Goal: Task Accomplishment & Management: Use online tool/utility

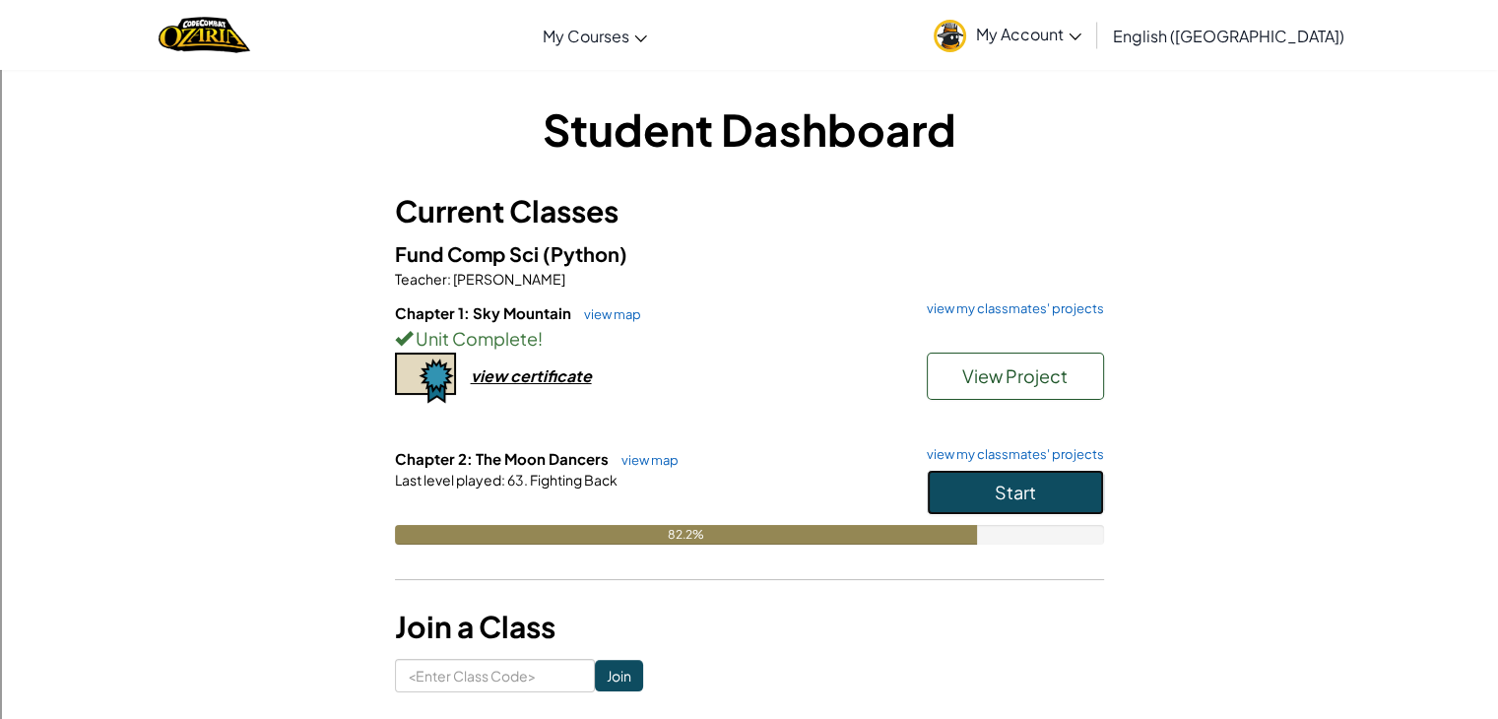
click at [1018, 492] on span "Start" at bounding box center [1015, 492] width 41 height 23
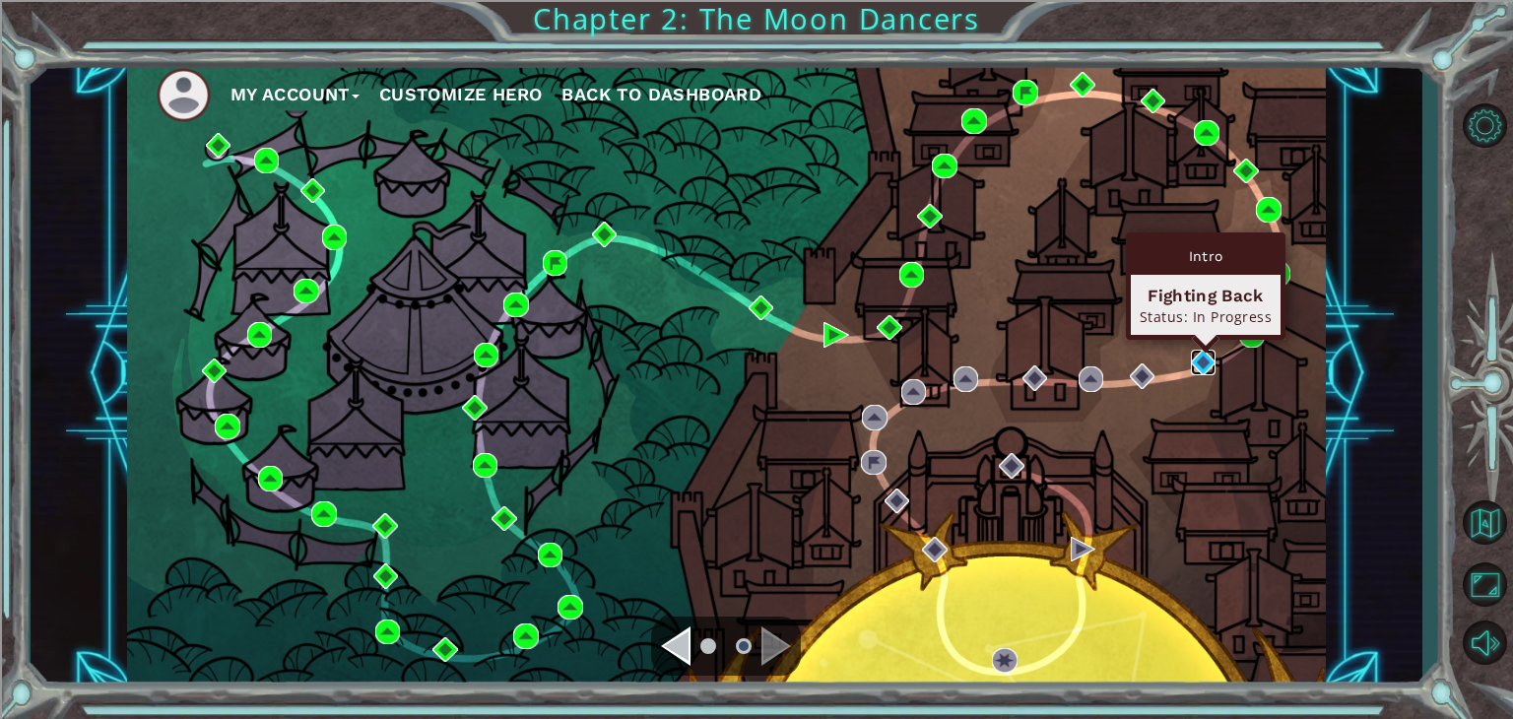
click at [1200, 357] on img at bounding box center [1204, 363] width 26 height 26
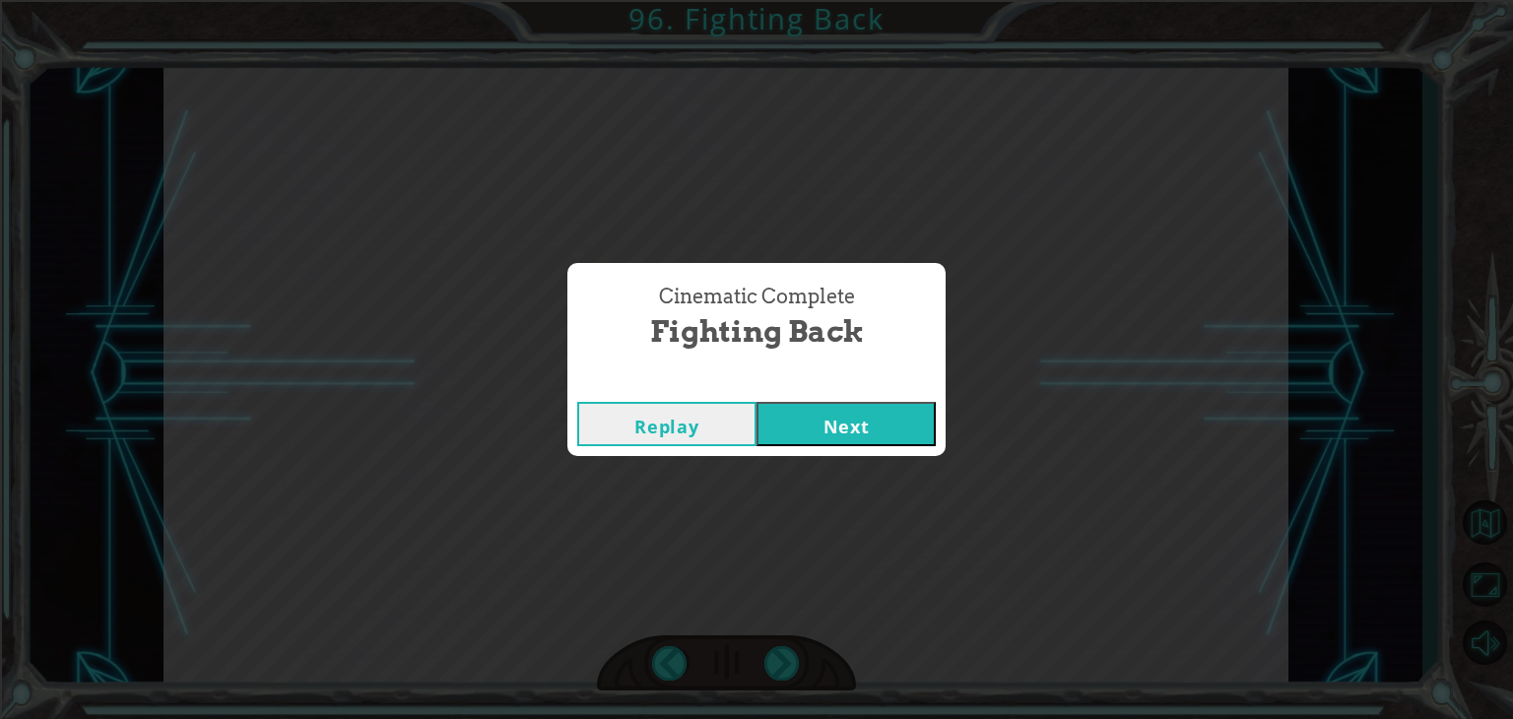
click at [824, 419] on button "Next" at bounding box center [846, 424] width 179 height 44
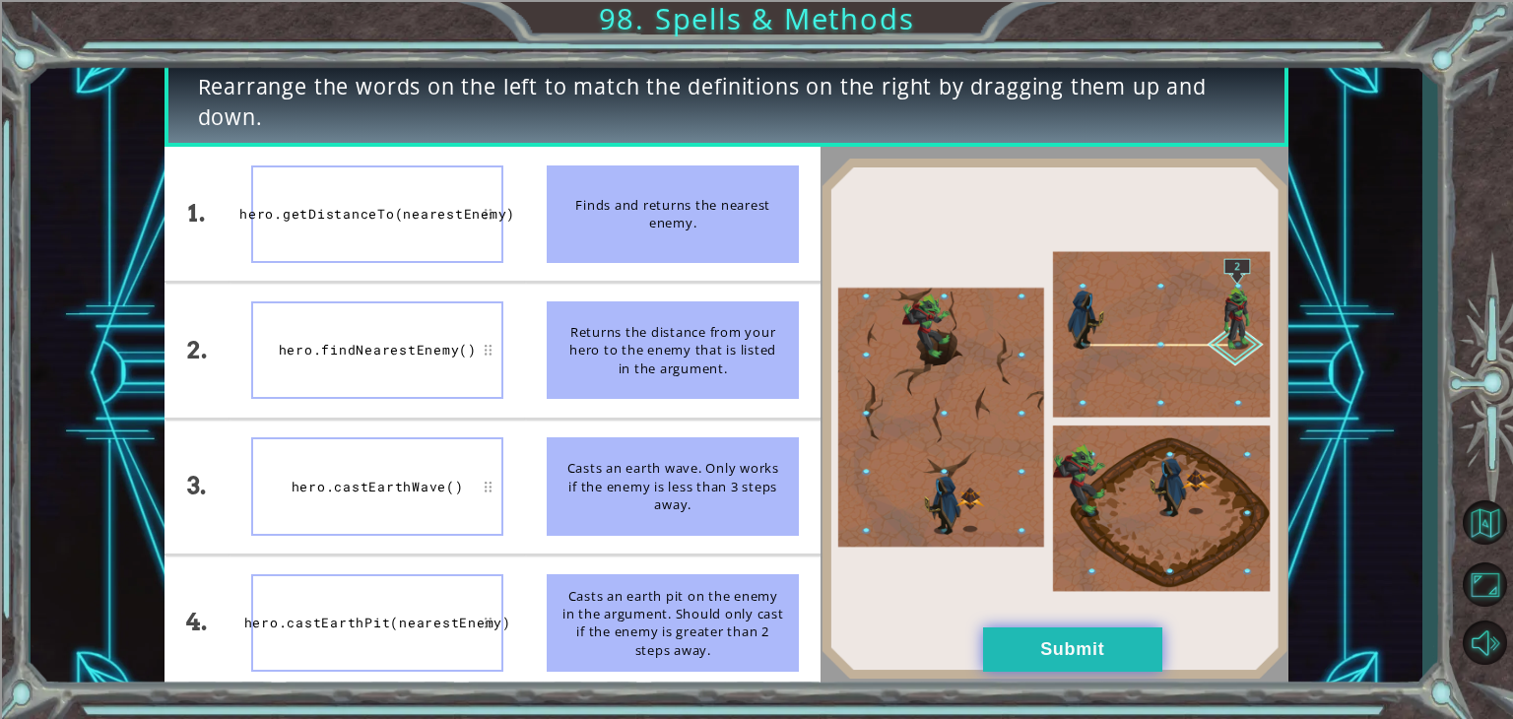
click at [1092, 655] on button "Submit" at bounding box center [1072, 650] width 179 height 44
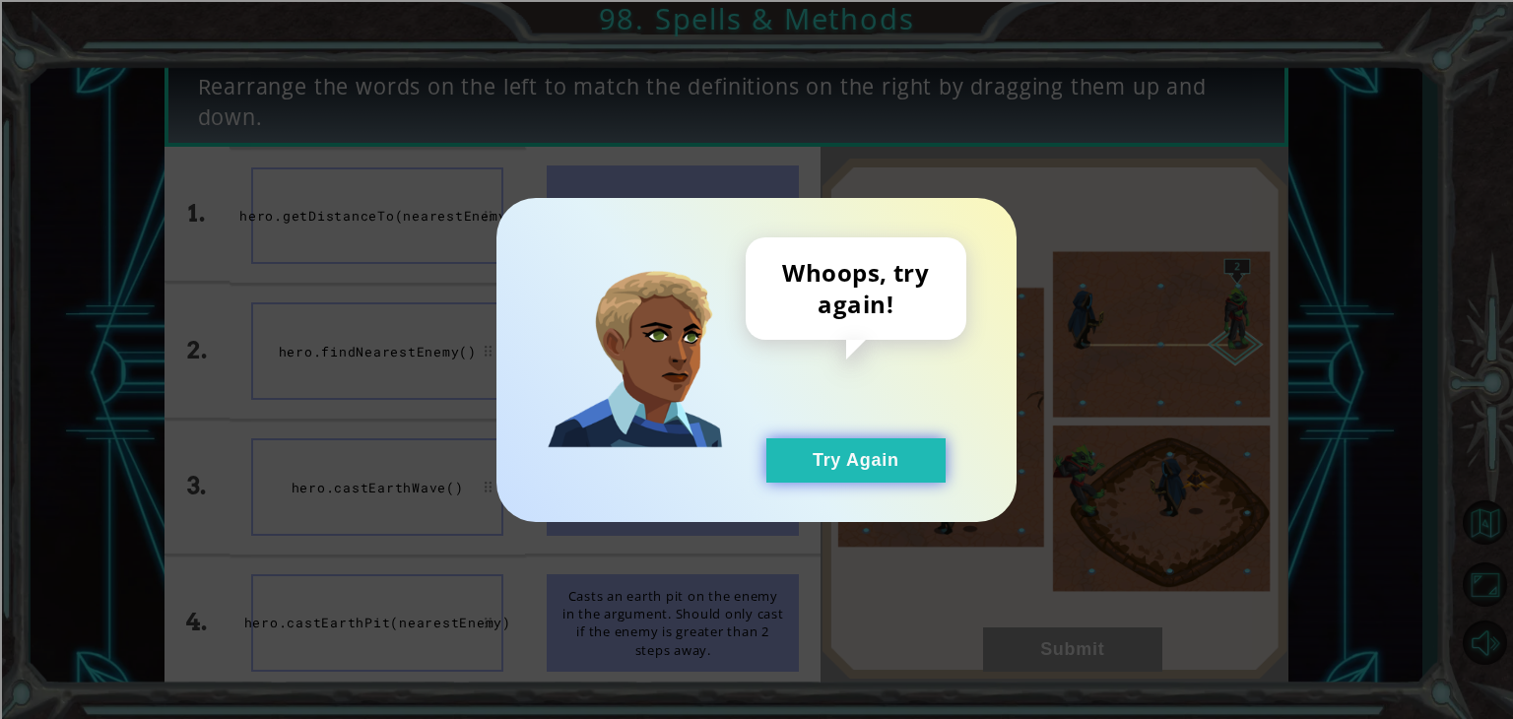
click at [828, 445] on button "Try Again" at bounding box center [855, 460] width 179 height 44
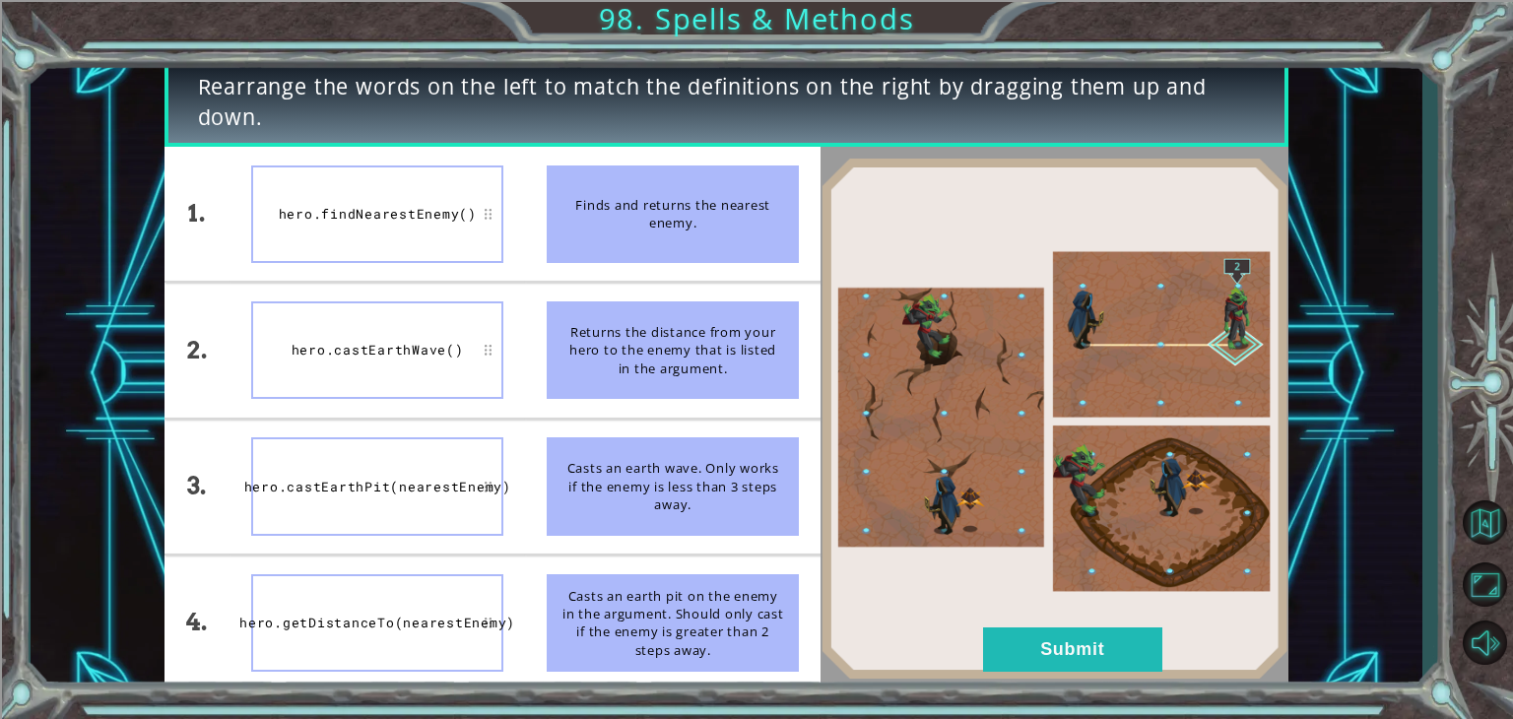
click at [406, 367] on div "hero.castEarthWave()" at bounding box center [377, 350] width 252 height 98
click at [394, 237] on div "hero.getDistanceTo(nearestEnemy)" at bounding box center [377, 215] width 252 height 98
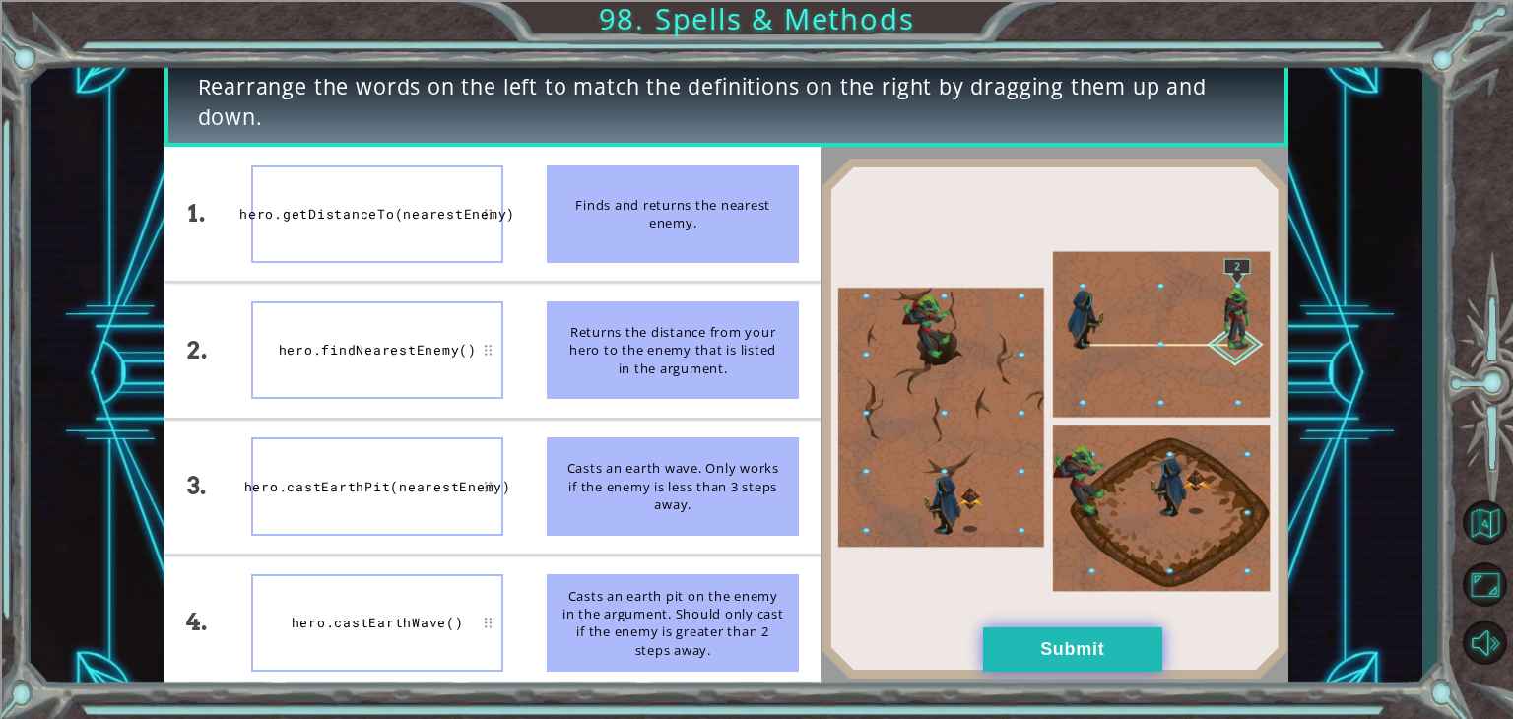
click at [1031, 640] on button "Submit" at bounding box center [1072, 650] width 179 height 44
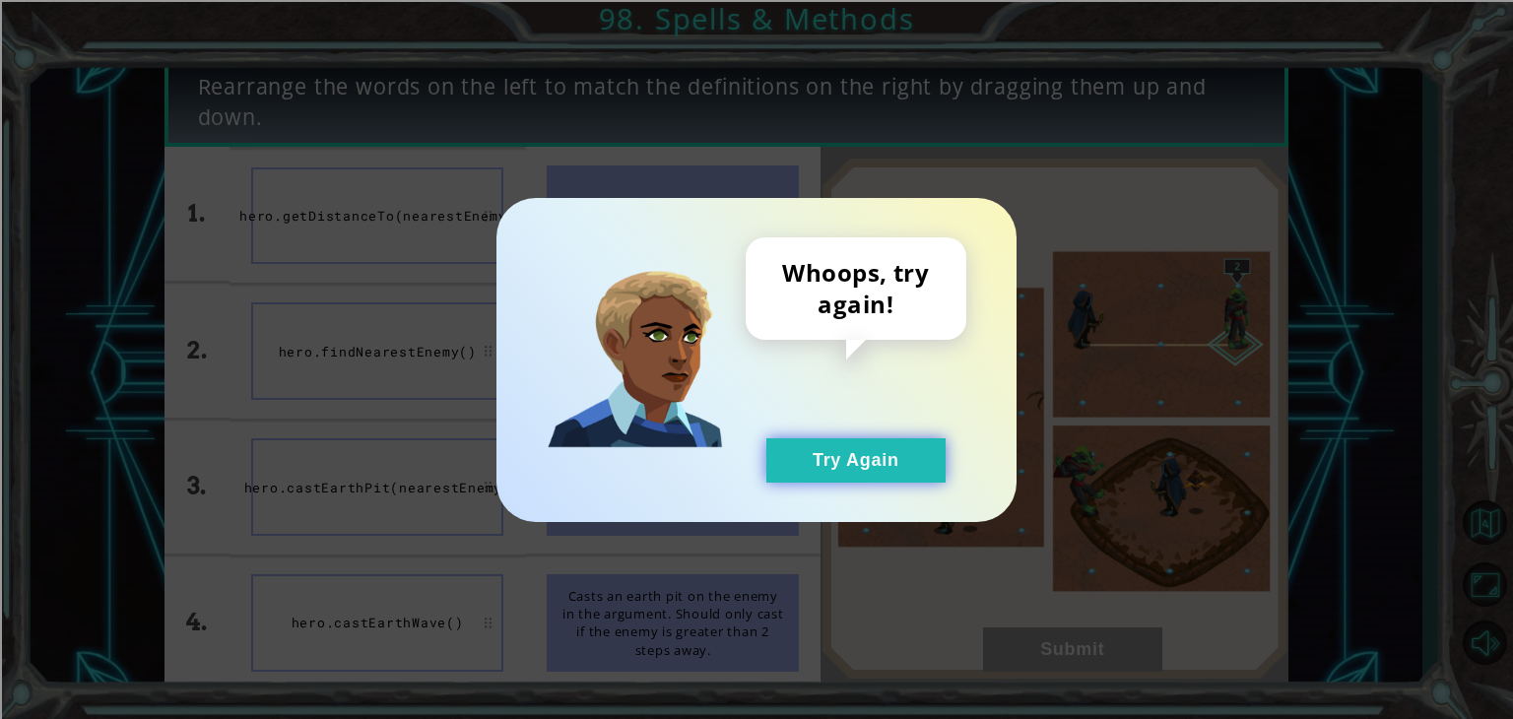
click at [833, 470] on button "Try Again" at bounding box center [855, 460] width 179 height 44
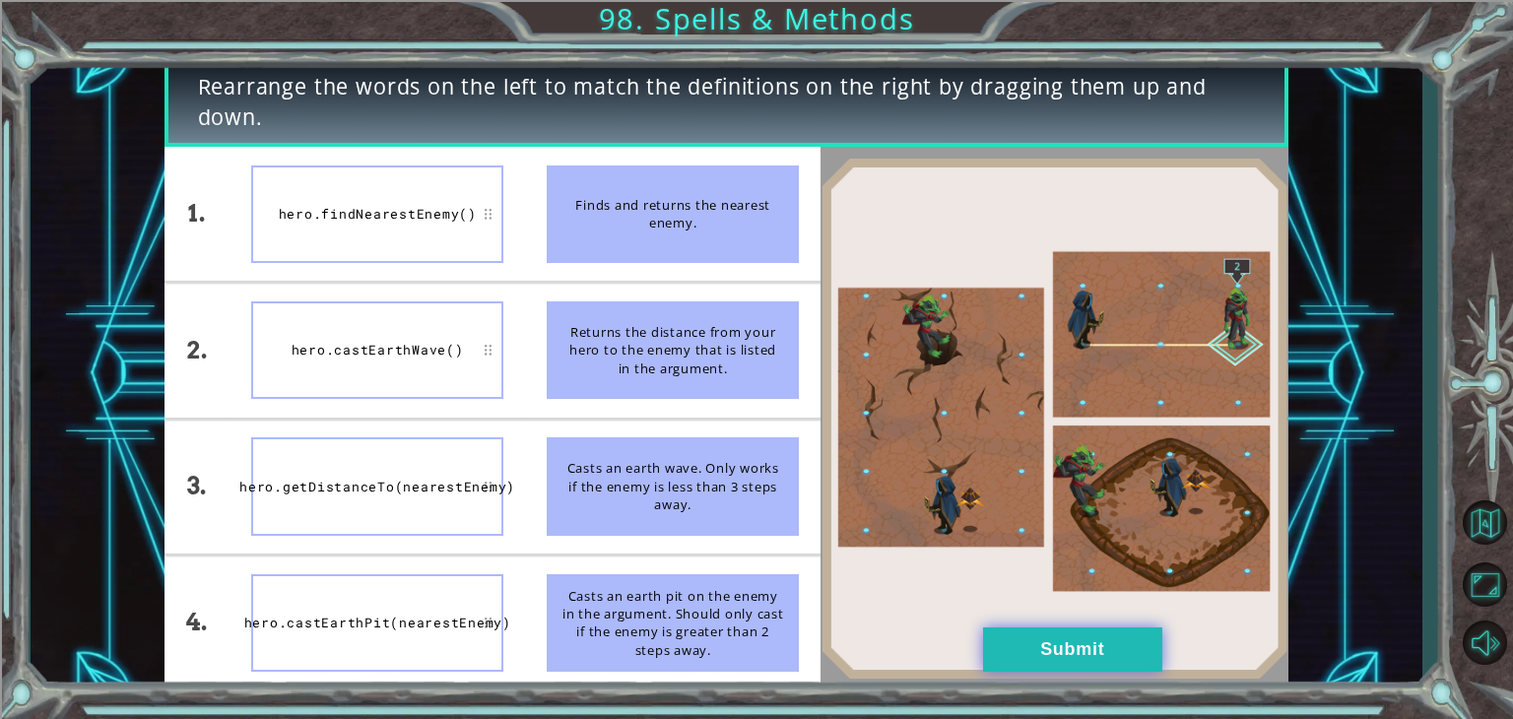
click at [1079, 647] on button "Submit" at bounding box center [1072, 650] width 179 height 44
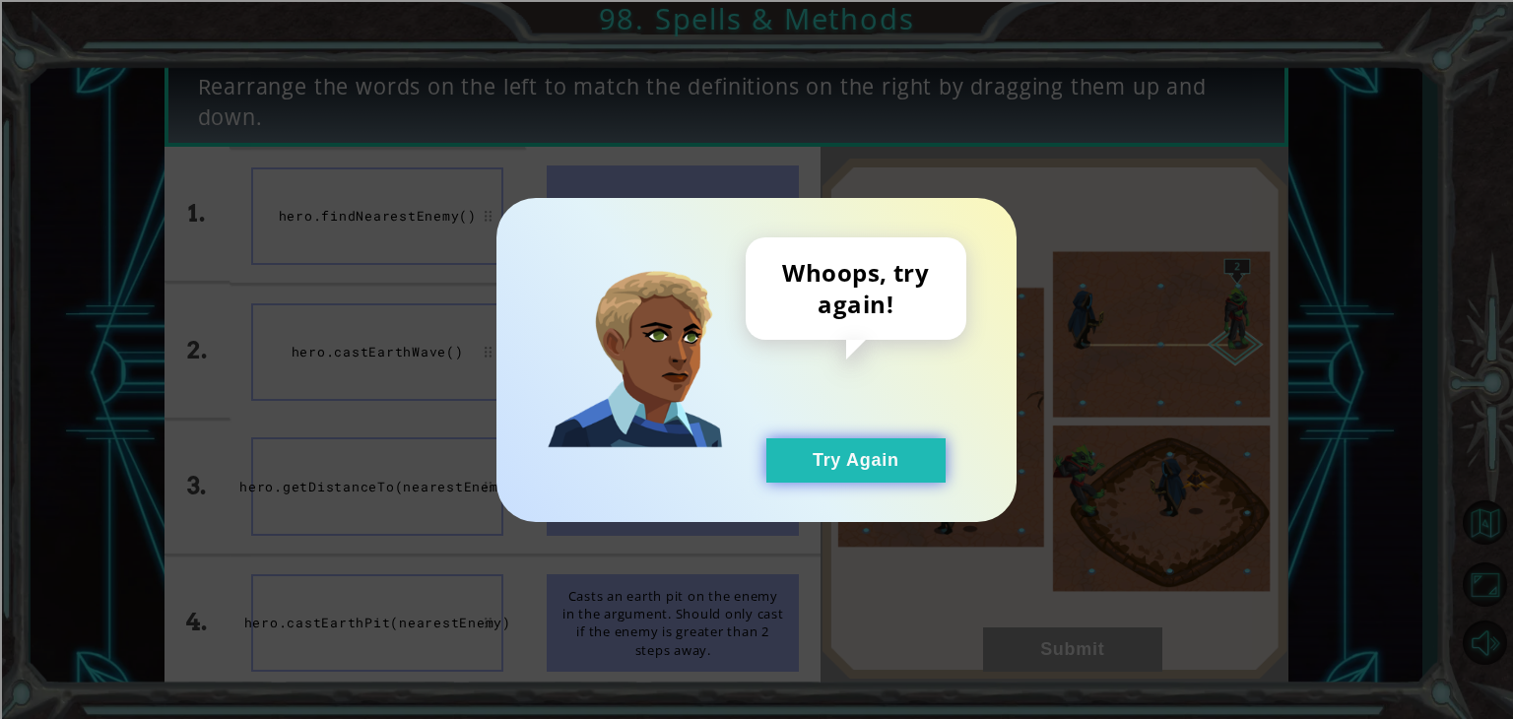
click at [853, 458] on button "Try Again" at bounding box center [855, 460] width 179 height 44
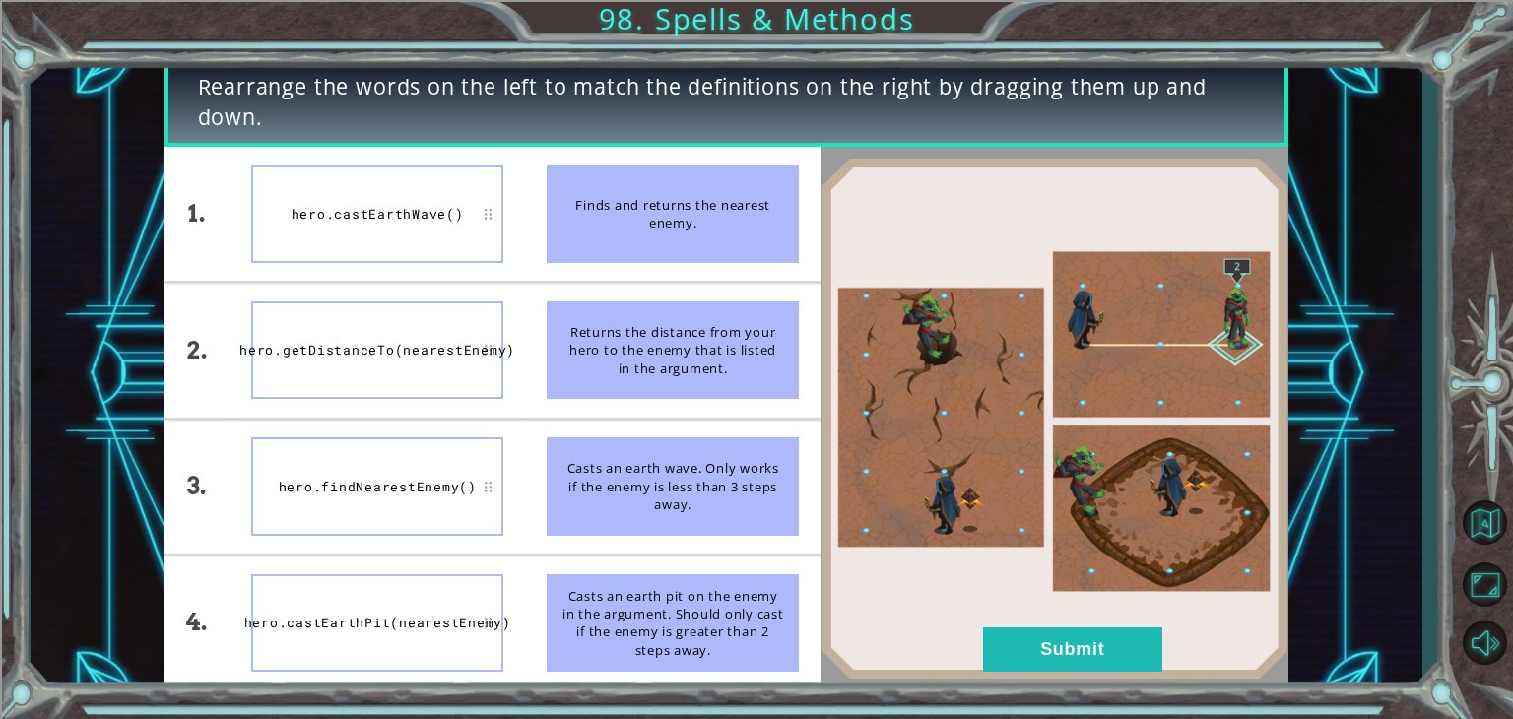
click at [394, 366] on div "hero.getDistanceTo(nearestEnemy)" at bounding box center [377, 350] width 252 height 98
click at [1022, 665] on button "Submit" at bounding box center [1072, 650] width 179 height 44
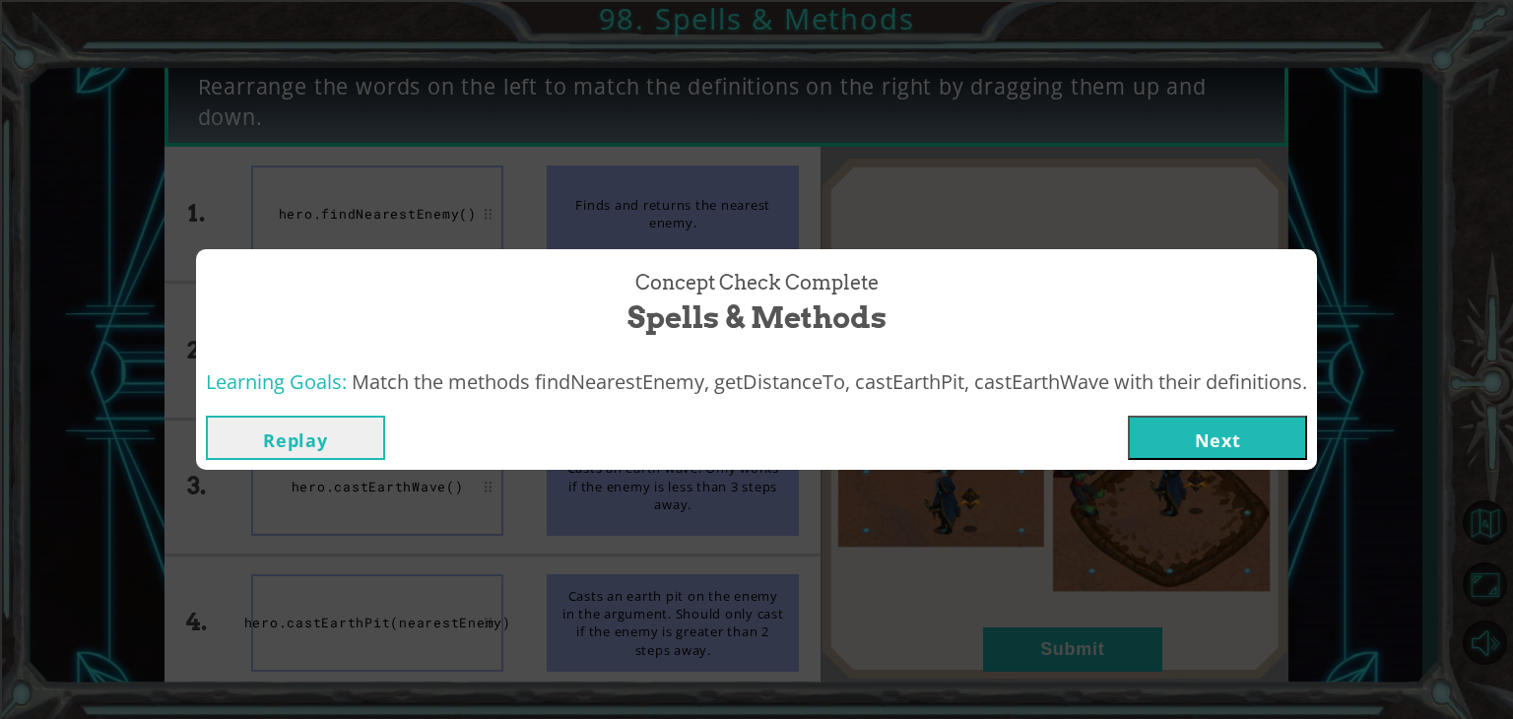
click at [1226, 451] on button "Next" at bounding box center [1217, 438] width 179 height 44
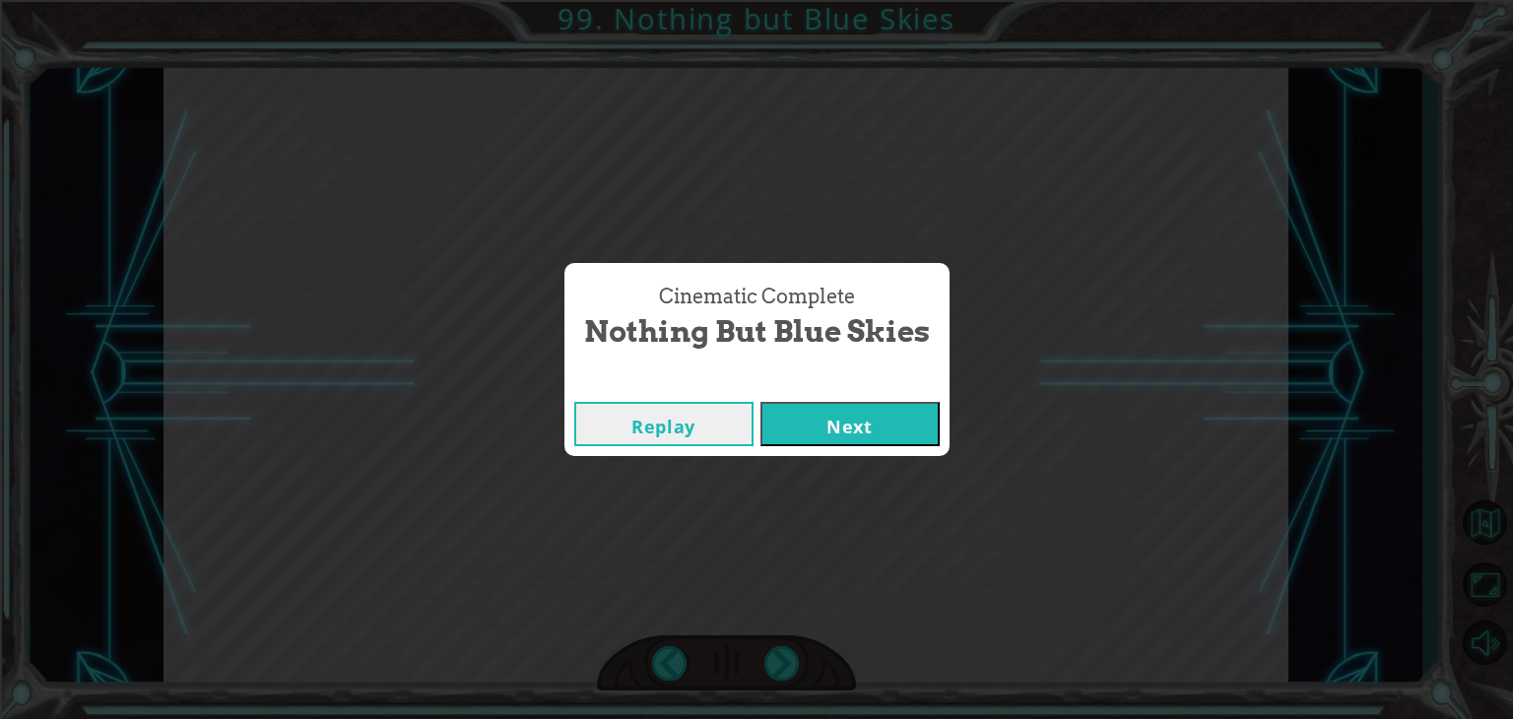
click at [856, 441] on button "Next" at bounding box center [850, 424] width 179 height 44
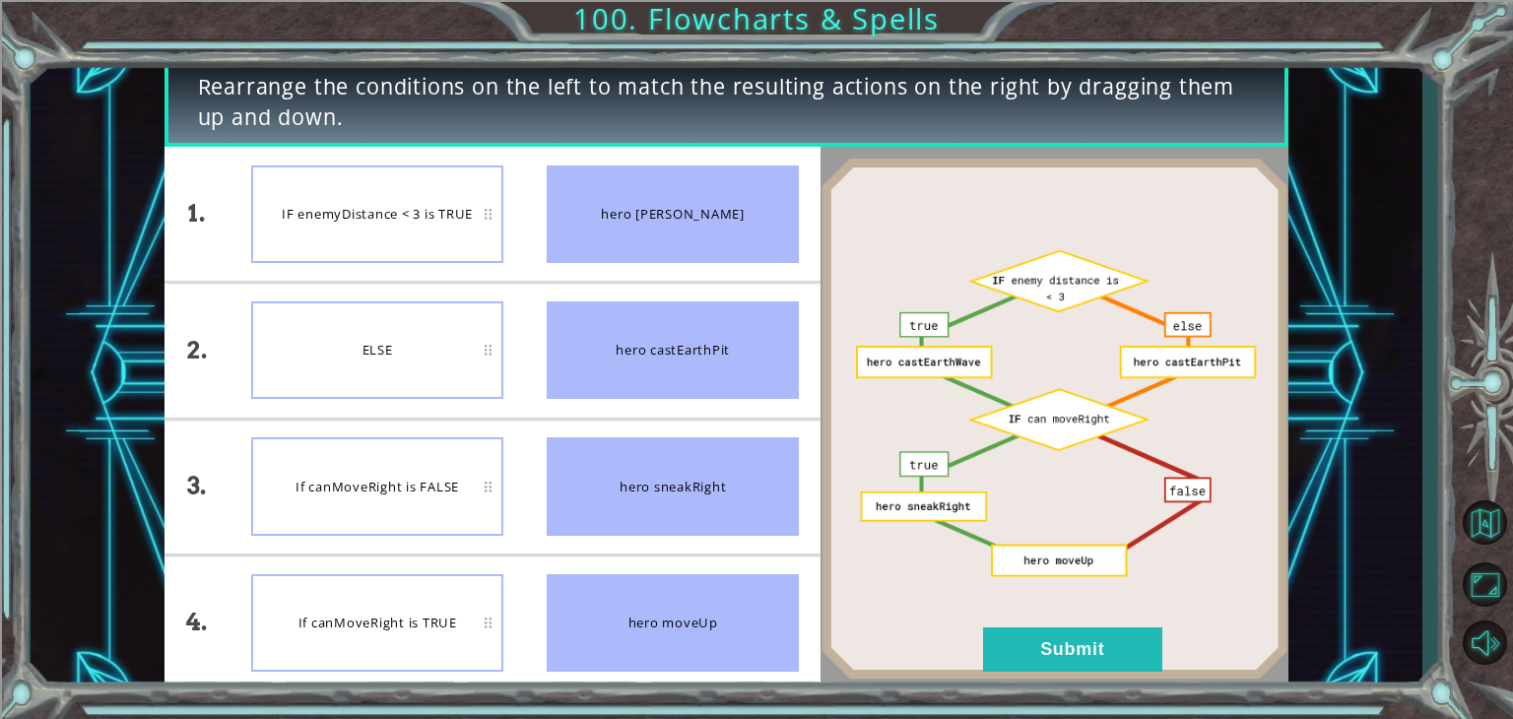
click at [383, 247] on div "IF enemyDistance < 3 is TRUE" at bounding box center [377, 215] width 252 height 98
click at [371, 240] on div "IF enemyDistance < 3 is TRUE" at bounding box center [377, 215] width 252 height 98
click at [1103, 646] on button "Submit" at bounding box center [1072, 650] width 179 height 44
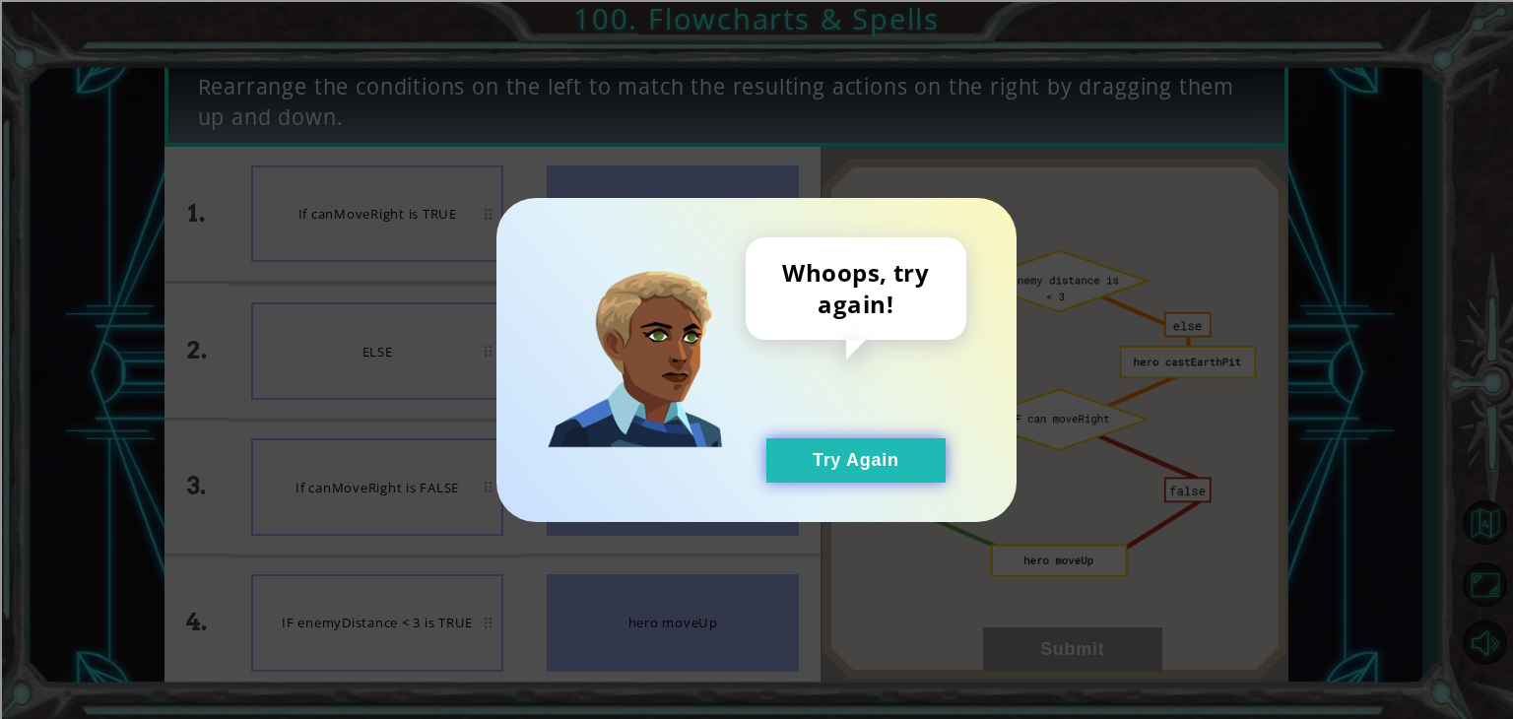
click at [896, 468] on button "Try Again" at bounding box center [855, 460] width 179 height 44
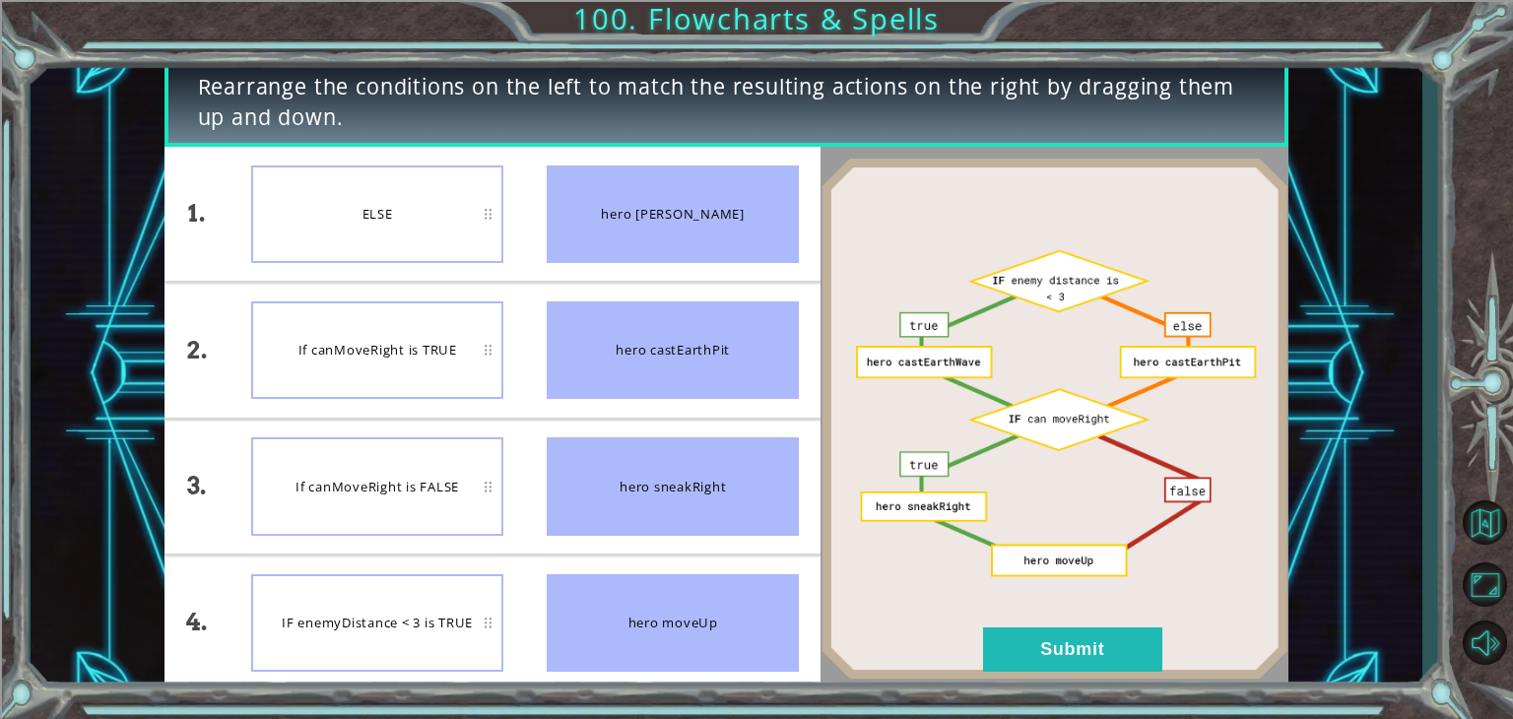
click at [401, 485] on div "If canMoveRight is FALSE" at bounding box center [377, 486] width 252 height 98
click at [1108, 653] on button "Submit" at bounding box center [1072, 650] width 179 height 44
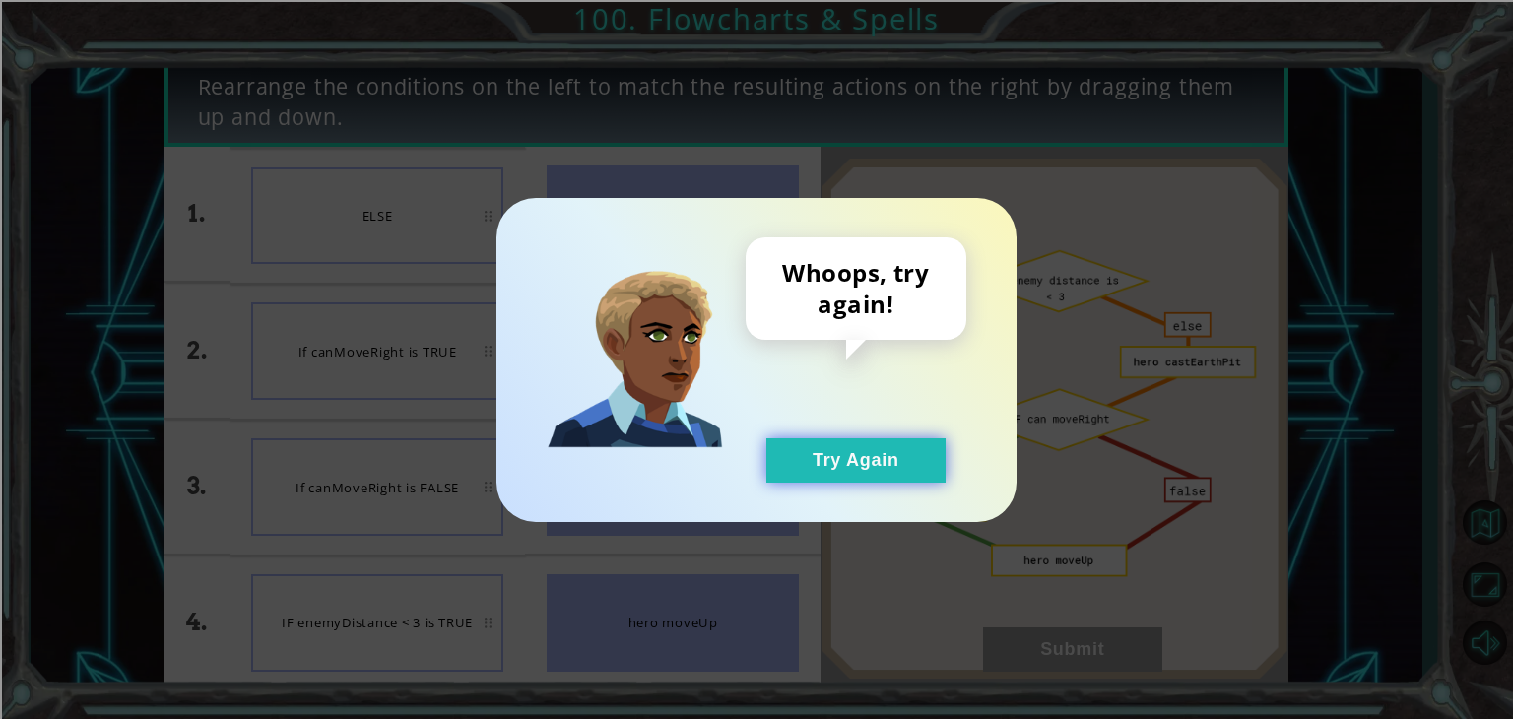
click at [863, 459] on button "Try Again" at bounding box center [855, 460] width 179 height 44
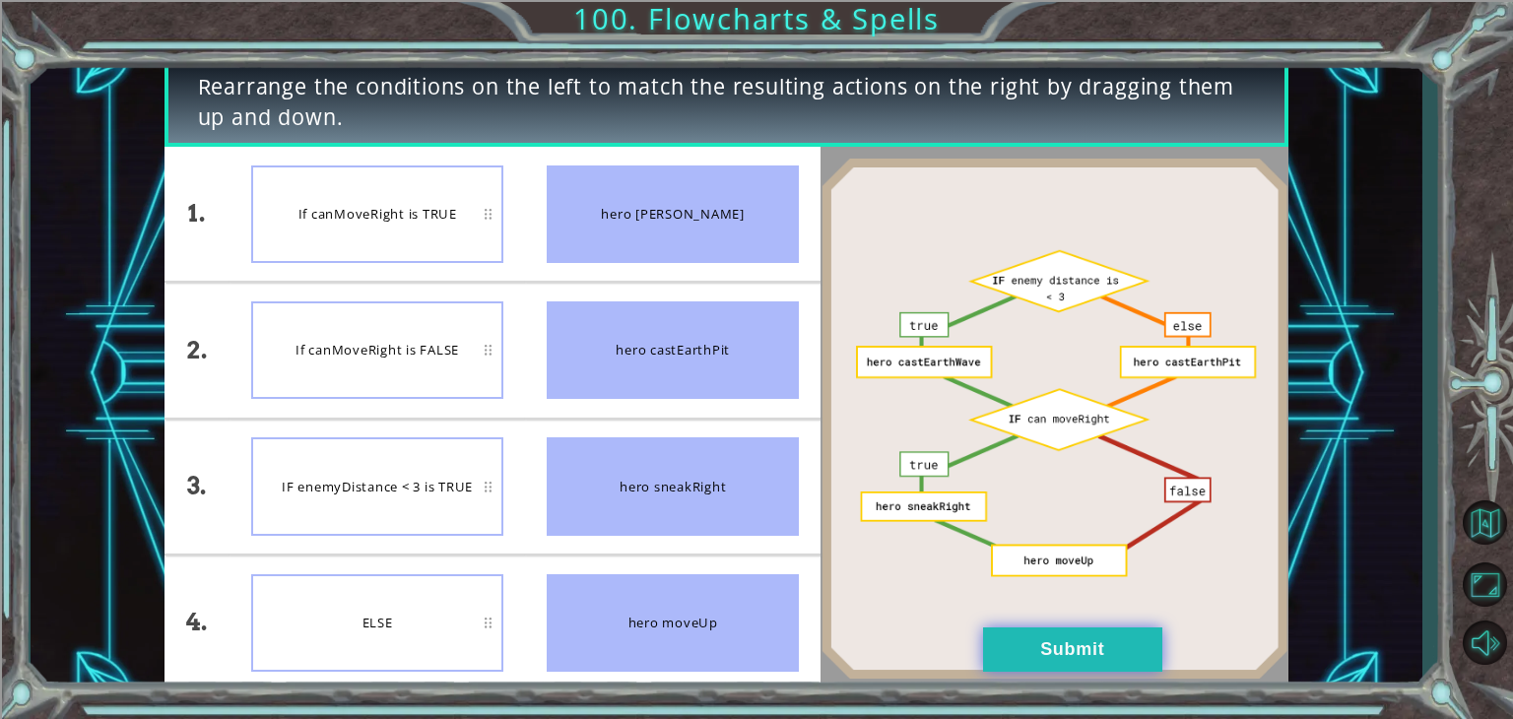
click at [1099, 651] on button "Submit" at bounding box center [1072, 650] width 179 height 44
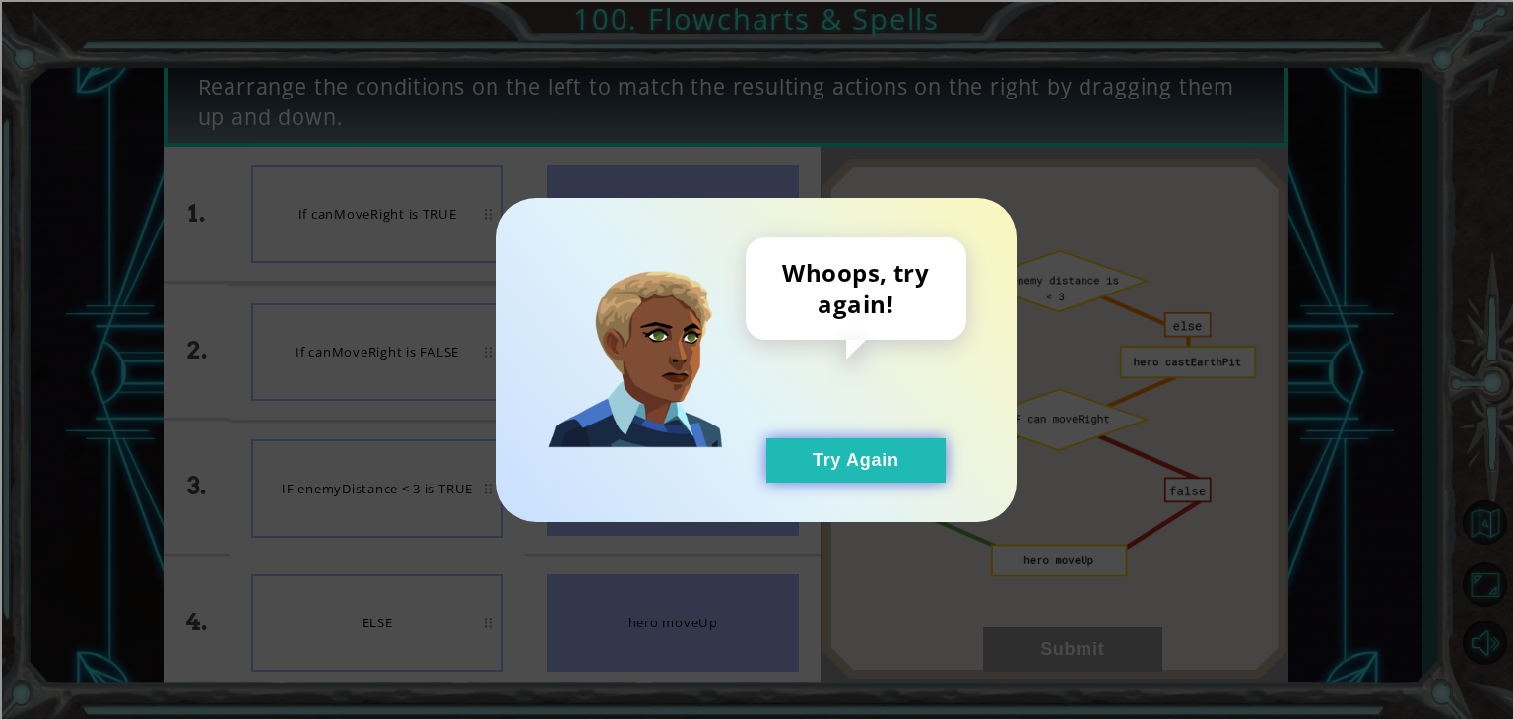
click at [804, 467] on button "Try Again" at bounding box center [855, 460] width 179 height 44
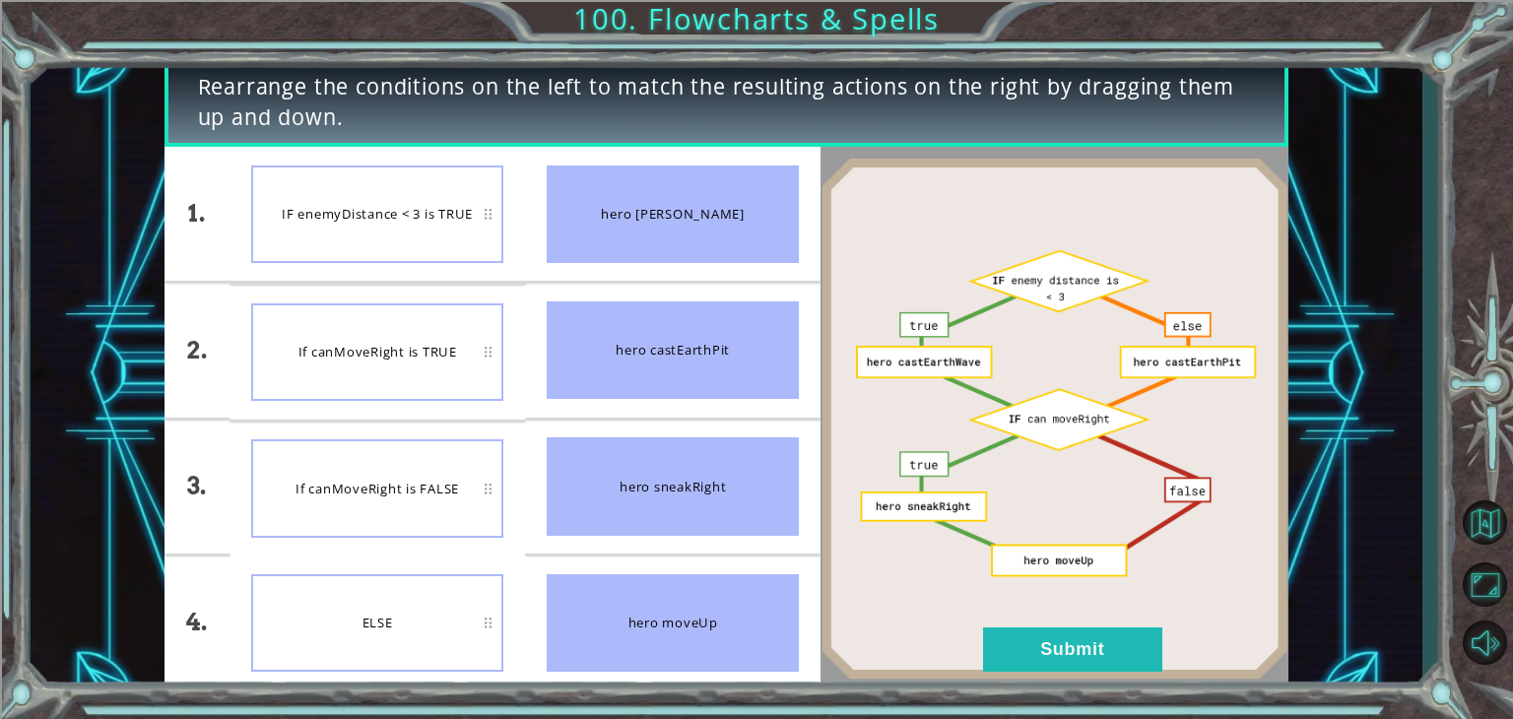
click at [402, 280] on li "IF enemyDistance < 3 is TRUE" at bounding box center [378, 214] width 296 height 134
click at [421, 359] on div "If canMoveRight is TRUE" at bounding box center [377, 352] width 252 height 98
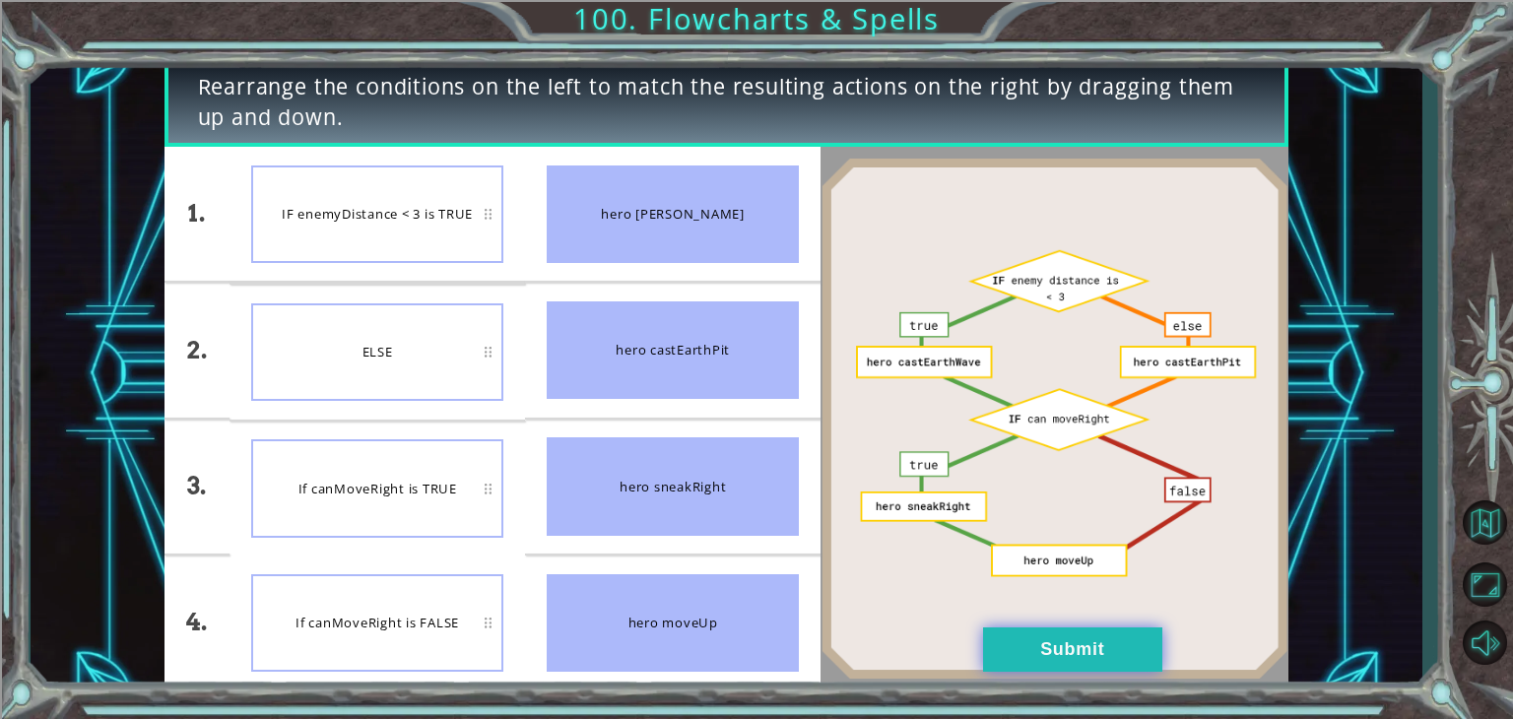
click at [1068, 628] on button "Submit" at bounding box center [1072, 650] width 179 height 44
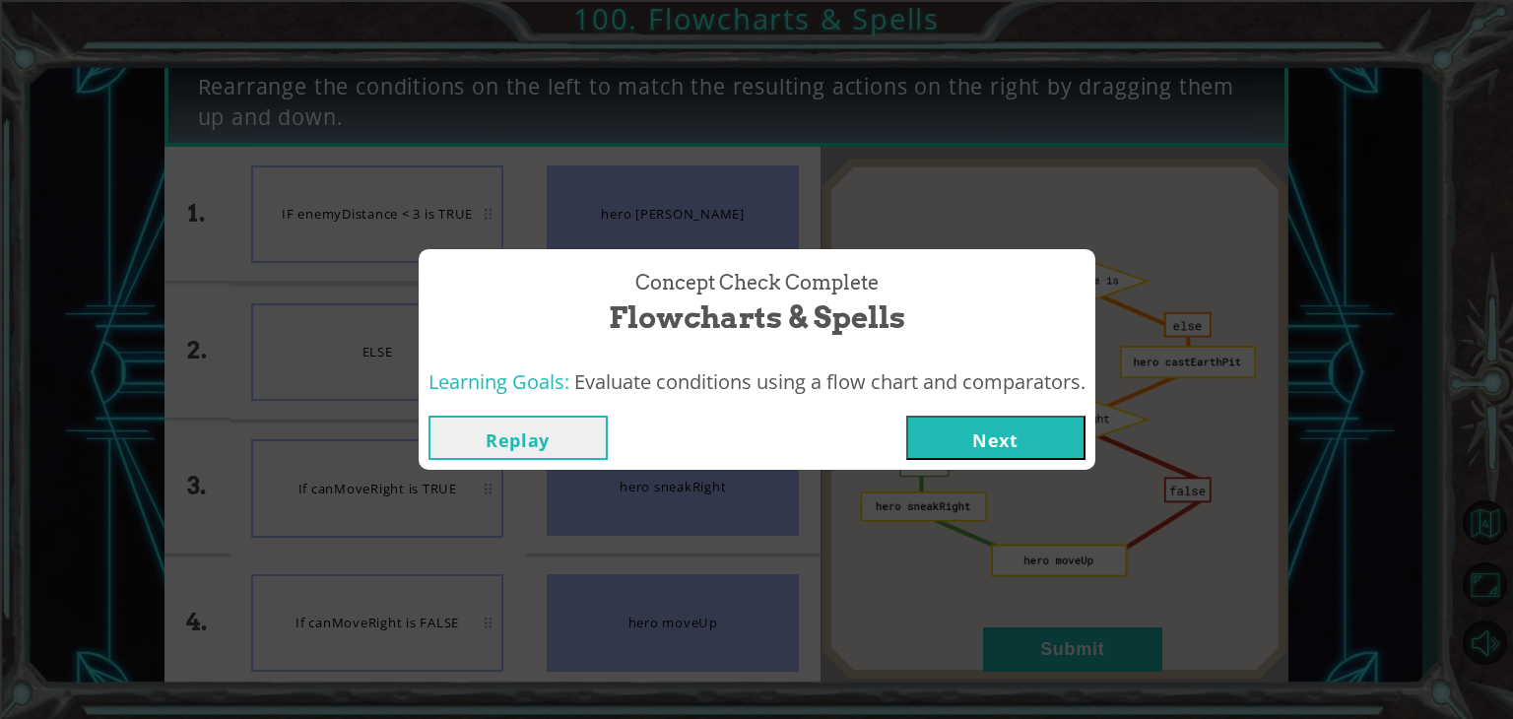
click at [936, 434] on button "Next" at bounding box center [995, 438] width 179 height 44
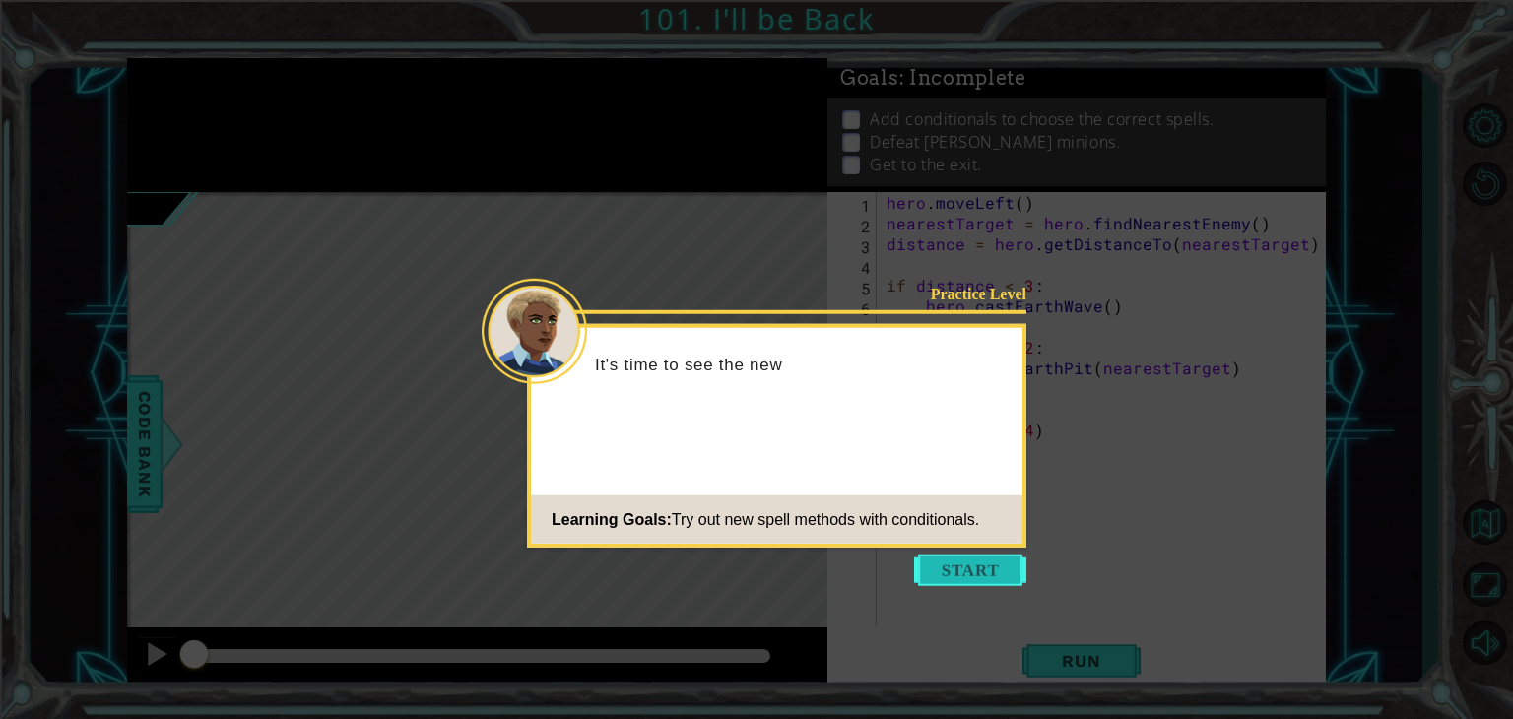
click at [938, 564] on button "Start" at bounding box center [970, 571] width 112 height 32
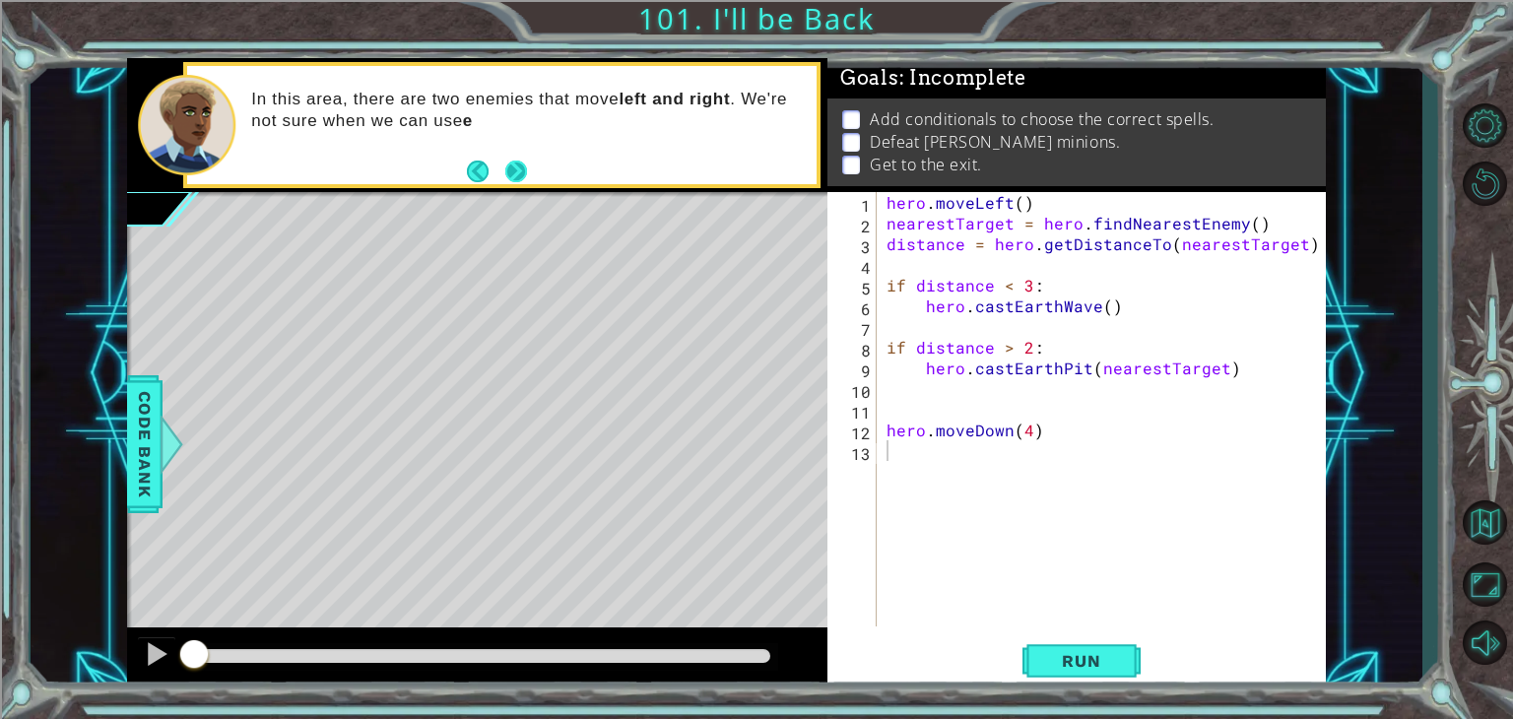
click at [516, 168] on button "Next" at bounding box center [516, 171] width 22 height 22
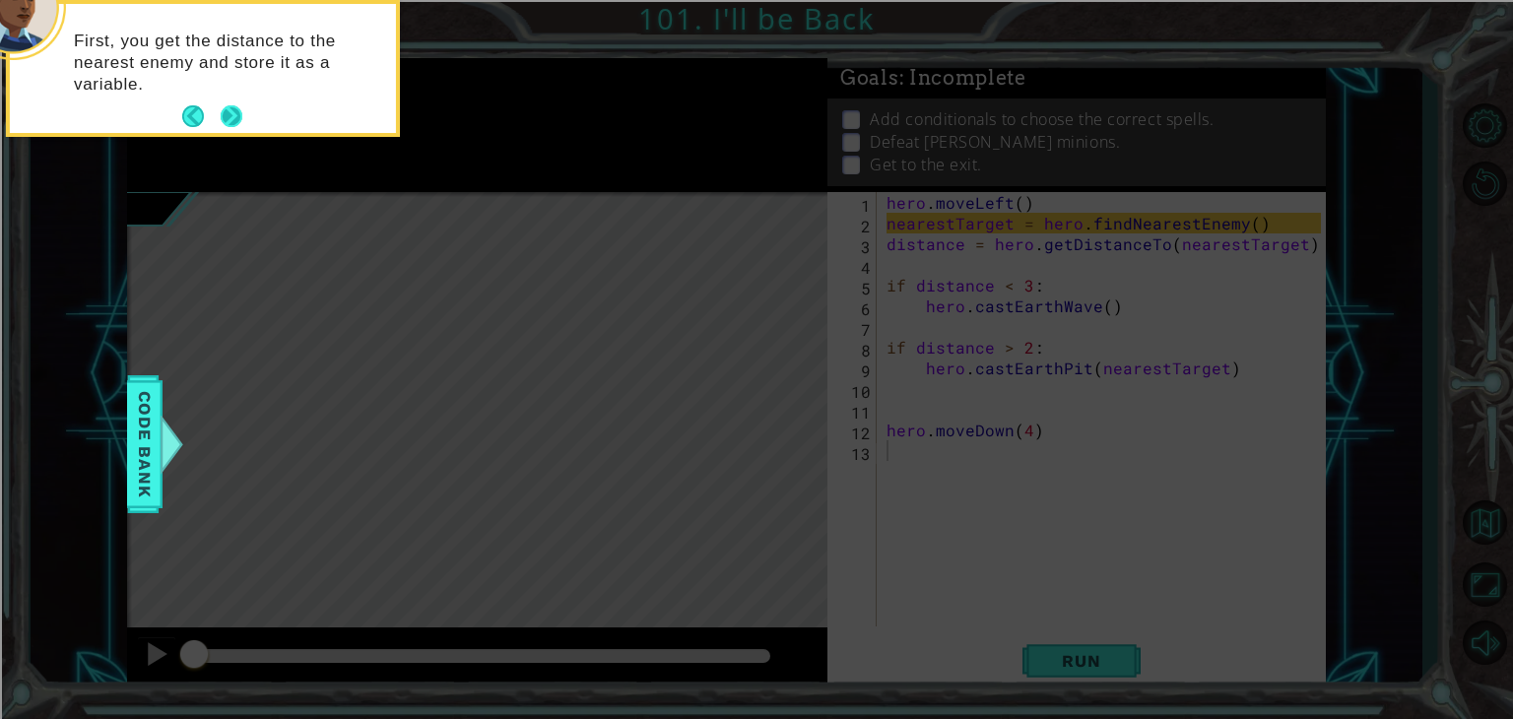
click at [232, 112] on button "Next" at bounding box center [232, 116] width 22 height 22
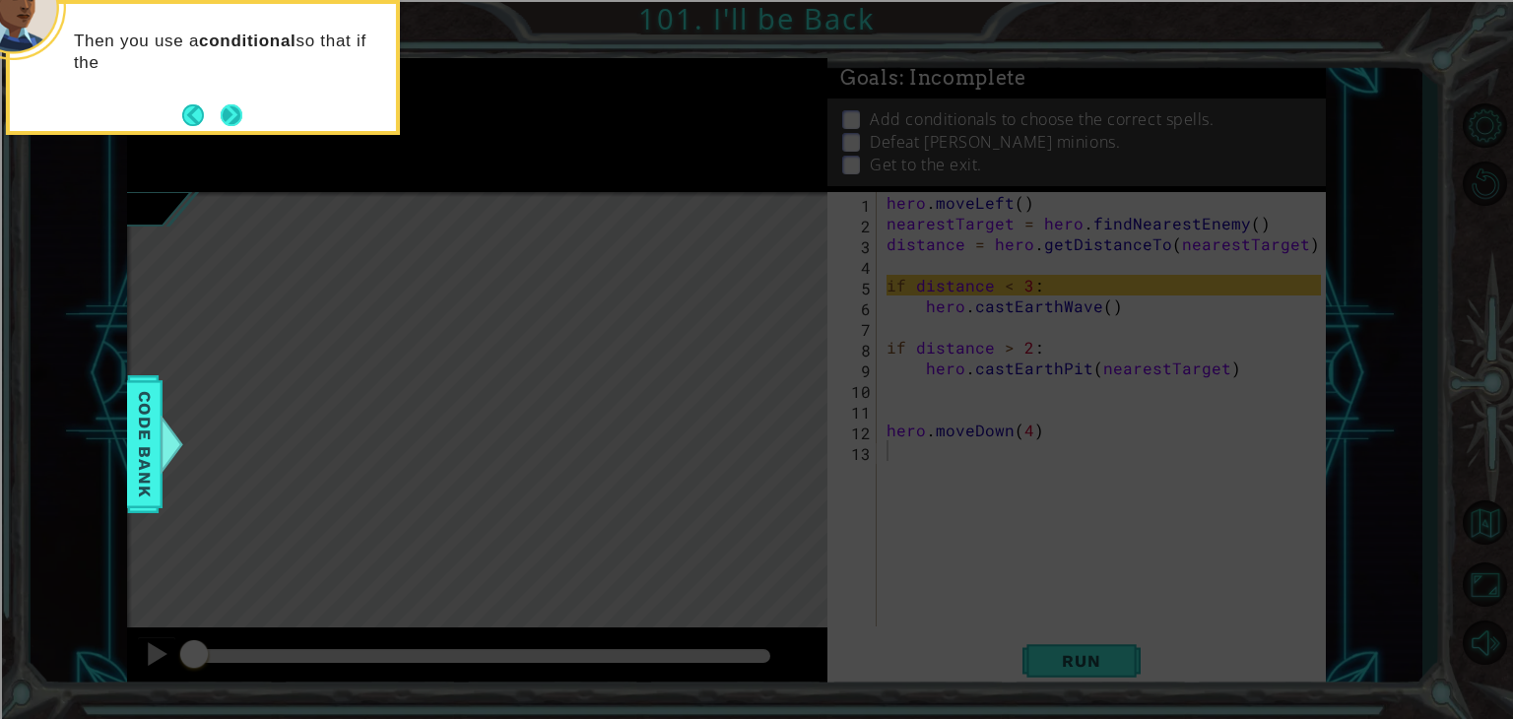
click at [228, 111] on button "Next" at bounding box center [232, 115] width 22 height 22
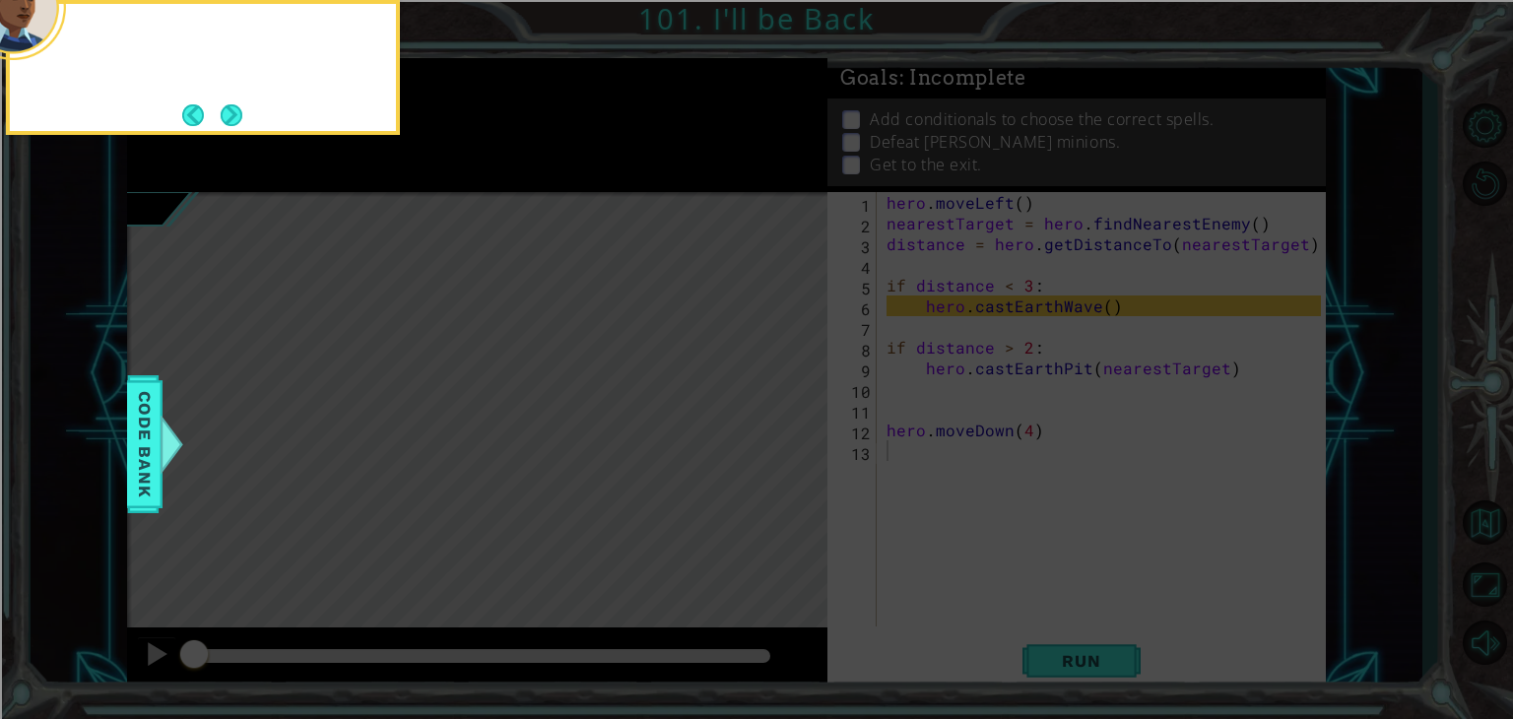
click at [228, 111] on button "Next" at bounding box center [232, 115] width 22 height 22
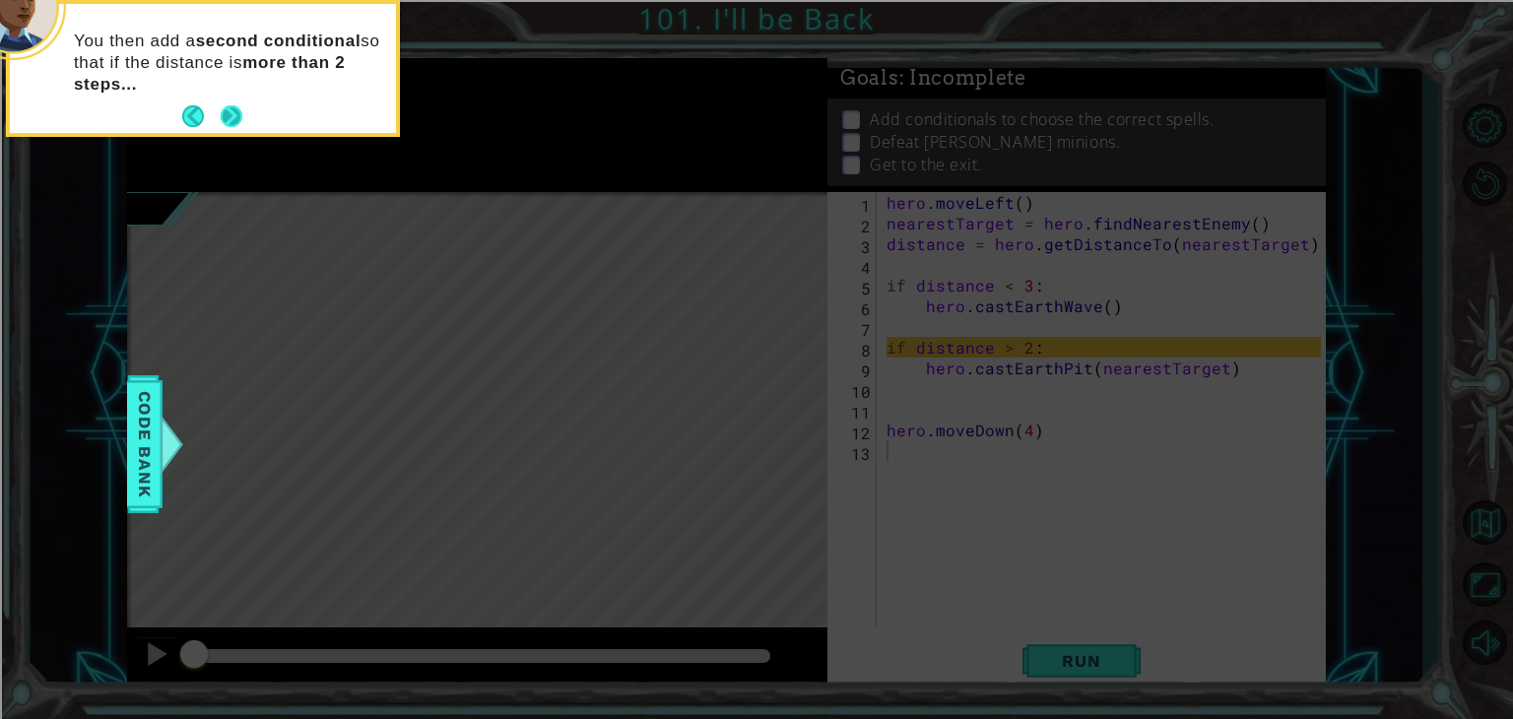
click at [224, 112] on button "Next" at bounding box center [232, 116] width 22 height 22
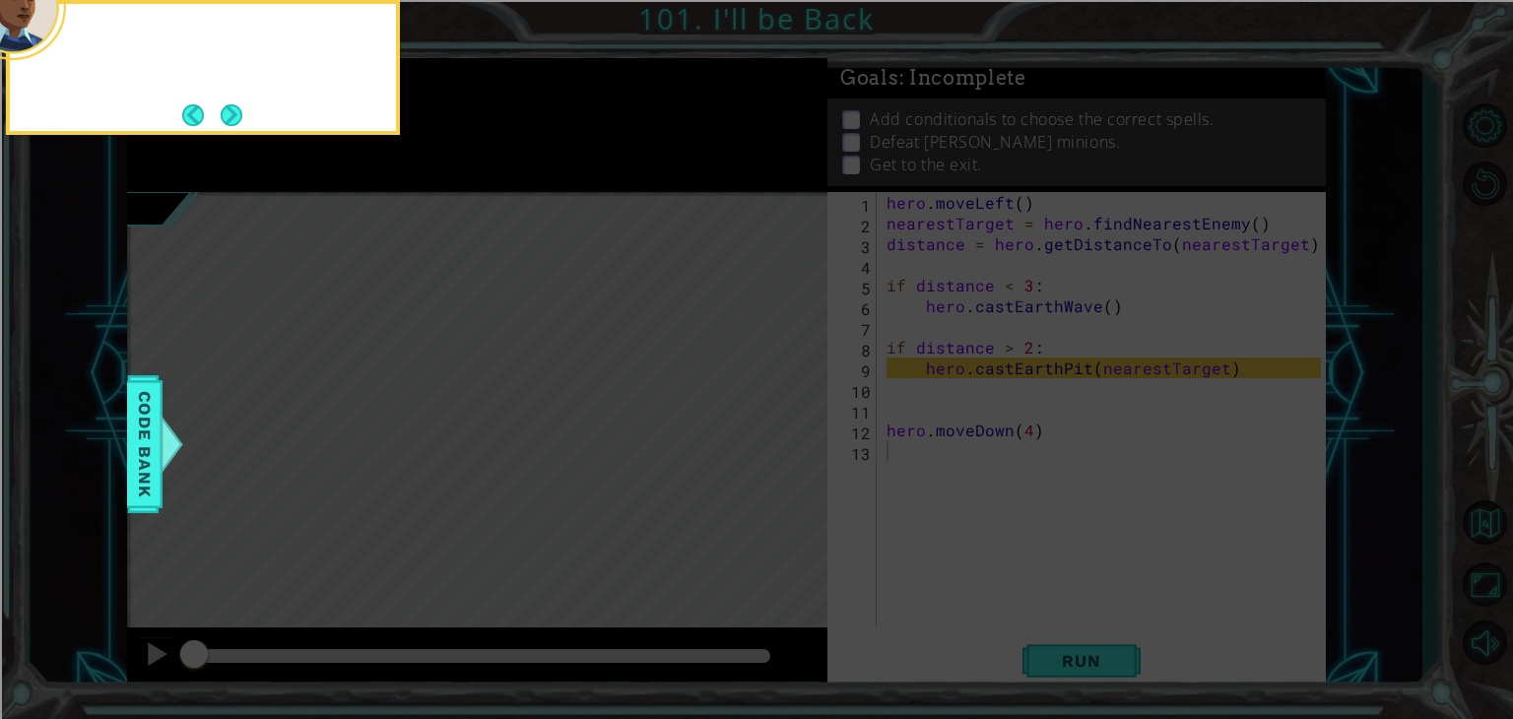
click at [224, 112] on button "Next" at bounding box center [232, 115] width 22 height 22
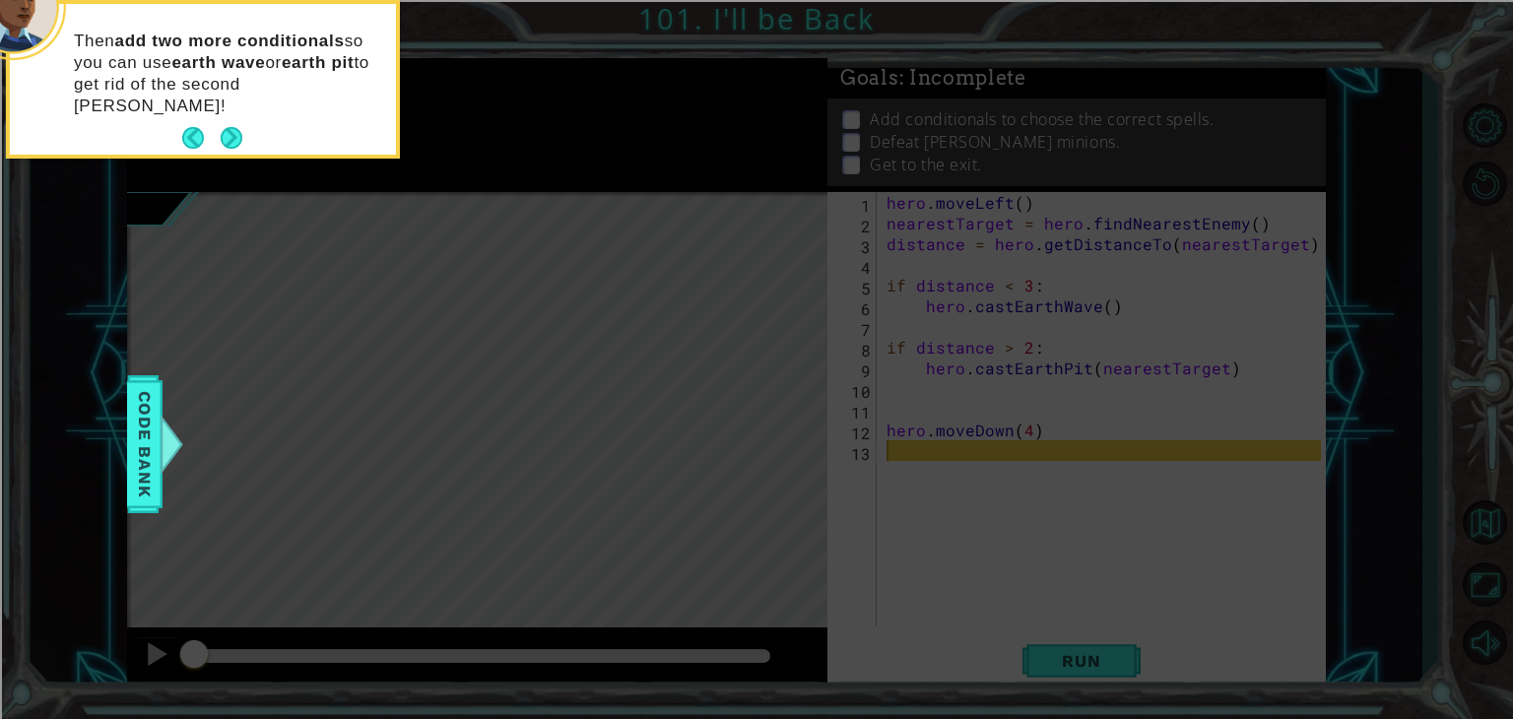
click at [224, 127] on button "Next" at bounding box center [232, 138] width 22 height 22
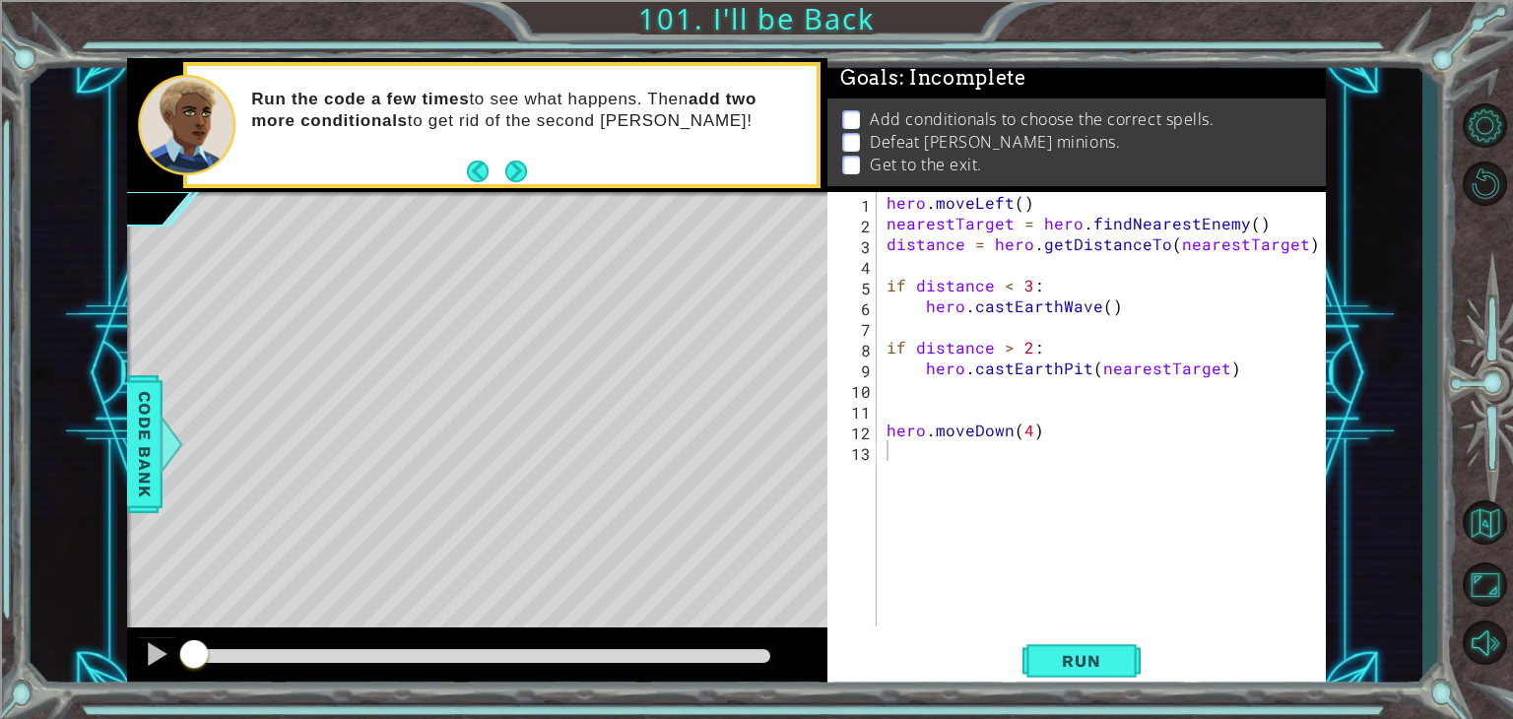
click at [528, 170] on div "Run the code a few times to see what happens. Then add two more conditionals to…" at bounding box center [502, 125] width 630 height 119
click at [527, 170] on button "Next" at bounding box center [516, 171] width 22 height 22
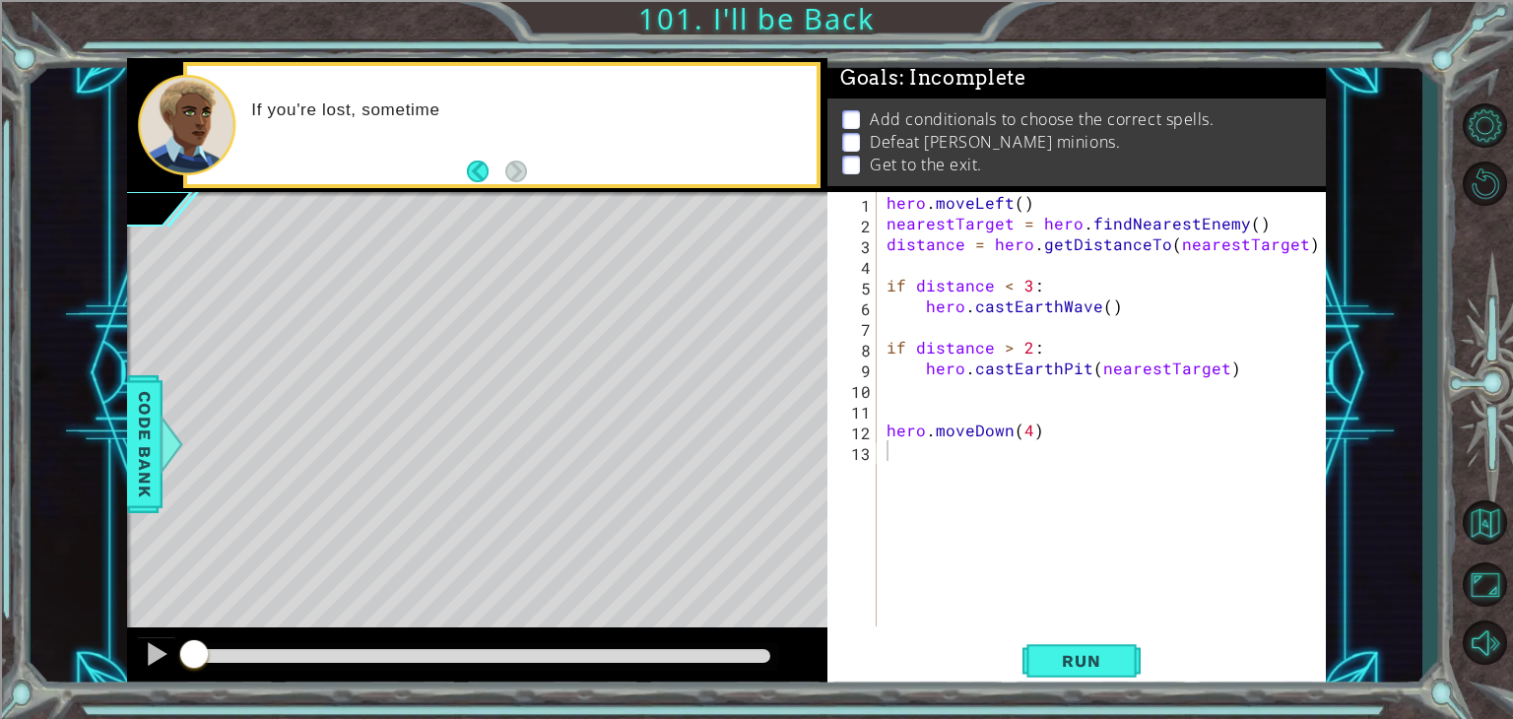
click at [384, 319] on div "Level Map" at bounding box center [582, 482] width 910 height 580
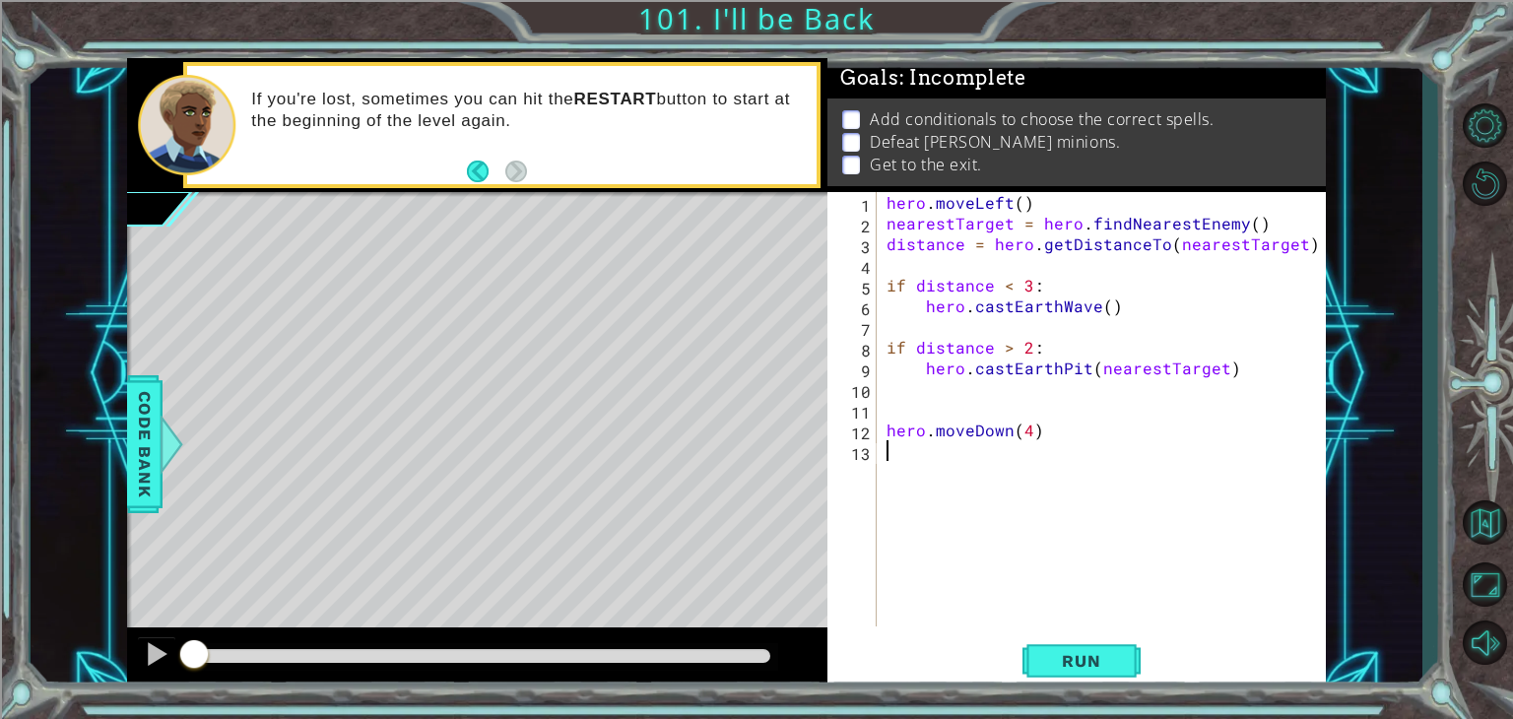
drag, startPoint x: 966, startPoint y: 449, endPoint x: 1216, endPoint y: 697, distance: 351.8
click at [1216, 697] on div "1 ההההההההההההההההההההההההההההההההההההההההההההההההההההההההההההההההההההההההההההה…" at bounding box center [756, 359] width 1513 height 719
click at [1056, 664] on span "Run" at bounding box center [1081, 661] width 78 height 20
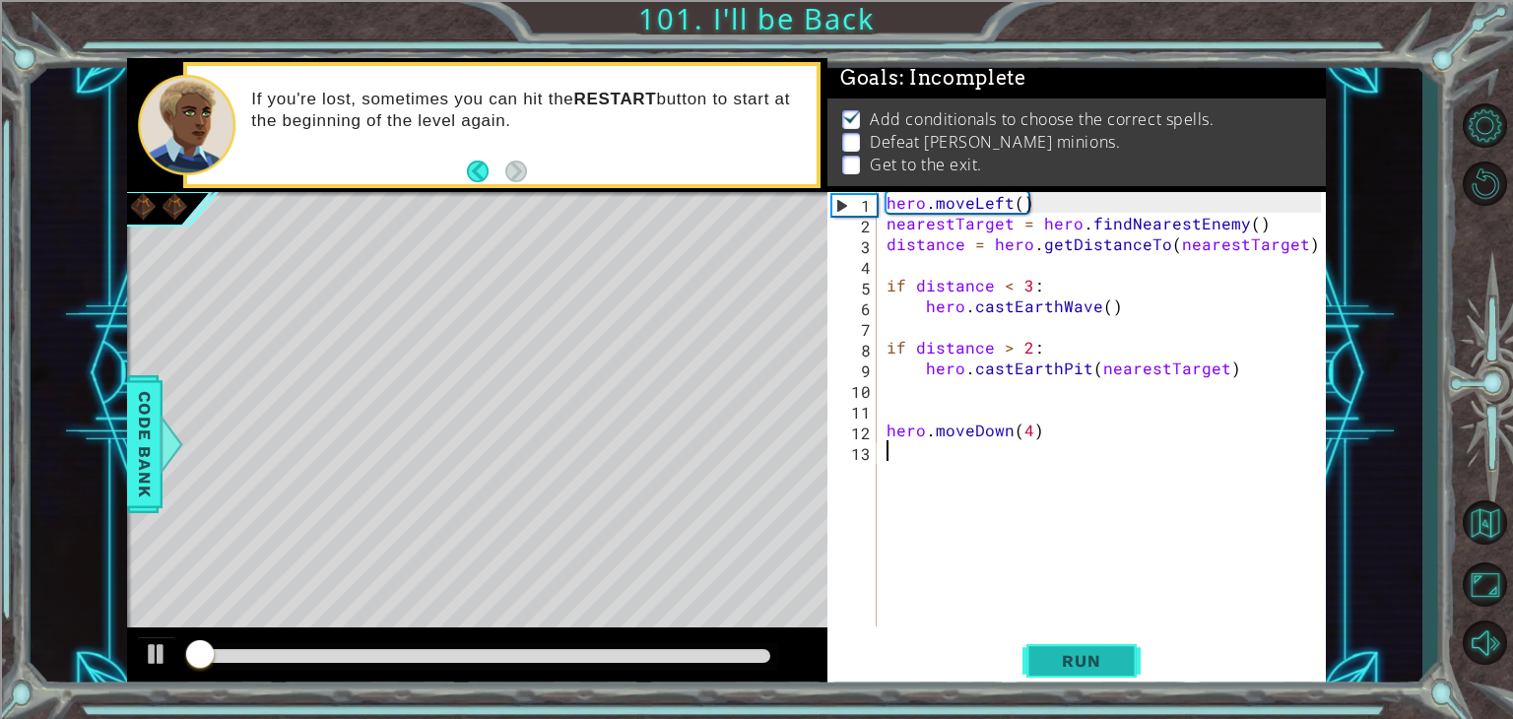
scroll to position [8, 0]
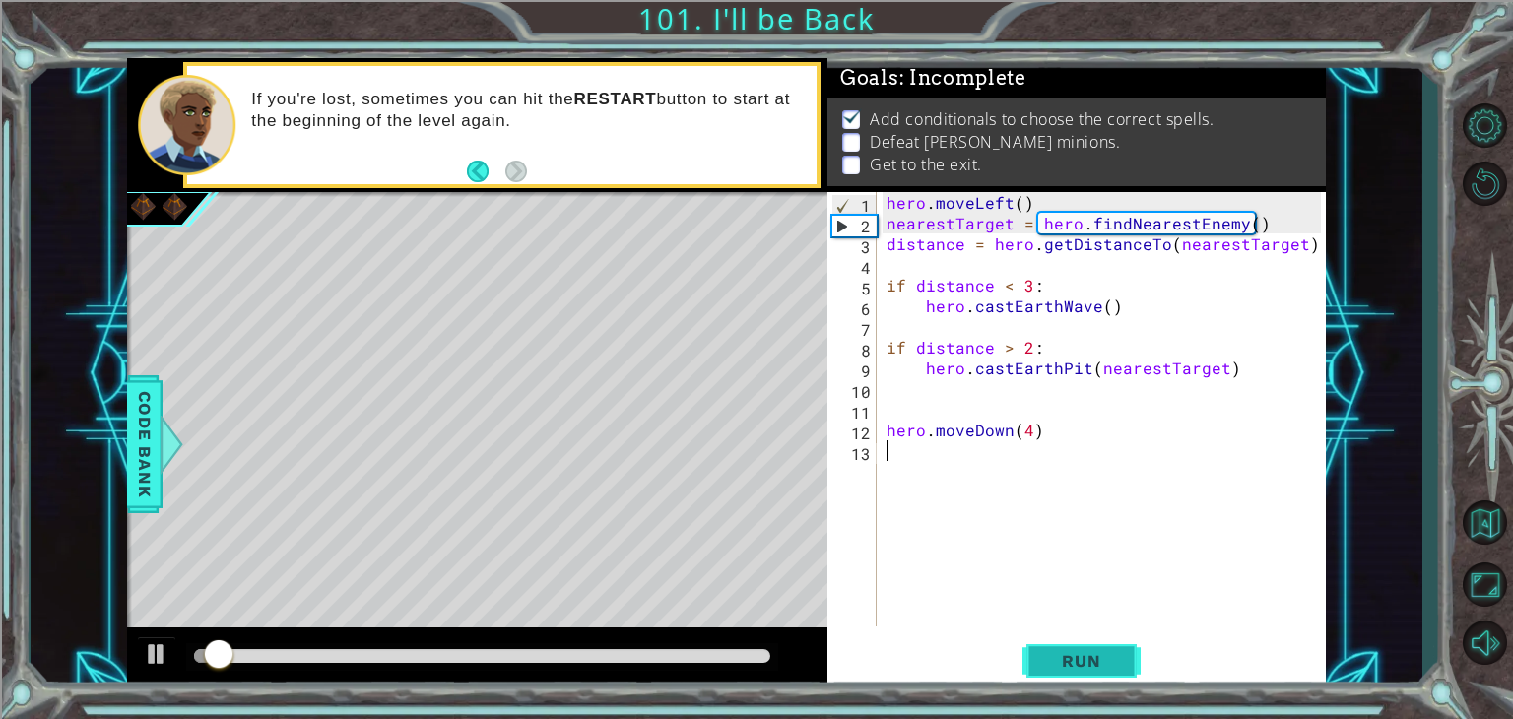
click at [1060, 659] on span "Run" at bounding box center [1081, 661] width 78 height 20
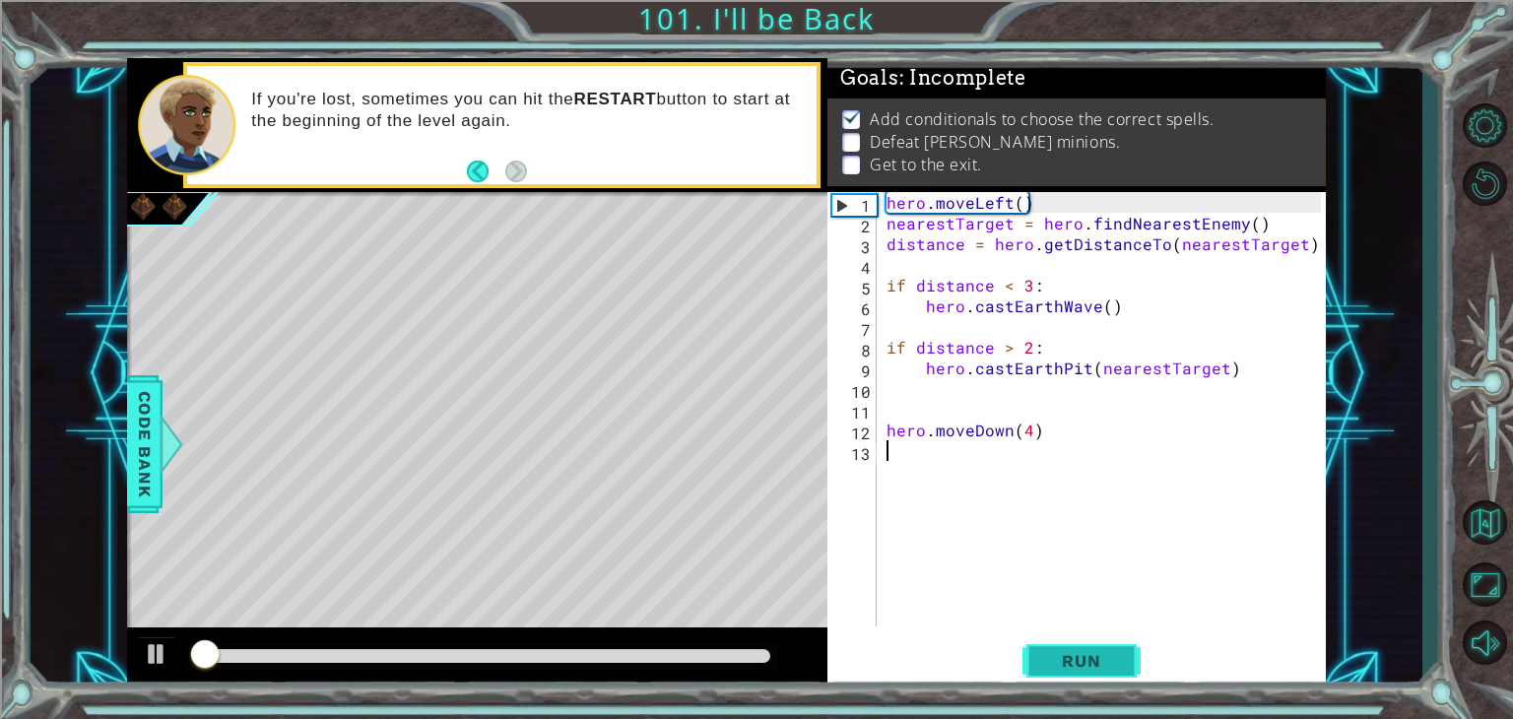
click at [1060, 659] on span "Run" at bounding box center [1081, 661] width 78 height 20
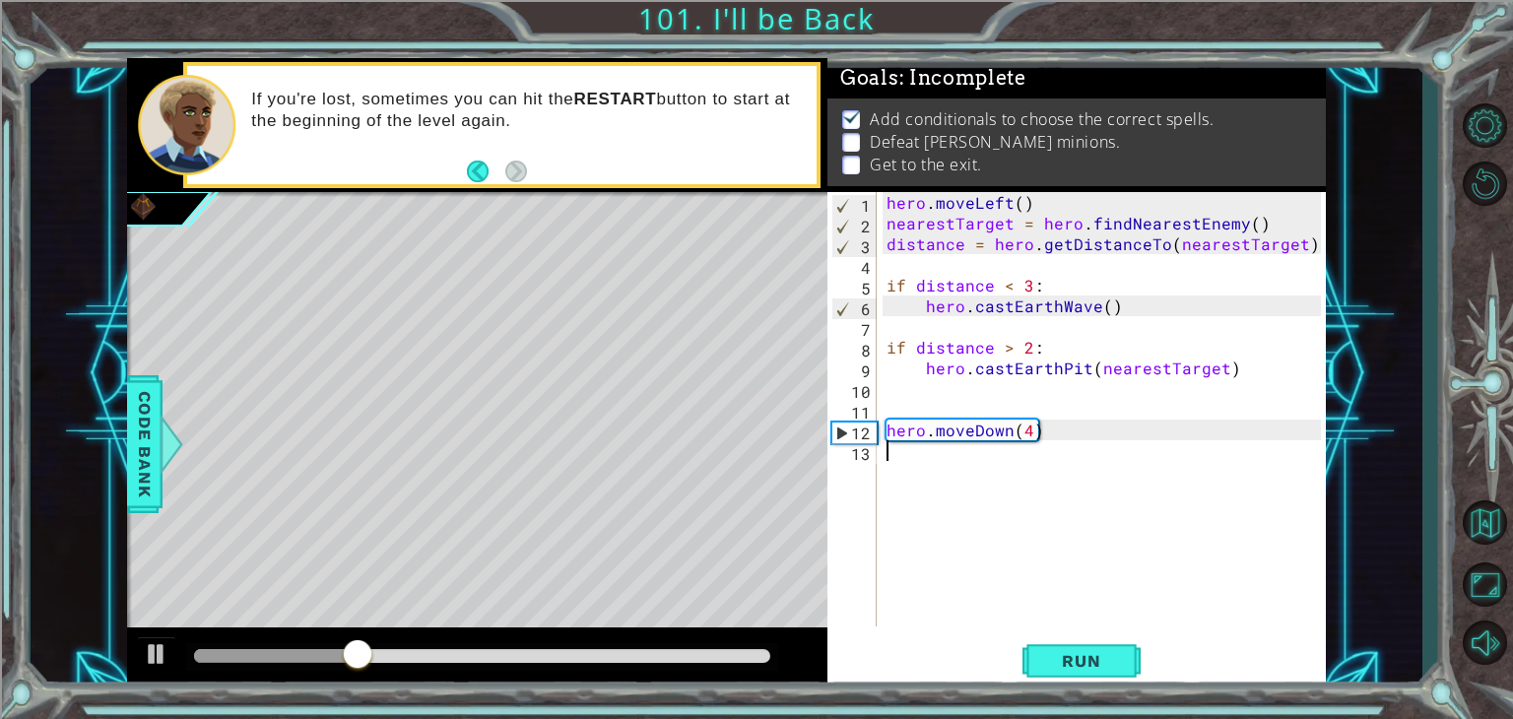
click at [1033, 512] on div "hero . moveLeft ( ) nearestTarget = hero . findNearestEnemy ( ) distance = hero…" at bounding box center [1107, 430] width 448 height 476
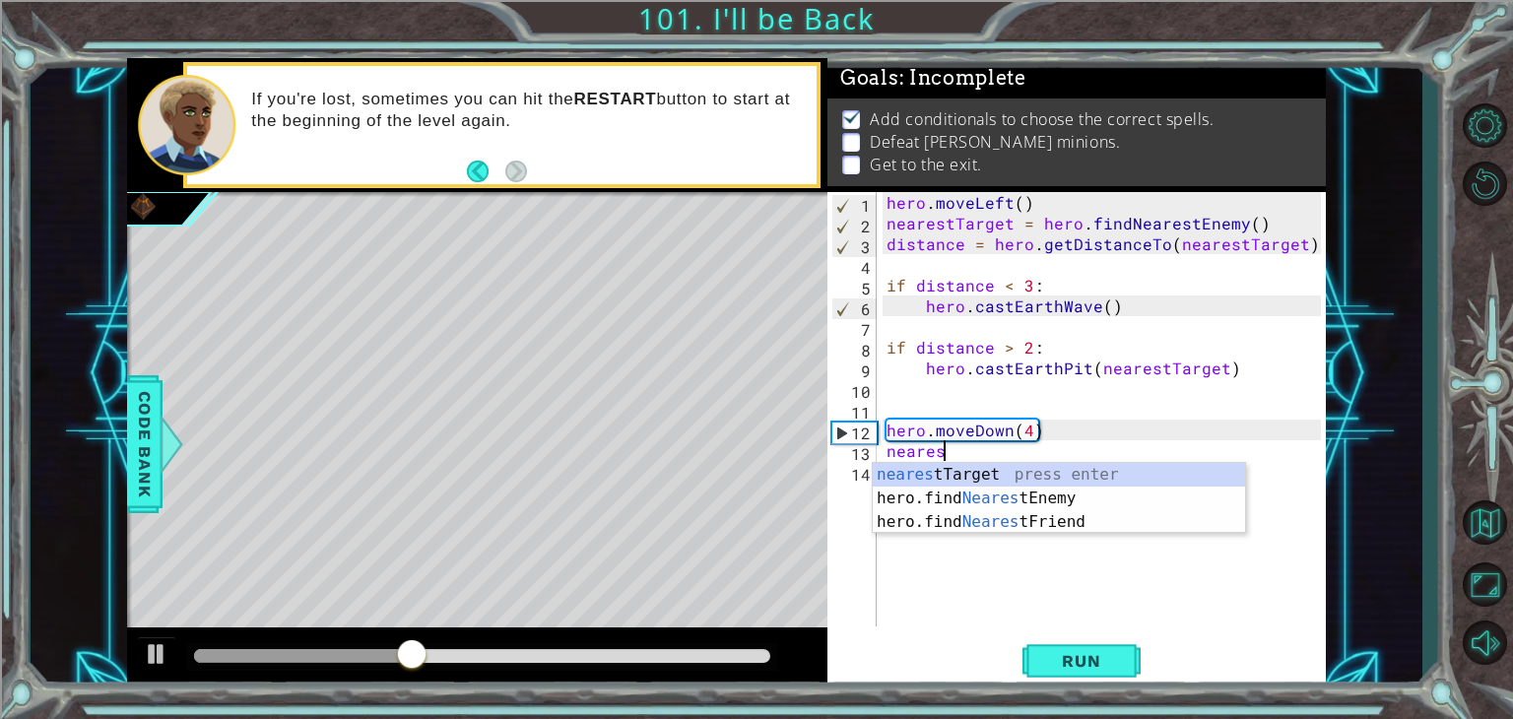
scroll to position [0, 2]
click at [980, 476] on div "neares tTarget press enter hero.find Neares tEnemy press enter hero.find Neares…" at bounding box center [1059, 522] width 372 height 118
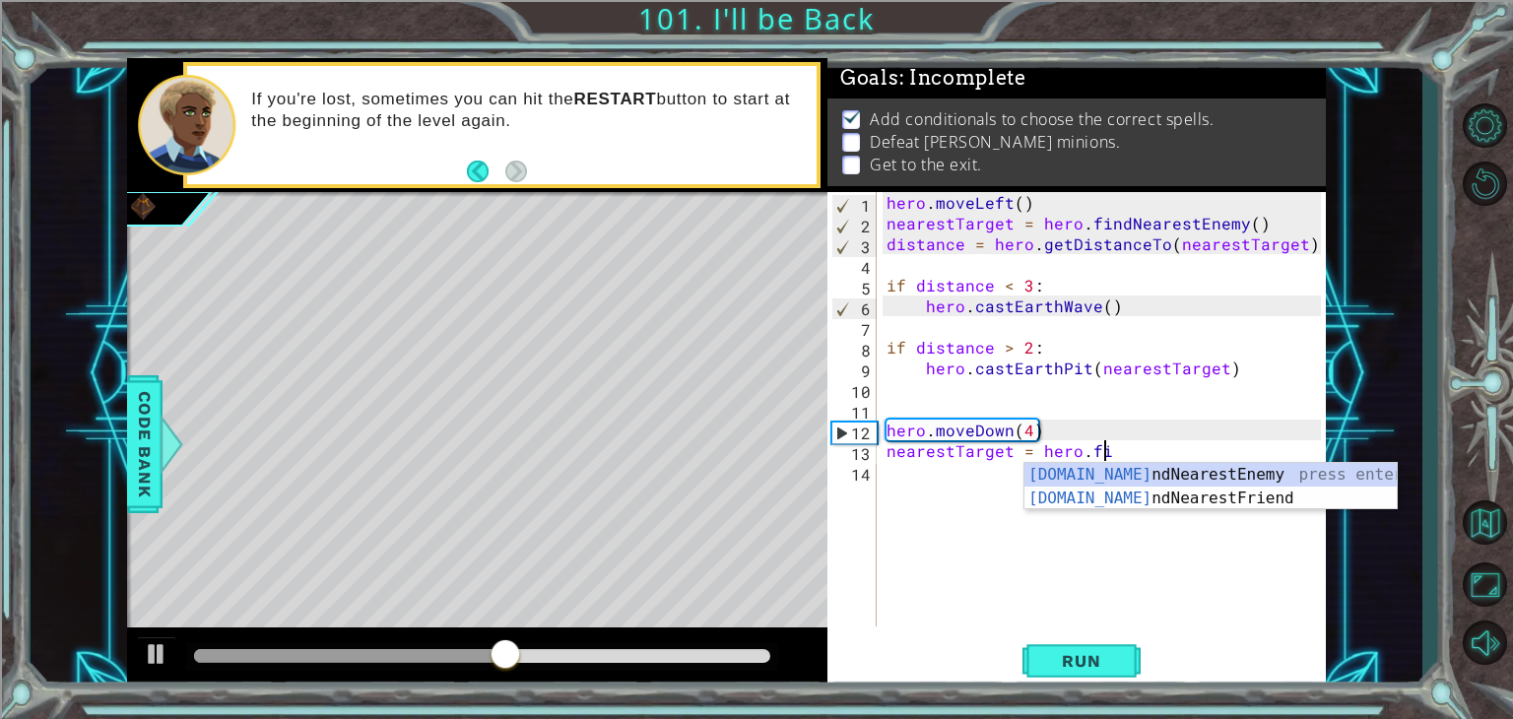
scroll to position [0, 12]
type textarea "nearestTarget = hero.fin"
click at [1169, 470] on div "hero.fin dNearestEnemy press enter hero.fin dNearestFriend press enter" at bounding box center [1211, 510] width 372 height 95
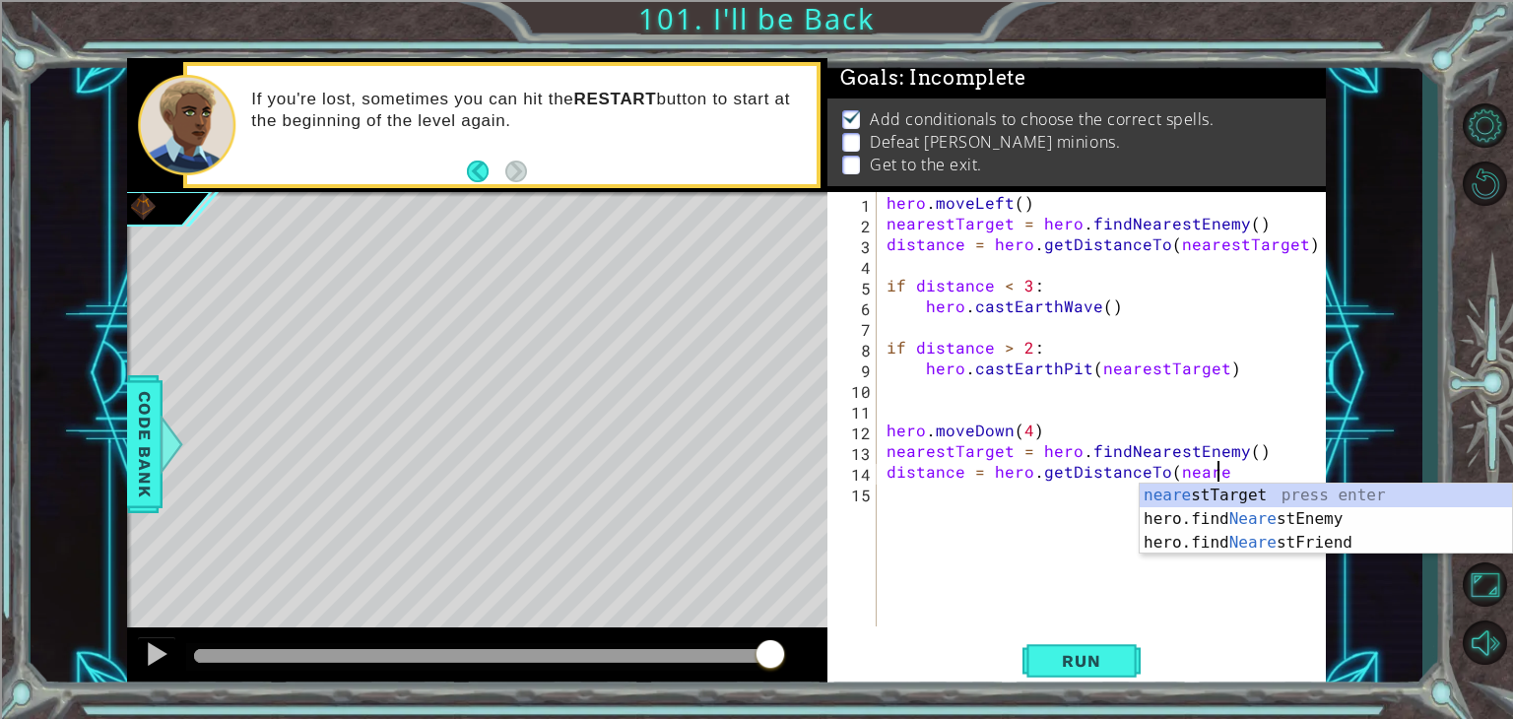
scroll to position [0, 20]
click at [1273, 494] on div "neares tTarget press enter hero.find Neares tEnemy press enter hero.find Neares…" at bounding box center [1326, 543] width 372 height 118
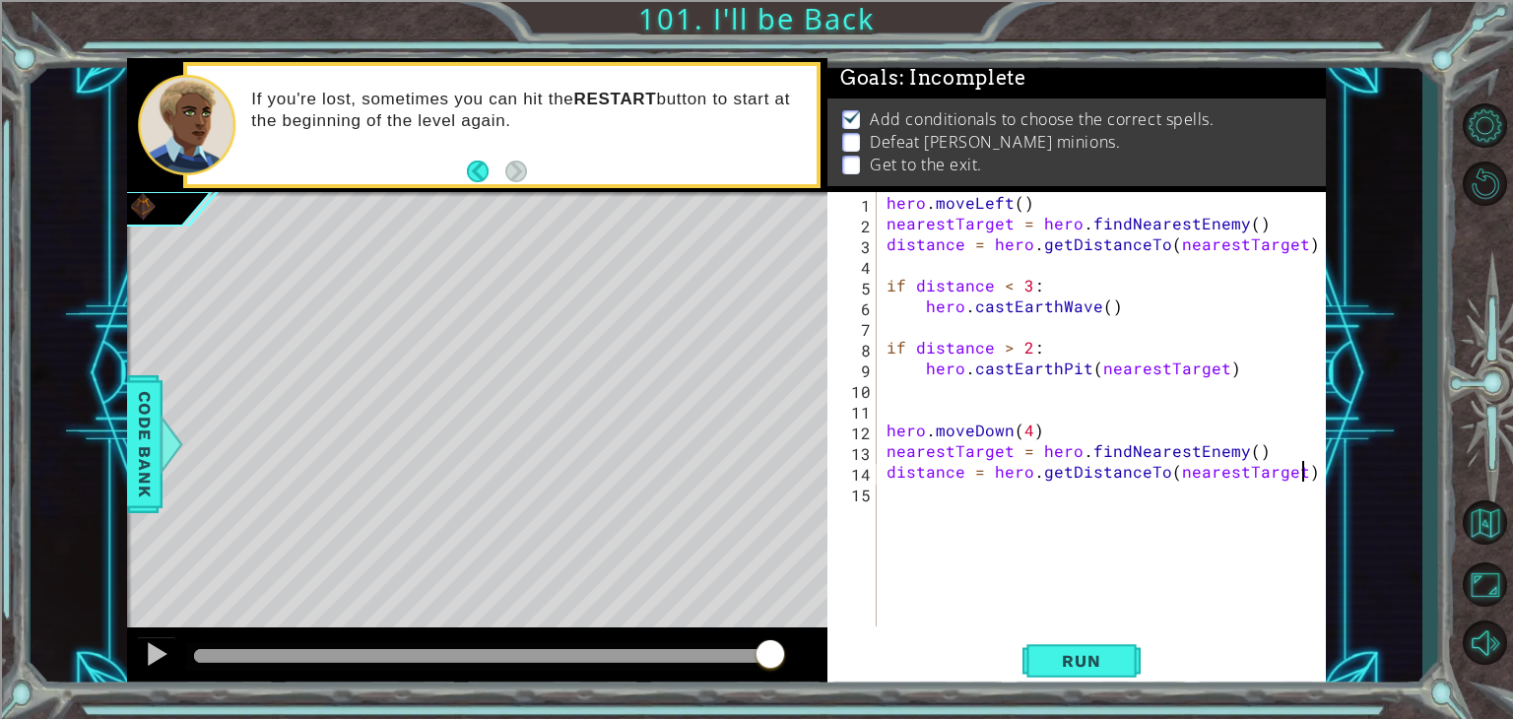
scroll to position [0, 24]
click at [1095, 659] on span "Run" at bounding box center [1081, 661] width 78 height 20
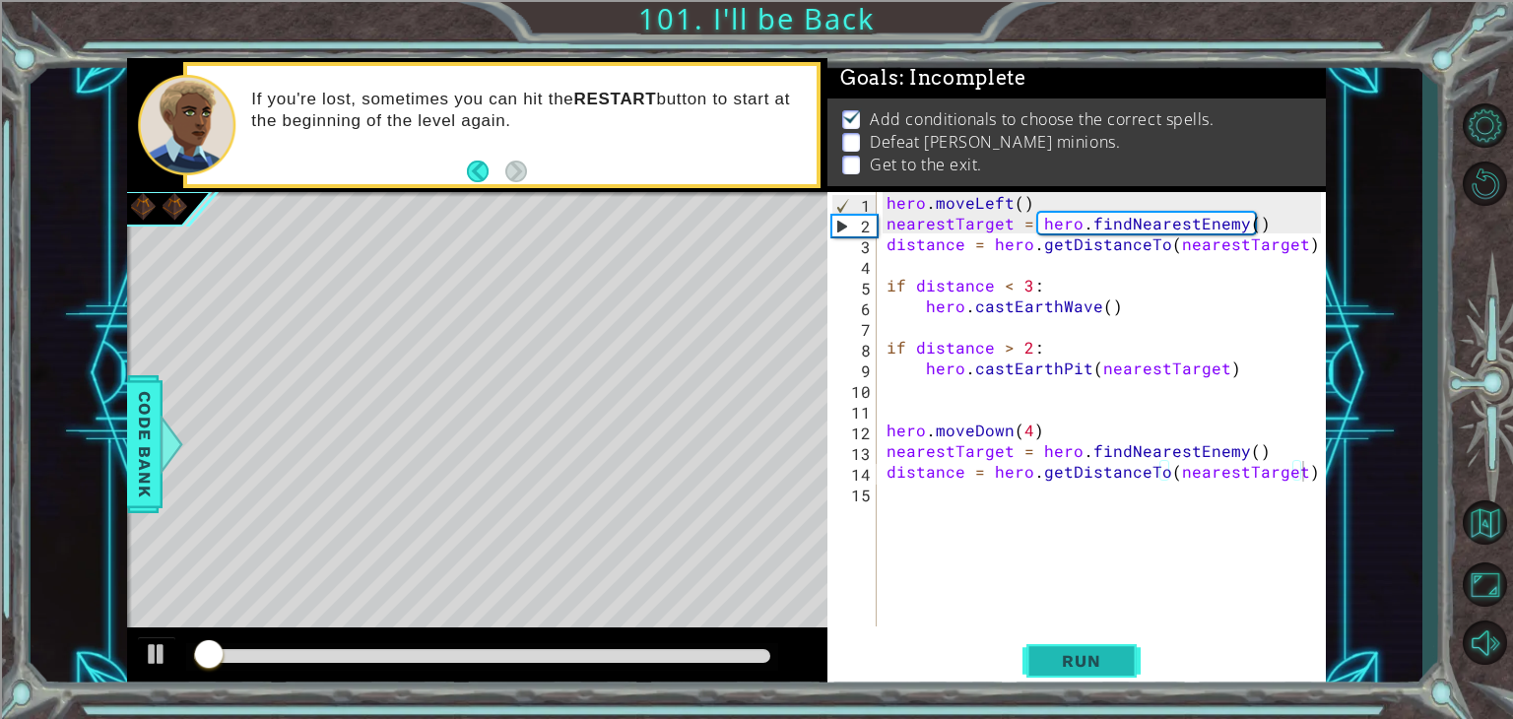
click at [1095, 659] on span "Run" at bounding box center [1081, 661] width 78 height 20
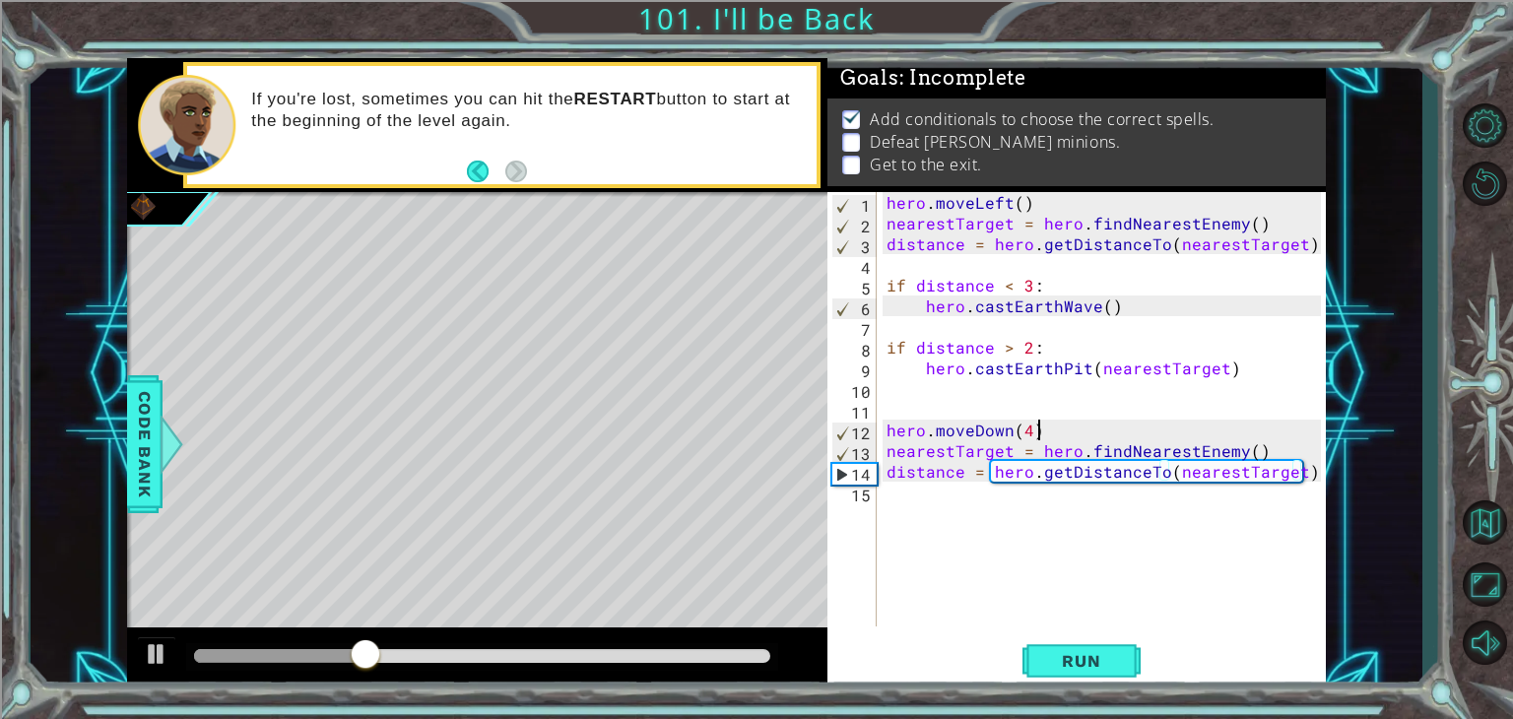
click at [1048, 430] on div "hero . moveLeft ( ) nearestTarget = hero . findNearestEnemy ( ) distance = hero…" at bounding box center [1107, 430] width 448 height 476
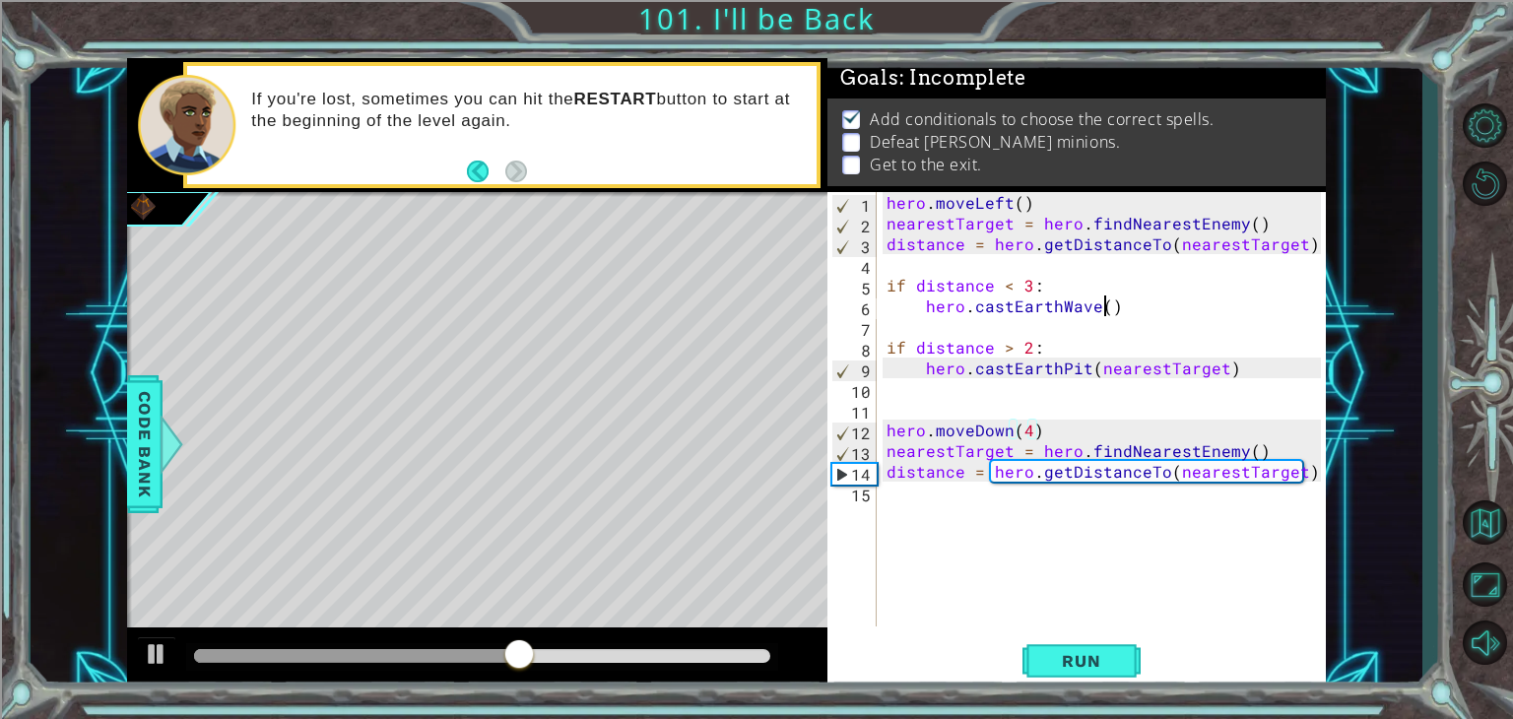
click at [1102, 305] on div "hero . moveLeft ( ) nearestTarget = hero . findNearestEnemy ( ) distance = hero…" at bounding box center [1107, 430] width 448 height 476
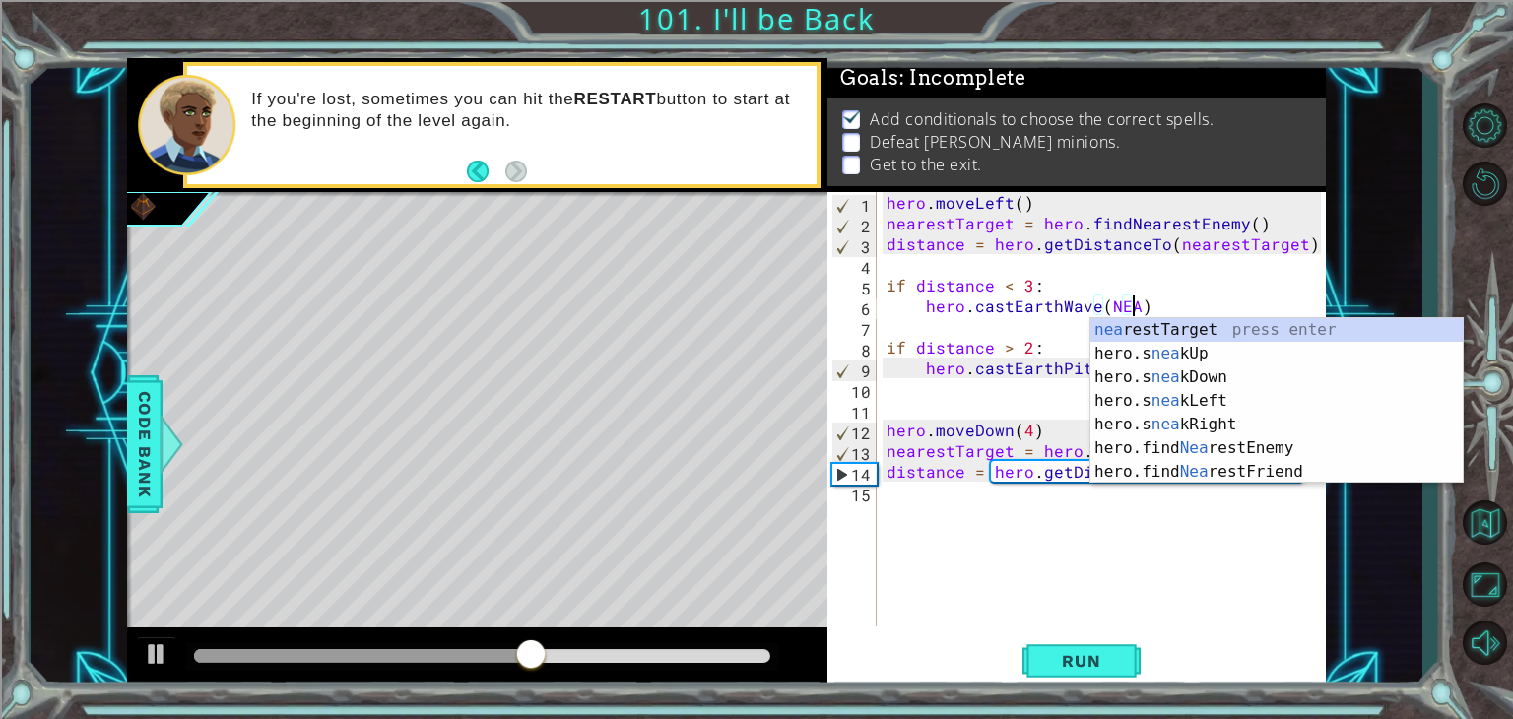
scroll to position [0, 15]
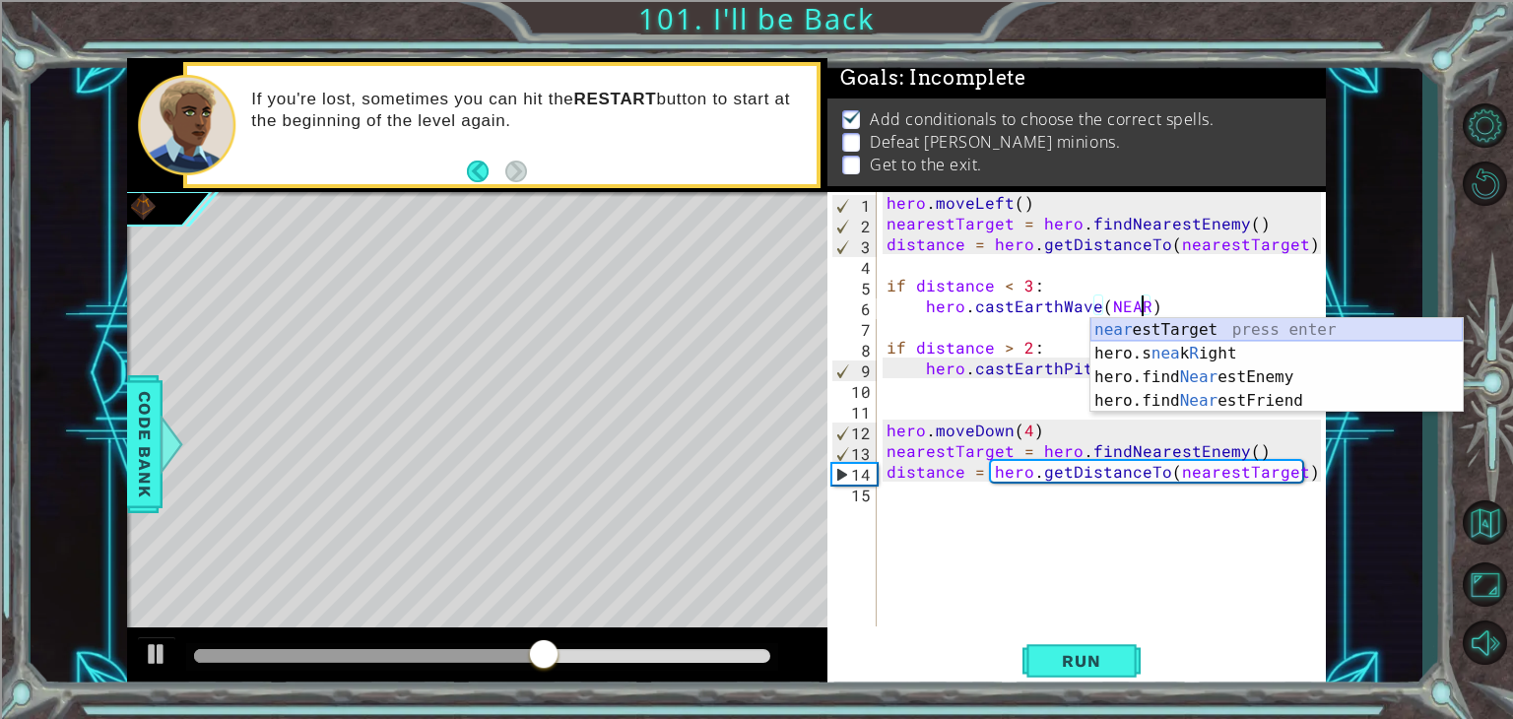
click at [1112, 336] on div "near estTarget press enter hero.s nea k R ight press enter hero.find Near estEn…" at bounding box center [1277, 389] width 372 height 142
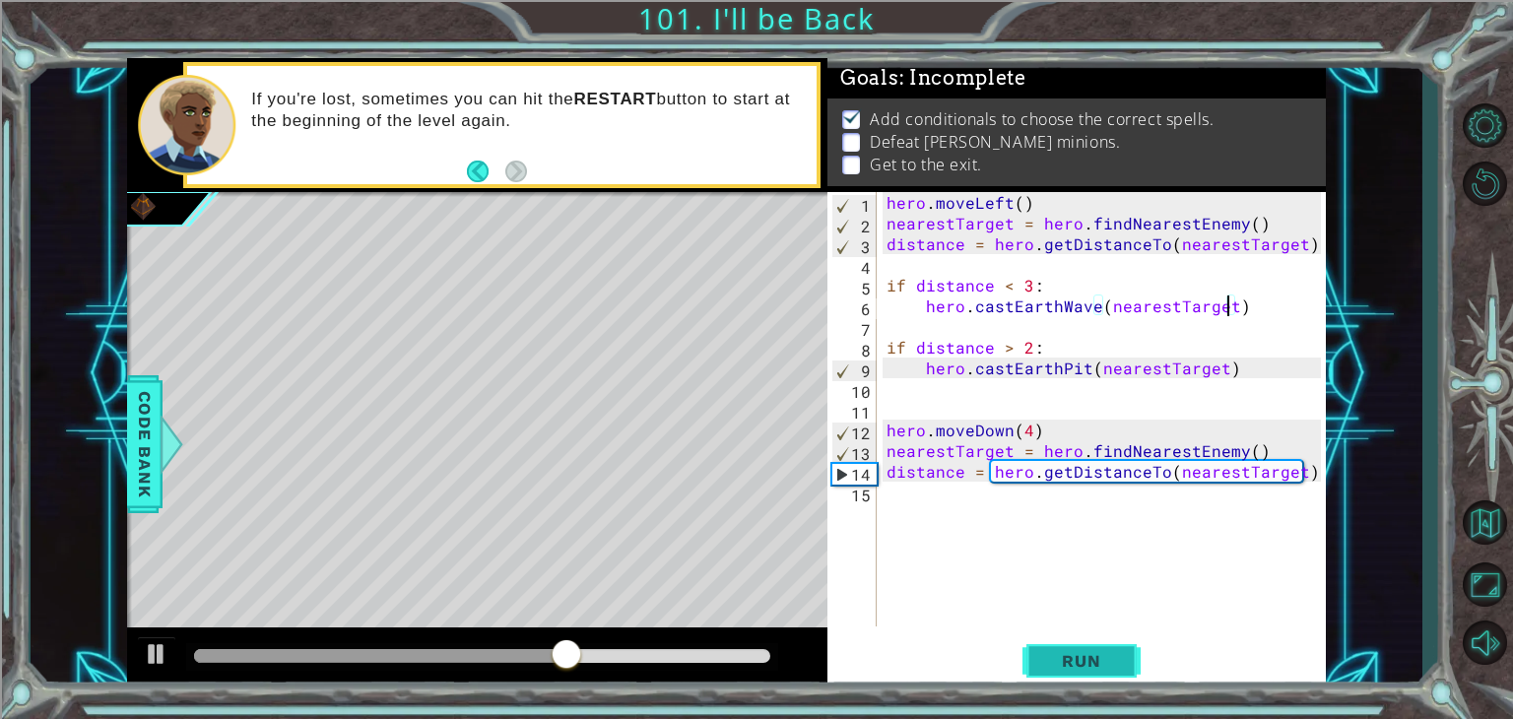
click at [1054, 654] on span "Run" at bounding box center [1081, 661] width 78 height 20
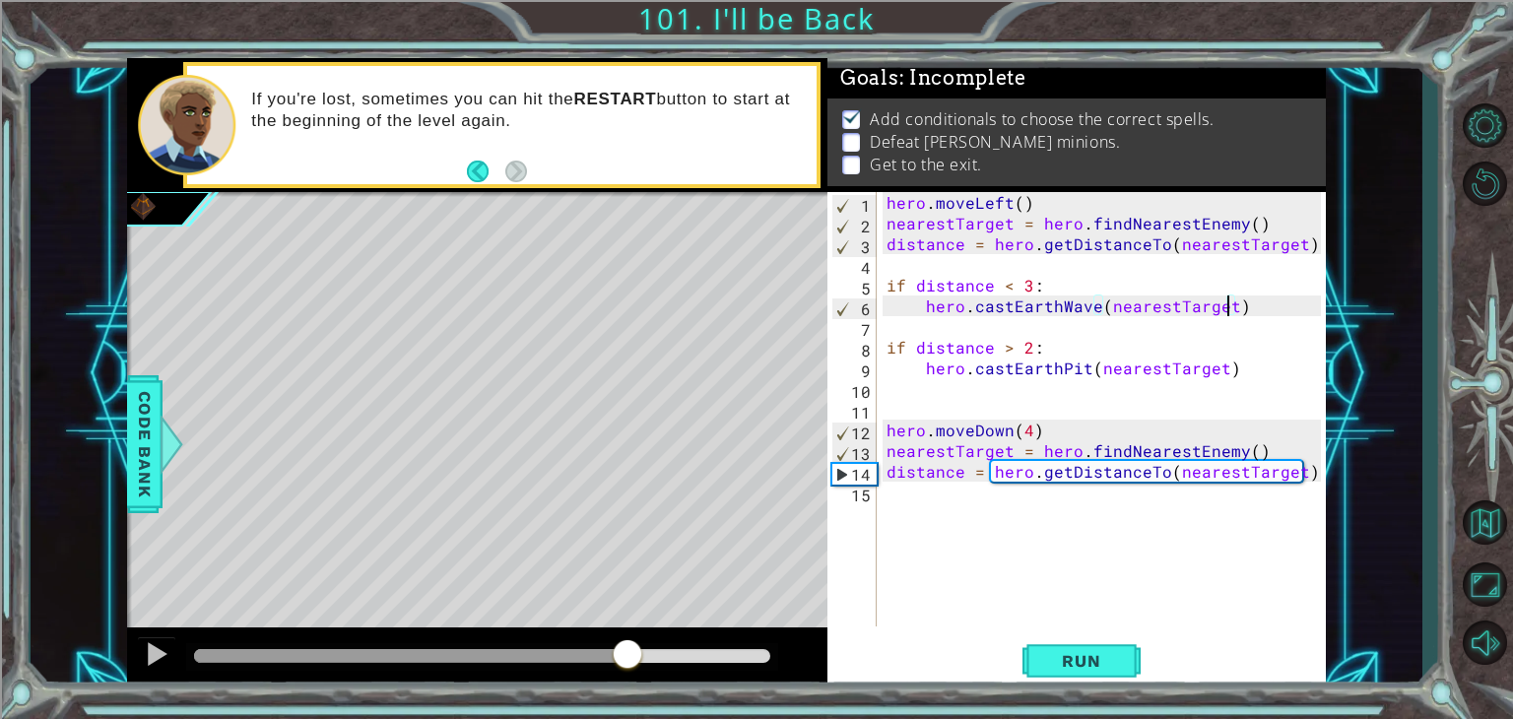
drag, startPoint x: 524, startPoint y: 662, endPoint x: 639, endPoint y: 654, distance: 115.5
click at [639, 654] on div at bounding box center [482, 656] width 576 height 14
click at [1029, 677] on button "Run" at bounding box center [1082, 661] width 118 height 50
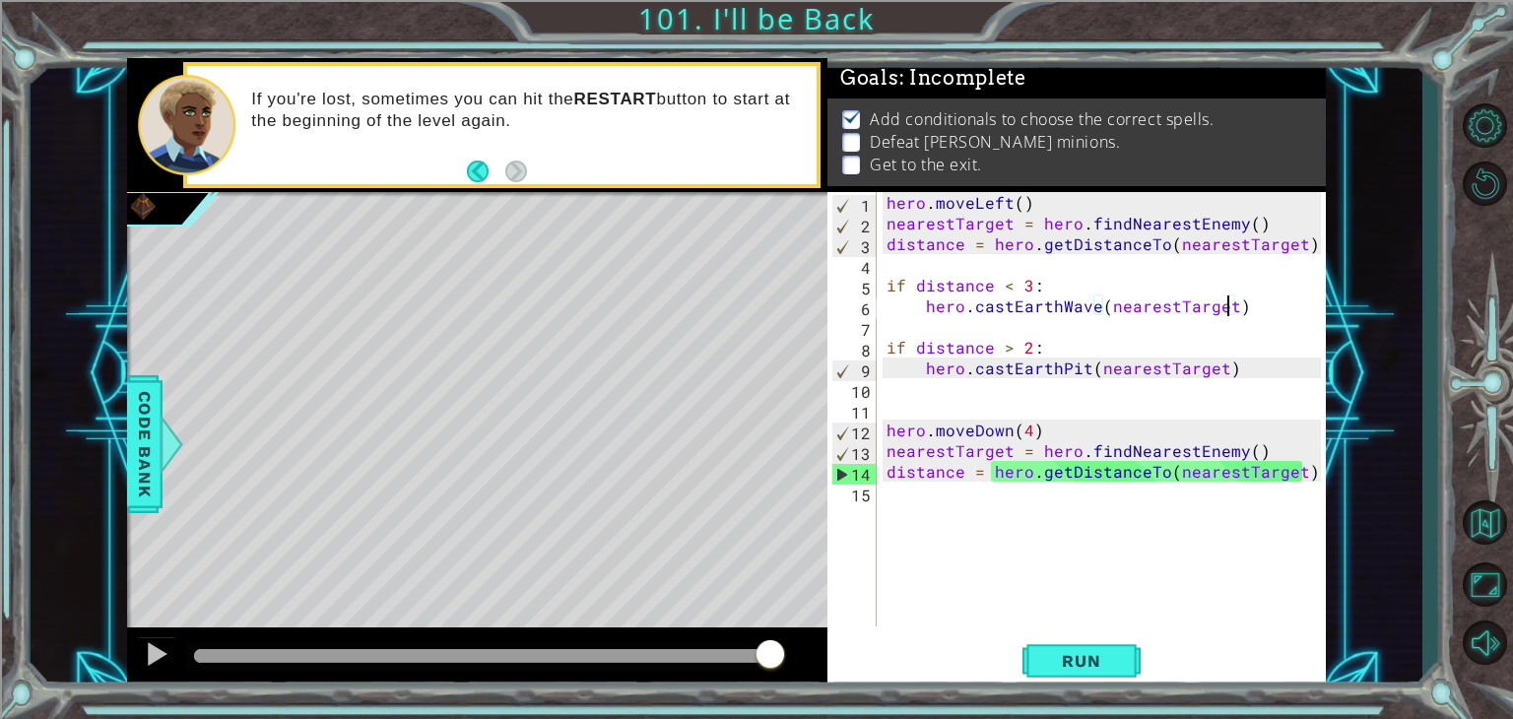
drag, startPoint x: 557, startPoint y: 662, endPoint x: 863, endPoint y: 661, distance: 306.4
click at [863, 661] on div "1 ההההההההההההההההההההההההההההההההההההההההההההההההההההההההההההההההההההההההההההה…" at bounding box center [726, 374] width 1199 height 632
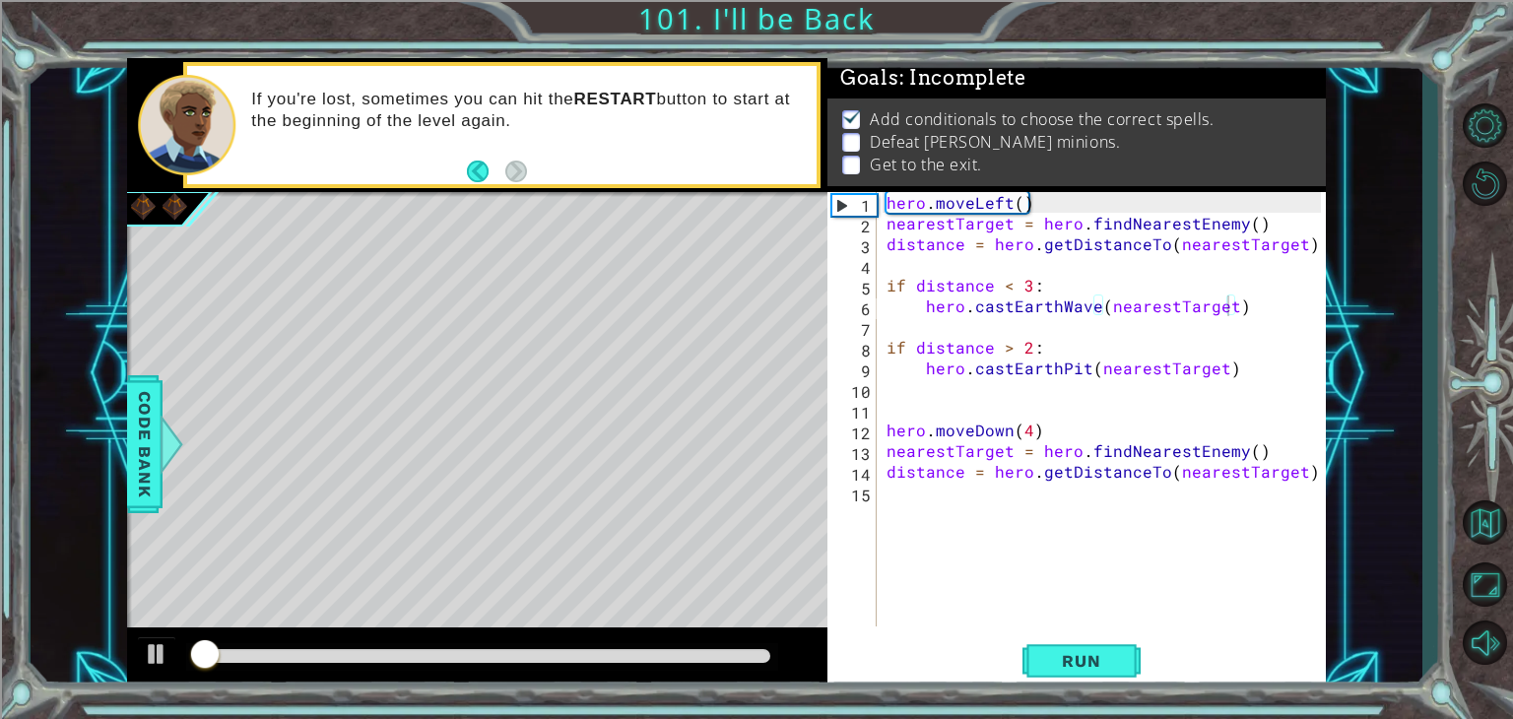
drag, startPoint x: 683, startPoint y: 649, endPoint x: 736, endPoint y: 651, distance: 53.2
click at [736, 651] on div at bounding box center [477, 659] width 700 height 63
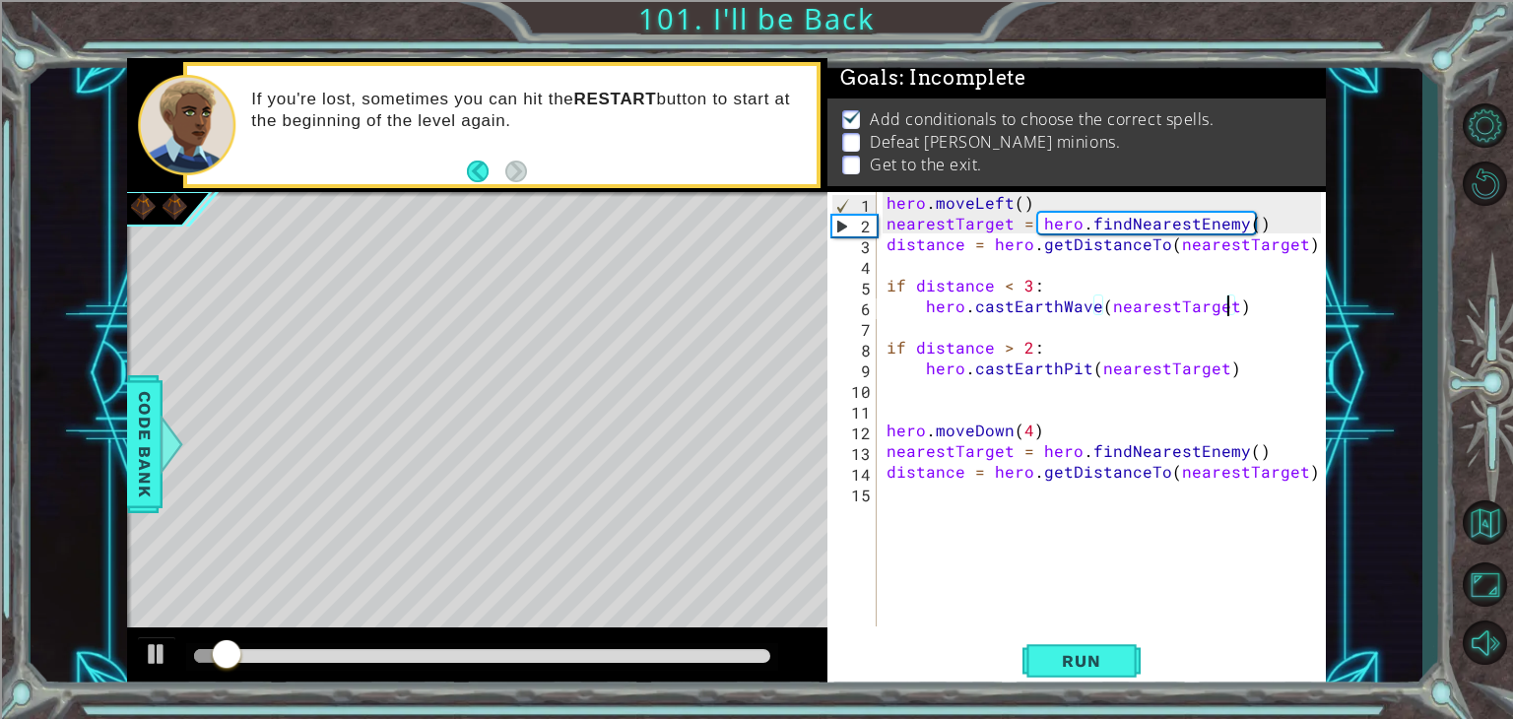
click at [1037, 431] on div "hero . moveLeft ( ) nearestTarget = hero . findNearestEnemy ( ) distance = hero…" at bounding box center [1107, 430] width 448 height 476
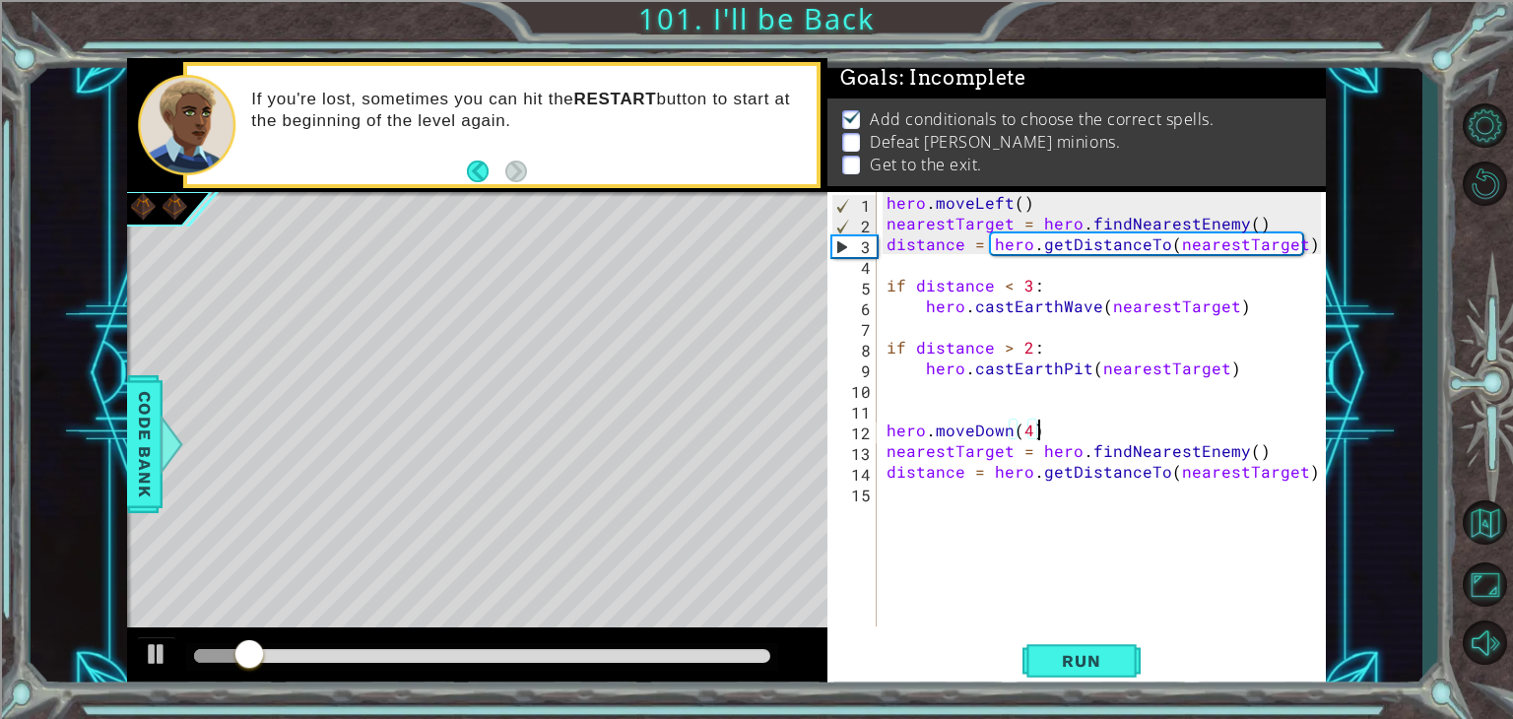
click at [890, 458] on div "hero . moveLeft ( ) nearestTarget = hero . findNearestEnemy ( ) distance = hero…" at bounding box center [1107, 430] width 448 height 476
type textarea "nearestTarget = hero.findNearestEnemy()"
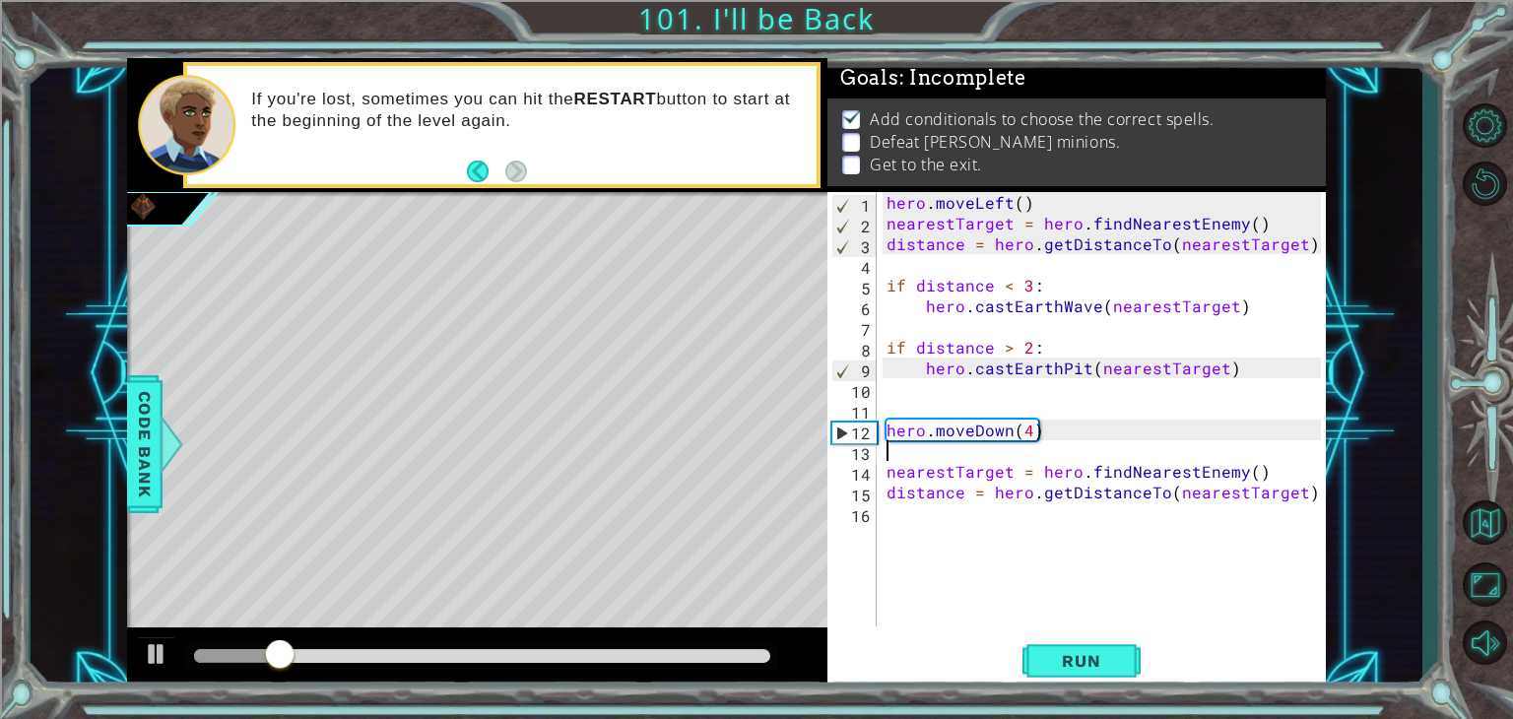
click at [900, 457] on div "hero . moveLeft ( ) nearestTarget = hero . findNearestEnemy ( ) distance = hero…" at bounding box center [1107, 430] width 448 height 476
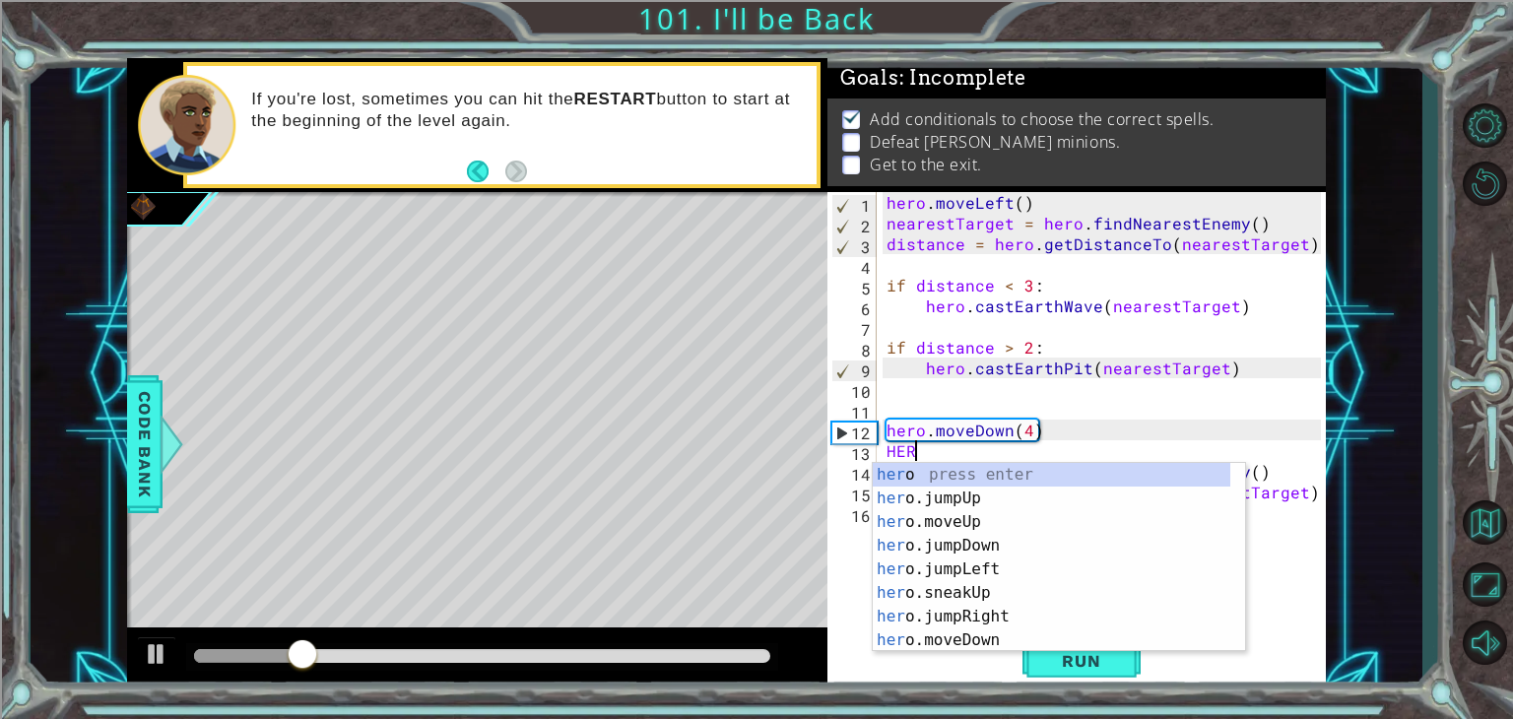
scroll to position [0, 0]
type textarea "H"
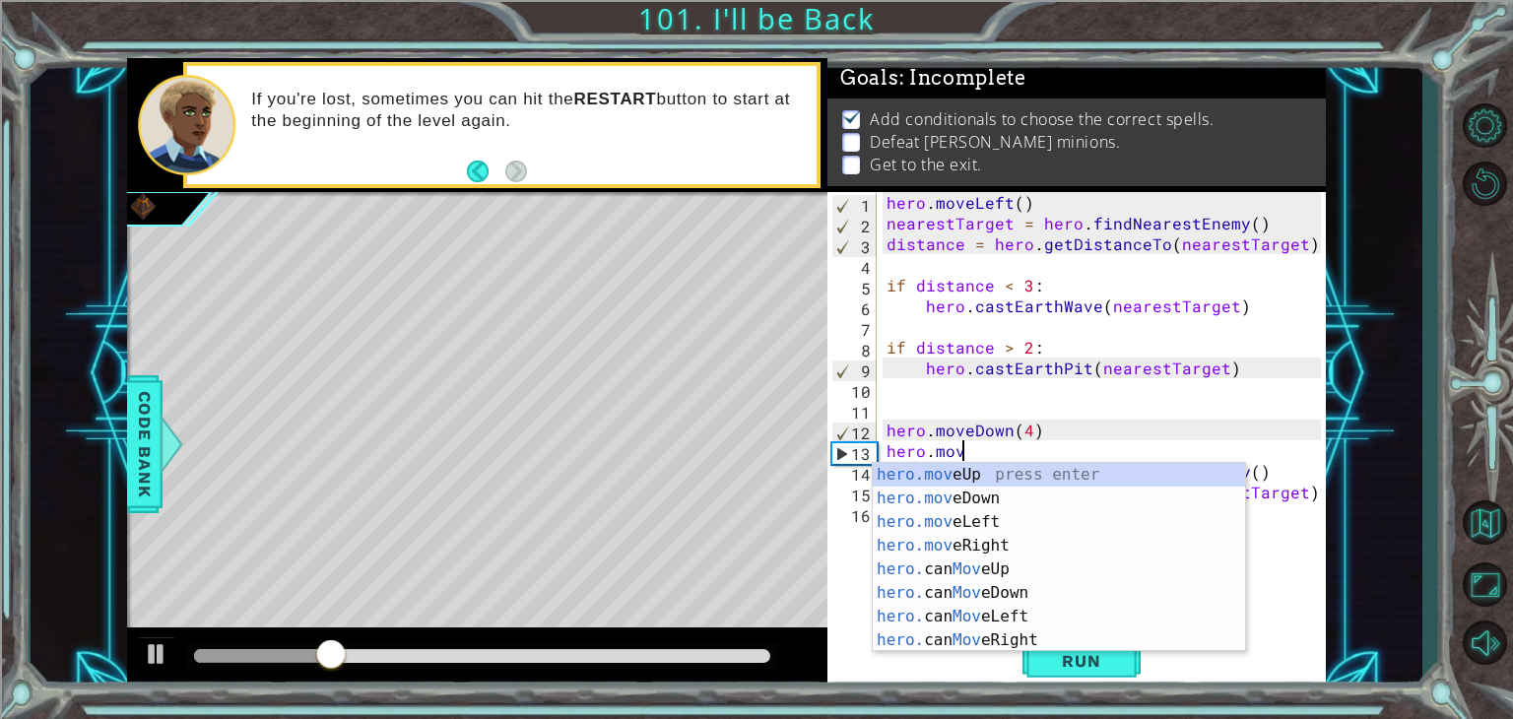
scroll to position [0, 4]
click at [977, 521] on div "hero.move Up press enter hero.move Down press enter hero.move Left press enter …" at bounding box center [1059, 581] width 372 height 236
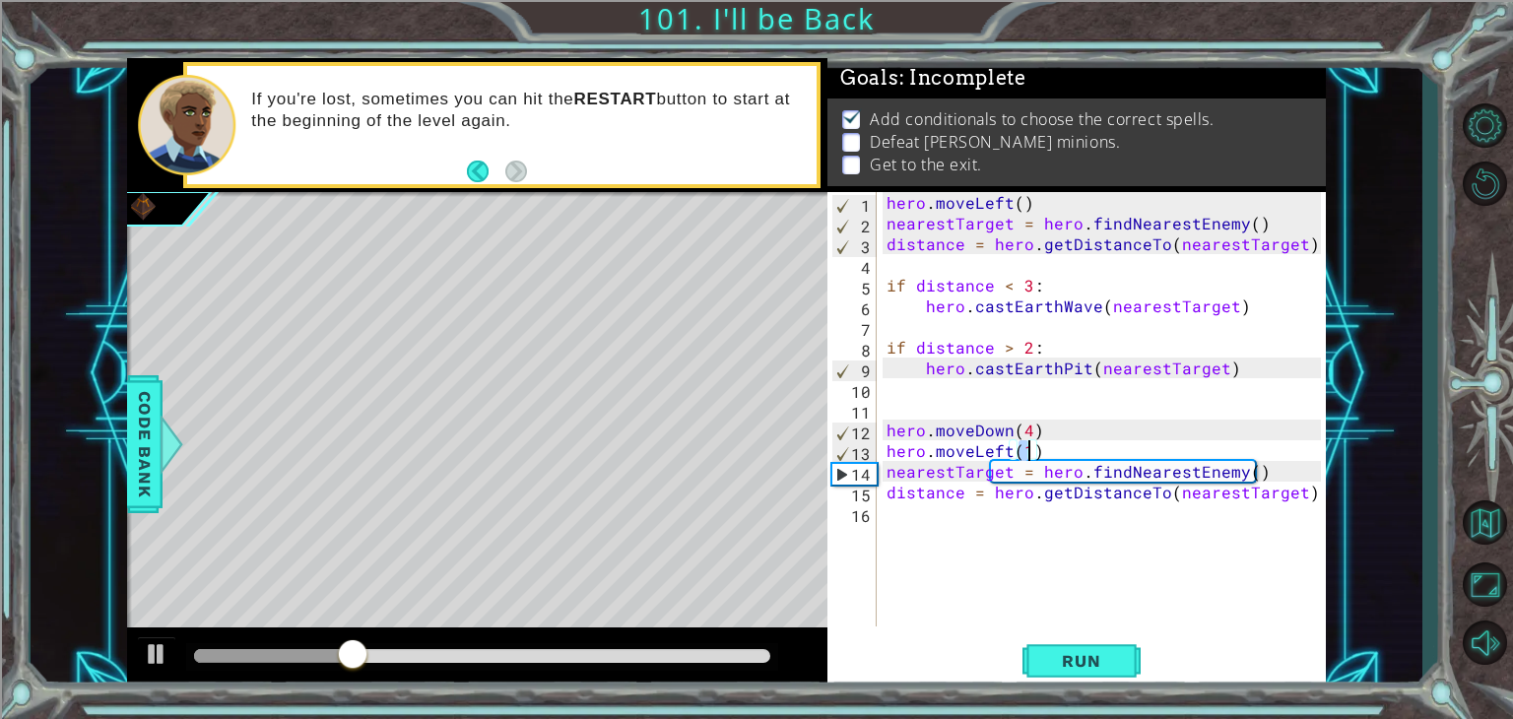
type textarea "hero.moveLeft()"
click at [976, 525] on div "hero . moveLeft ( ) nearestTarget = hero . findNearestEnemy ( ) distance = hero…" at bounding box center [1107, 430] width 448 height 476
click at [1017, 454] on div "hero . moveLeft ( ) nearestTarget = hero . findNearestEnemy ( ) distance = hero…" at bounding box center [1107, 430] width 448 height 476
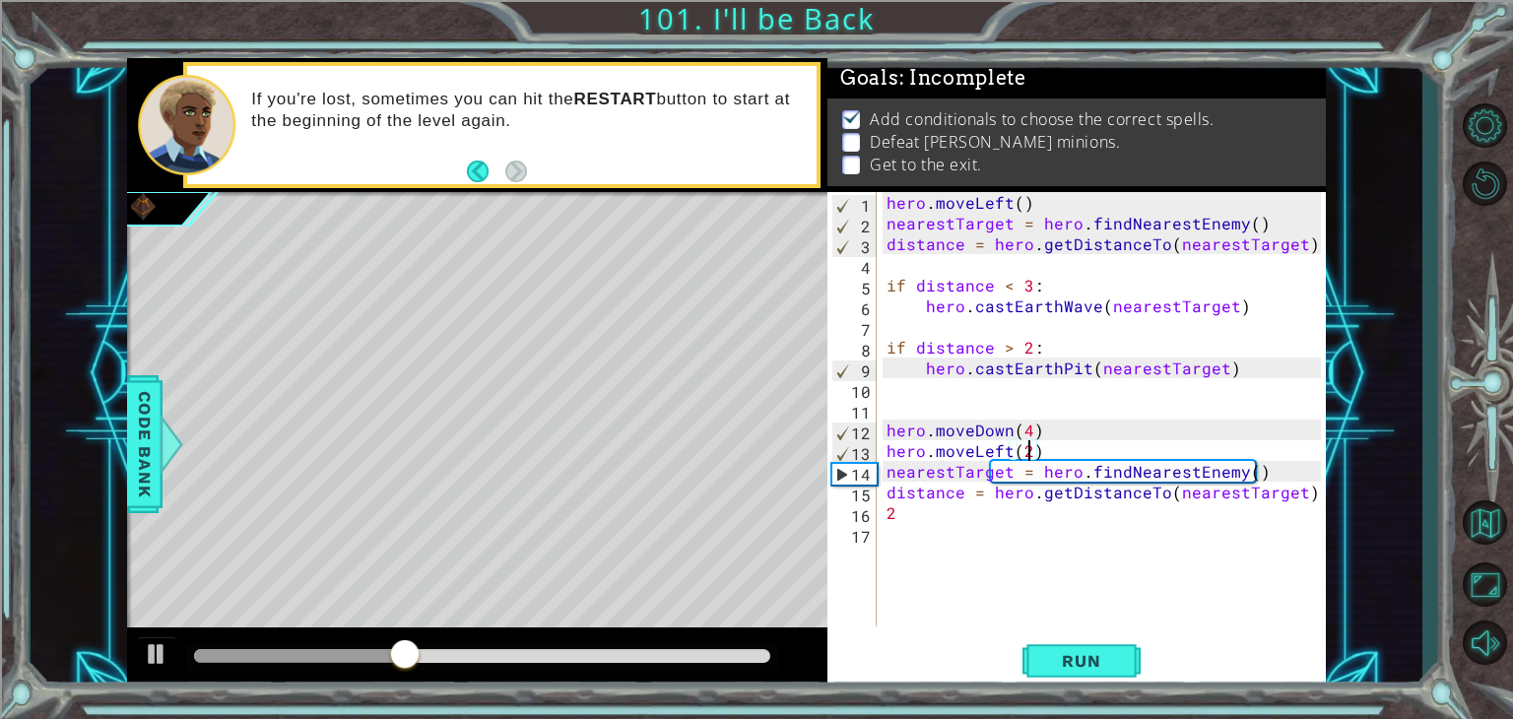
click at [935, 514] on div "hero . moveLeft ( ) nearestTarget = hero . findNearestEnemy ( ) distance = hero…" at bounding box center [1107, 430] width 448 height 476
type textarea "2"
click at [1090, 660] on span "Run" at bounding box center [1081, 661] width 78 height 20
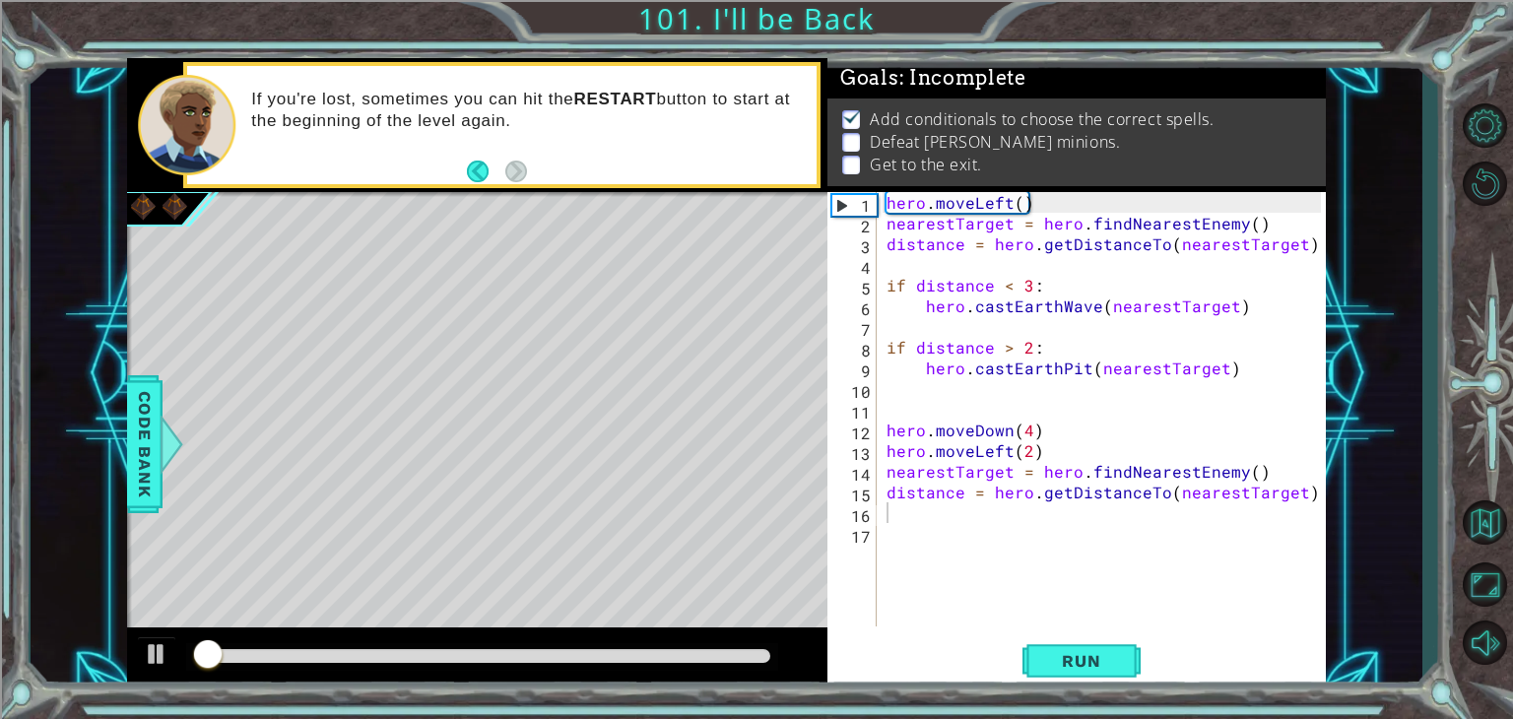
click at [425, 638] on div at bounding box center [477, 659] width 700 height 63
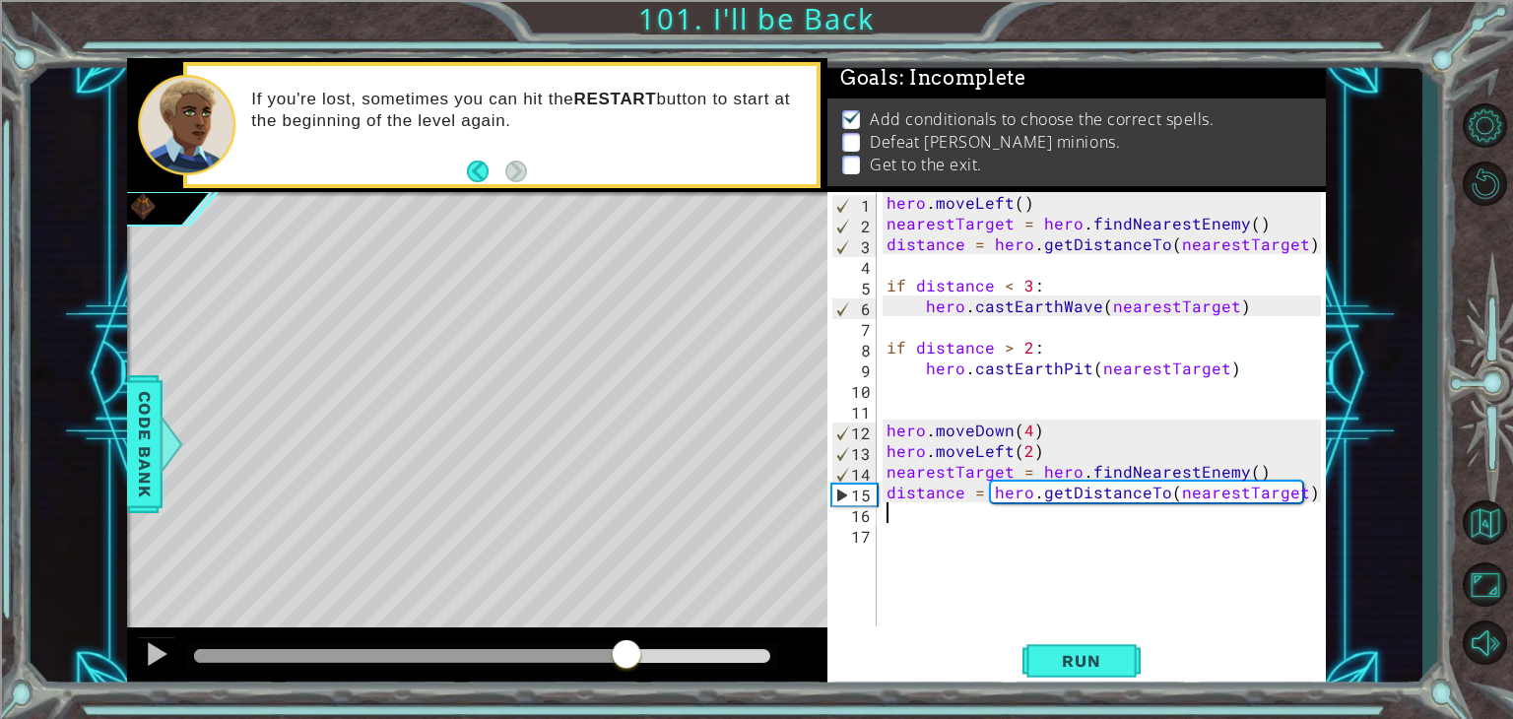
drag, startPoint x: 464, startPoint y: 660, endPoint x: 631, endPoint y: 663, distance: 166.5
click at [631, 663] on div at bounding box center [482, 656] width 576 height 14
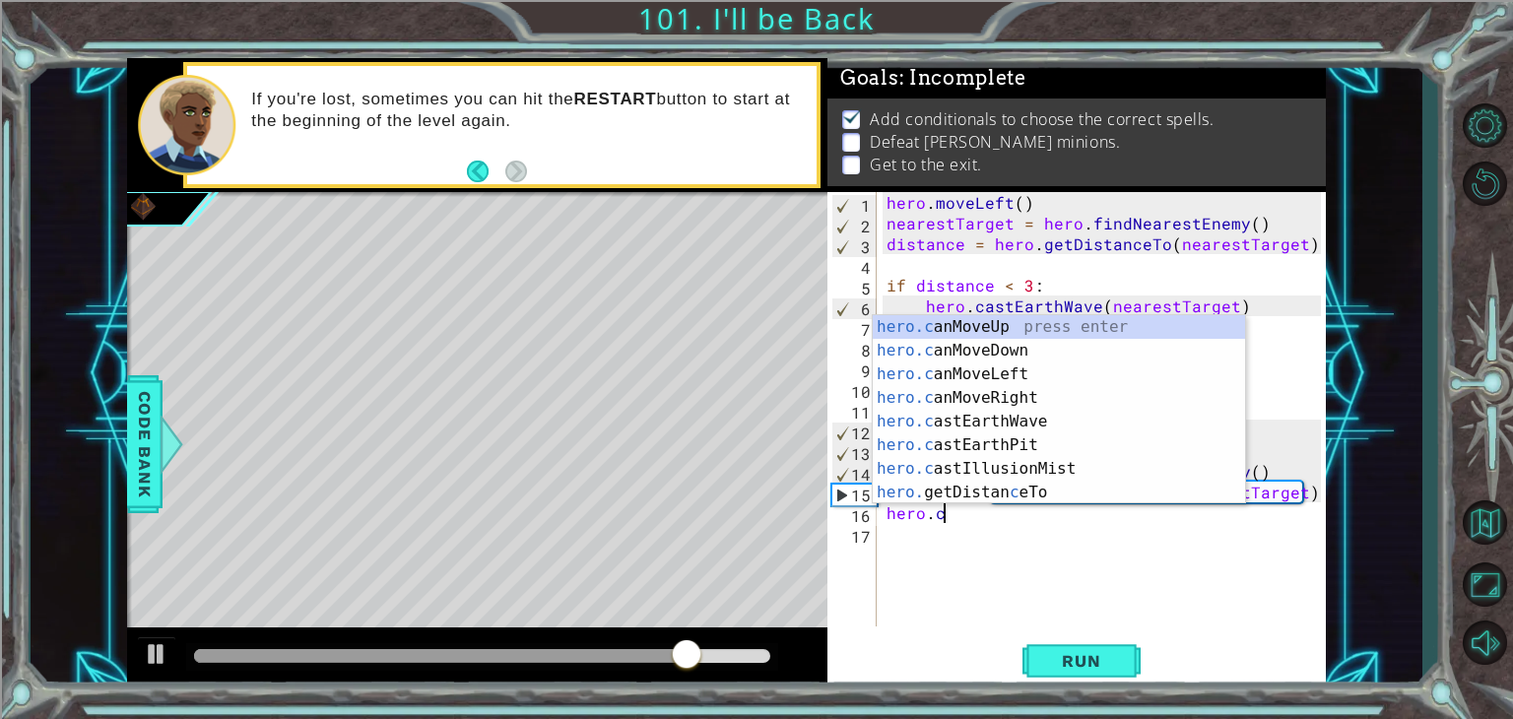
scroll to position [0, 3]
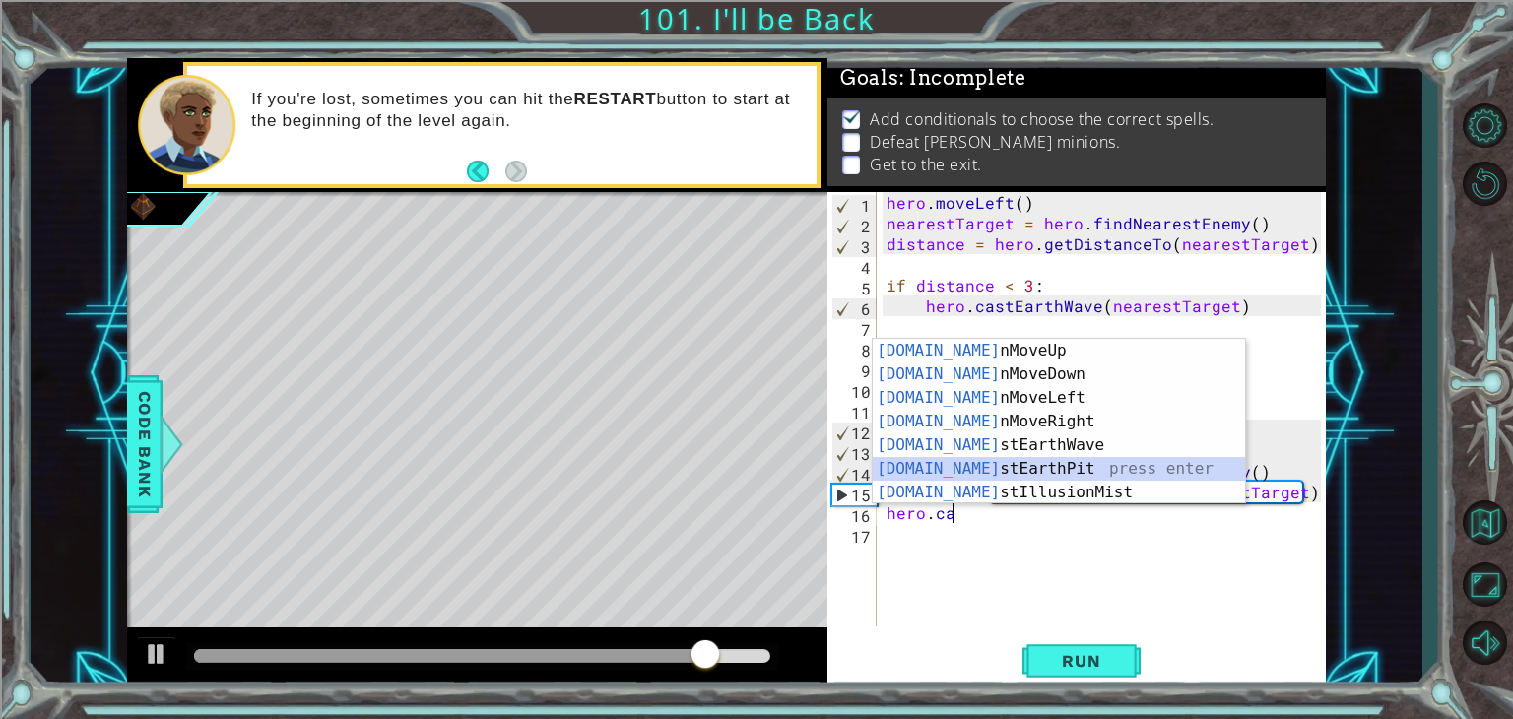
click at [1015, 461] on div "[DOMAIN_NAME] nMoveUp press enter [DOMAIN_NAME] nMoveDown press enter [DOMAIN_N…" at bounding box center [1059, 445] width 372 height 213
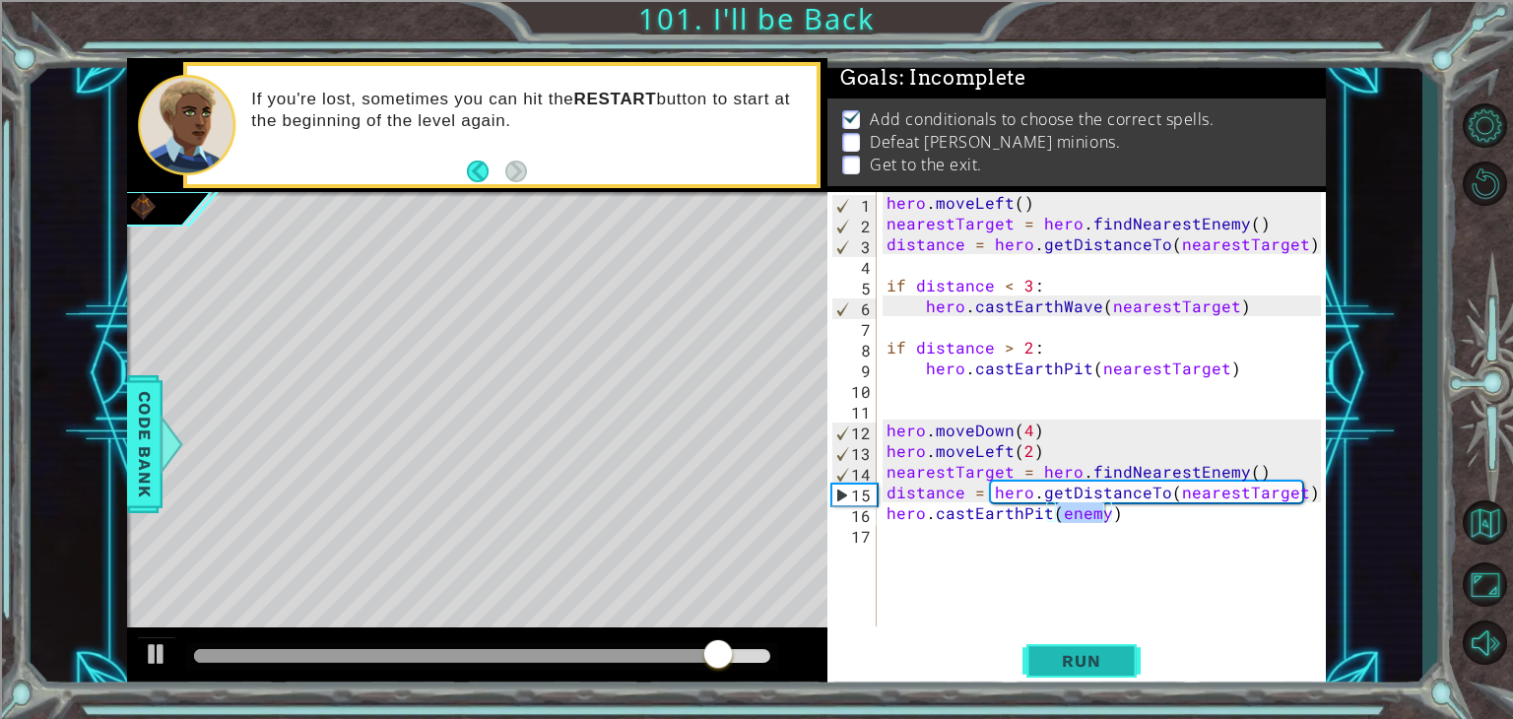
click at [1086, 646] on button "Run" at bounding box center [1082, 661] width 118 height 50
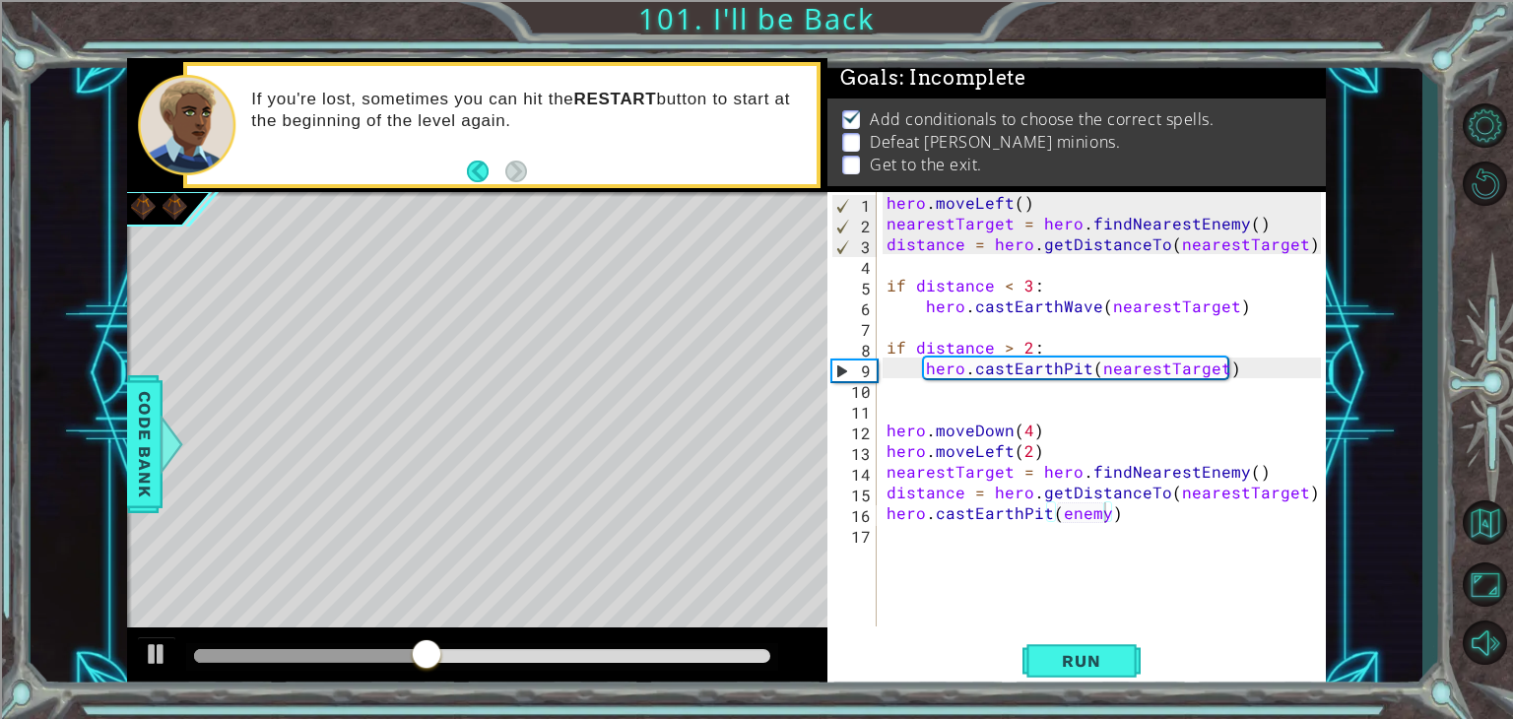
drag, startPoint x: 1086, startPoint y: 646, endPoint x: 437, endPoint y: 668, distance: 648.6
click at [437, 668] on div "1 ההההההההההההההההההההההההההההההההההההההההההההההההההההההההההההההההההההההההההההה…" at bounding box center [726, 374] width 1199 height 632
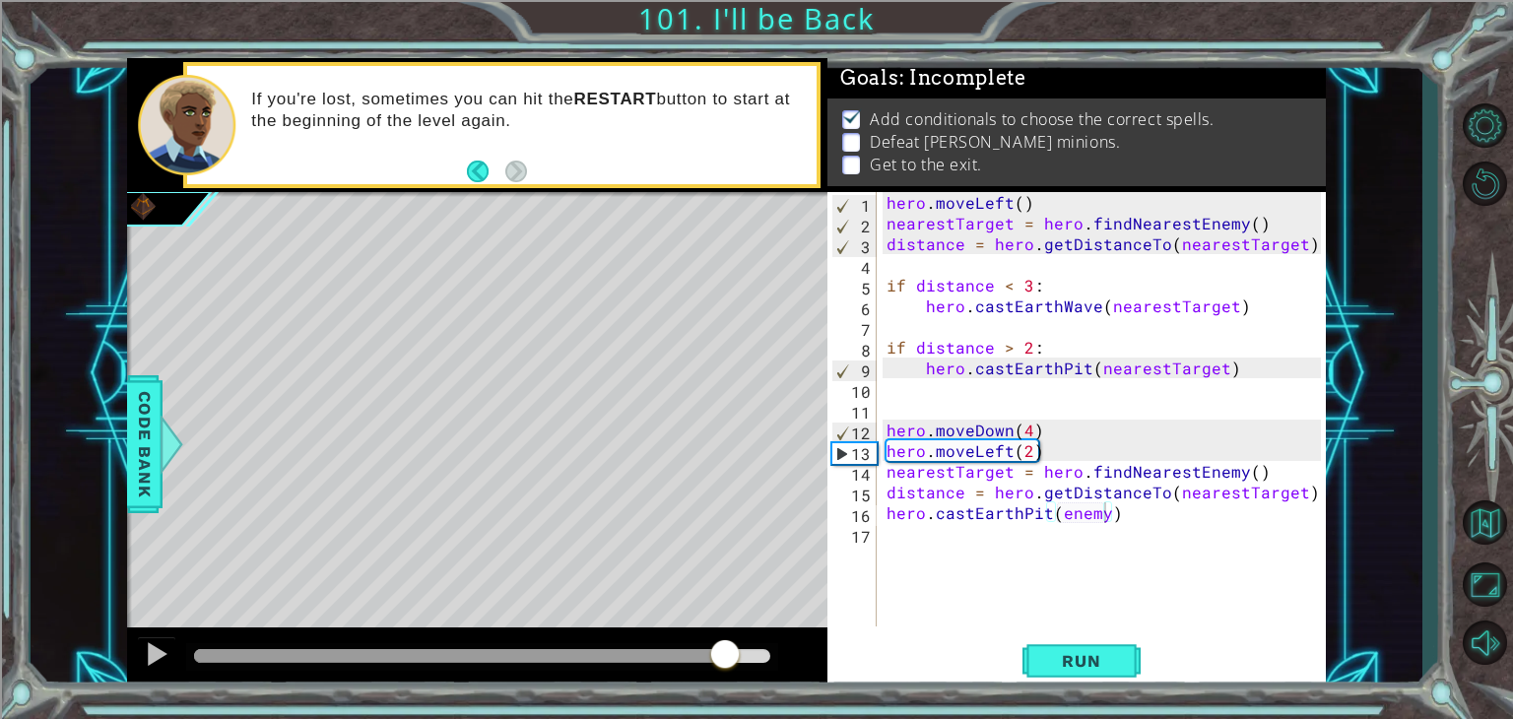
drag, startPoint x: 536, startPoint y: 654, endPoint x: 723, endPoint y: 671, distance: 187.9
click at [723, 671] on div at bounding box center [724, 655] width 35 height 35
click at [1033, 452] on div "hero . moveLeft ( ) nearestTarget = hero . findNearestEnemy ( ) distance = hero…" at bounding box center [1107, 430] width 448 height 476
click at [1028, 452] on div "hero . moveLeft ( ) nearestTarget = hero . findNearestEnemy ( ) distance = hero…" at bounding box center [1107, 430] width 448 height 476
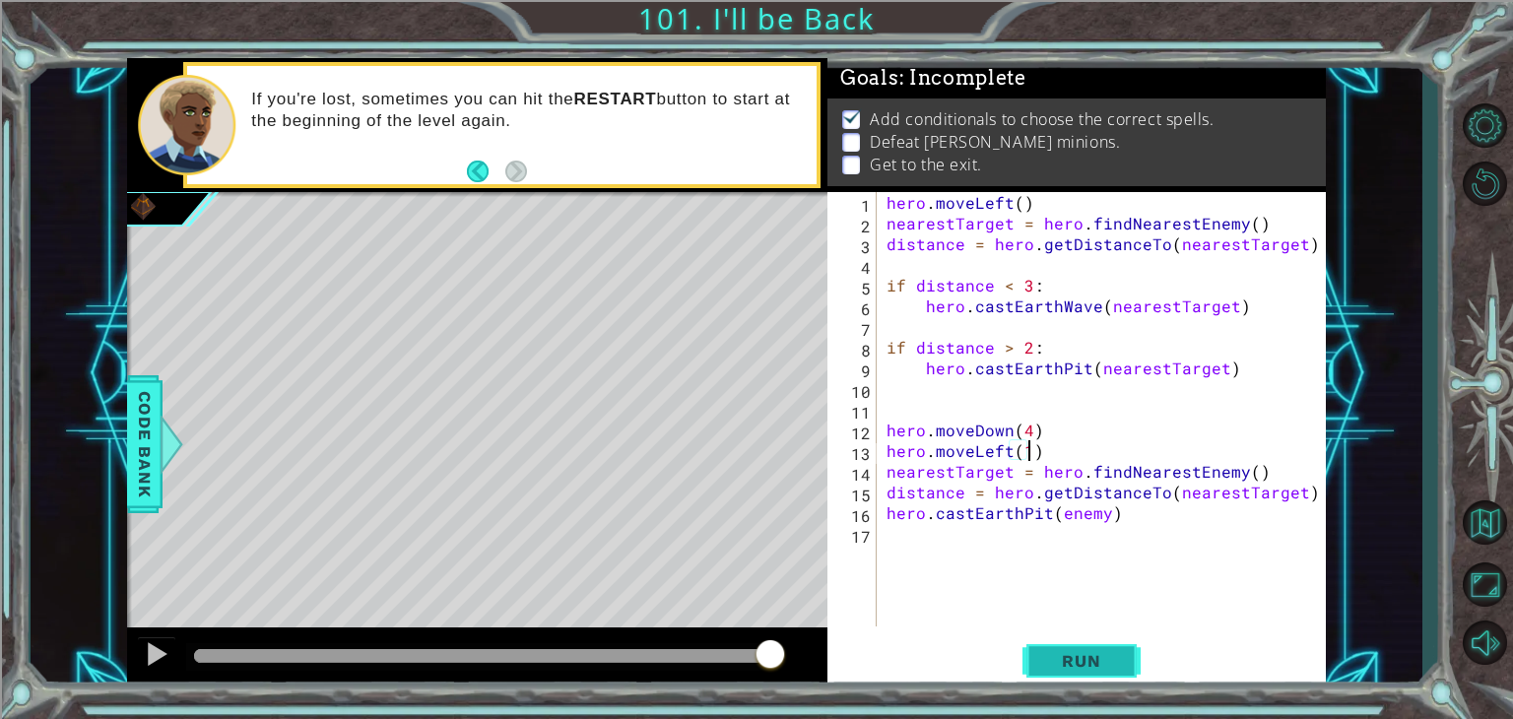
scroll to position [0, 8]
click at [1059, 648] on button "Run" at bounding box center [1082, 661] width 118 height 50
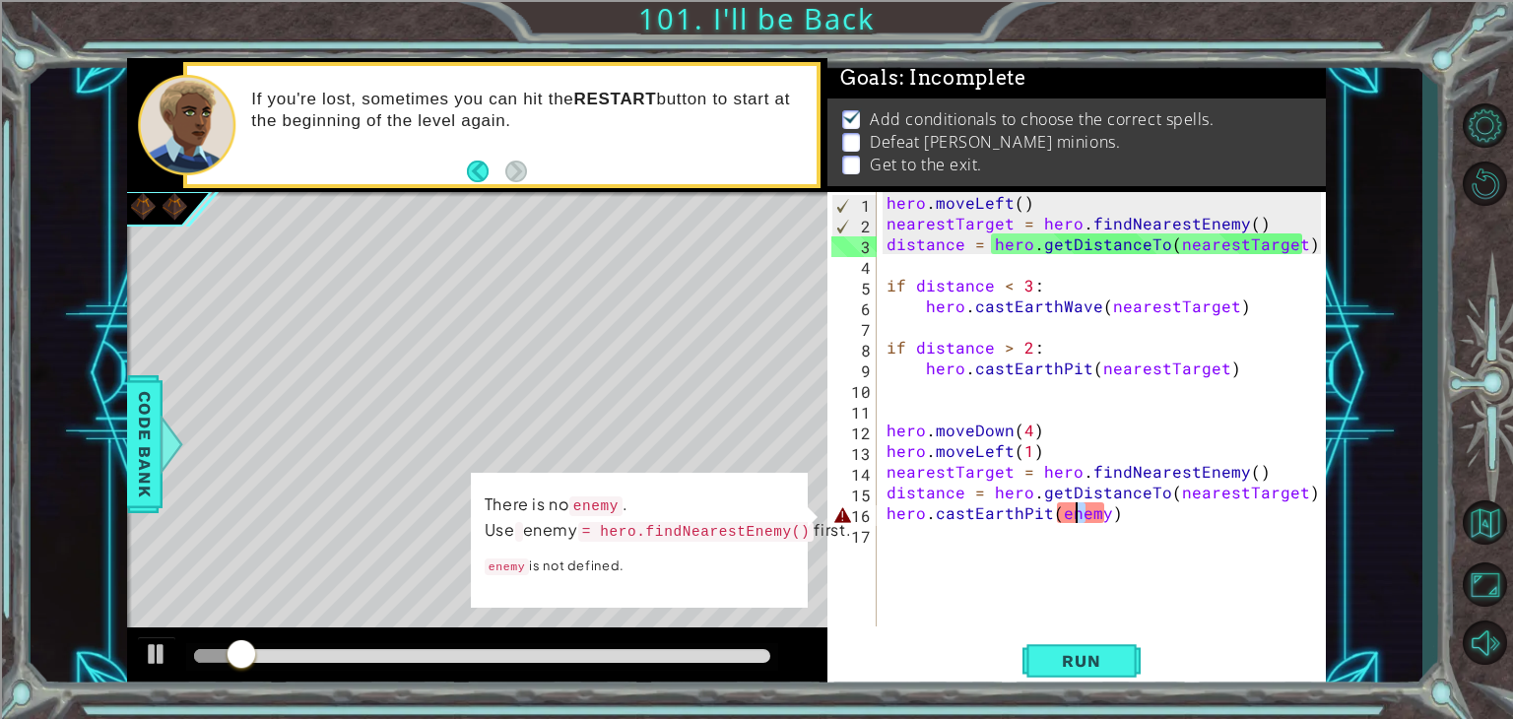
click at [1080, 522] on div "hero . moveLeft ( ) nearestTarget = hero . findNearestEnemy ( ) distance = hero…" at bounding box center [1107, 430] width 448 height 476
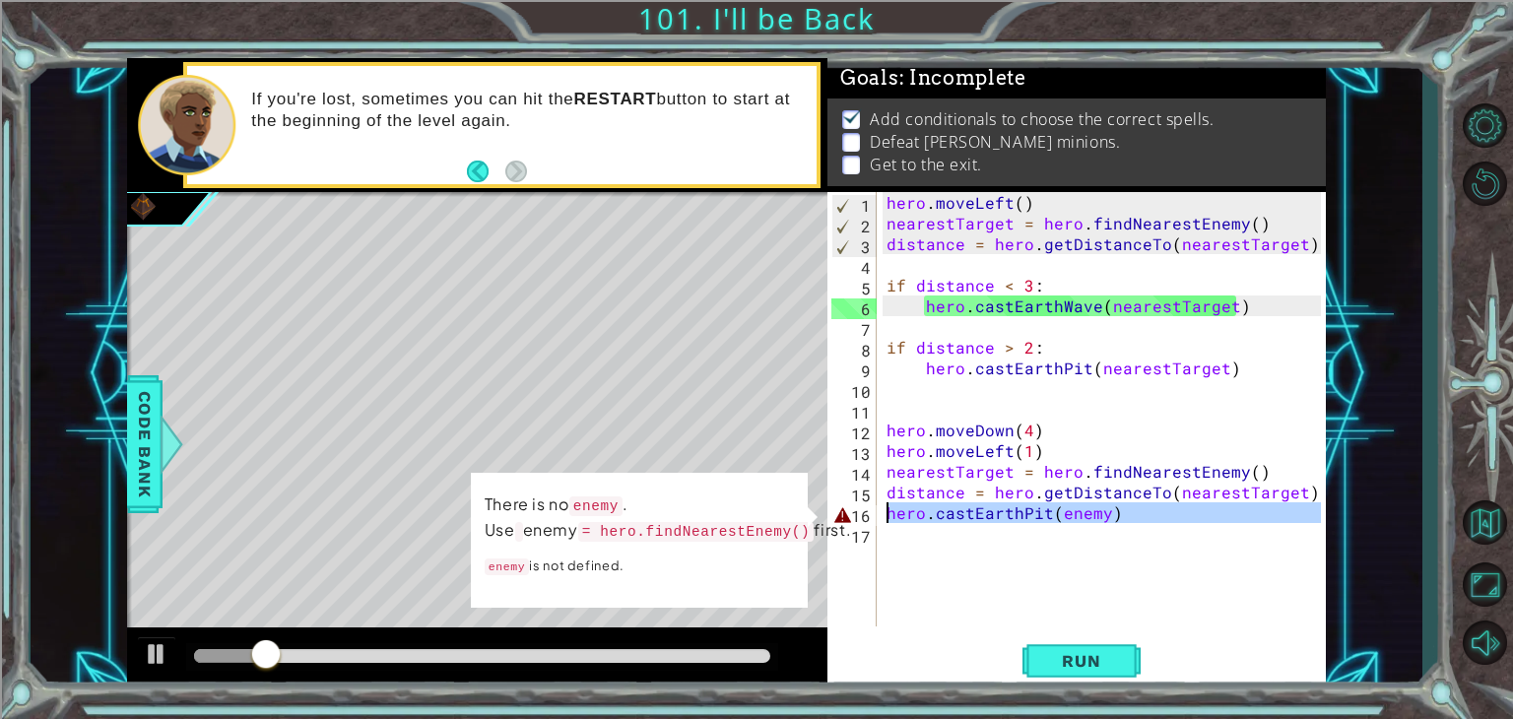
drag, startPoint x: 1123, startPoint y: 525, endPoint x: 886, endPoint y: 515, distance: 237.6
click at [886, 515] on div "hero . moveLeft ( ) nearestTarget = hero . findNearestEnemy ( ) distance = hero…" at bounding box center [1107, 430] width 448 height 476
type textarea "hero.castEarthPit(enemy)"
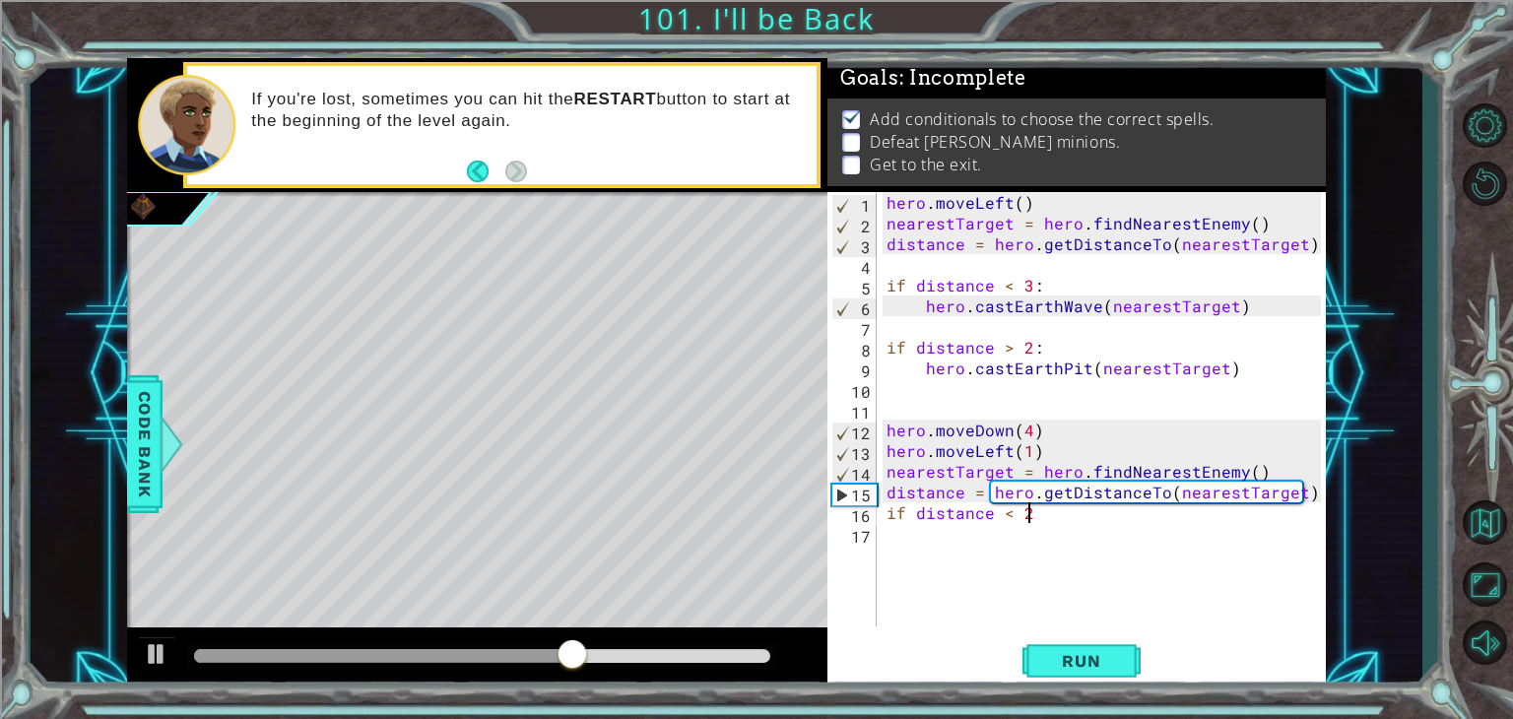
scroll to position [0, 7]
type textarea "if distance < 3"
click at [1040, 550] on div "hero . moveLeft ( ) nearestTarget = hero . findNearestEnemy ( ) distance = hero…" at bounding box center [1107, 430] width 448 height 476
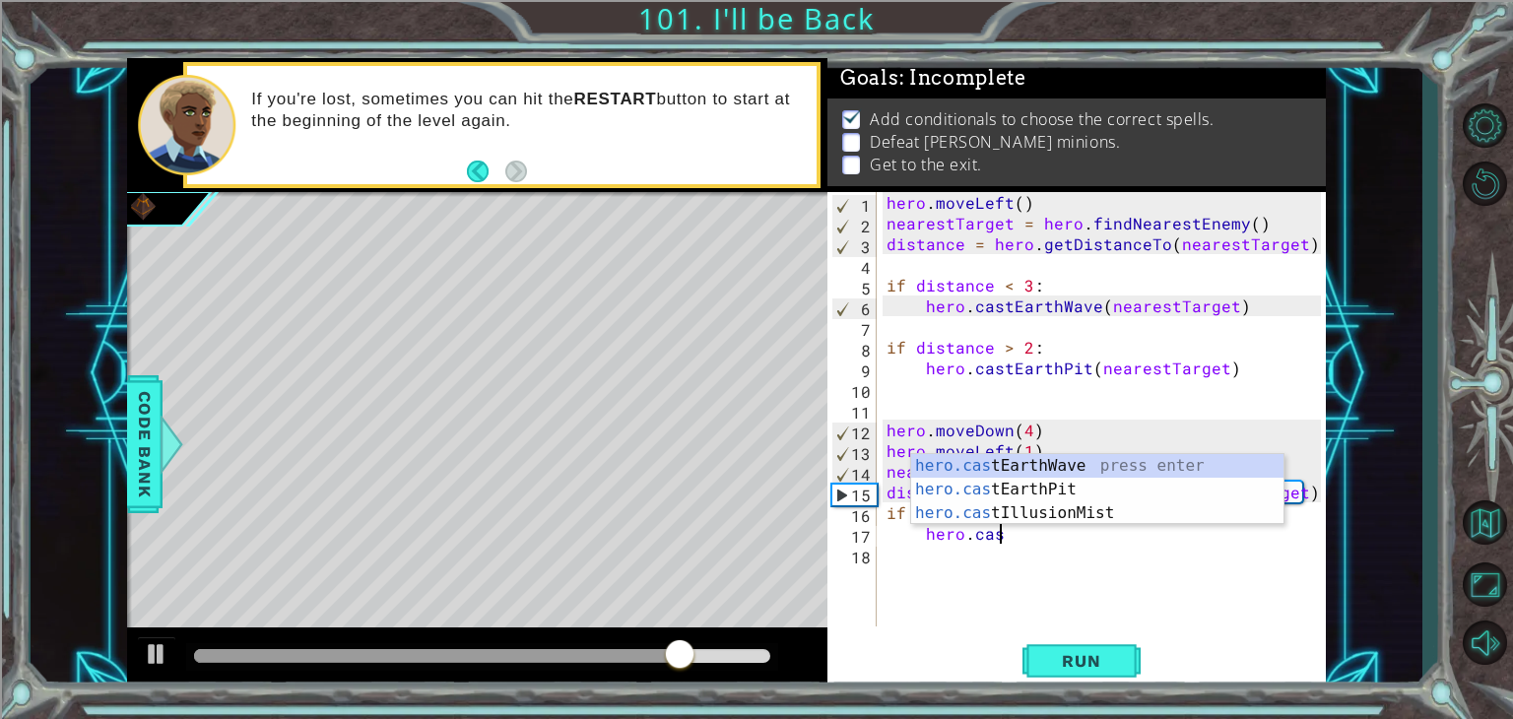
scroll to position [0, 6]
click at [1061, 486] on div "hero.cast EarthWave press enter hero.cast EarthPit press enter hero.cast Illusi…" at bounding box center [1097, 513] width 372 height 118
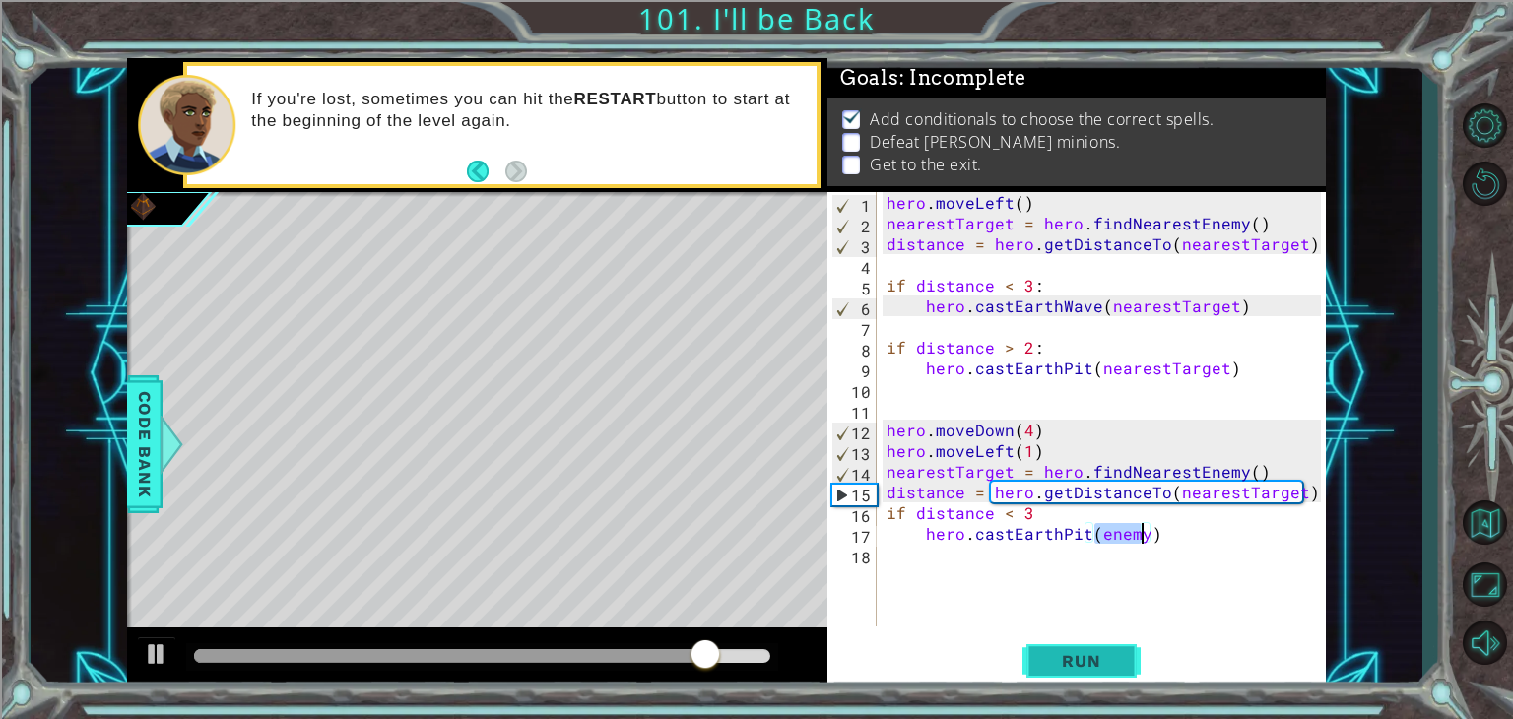
click at [1061, 665] on span "Run" at bounding box center [1081, 661] width 78 height 20
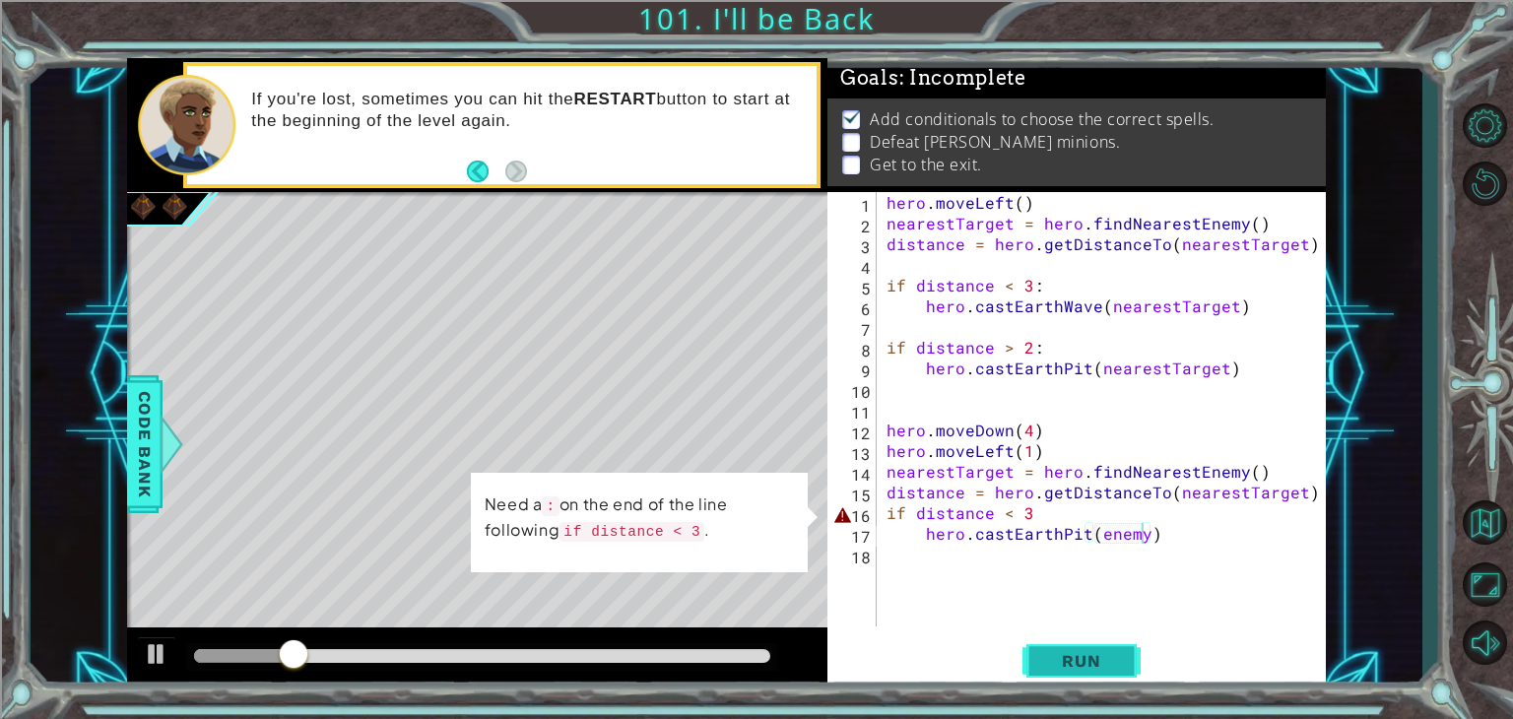
click at [1083, 649] on button "Run" at bounding box center [1082, 661] width 118 height 50
click at [1026, 512] on div "hero . moveLeft ( ) nearestTarget = hero . findNearestEnemy ( ) distance = hero…" at bounding box center [1107, 430] width 448 height 476
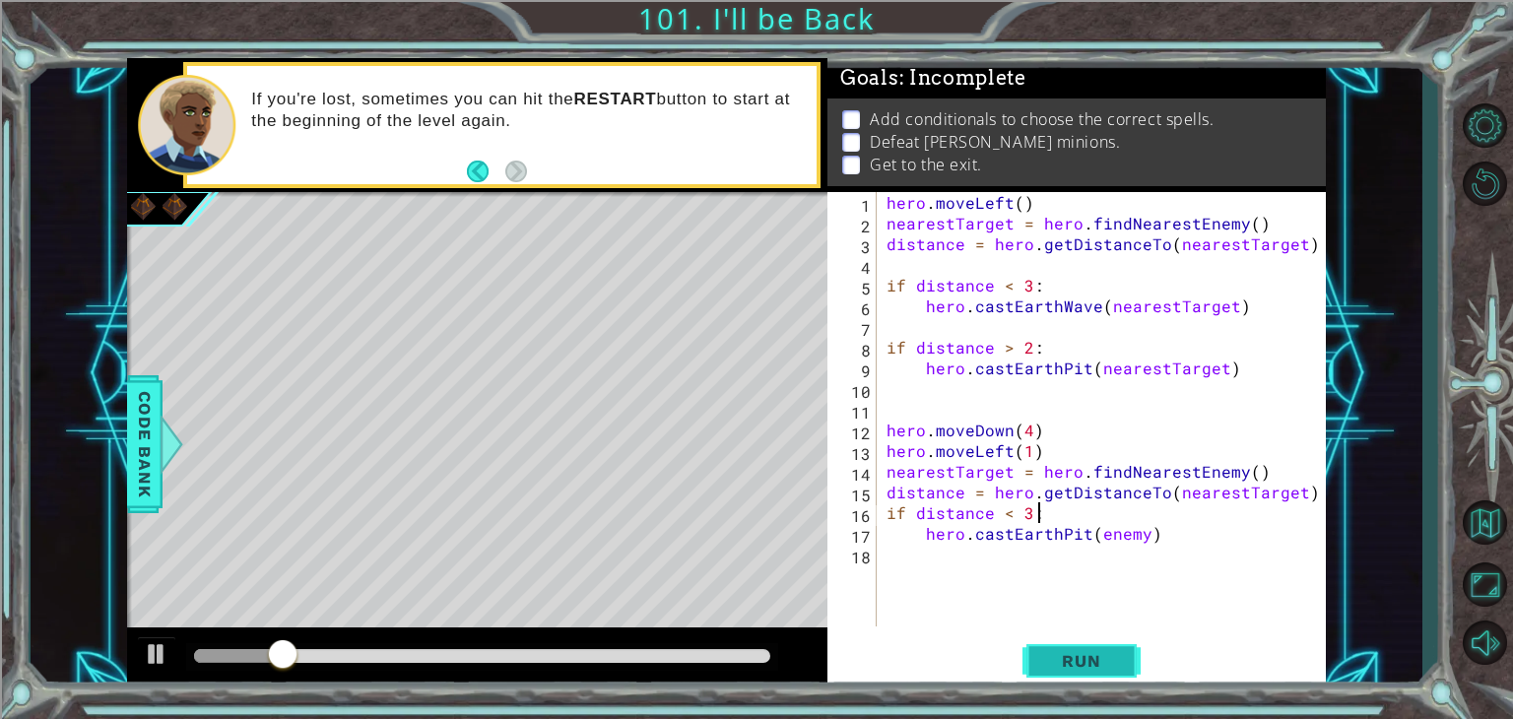
click at [1069, 655] on span "Run" at bounding box center [1081, 661] width 78 height 20
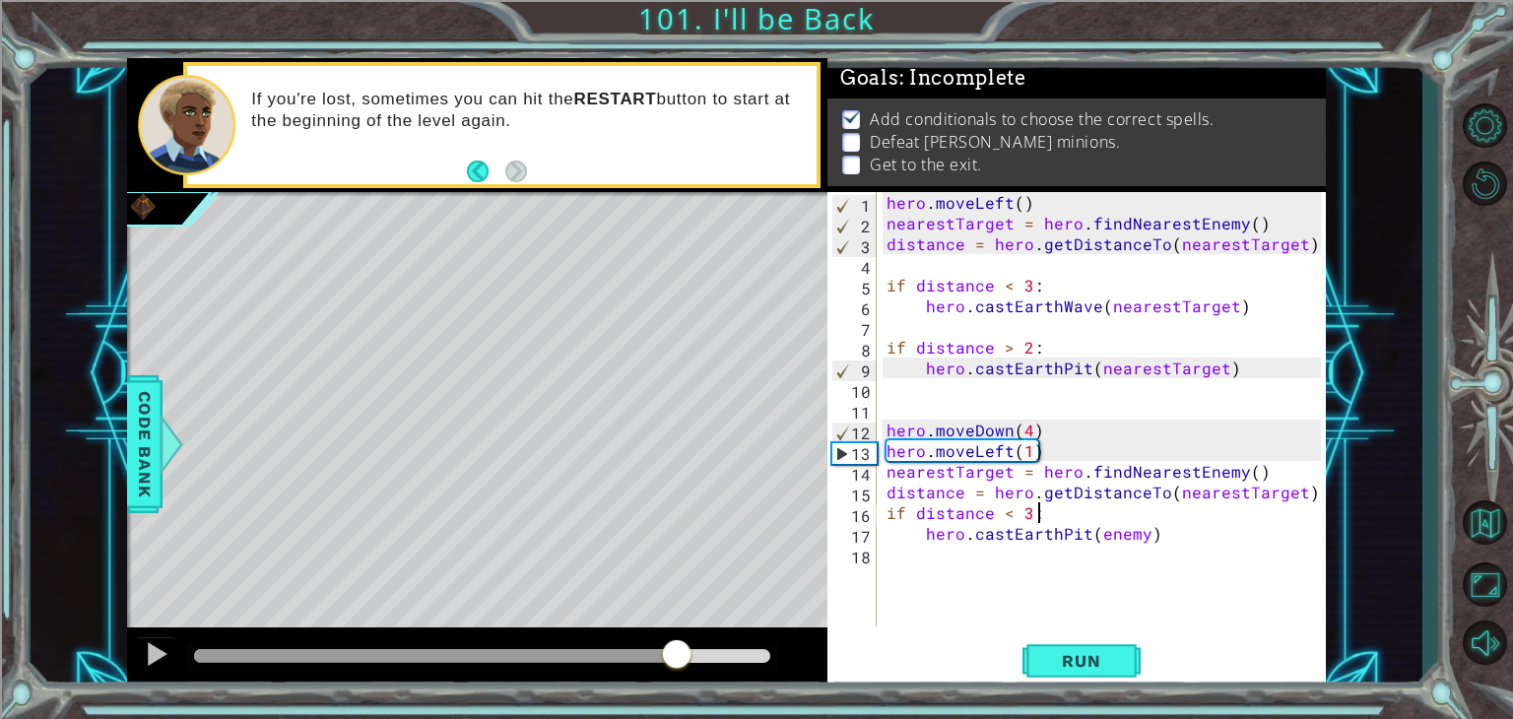
drag, startPoint x: 628, startPoint y: 661, endPoint x: 673, endPoint y: 666, distance: 45.6
click at [673, 663] on div at bounding box center [482, 656] width 576 height 14
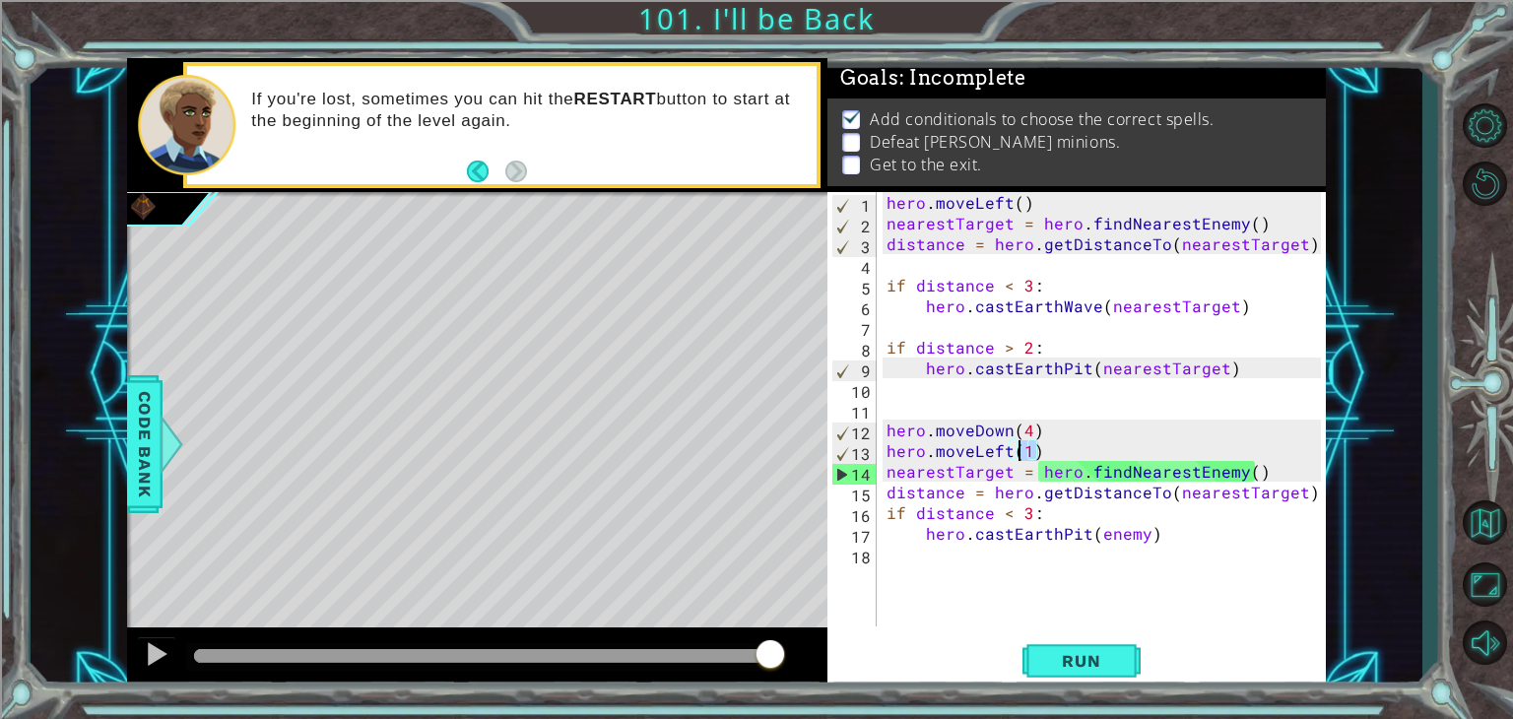
drag, startPoint x: 1035, startPoint y: 452, endPoint x: 1017, endPoint y: 454, distance: 18.8
click at [1017, 454] on div "hero . moveLeft ( ) nearestTarget = hero . findNearestEnemy ( ) distance = hero…" at bounding box center [1107, 430] width 448 height 476
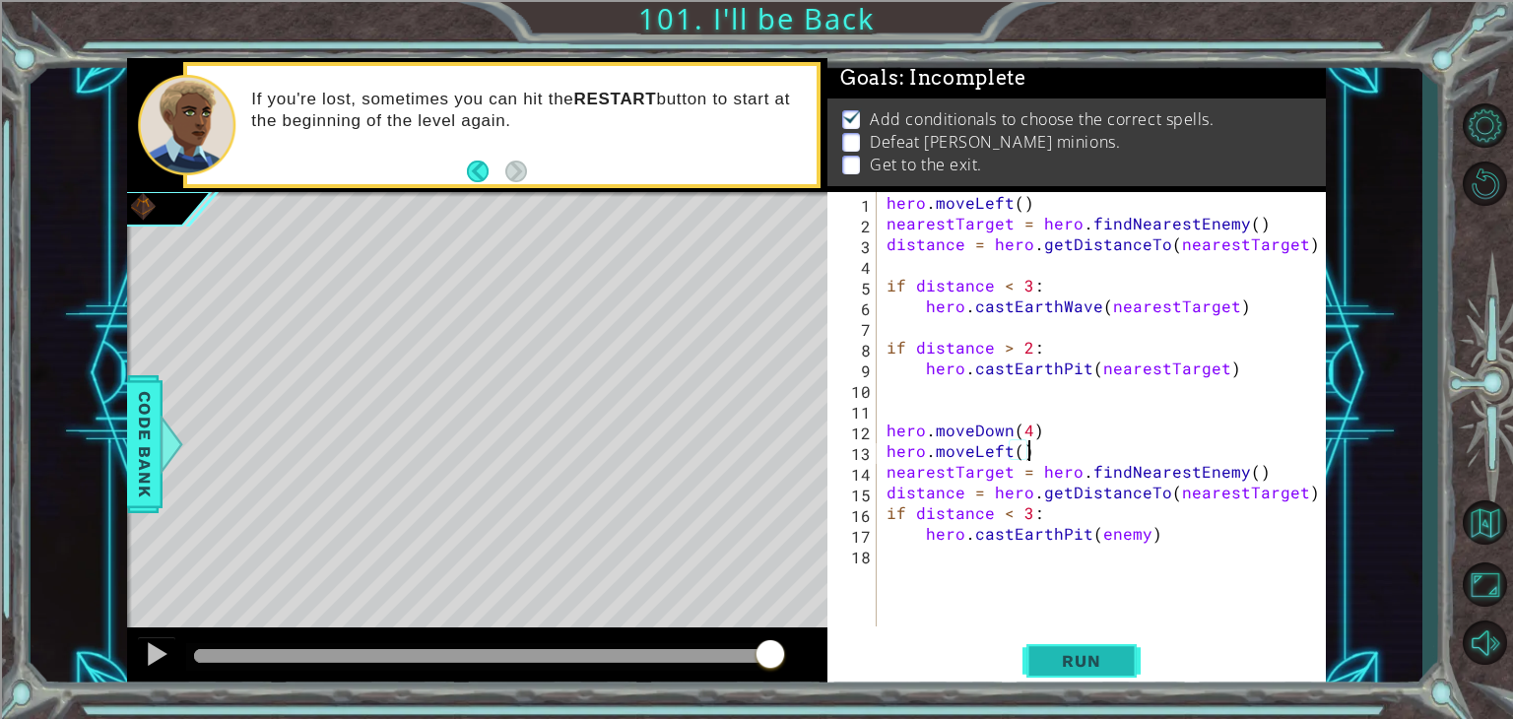
type textarea "hero.moveLeft()"
click at [1059, 669] on span "Run" at bounding box center [1081, 661] width 78 height 20
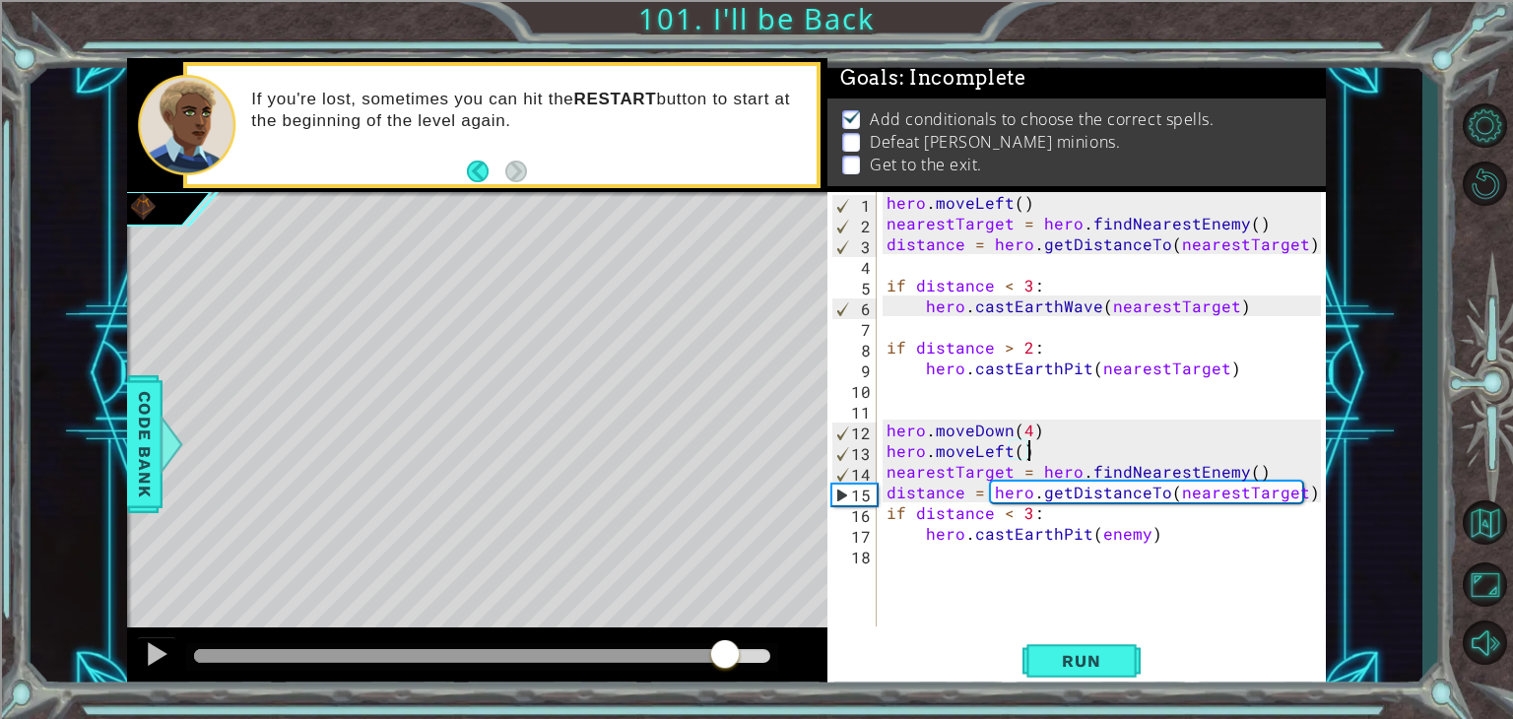
drag, startPoint x: 580, startPoint y: 660, endPoint x: 725, endPoint y: 676, distance: 145.7
click at [725, 676] on div at bounding box center [477, 659] width 700 height 63
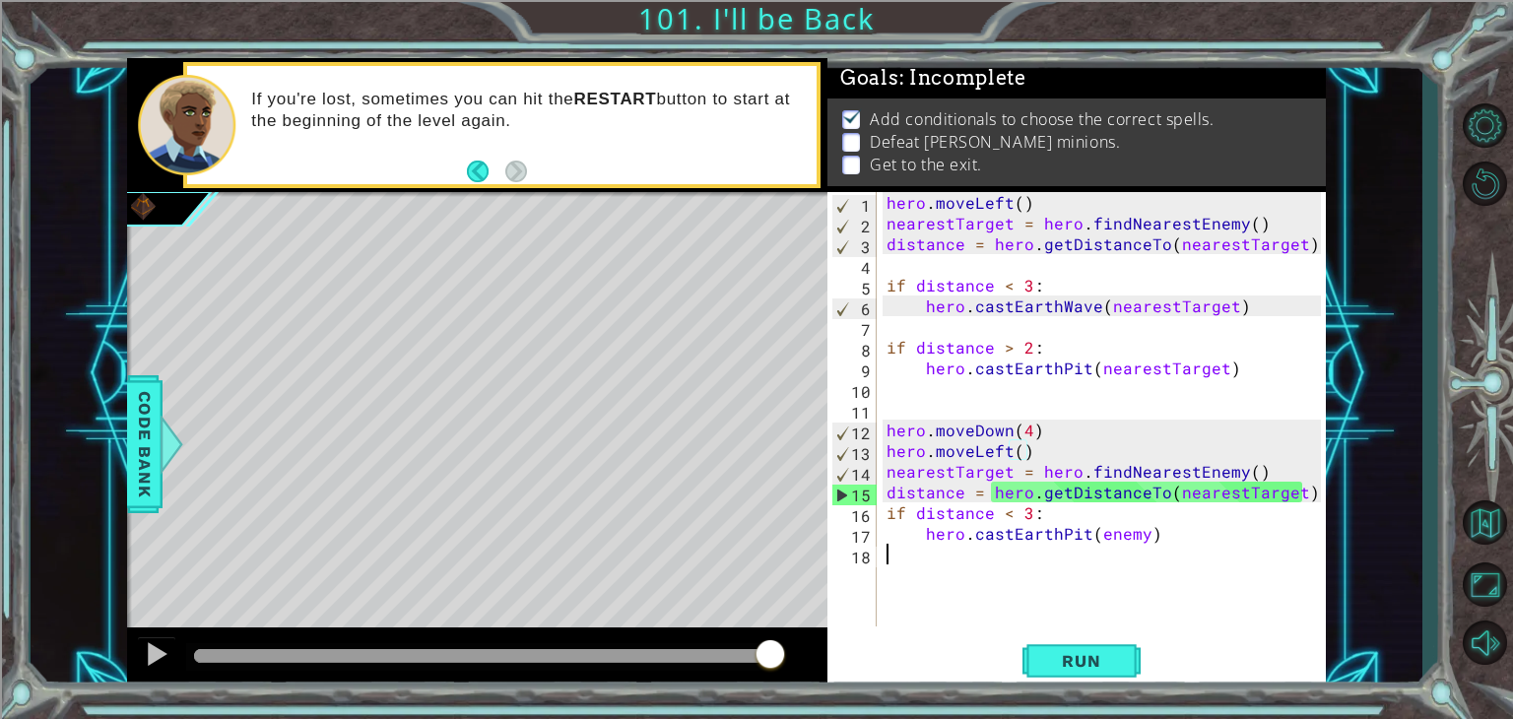
click at [1137, 592] on div "hero . moveLeft ( ) nearestTarget = hero . findNearestEnemy ( ) distance = hero…" at bounding box center [1107, 430] width 448 height 476
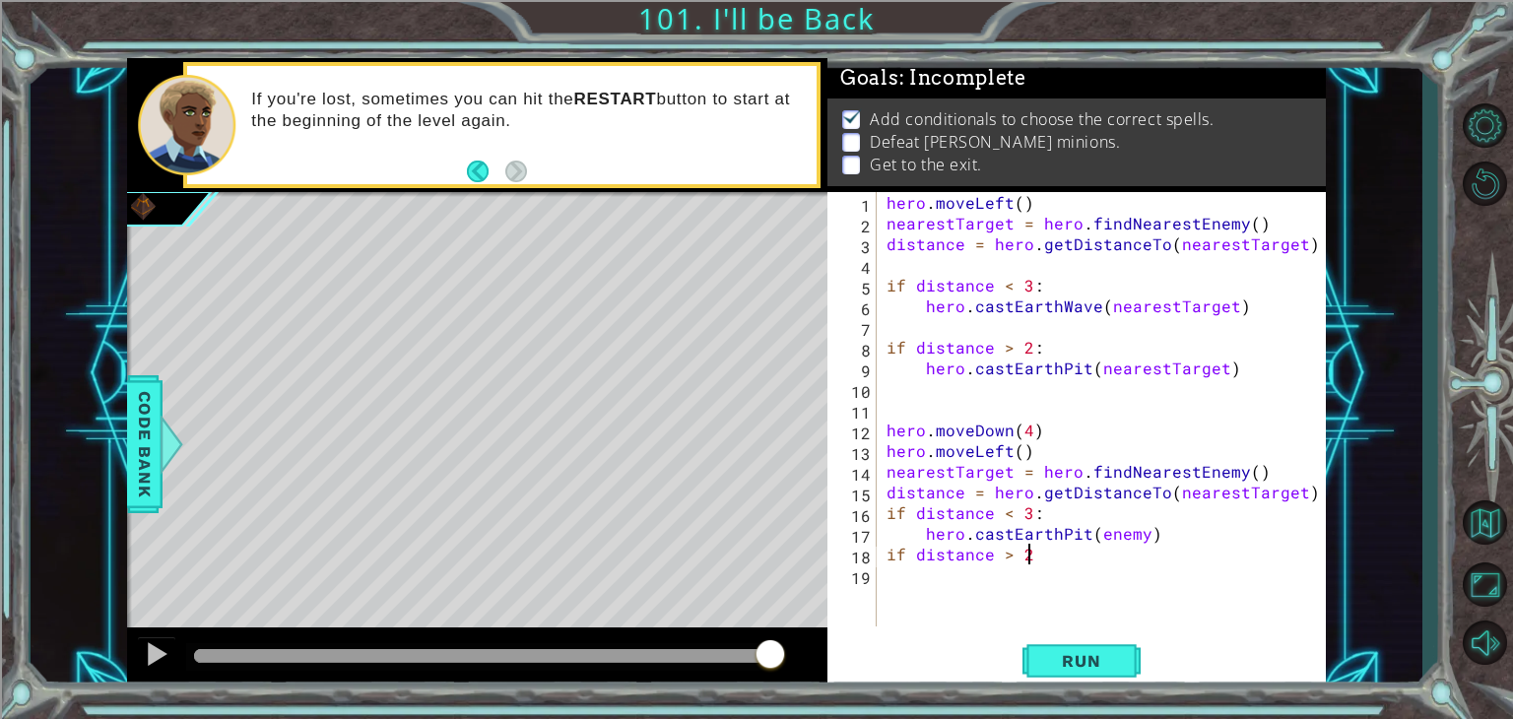
type textarea "if distance > 2:"
click at [993, 600] on div "hero . moveLeft ( ) nearestTarget = hero . findNearestEnemy ( ) distance = hero…" at bounding box center [1107, 430] width 448 height 476
type textarea "h"
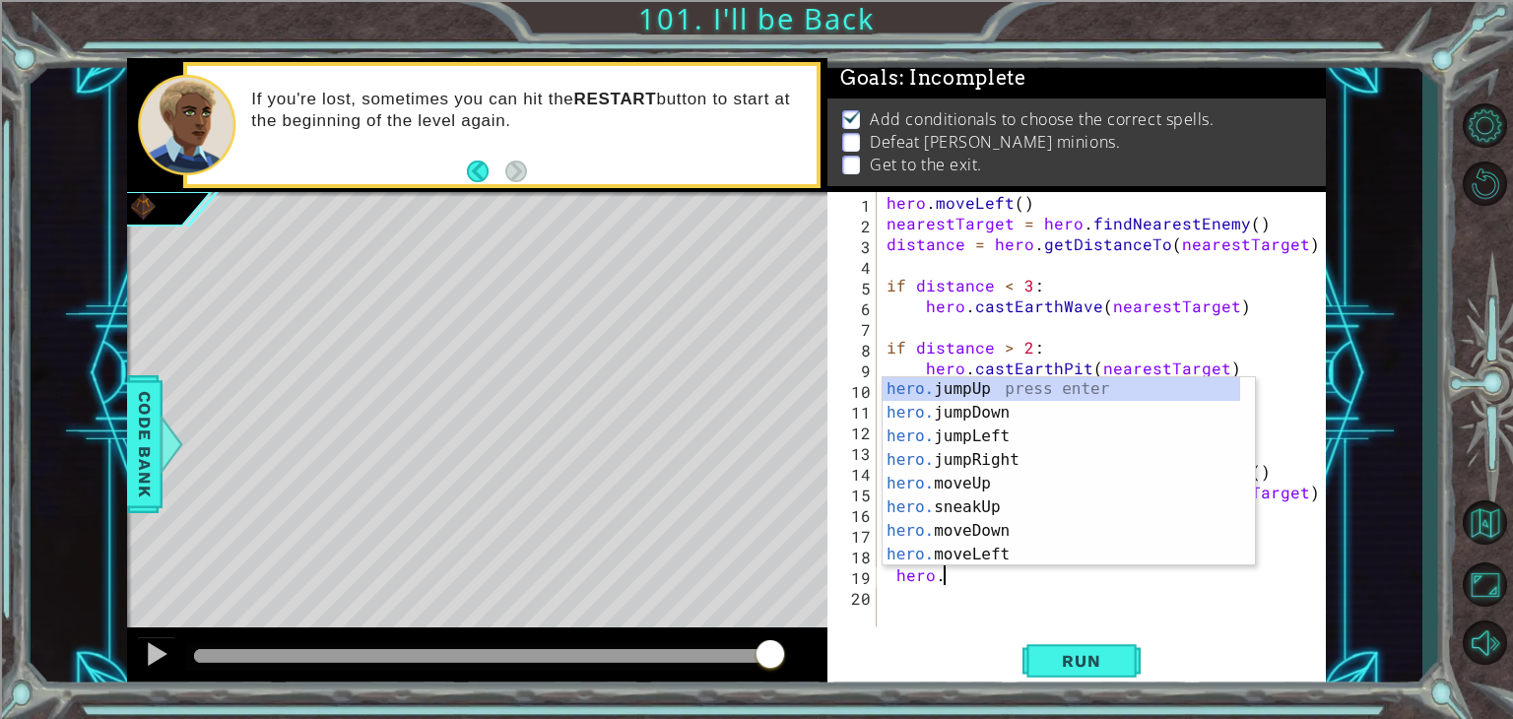
type textarea "hero.c"
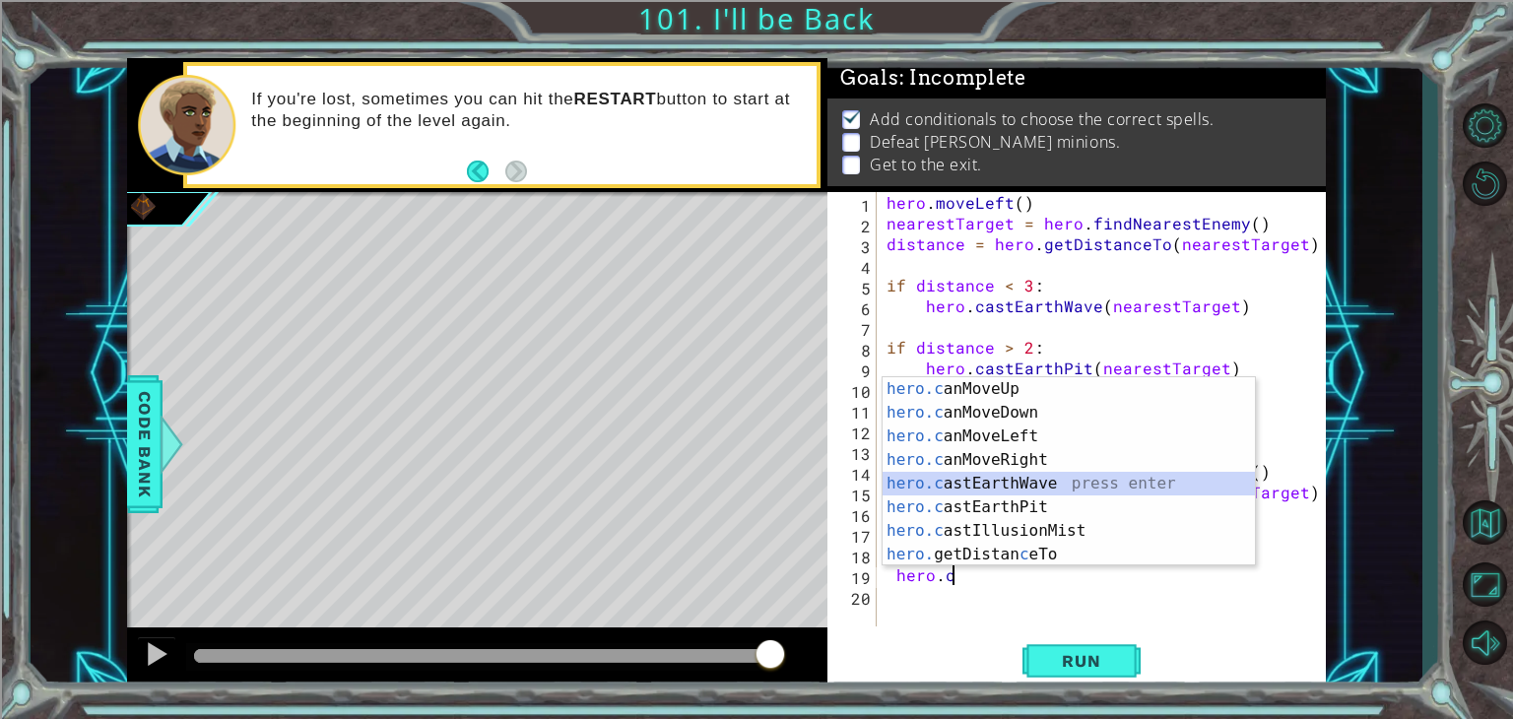
click at [1045, 486] on div "hero.c anMoveUp press enter hero.c anMoveDown press enter hero.c anMoveLeft pre…" at bounding box center [1069, 495] width 372 height 236
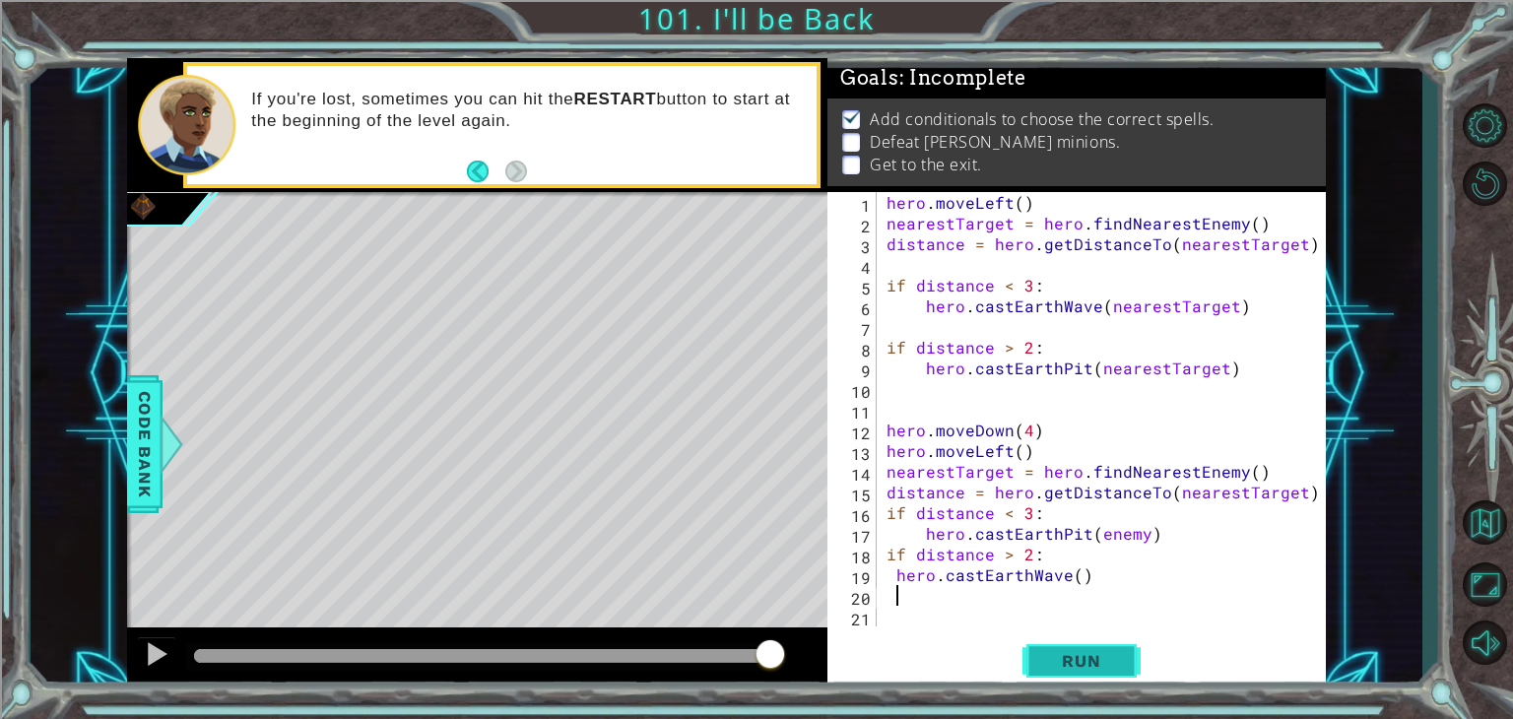
click at [1071, 660] on span "Run" at bounding box center [1081, 661] width 78 height 20
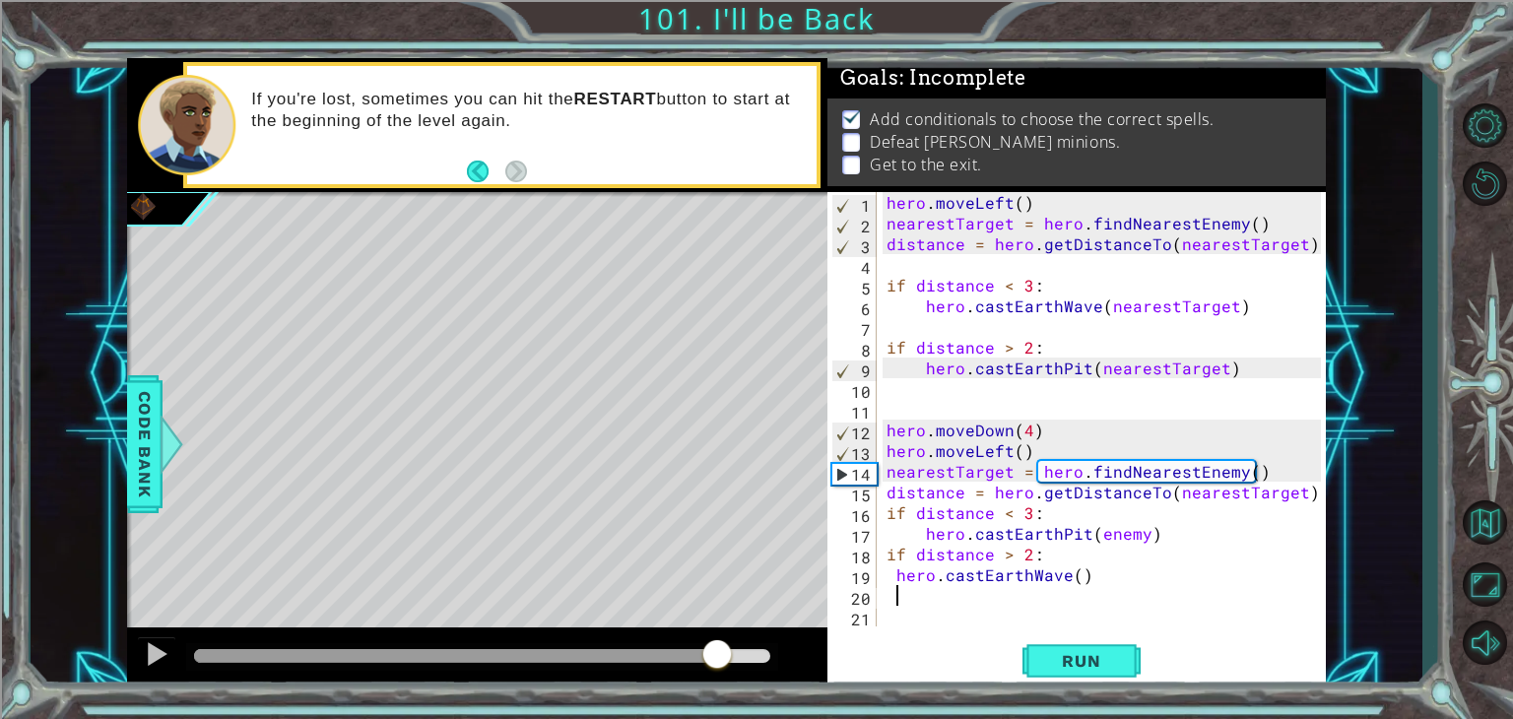
drag, startPoint x: 676, startPoint y: 658, endPoint x: 715, endPoint y: 656, distance: 39.5
click at [715, 656] on div at bounding box center [482, 656] width 576 height 14
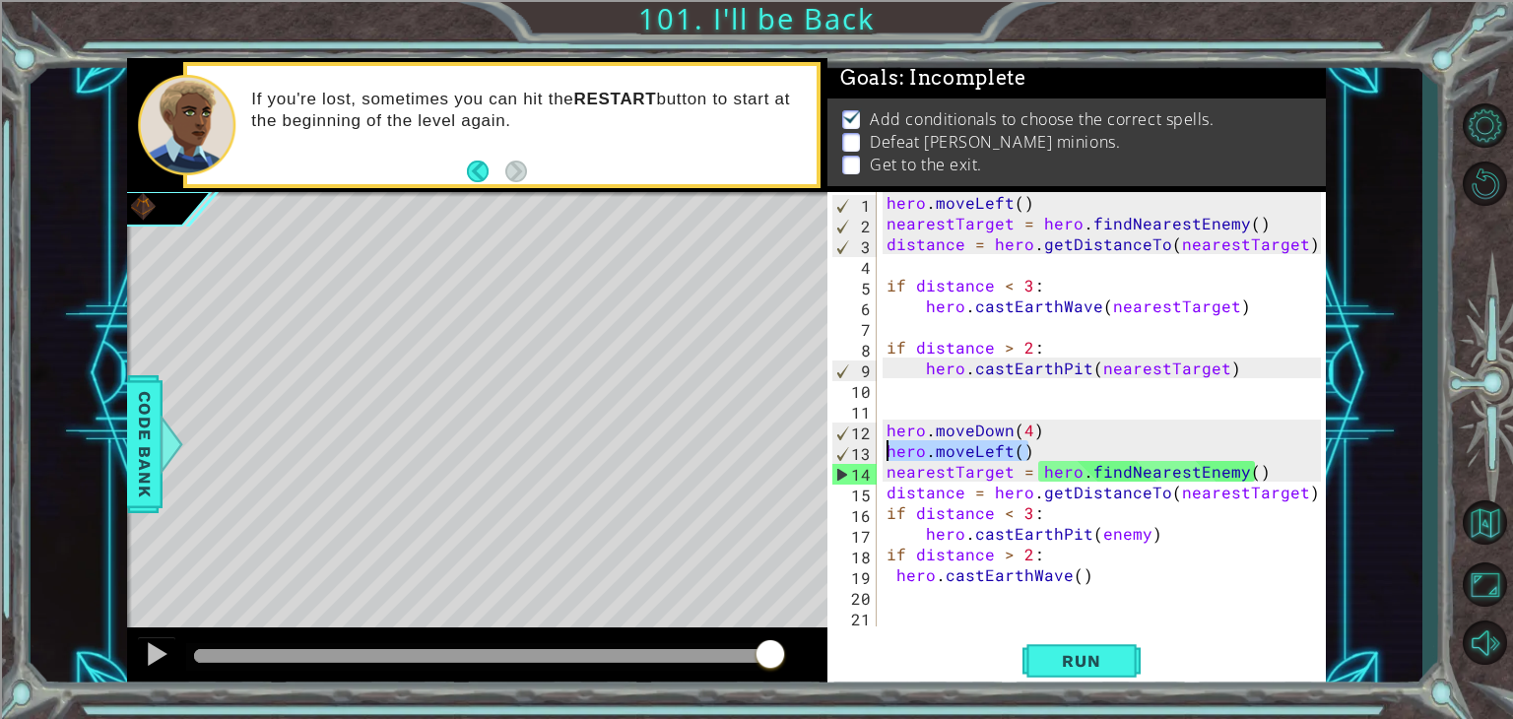
drag, startPoint x: 1034, startPoint y: 449, endPoint x: 868, endPoint y: 450, distance: 166.5
click at [868, 450] on div "1 2 3 4 5 6 7 8 9 10 11 12 13 14 15 16 17 18 19 20 21 hero . moveLeft ( ) neare…" at bounding box center [1075, 409] width 494 height 434
type textarea "hero.moveLeft()"
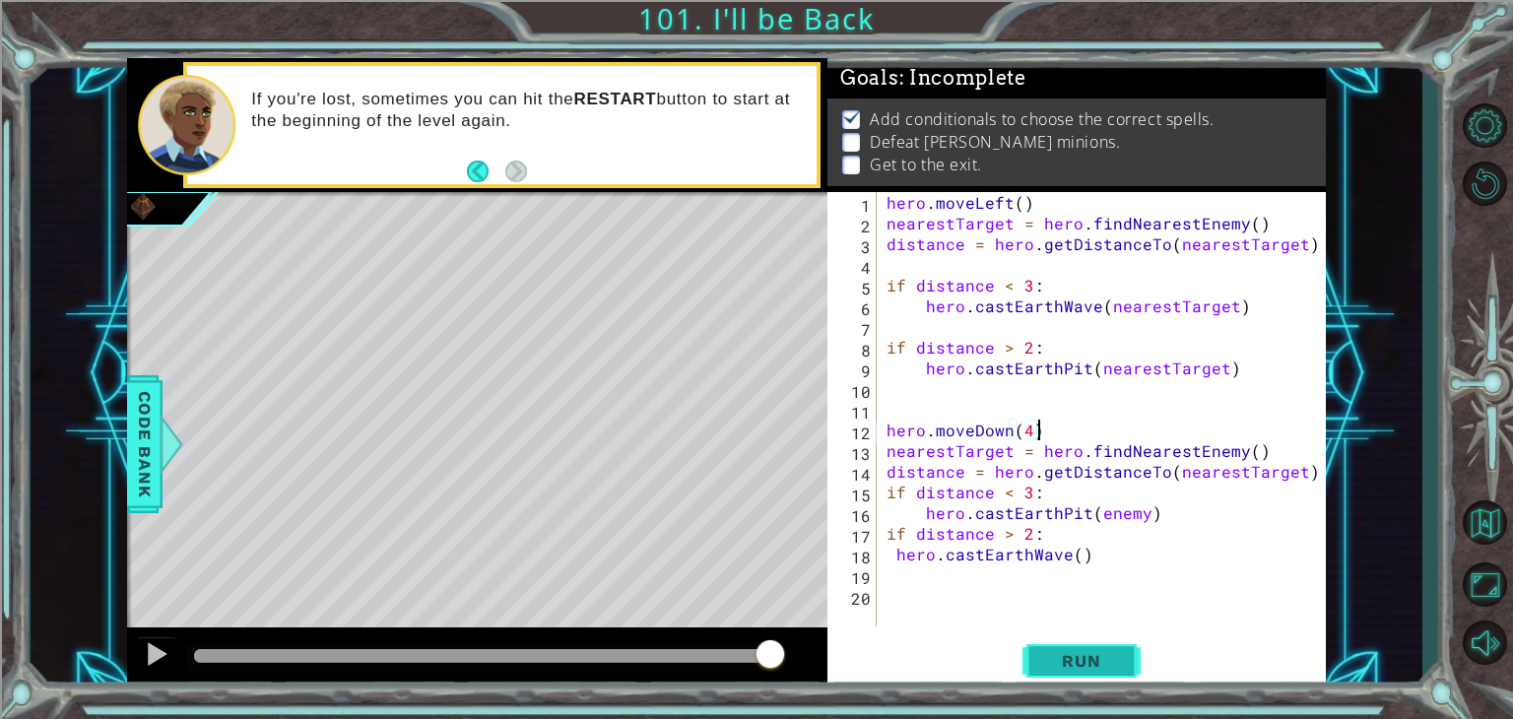
click at [1101, 660] on span "Run" at bounding box center [1081, 661] width 78 height 20
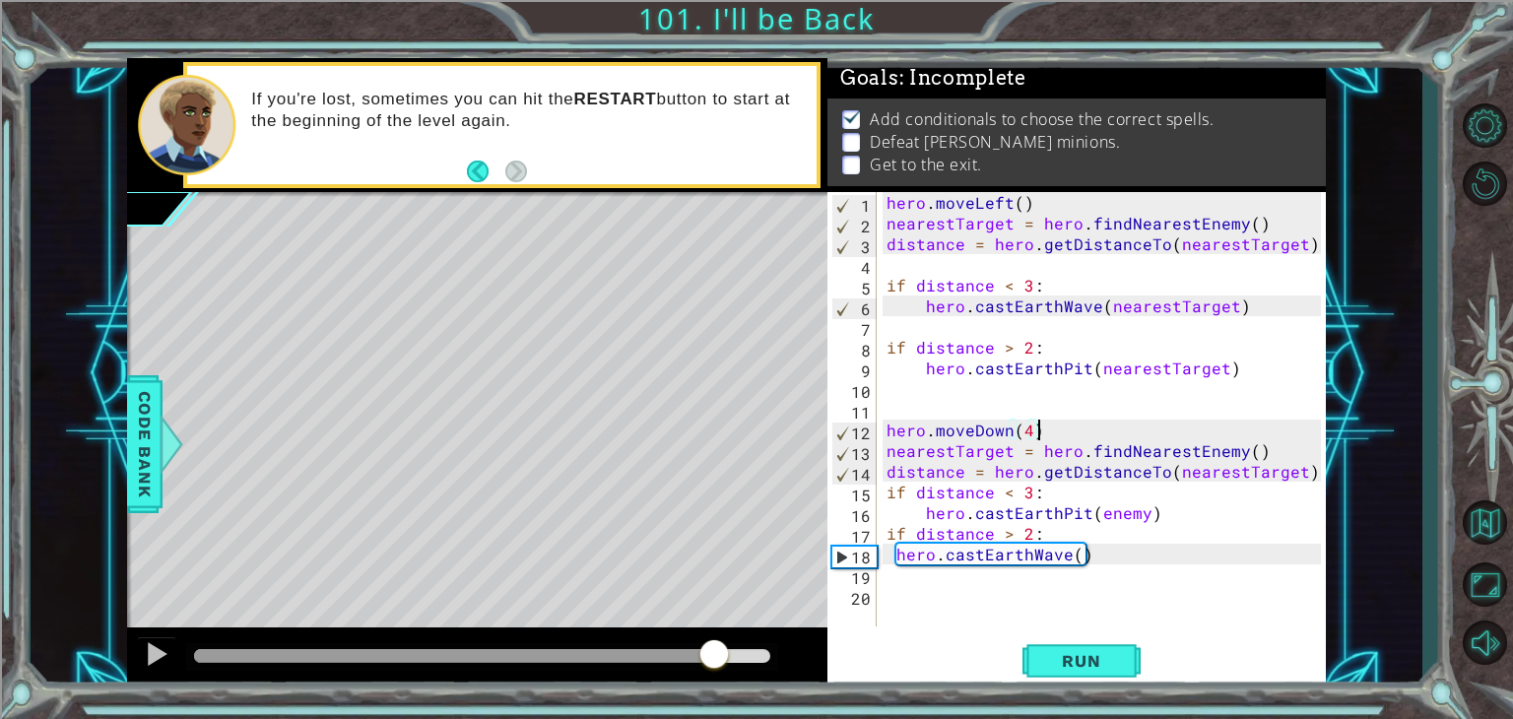
click at [714, 653] on div at bounding box center [482, 656] width 576 height 14
click at [1064, 558] on div "hero . moveLeft ( ) nearestTarget = hero . findNearestEnemy ( ) distance = hero…" at bounding box center [1107, 430] width 448 height 476
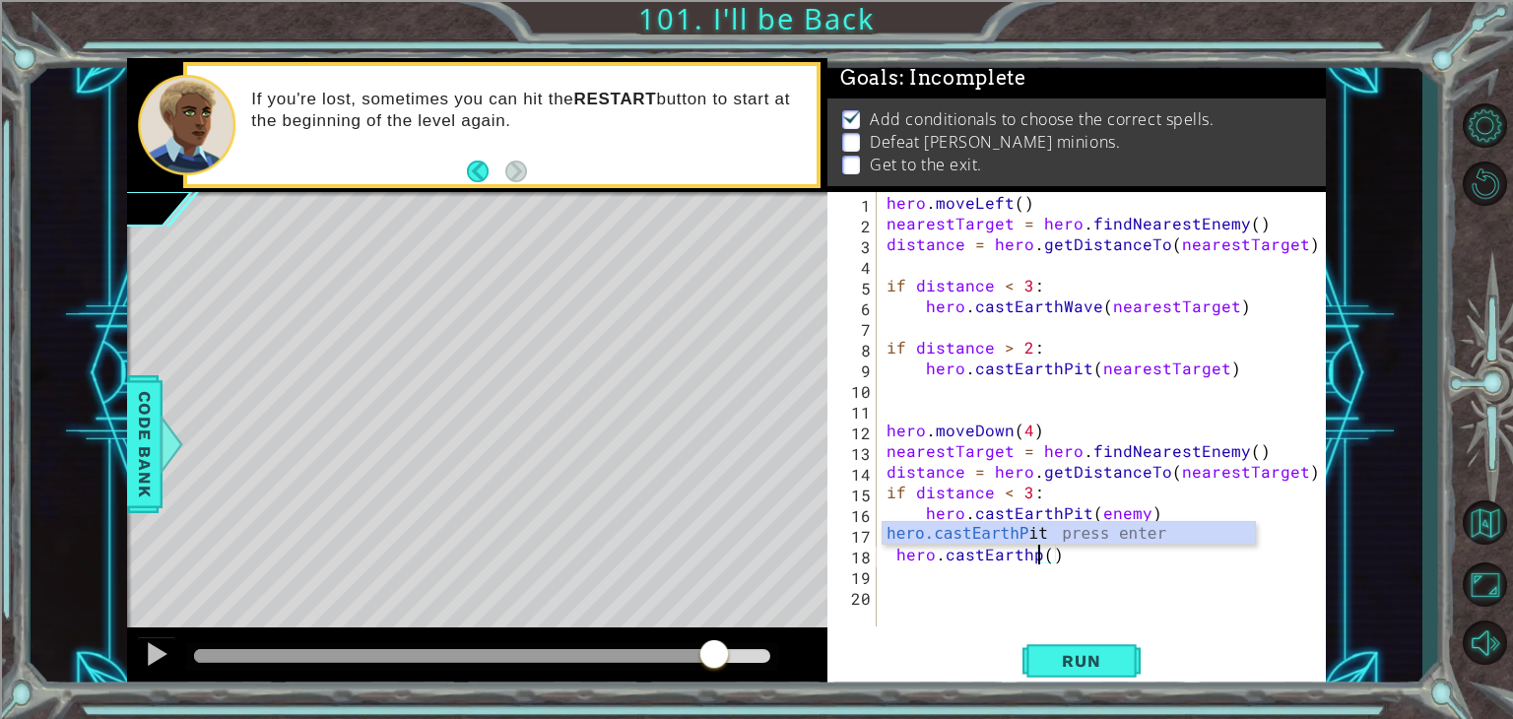
scroll to position [0, 10]
click at [1056, 531] on div "hero.castEarthPit press enter" at bounding box center [1069, 557] width 372 height 71
click at [1088, 513] on div "hero . moveLeft ( ) nearestTarget = hero . findNearestEnemy ( ) distance = hero…" at bounding box center [1107, 430] width 448 height 476
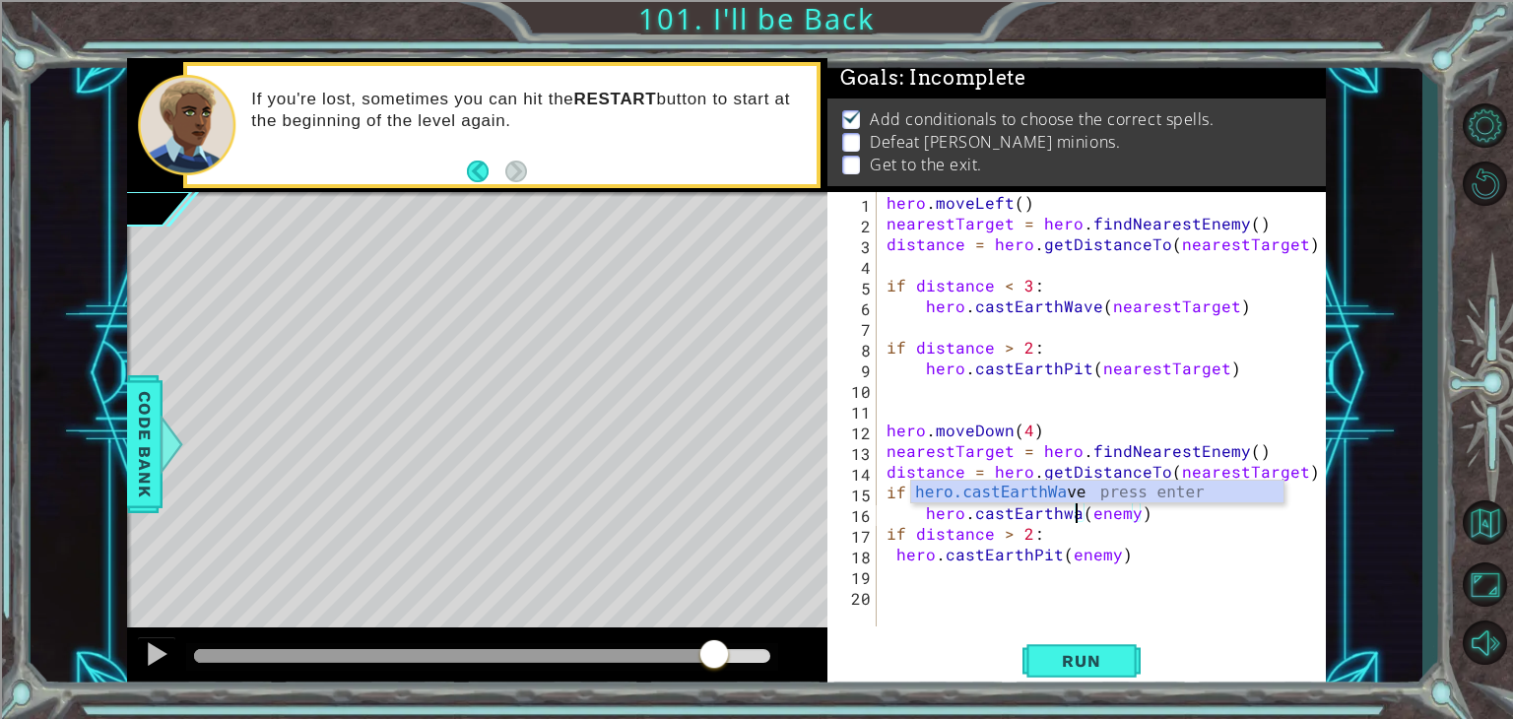
scroll to position [0, 12]
click at [1095, 494] on div "hero.castEarthWav e press enter" at bounding box center [1097, 516] width 372 height 71
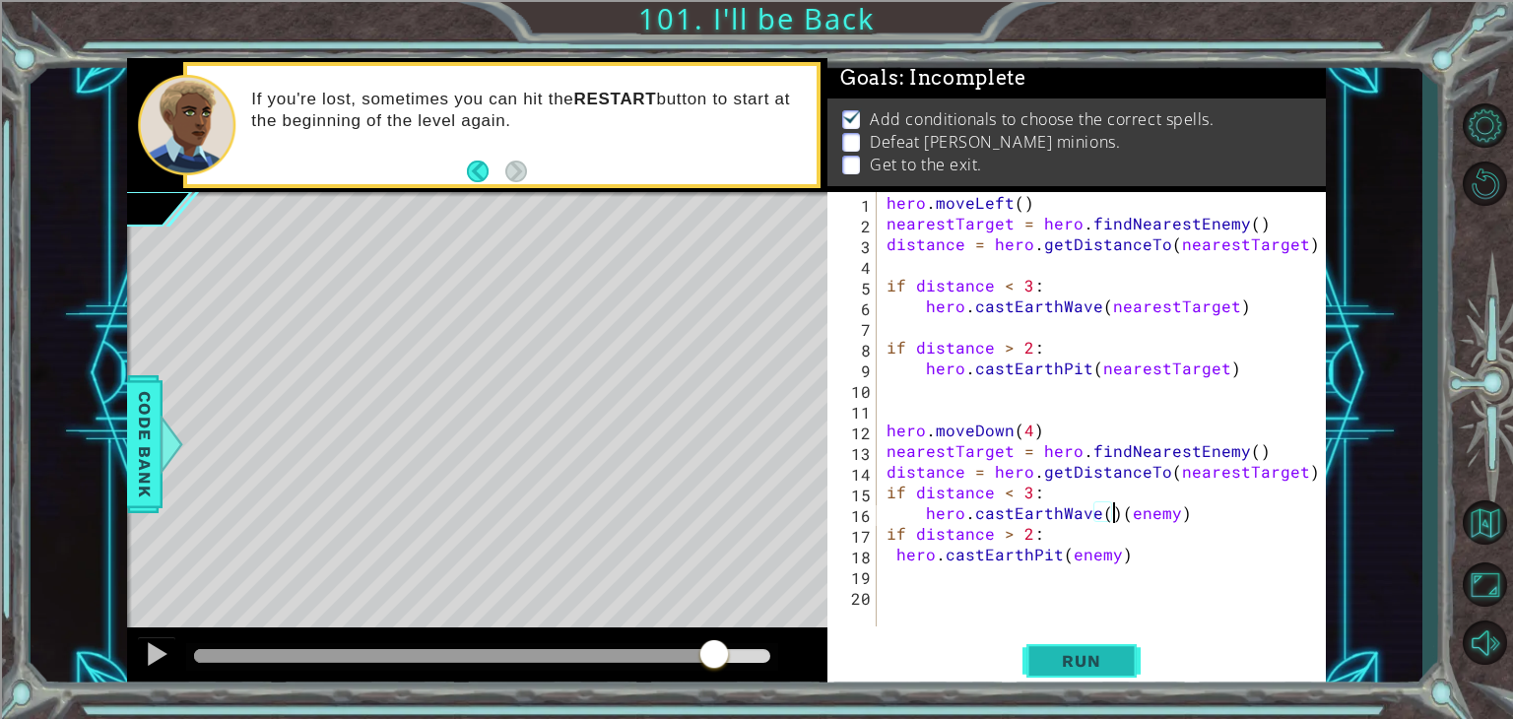
click at [1082, 654] on span "Run" at bounding box center [1081, 661] width 78 height 20
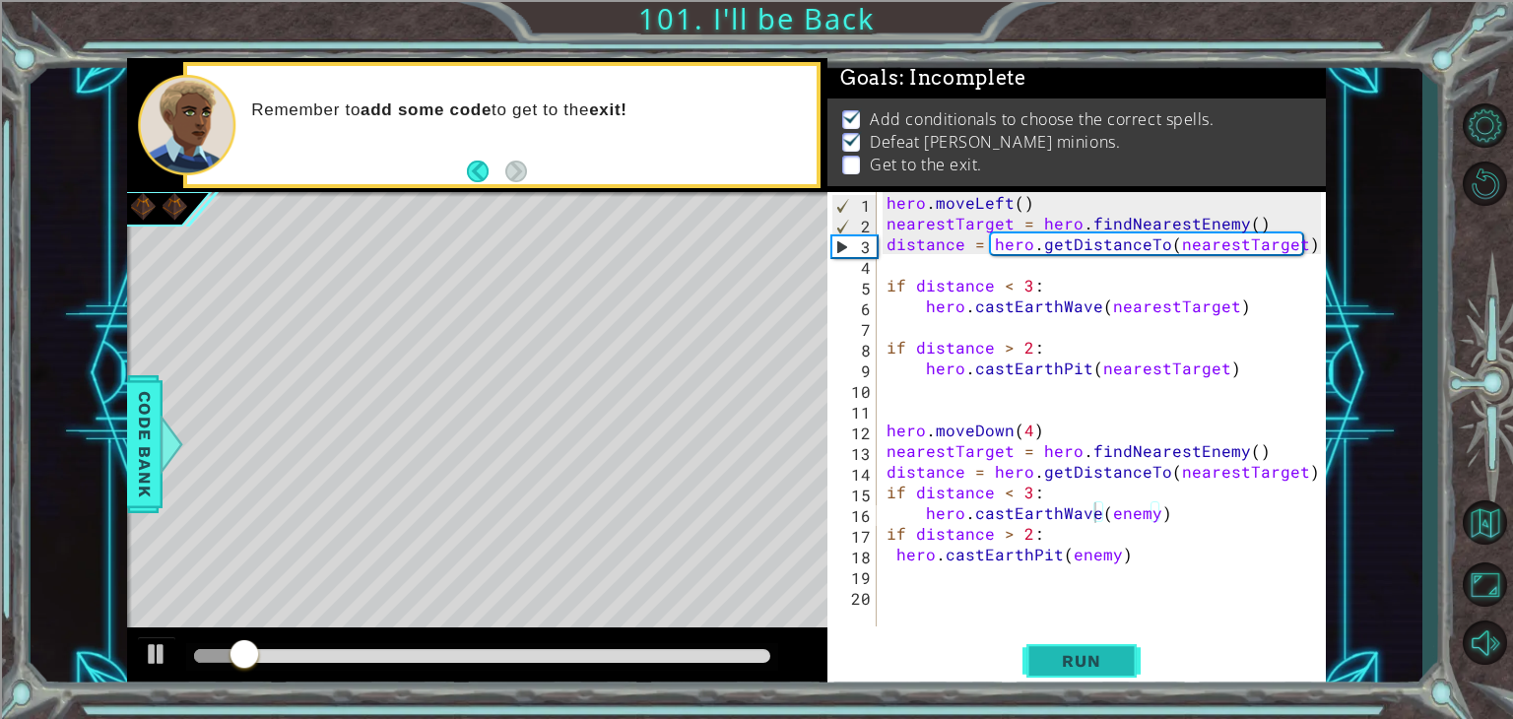
click at [1089, 651] on span "Run" at bounding box center [1081, 661] width 78 height 20
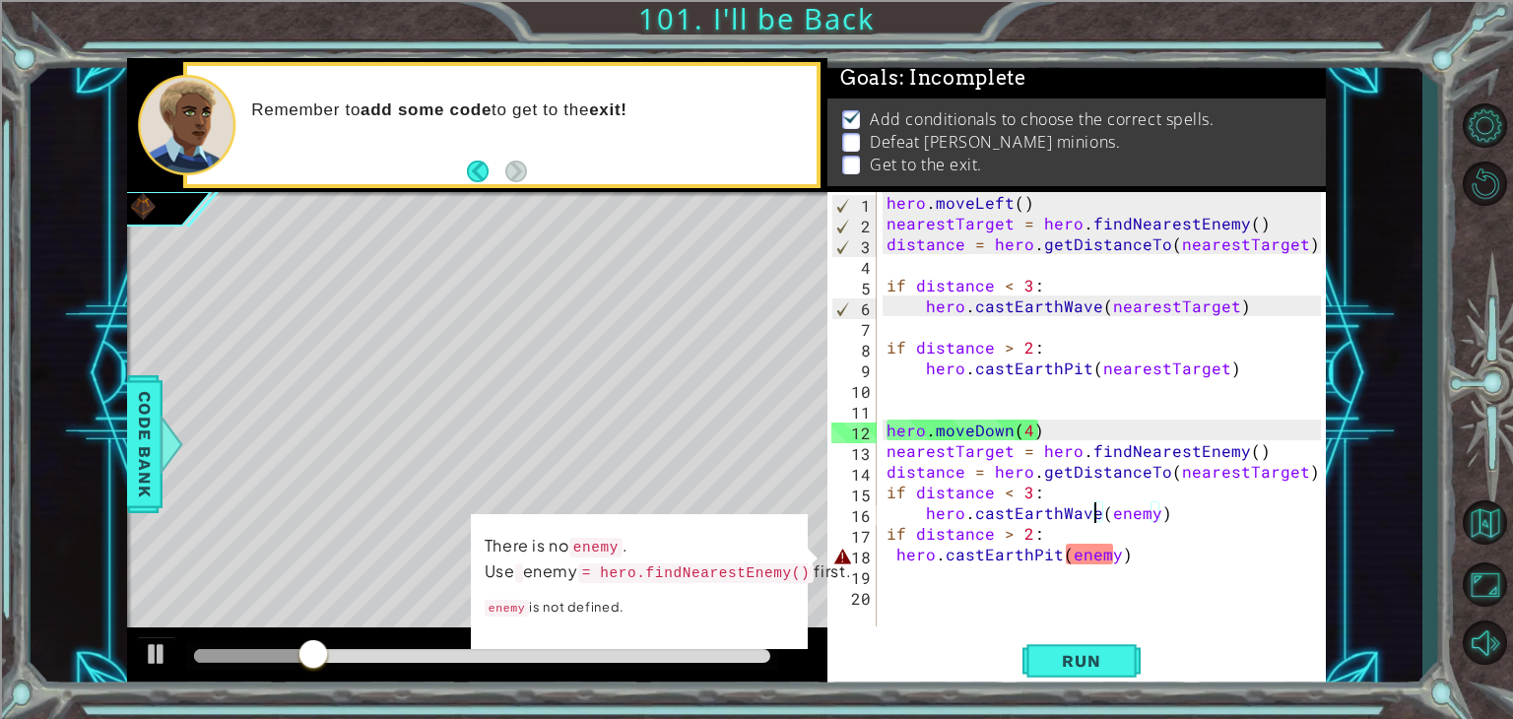
click at [1111, 557] on div "hero . moveLeft ( ) nearestTarget = hero . findNearestEnemy ( ) distance = hero…" at bounding box center [1107, 430] width 448 height 476
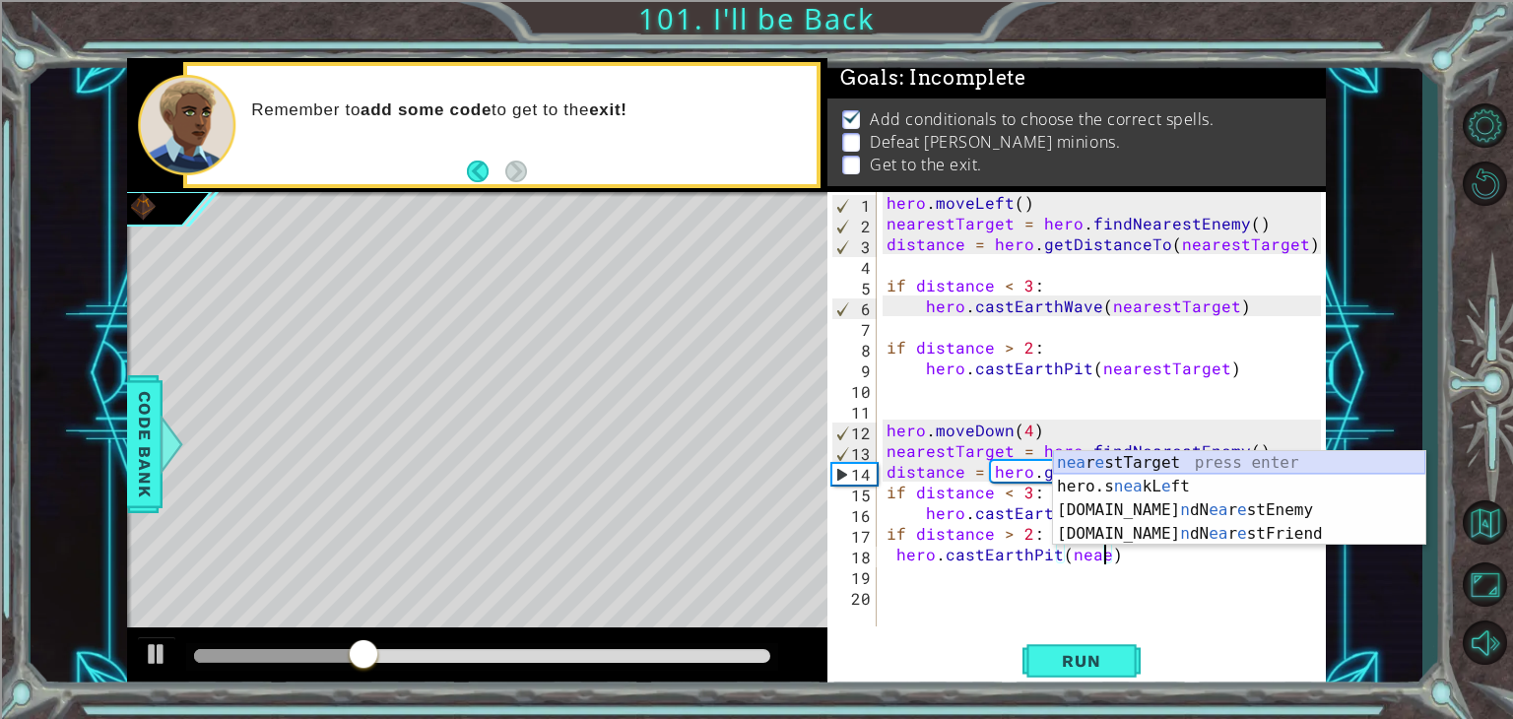
click at [1182, 462] on div "nea r e stTarget press enter hero.s nea kL e ft press enter [DOMAIN_NAME] n dN …" at bounding box center [1239, 522] width 372 height 142
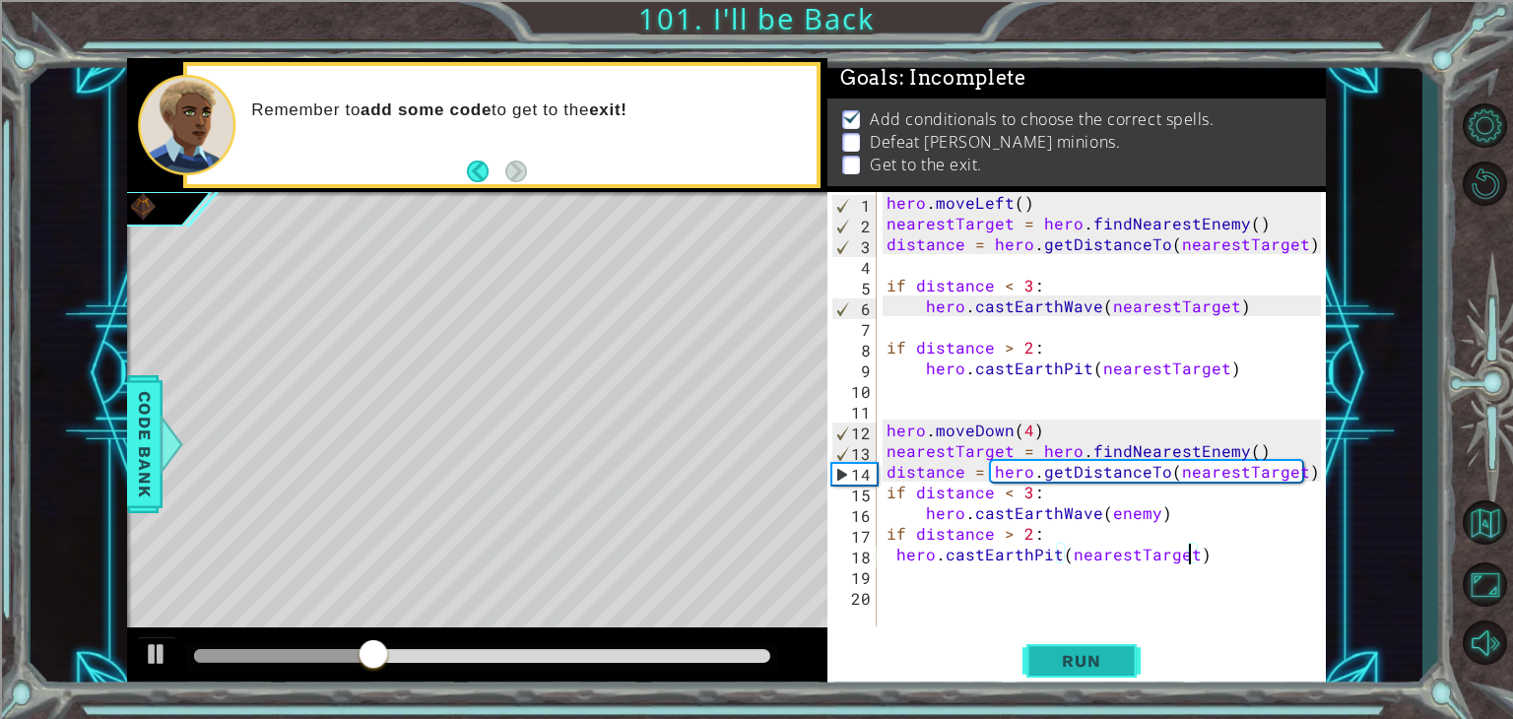
click at [1060, 674] on button "Run" at bounding box center [1082, 661] width 118 height 50
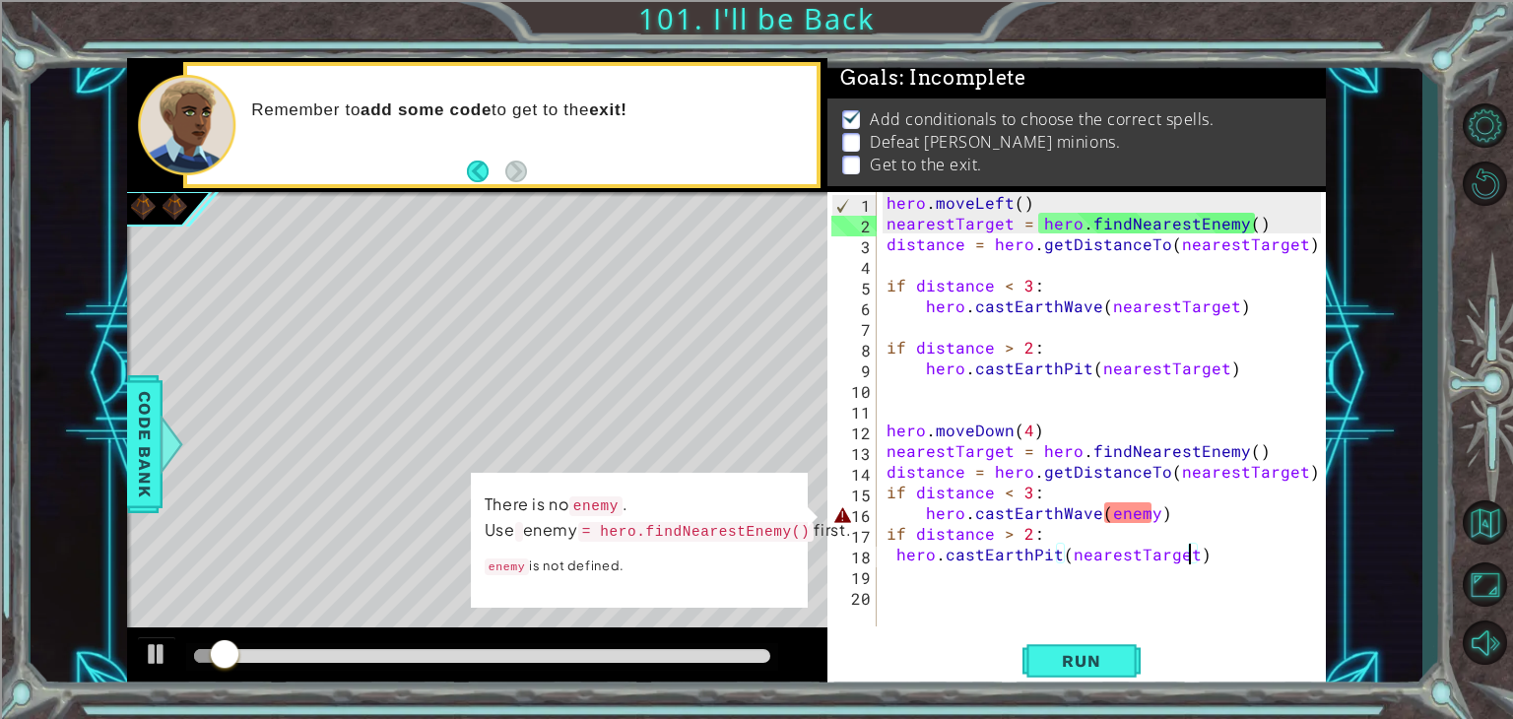
click at [1150, 512] on div "hero . moveLeft ( ) nearestTarget = hero . findNearestEnemy ( ) distance = hero…" at bounding box center [1107, 430] width 448 height 476
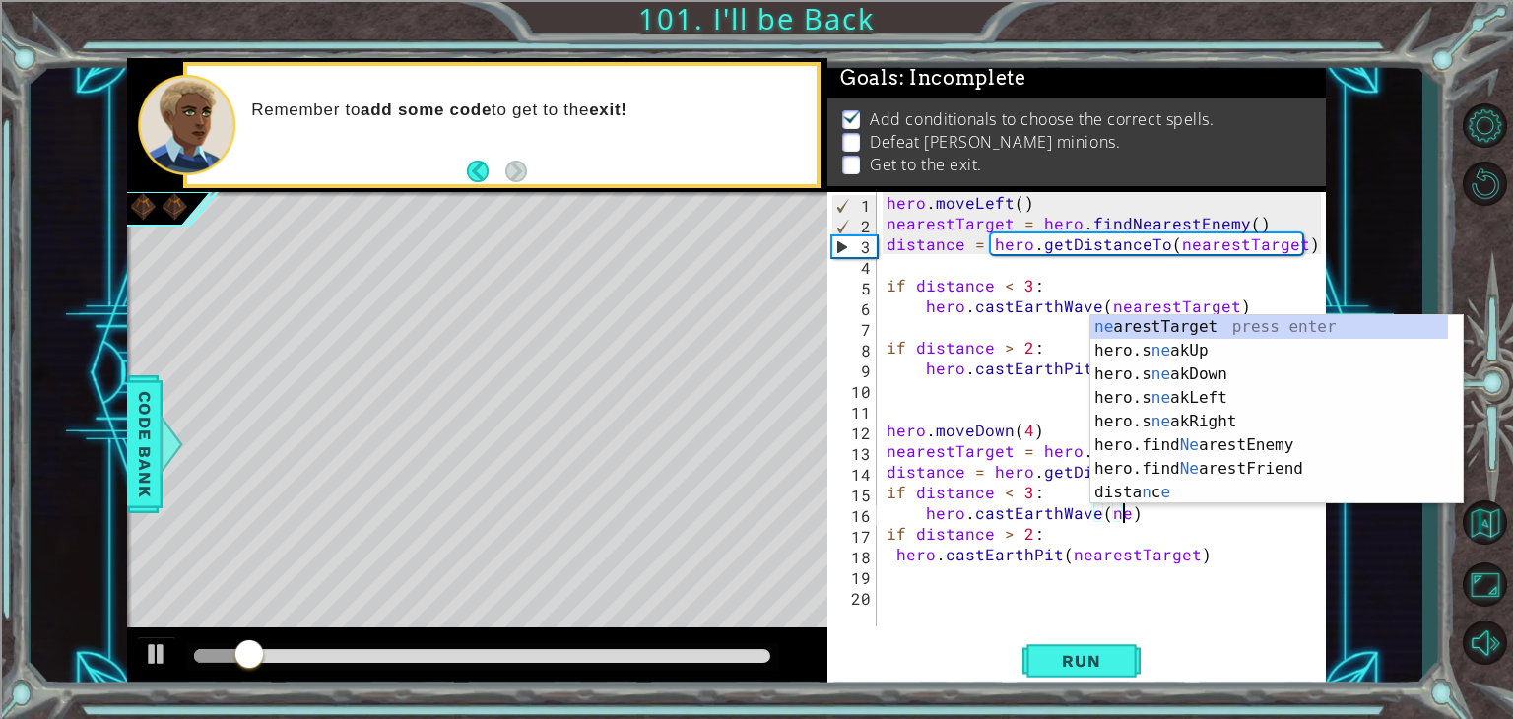
scroll to position [0, 14]
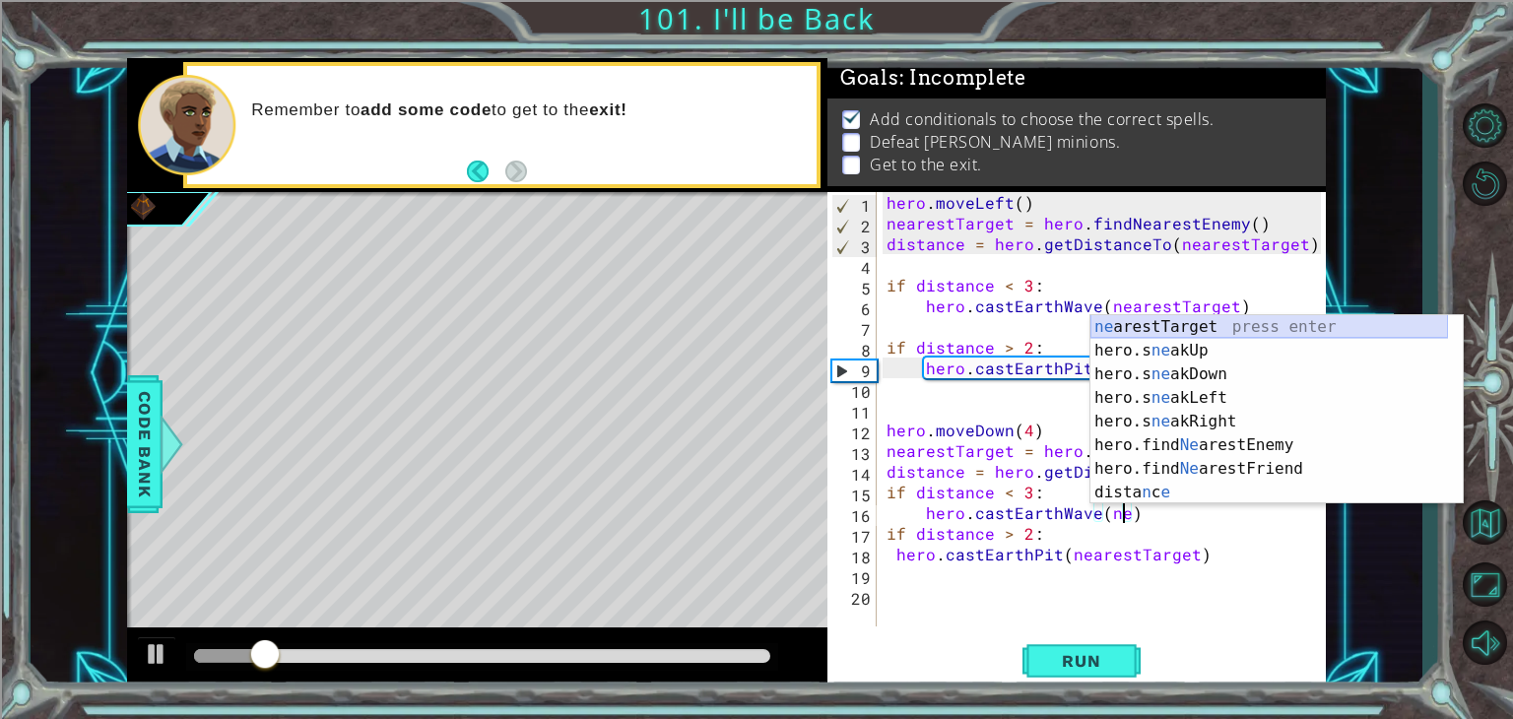
click at [1198, 329] on div "ne arestTarget press enter hero.s ne akUp press enter hero.s ne akDown press en…" at bounding box center [1270, 433] width 358 height 236
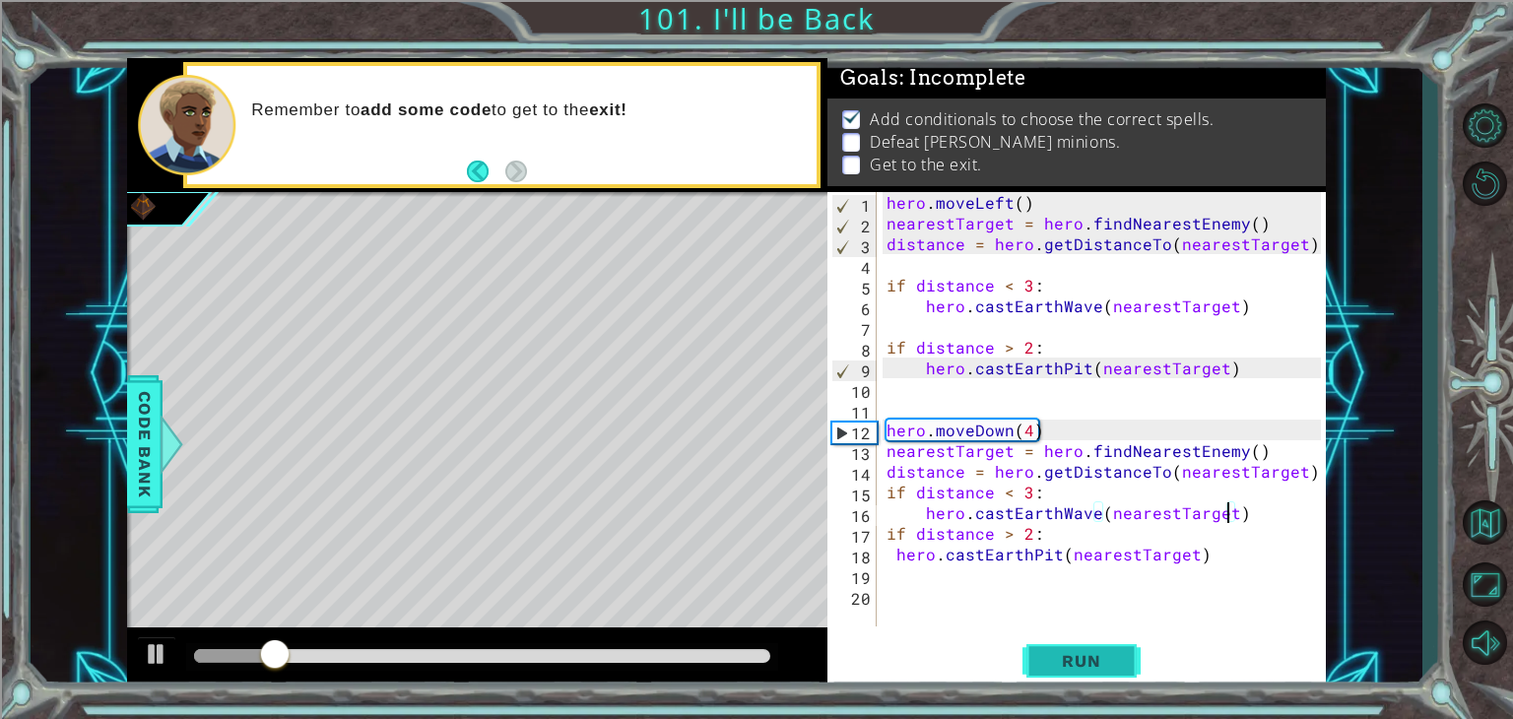
type textarea "hero.castEarthWave(nearestTarget)"
click at [1100, 644] on button "Run" at bounding box center [1082, 661] width 118 height 50
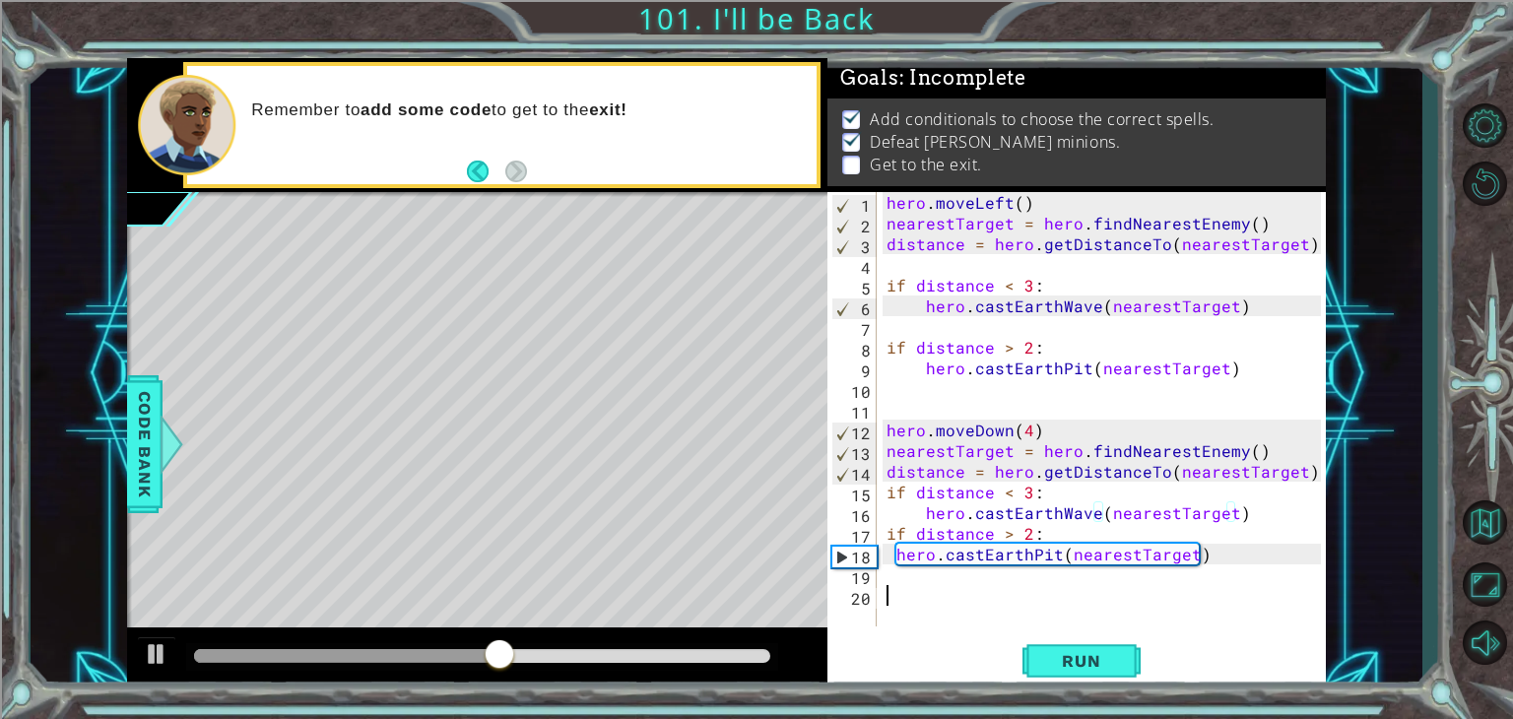
click at [966, 603] on div "hero . moveLeft ( ) nearestTarget = hero . findNearestEnemy ( ) distance = hero…" at bounding box center [1107, 430] width 448 height 476
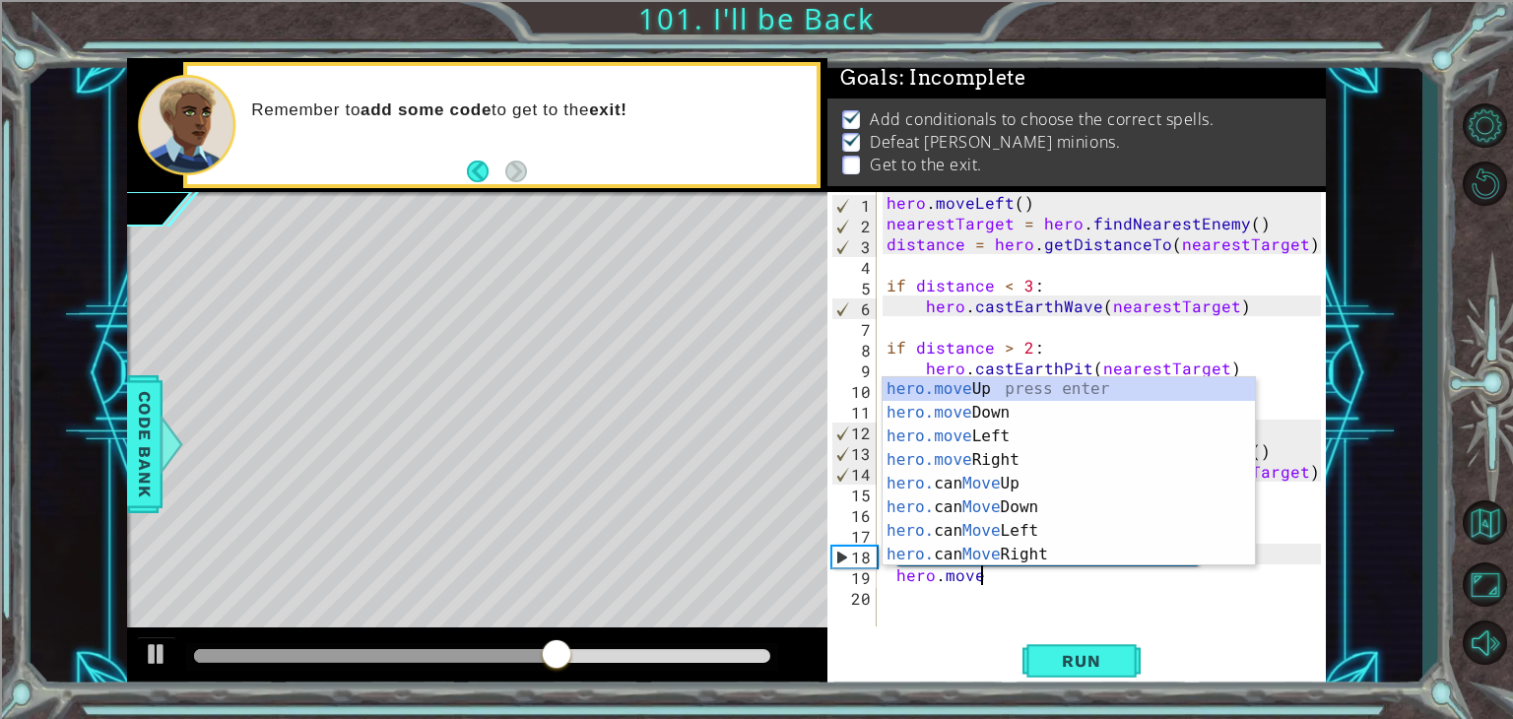
scroll to position [0, 5]
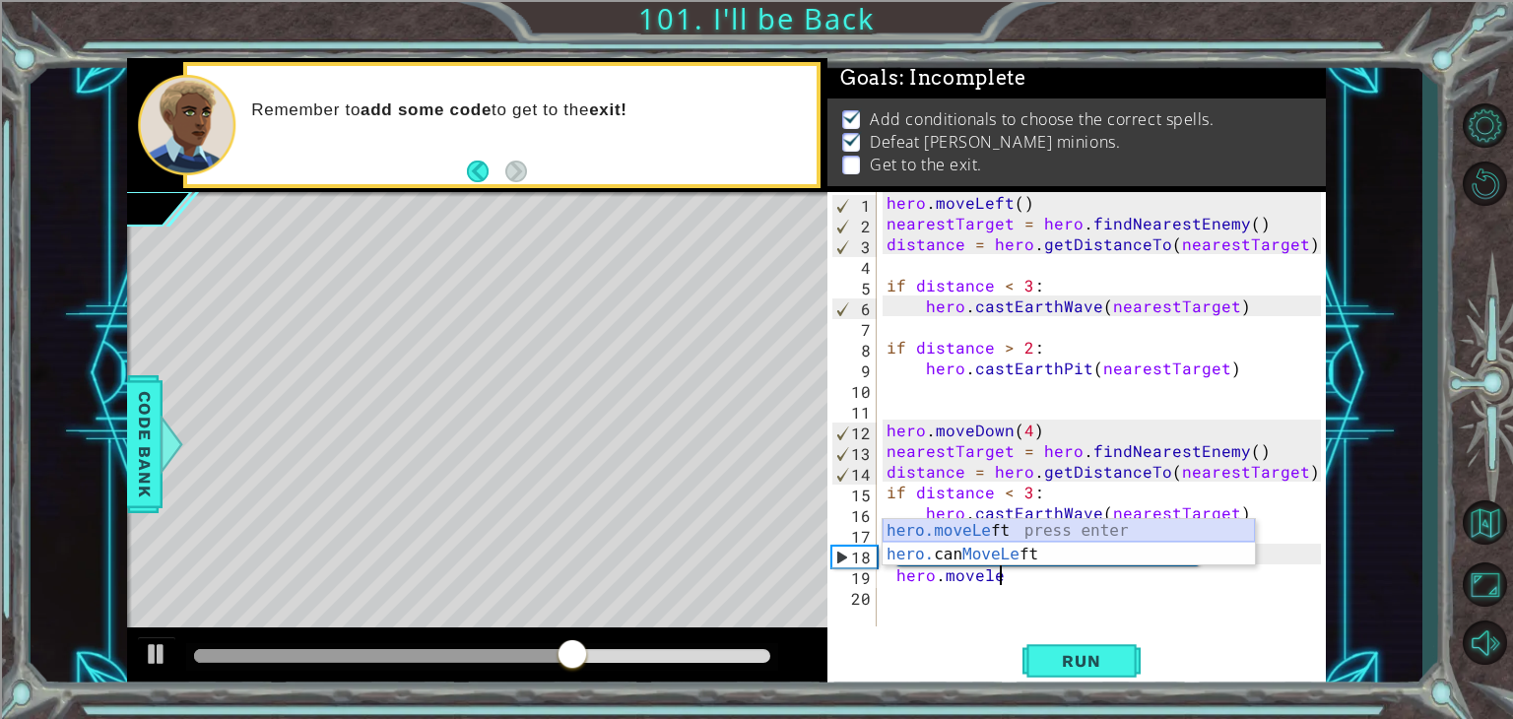
click at [959, 534] on div "hero.moveLe ft press enter hero. can MoveLe ft press enter" at bounding box center [1069, 566] width 372 height 95
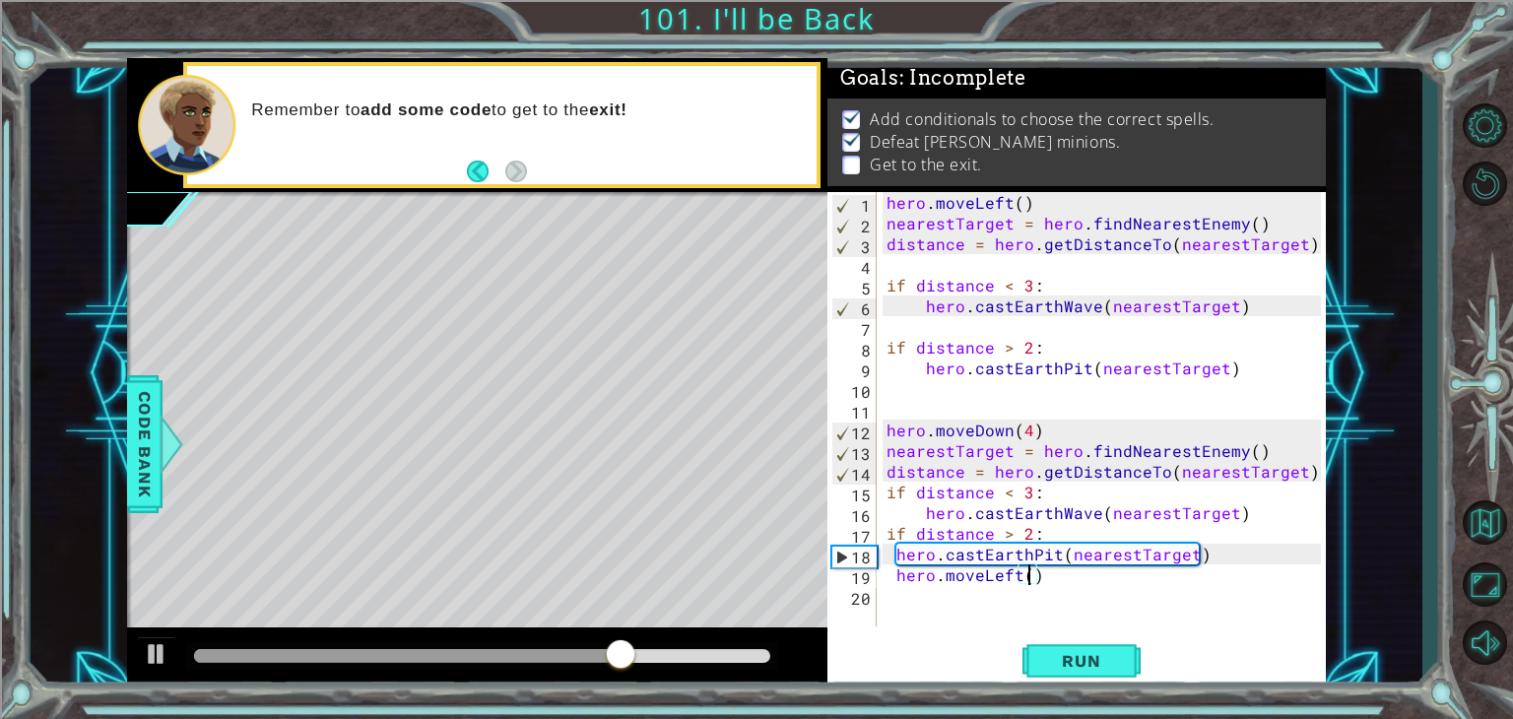
type textarea "hero.moveLeft(4)"
click at [921, 599] on div "hero . moveLeft ( ) nearestTarget = hero . findNearestEnemy ( ) distance = hero…" at bounding box center [1107, 430] width 448 height 476
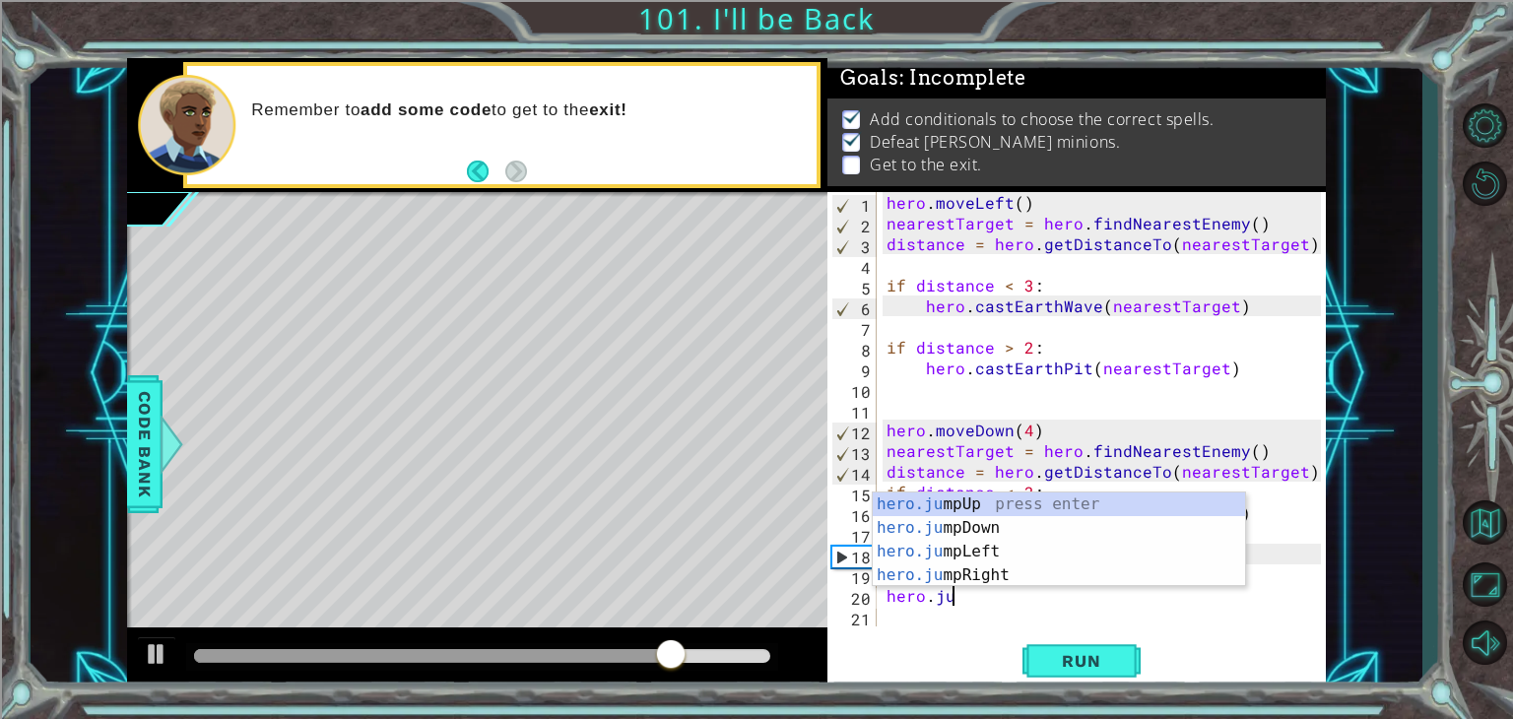
scroll to position [0, 3]
type textarea "hero.jum"
click at [941, 555] on div "hero.jum pUp press enter hero.jum pDown press enter hero.jum pLeft press enter …" at bounding box center [1059, 564] width 372 height 142
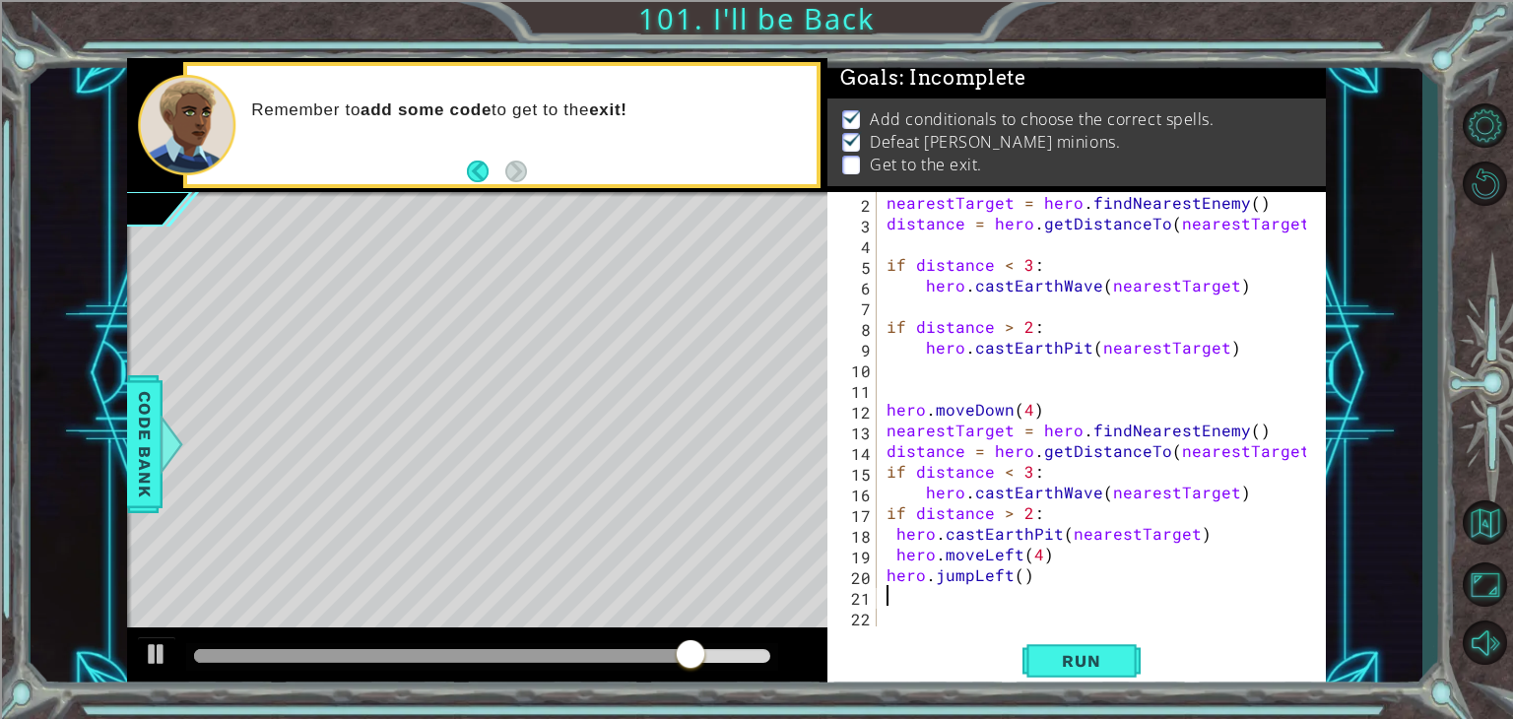
scroll to position [20, 0]
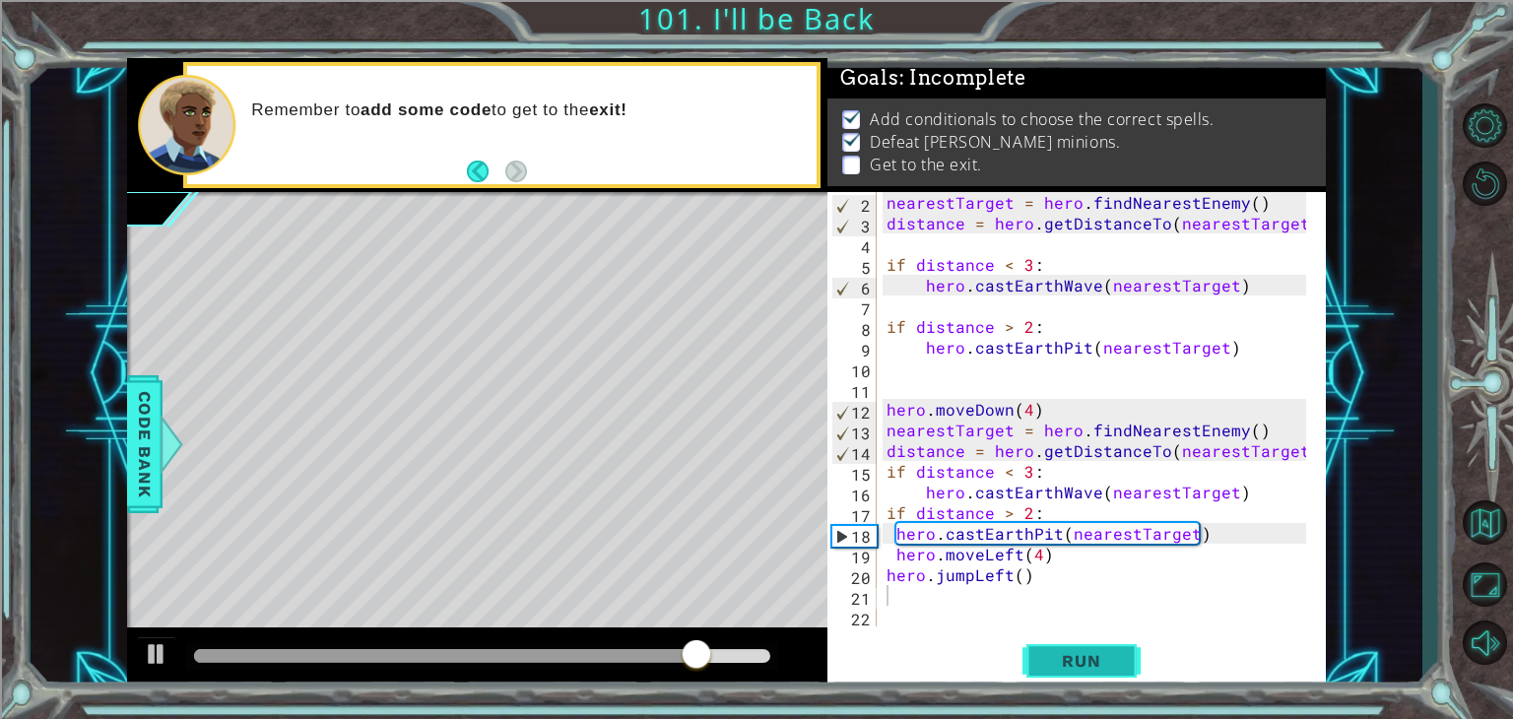
click at [1076, 659] on span "Run" at bounding box center [1081, 661] width 78 height 20
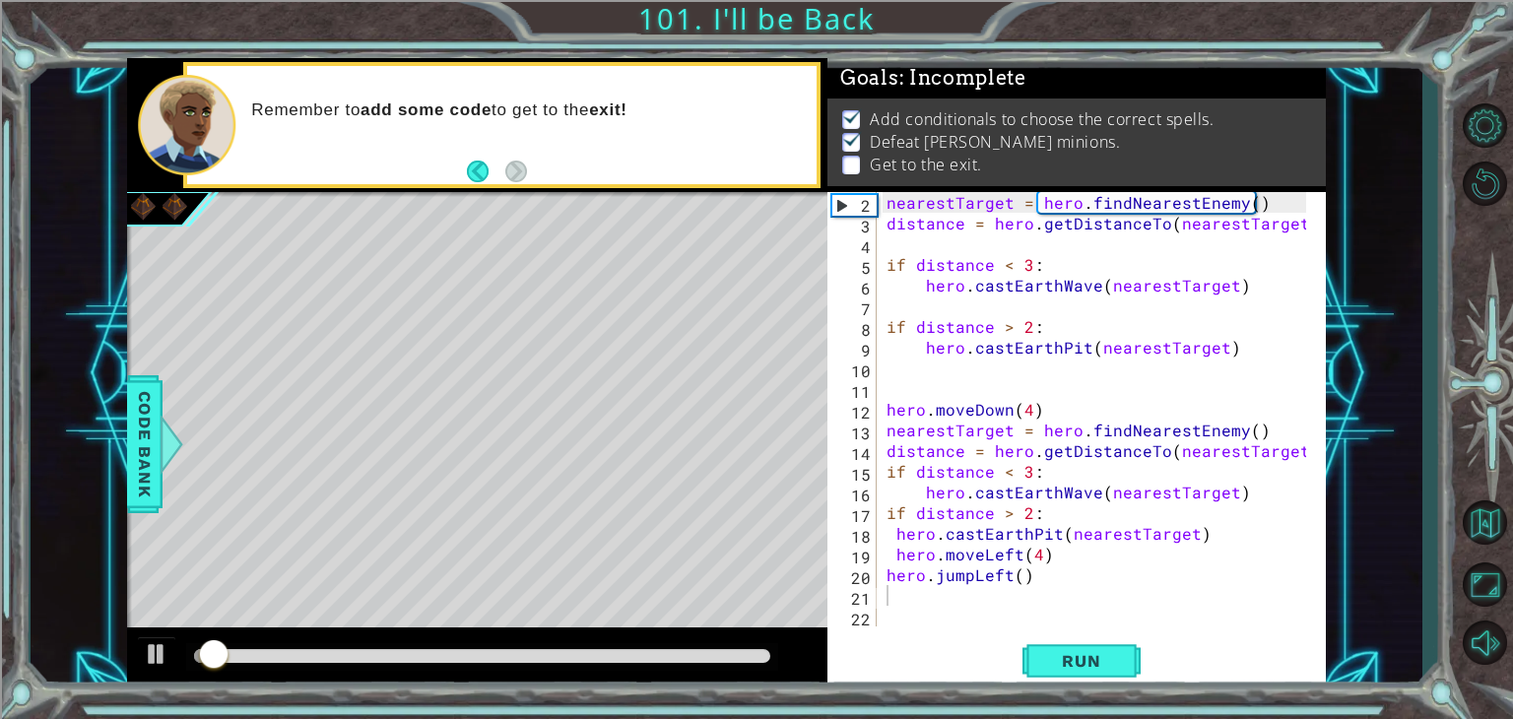
drag, startPoint x: 603, startPoint y: 631, endPoint x: 631, endPoint y: 639, distance: 28.7
click at [631, 639] on div at bounding box center [477, 659] width 700 height 63
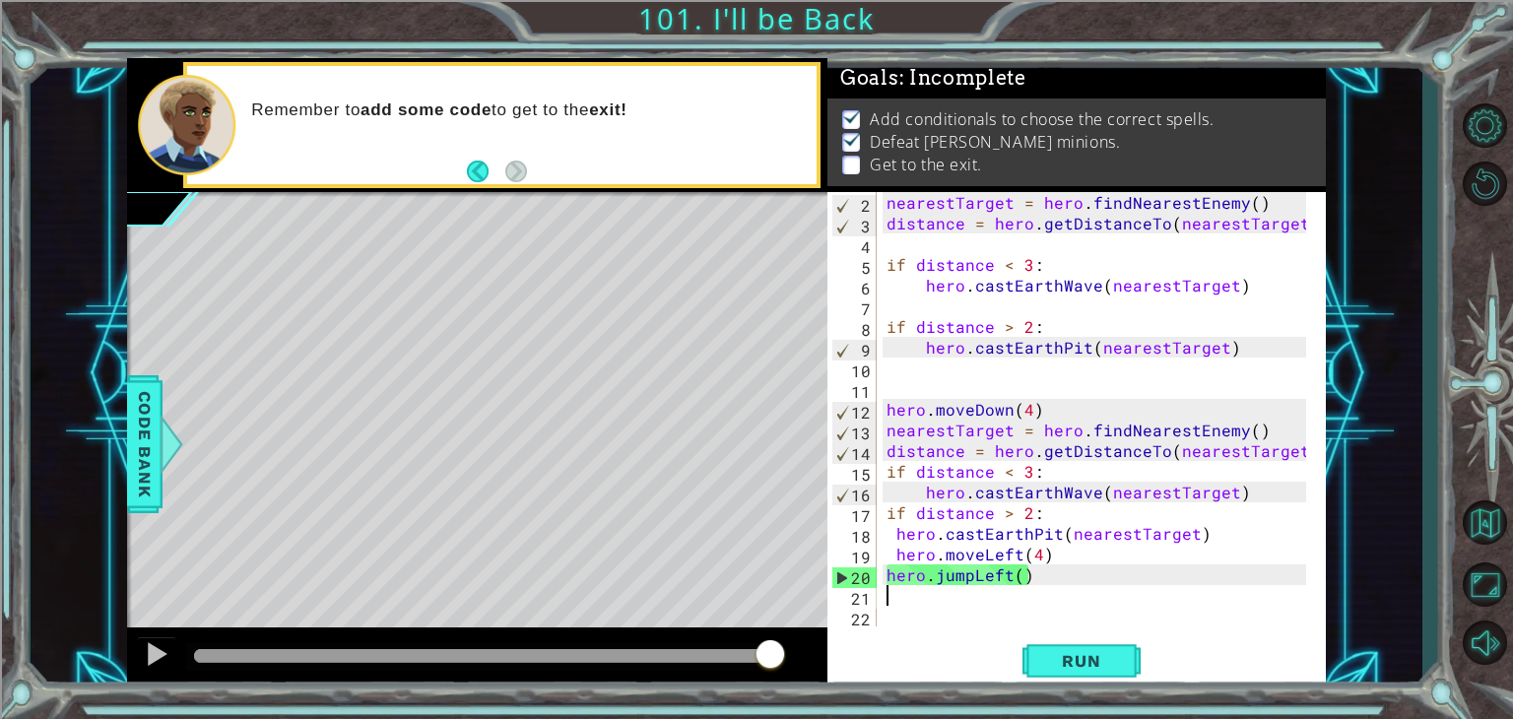
drag, startPoint x: 633, startPoint y: 662, endPoint x: 766, endPoint y: 678, distance: 133.9
click at [766, 678] on div at bounding box center [477, 659] width 700 height 63
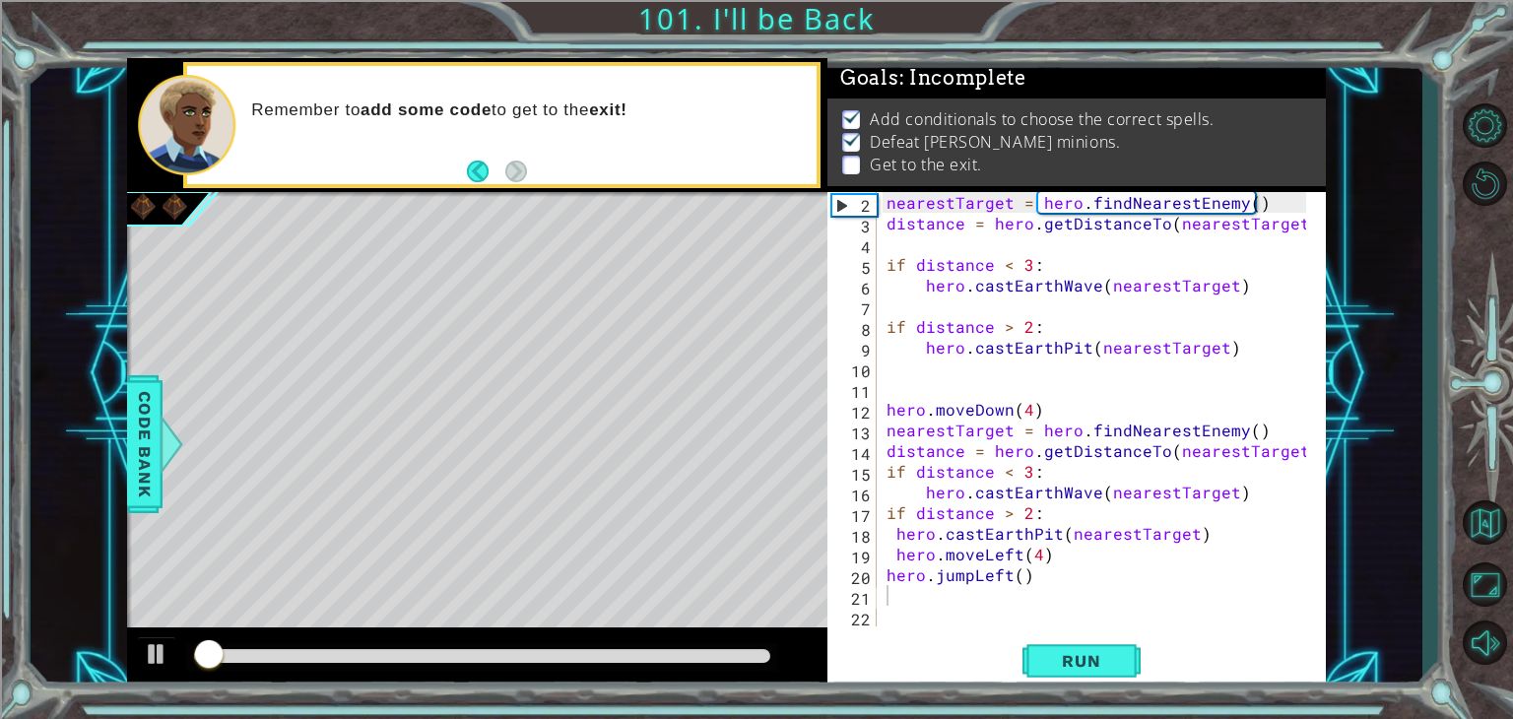
drag, startPoint x: 697, startPoint y: 667, endPoint x: 738, endPoint y: 667, distance: 40.4
click at [738, 667] on div at bounding box center [482, 657] width 592 height 28
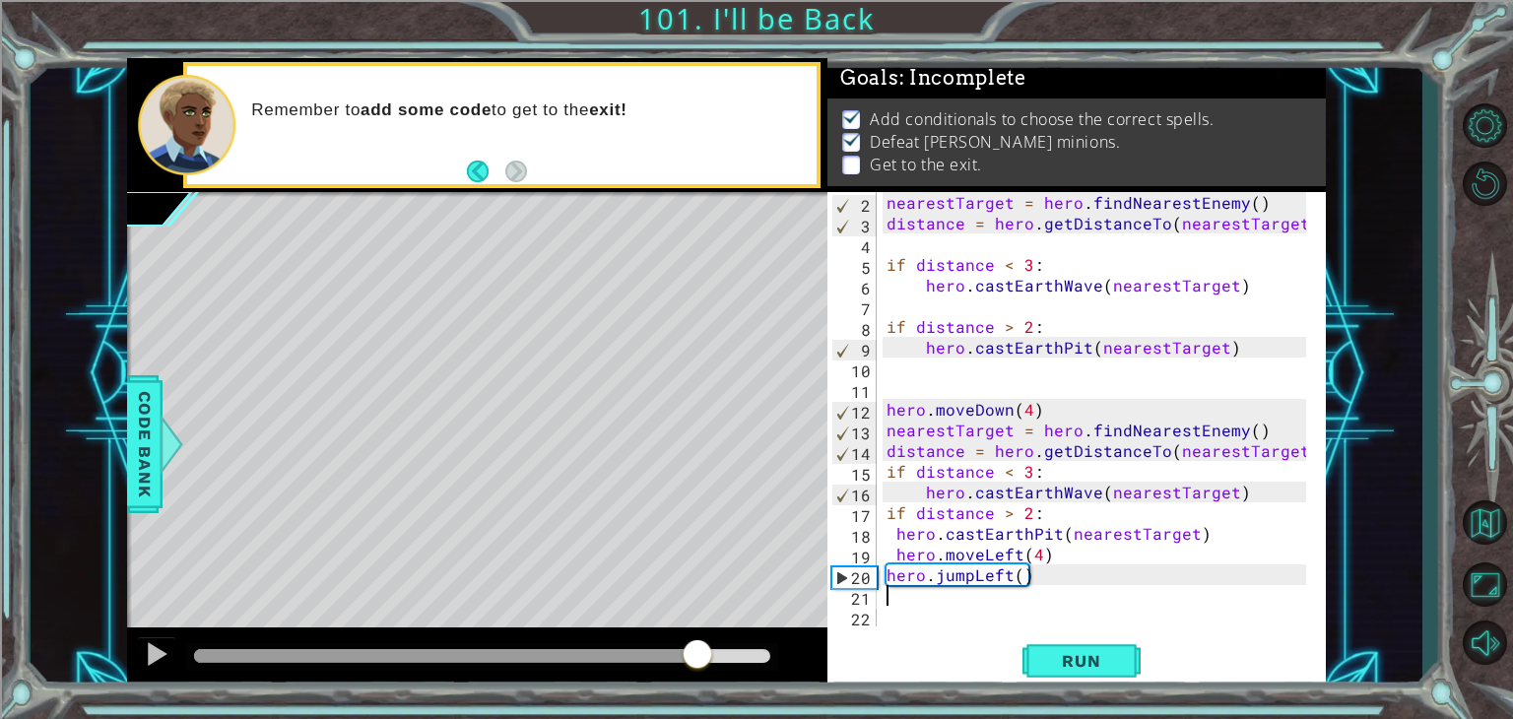
drag, startPoint x: 677, startPoint y: 657, endPoint x: 703, endPoint y: 655, distance: 26.7
click at [703, 655] on div at bounding box center [482, 656] width 576 height 14
click at [696, 641] on div at bounding box center [477, 659] width 700 height 63
click at [1048, 651] on span "Run" at bounding box center [1081, 661] width 78 height 20
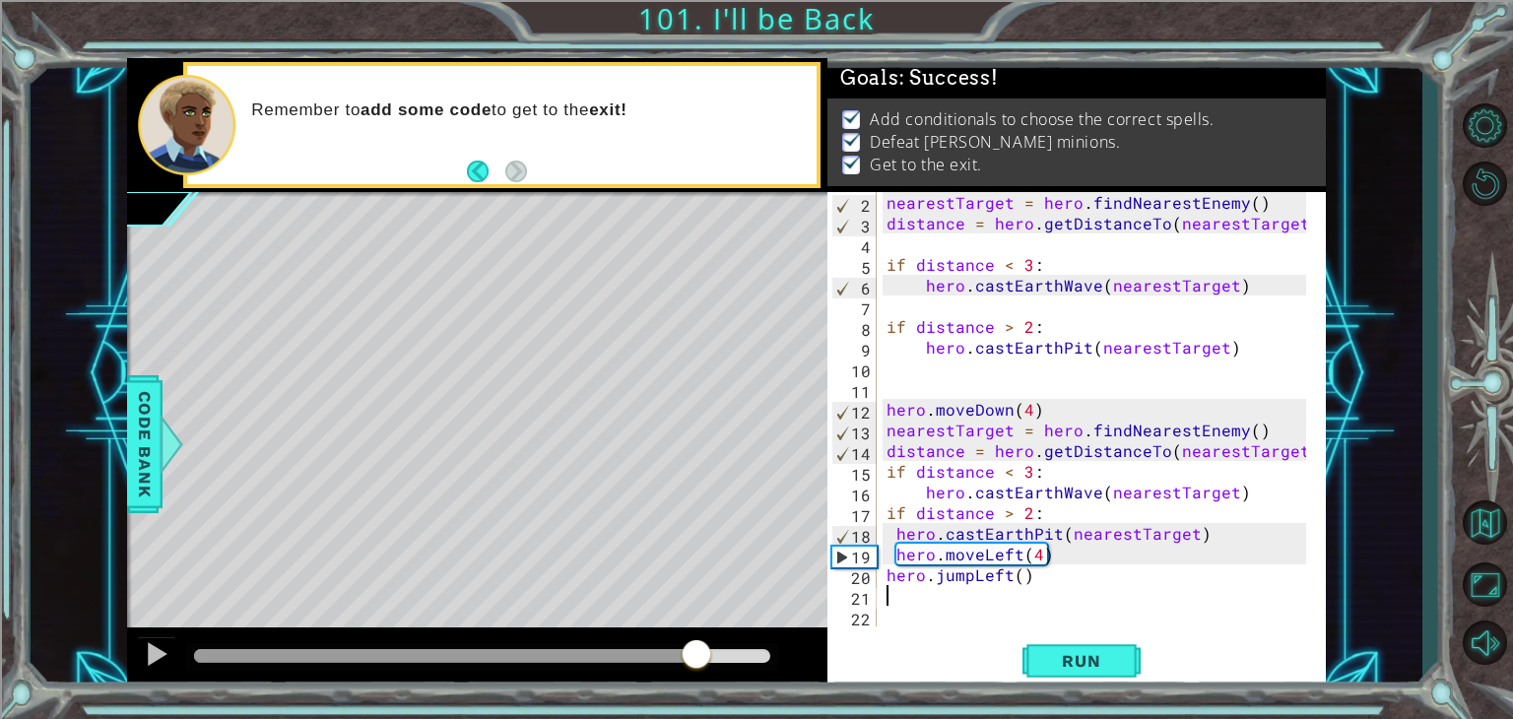
drag, startPoint x: 626, startPoint y: 654, endPoint x: 699, endPoint y: 649, distance: 74.1
click at [699, 649] on div at bounding box center [482, 656] width 576 height 14
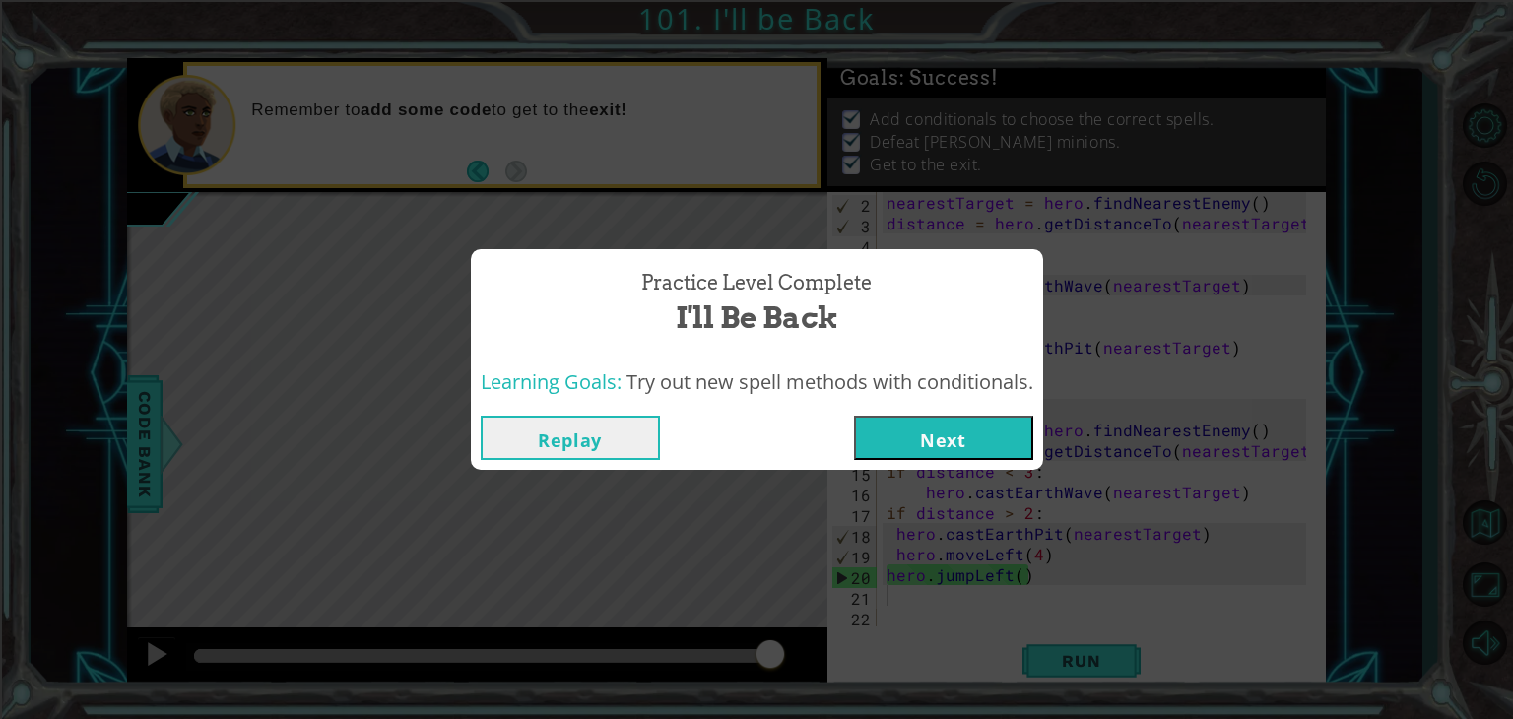
click at [944, 439] on button "Next" at bounding box center [943, 438] width 179 height 44
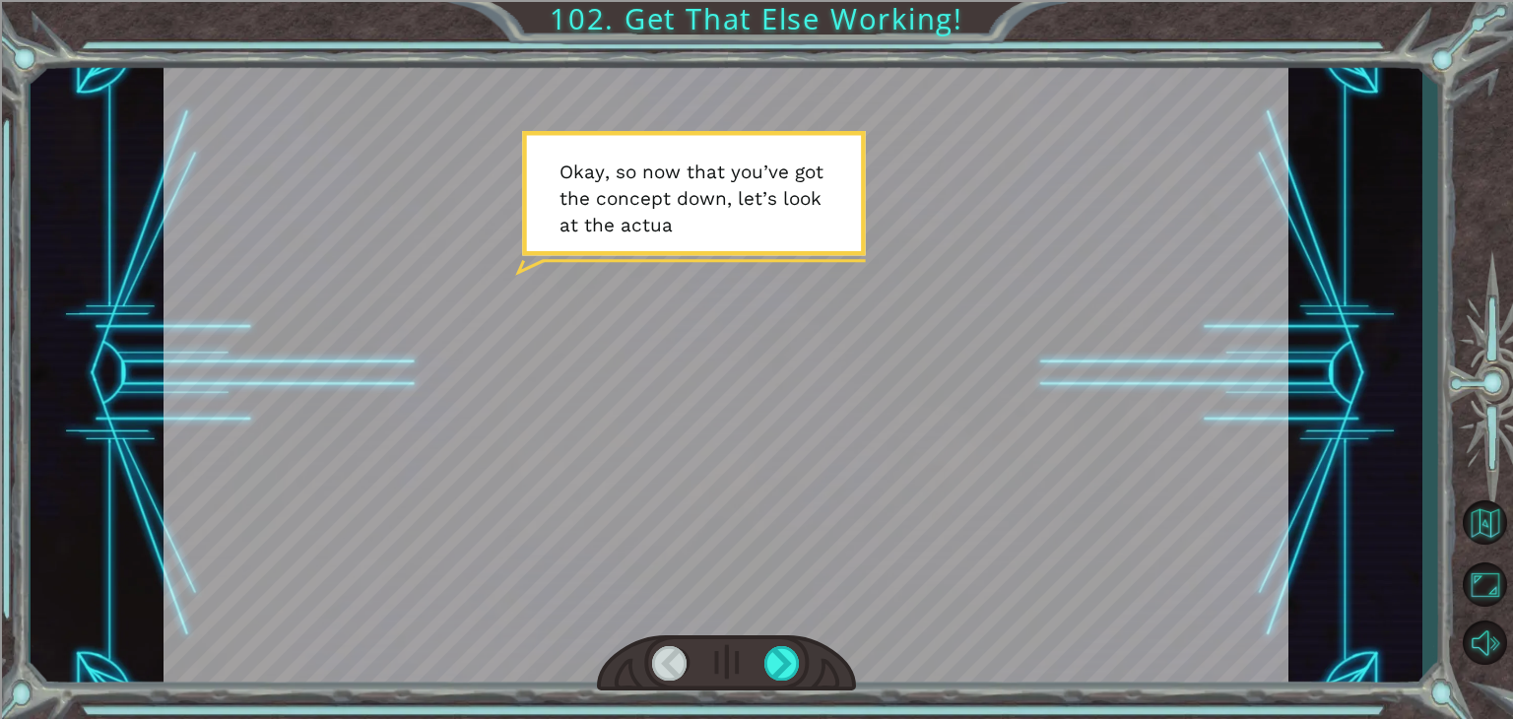
click at [944, 439] on div at bounding box center [726, 374] width 1125 height 632
click at [892, 711] on div "Temporary Text O k a y , s o n o w t h a t y o u ’ v e g o t t h e c o n c e p …" at bounding box center [756, 359] width 1513 height 719
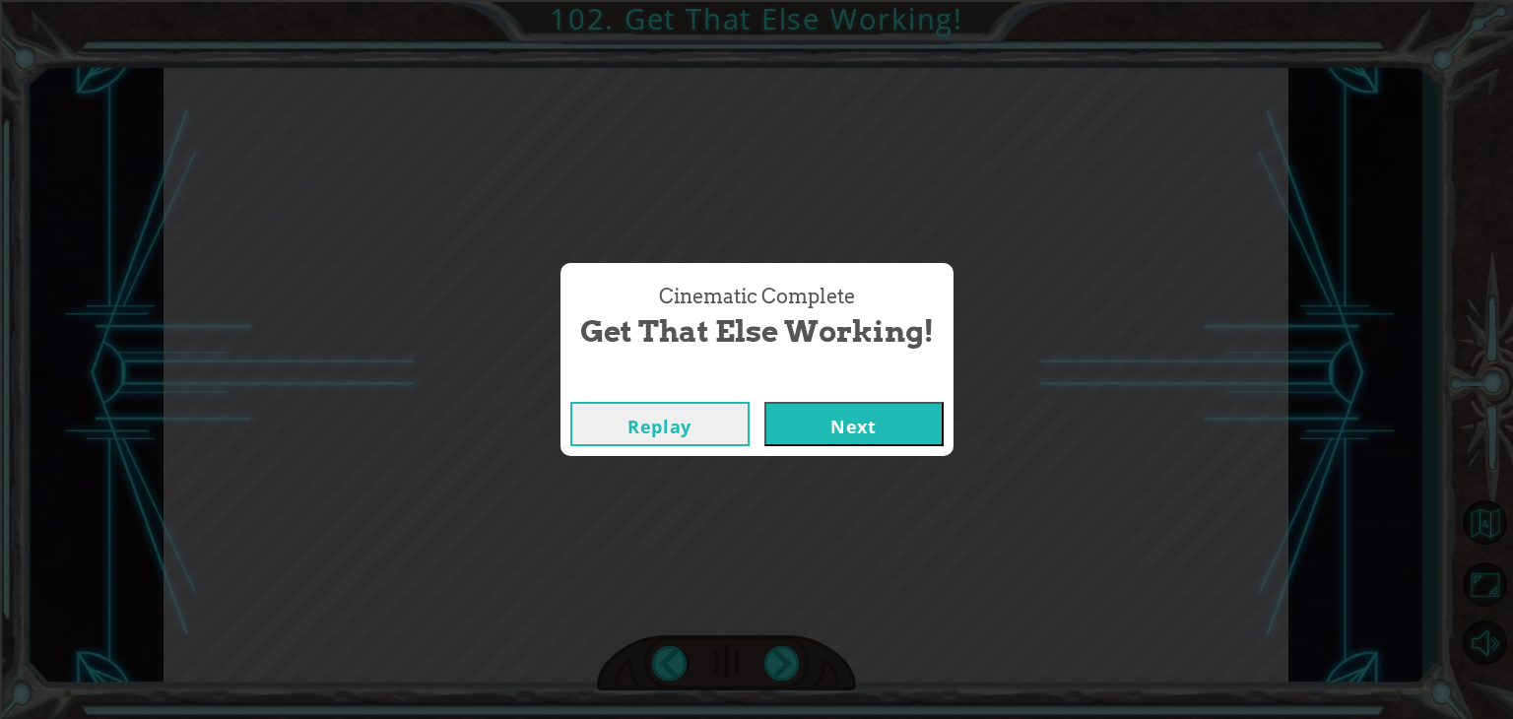
click at [811, 441] on button "Next" at bounding box center [853, 424] width 179 height 44
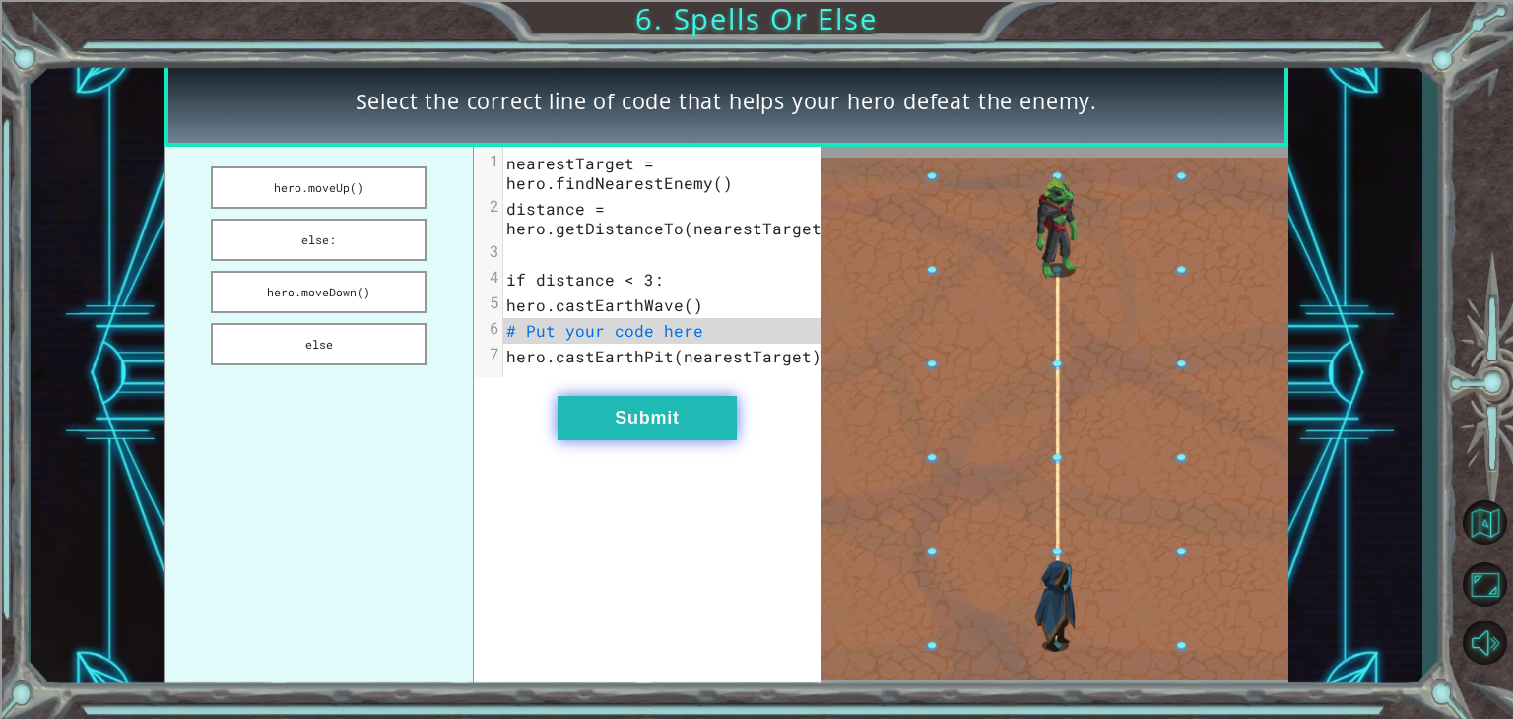
click at [697, 431] on button "Submit" at bounding box center [647, 418] width 179 height 44
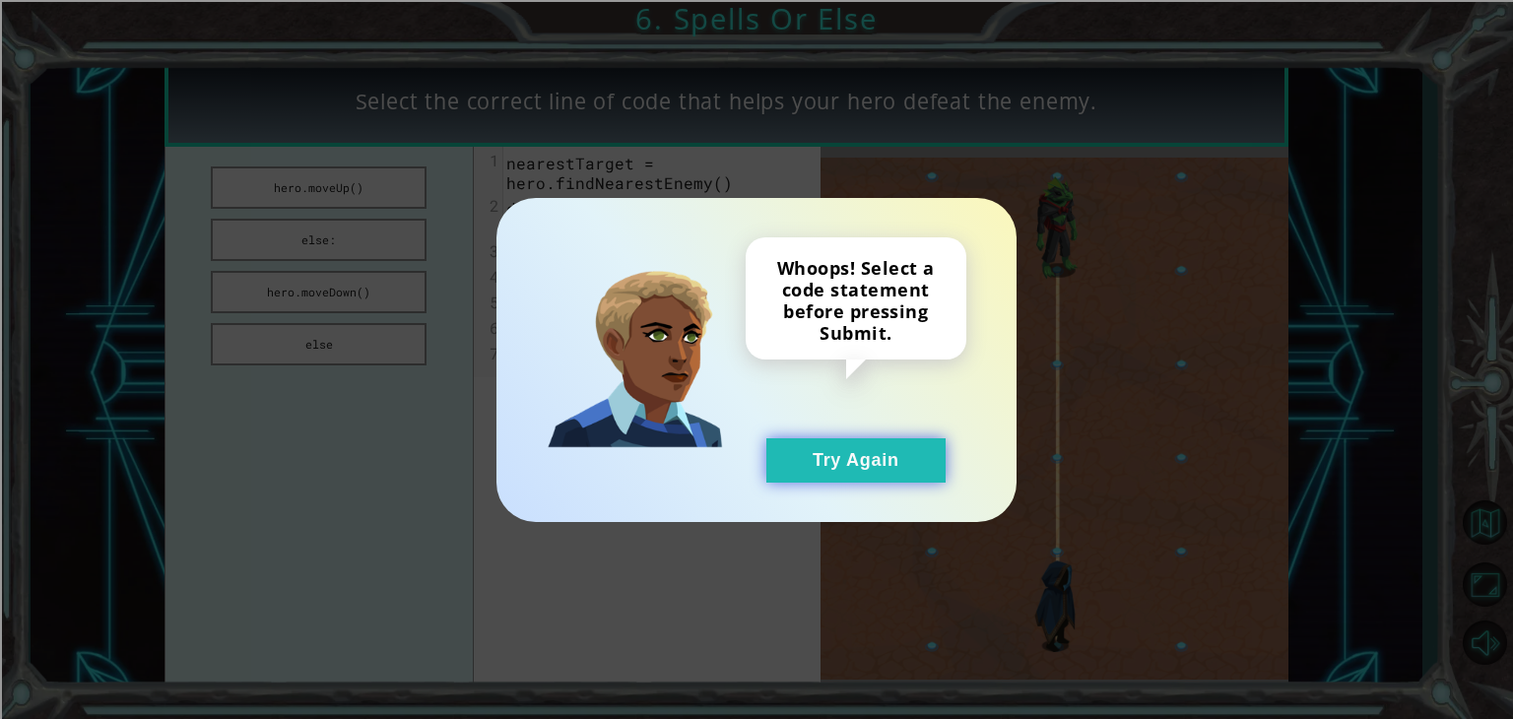
click at [846, 458] on button "Try Again" at bounding box center [855, 460] width 179 height 44
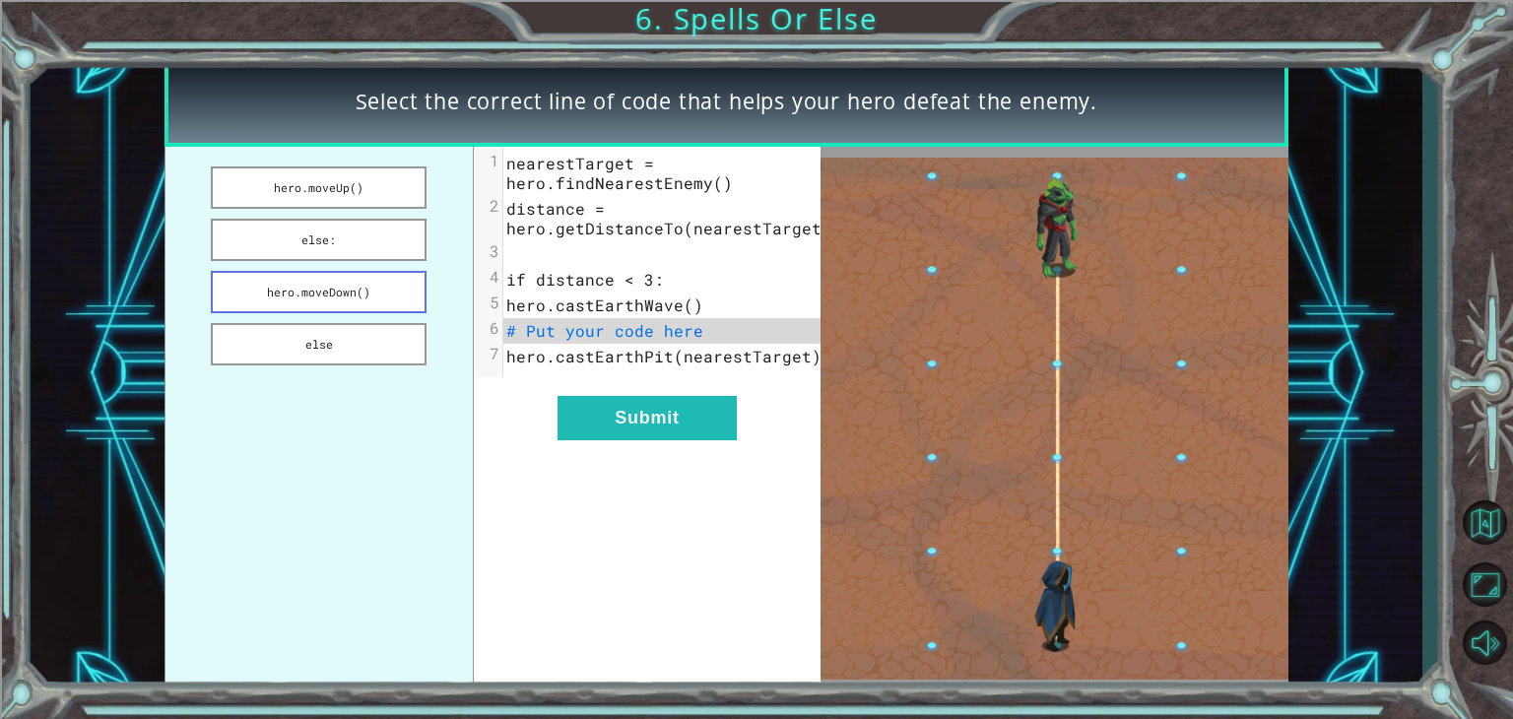
click at [343, 292] on button "hero.moveDown()" at bounding box center [319, 292] width 216 height 42
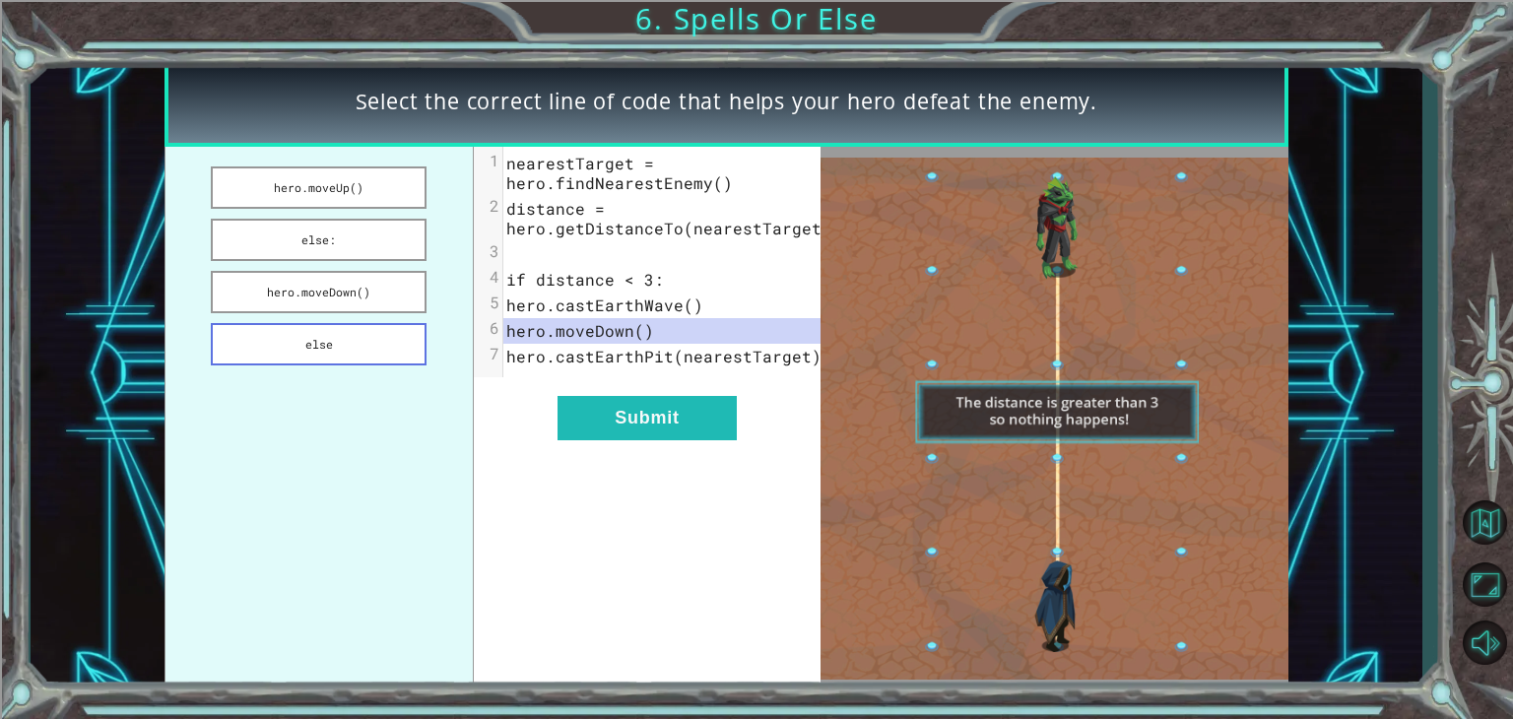
click at [340, 339] on button "else" at bounding box center [319, 344] width 216 height 42
click at [370, 227] on button "else:" at bounding box center [319, 240] width 216 height 42
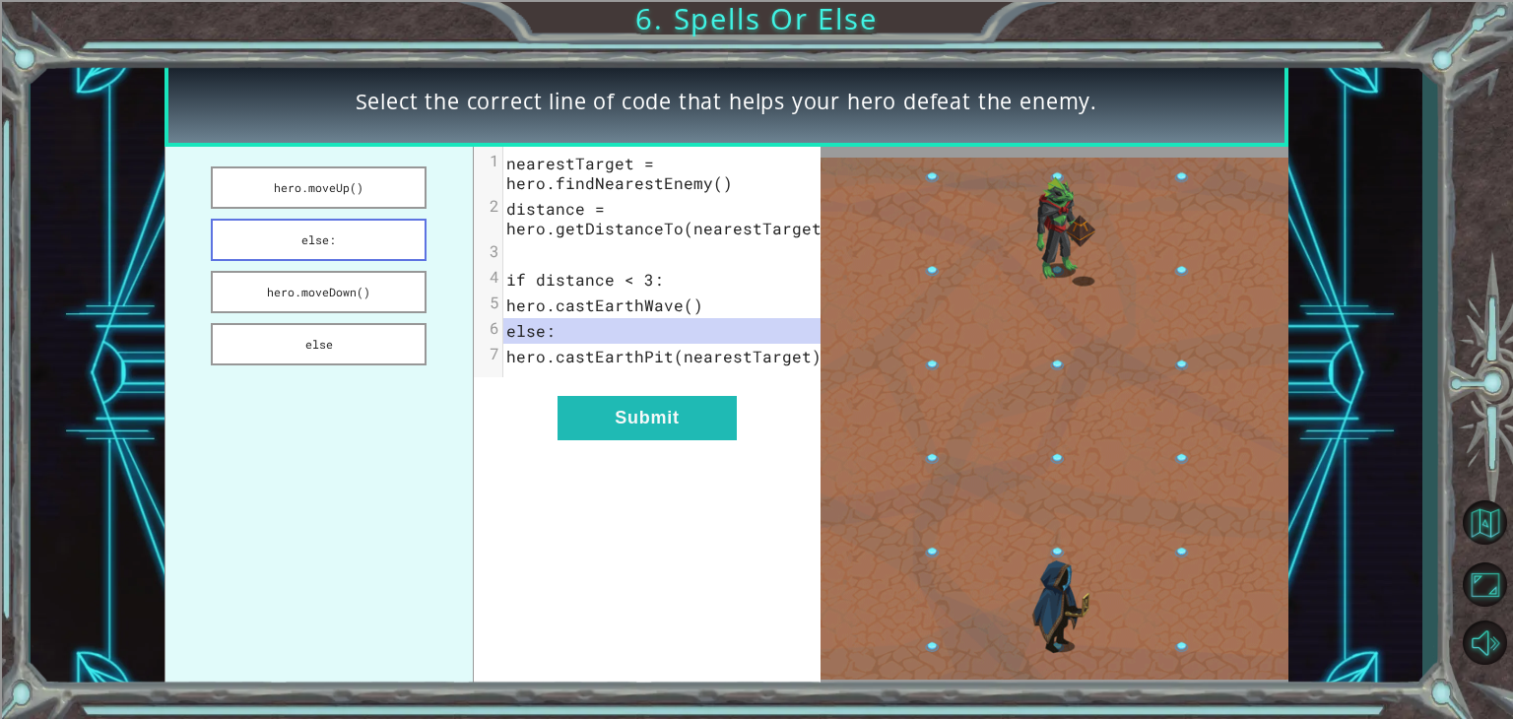
click at [358, 236] on button "else:" at bounding box center [319, 240] width 216 height 42
click at [343, 297] on button "hero.moveDown()" at bounding box center [319, 292] width 216 height 42
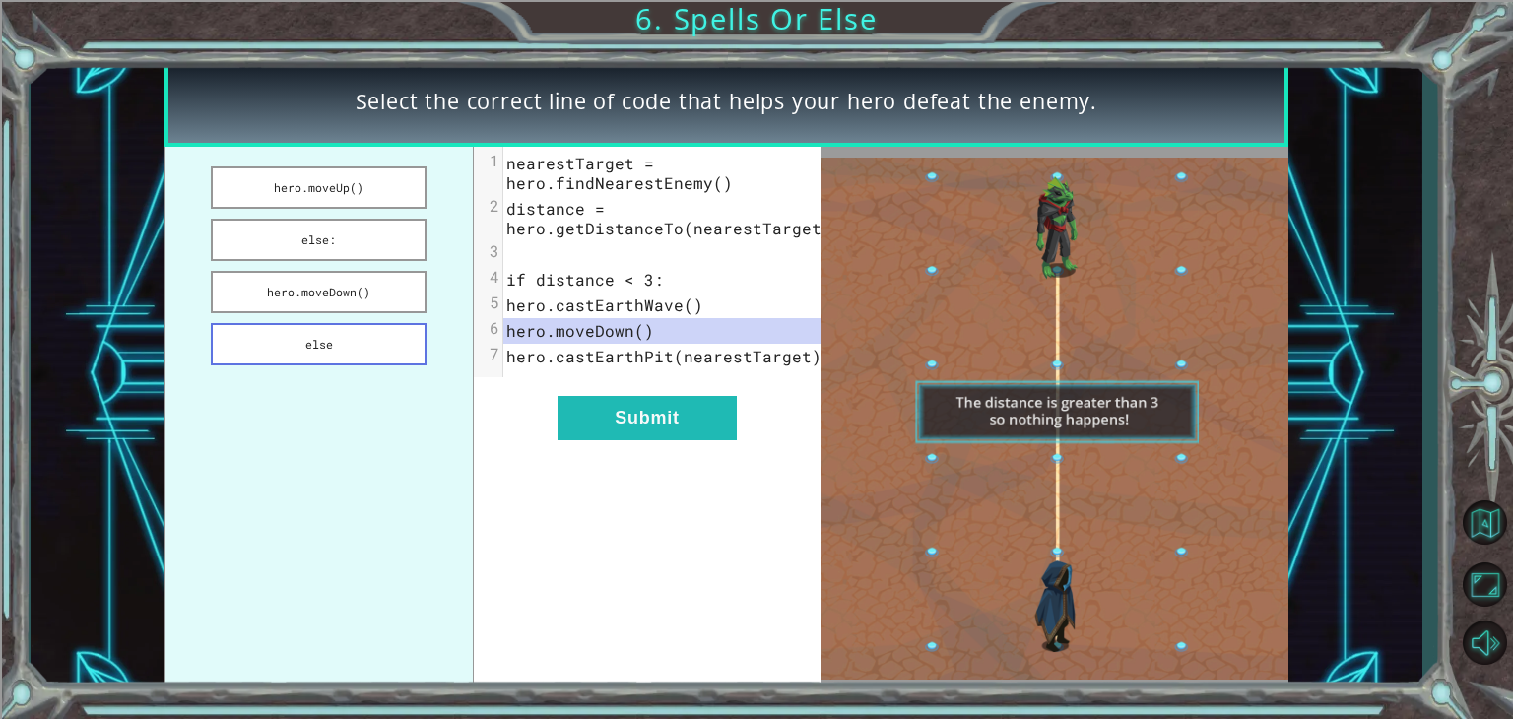
click at [357, 349] on button "else" at bounding box center [319, 344] width 216 height 42
click at [368, 300] on button "hero.moveDown()" at bounding box center [319, 292] width 216 height 42
click at [364, 243] on button "else:" at bounding box center [319, 240] width 216 height 42
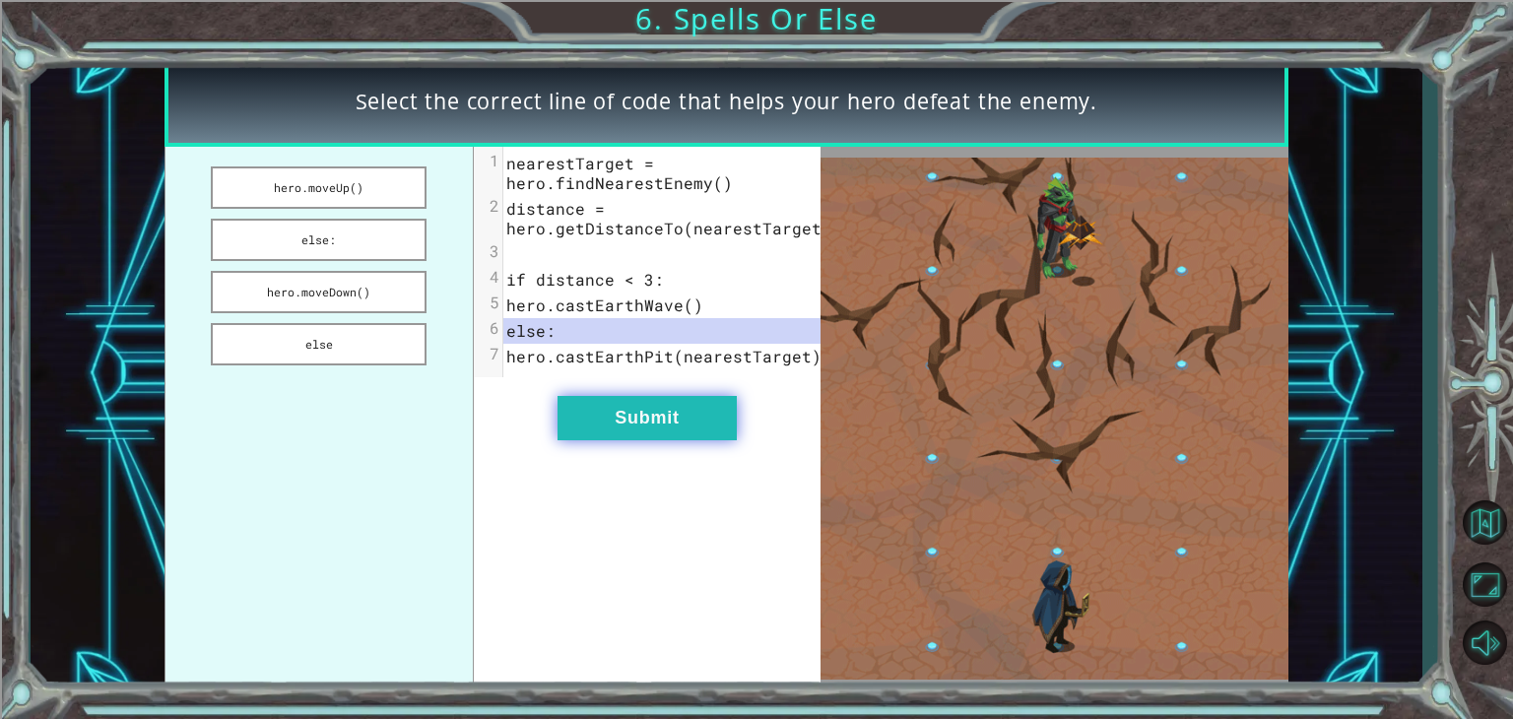
click at [667, 417] on button "Submit" at bounding box center [647, 418] width 179 height 44
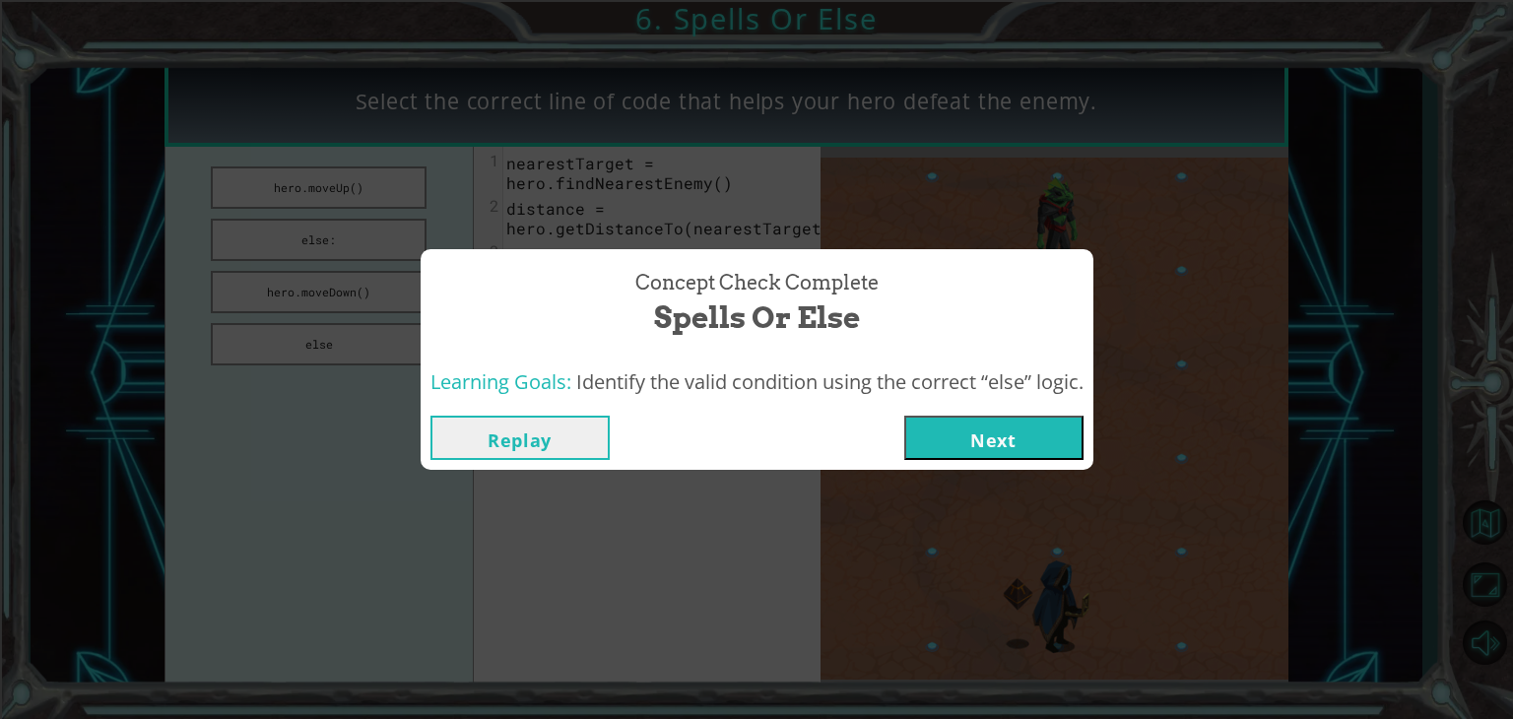
click at [928, 436] on button "Next" at bounding box center [993, 438] width 179 height 44
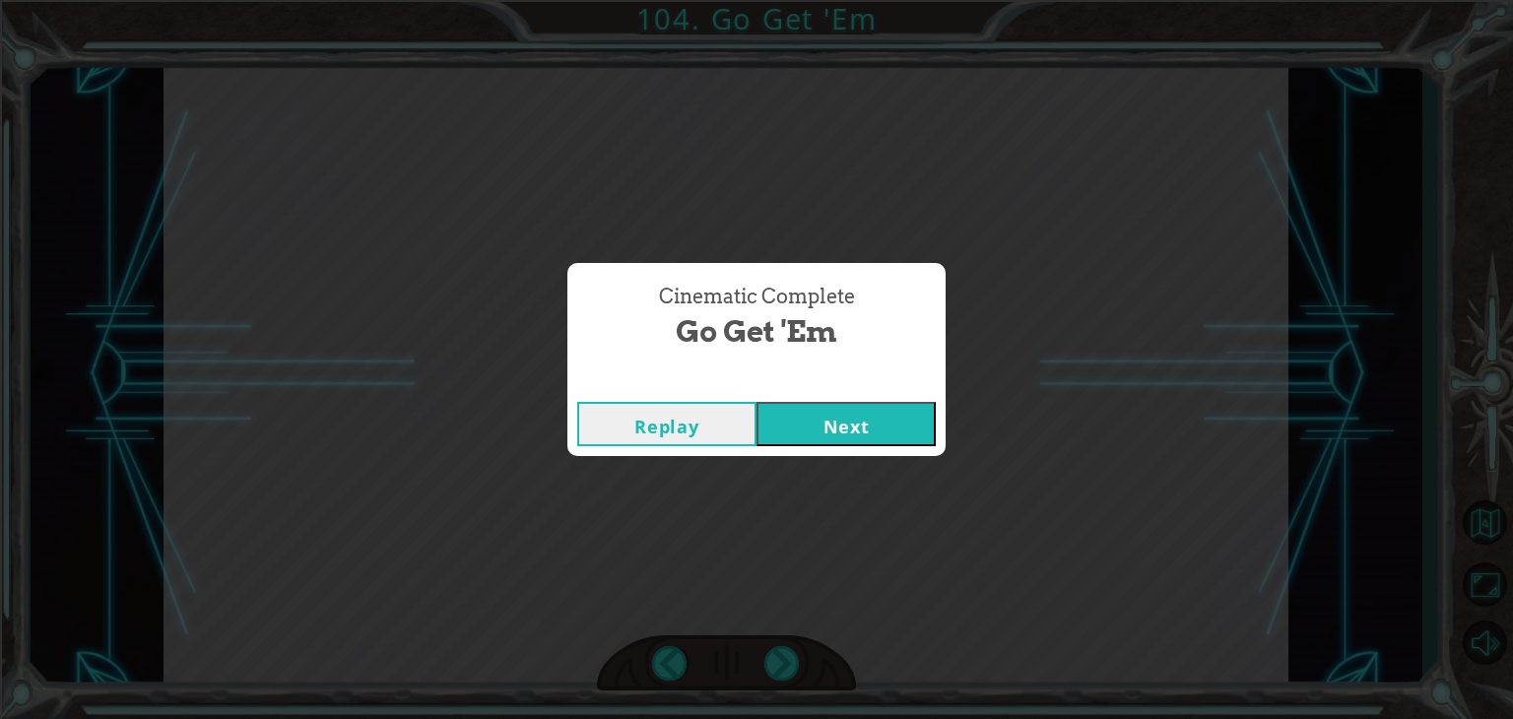
click at [900, 423] on button "Next" at bounding box center [846, 424] width 179 height 44
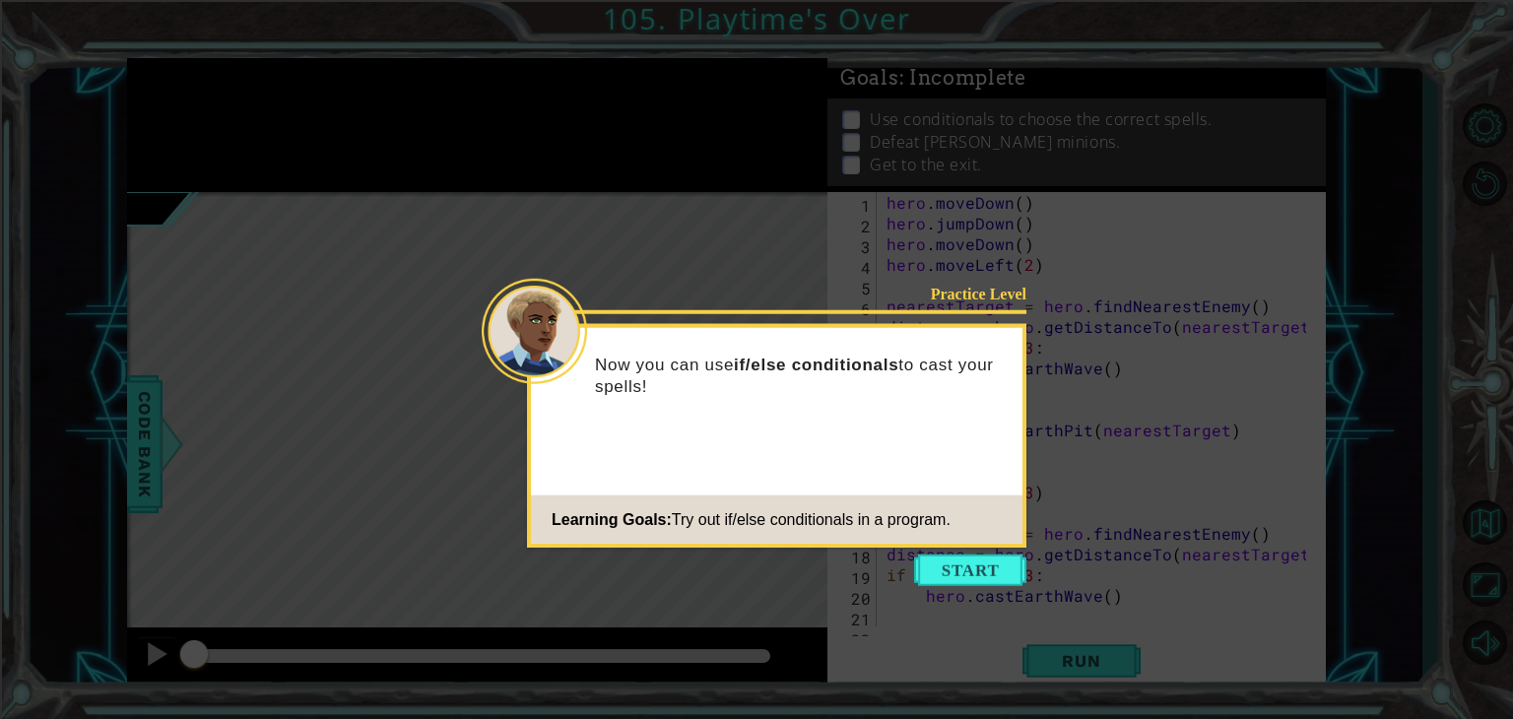
scroll to position [62, 0]
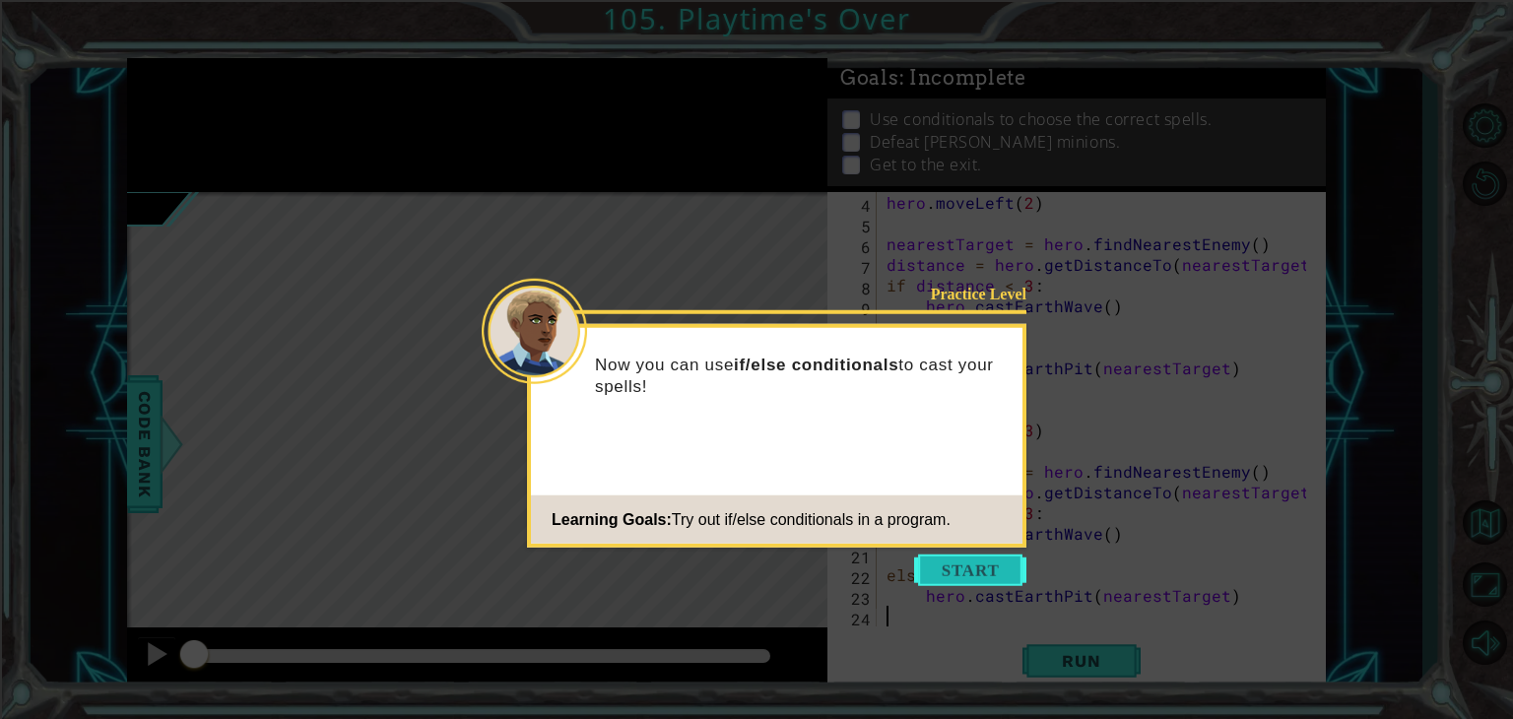
click at [949, 564] on button "Start" at bounding box center [970, 571] width 112 height 32
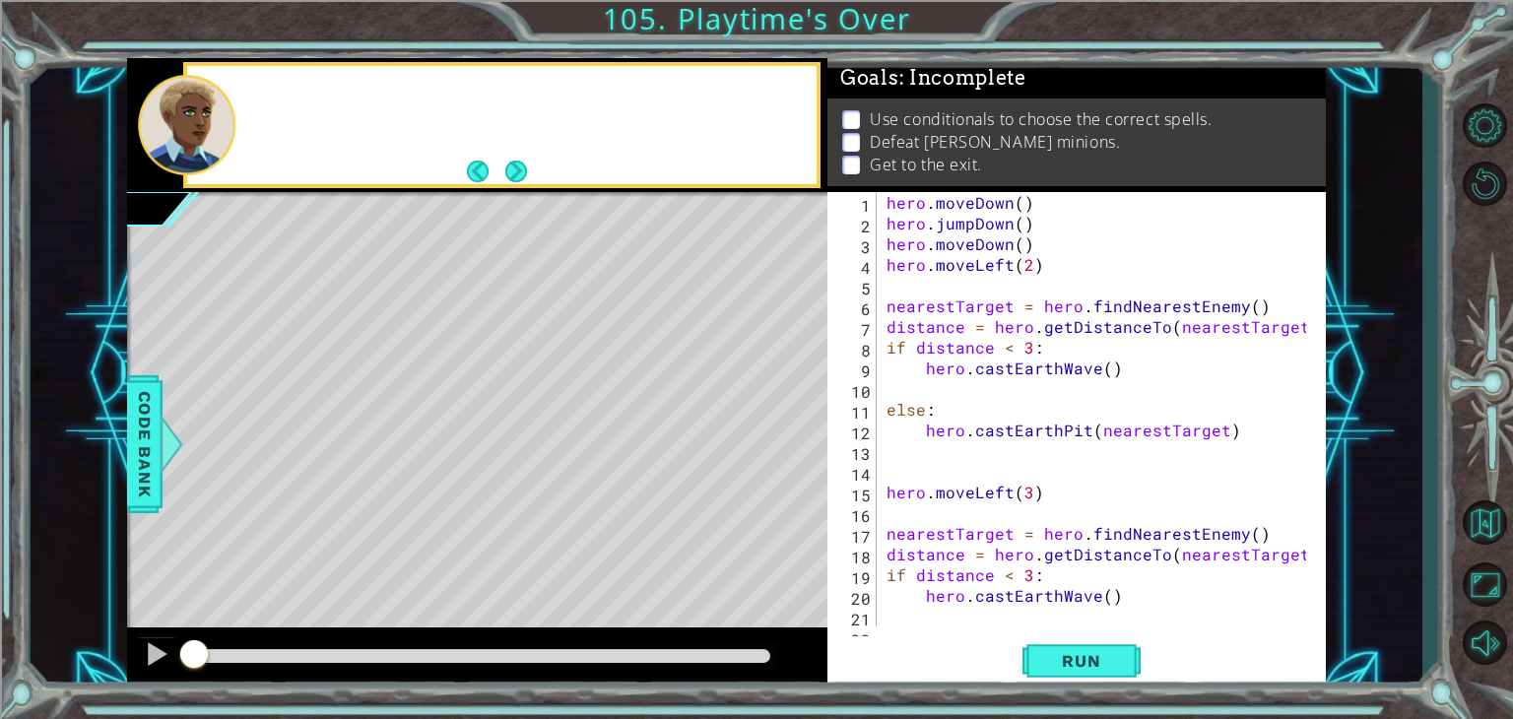
scroll to position [0, 0]
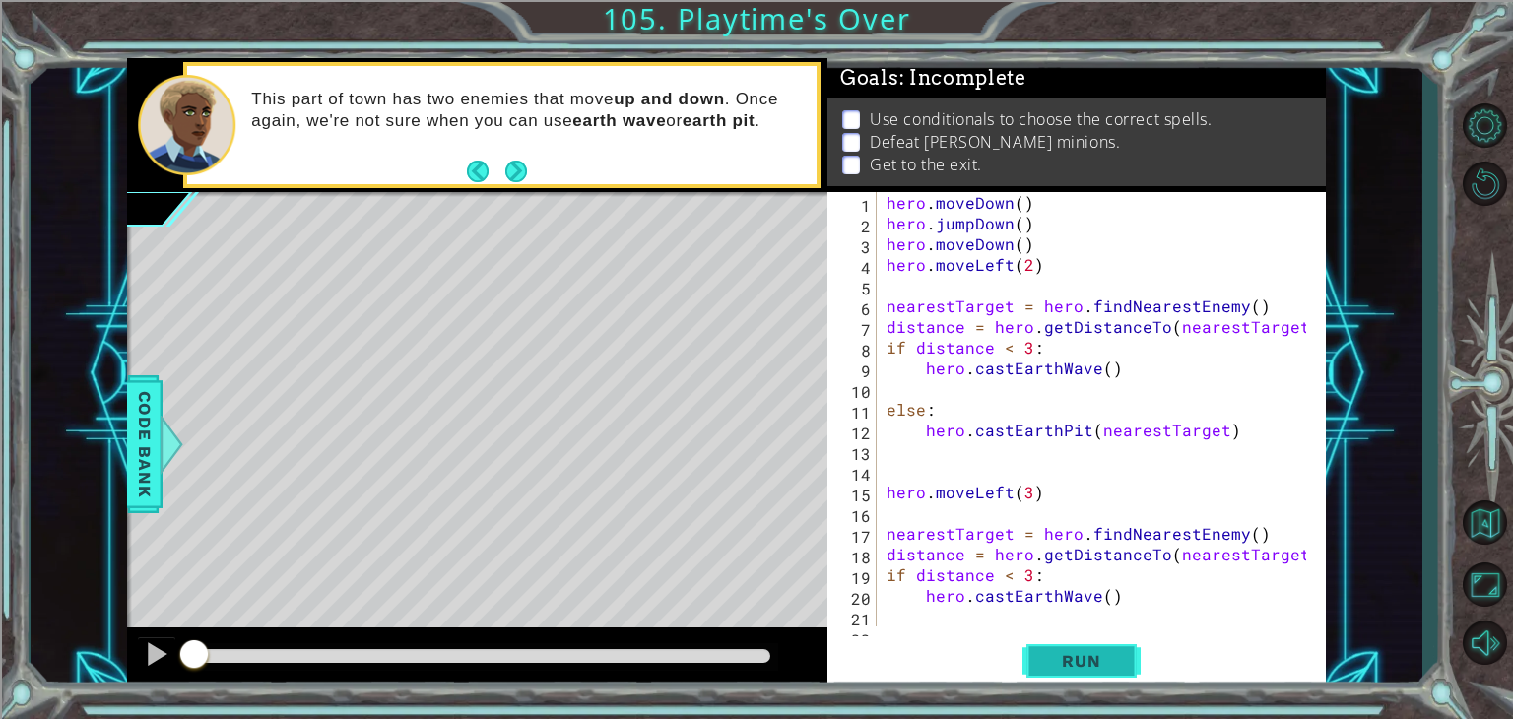
click at [1050, 673] on button "Run" at bounding box center [1082, 661] width 118 height 50
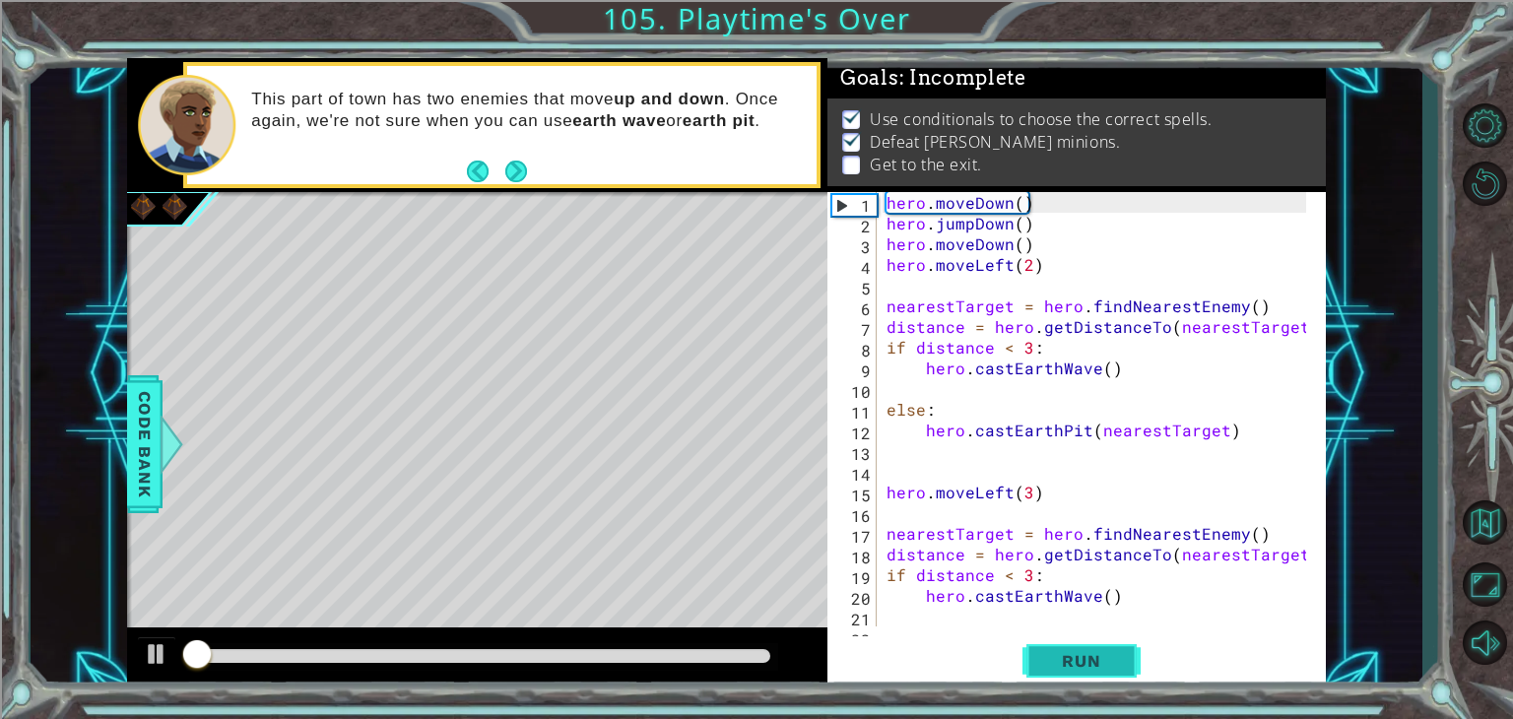
scroll to position [8, 0]
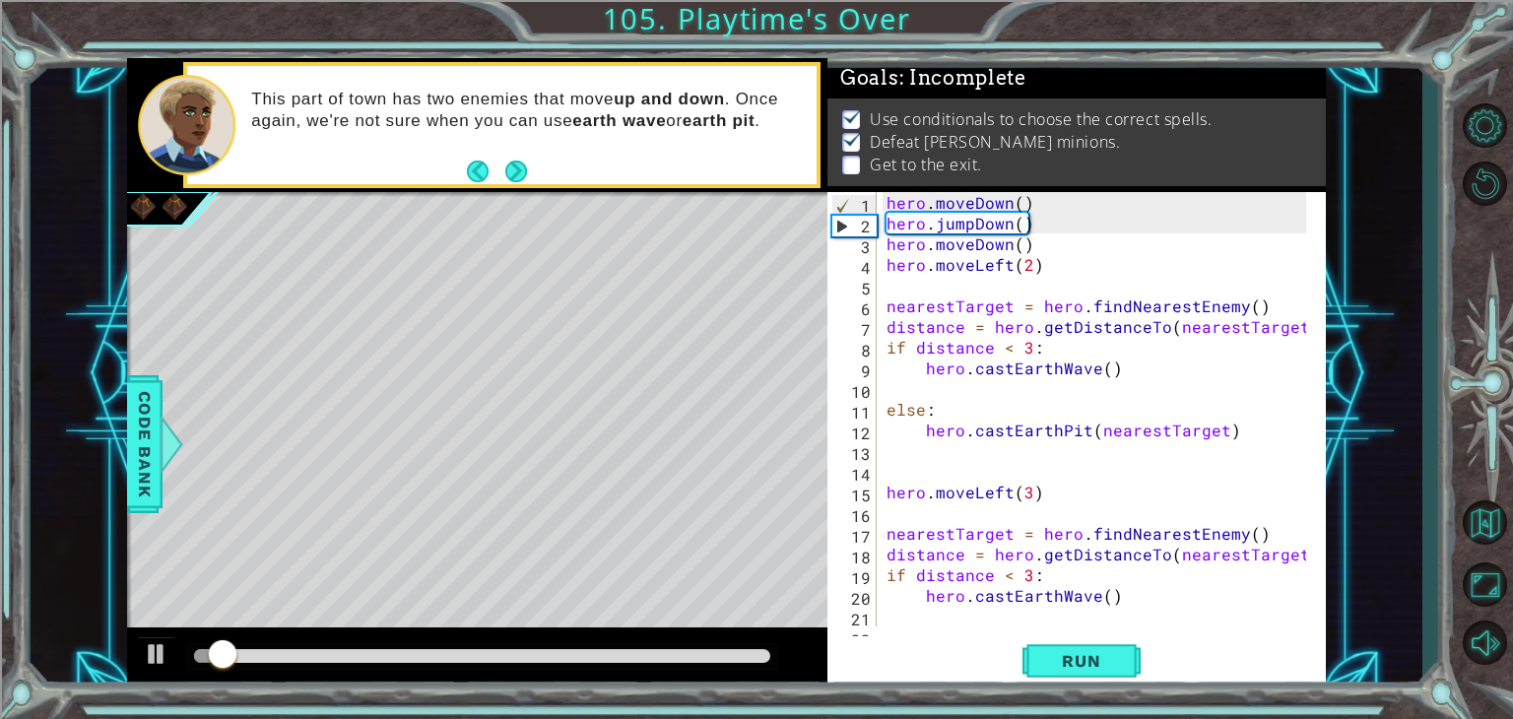
click at [1060, 593] on div "hero . moveDown ( ) hero . jumpDown ( ) hero . moveDown ( ) hero . moveLeft ( 2…" at bounding box center [1099, 430] width 433 height 476
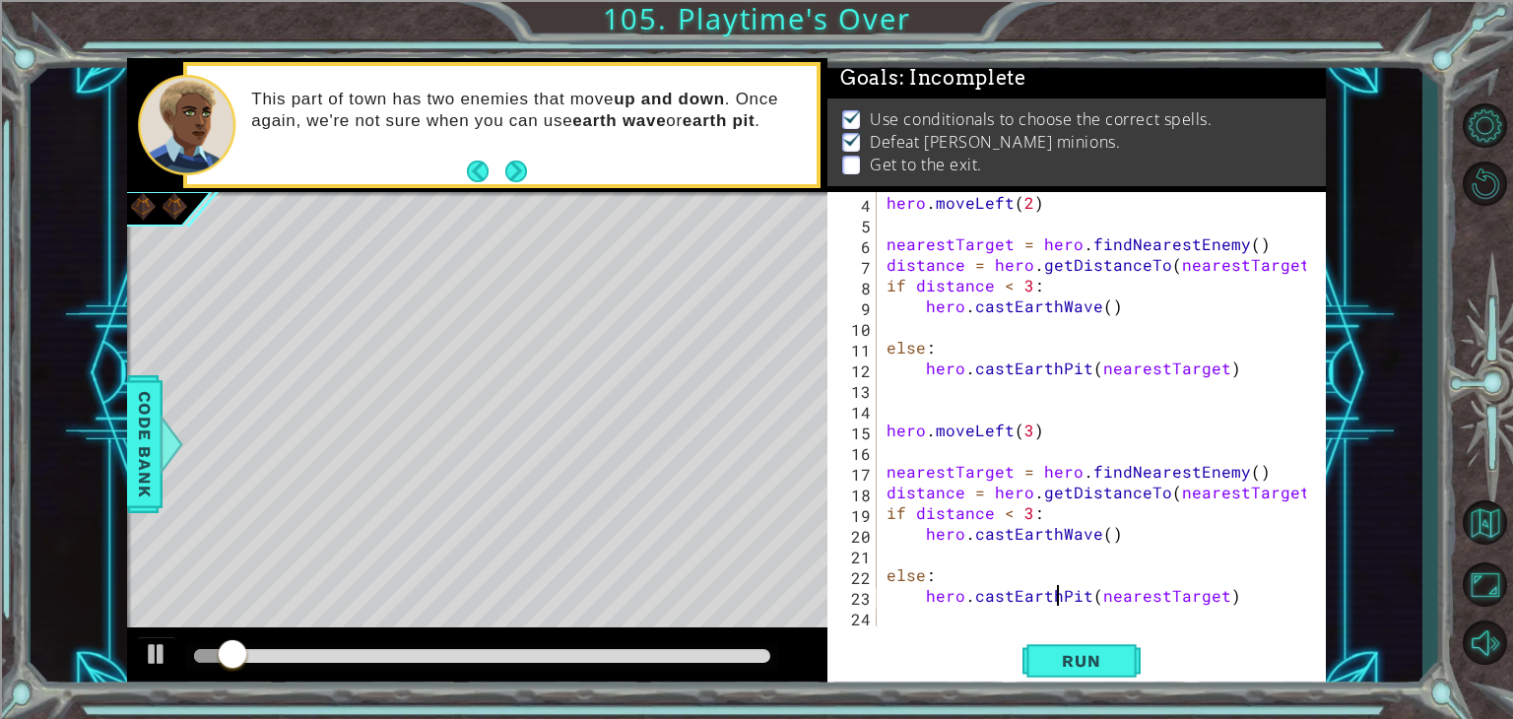
click at [1060, 593] on div "hero . moveLeft ( 2 ) nearestTarget = hero . findNearestEnemy ( ) distance = he…" at bounding box center [1099, 430] width 433 height 476
type textarea "hero.castEarthPit(nearestTarget)"
click at [1241, 593] on div "hero . moveLeft ( 2 ) nearestTarget = hero . findNearestEnemy ( ) distance = he…" at bounding box center [1099, 430] width 433 height 476
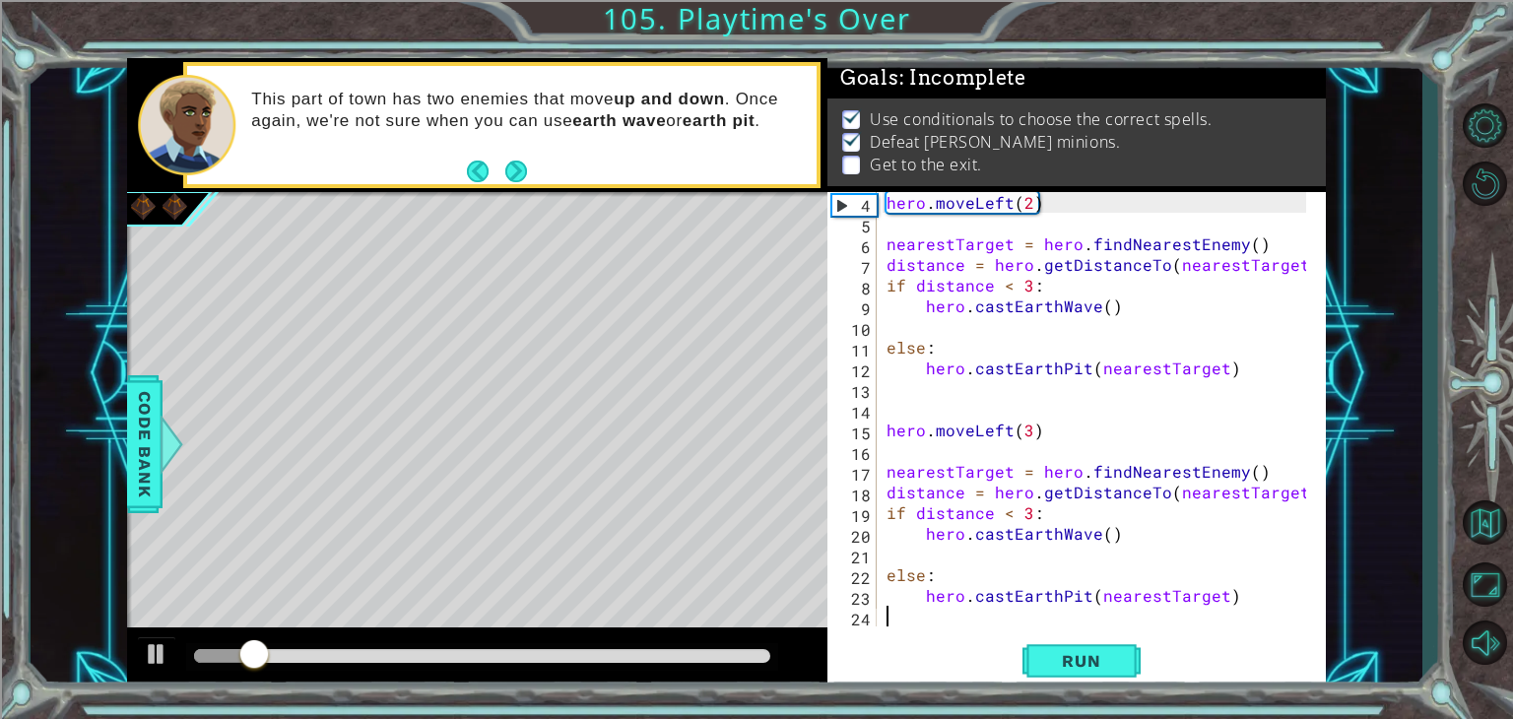
click at [989, 616] on div "hero . moveLeft ( 2 ) nearestTarget = hero . findNearestEnemy ( ) distance = he…" at bounding box center [1099, 430] width 433 height 476
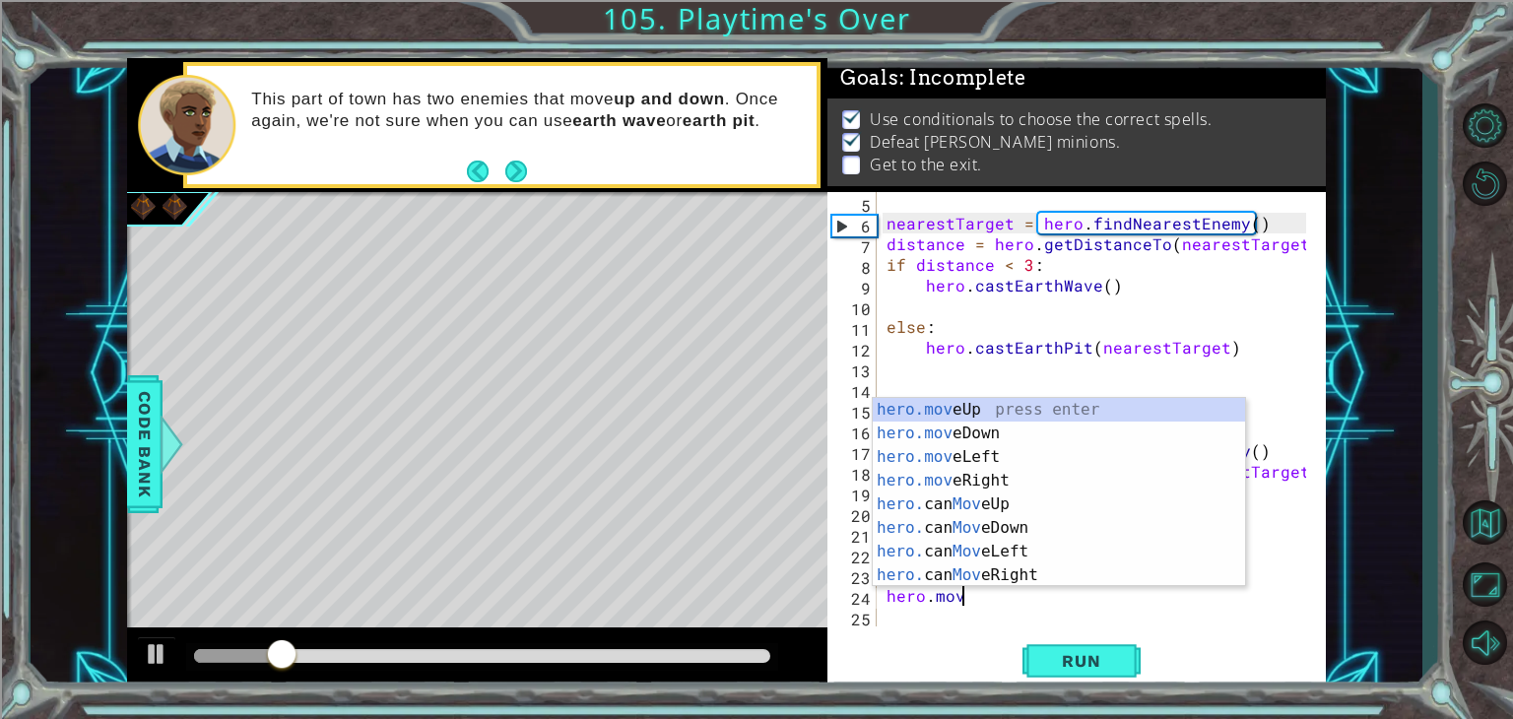
scroll to position [0, 4]
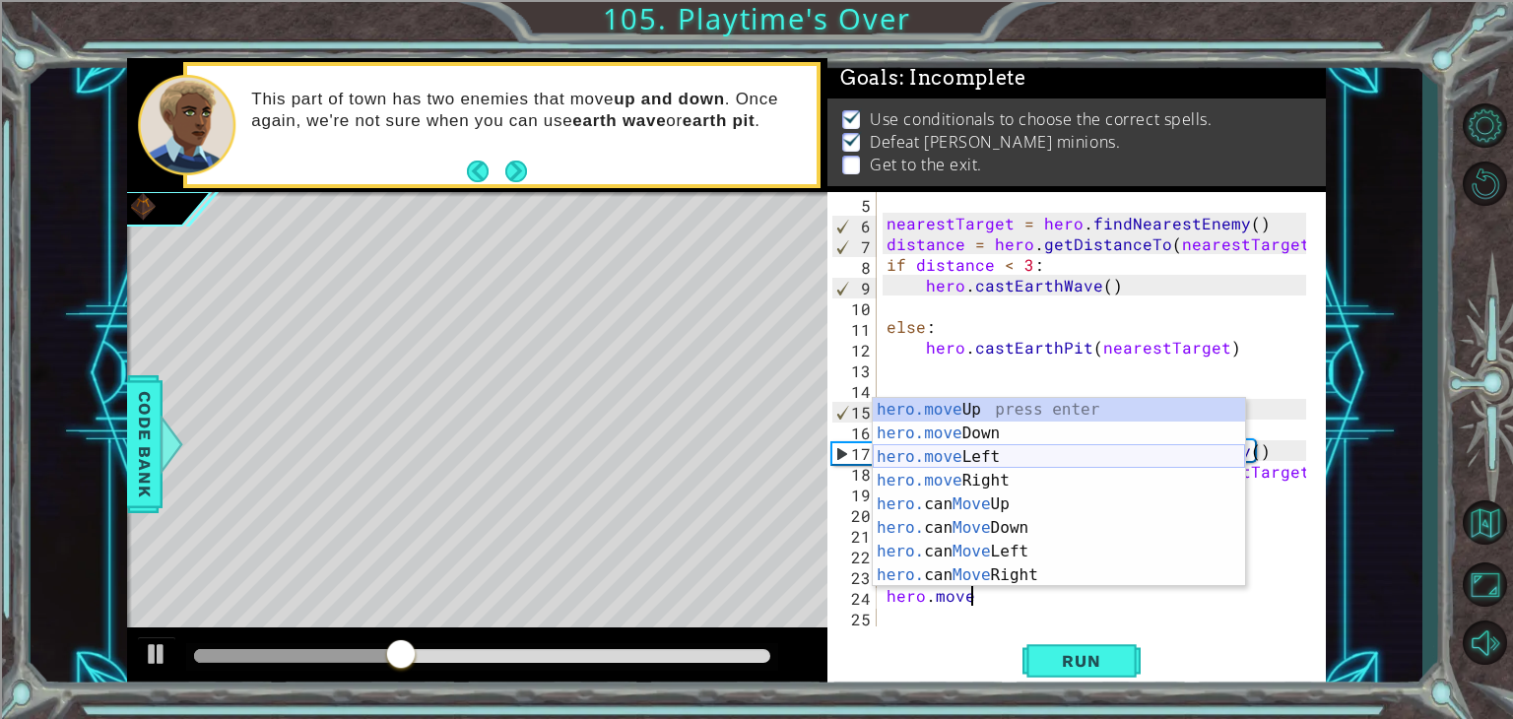
click at [969, 454] on div "hero.move Up press enter hero.move Down press enter hero.move Left press enter …" at bounding box center [1059, 516] width 372 height 236
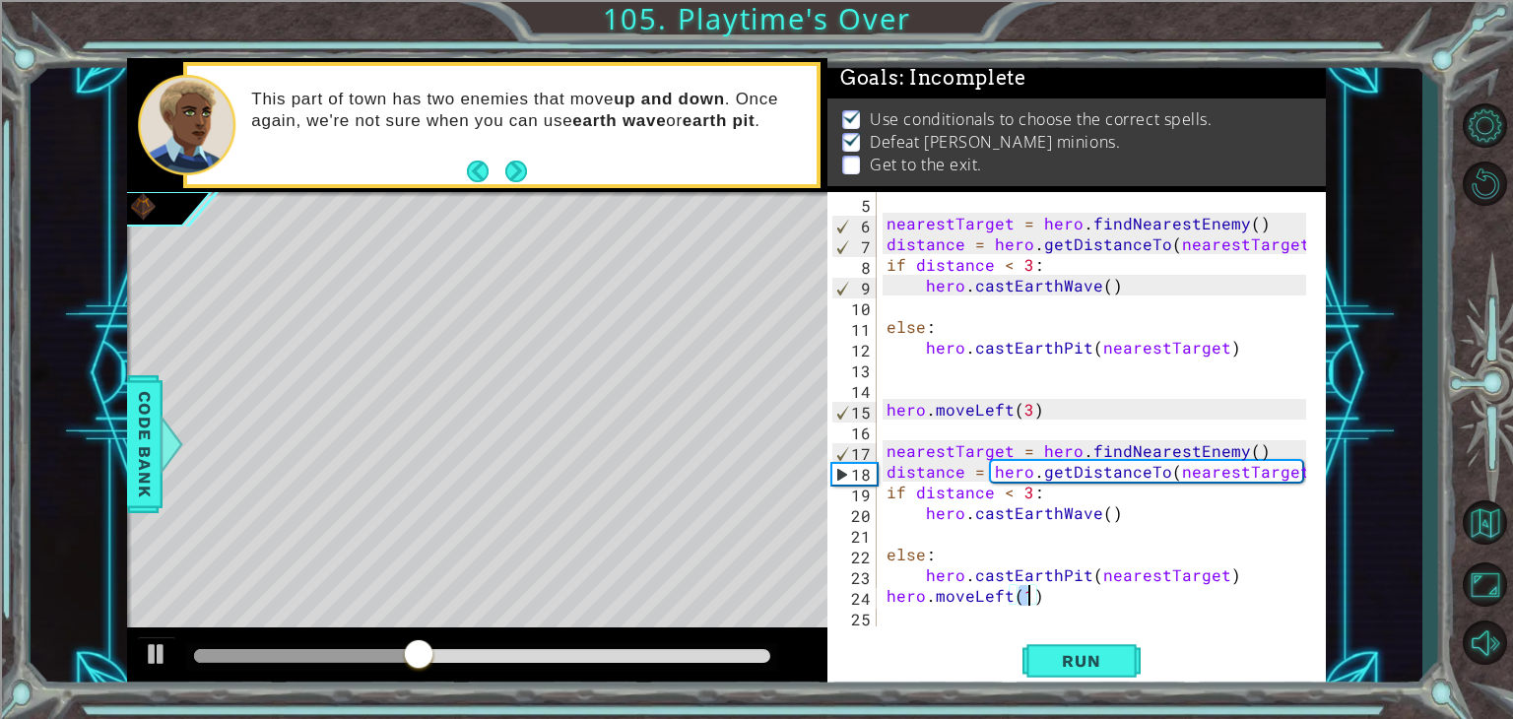
type textarea "hero.moveLeft(1)"
click at [922, 629] on div "hero.moveLeft(1) 5 6 7 8 9 10 11 12 13 14 15 16 17 18 19 20 21 22 23 24 25 near…" at bounding box center [1077, 441] width 498 height 498
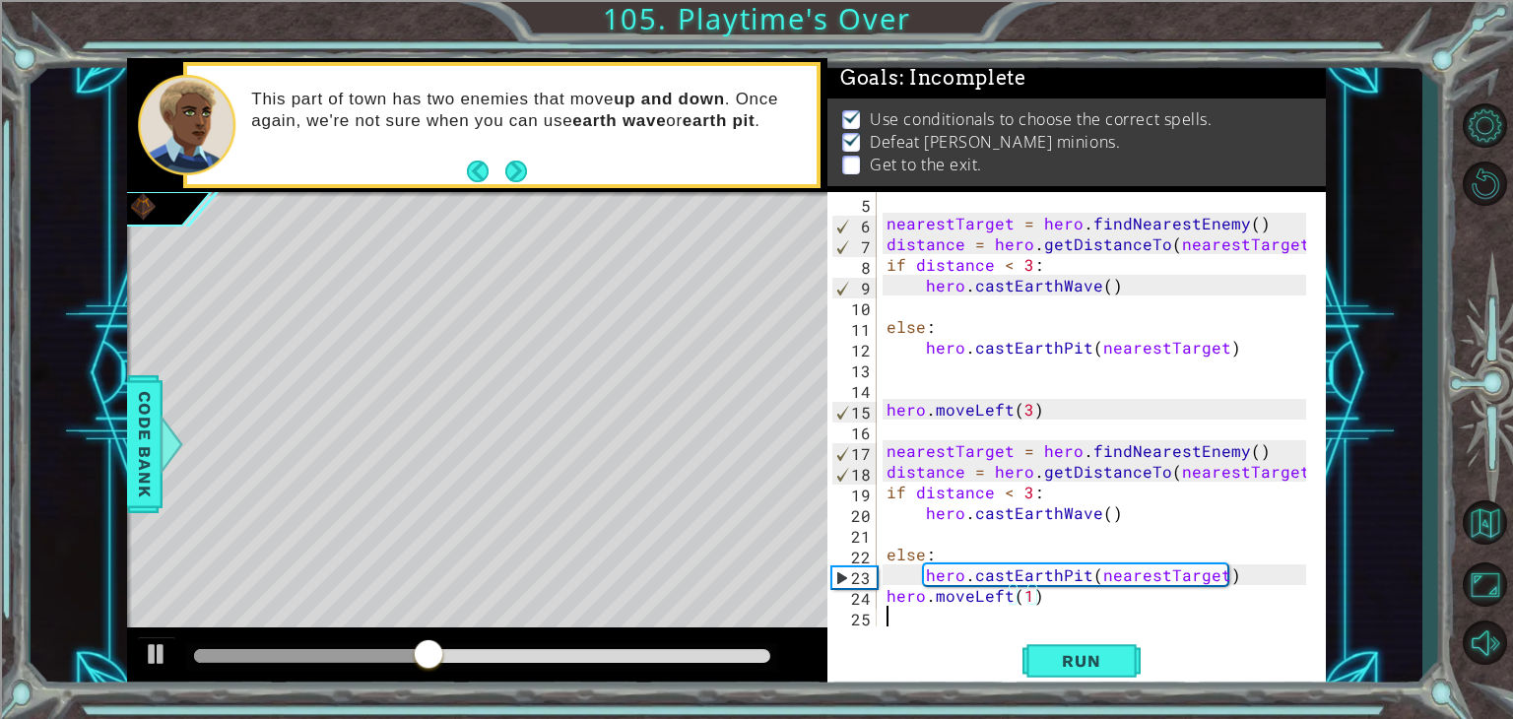
click at [926, 624] on div "nearestTarget = hero . findNearestEnemy ( ) distance = hero . getDistanceTo ( n…" at bounding box center [1099, 430] width 433 height 476
click at [1059, 601] on div "nearestTarget = hero . findNearestEnemy ( ) distance = hero . getDistanceTo ( n…" at bounding box center [1099, 430] width 433 height 476
type textarea "hero.moveLeft(1)"
click at [937, 616] on div "nearestTarget = hero . findNearestEnemy ( ) distance = hero . getDistanceTo ( n…" at bounding box center [1099, 430] width 433 height 476
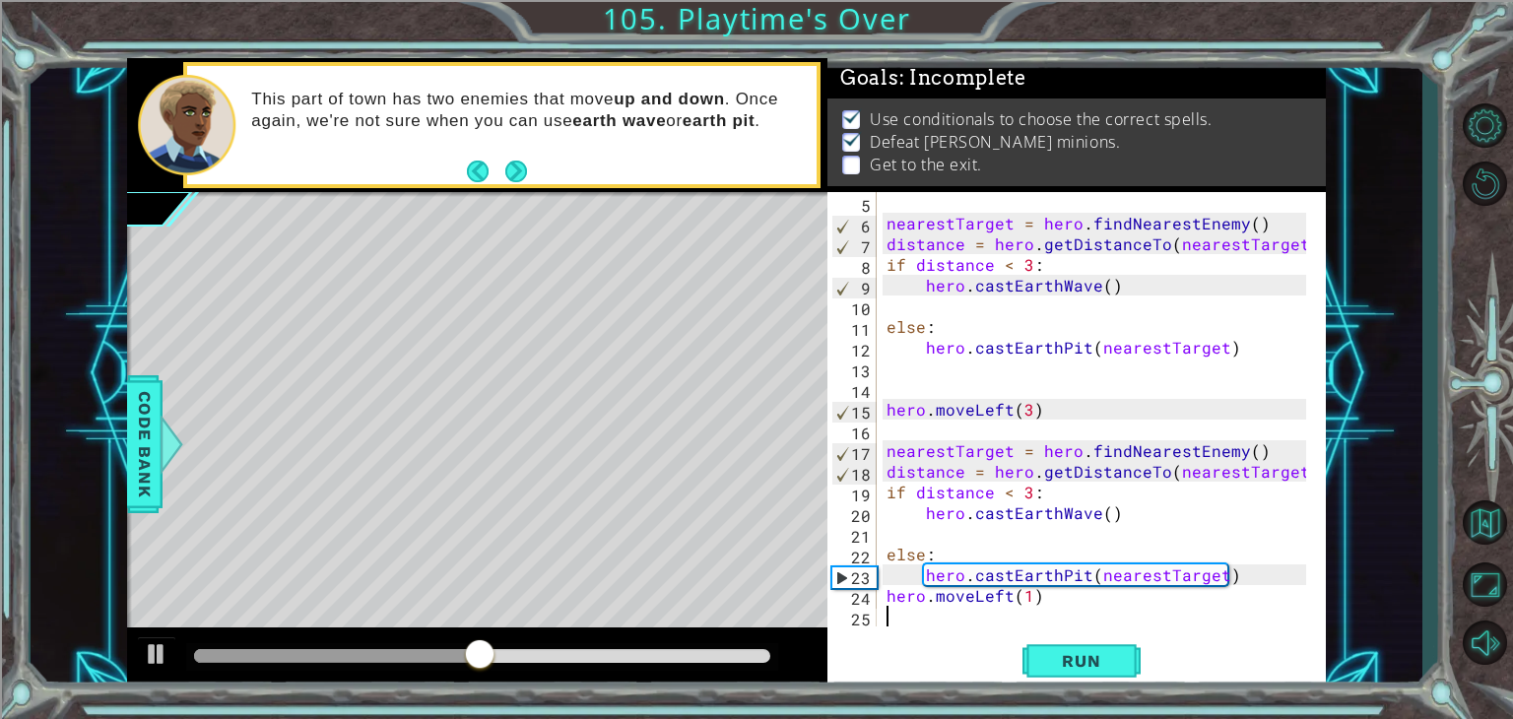
click at [937, 616] on div "nearestTarget = hero . findNearestEnemy ( ) distance = hero . getDistanceTo ( n…" at bounding box center [1099, 430] width 433 height 476
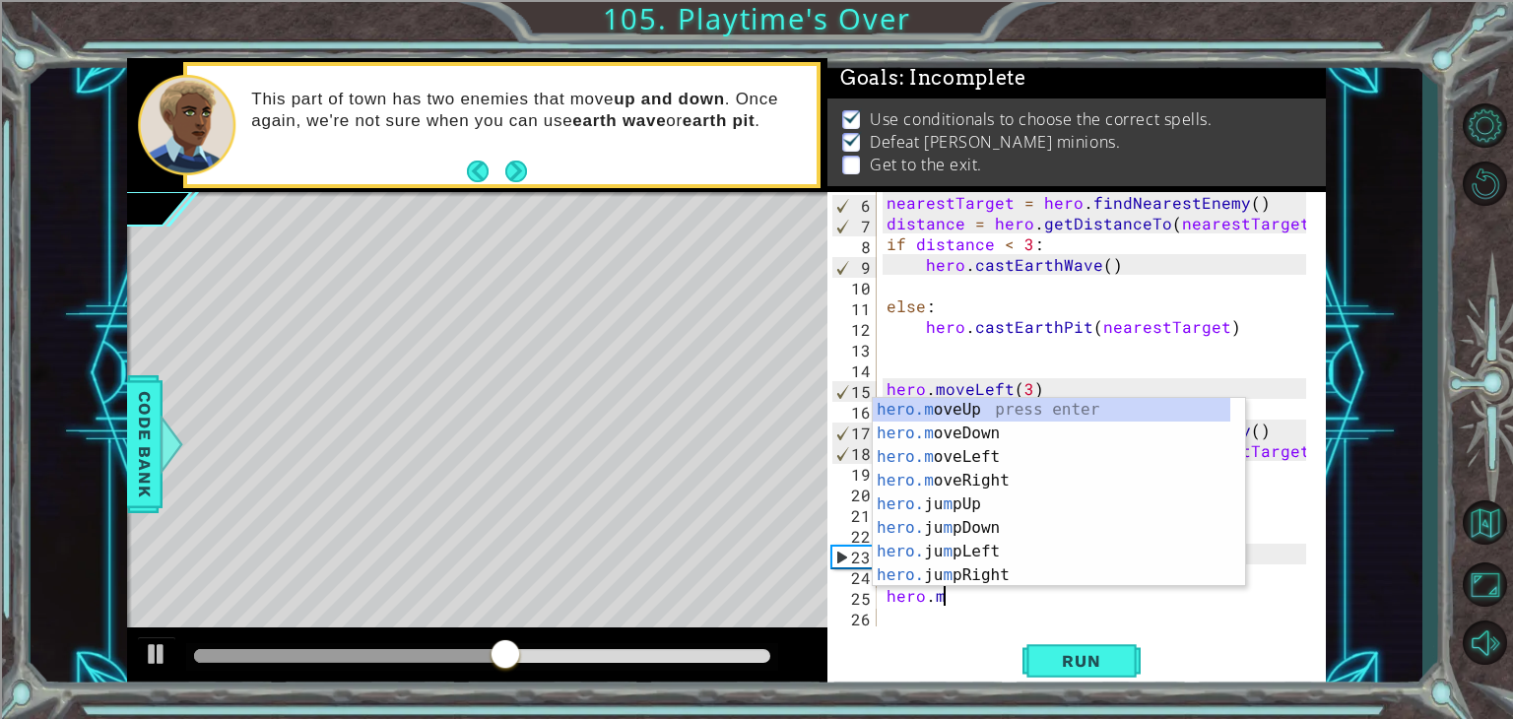
scroll to position [0, 3]
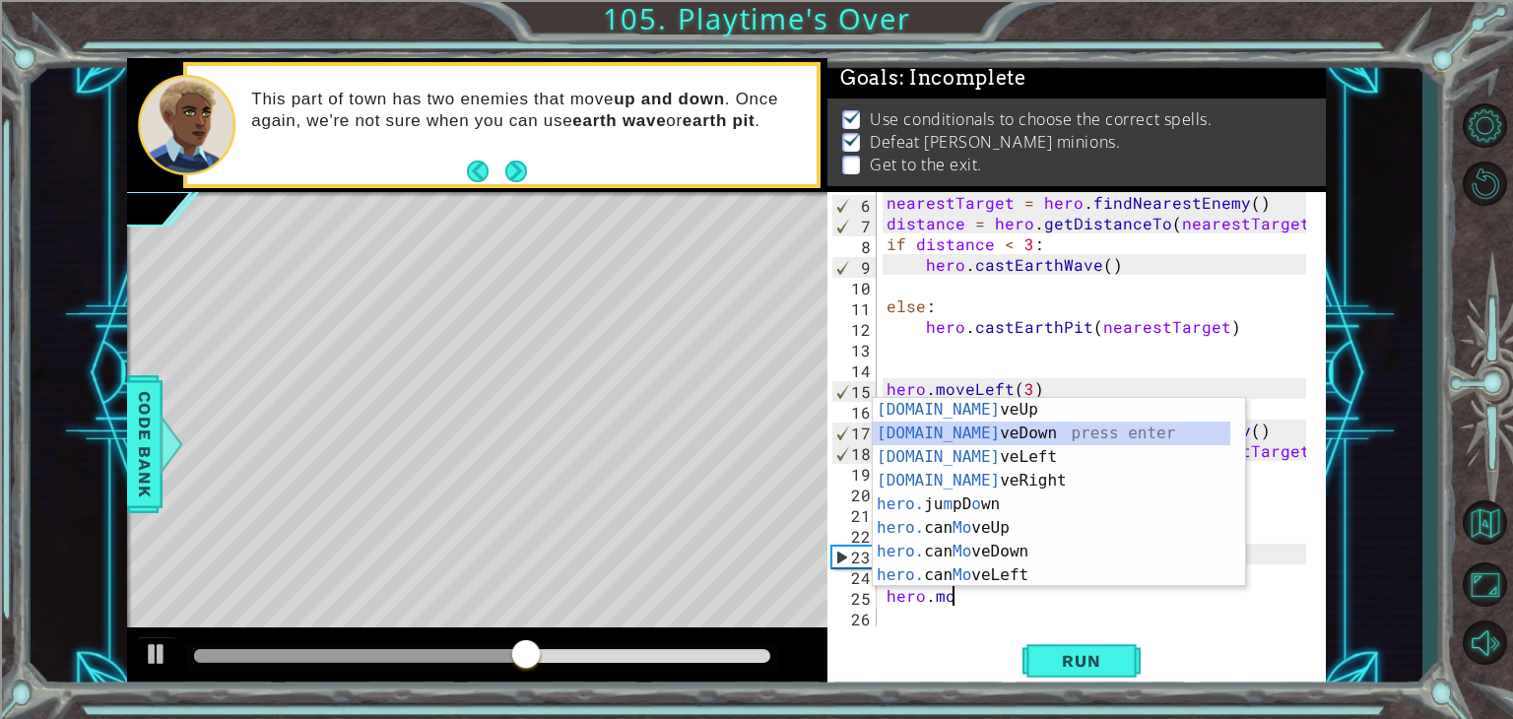
click at [945, 440] on div "[DOMAIN_NAME] veUp press enter [DOMAIN_NAME] veDown press enter [DOMAIN_NAME] v…" at bounding box center [1052, 516] width 358 height 236
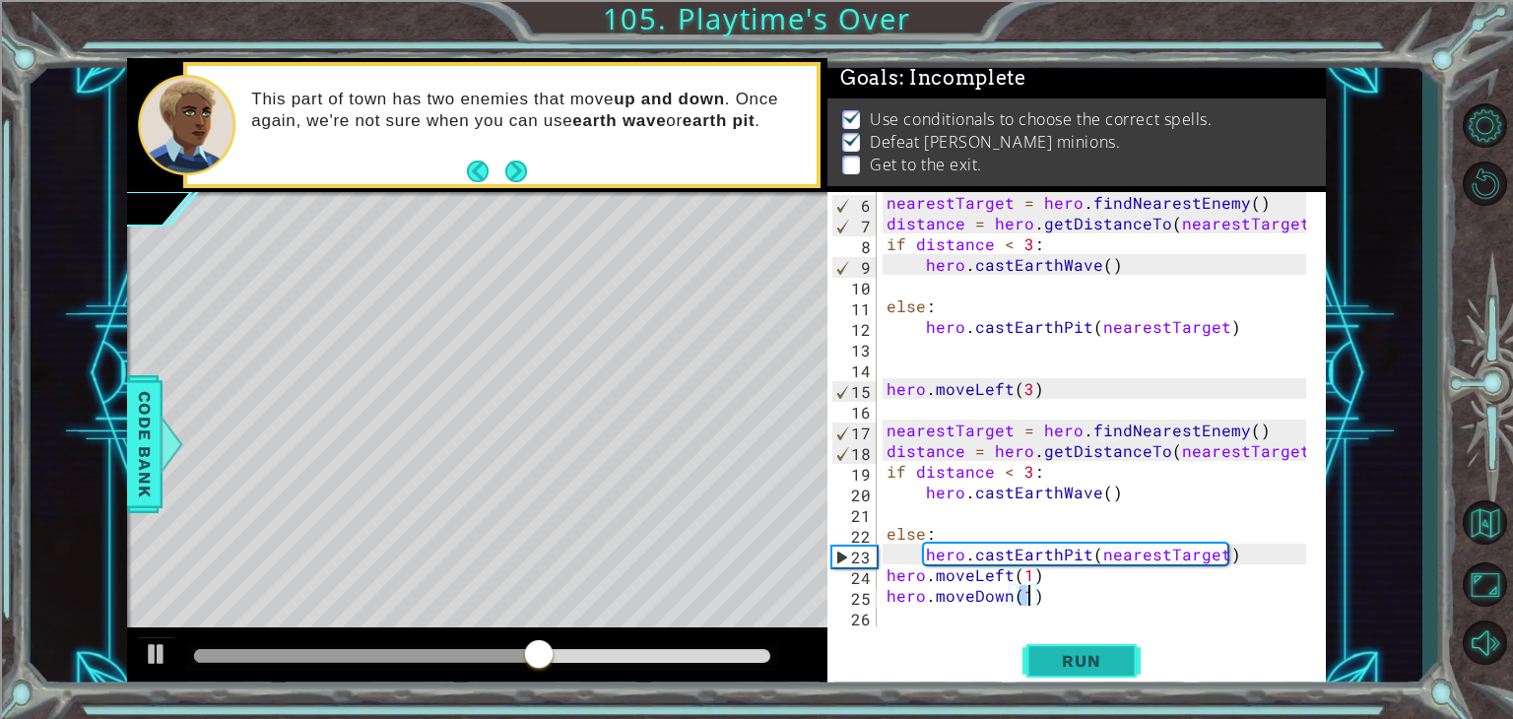
type textarea "hero.moveDown(1)"
click at [1084, 675] on button "Run" at bounding box center [1082, 661] width 118 height 50
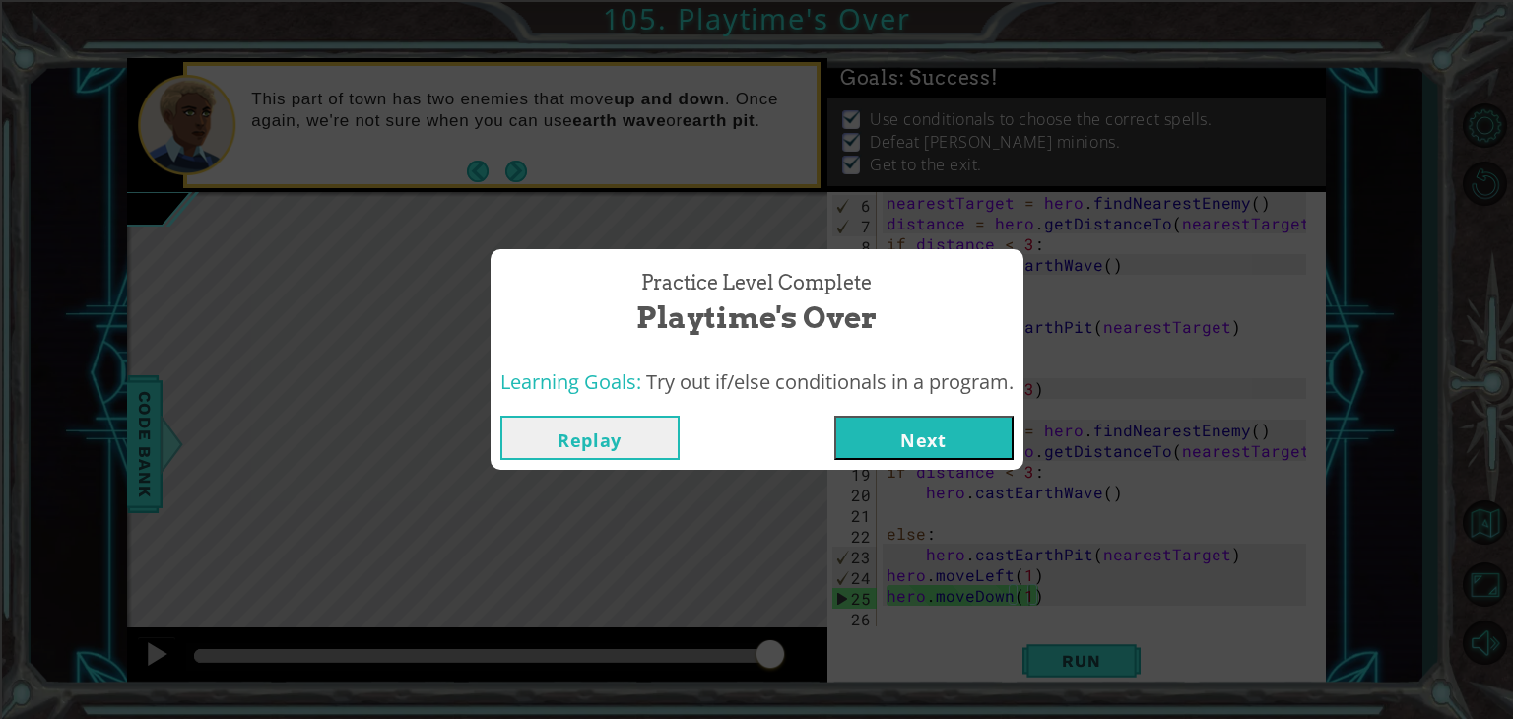
click at [937, 455] on button "Next" at bounding box center [923, 438] width 179 height 44
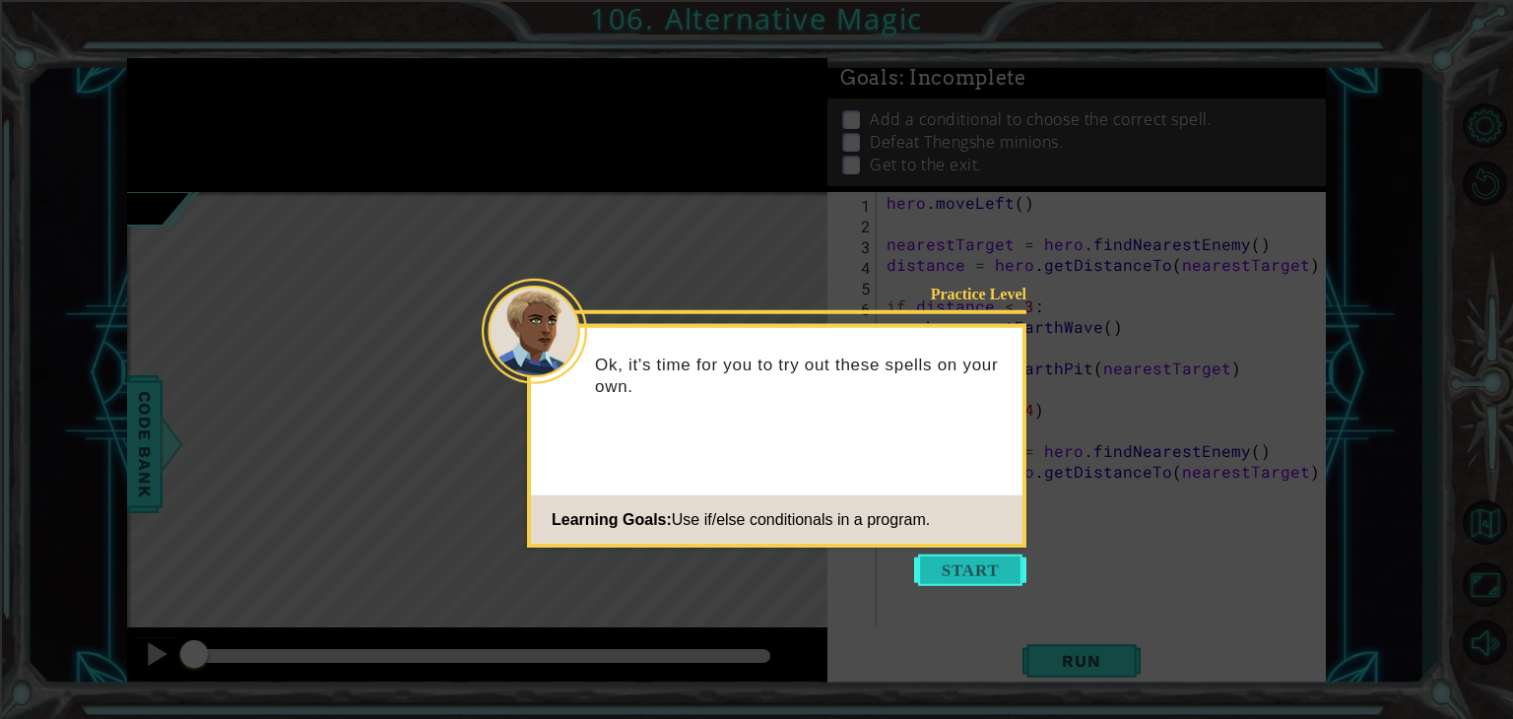
click at [938, 561] on button "Start" at bounding box center [970, 571] width 112 height 32
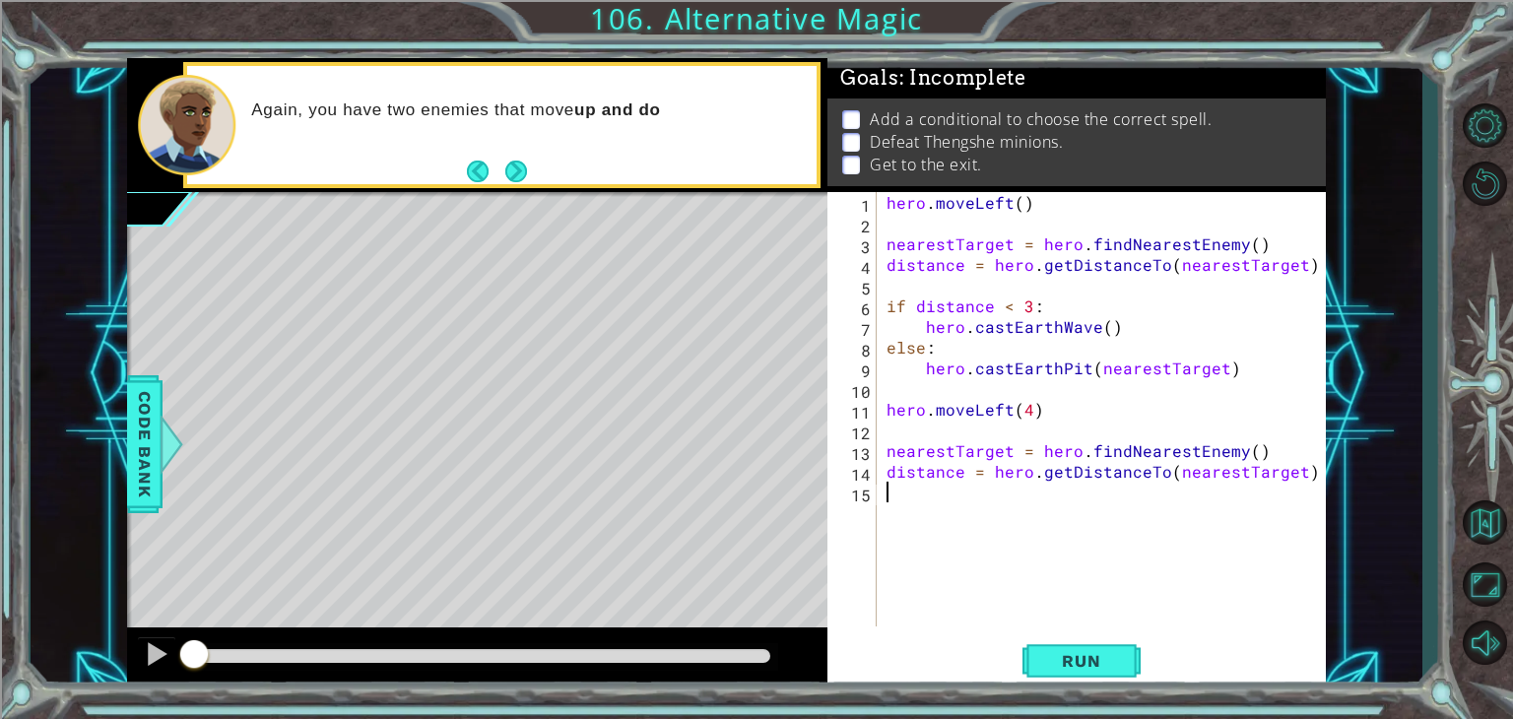
click at [997, 499] on div "hero . moveLeft ( ) nearestTarget = hero . findNearestEnemy ( ) distance = hero…" at bounding box center [1107, 430] width 448 height 476
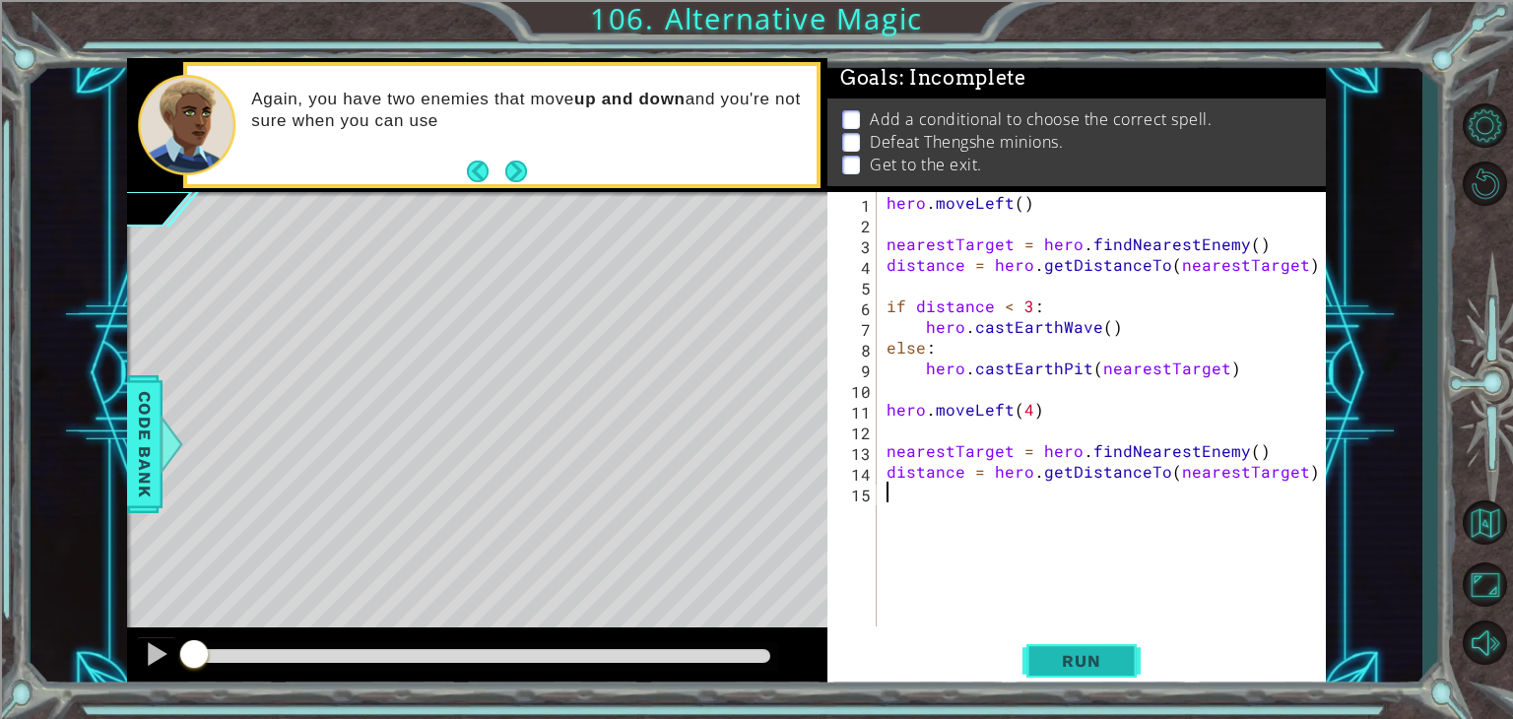
click at [1077, 658] on span "Run" at bounding box center [1081, 661] width 78 height 20
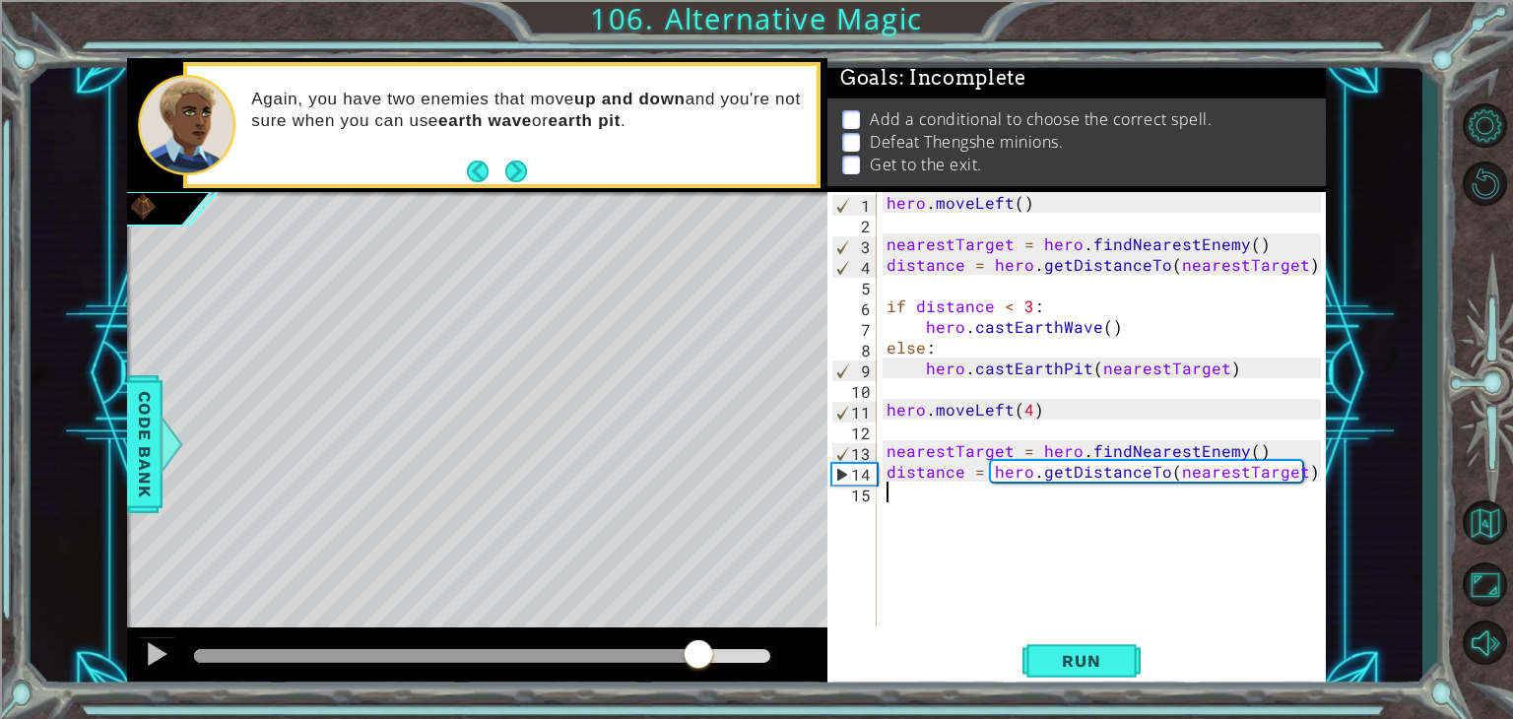
drag, startPoint x: 599, startPoint y: 650, endPoint x: 711, endPoint y: 655, distance: 112.4
click at [711, 655] on div at bounding box center [482, 656] width 576 height 14
click at [1048, 528] on div "hero . moveLeft ( ) nearestTarget = hero . findNearestEnemy ( ) distance = hero…" at bounding box center [1107, 430] width 448 height 476
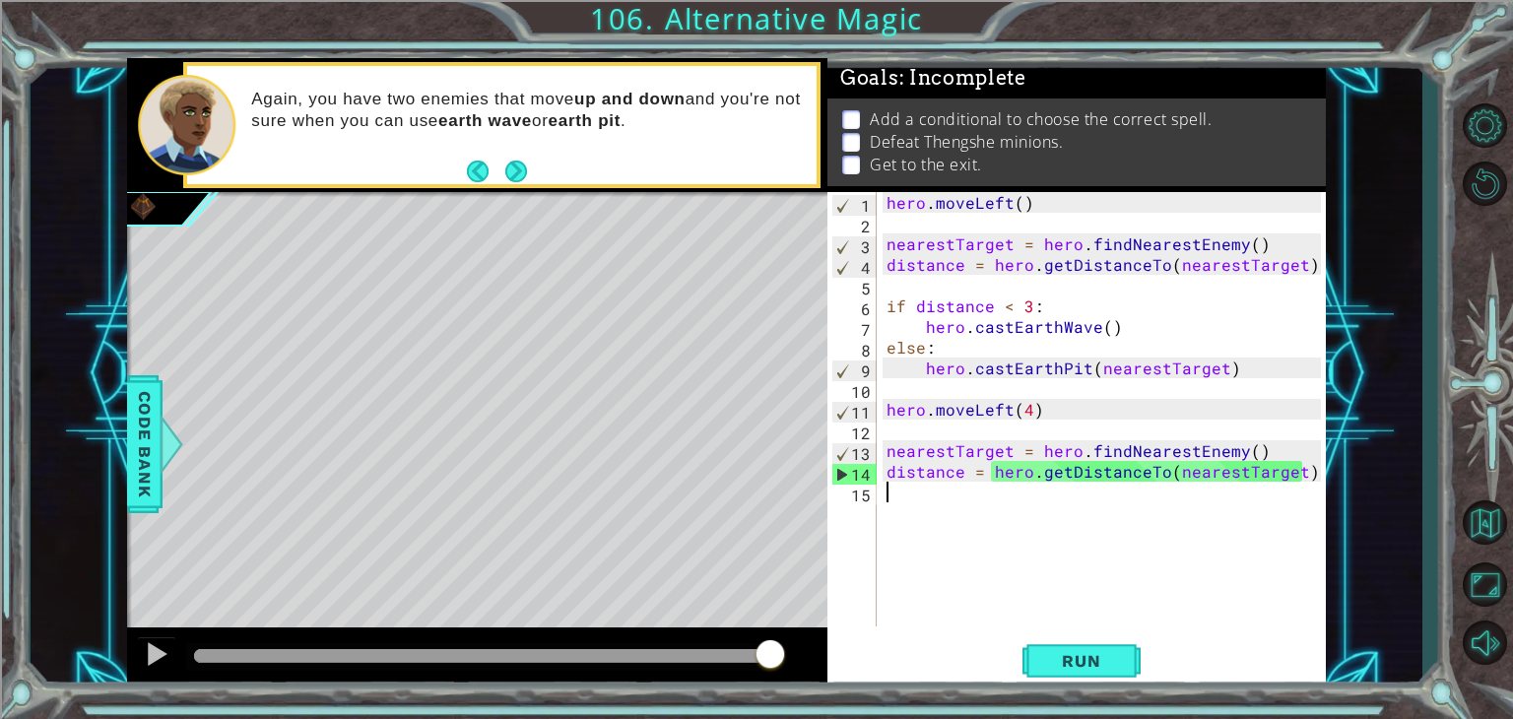
click at [1103, 115] on p "Add a conditional to choose the correct spell." at bounding box center [1041, 119] width 342 height 22
click at [1081, 166] on li "Get to the exit." at bounding box center [1078, 165] width 473 height 23
click at [907, 492] on div "hero . moveLeft ( ) nearestTarget = hero . findNearestEnemy ( ) distance = hero…" at bounding box center [1107, 430] width 448 height 476
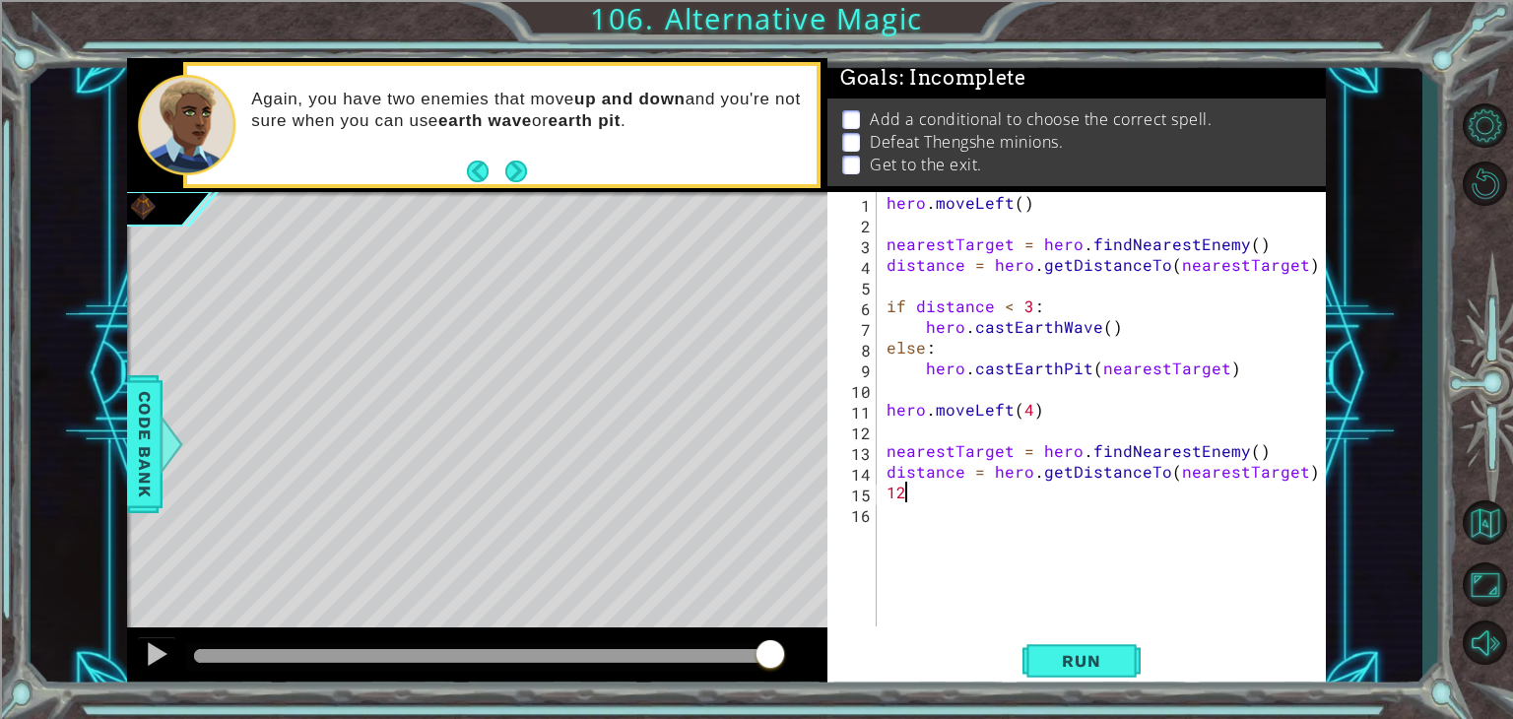
type textarea "1"
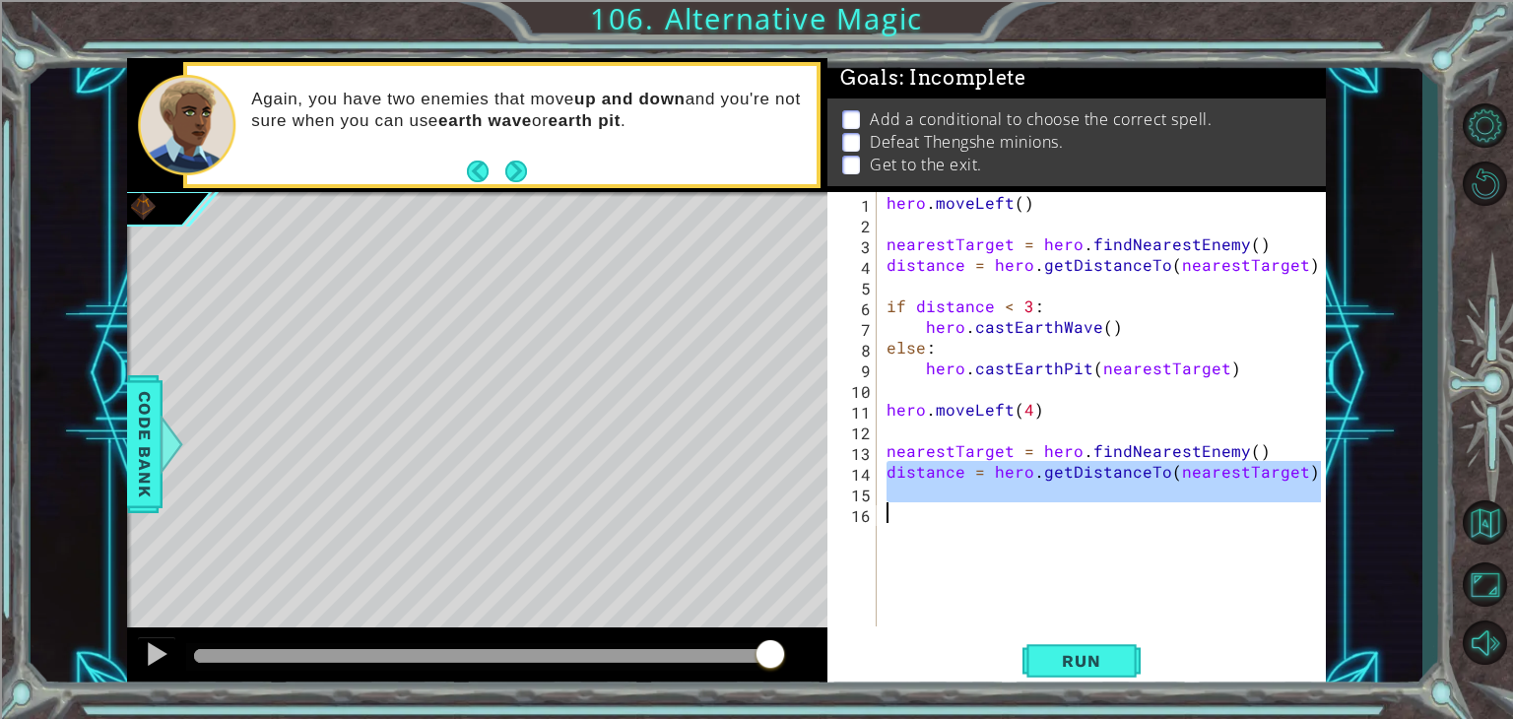
drag, startPoint x: 841, startPoint y: 478, endPoint x: 886, endPoint y: 526, distance: 65.5
click at [886, 526] on div "1 2 3 4 5 6 7 8 9 10 11 12 13 14 15 16 hero . moveLeft ( ) nearestTarget = hero…" at bounding box center [1075, 409] width 494 height 434
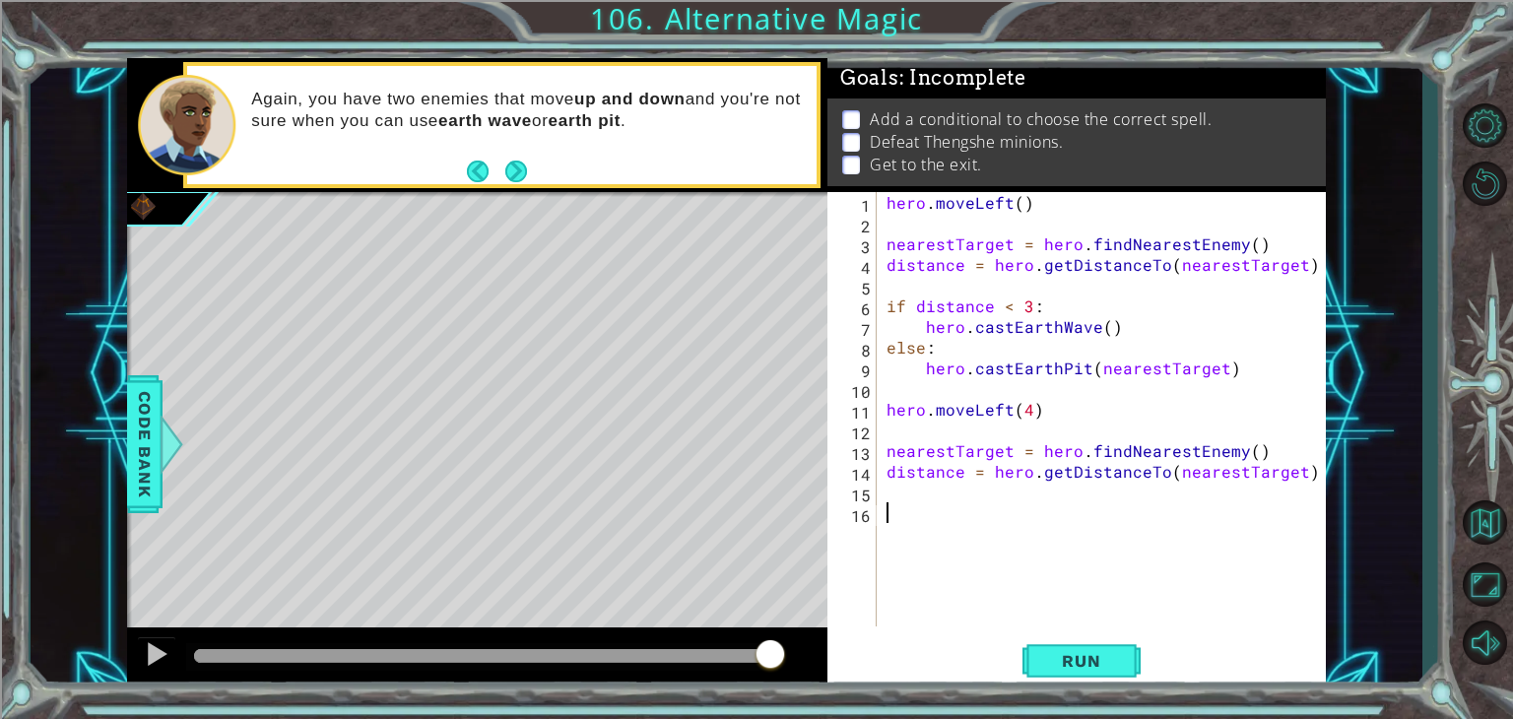
click at [915, 547] on div "hero . moveLeft ( ) nearestTarget = hero . findNearestEnemy ( ) distance = hero…" at bounding box center [1107, 430] width 448 height 476
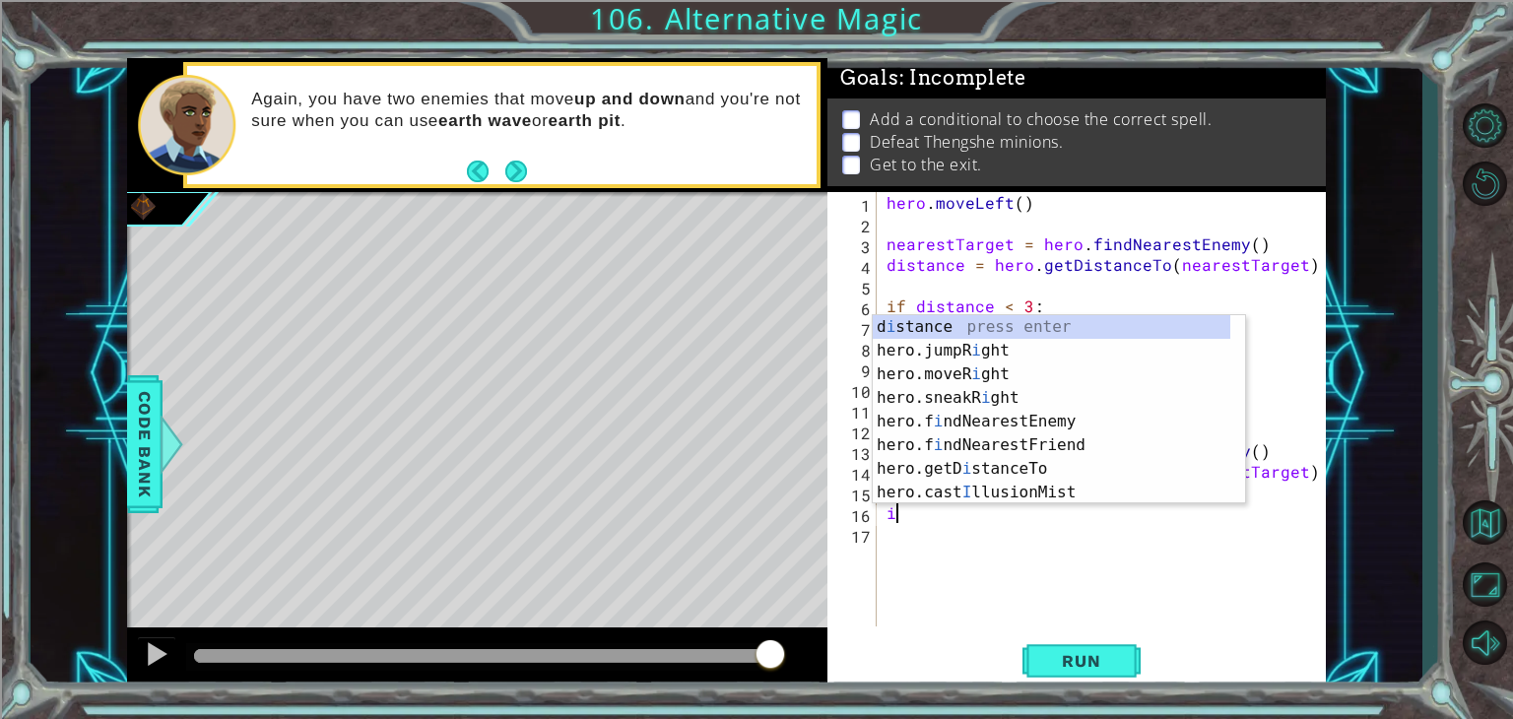
type textarea "if"
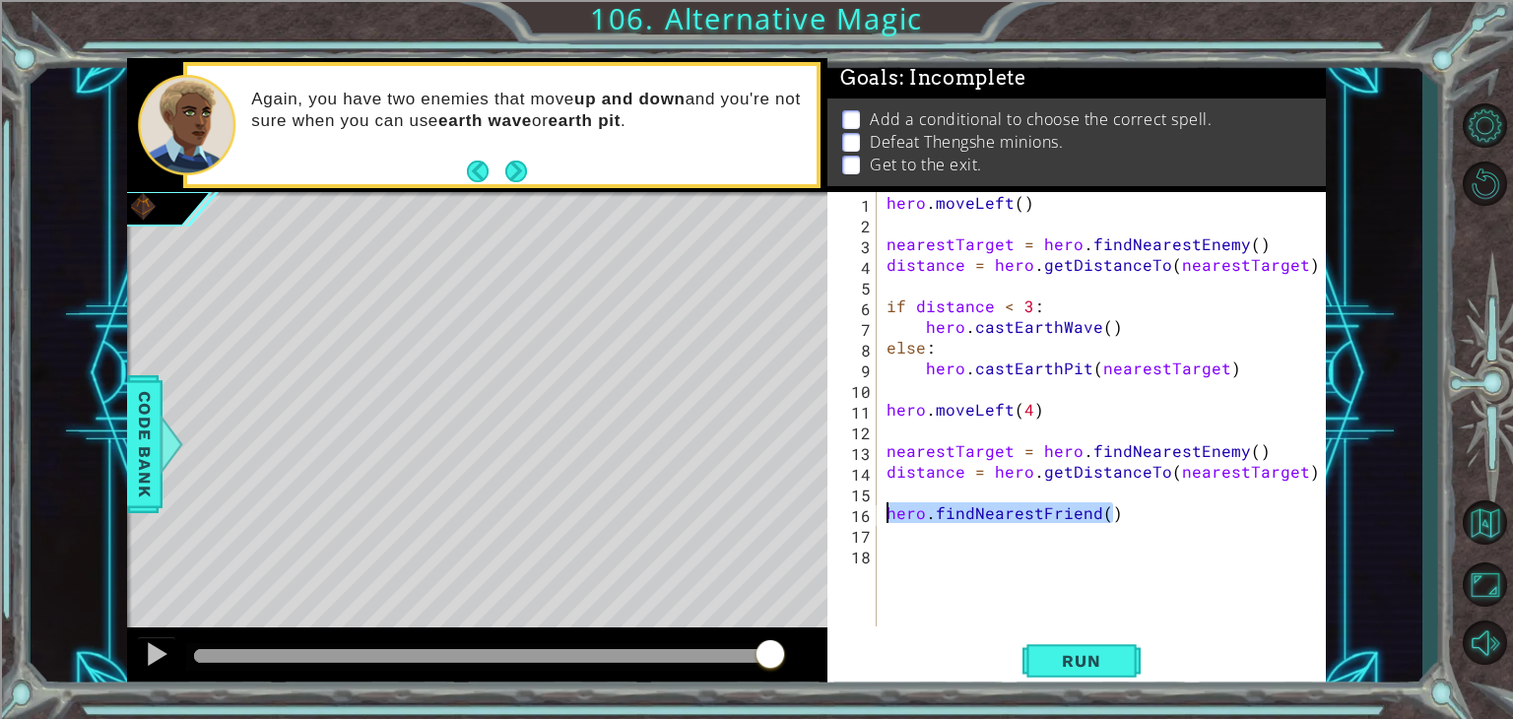
drag, startPoint x: 1131, startPoint y: 509, endPoint x: 879, endPoint y: 520, distance: 252.4
click at [879, 520] on div "1 2 3 4 5 6 7 8 9 10 11 12 13 14 15 16 17 18 hero . moveLeft ( ) nearestTarget …" at bounding box center [1075, 409] width 494 height 434
type textarea "hero.findNearestFriend()"
type textarea "if distance < 2:"
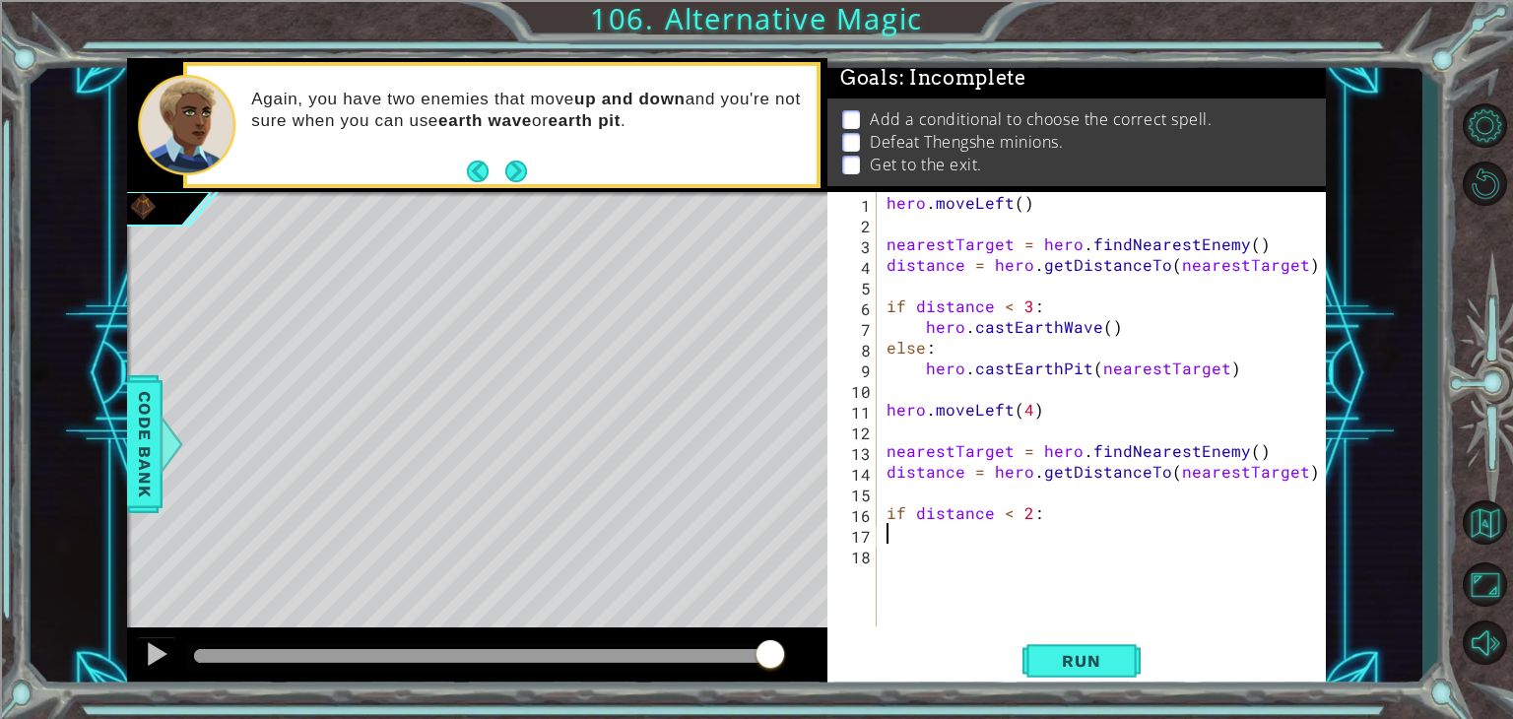
click at [922, 543] on div "hero . moveLeft ( ) nearestTarget = hero . findNearestEnemy ( ) distance = hero…" at bounding box center [1107, 430] width 448 height 476
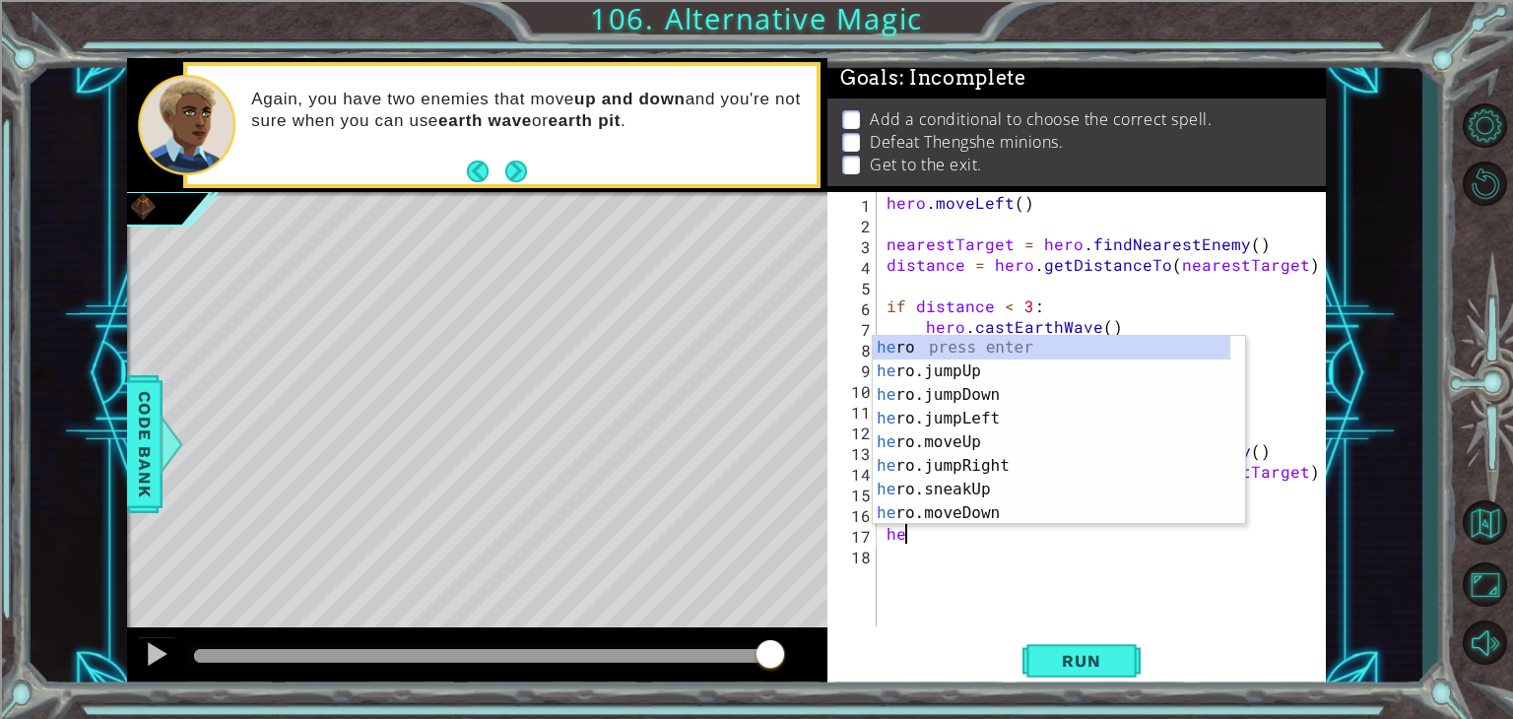
scroll to position [0, 0]
type textarea "h"
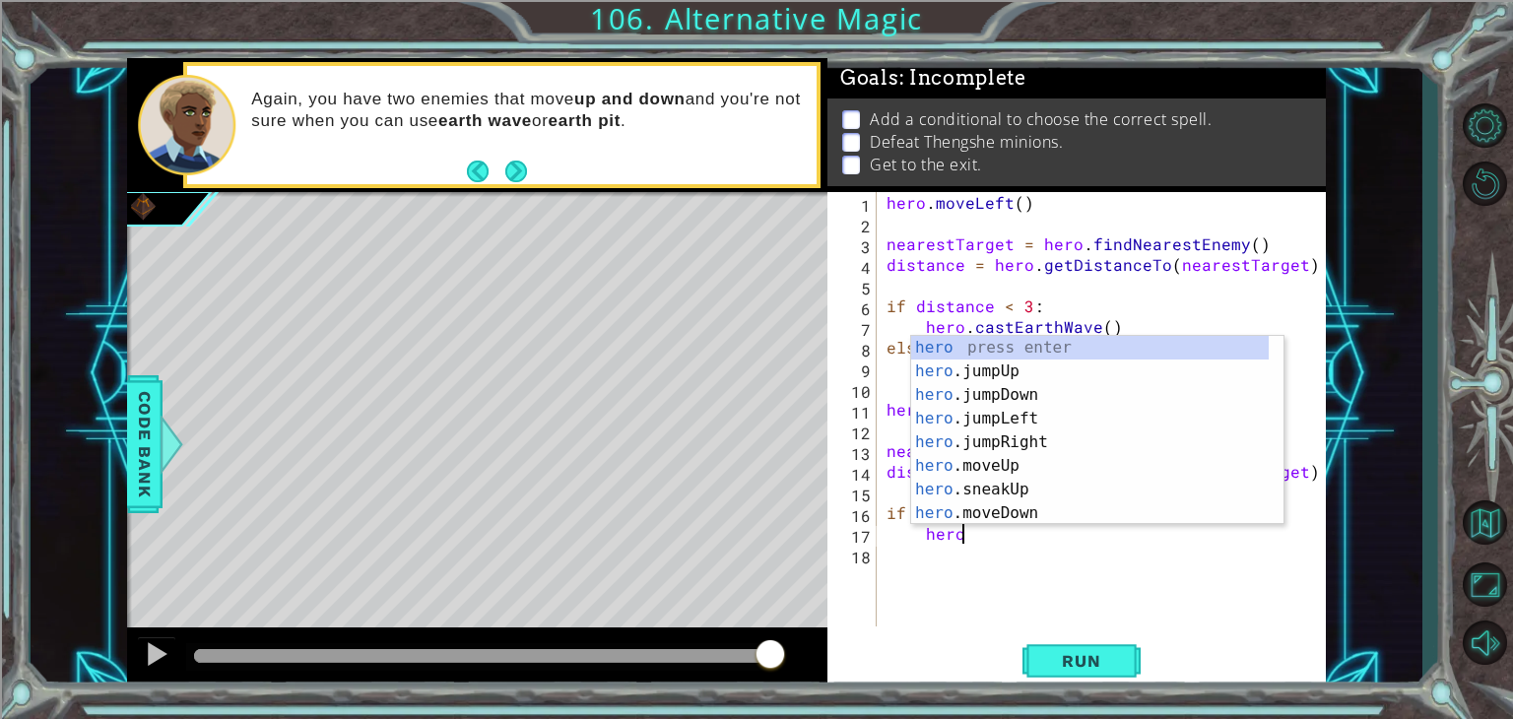
scroll to position [0, 4]
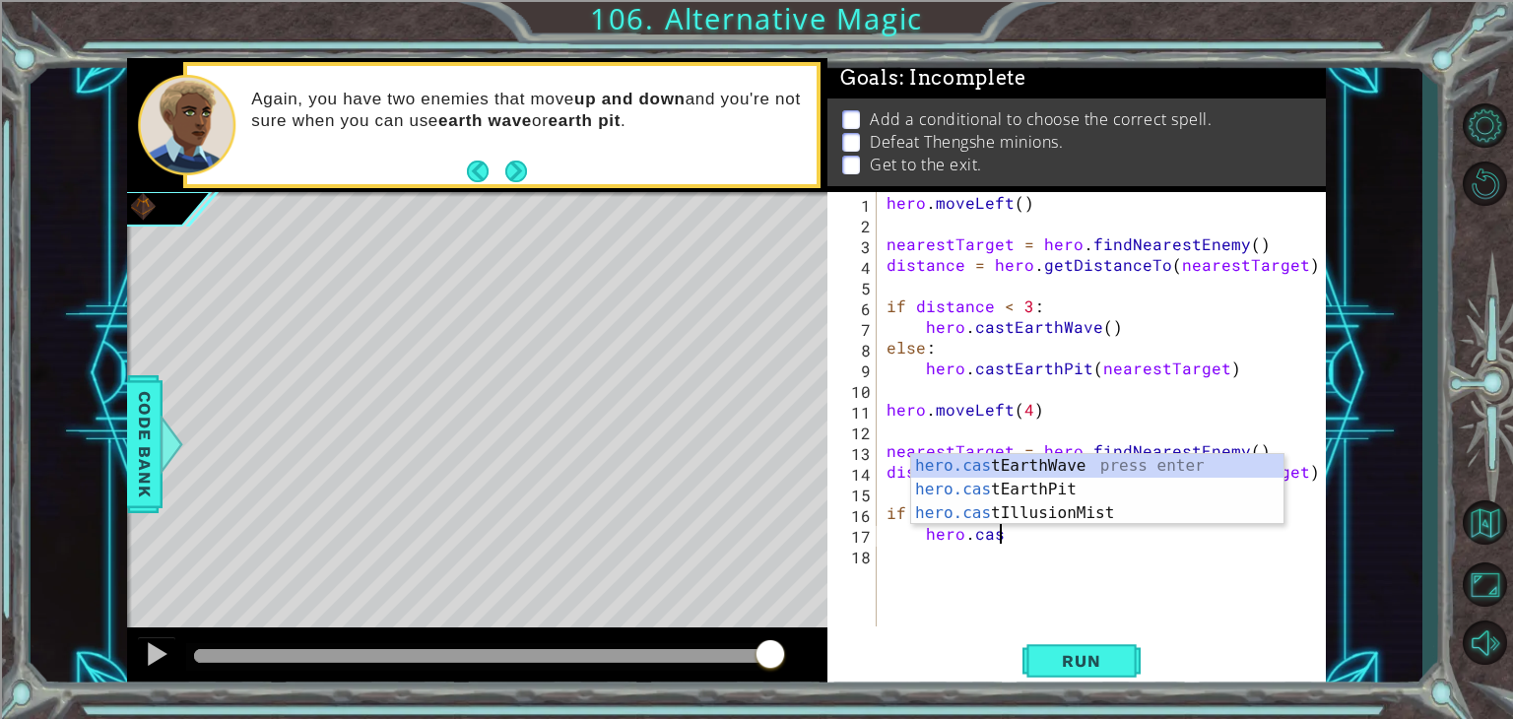
type textarea "hero.casr"
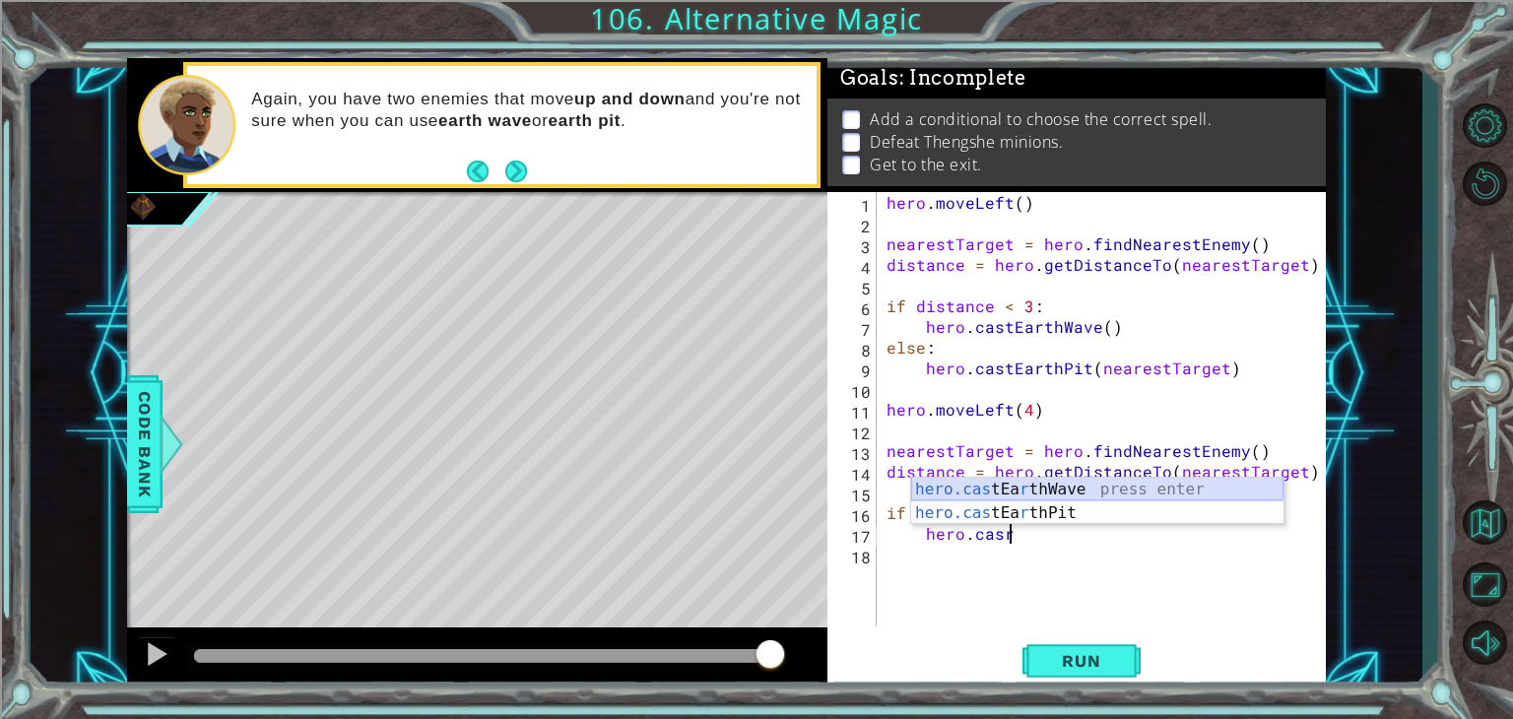
click at [1076, 486] on div "hero.cas tEa r thWave press enter hero.cas tEa r thPit press enter" at bounding box center [1097, 525] width 372 height 95
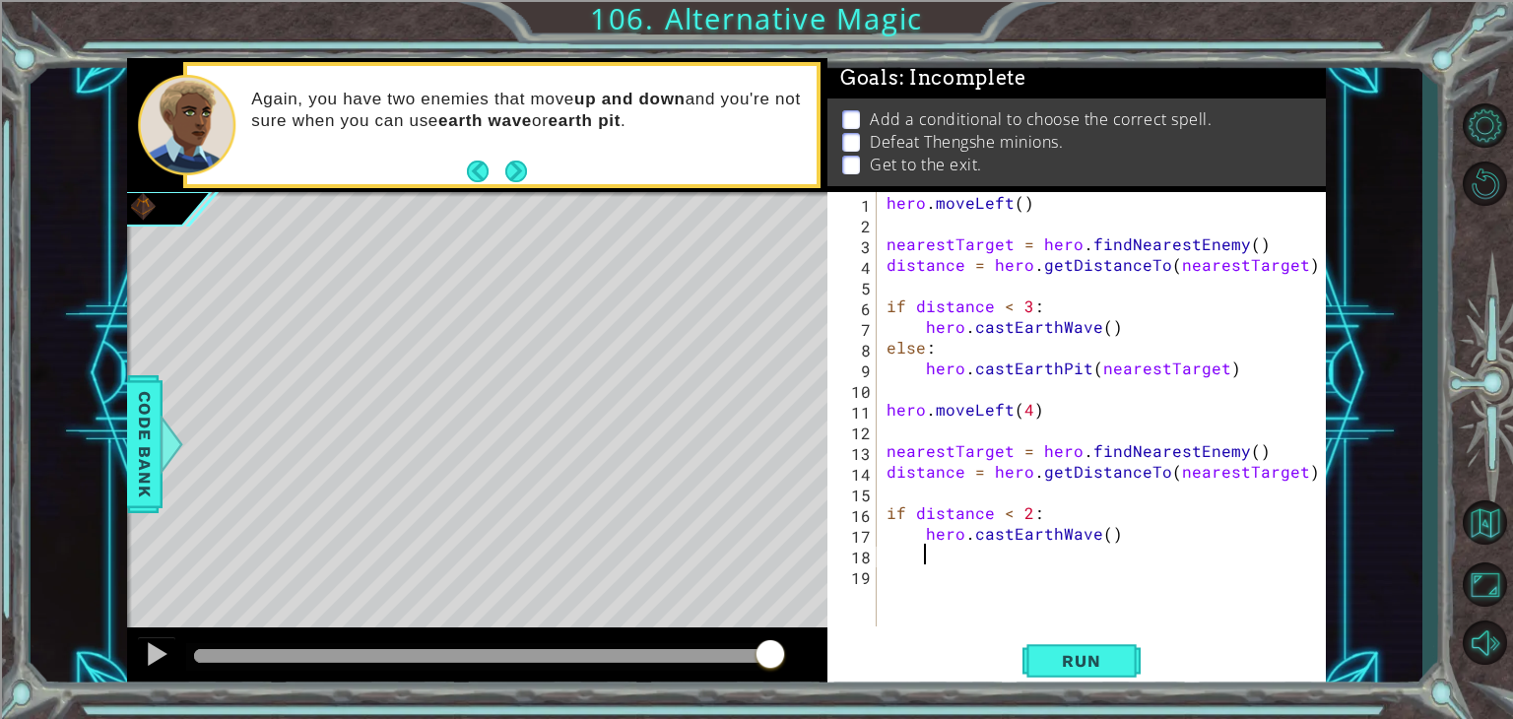
scroll to position [0, 0]
click at [1094, 535] on div "hero . moveLeft ( ) nearestTarget = hero . findNearestEnemy ( ) distance = hero…" at bounding box center [1107, 430] width 448 height 476
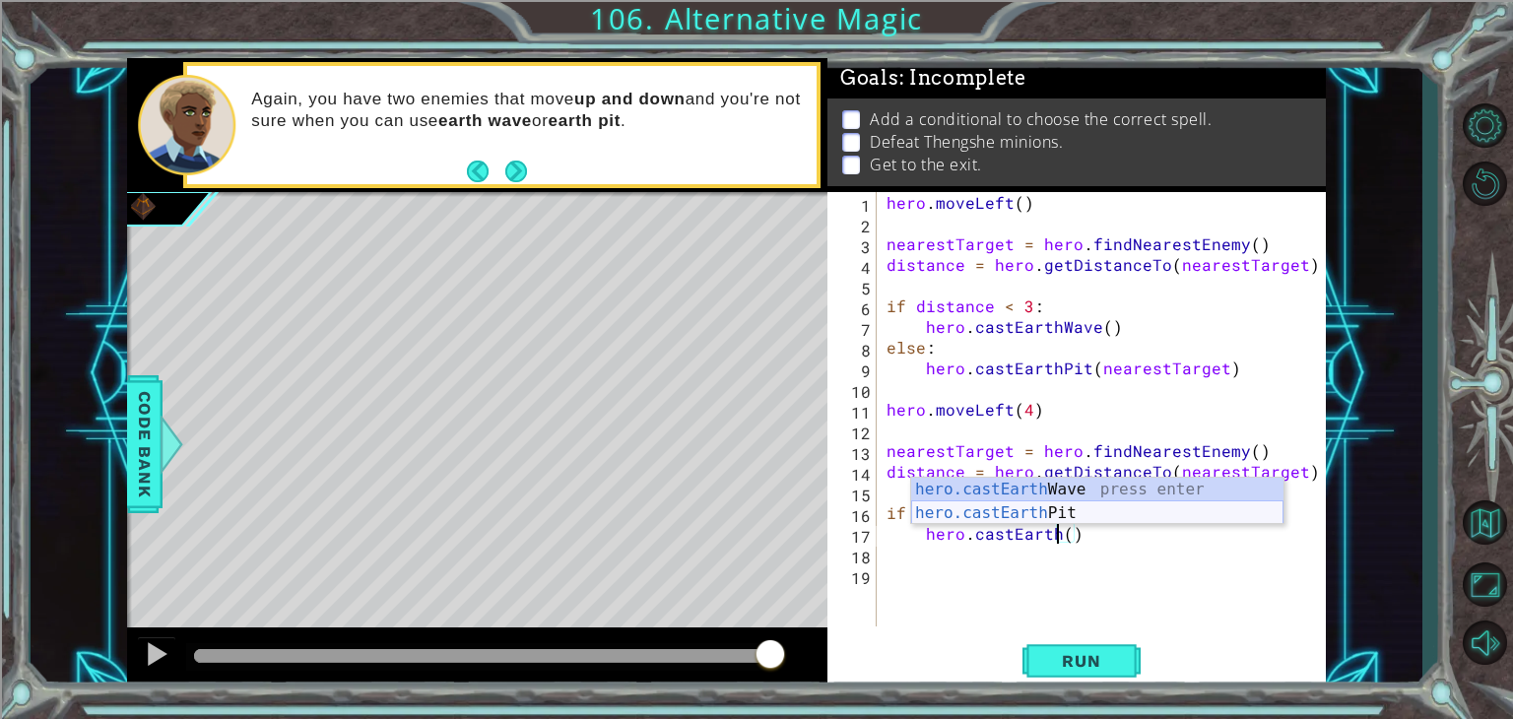
click at [1121, 508] on div "hero.castEarth Wave press enter hero.castEarth Pit press enter" at bounding box center [1097, 525] width 372 height 95
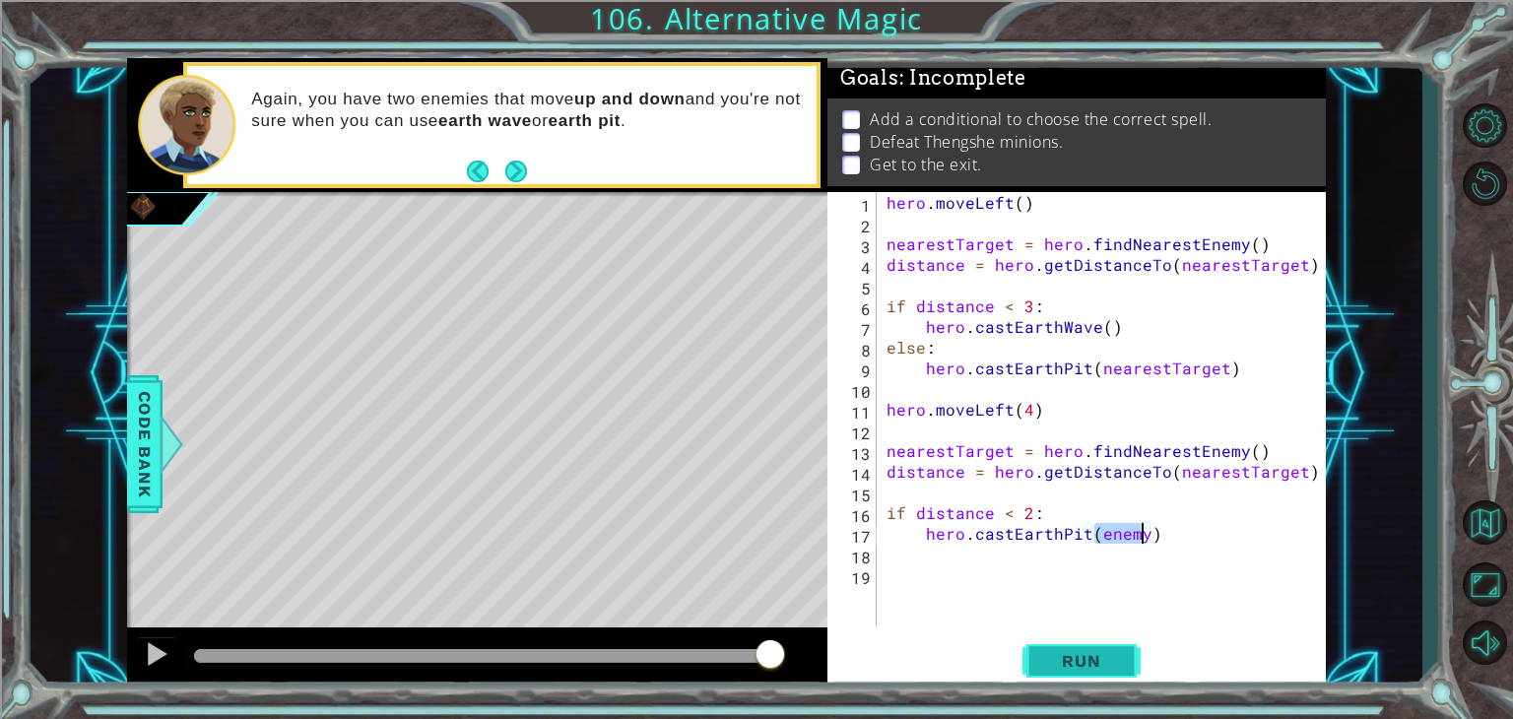
type textarea "hero.castEarthPit(enemy)"
click at [1066, 650] on button "Run" at bounding box center [1082, 661] width 118 height 50
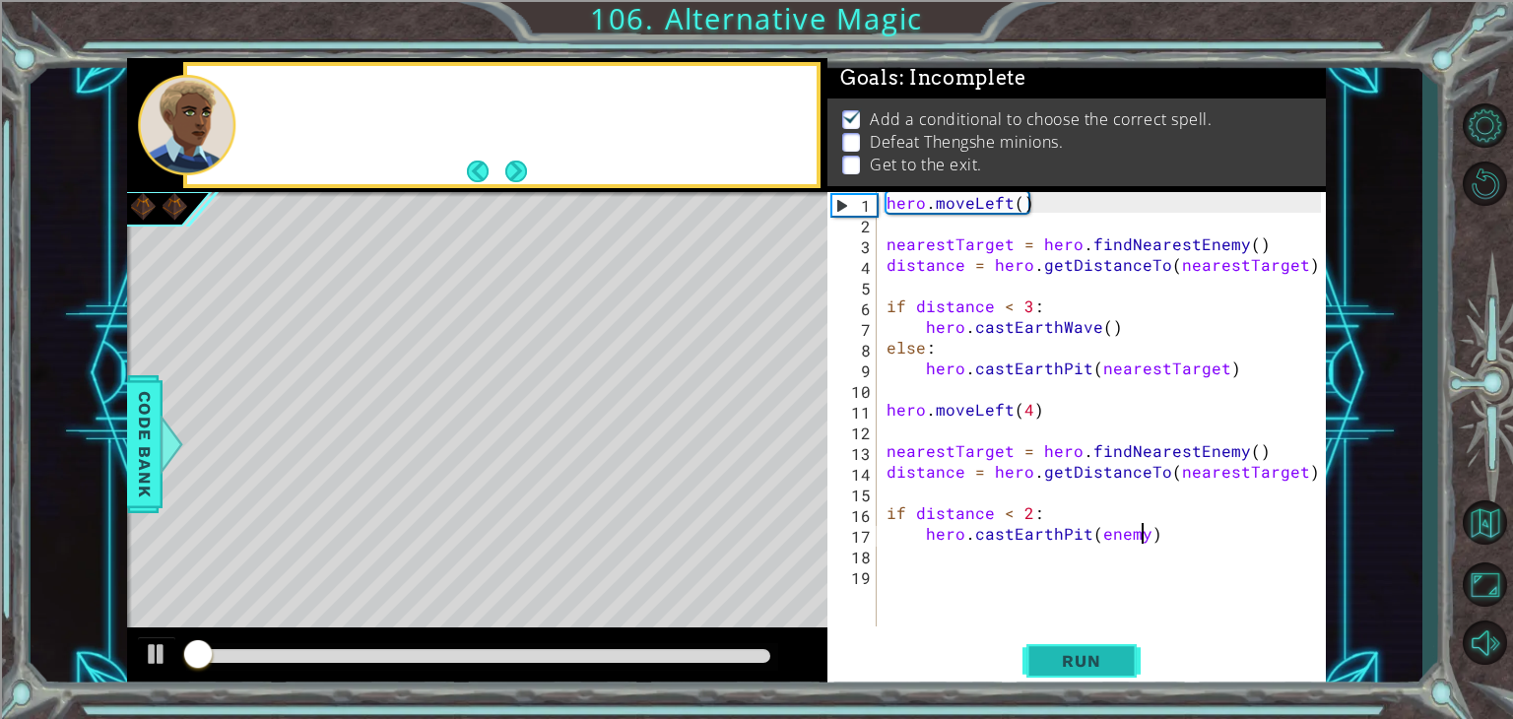
scroll to position [8, 0]
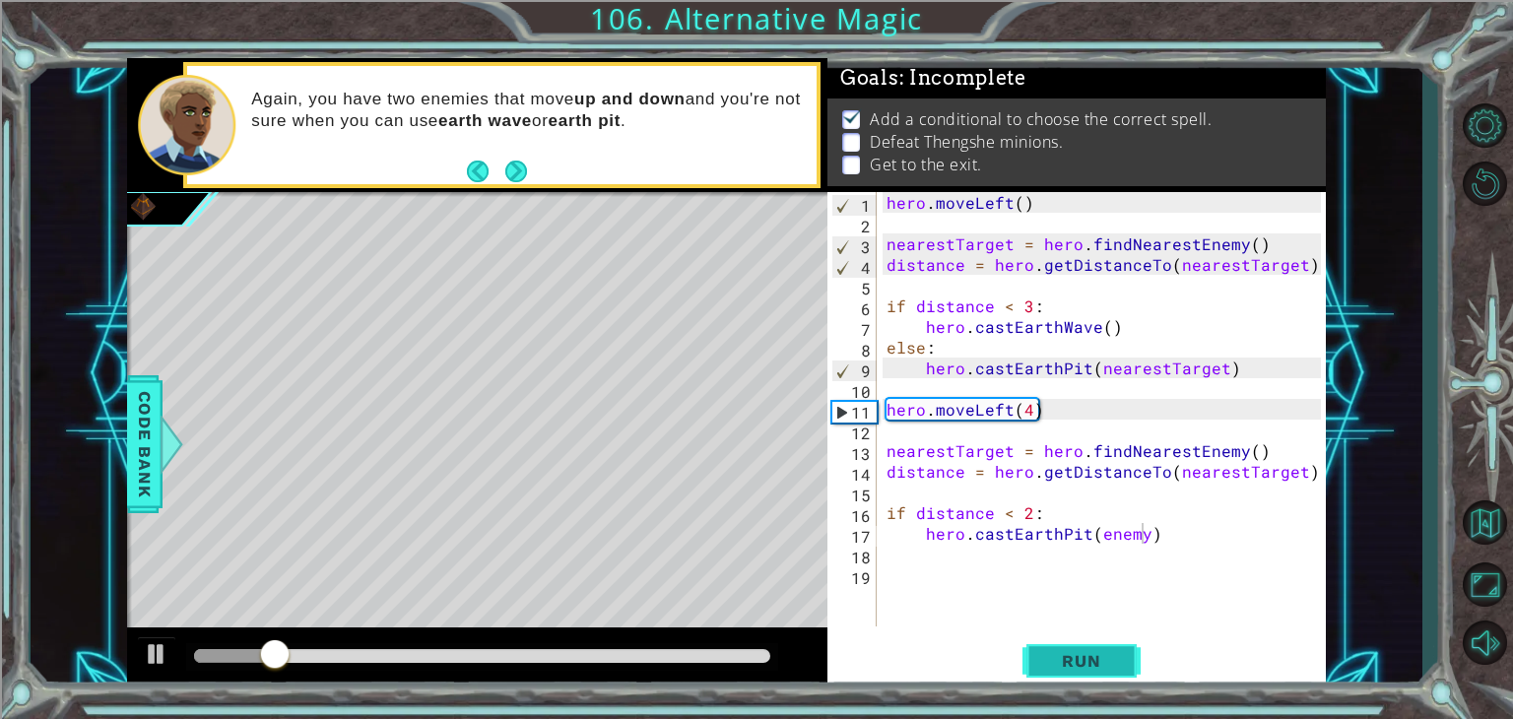
click at [1046, 678] on button "Run" at bounding box center [1082, 661] width 118 height 50
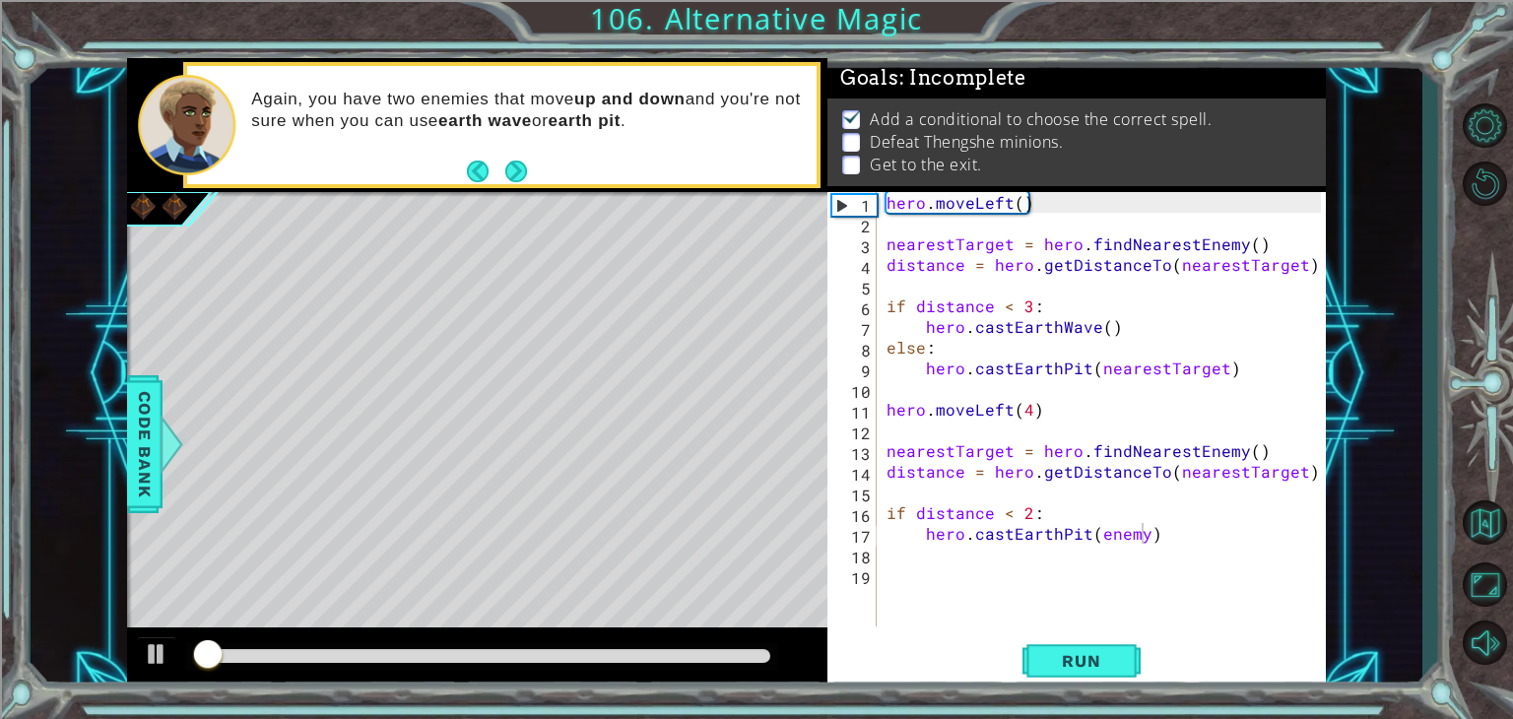
drag, startPoint x: 495, startPoint y: 641, endPoint x: 537, endPoint y: 663, distance: 47.6
click at [537, 663] on div at bounding box center [477, 659] width 700 height 63
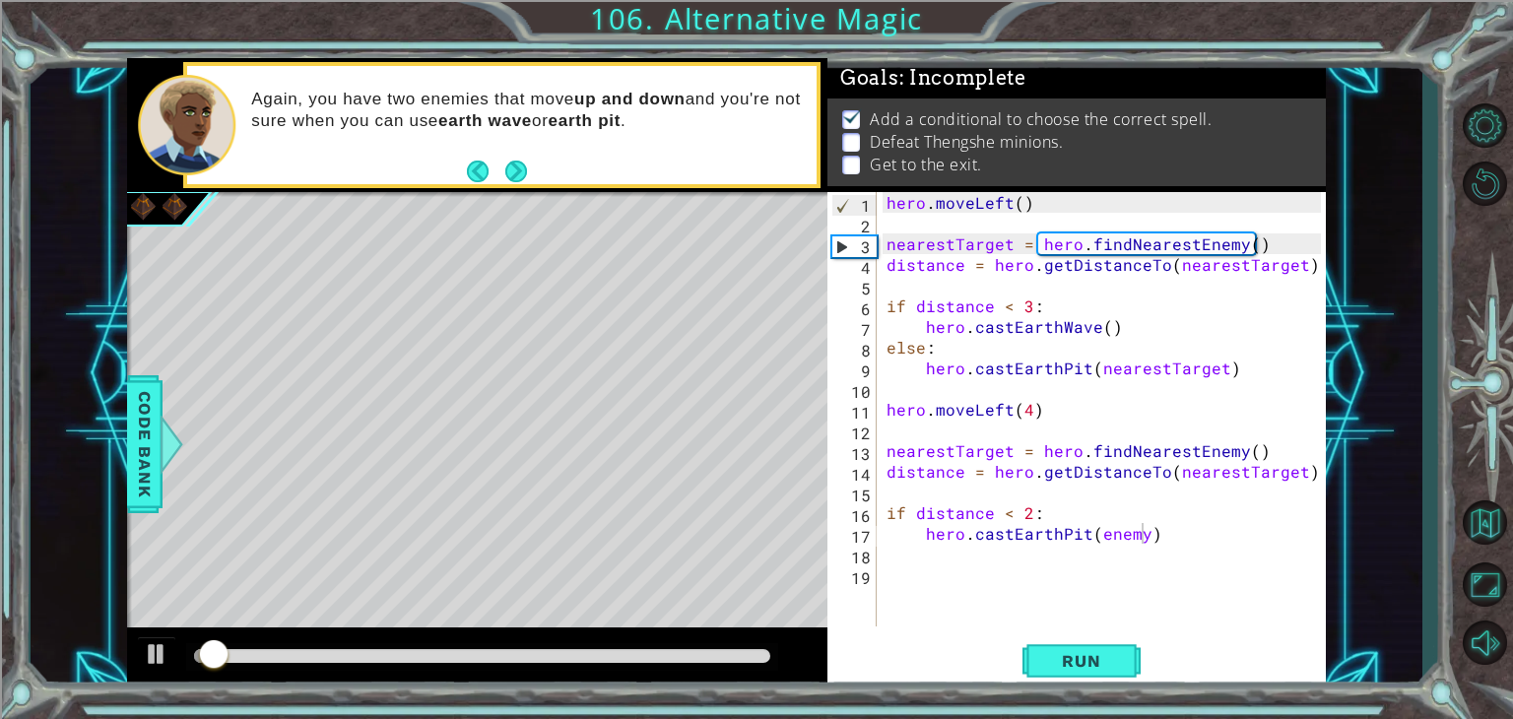
drag, startPoint x: 538, startPoint y: 664, endPoint x: 564, endPoint y: 661, distance: 26.8
click at [564, 661] on div at bounding box center [482, 657] width 592 height 28
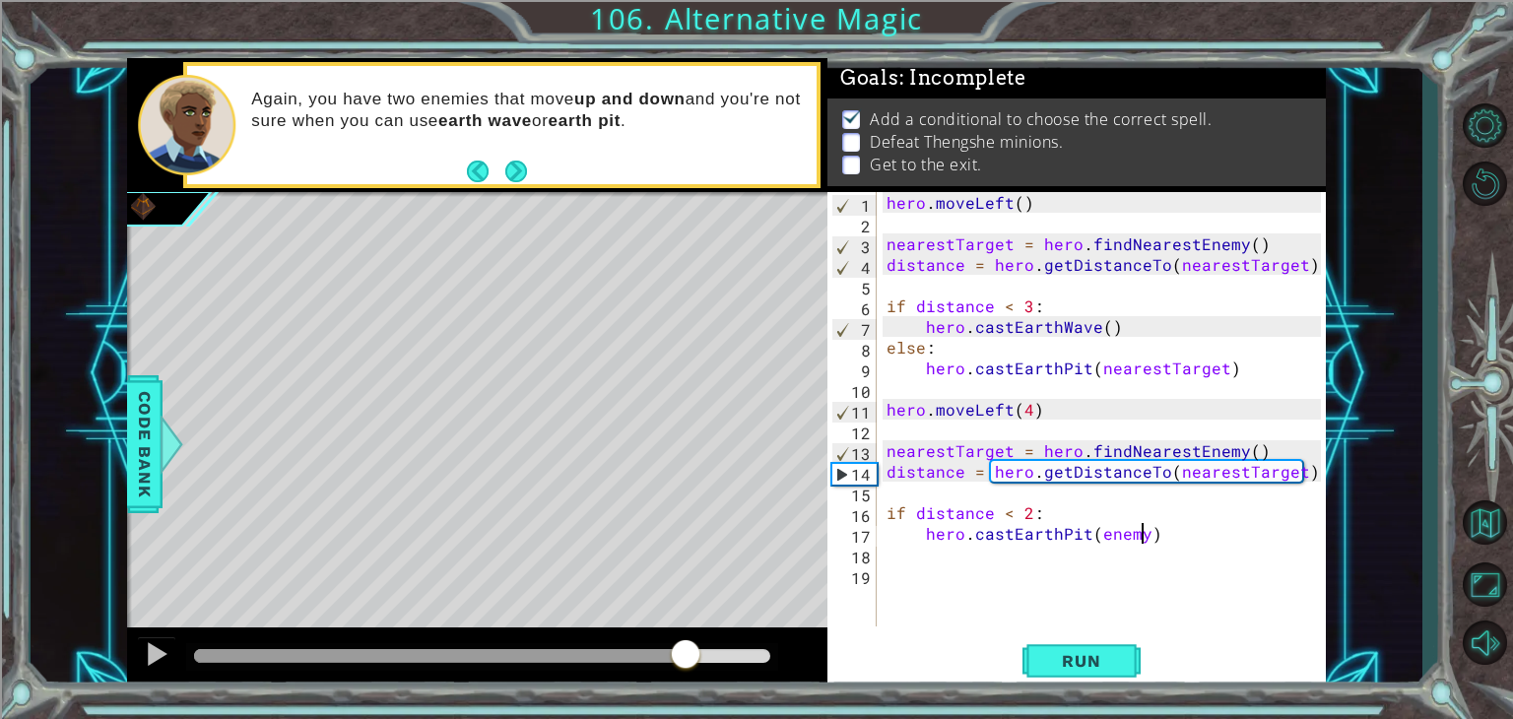
drag, startPoint x: 590, startPoint y: 663, endPoint x: 688, endPoint y: 680, distance: 99.0
click at [688, 680] on div at bounding box center [477, 659] width 700 height 63
click at [672, 671] on div at bounding box center [477, 659] width 700 height 63
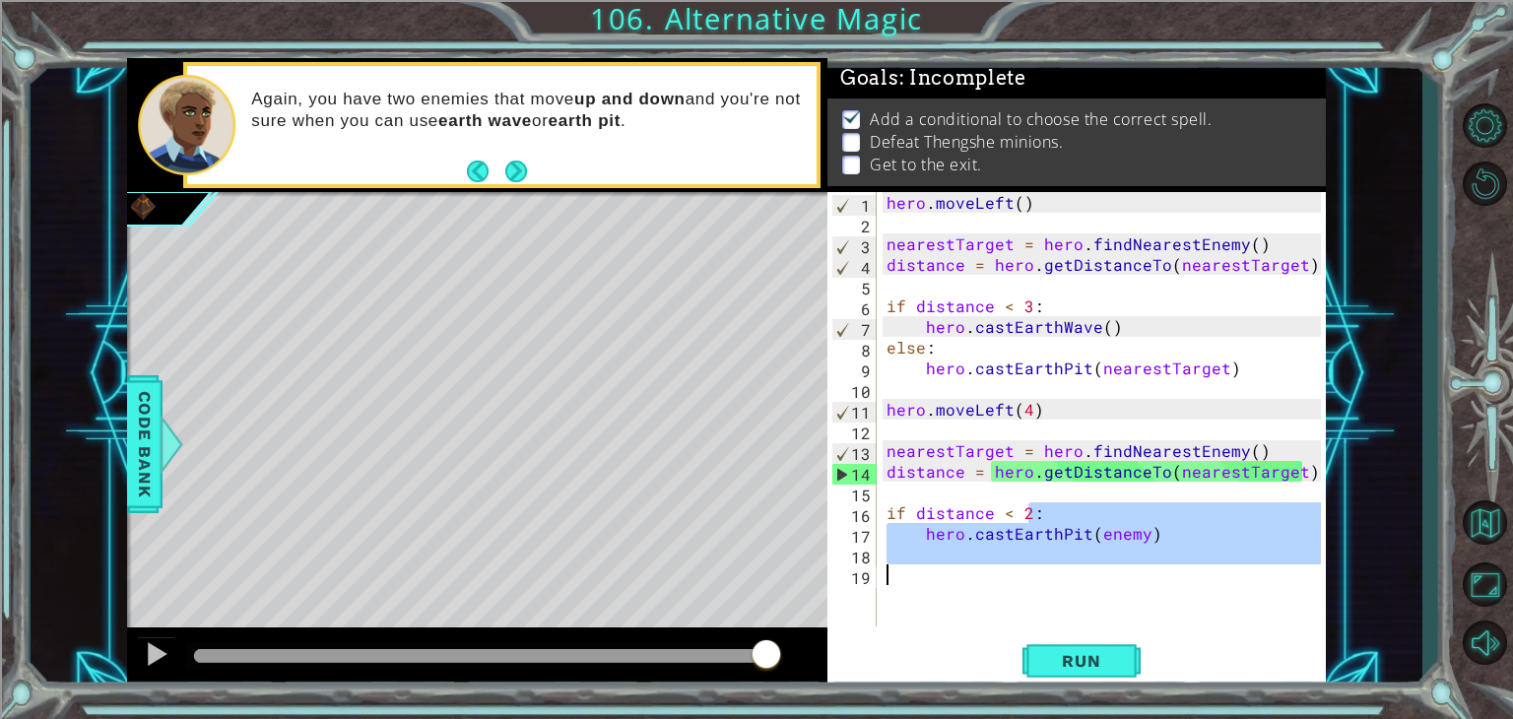
drag, startPoint x: 1026, startPoint y: 513, endPoint x: 1291, endPoint y: 592, distance: 276.5
click at [1291, 592] on div "hero . moveLeft ( ) nearestTarget = hero . findNearestEnemy ( ) distance = hero…" at bounding box center [1107, 430] width 448 height 476
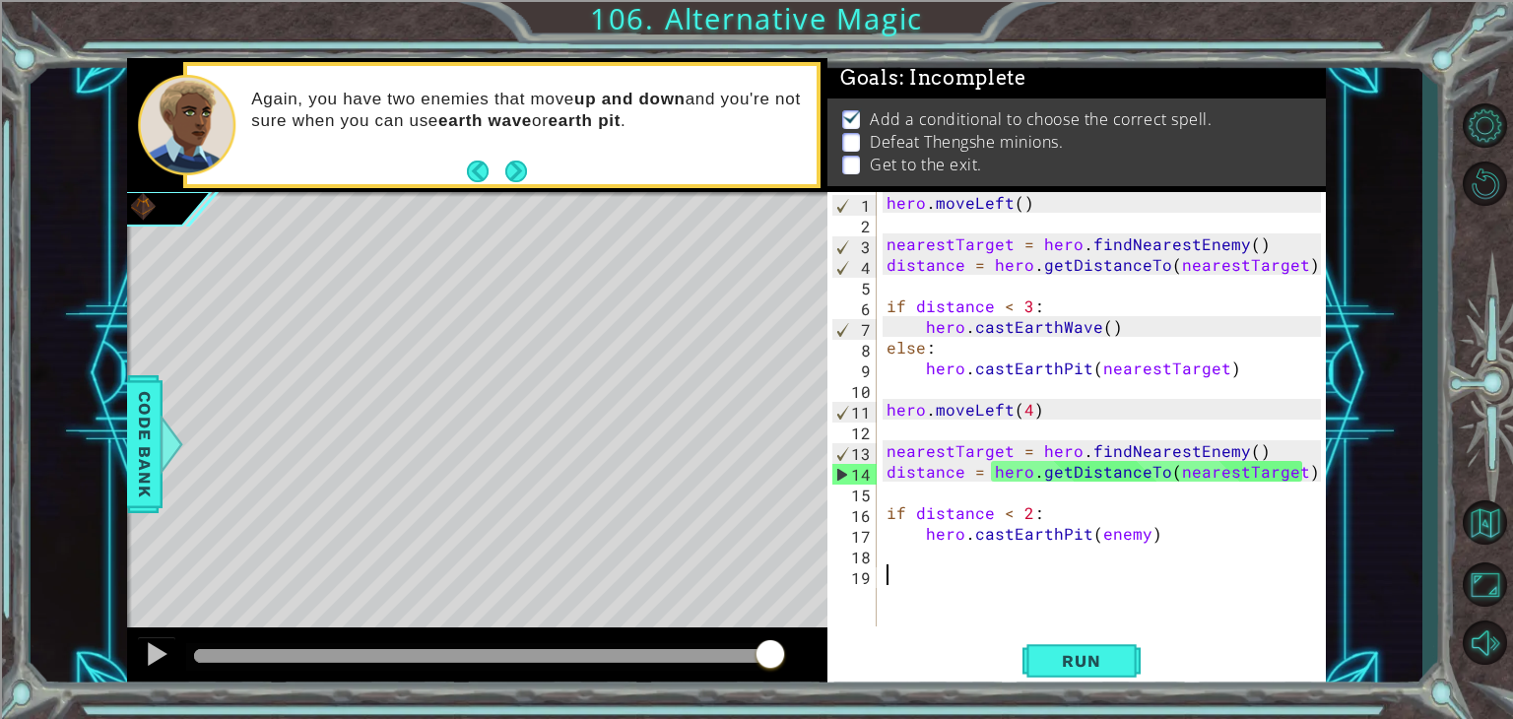
click at [1012, 591] on div "hero . moveLeft ( ) nearestTarget = hero . findNearestEnemy ( ) distance = hero…" at bounding box center [1107, 430] width 448 height 476
click at [992, 562] on div "hero . moveLeft ( ) nearestTarget = hero . findNearestEnemy ( ) distance = hero…" at bounding box center [1107, 430] width 448 height 476
click at [993, 561] on div "hero . moveLeft ( ) nearestTarget = hero . findNearestEnemy ( ) distance = hero…" at bounding box center [1107, 430] width 448 height 476
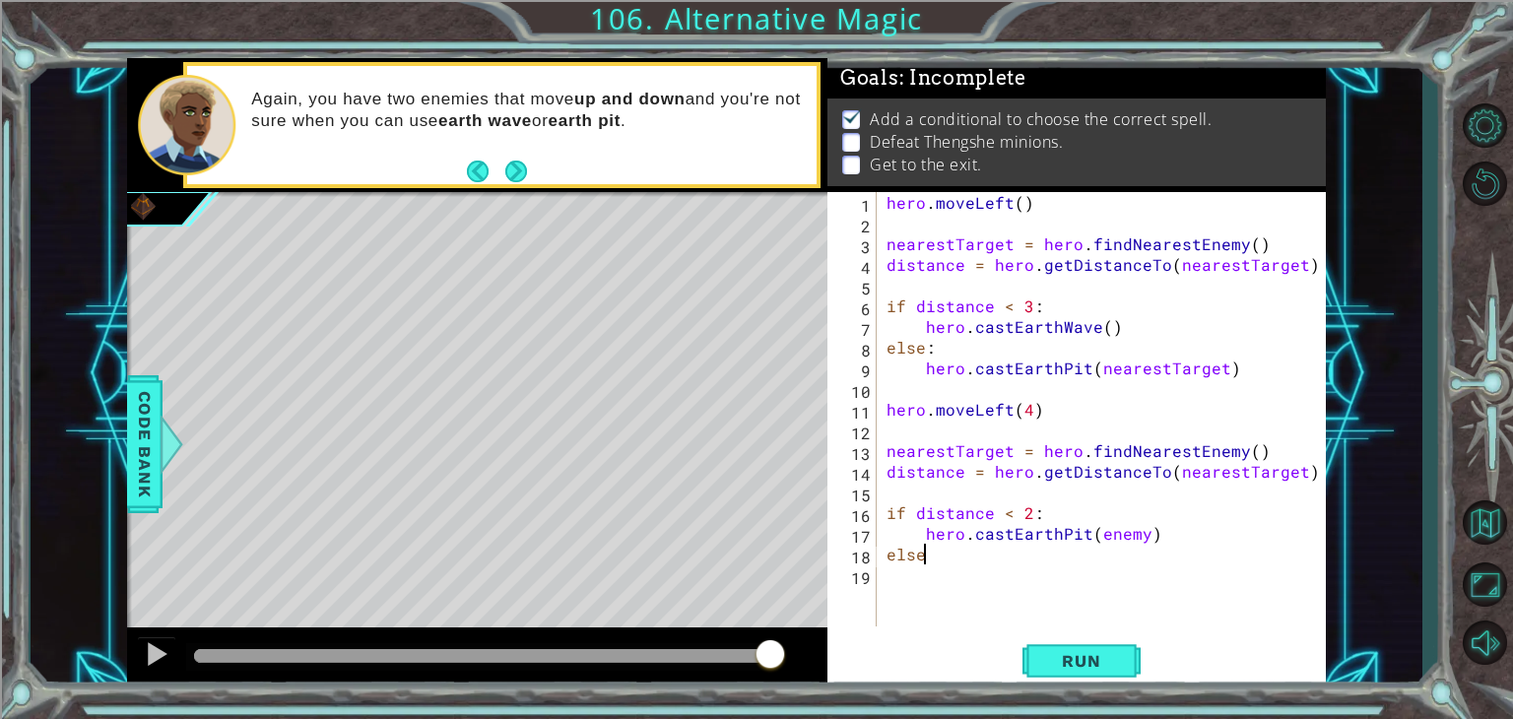
type textarea "else:"
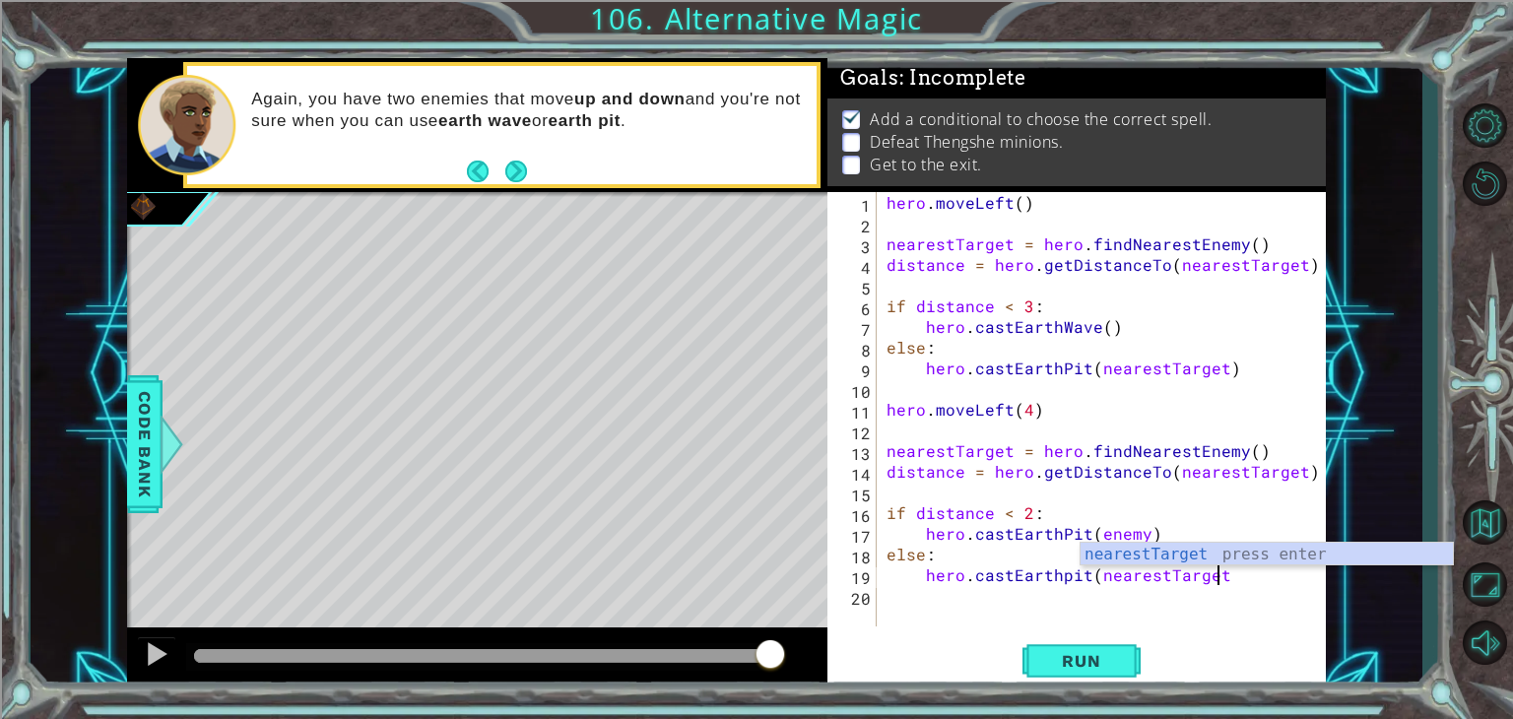
scroll to position [0, 20]
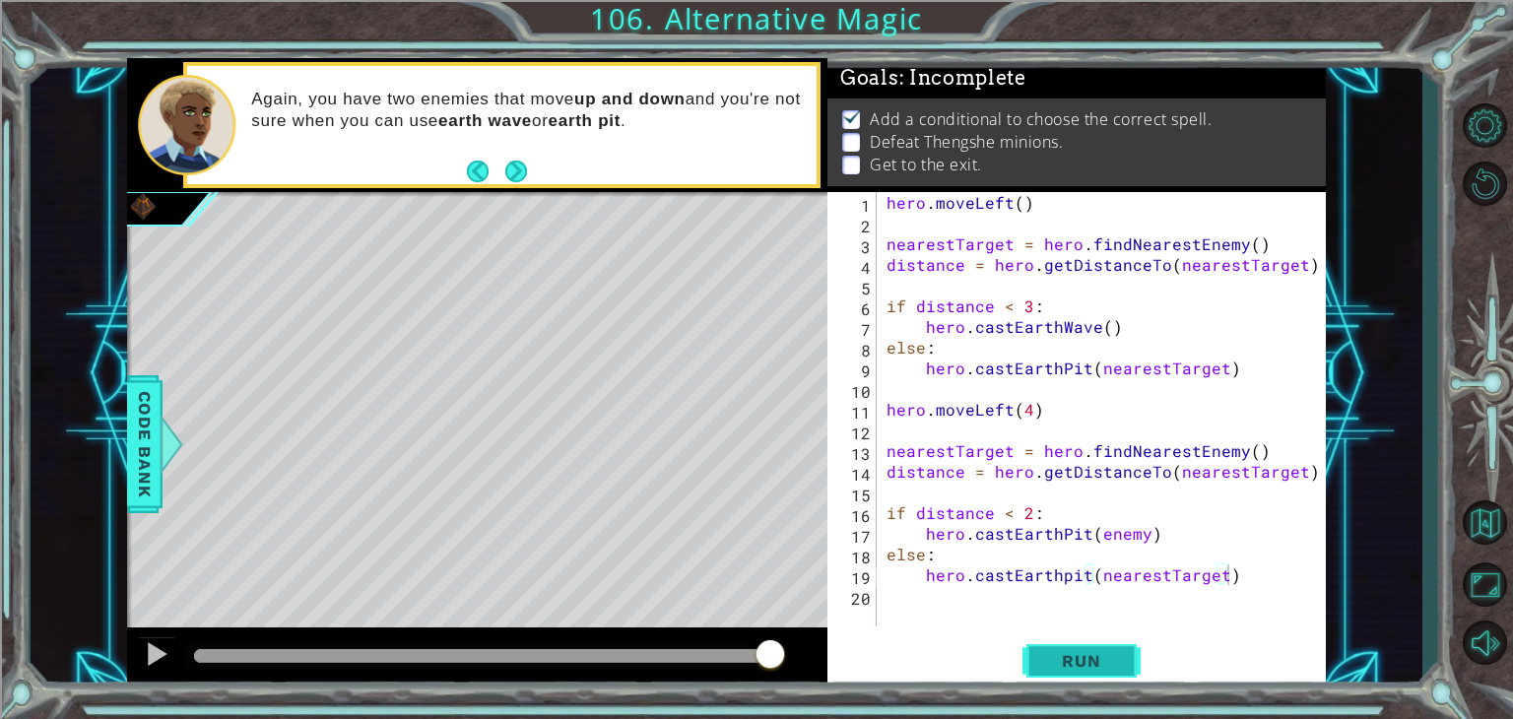
click at [1049, 663] on span "Run" at bounding box center [1081, 661] width 78 height 20
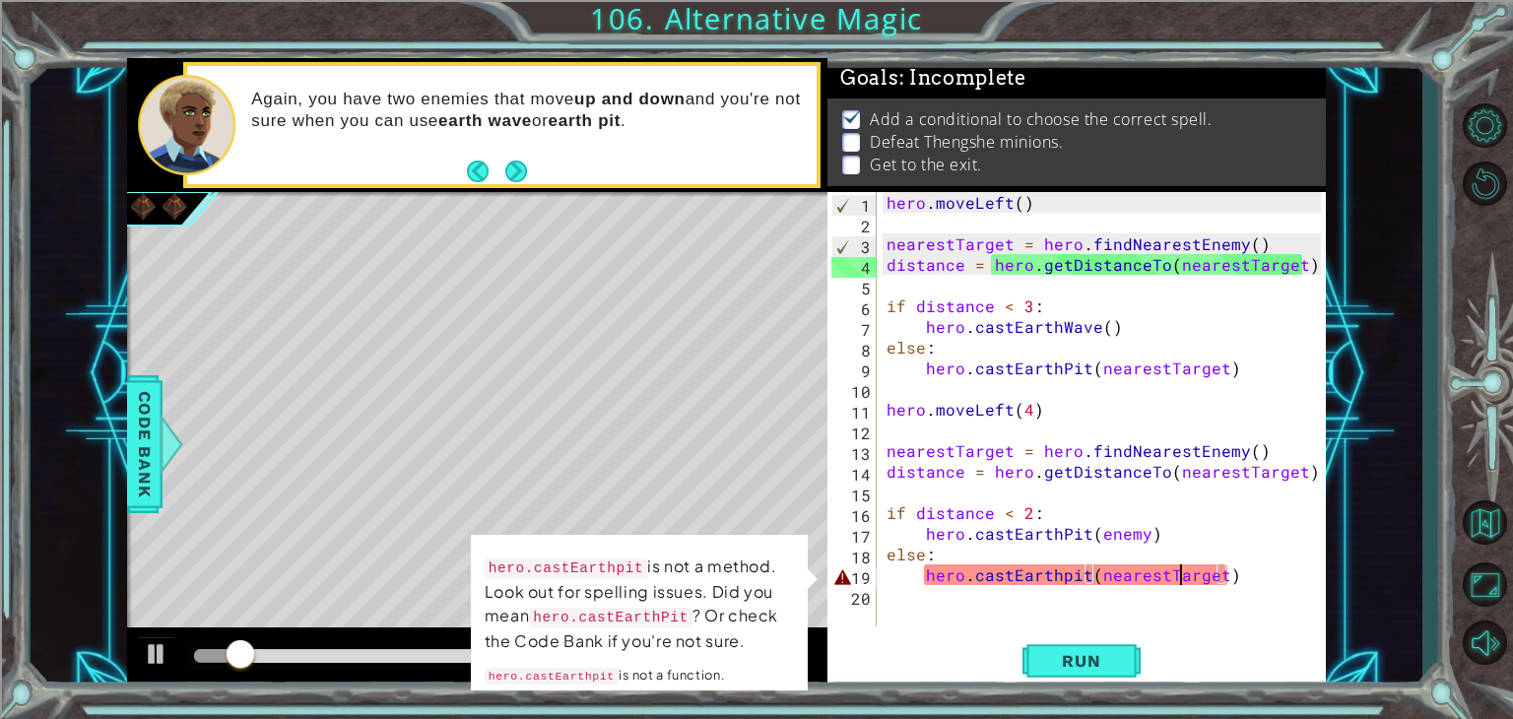
click at [1179, 582] on div "hero . moveLeft ( ) nearestTarget = hero . findNearestEnemy ( ) distance = hero…" at bounding box center [1107, 430] width 448 height 476
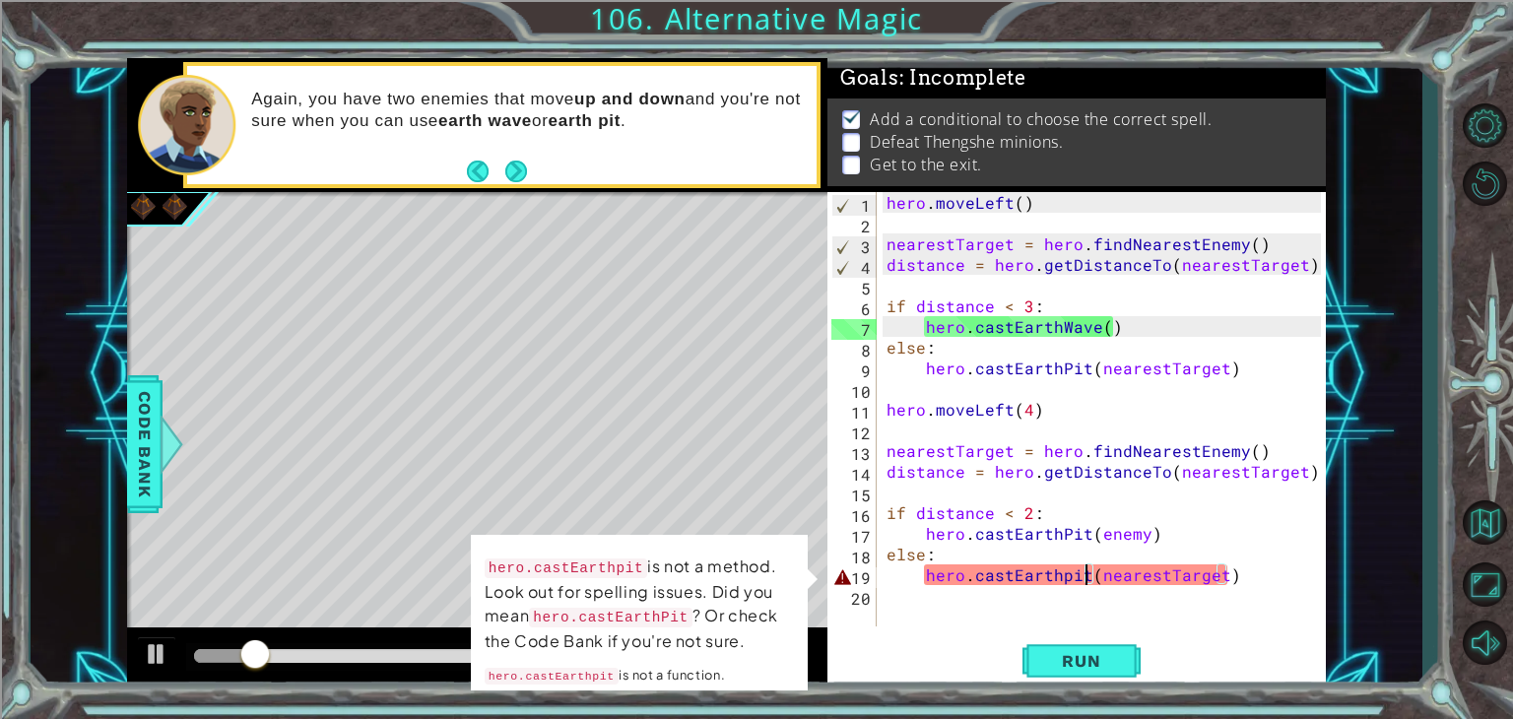
click at [1084, 573] on div "hero . moveLeft ( ) nearestTarget = hero . findNearestEnemy ( ) distance = hero…" at bounding box center [1107, 430] width 448 height 476
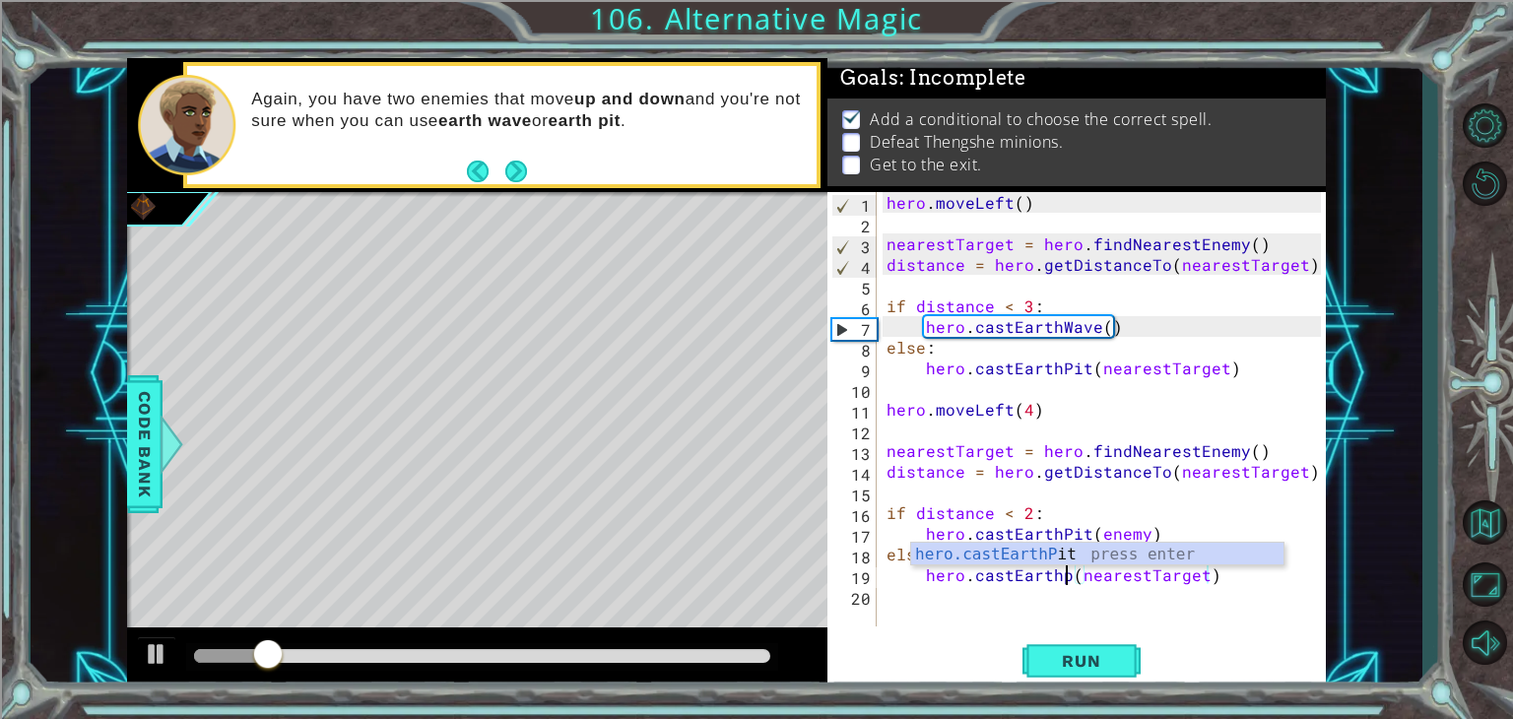
scroll to position [0, 19]
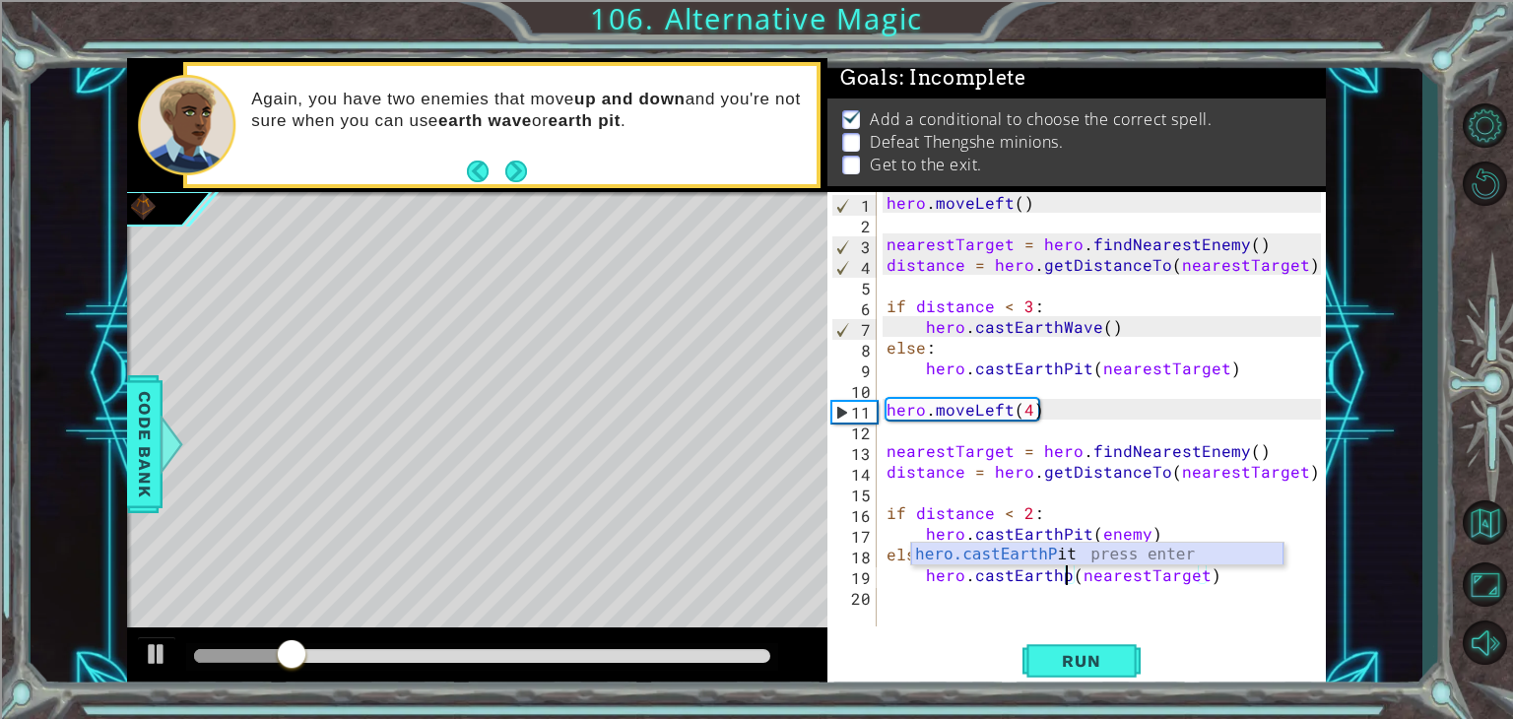
click at [1167, 553] on div "hero.castEarthP it press enter" at bounding box center [1097, 578] width 372 height 71
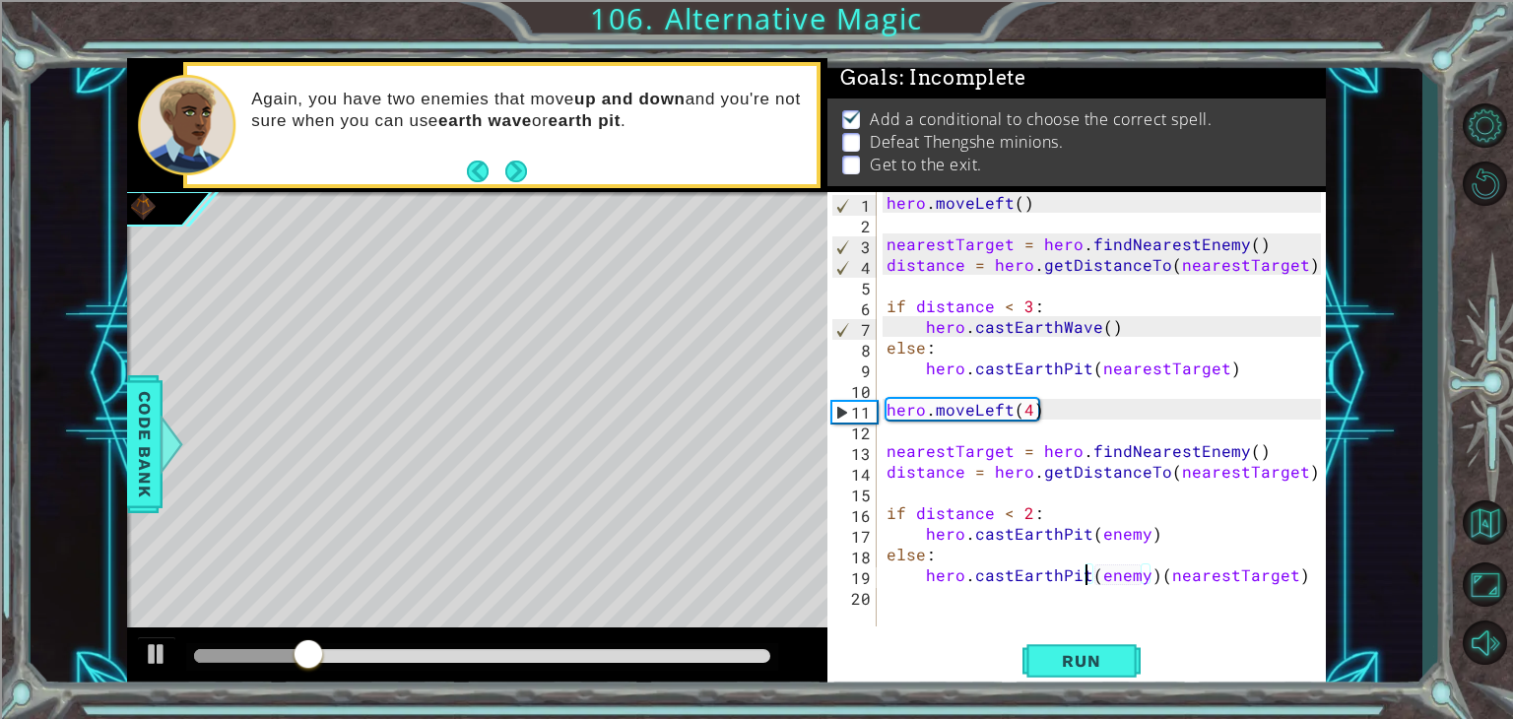
click at [1081, 574] on div "hero . moveLeft ( ) nearestTarget = hero . findNearestEnemy ( ) distance = hero…" at bounding box center [1107, 430] width 448 height 476
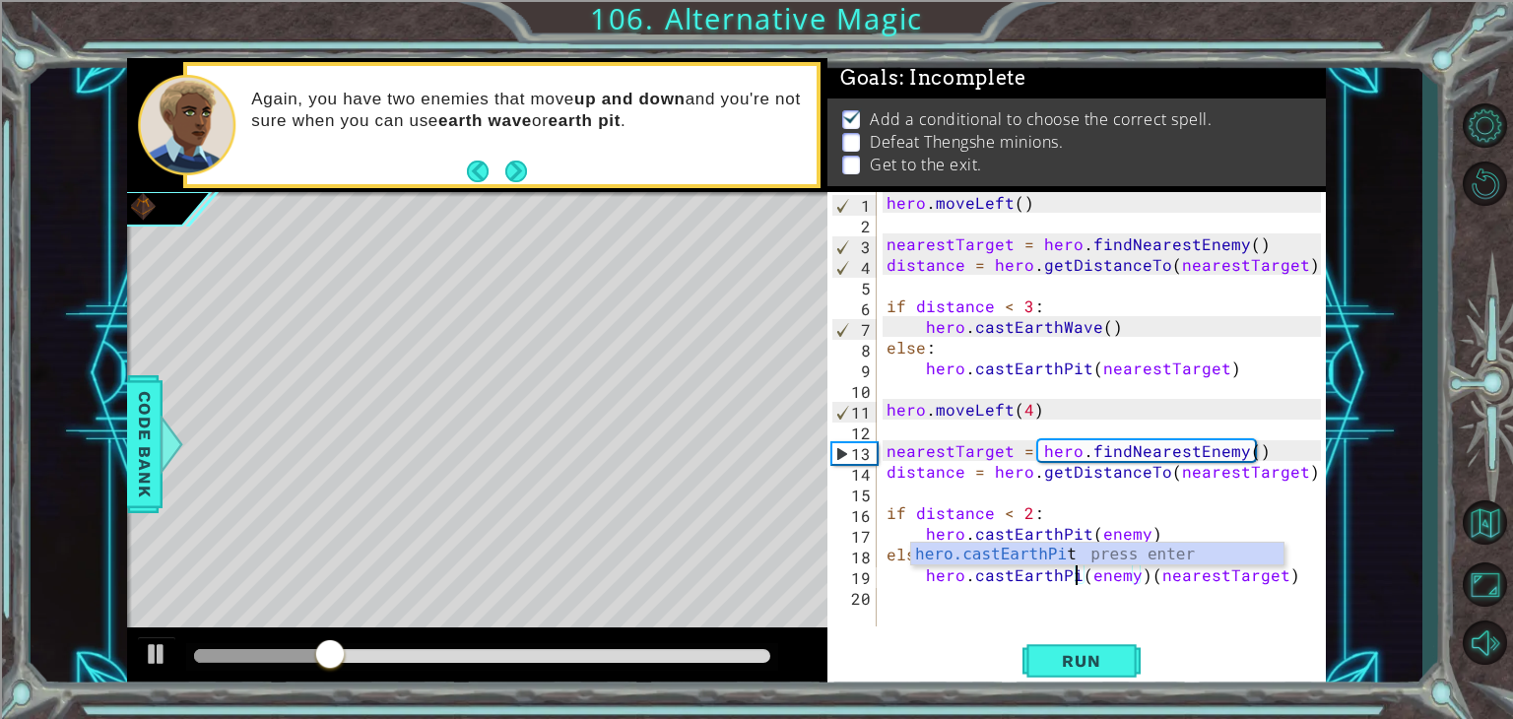
scroll to position [0, 12]
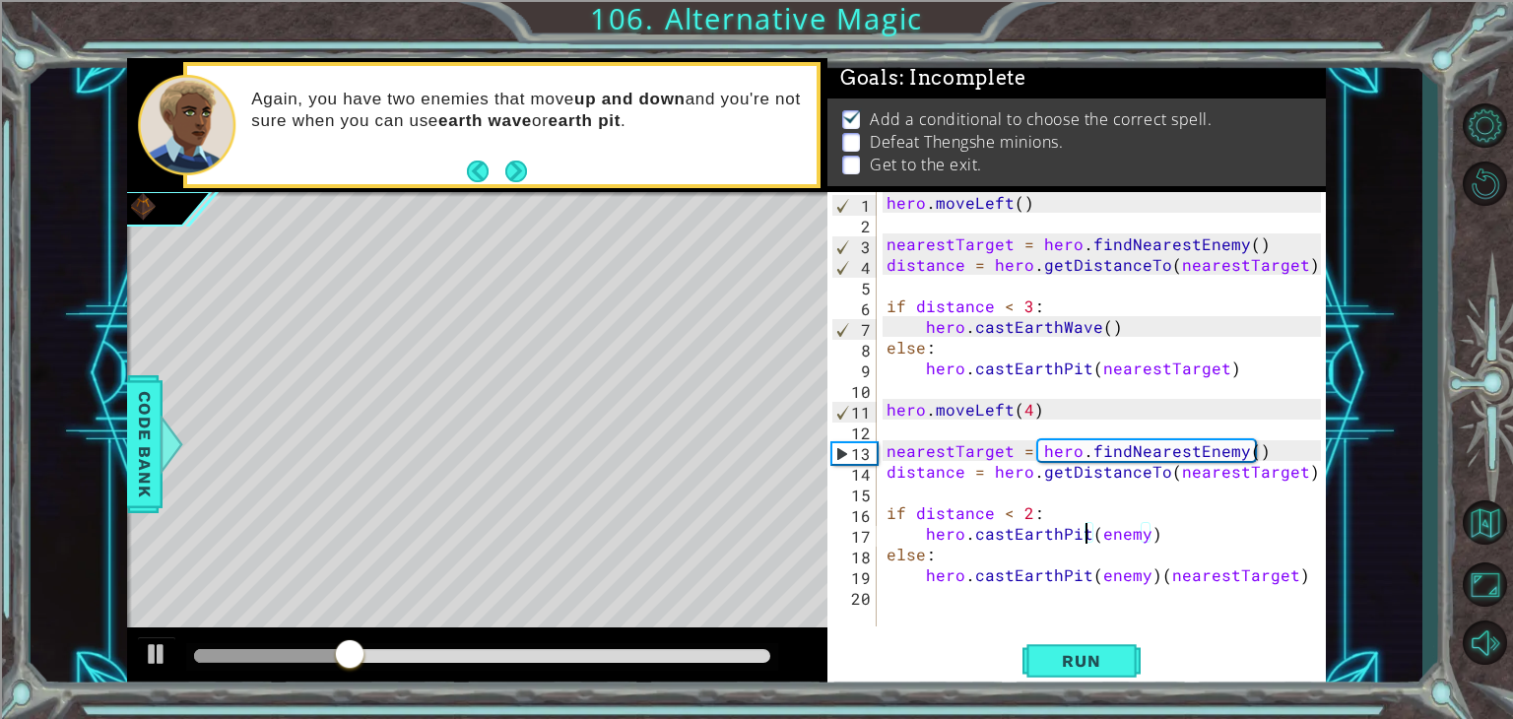
click at [1084, 533] on div "hero . moveLeft ( ) nearestTarget = hero . findNearestEnemy ( ) distance = hero…" at bounding box center [1107, 430] width 448 height 476
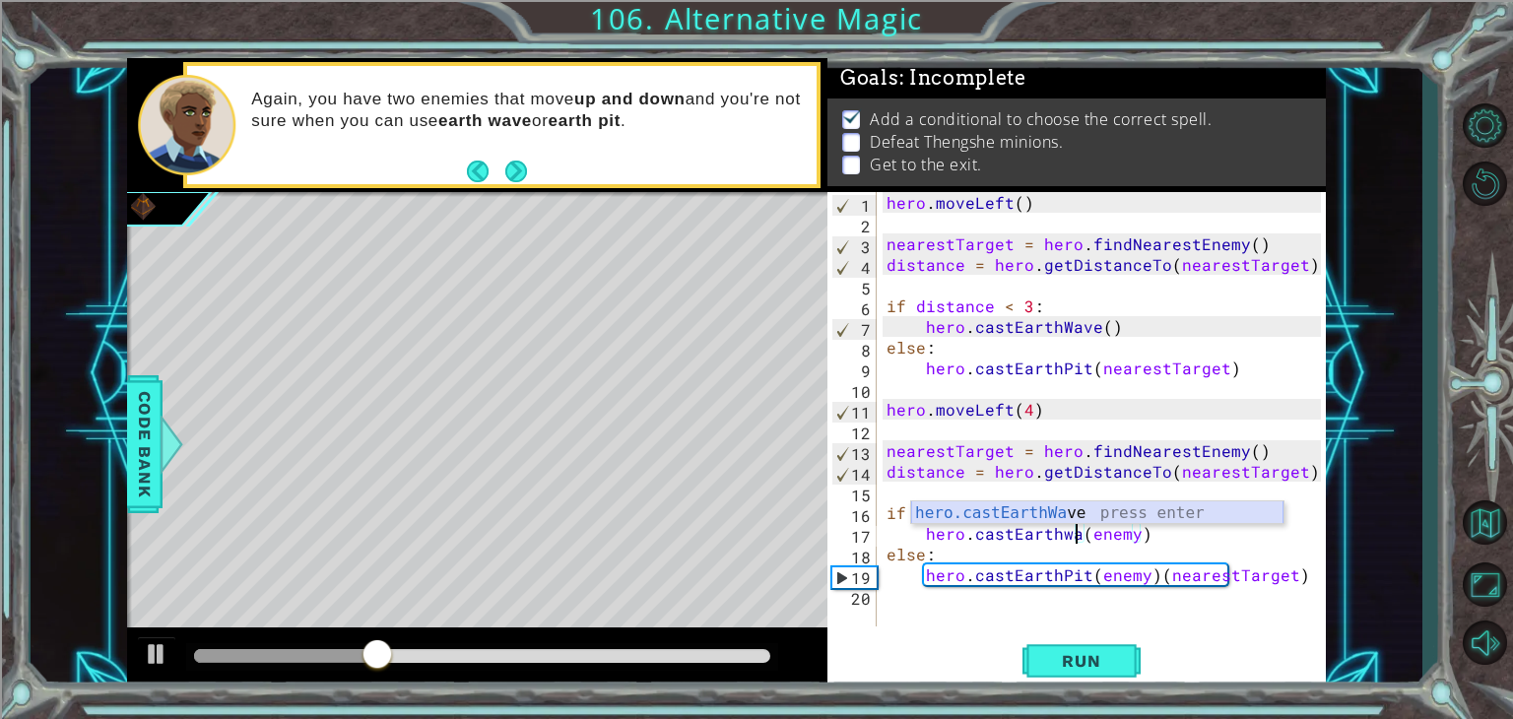
click at [1061, 506] on div "hero.castEarthWa ve press enter" at bounding box center [1097, 536] width 372 height 71
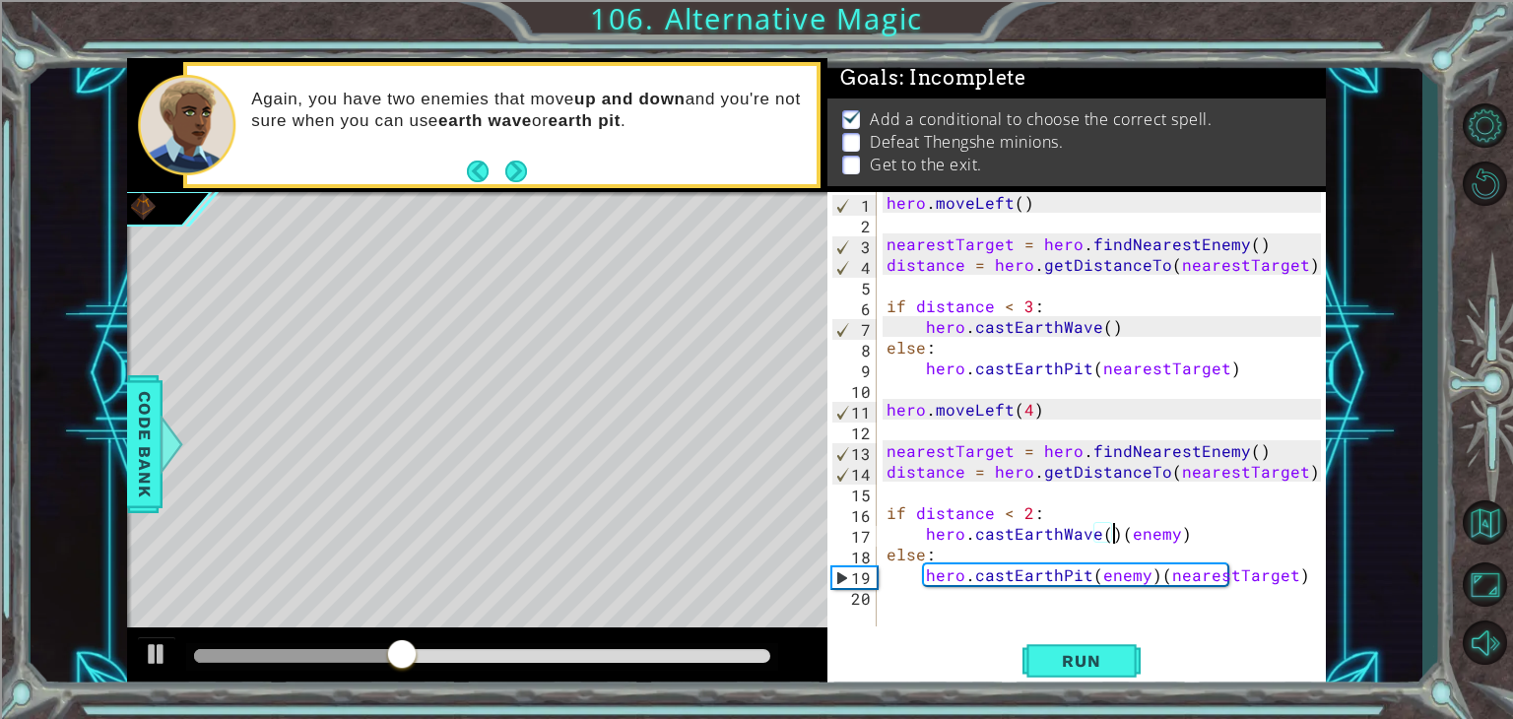
click at [1151, 579] on div "hero . moveLeft ( ) nearestTarget = hero . findNearestEnemy ( ) distance = hero…" at bounding box center [1107, 430] width 448 height 476
type textarea "hero.castEarthPit(nearestTarget)"
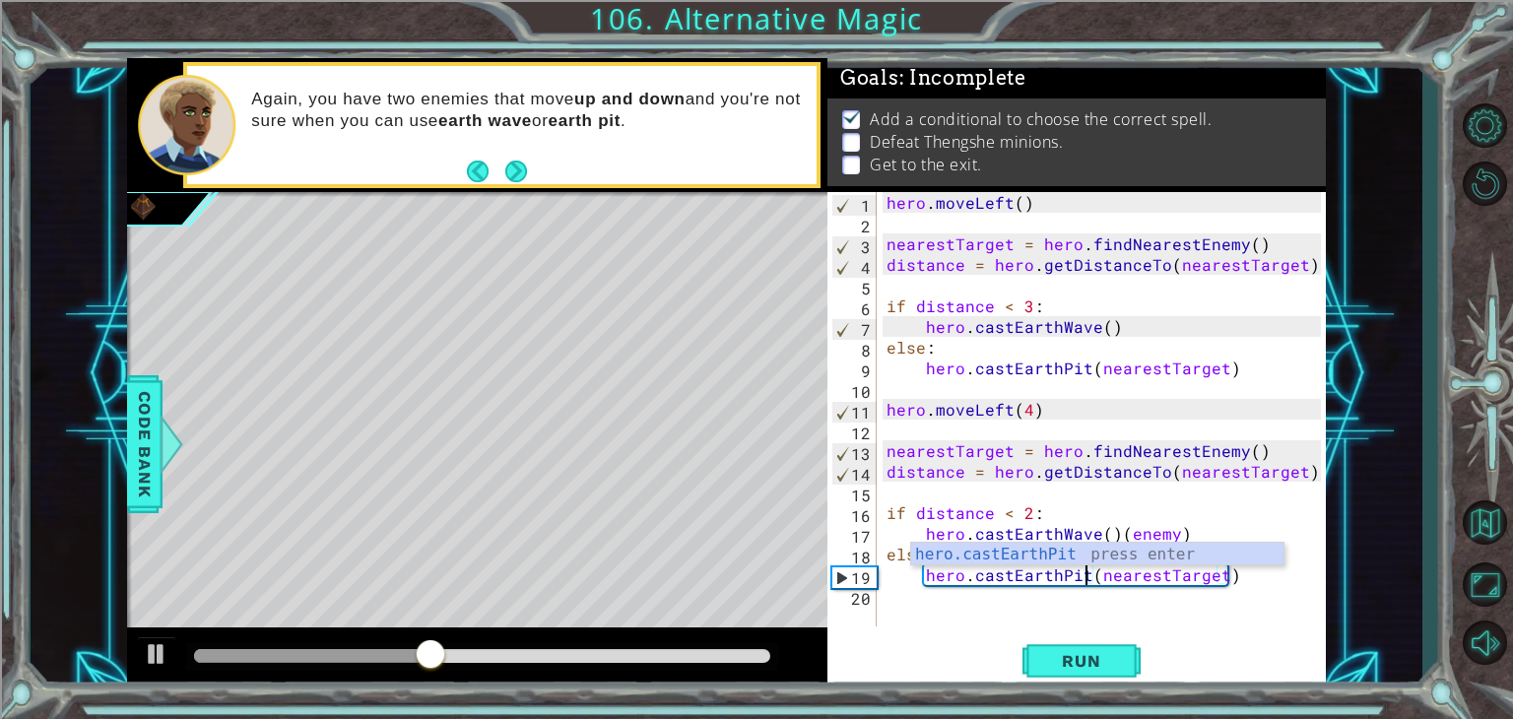
click at [1255, 612] on div "hero . moveLeft ( ) nearestTarget = hero . findNearestEnemy ( ) distance = hero…" at bounding box center [1107, 430] width 448 height 476
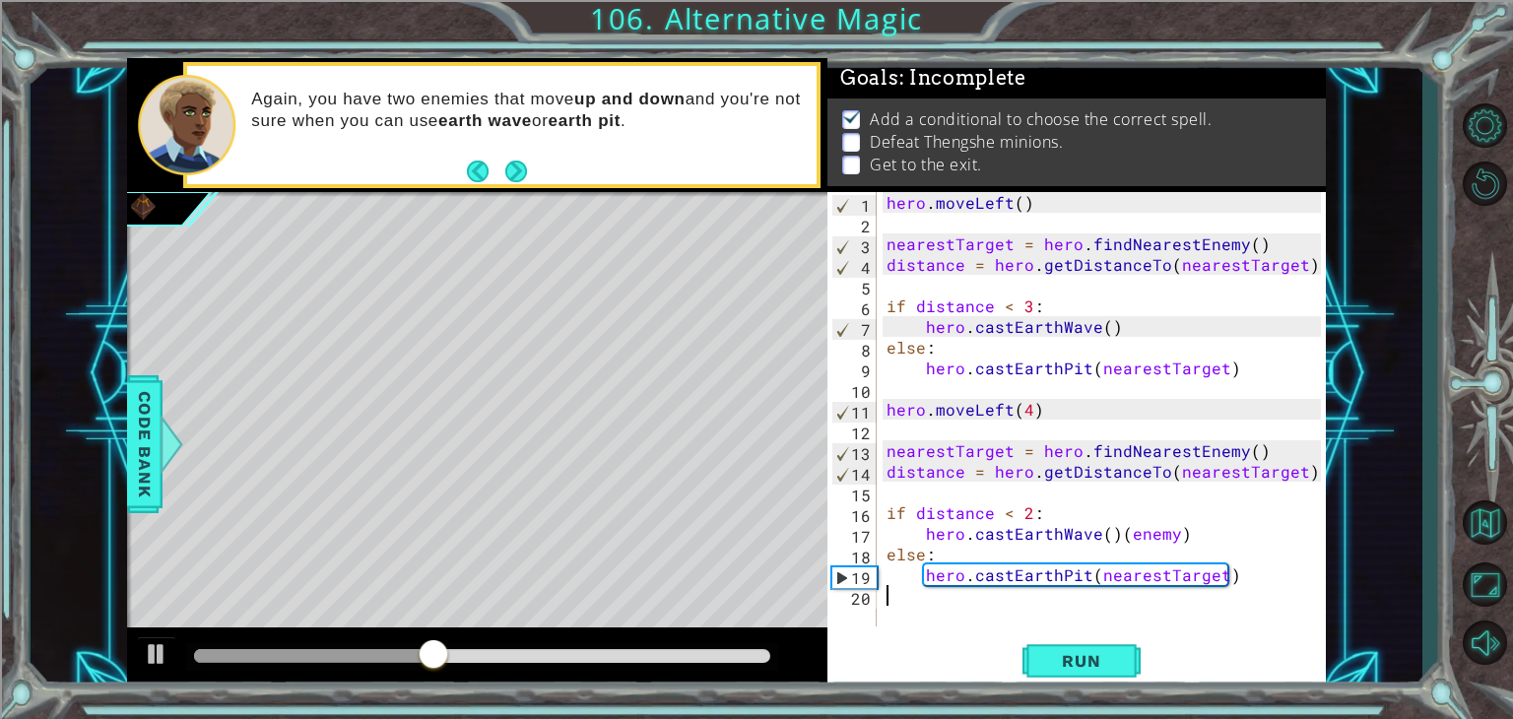
scroll to position [0, 0]
click at [1111, 534] on div "hero . moveLeft ( ) nearestTarget = hero . findNearestEnemy ( ) distance = hero…" at bounding box center [1107, 430] width 448 height 476
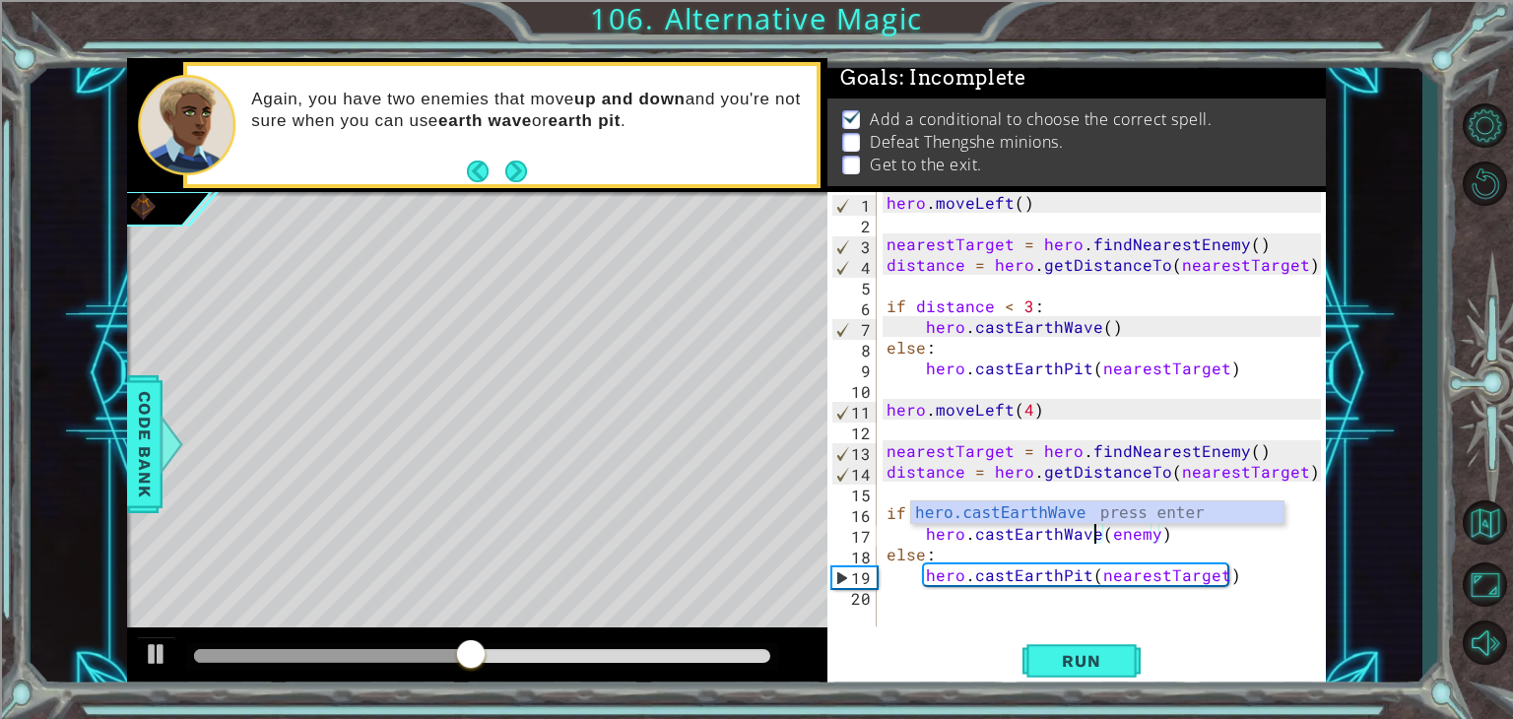
click at [1150, 536] on div "hero . moveLeft ( ) nearestTarget = hero . findNearestEnemy ( ) distance = hero…" at bounding box center [1107, 430] width 448 height 476
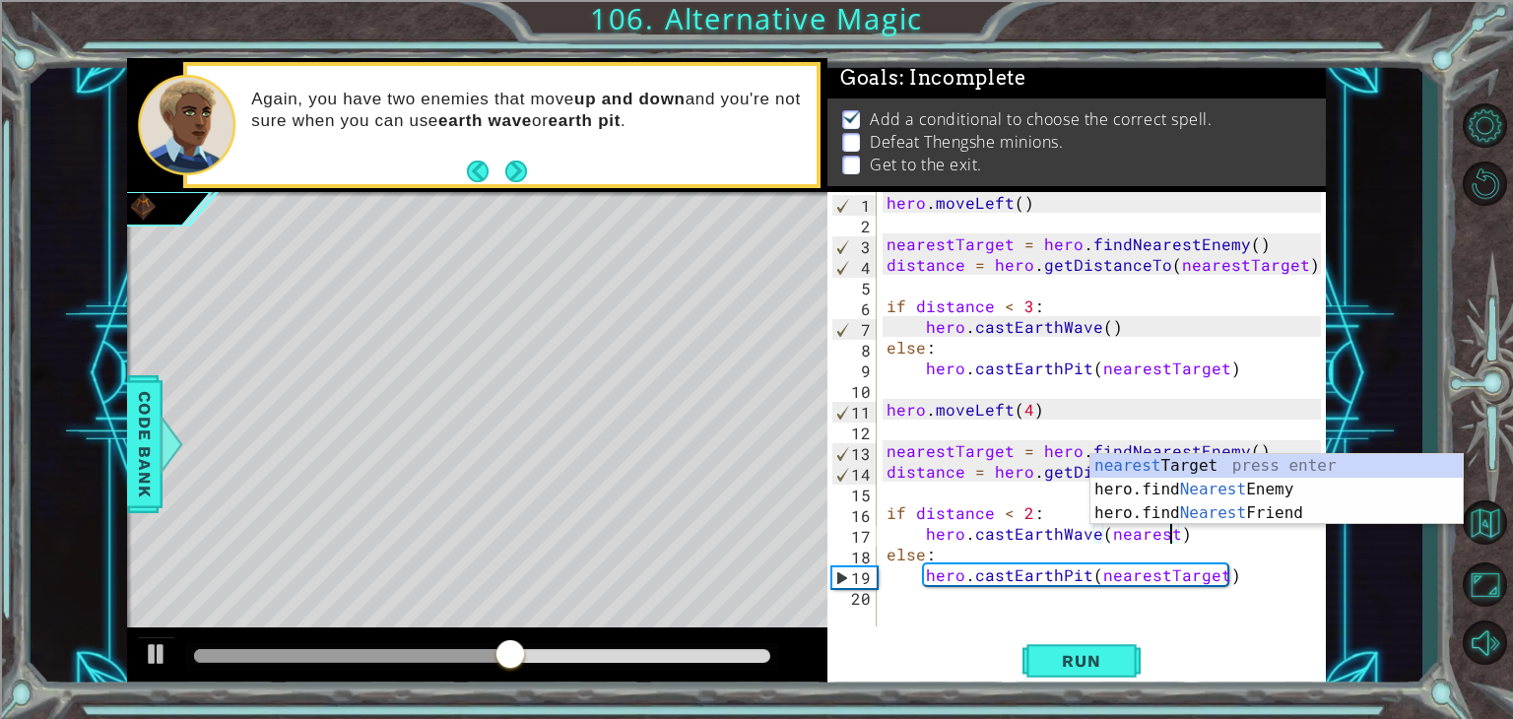
scroll to position [0, 17]
click at [1173, 461] on div "nearest Target press enter hero.find Nearest Enemy press enter hero.find Neares…" at bounding box center [1277, 513] width 372 height 118
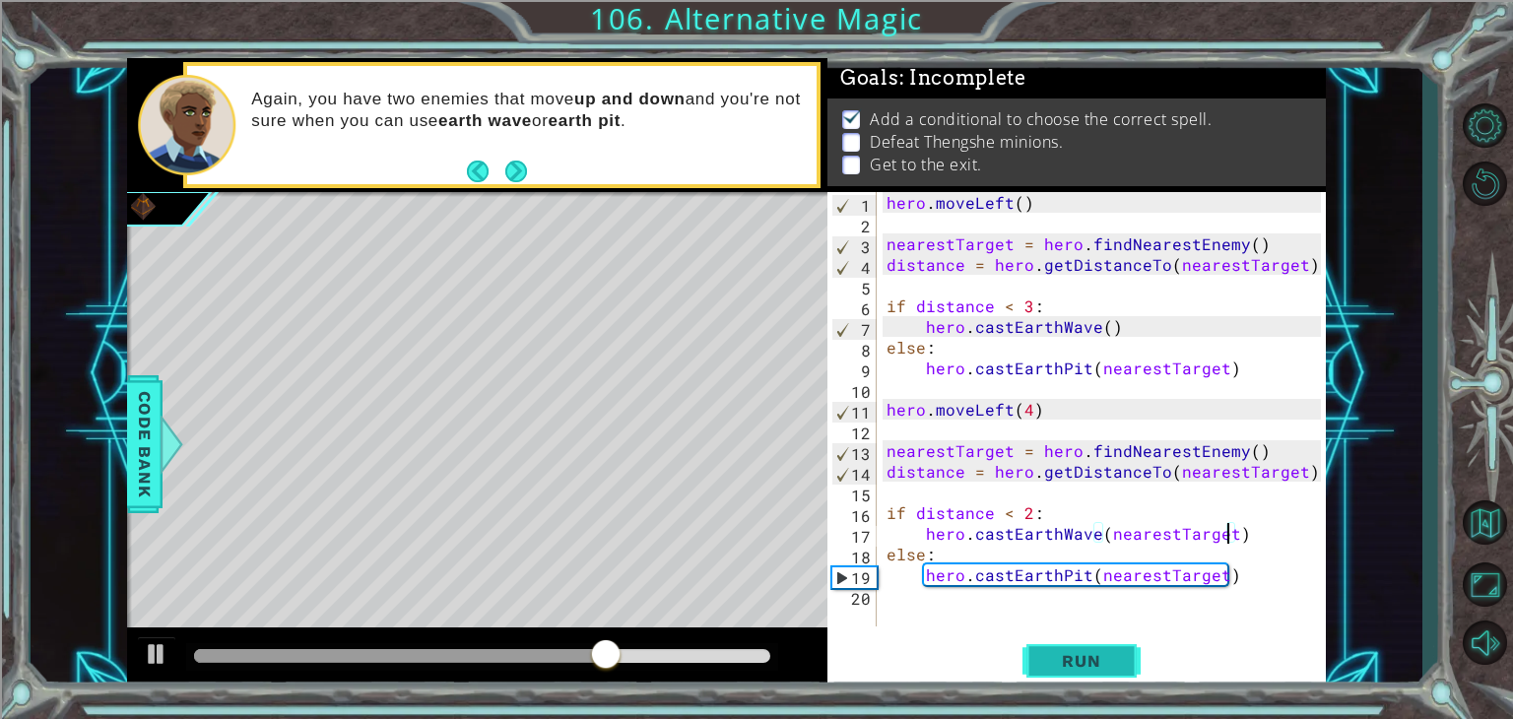
type textarea "hero.castEarthWave(nearestTarget)"
click at [1104, 662] on span "Run" at bounding box center [1081, 661] width 78 height 20
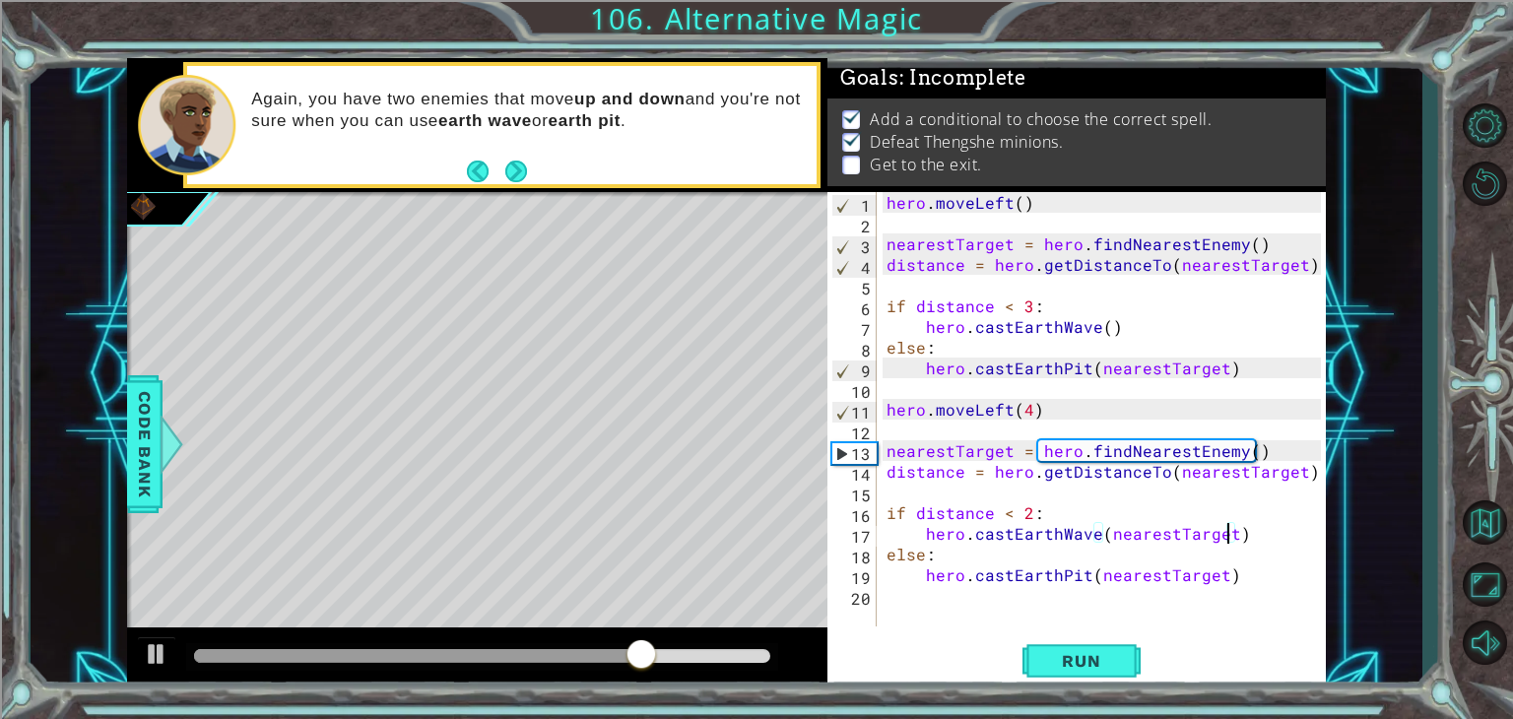
click at [972, 597] on div "hero . moveLeft ( ) nearestTarget = hero . findNearestEnemy ( ) distance = hero…" at bounding box center [1107, 430] width 448 height 476
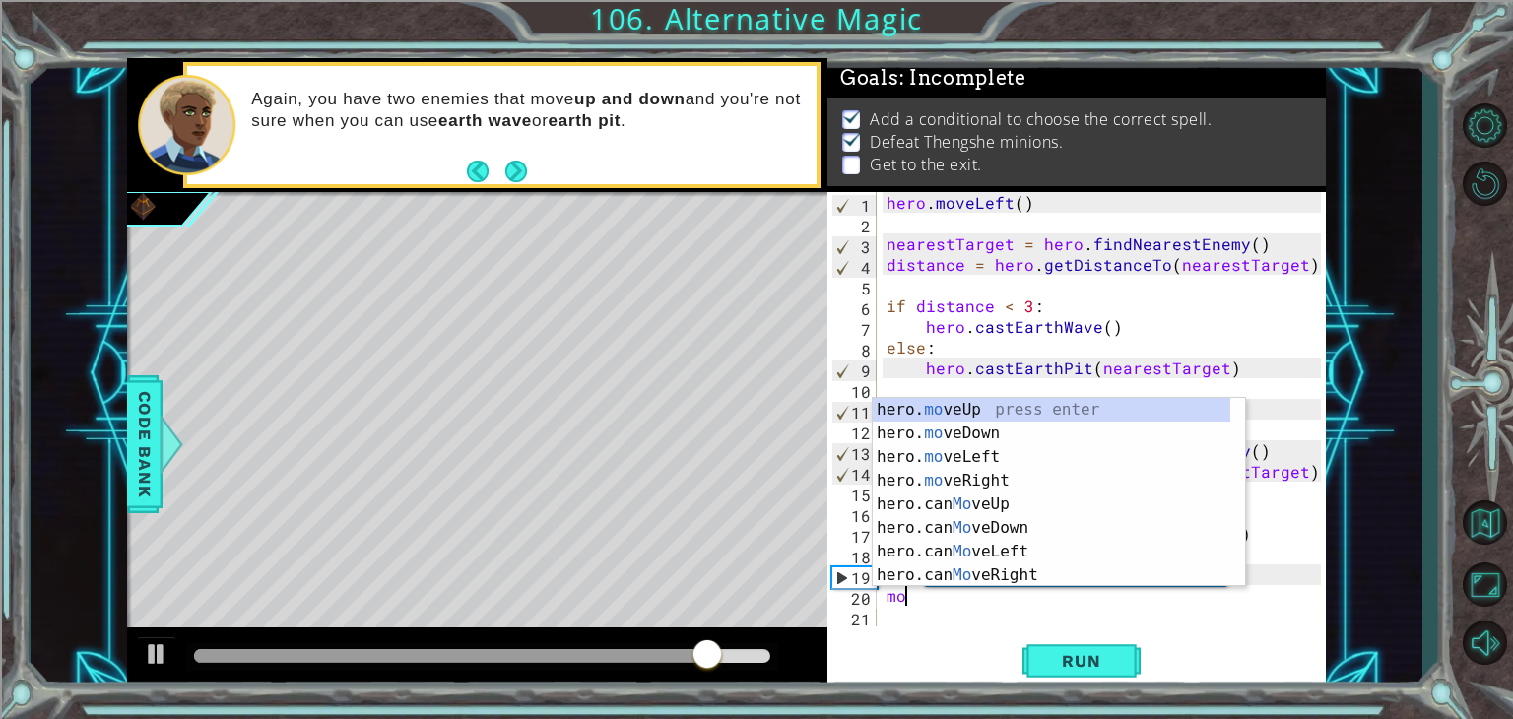
scroll to position [0, 0]
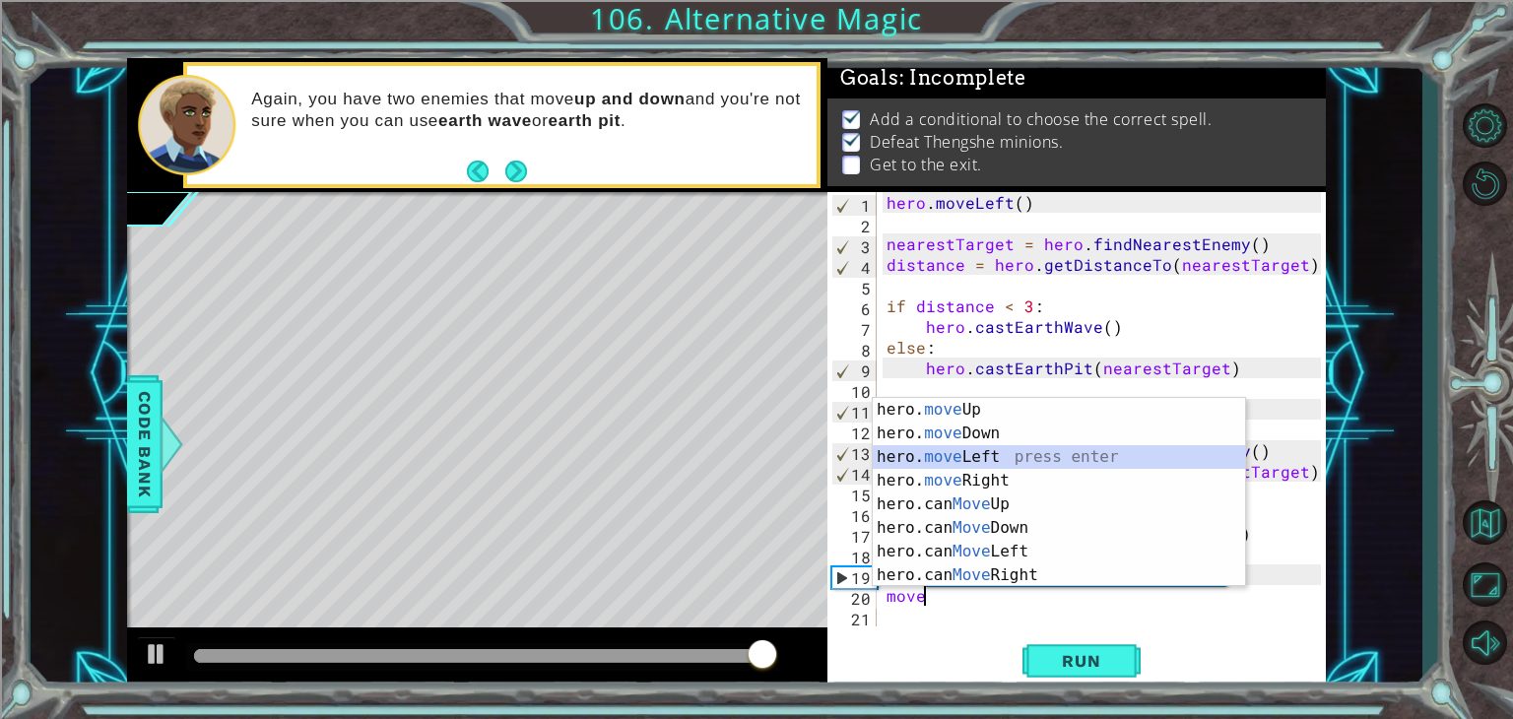
click at [991, 457] on div "hero. move Up press enter hero. move Down press enter hero. move Left press ent…" at bounding box center [1059, 516] width 372 height 236
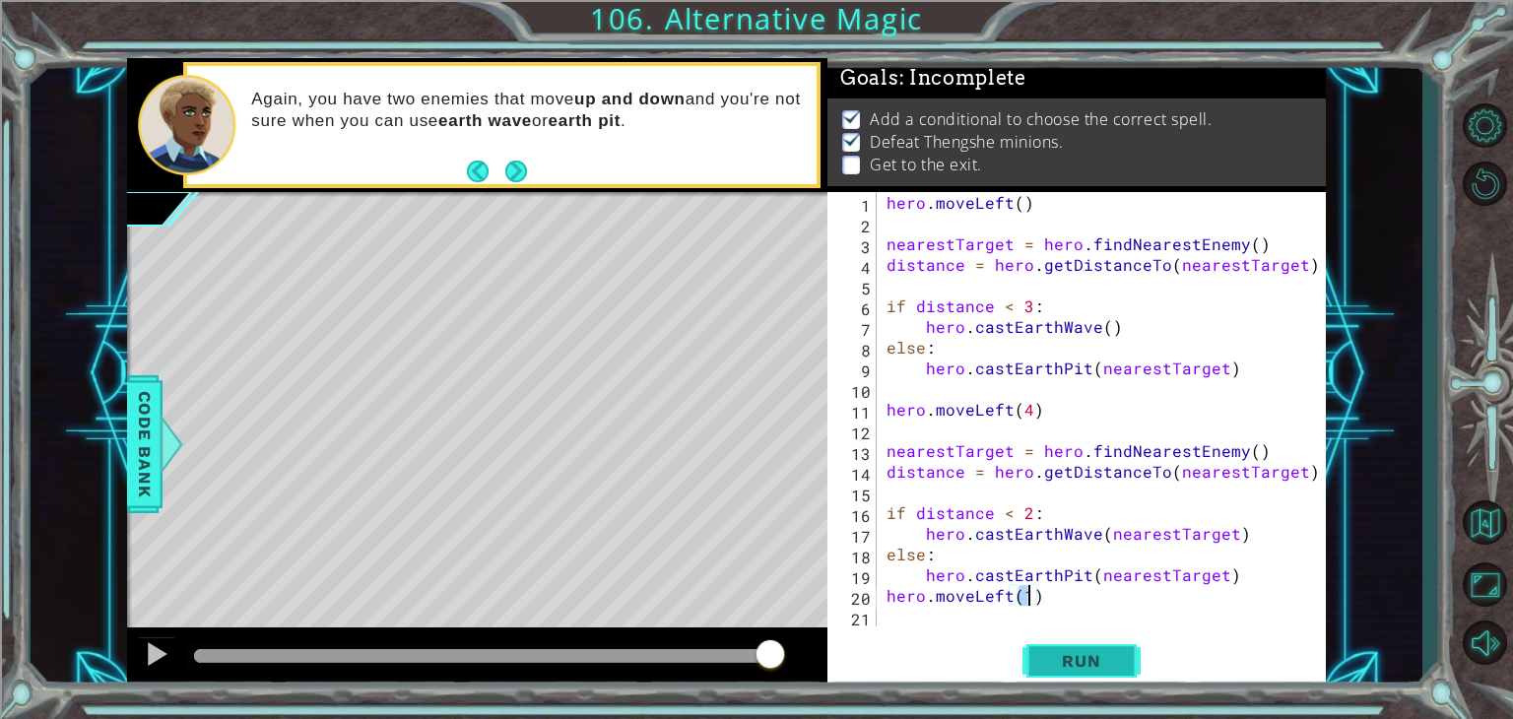
type textarea "hero.moveLeft(1)"
click at [1077, 675] on button "Run" at bounding box center [1082, 661] width 118 height 50
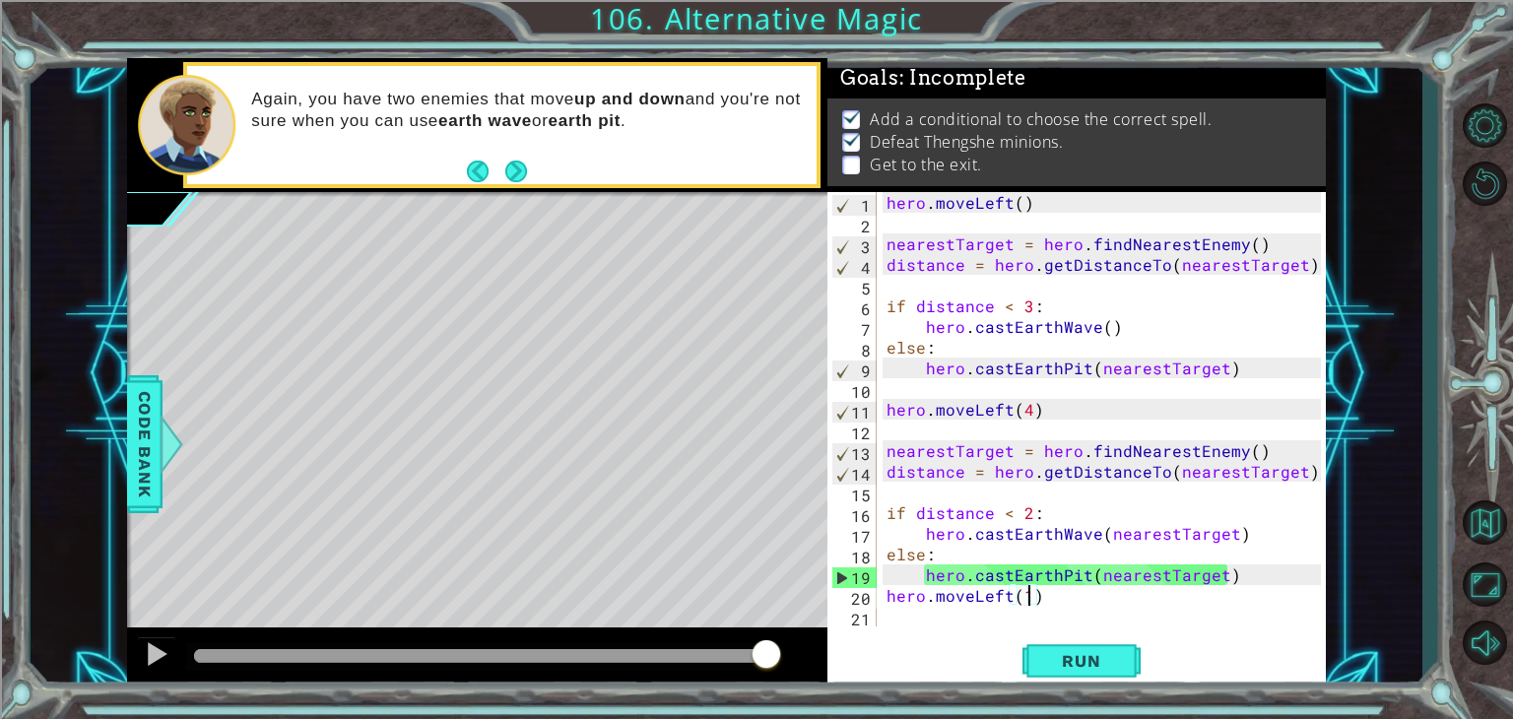
drag, startPoint x: 631, startPoint y: 659, endPoint x: 765, endPoint y: 659, distance: 134.0
click at [765, 659] on div at bounding box center [482, 656] width 576 height 14
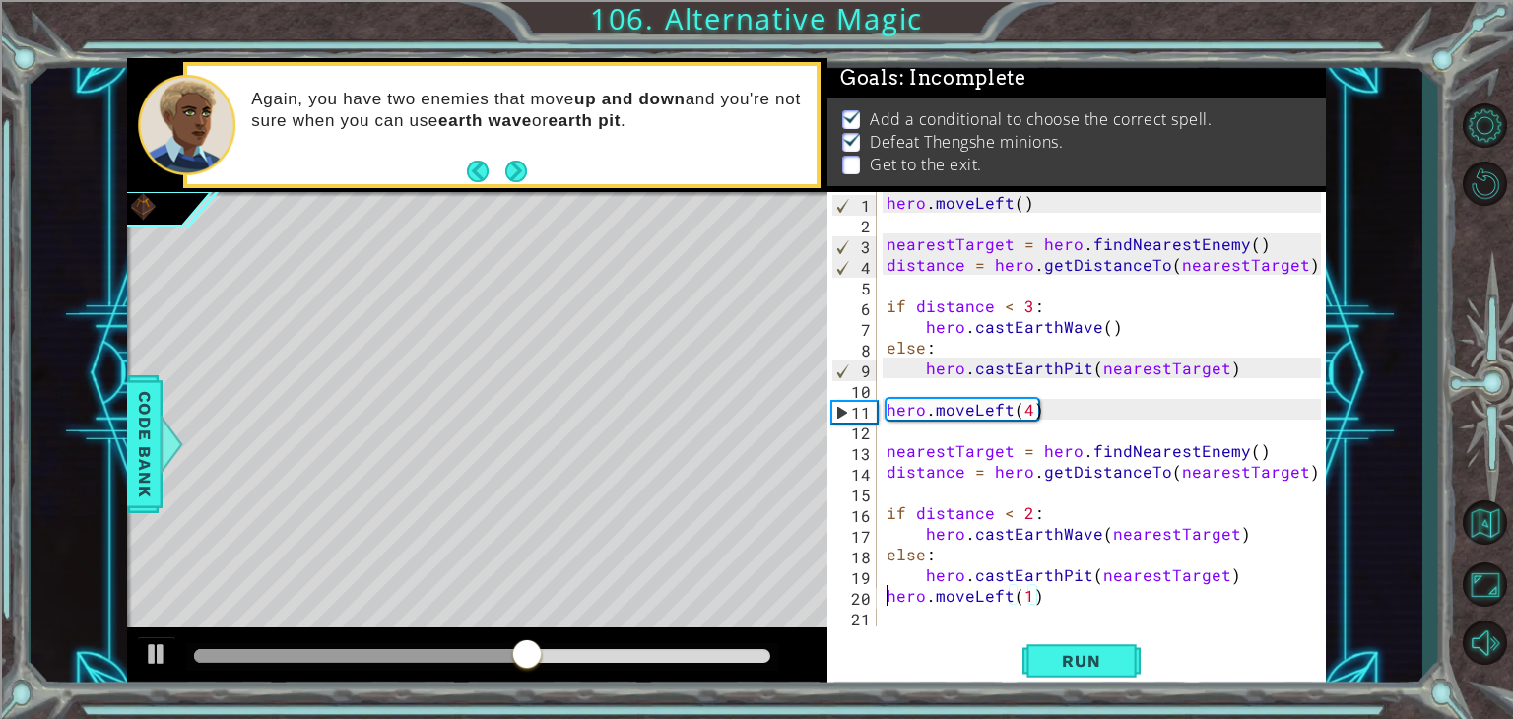
click at [891, 600] on div "hero . moveLeft ( ) nearestTarget = hero . findNearestEnemy ( ) distance = hero…" at bounding box center [1107, 430] width 448 height 476
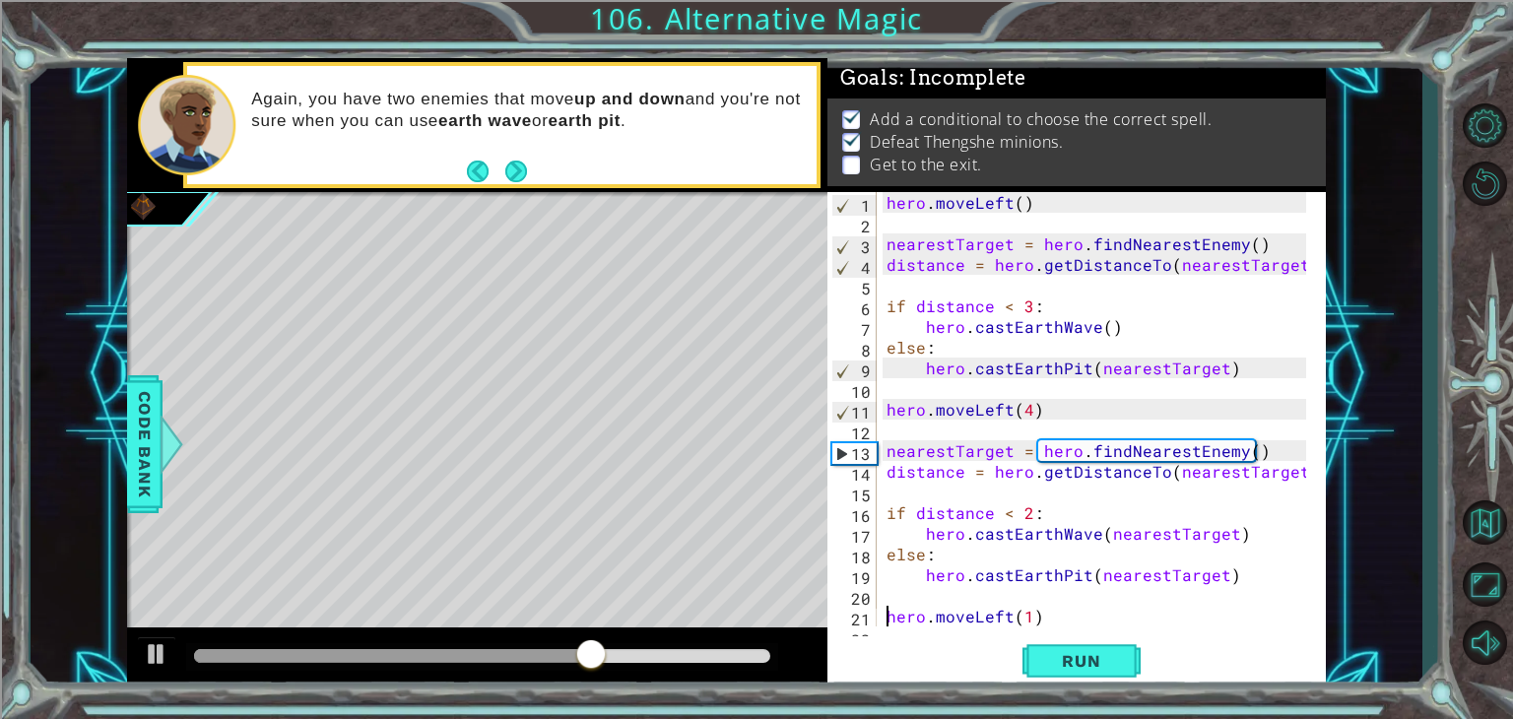
scroll to position [20, 0]
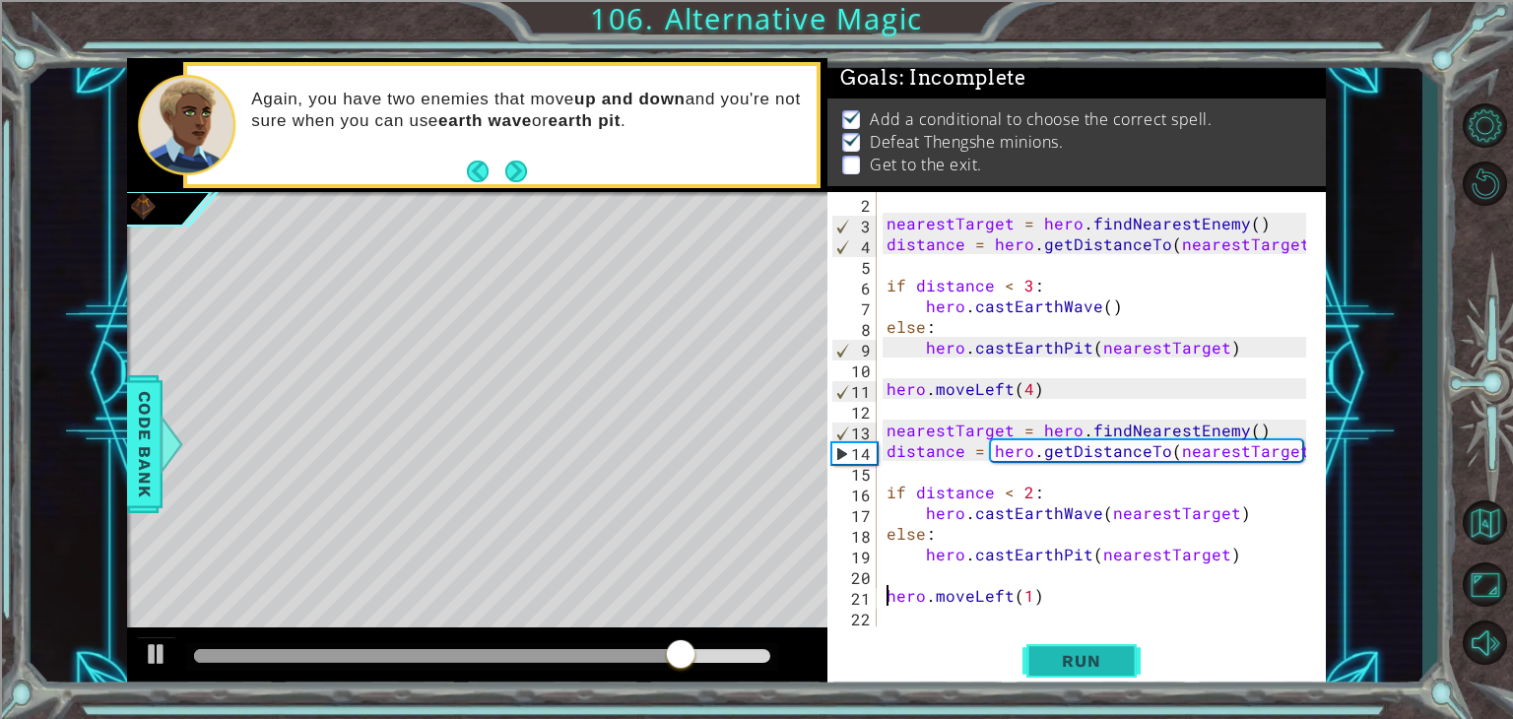
click at [1059, 663] on span "Run" at bounding box center [1081, 661] width 78 height 20
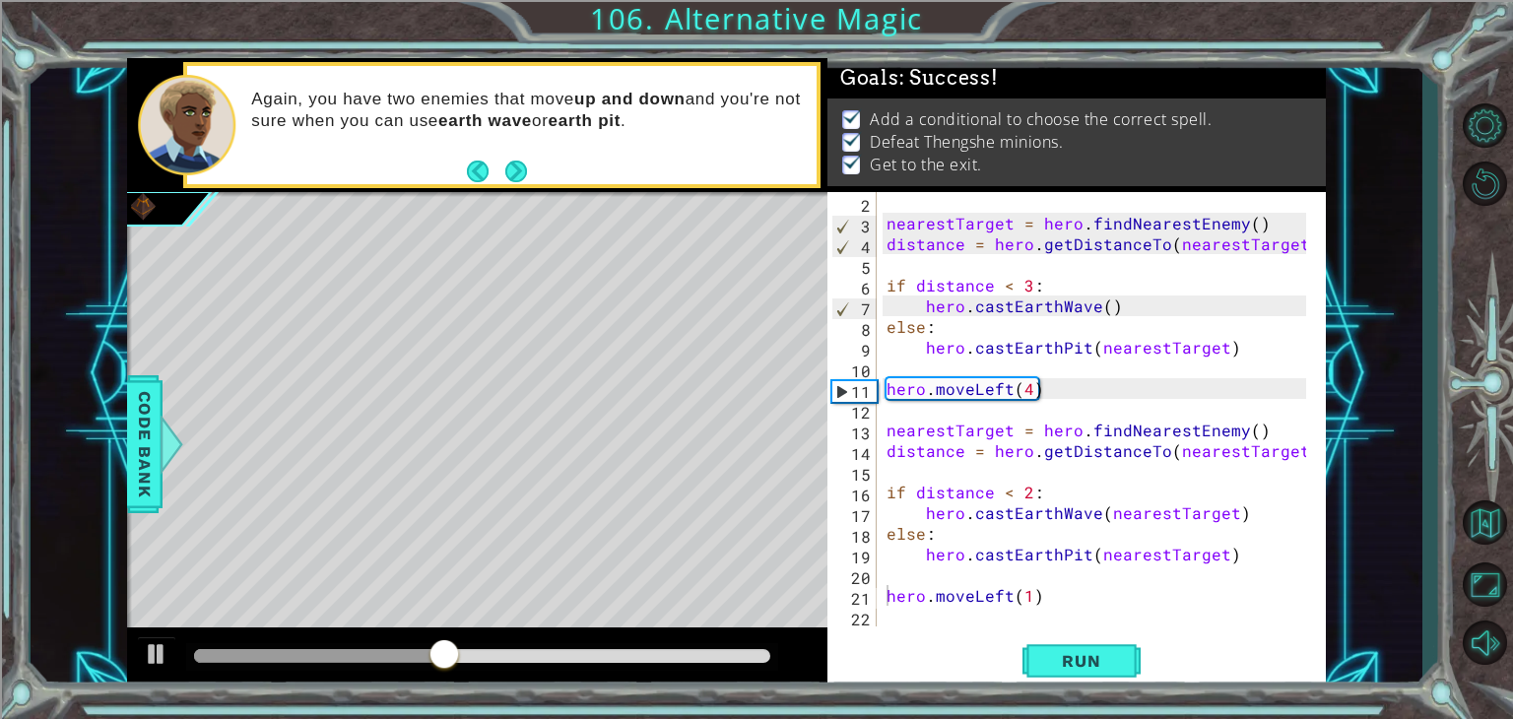
drag, startPoint x: 739, startPoint y: 657, endPoint x: 775, endPoint y: 655, distance: 36.5
click at [775, 655] on div at bounding box center [482, 657] width 592 height 28
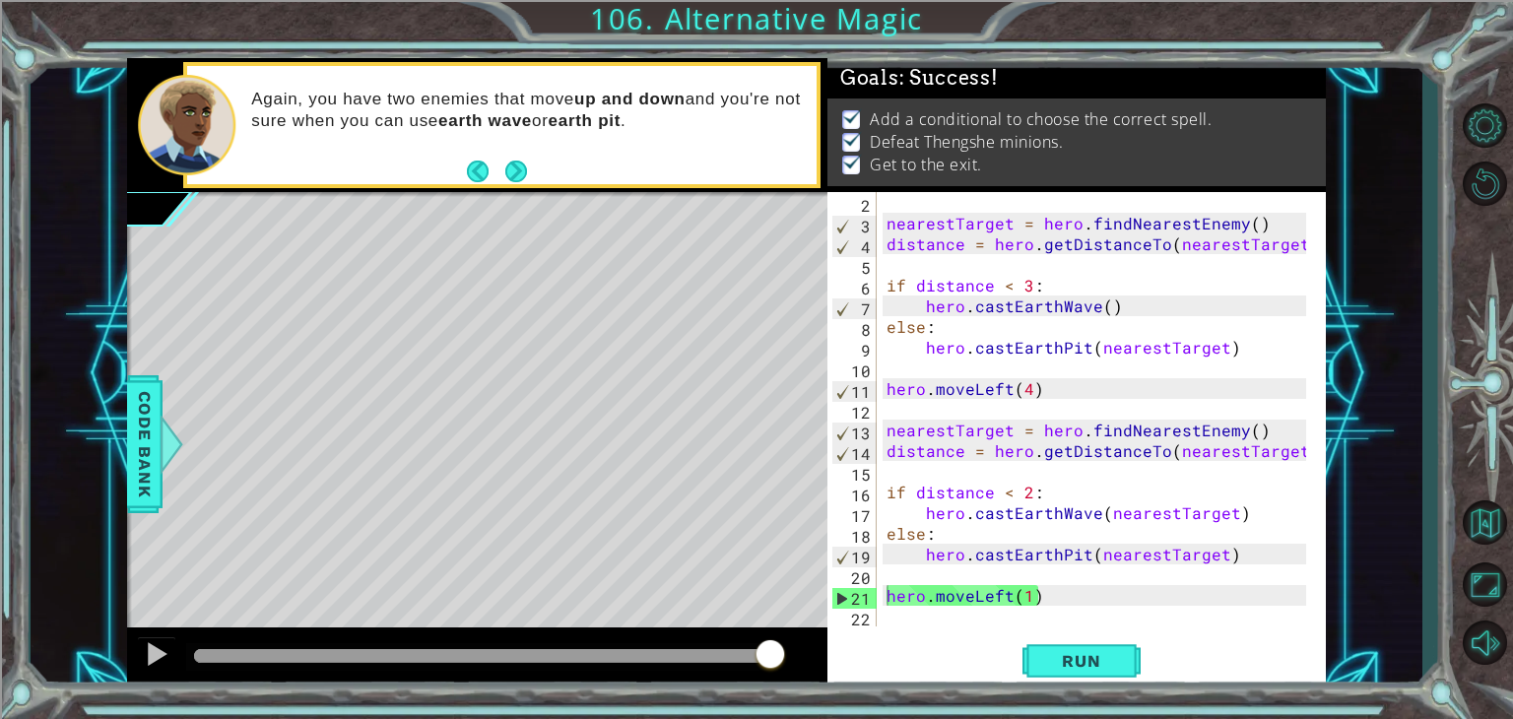
drag, startPoint x: 751, startPoint y: 661, endPoint x: 798, endPoint y: 654, distance: 47.8
click at [798, 654] on body "1 ההההההההההההההההההההההההההההההההההההההההההההההההההההההההההההההההההההההההההההה…" at bounding box center [756, 359] width 1513 height 719
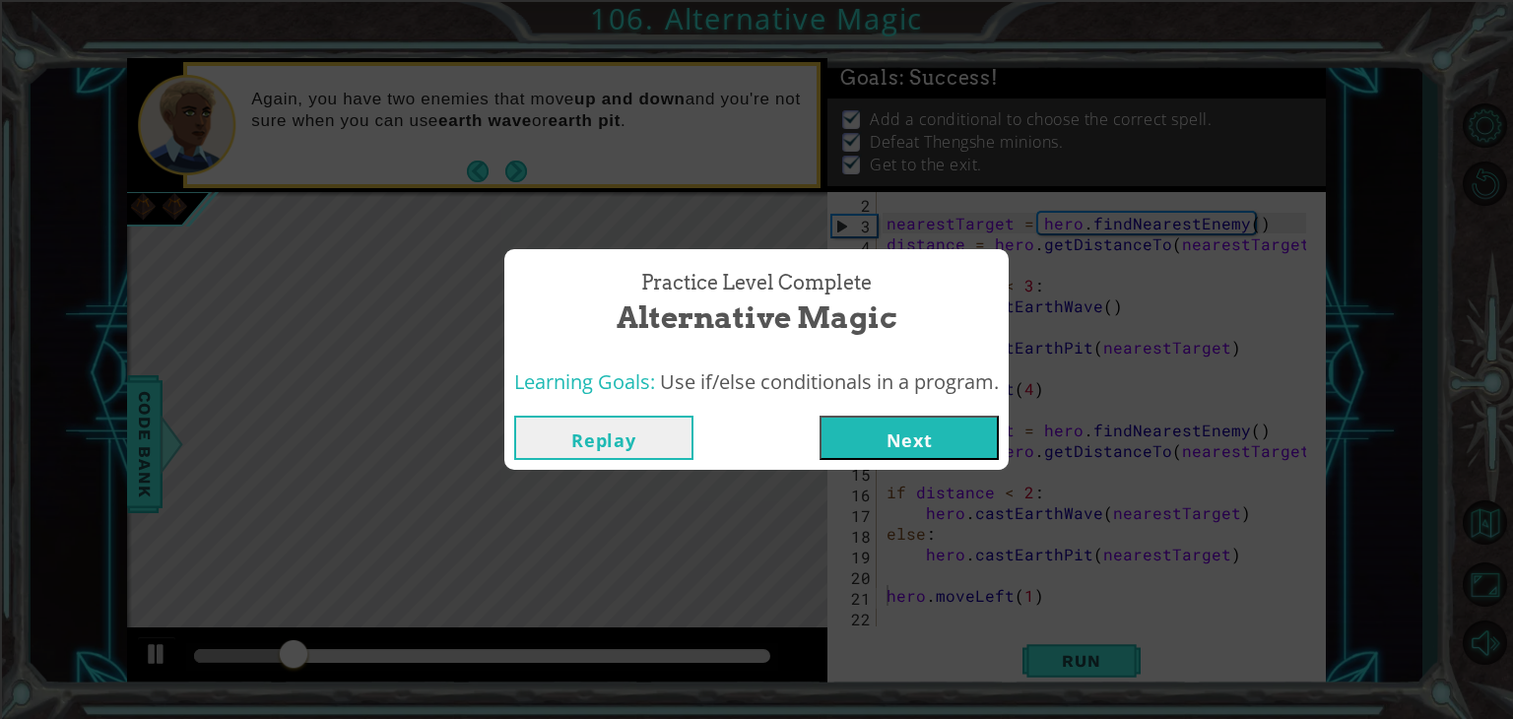
click at [867, 441] on button "Next" at bounding box center [909, 438] width 179 height 44
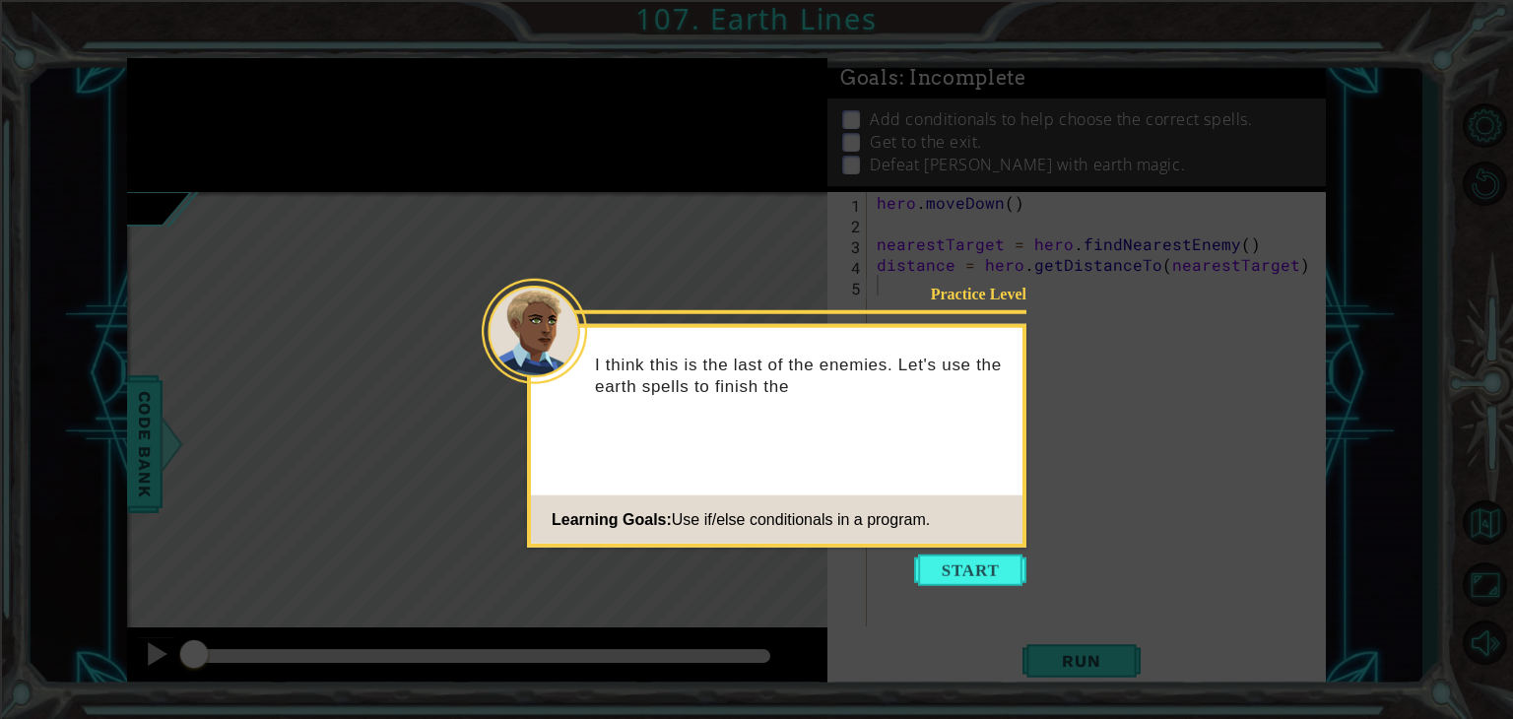
click at [865, 442] on div "Practice Level I think this is the last of the enemies. Let's use the earth spe…" at bounding box center [776, 436] width 499 height 224
click at [954, 557] on button "Start" at bounding box center [970, 571] width 112 height 32
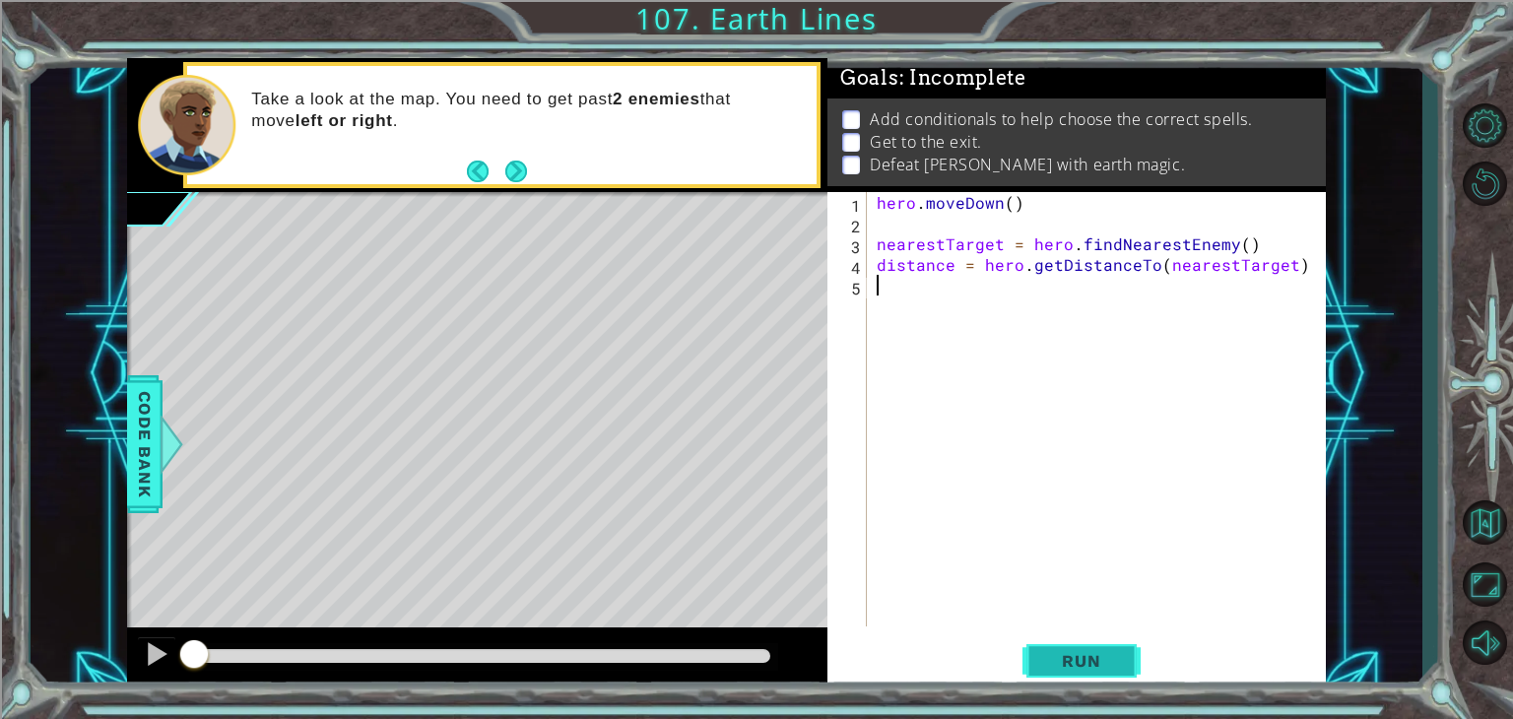
click at [1083, 642] on button "Run" at bounding box center [1082, 661] width 118 height 50
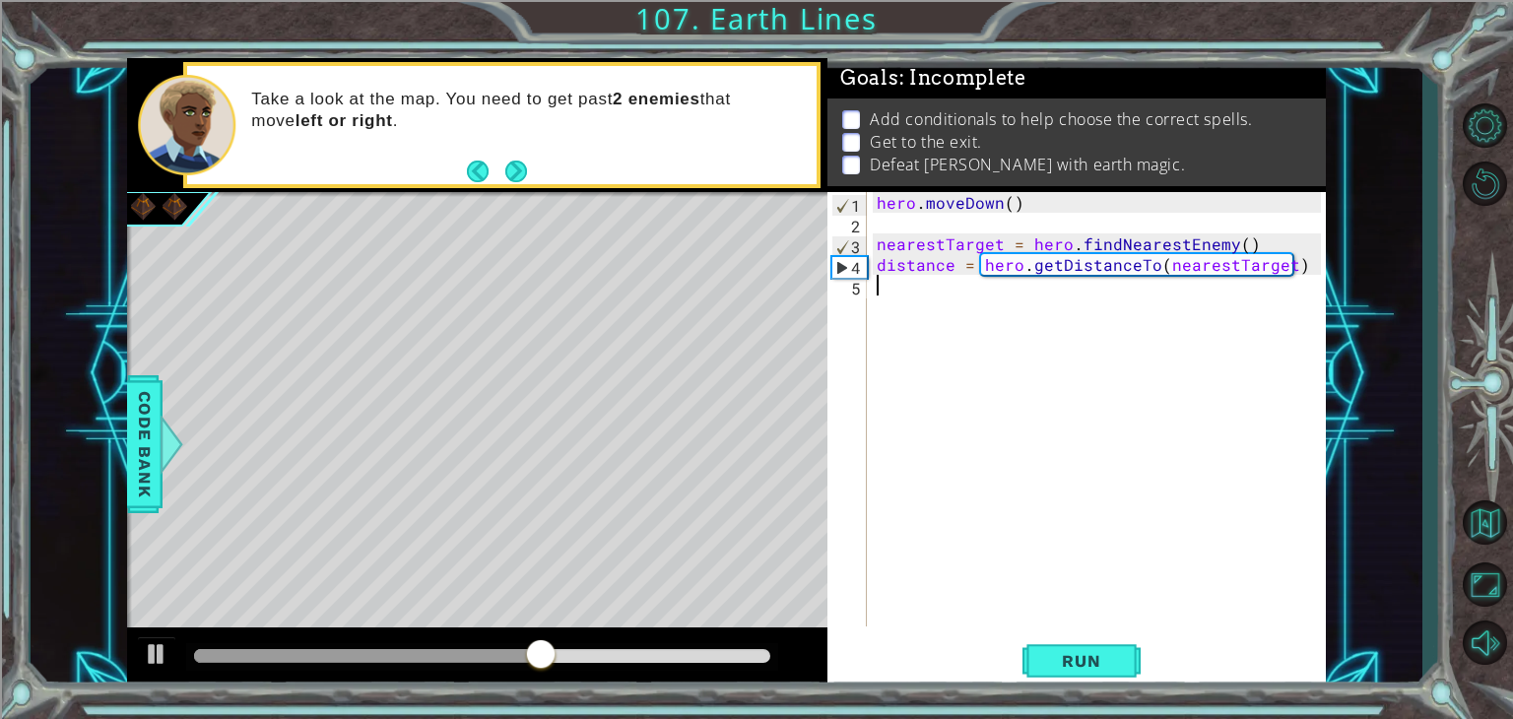
type textarea "'"
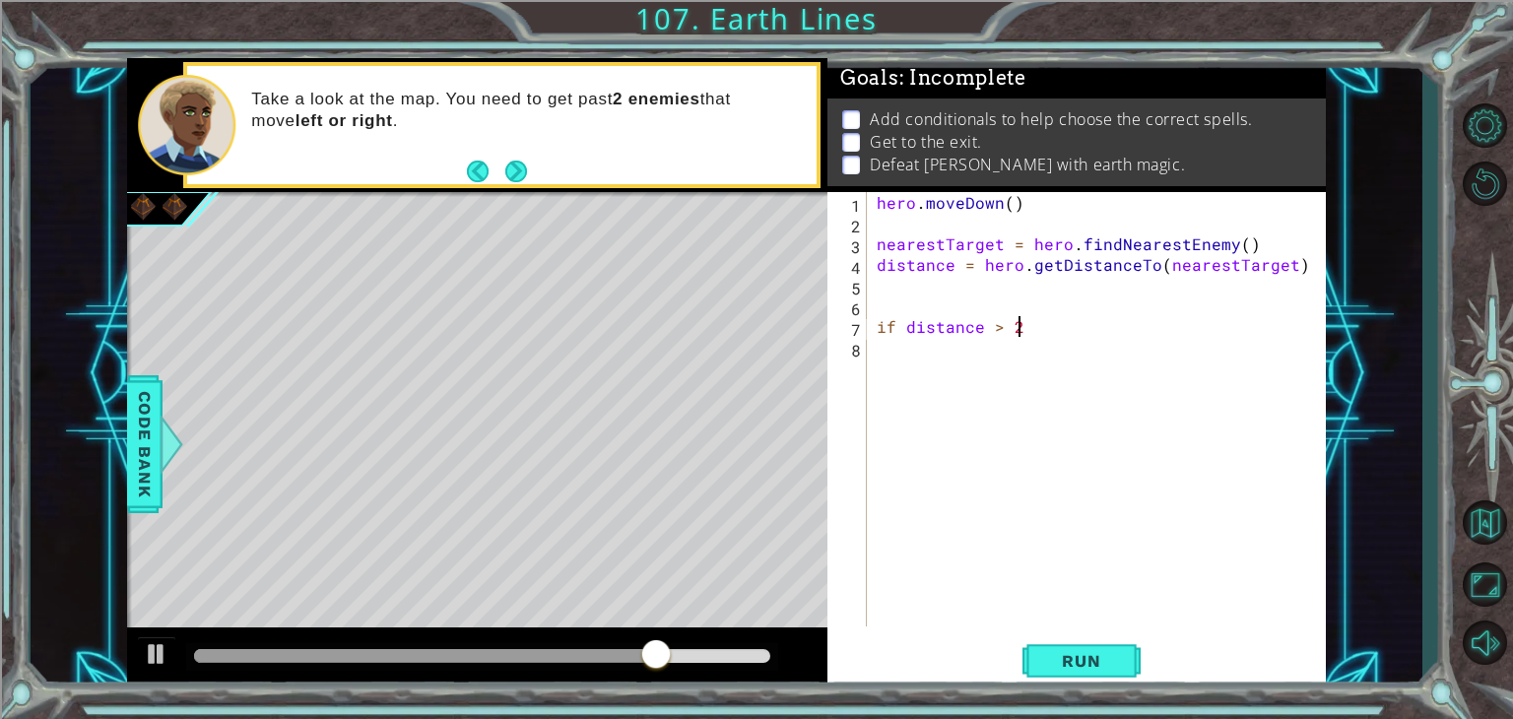
scroll to position [0, 8]
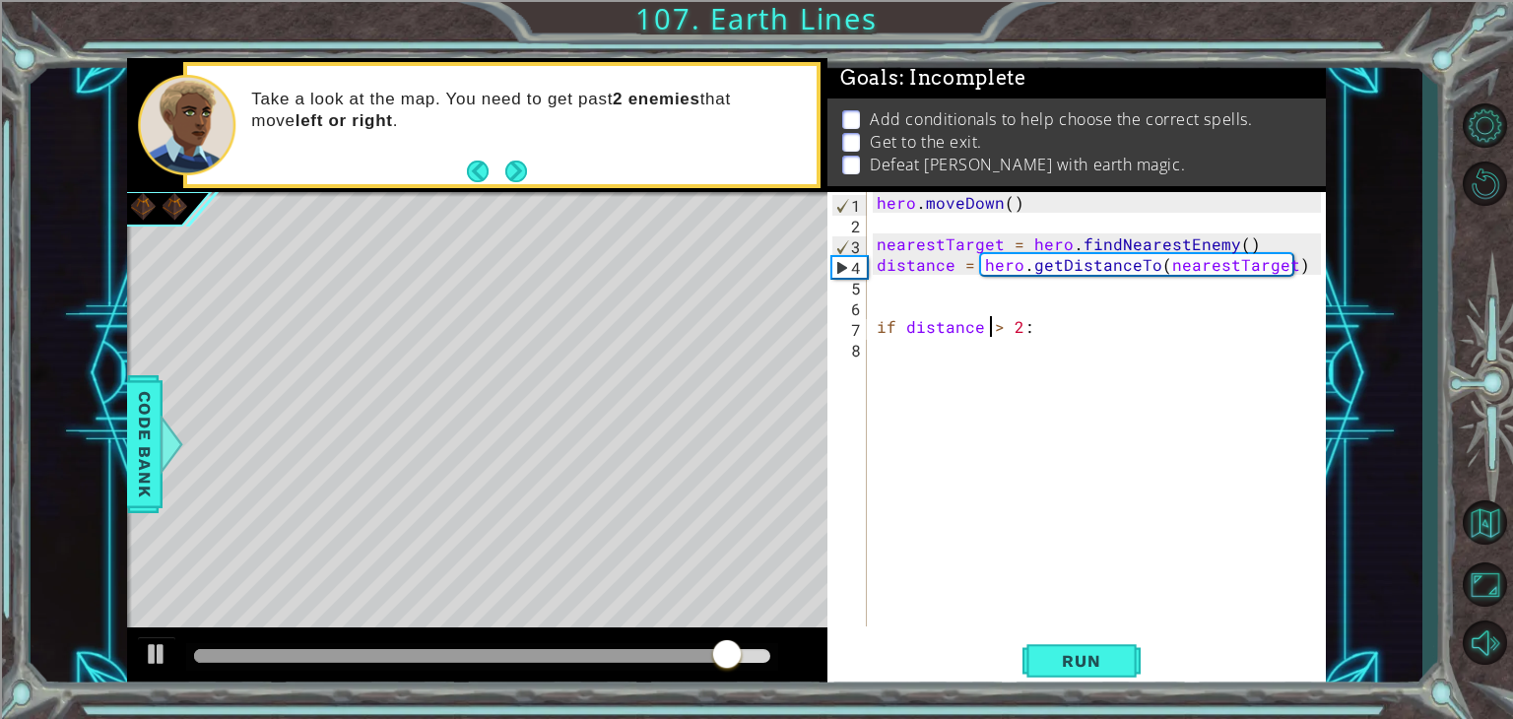
click at [995, 334] on div "hero . [GEOGRAPHIC_DATA] ( ) nearestTarget = hero . findNearestEnemy ( ) distan…" at bounding box center [1102, 430] width 458 height 476
click at [997, 331] on div "hero . [GEOGRAPHIC_DATA] ( ) nearestTarget = hero . findNearestEnemy ( ) distan…" at bounding box center [1102, 430] width 458 height 476
type textarea "if distance < 2:"
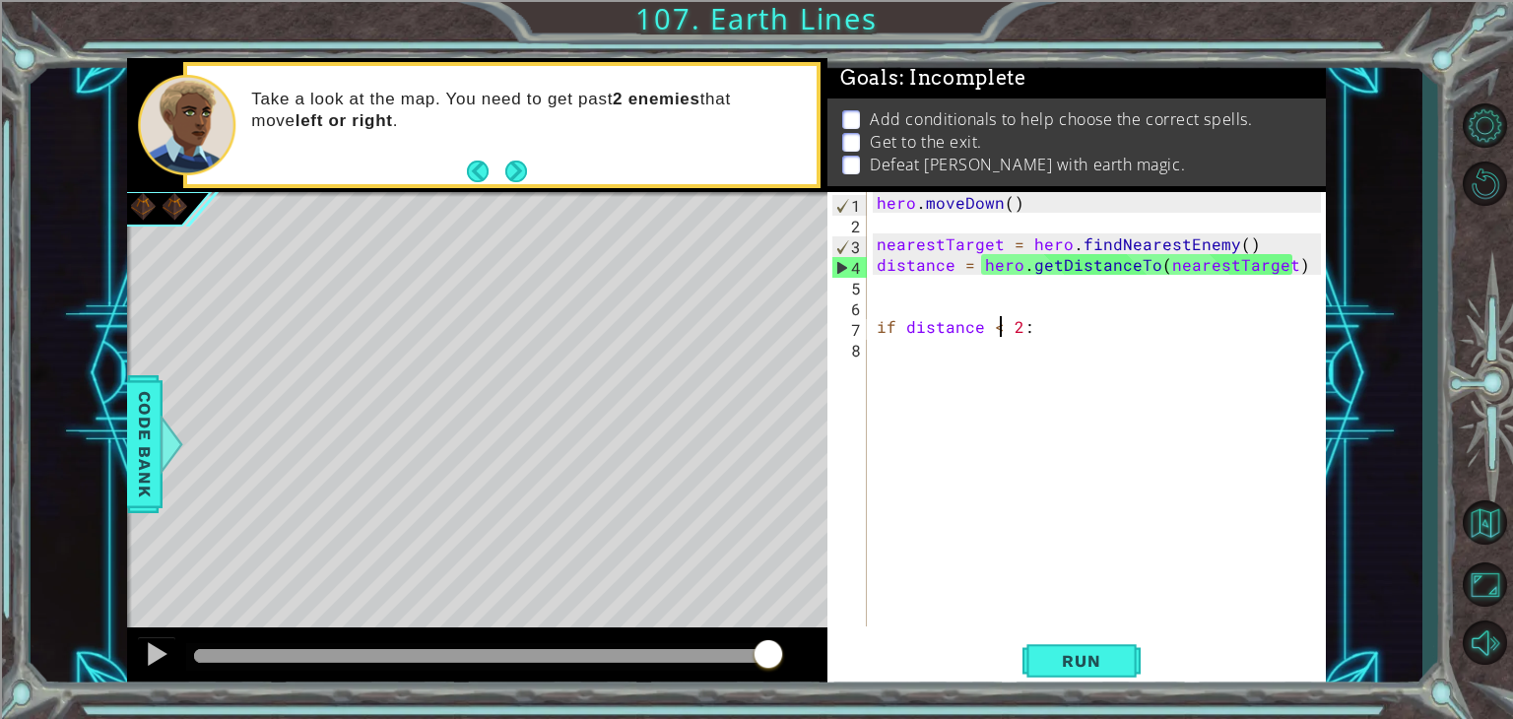
click at [1053, 350] on div "hero . [GEOGRAPHIC_DATA] ( ) nearestTarget = hero . findNearestEnemy ( ) distan…" at bounding box center [1102, 430] width 458 height 476
click at [1016, 324] on div "hero . [GEOGRAPHIC_DATA] ( ) nearestTarget = hero . findNearestEnemy ( ) distan…" at bounding box center [1102, 430] width 458 height 476
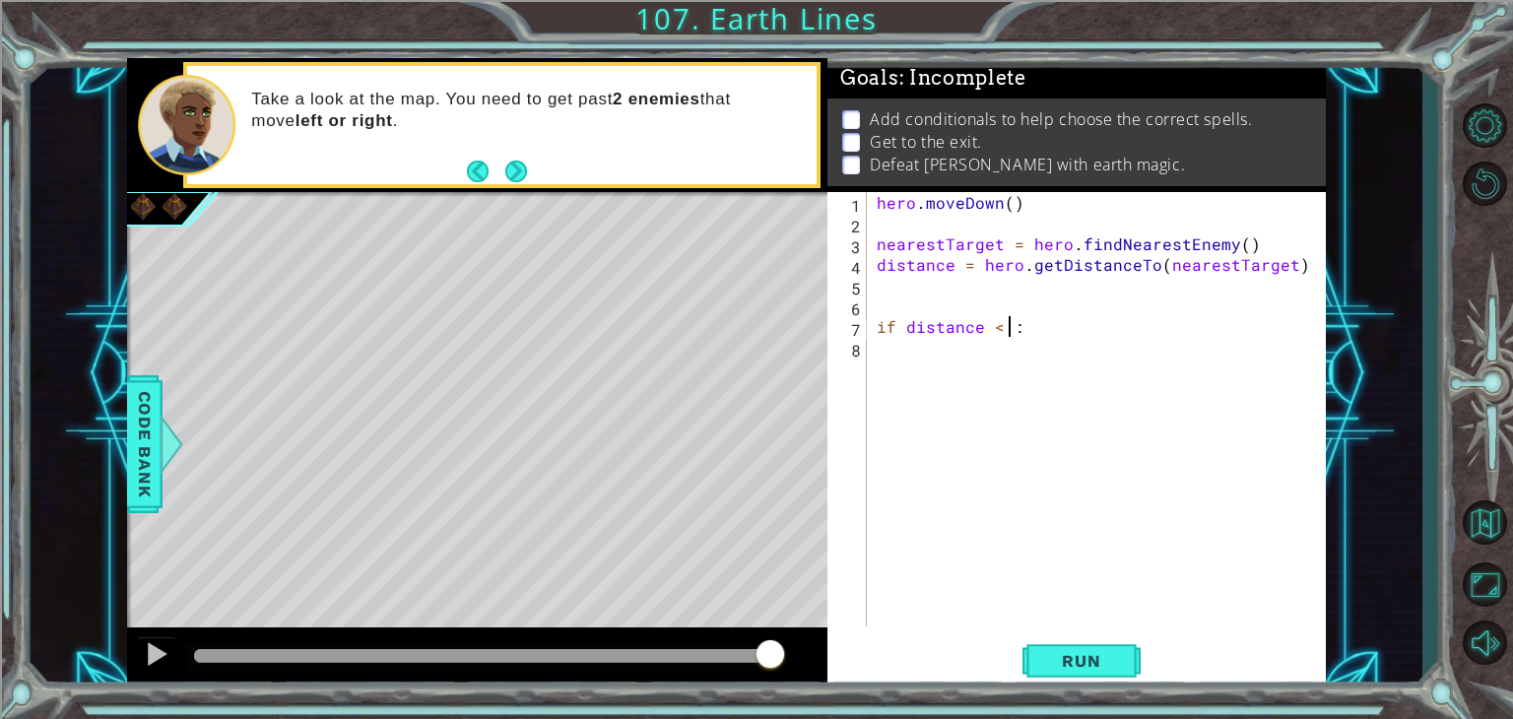
scroll to position [0, 8]
type textarea "if distance < 3:"
click at [1082, 670] on span "Run" at bounding box center [1081, 661] width 78 height 20
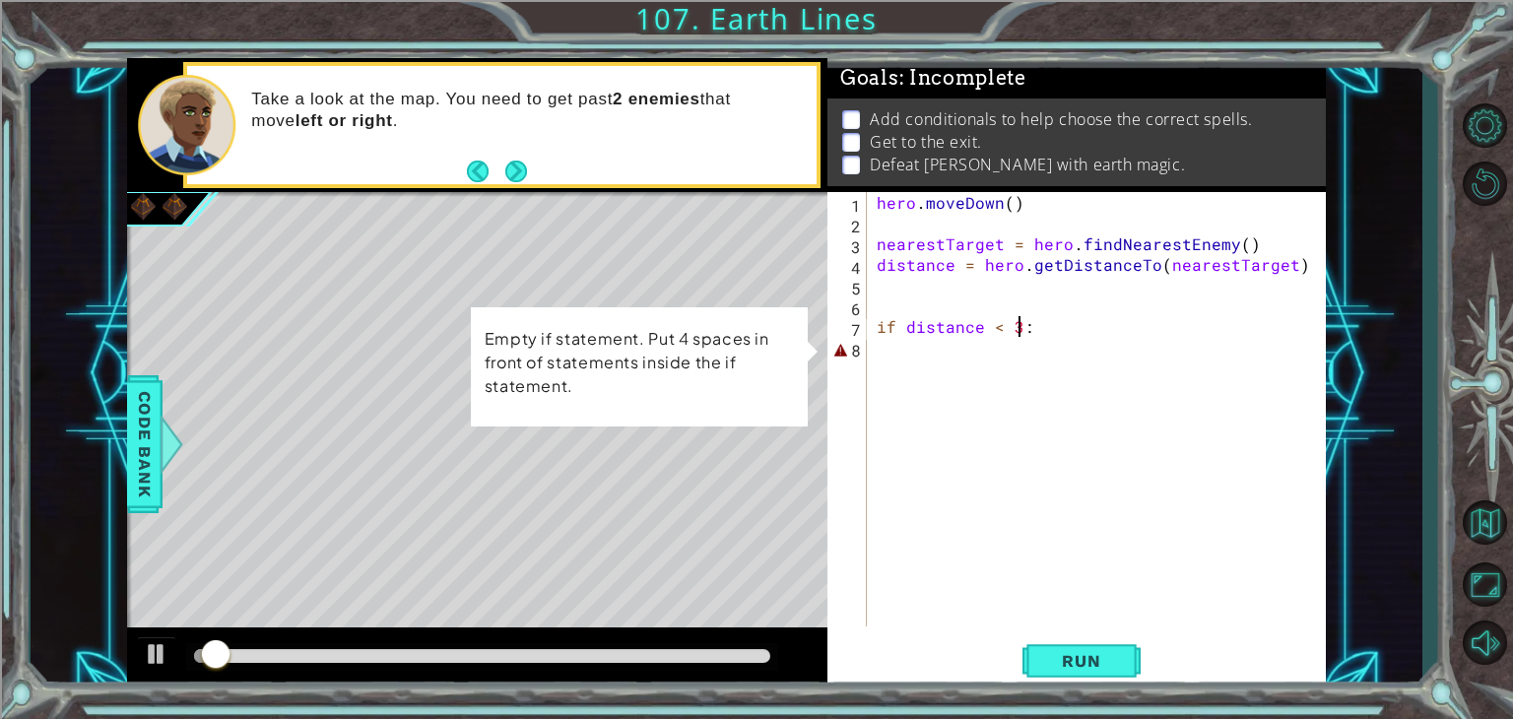
click at [964, 355] on div "hero . [GEOGRAPHIC_DATA] ( ) nearestTarget = hero . findNearestEnemy ( ) distan…" at bounding box center [1102, 430] width 458 height 476
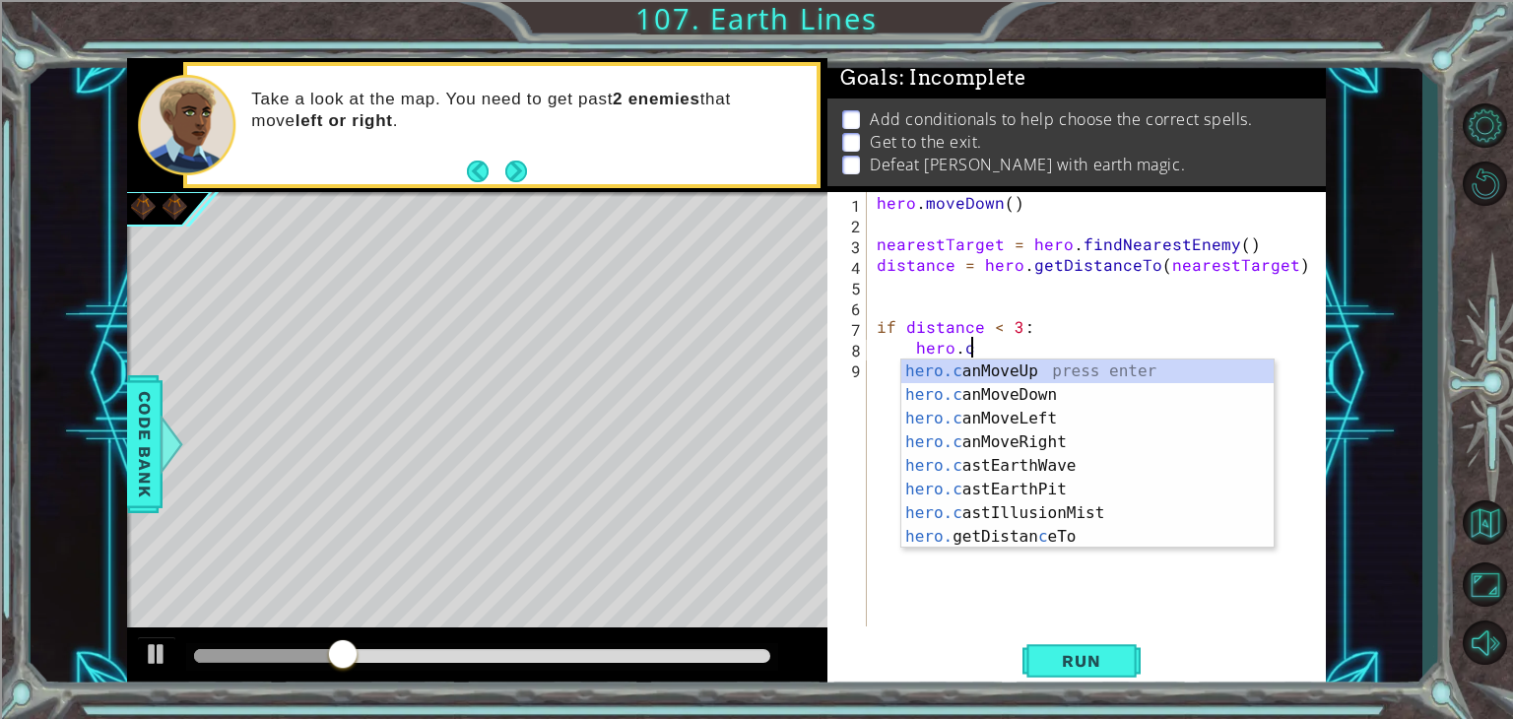
scroll to position [0, 5]
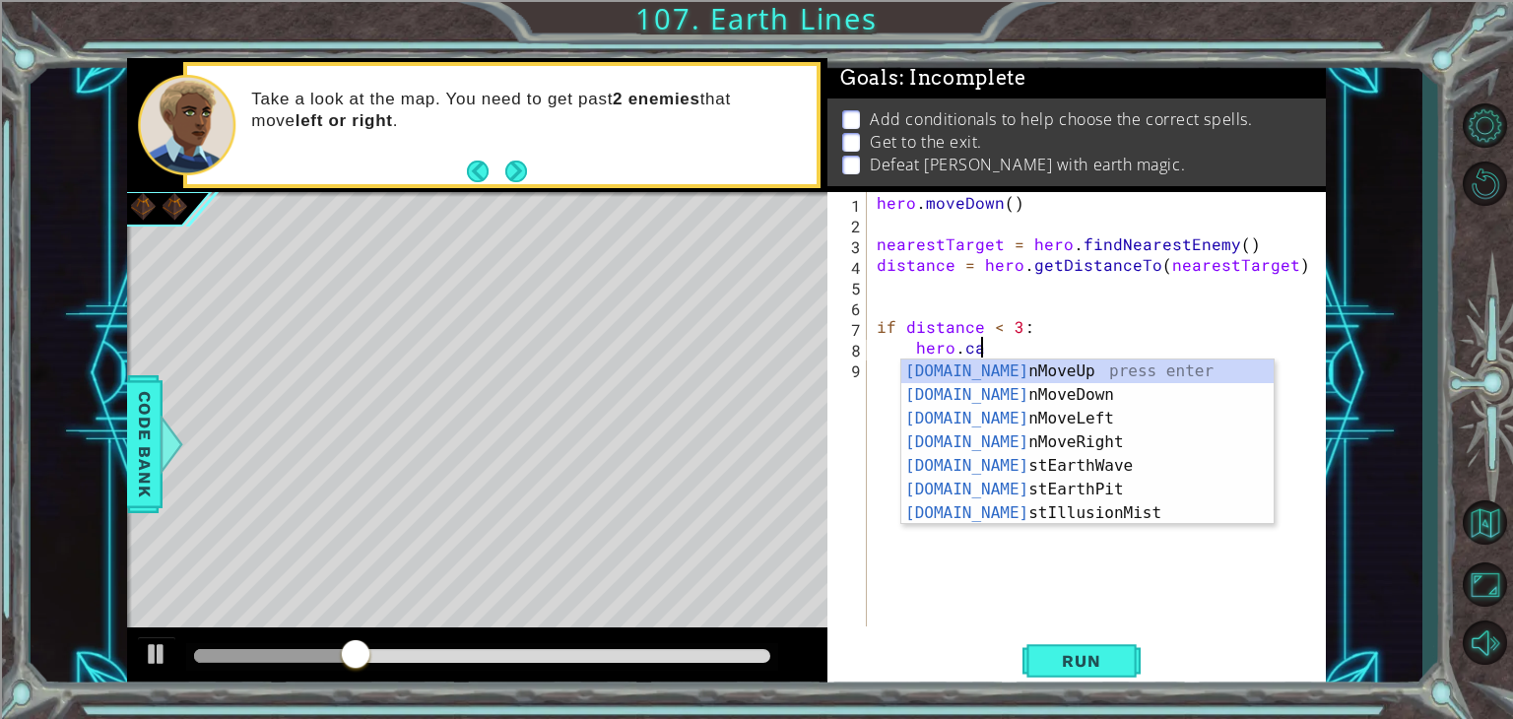
type textarea "hero.cast"
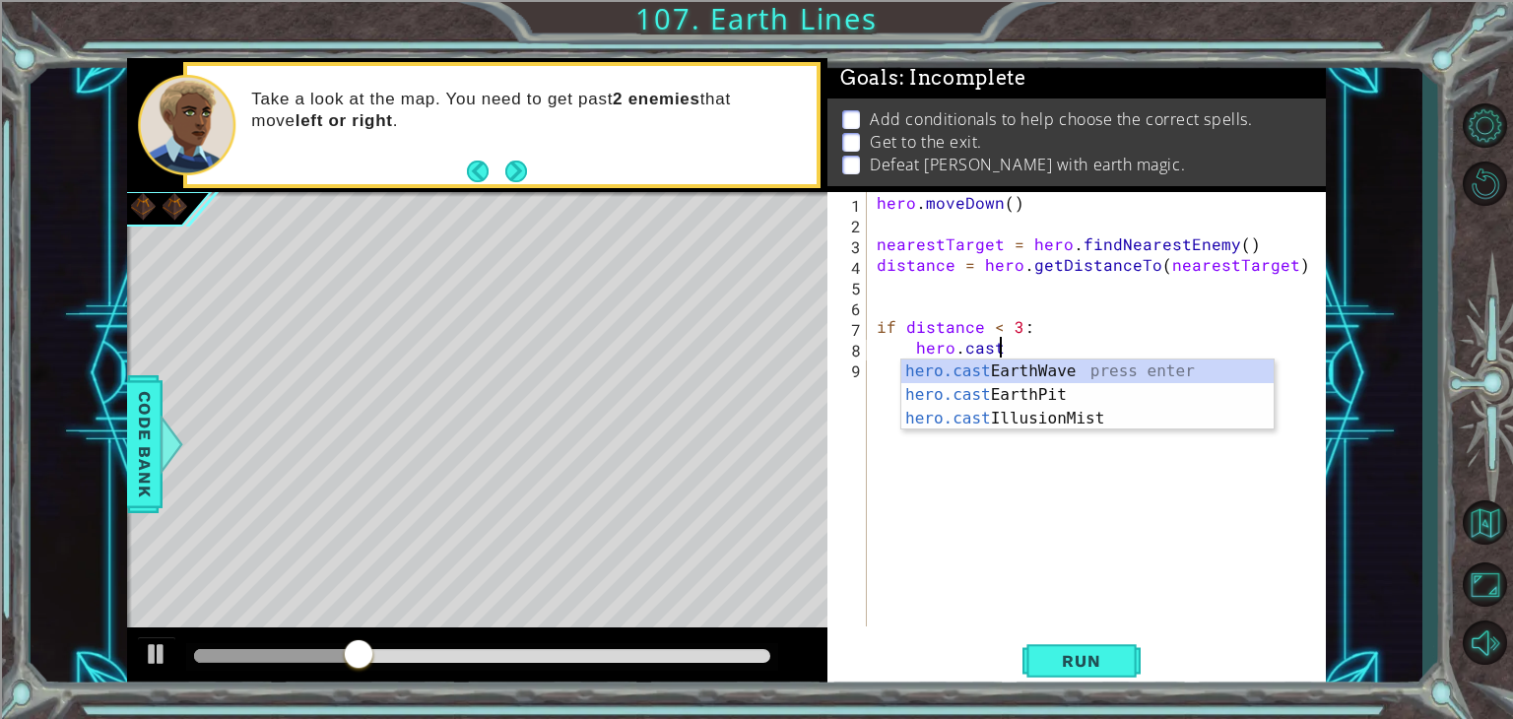
scroll to position [0, 6]
click at [1029, 371] on div "hero.cast EarthWave press enter hero.cast EarthPit press enter hero.cast Illusi…" at bounding box center [1087, 419] width 372 height 118
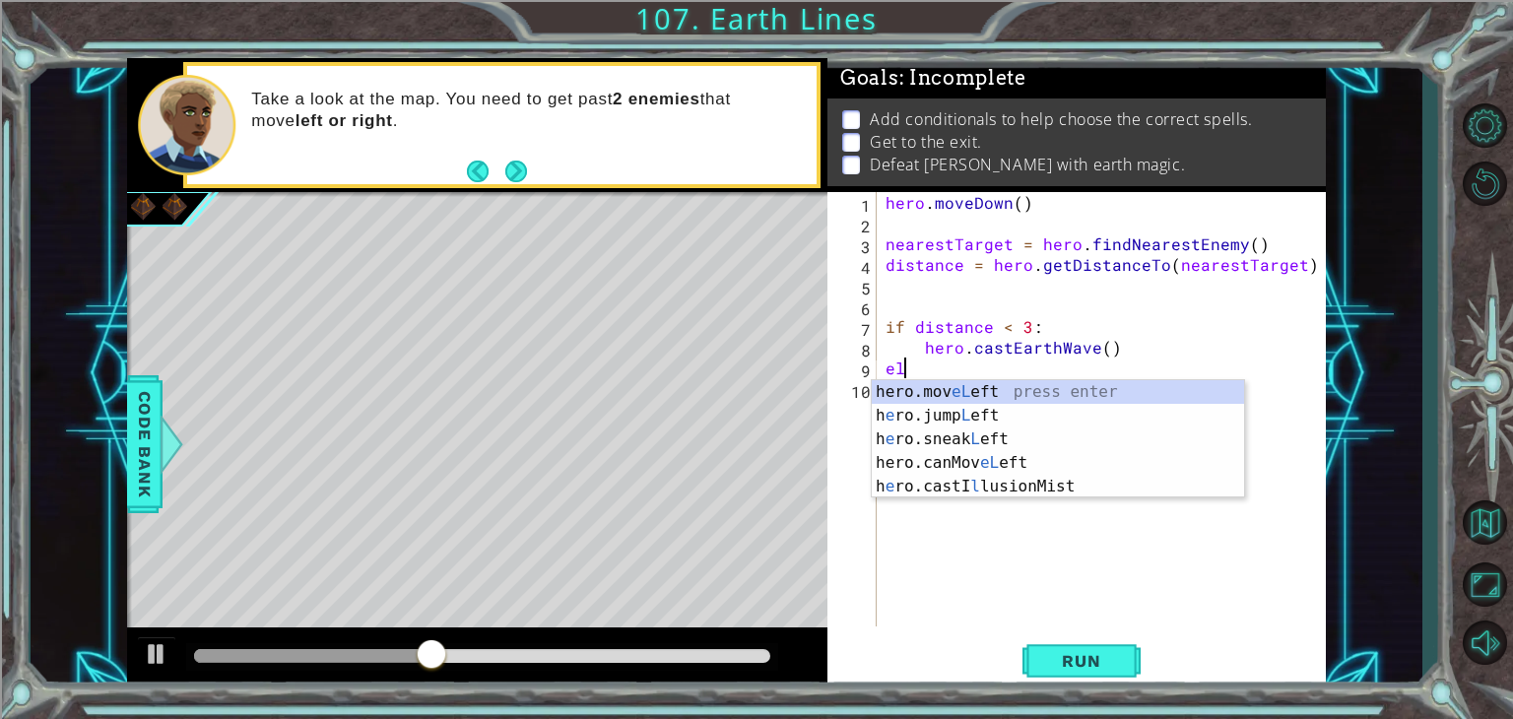
scroll to position [0, 0]
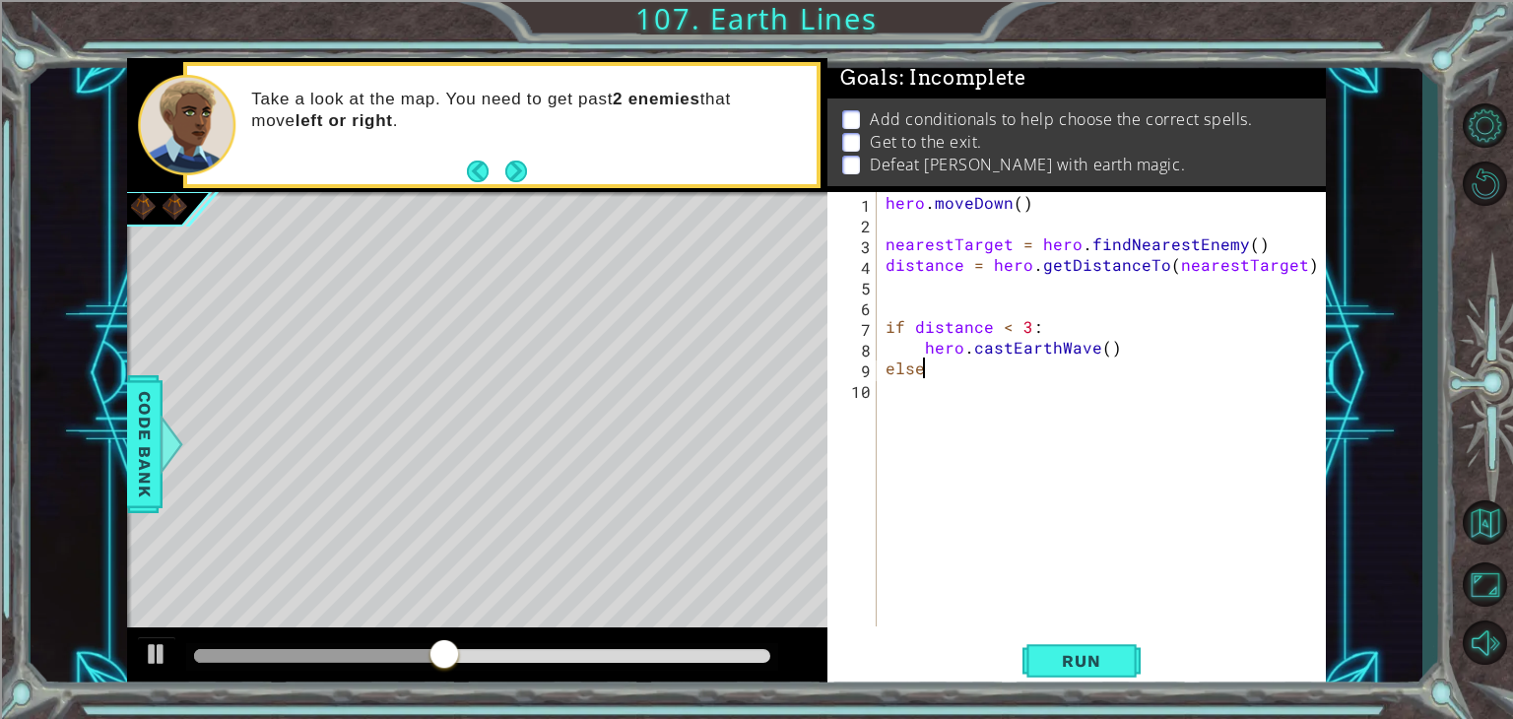
type textarea "else:"
click at [972, 387] on div "hero . [GEOGRAPHIC_DATA] ( ) nearestTarget = hero . findNearestEnemy ( ) distan…" at bounding box center [1106, 430] width 449 height 476
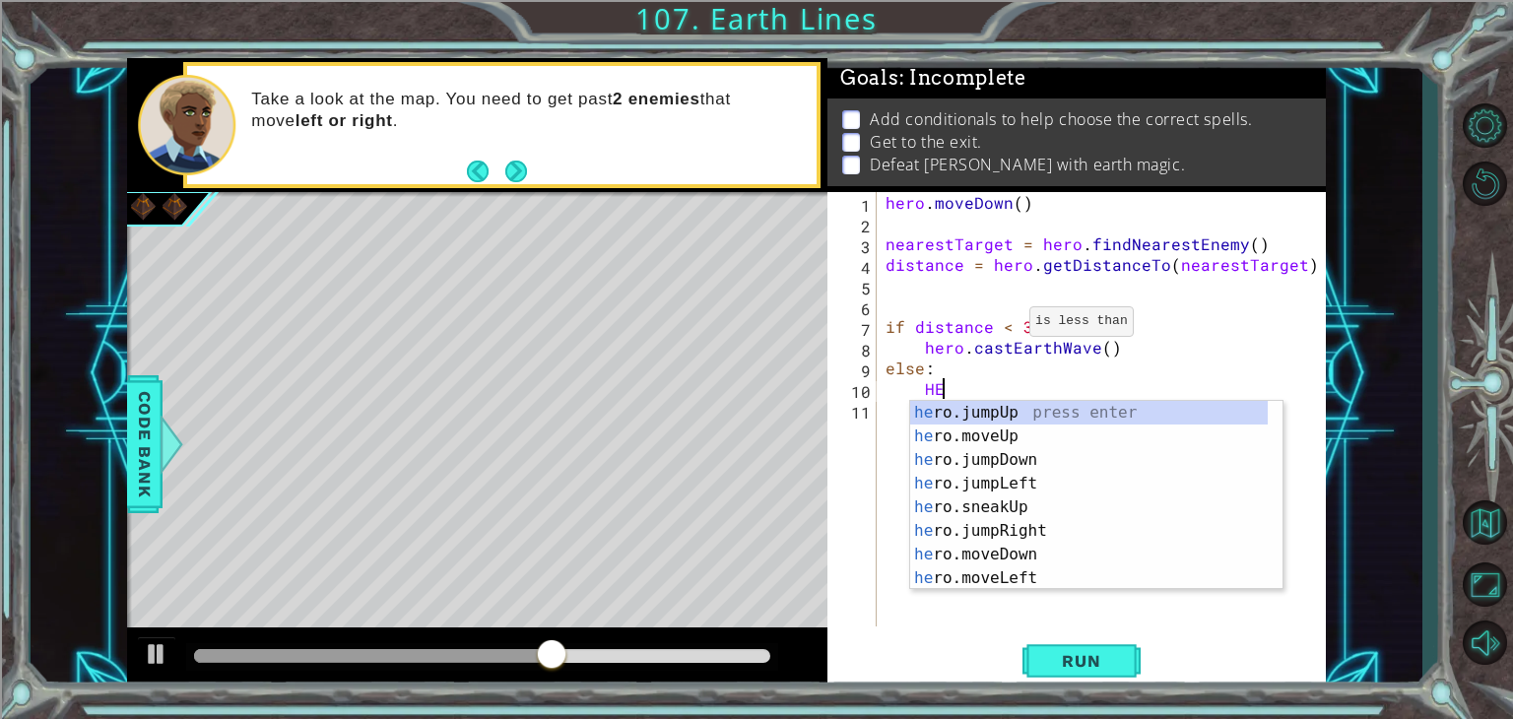
type textarea "H"
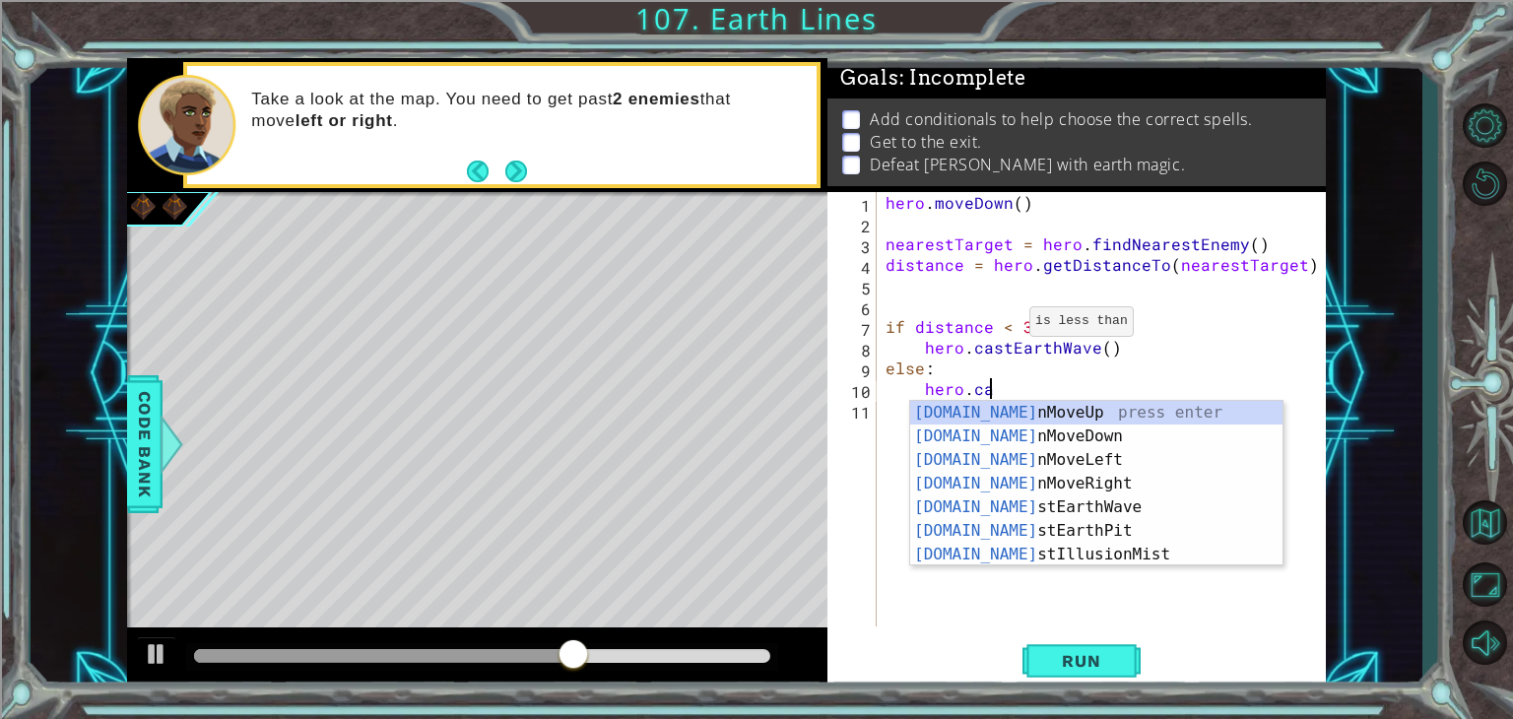
scroll to position [0, 5]
click at [1072, 538] on div "[DOMAIN_NAME] nMoveUp press enter [DOMAIN_NAME] nMoveDown press enter [DOMAIN_N…" at bounding box center [1096, 507] width 372 height 213
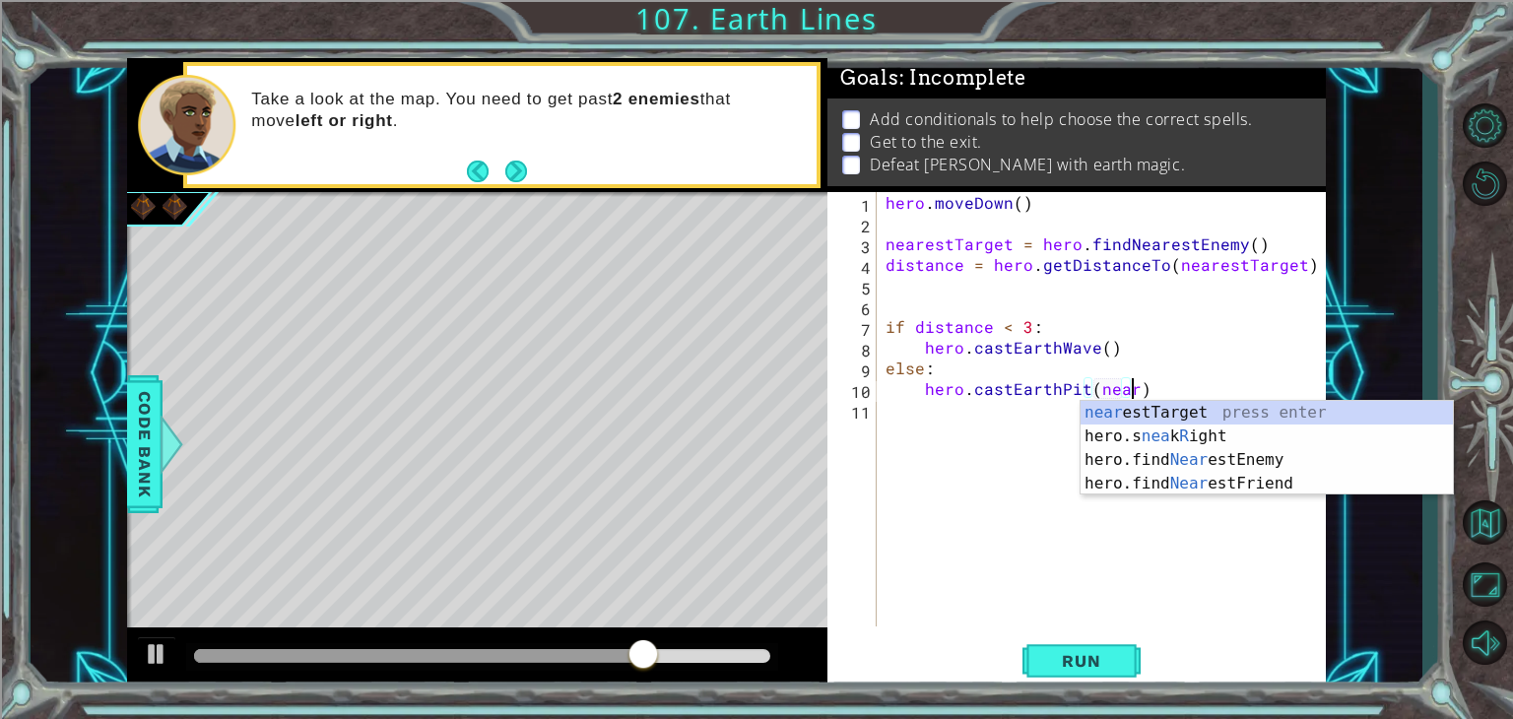
scroll to position [0, 15]
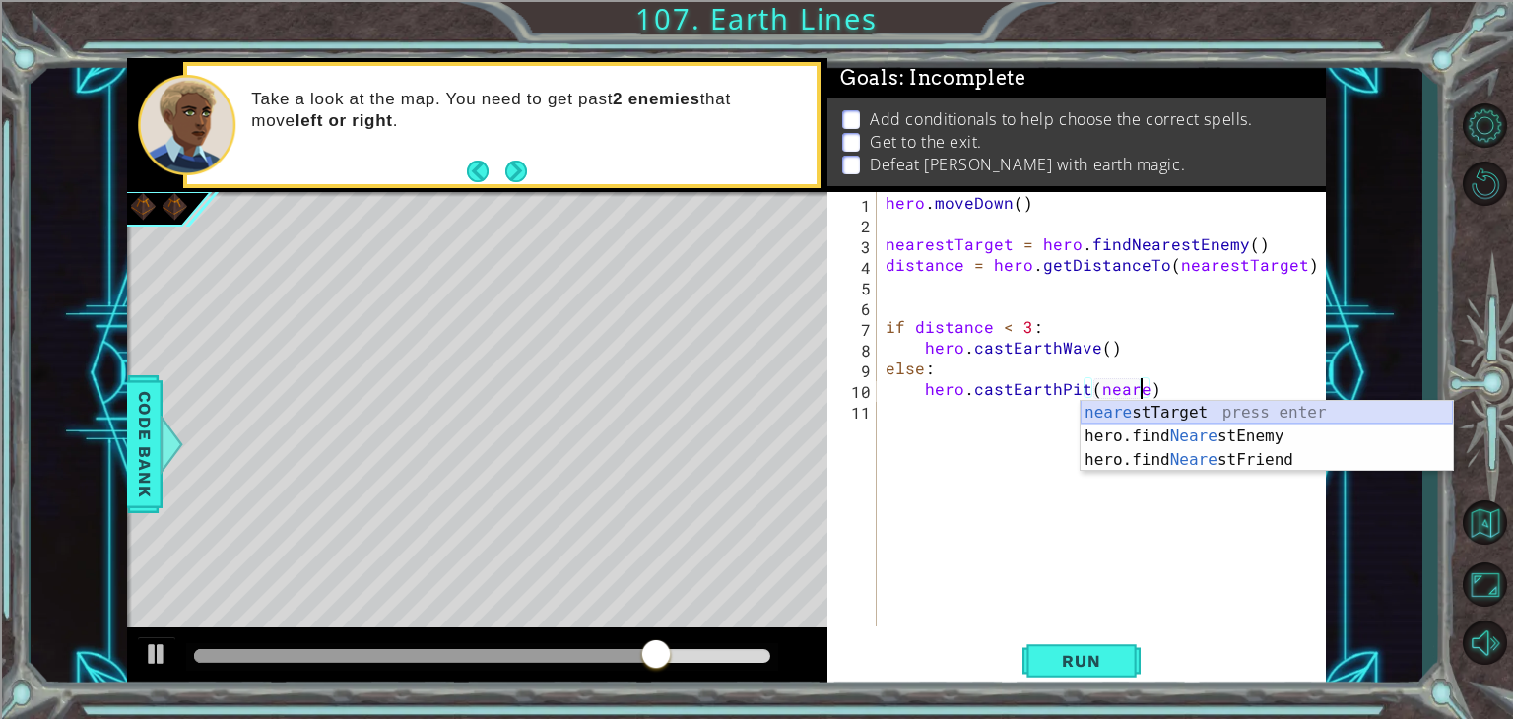
click at [1128, 407] on div "neare stTarget press enter hero.find Neare stEnemy press enter hero.find Neare …" at bounding box center [1267, 460] width 372 height 118
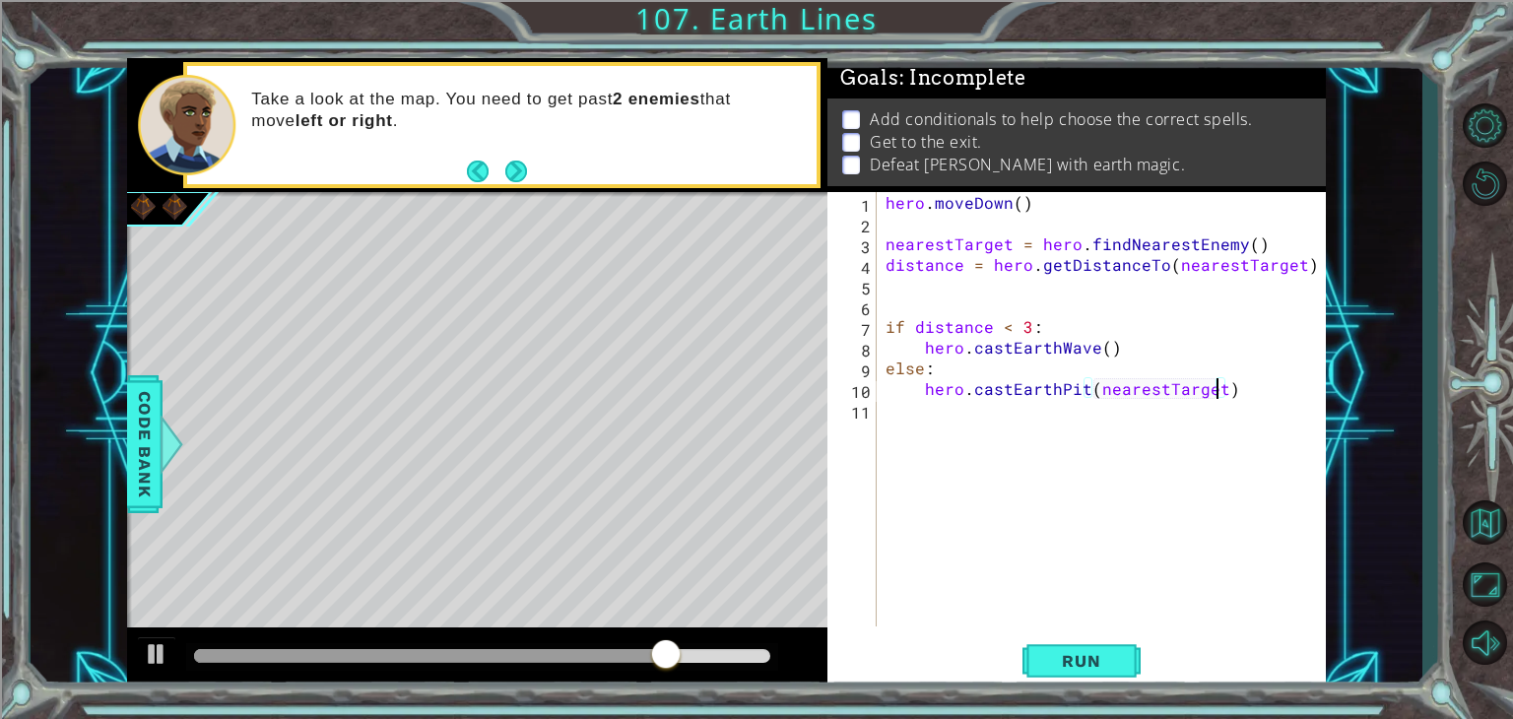
click at [1103, 356] on div "hero . [GEOGRAPHIC_DATA] ( ) nearestTarget = hero . findNearestEnemy ( ) distan…" at bounding box center [1106, 430] width 449 height 476
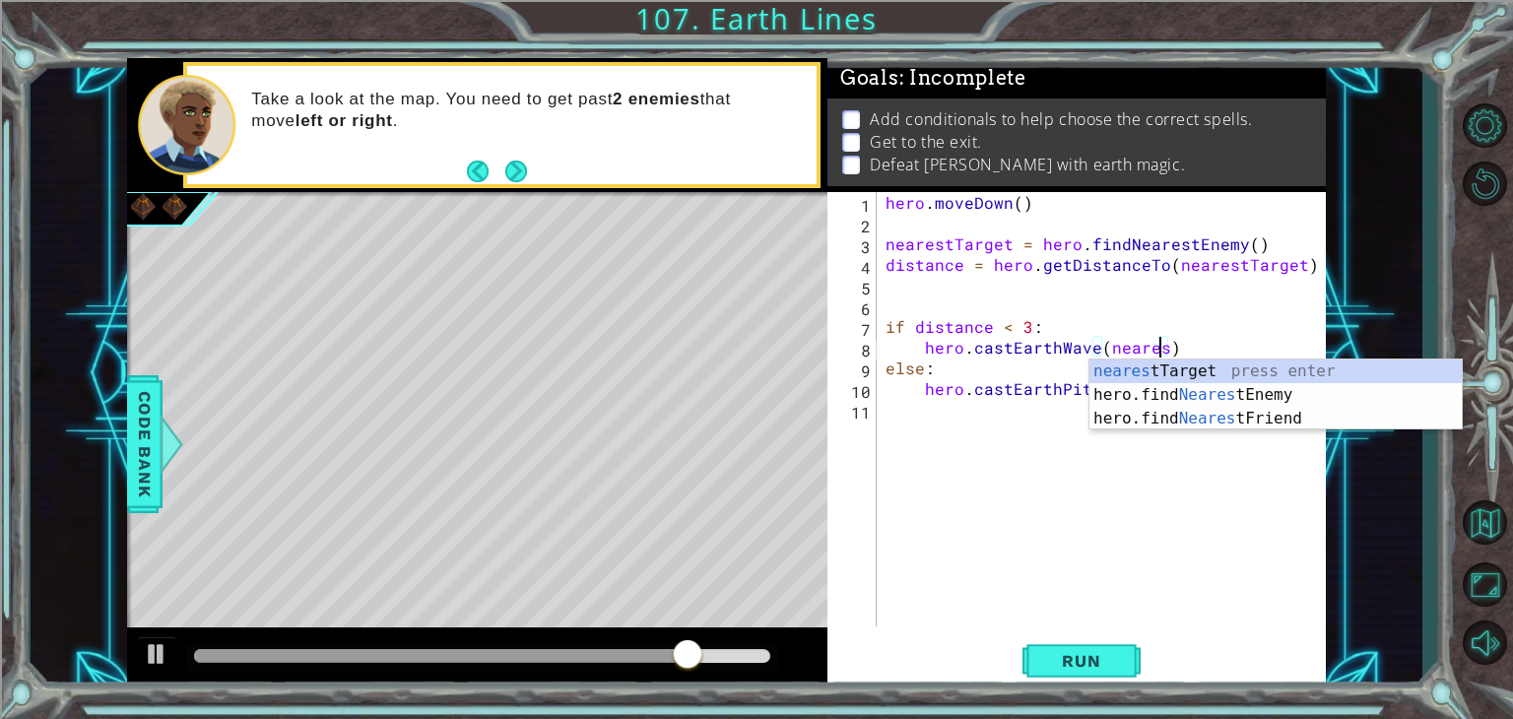
scroll to position [0, 17]
click at [1127, 371] on div "nearest Target press enter hero.find Nearest Enemy press enter hero.find Neares…" at bounding box center [1276, 419] width 372 height 118
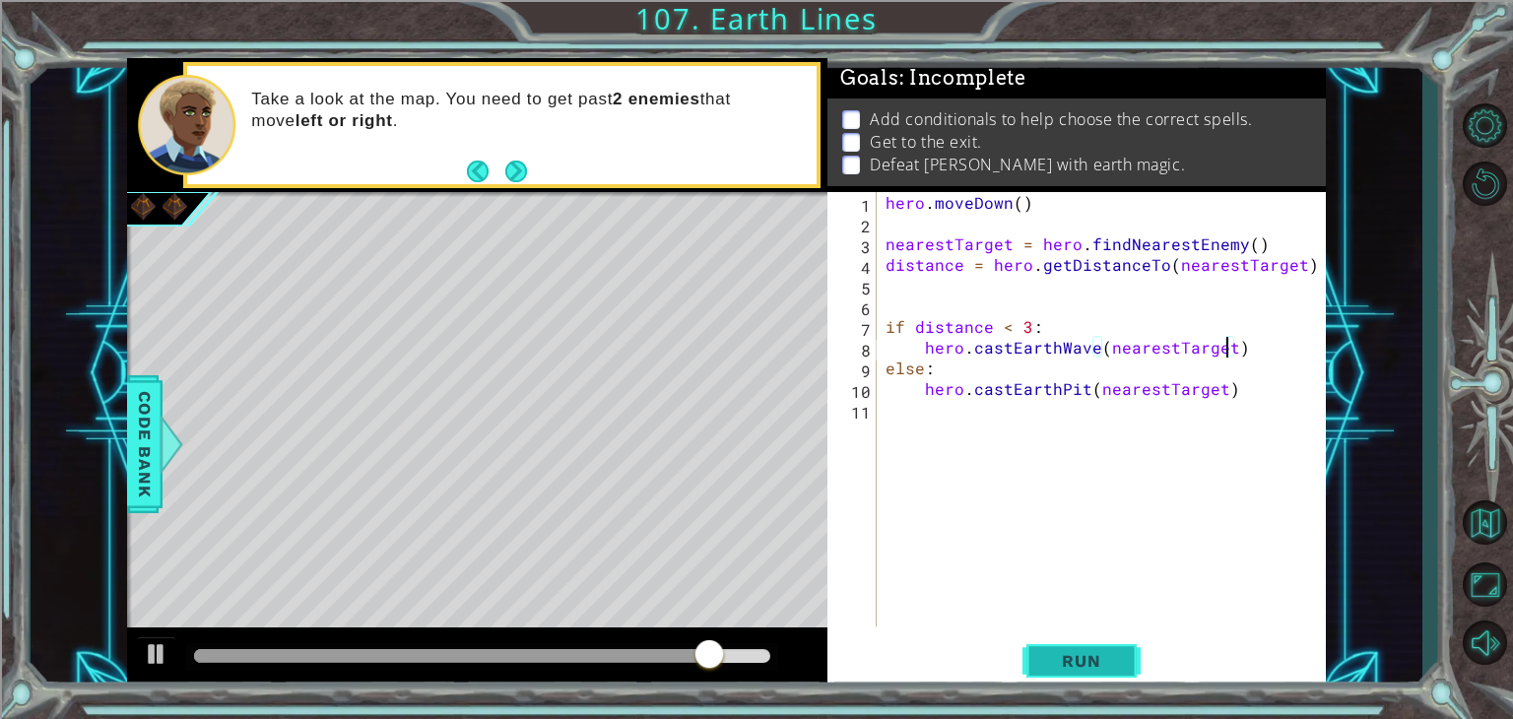
type textarea "hero.castEarthWave(nearestTarget)"
click at [1092, 659] on span "Run" at bounding box center [1081, 661] width 78 height 20
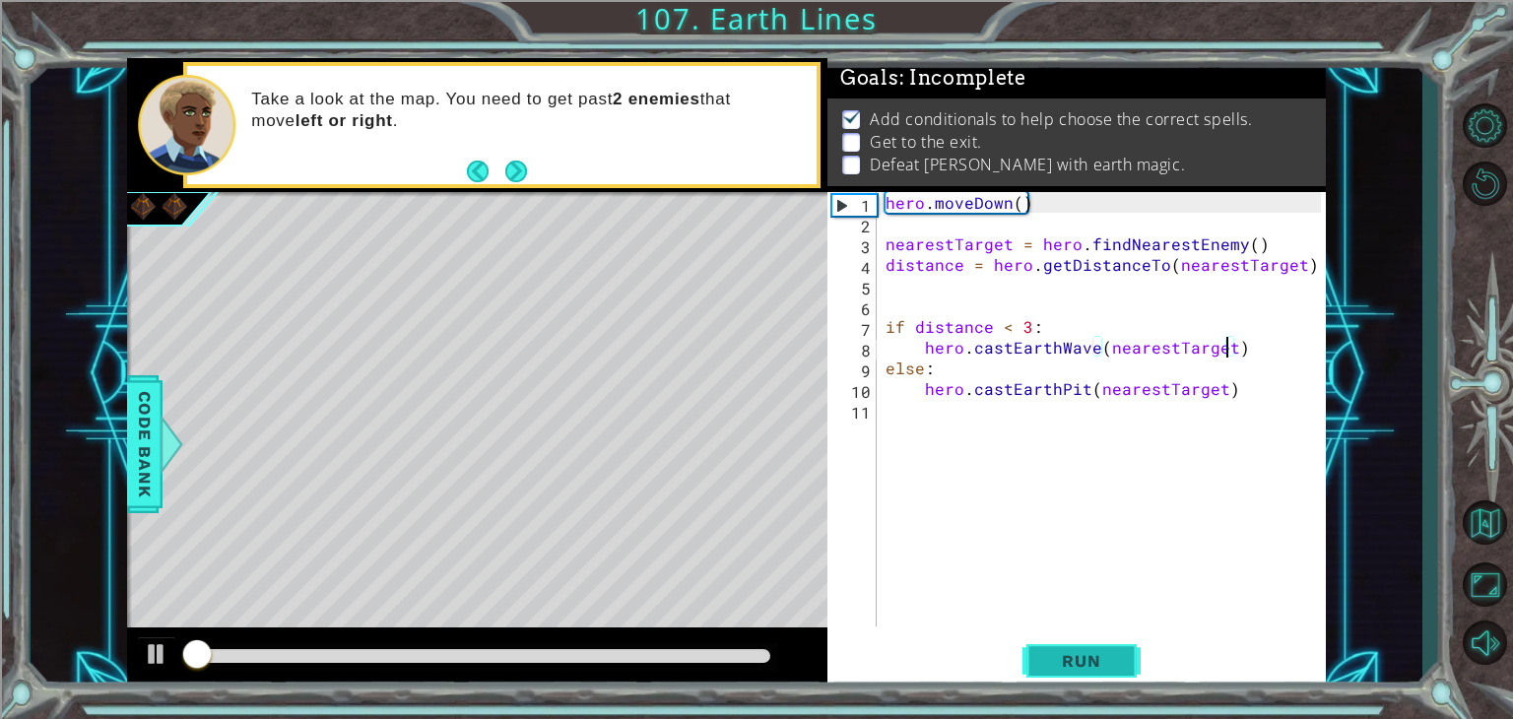
scroll to position [8, 0]
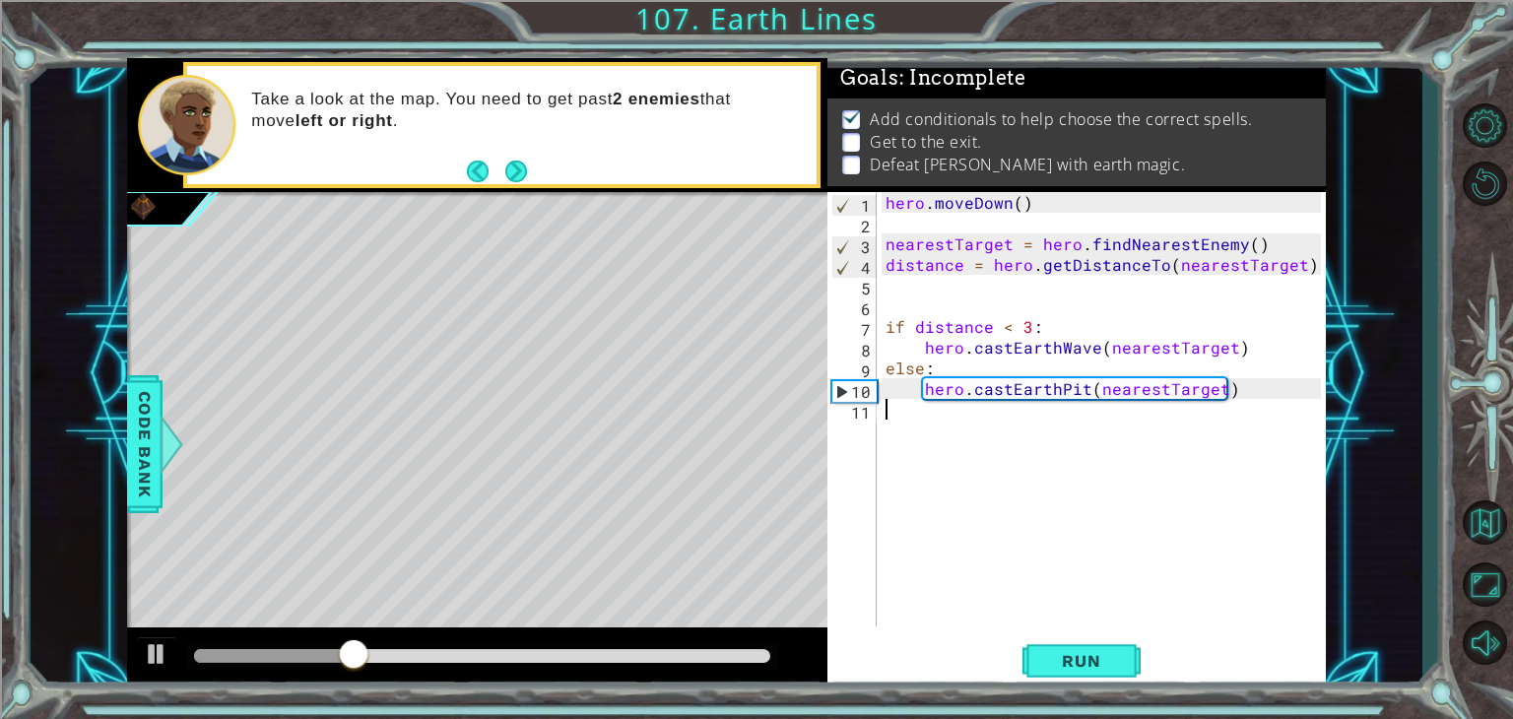
click at [1033, 424] on div "hero . [GEOGRAPHIC_DATA] ( ) nearestTarget = hero . findNearestEnemy ( ) distan…" at bounding box center [1106, 430] width 449 height 476
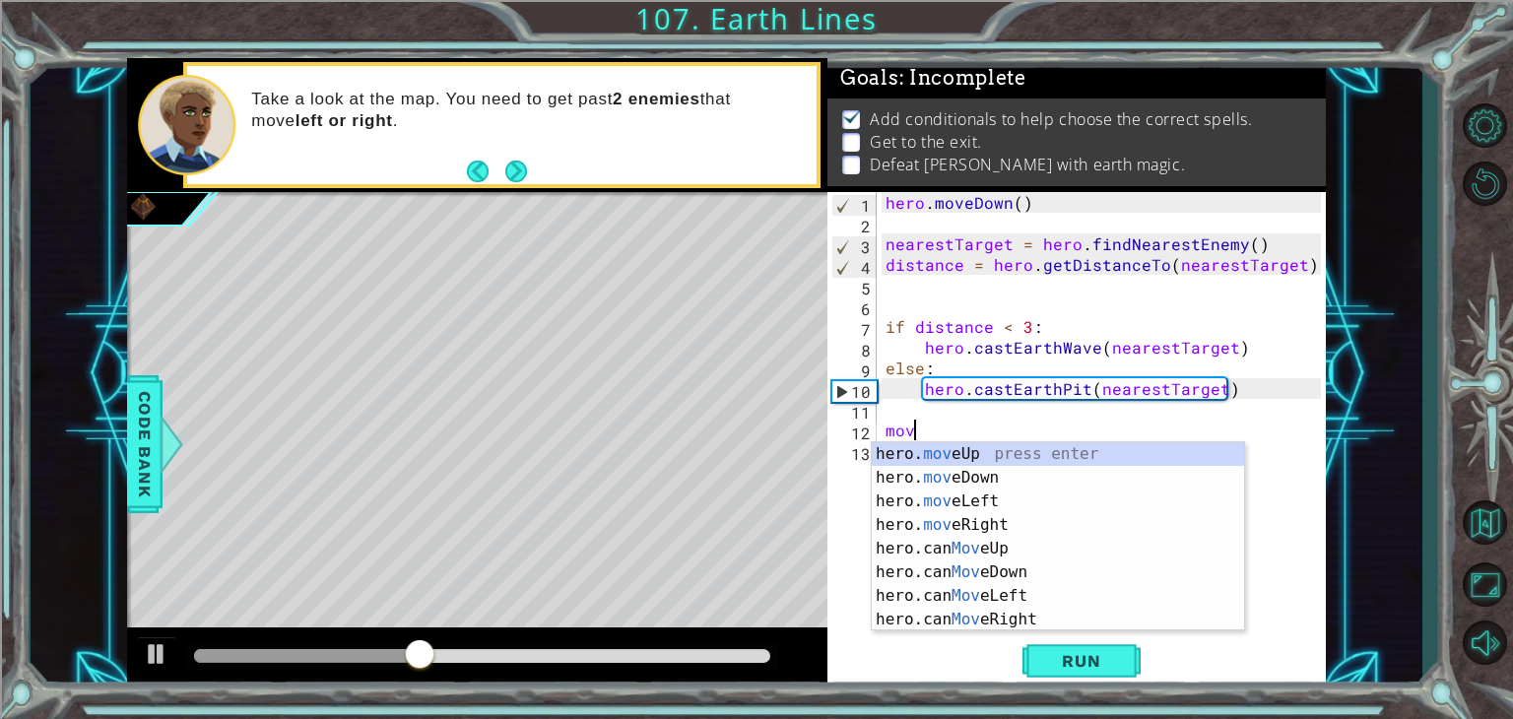
scroll to position [0, 0]
type textarea "m"
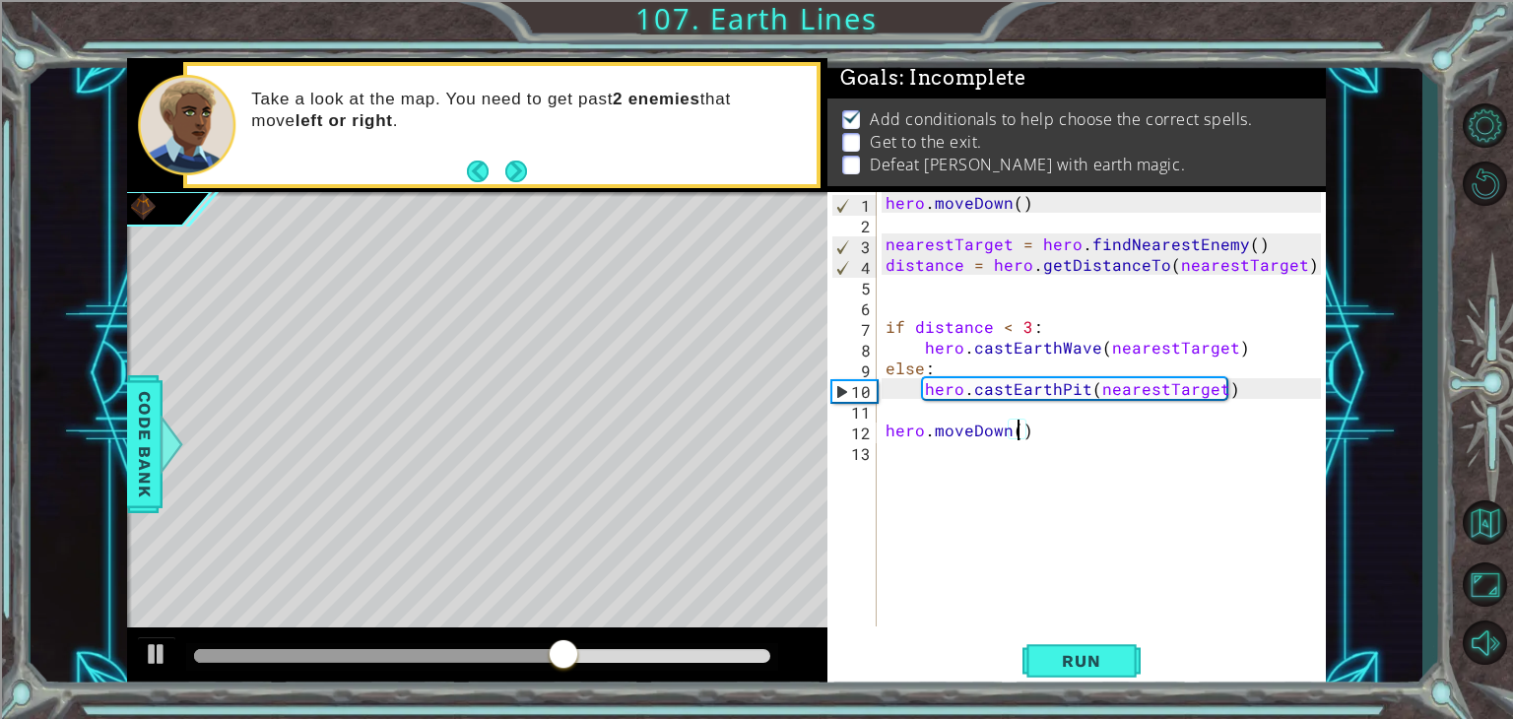
scroll to position [0, 8]
type textarea "hero.moveDown(4)"
click at [1040, 656] on button "Run" at bounding box center [1082, 661] width 118 height 50
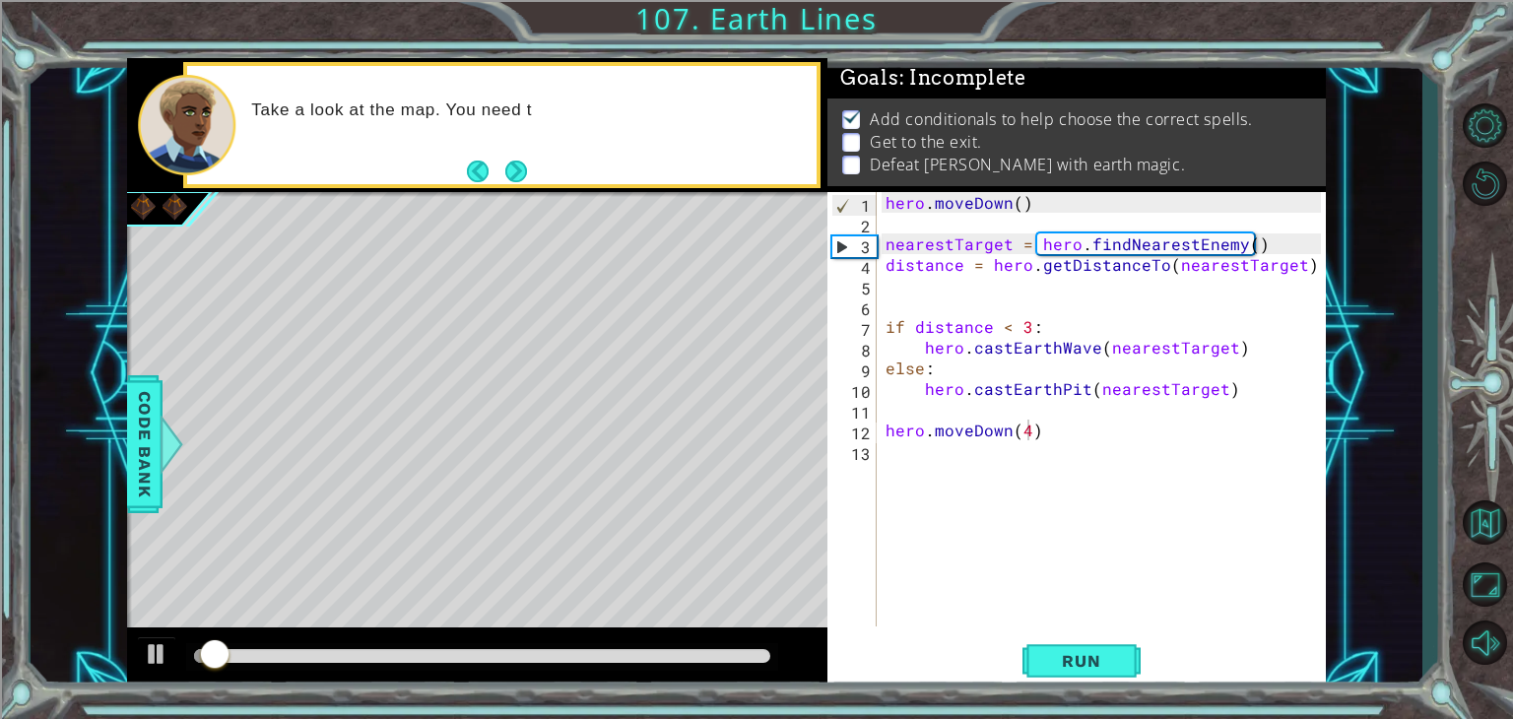
drag, startPoint x: 691, startPoint y: 663, endPoint x: 714, endPoint y: 663, distance: 23.6
click at [714, 663] on div at bounding box center [482, 657] width 592 height 28
drag, startPoint x: 714, startPoint y: 663, endPoint x: 729, endPoint y: 663, distance: 14.8
click at [729, 663] on div at bounding box center [482, 657] width 592 height 28
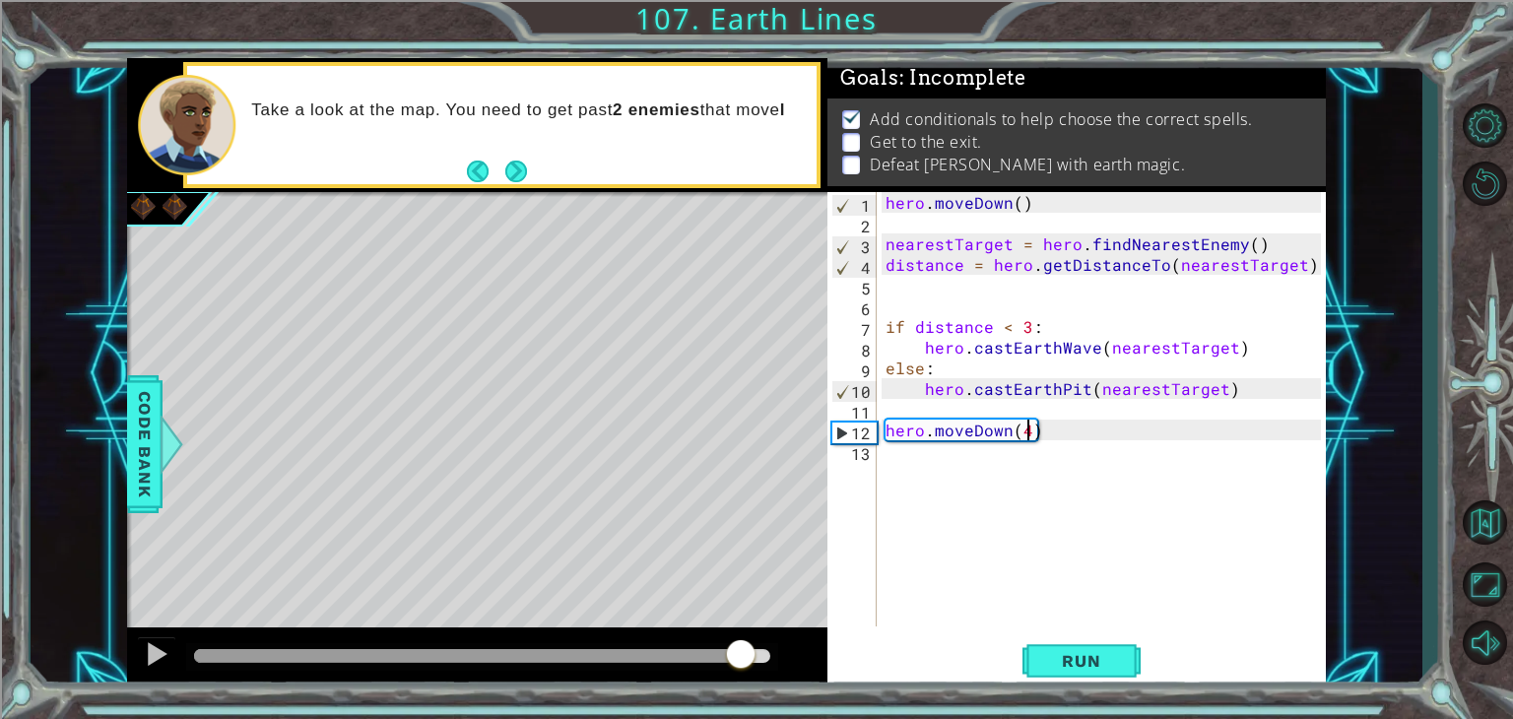
drag, startPoint x: 731, startPoint y: 658, endPoint x: 776, endPoint y: 664, distance: 45.7
click at [770, 663] on div at bounding box center [482, 656] width 576 height 14
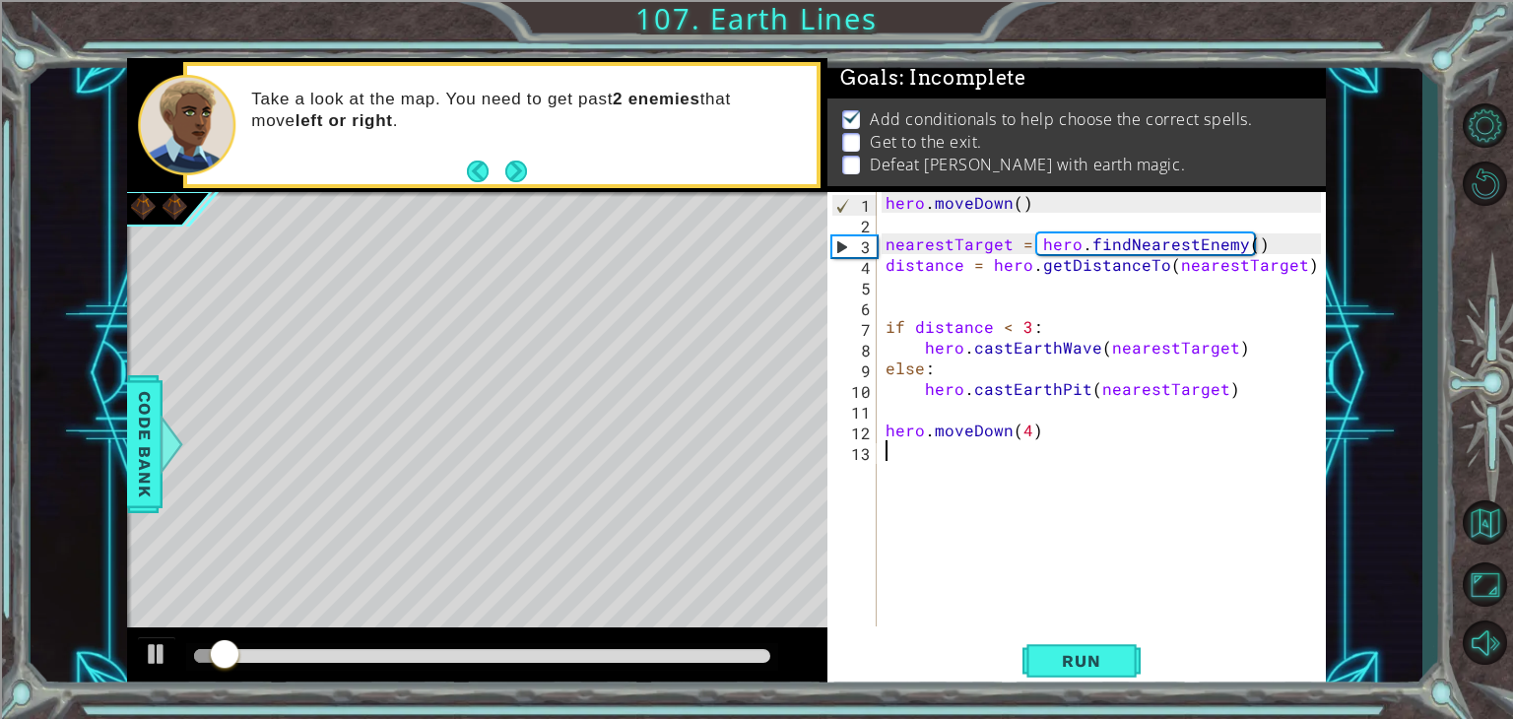
click at [1011, 472] on div "hero . [GEOGRAPHIC_DATA] ( ) nearestTarget = hero . findNearestEnemy ( ) distan…" at bounding box center [1106, 430] width 449 height 476
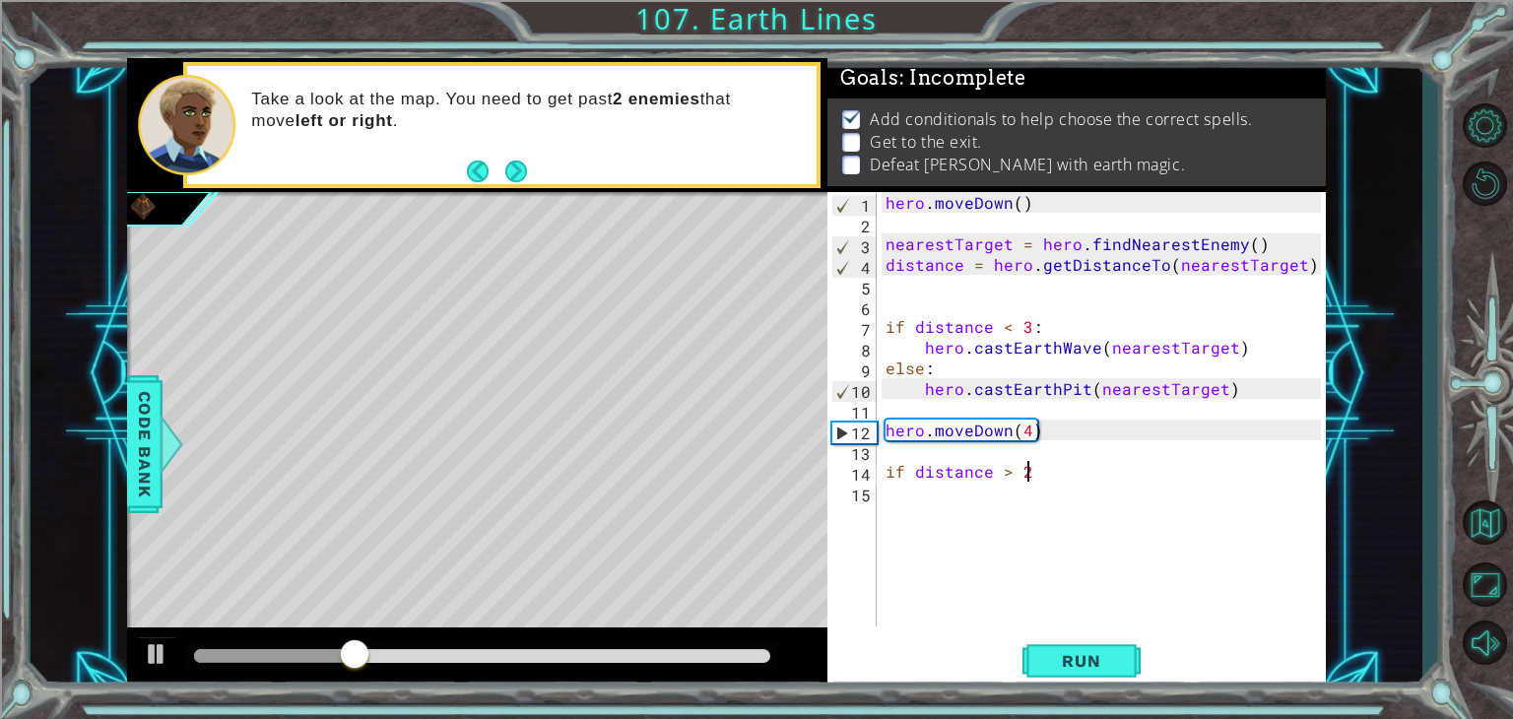
type textarea "if distance > 2:"
click at [984, 503] on div "hero . [GEOGRAPHIC_DATA] ( ) nearestTarget = hero . findNearestEnemy ( ) distan…" at bounding box center [1106, 430] width 449 height 476
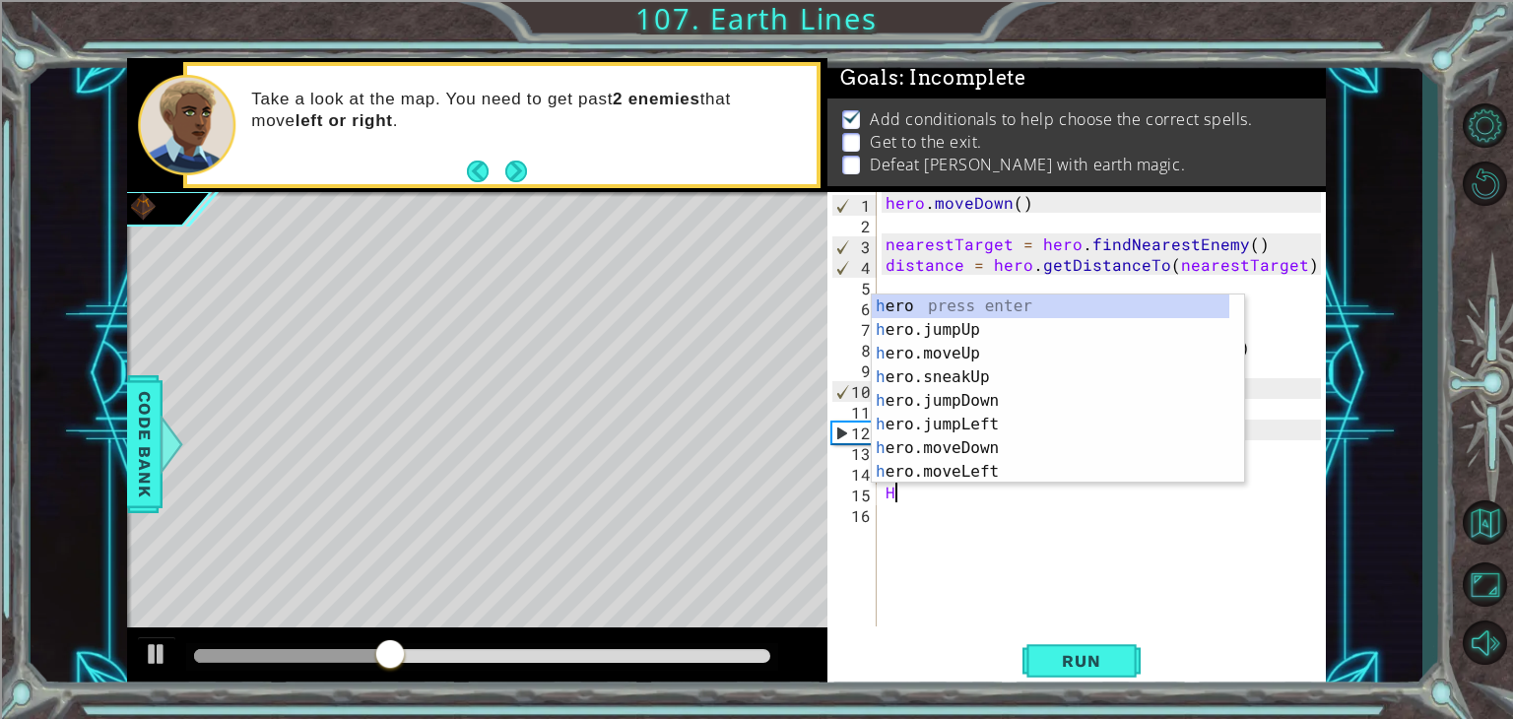
click at [984, 500] on div "hero . [GEOGRAPHIC_DATA] ( ) nearestTarget = hero . findNearestEnemy ( ) distan…" at bounding box center [1106, 430] width 449 height 476
type textarea "H"
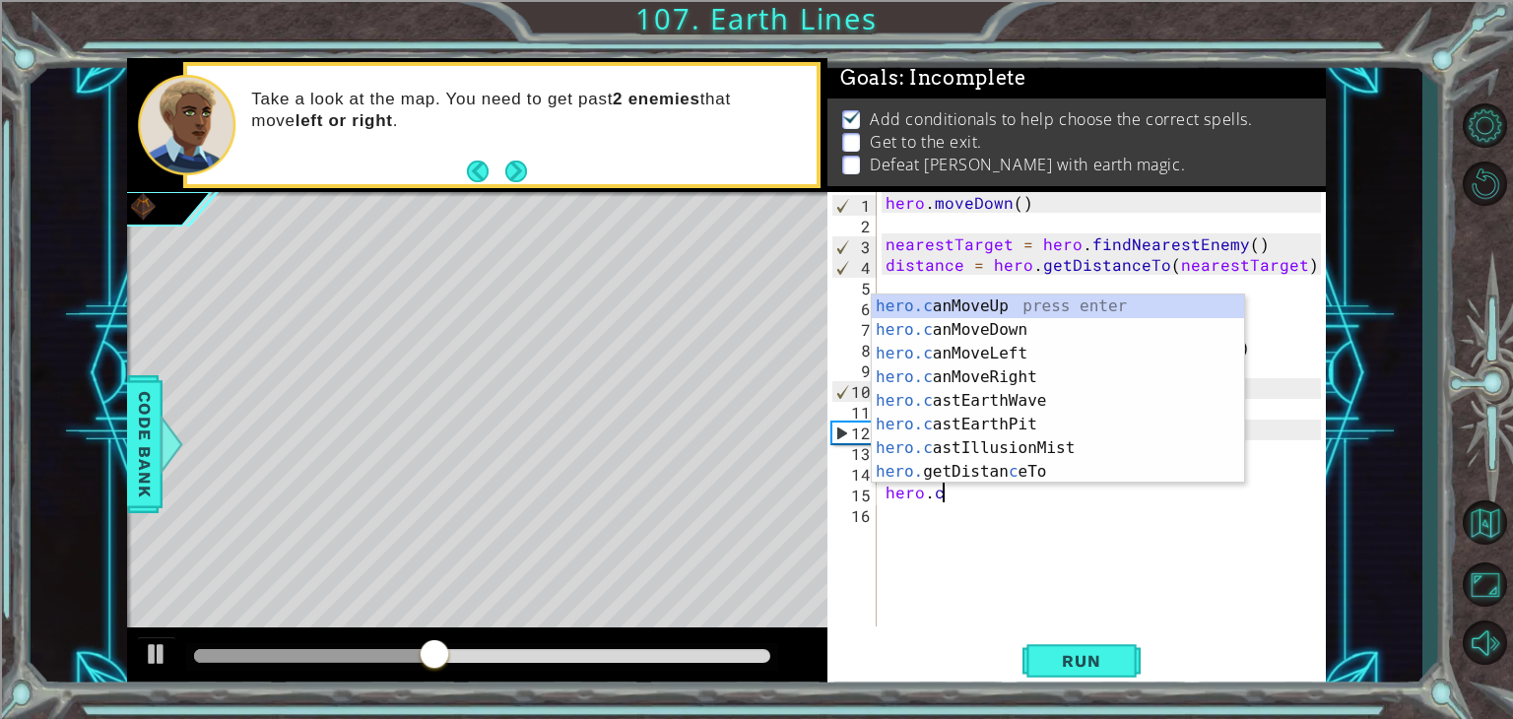
type textarea "[DOMAIN_NAME]"
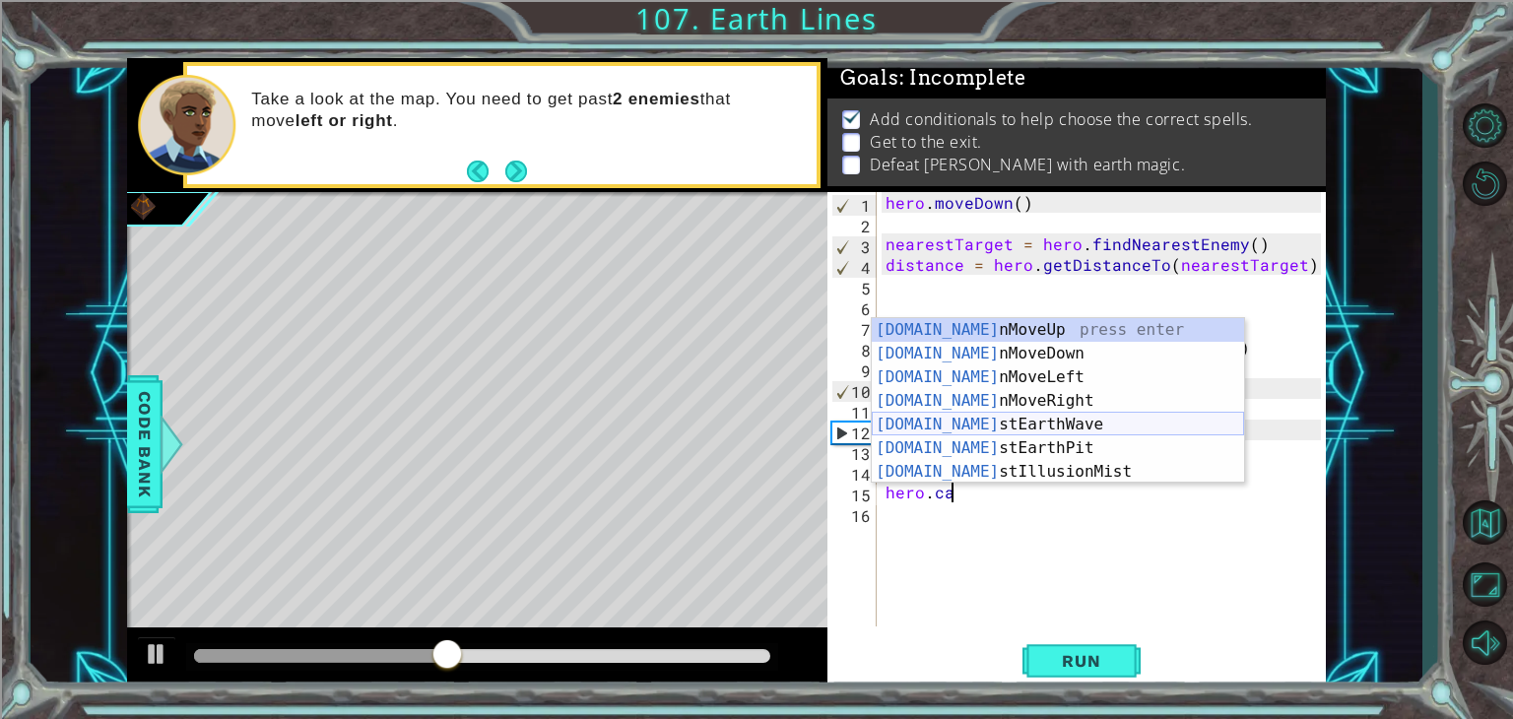
click at [1034, 424] on div "[DOMAIN_NAME] nMoveUp press enter [DOMAIN_NAME] nMoveDown press enter [DOMAIN_N…" at bounding box center [1058, 424] width 372 height 213
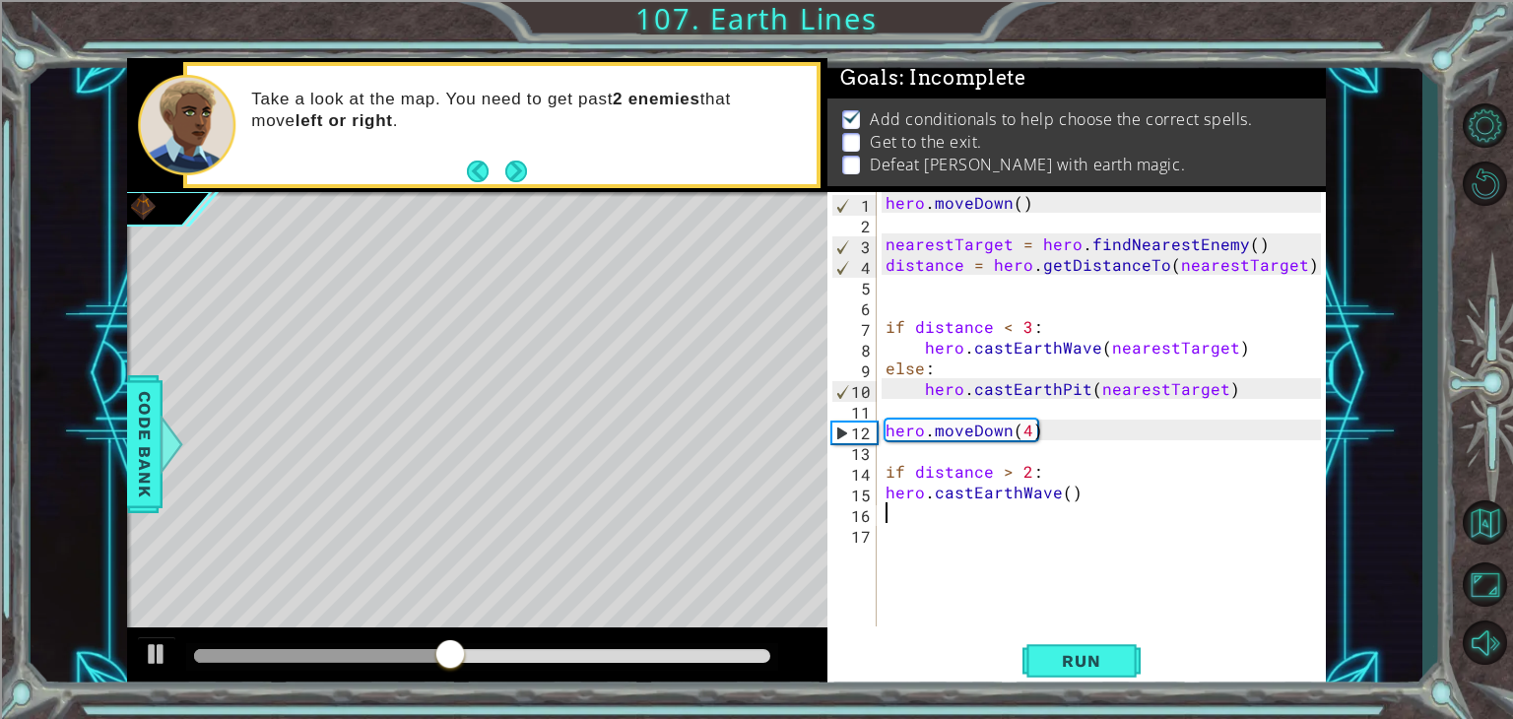
scroll to position [0, 0]
click at [1066, 495] on div "hero . [GEOGRAPHIC_DATA] ( ) nearestTarget = hero . findNearestEnemy ( ) distan…" at bounding box center [1106, 430] width 449 height 476
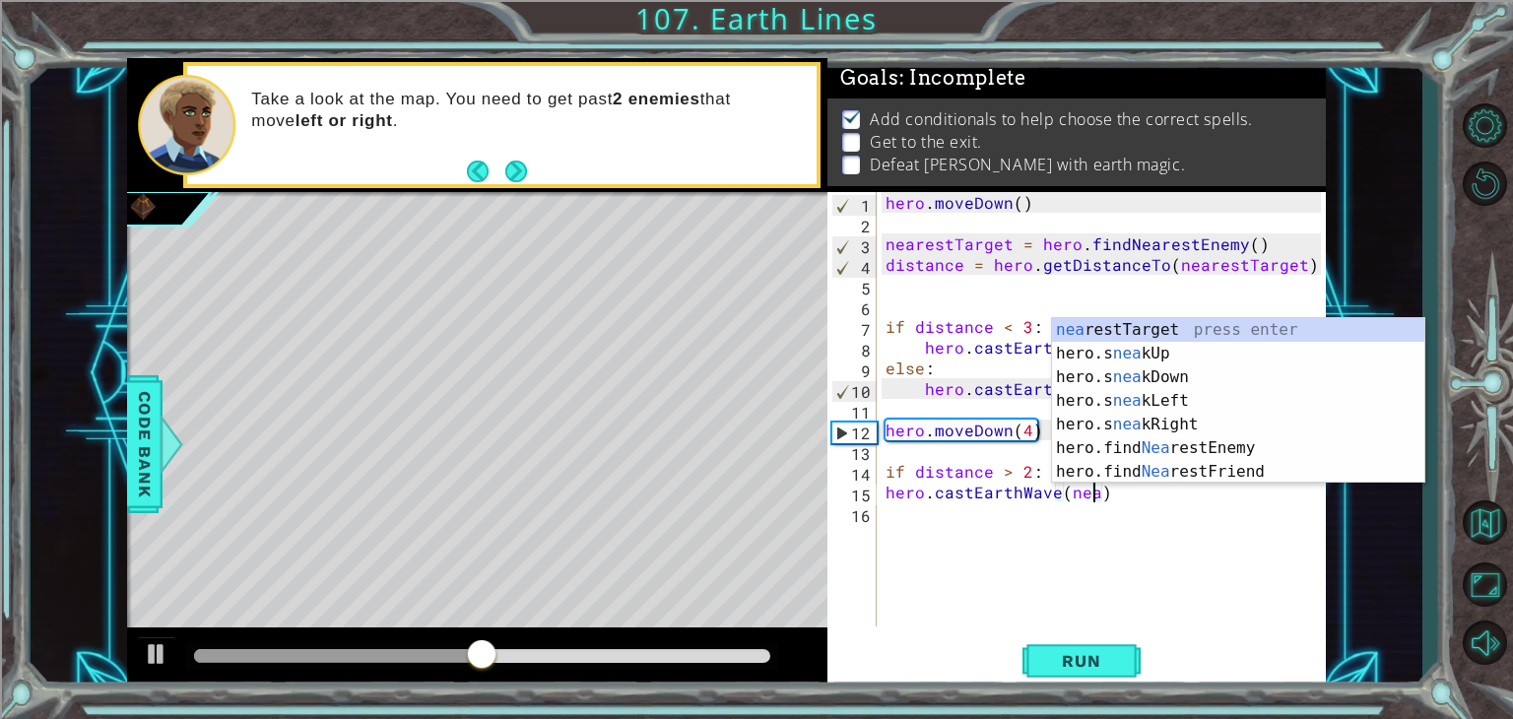
scroll to position [0, 12]
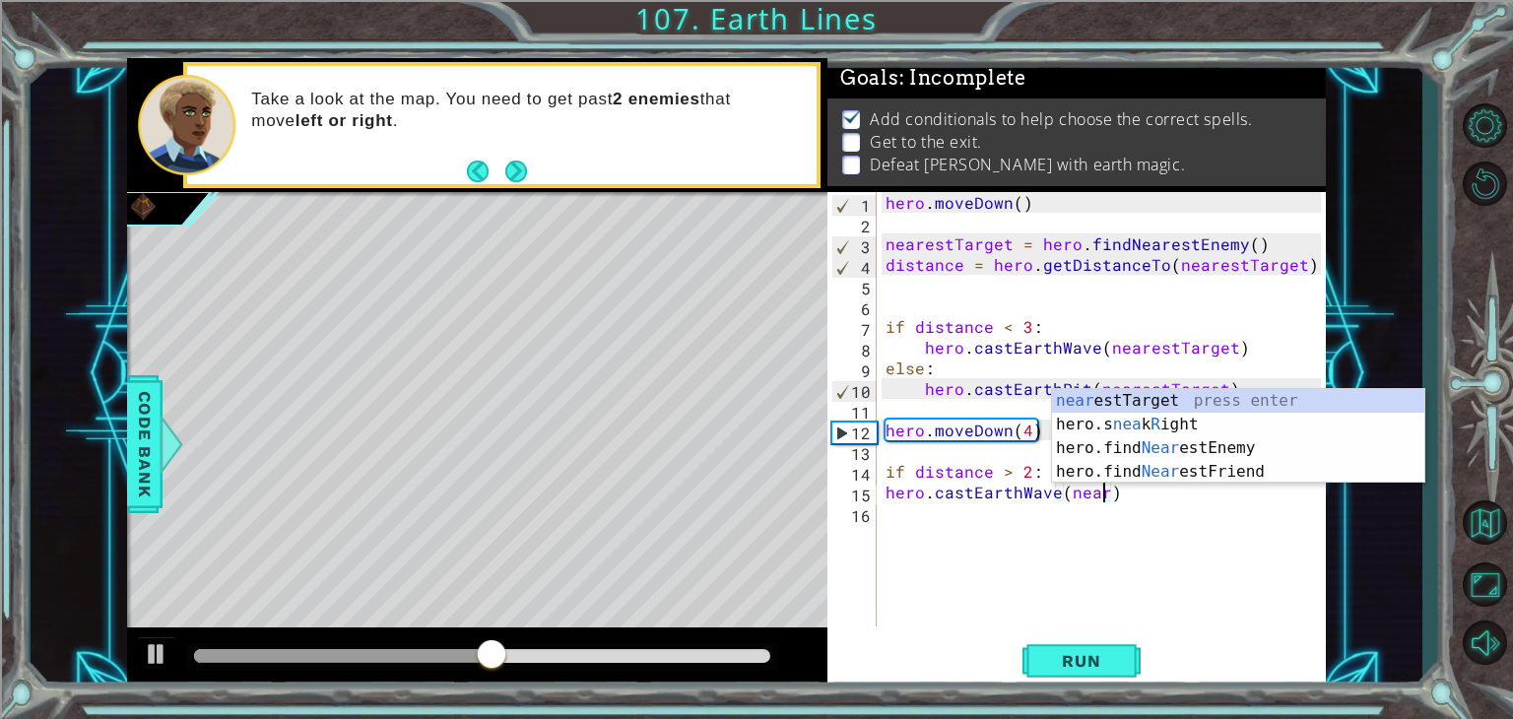
type textarea "hero.castEarthWave(nearestTarget)"
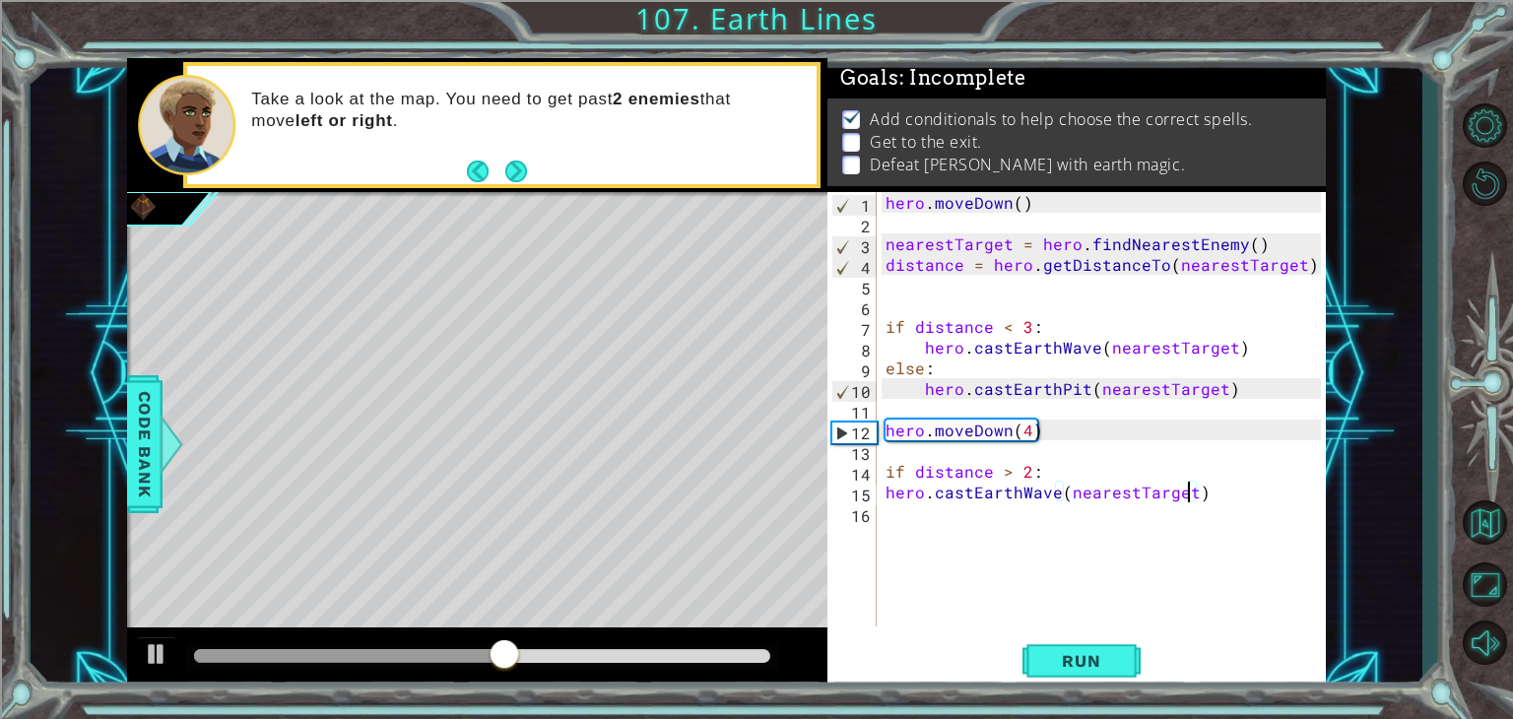
click at [1013, 523] on div "hero . [GEOGRAPHIC_DATA] ( ) nearestTarget = hero . findNearestEnemy ( ) distan…" at bounding box center [1106, 430] width 449 height 476
type textarea "else:"
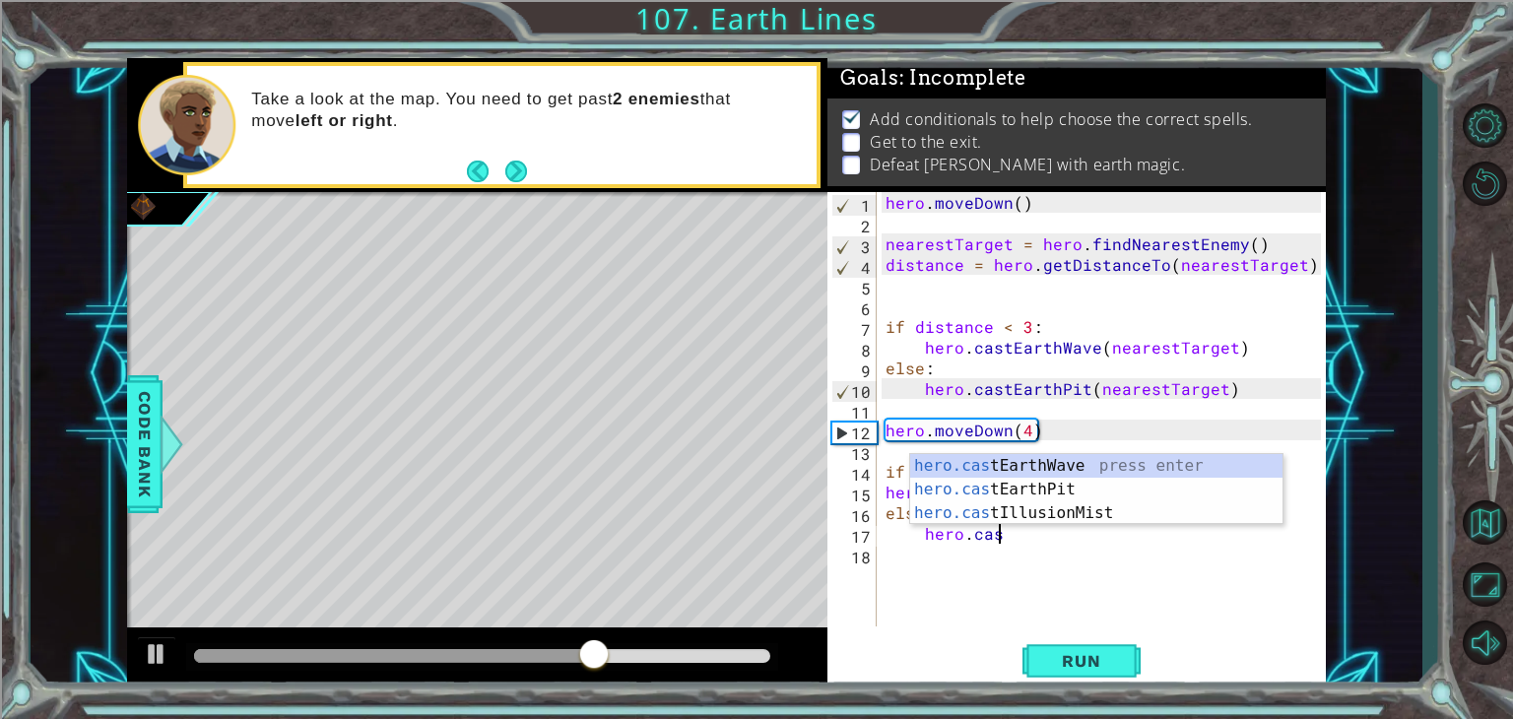
scroll to position [0, 6]
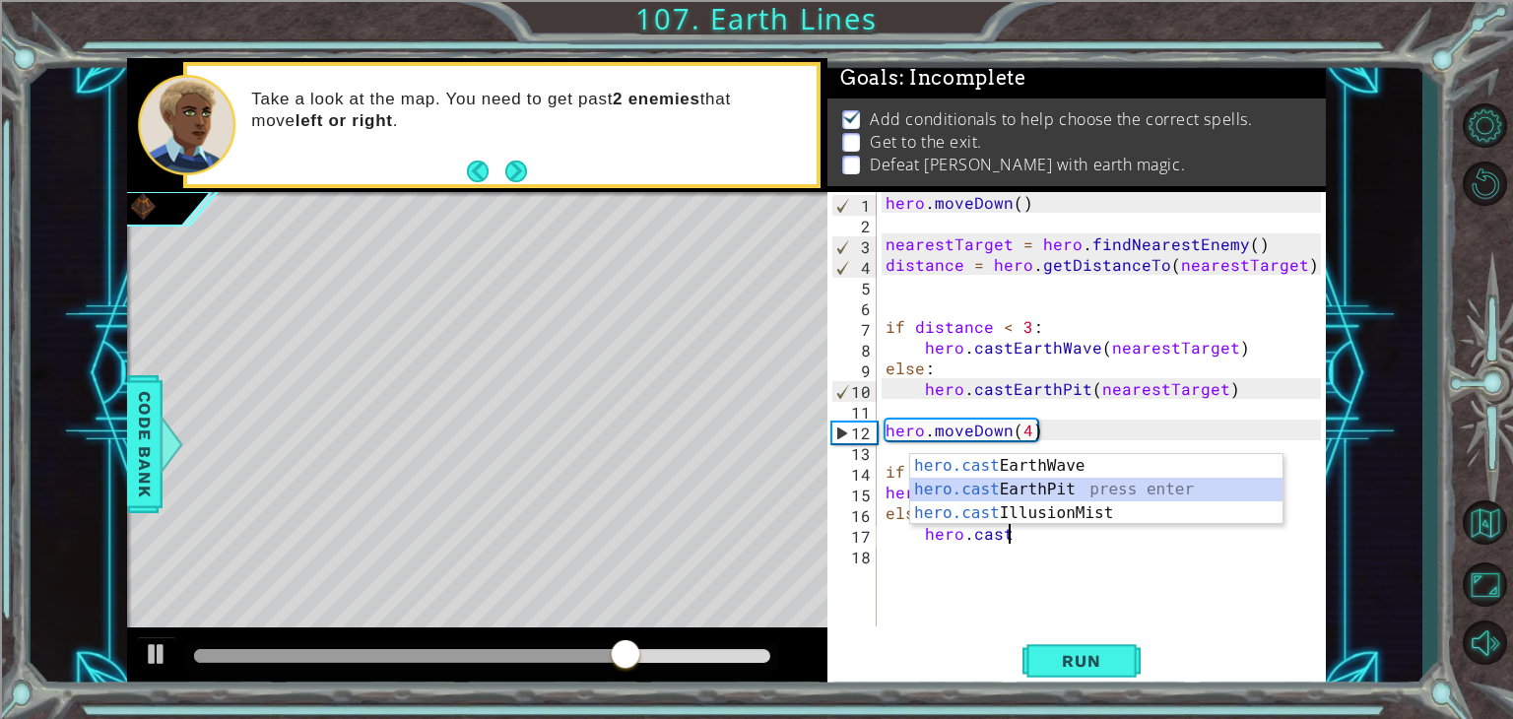
click at [1034, 480] on div "hero.cast EarthWave press enter hero.cast EarthPit press enter hero.cast Illusi…" at bounding box center [1096, 513] width 372 height 118
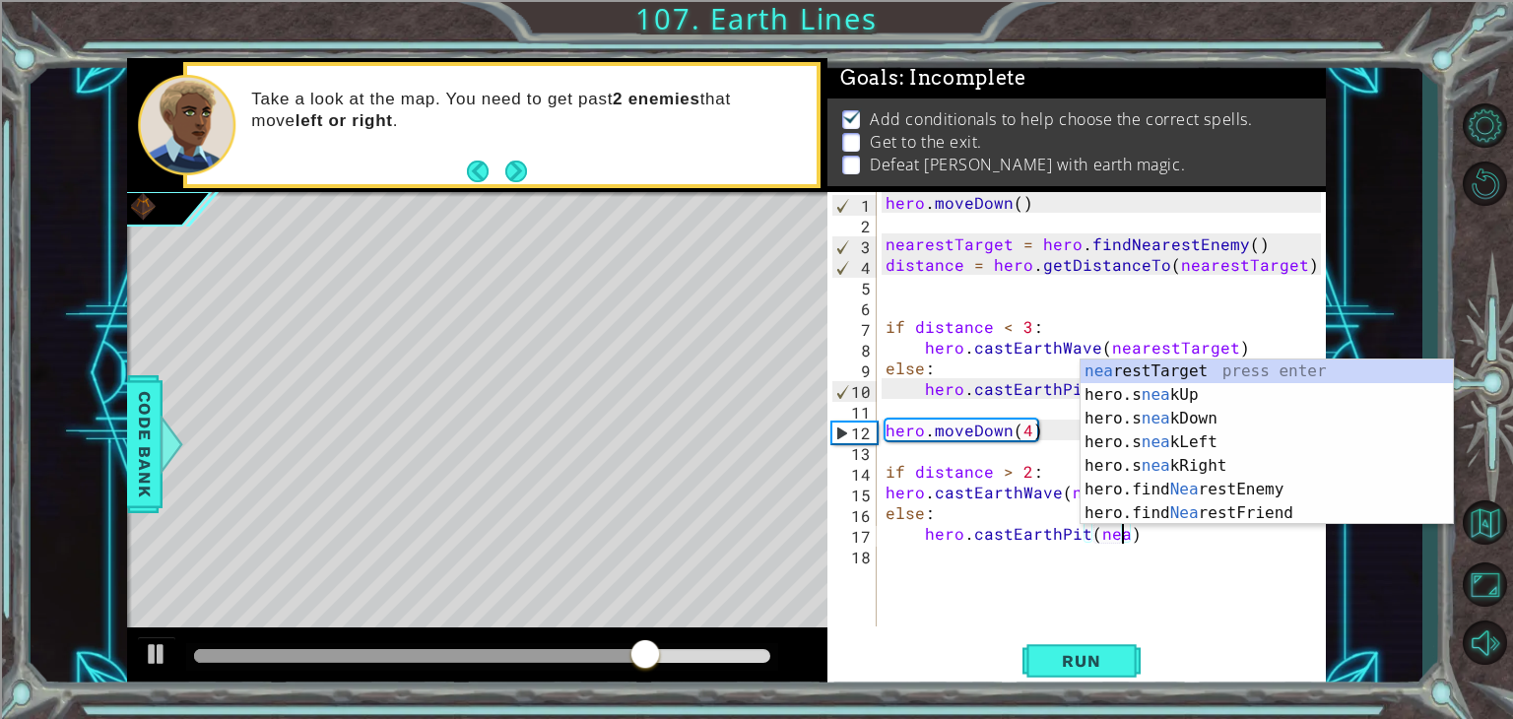
scroll to position [0, 15]
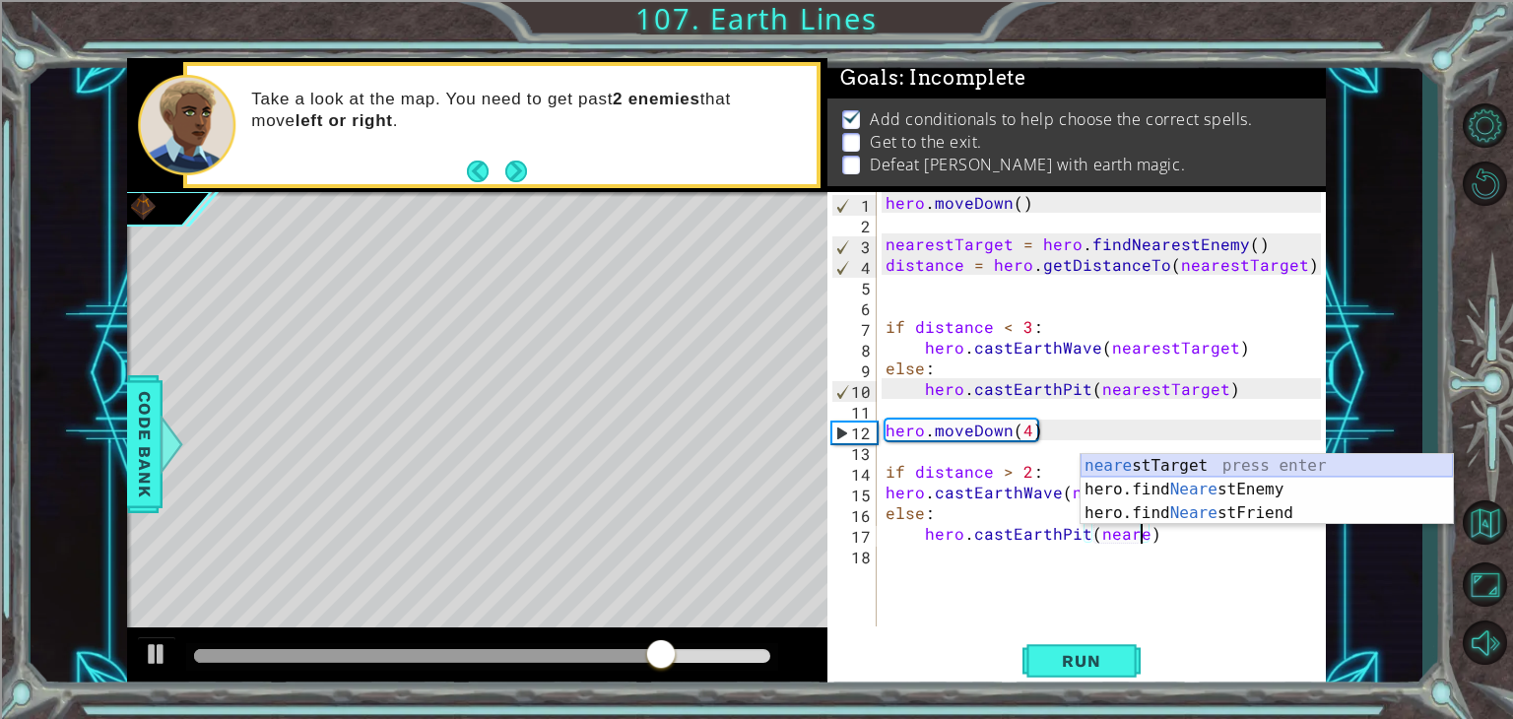
click at [1131, 463] on div "neare stTarget press enter hero.find Neare stEnemy press enter hero.find Neare …" at bounding box center [1267, 513] width 372 height 118
type textarea "hero.castEarthPit(nearestTarget)"
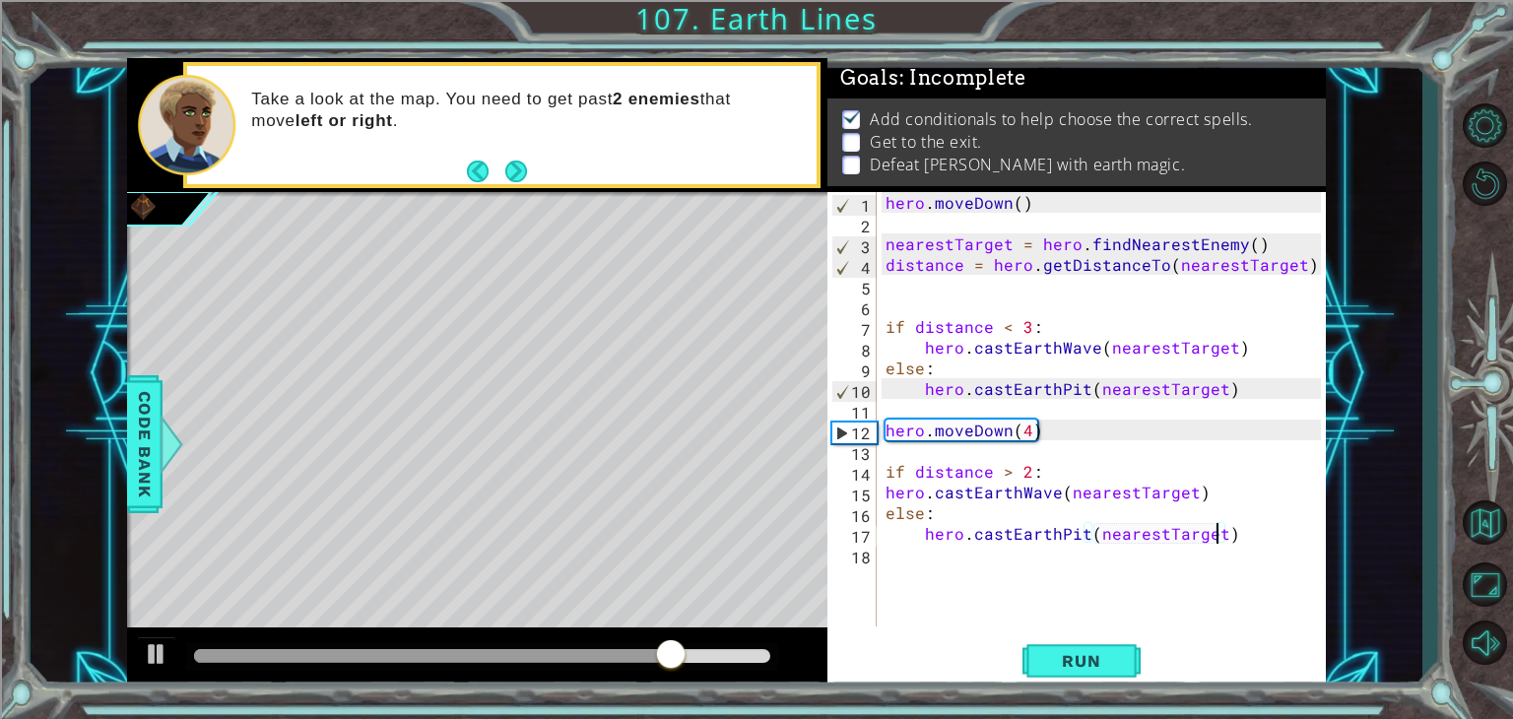
click at [1023, 582] on div "hero . [GEOGRAPHIC_DATA] ( ) nearestTarget = hero . findNearestEnemy ( ) distan…" at bounding box center [1106, 430] width 449 height 476
click at [1080, 658] on span "Run" at bounding box center [1081, 661] width 78 height 20
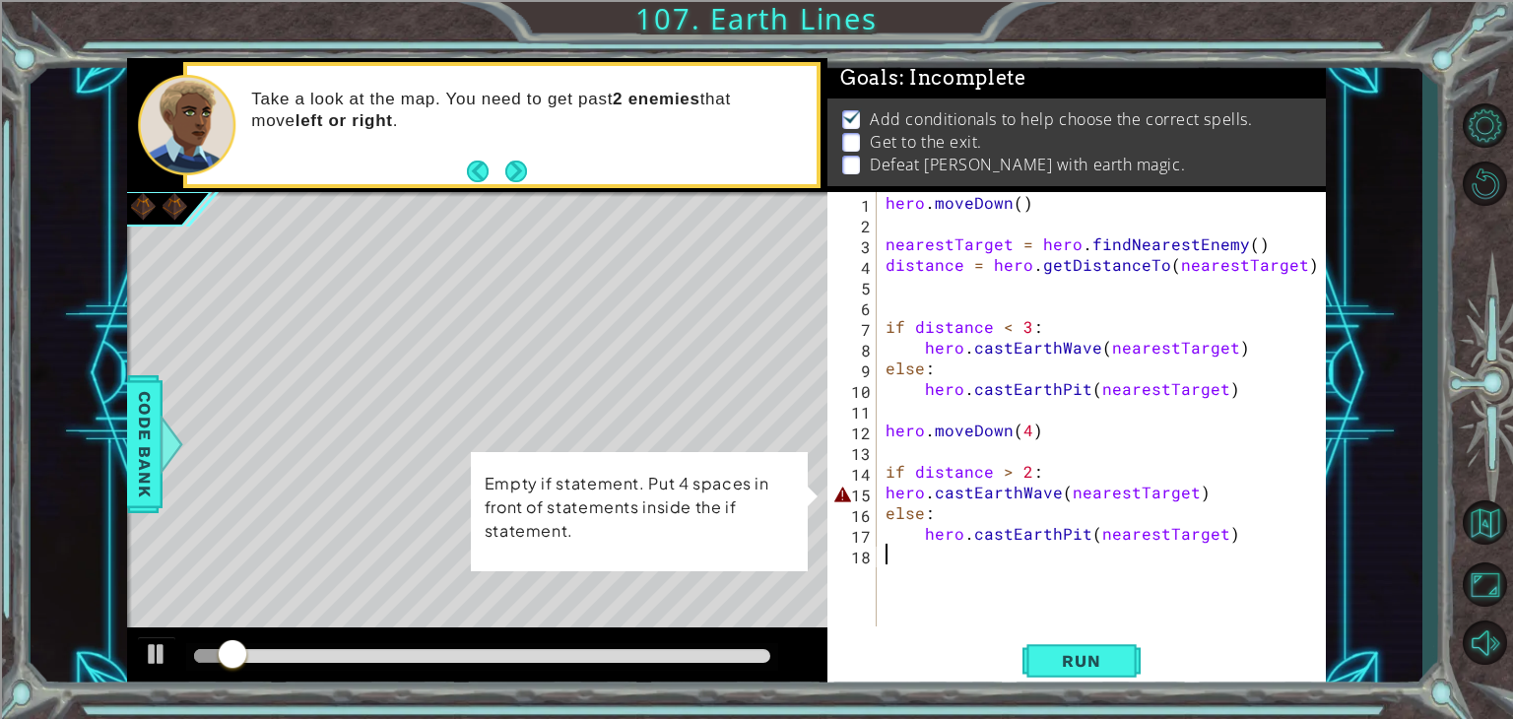
click at [882, 496] on div "hero . [GEOGRAPHIC_DATA] ( ) nearestTarget = hero . findNearestEnemy ( ) distan…" at bounding box center [1106, 430] width 449 height 476
type textarea "hero.castEarthWave(nearestTarget)"
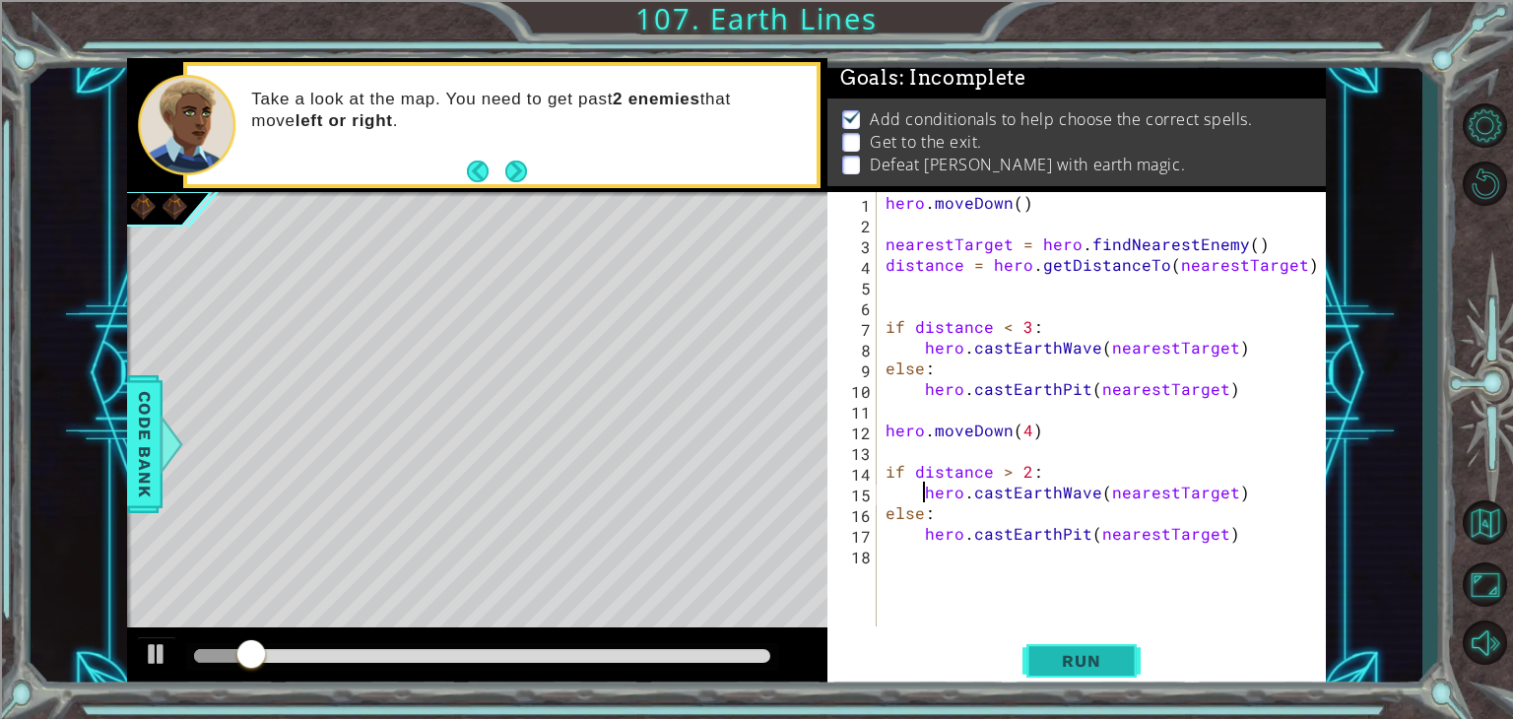
click at [1038, 667] on button "Run" at bounding box center [1082, 661] width 118 height 50
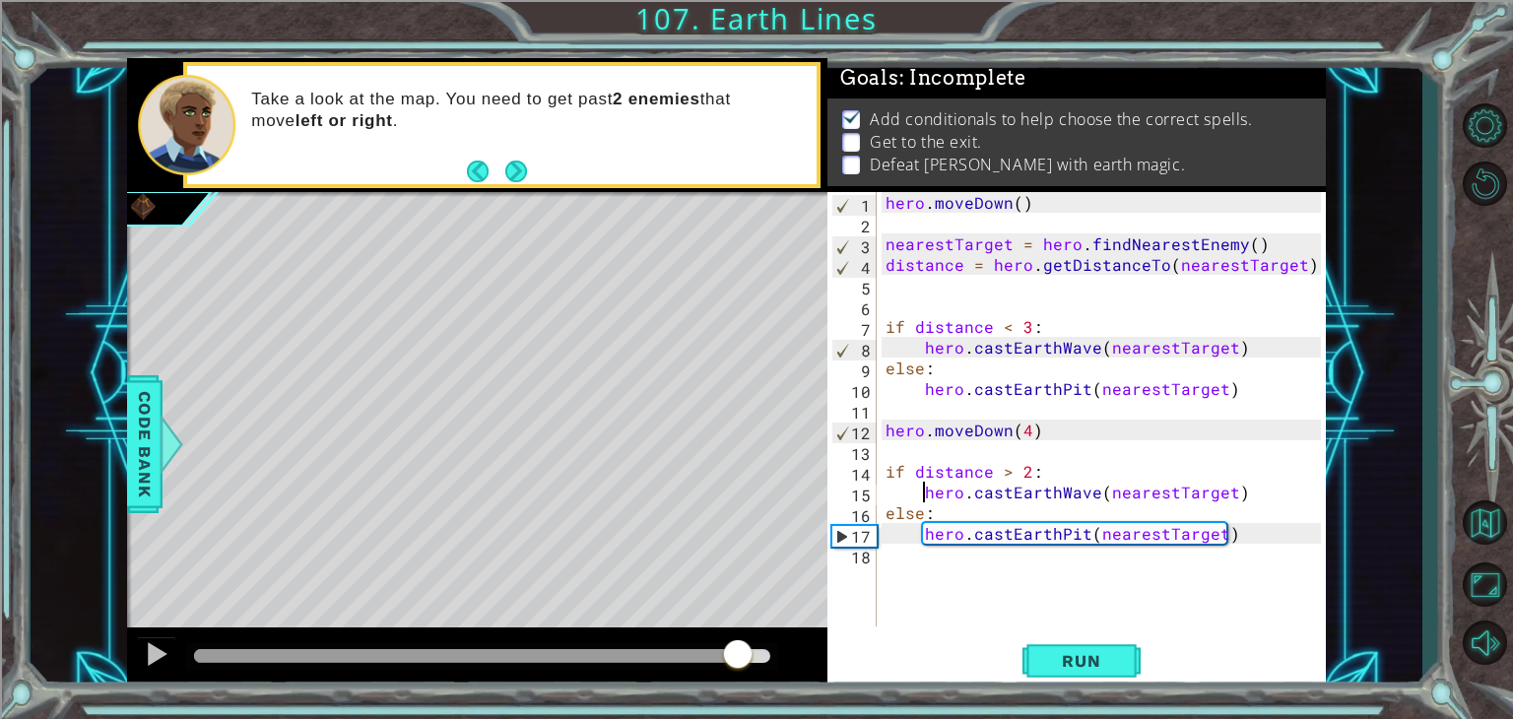
drag, startPoint x: 662, startPoint y: 649, endPoint x: 744, endPoint y: 635, distance: 82.9
click at [744, 635] on div at bounding box center [477, 659] width 700 height 63
drag, startPoint x: 717, startPoint y: 655, endPoint x: 584, endPoint y: 639, distance: 133.9
click at [584, 649] on div at bounding box center [416, 656] width 445 height 14
click at [894, 452] on div "hero . [GEOGRAPHIC_DATA] ( ) nearestTarget = hero . findNearestEnemy ( ) distan…" at bounding box center [1106, 430] width 449 height 476
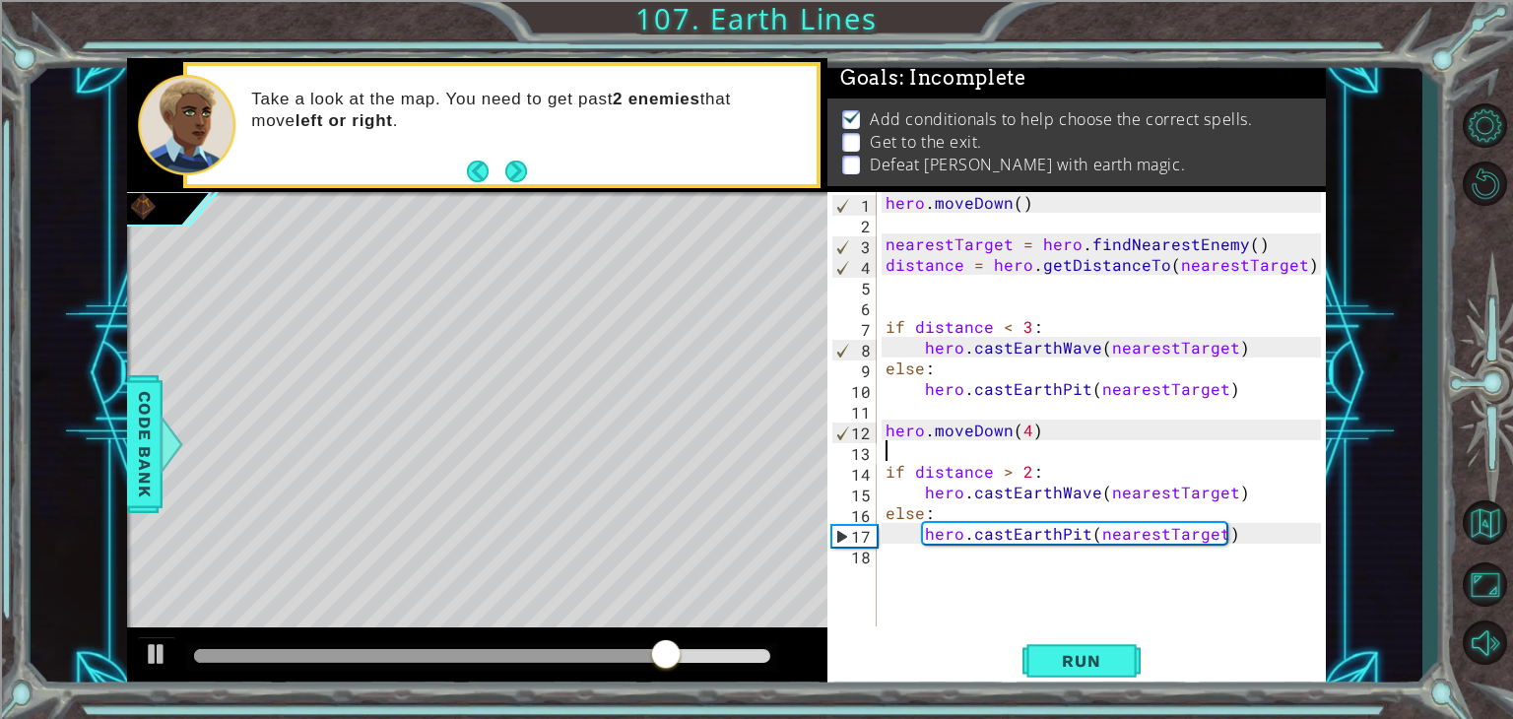
click at [885, 478] on div "hero . [GEOGRAPHIC_DATA] ( ) nearestTarget = hero . findNearestEnemy ( ) distan…" at bounding box center [1106, 430] width 449 height 476
type textarea "if distance > 2:"
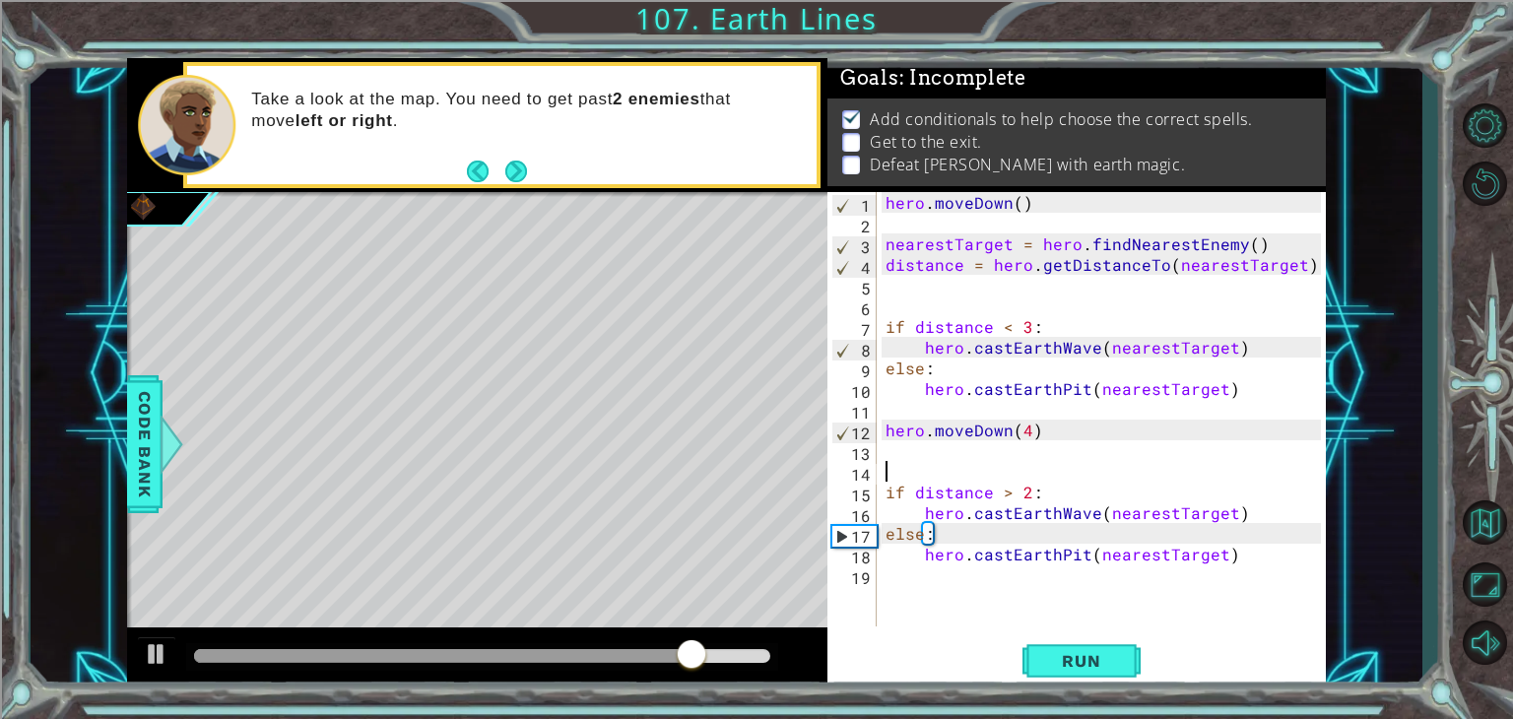
click at [905, 465] on div "hero . [GEOGRAPHIC_DATA] ( ) nearestTarget = hero . findNearestEnemy ( ) distan…" at bounding box center [1106, 430] width 449 height 476
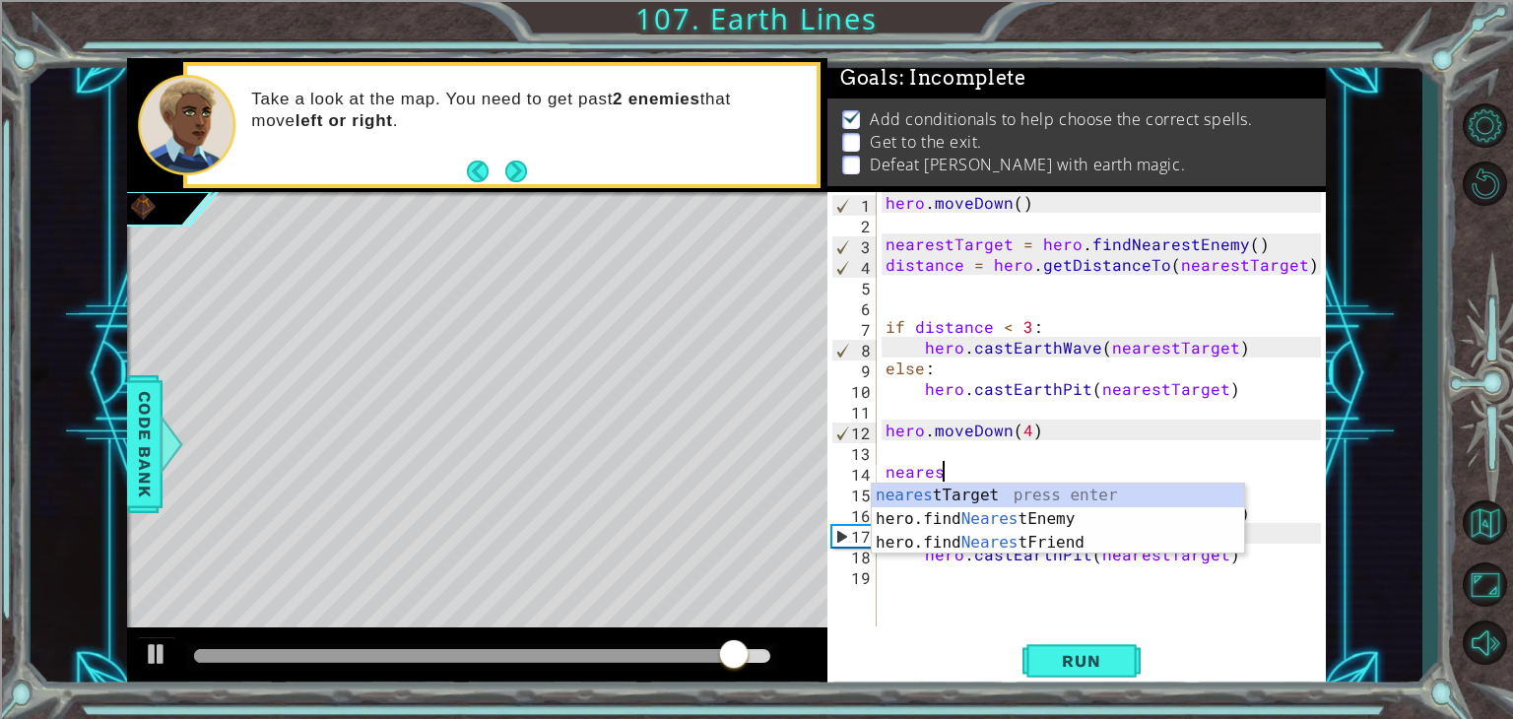
scroll to position [0, 3]
click at [989, 490] on div "nearest Target press enter hero.find Nearest Enemy press enter hero.find Neares…" at bounding box center [1058, 543] width 372 height 118
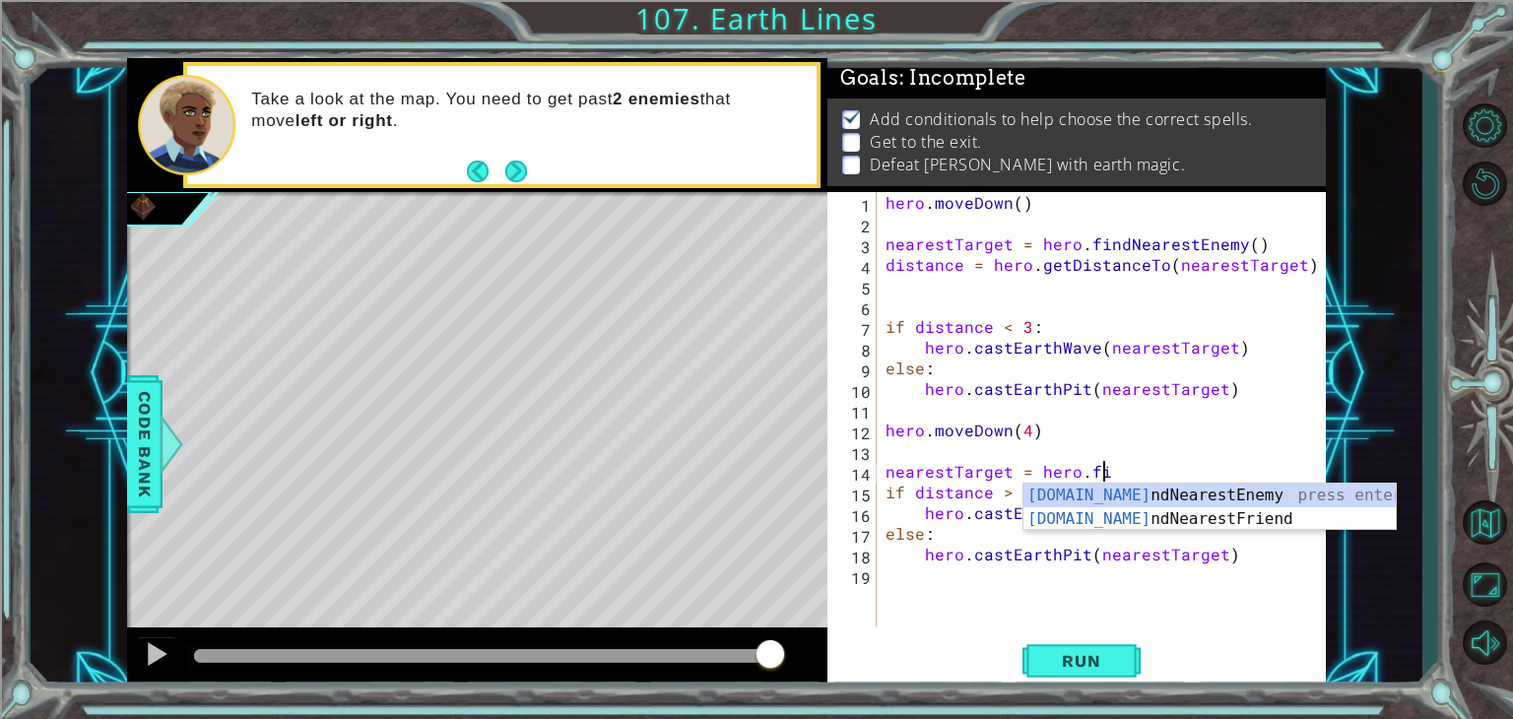
scroll to position [0, 12]
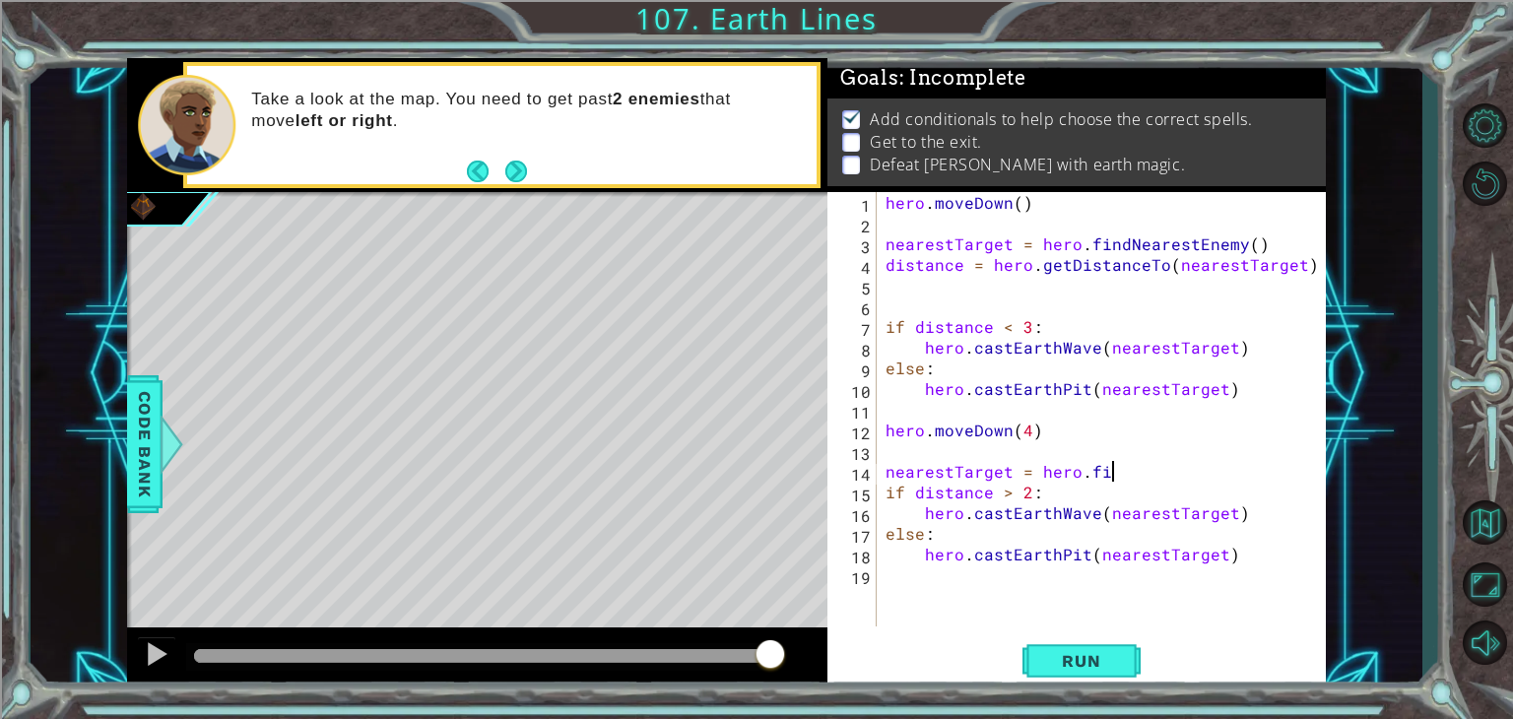
type textarea "nearestTarget = [DOMAIN_NAME]"
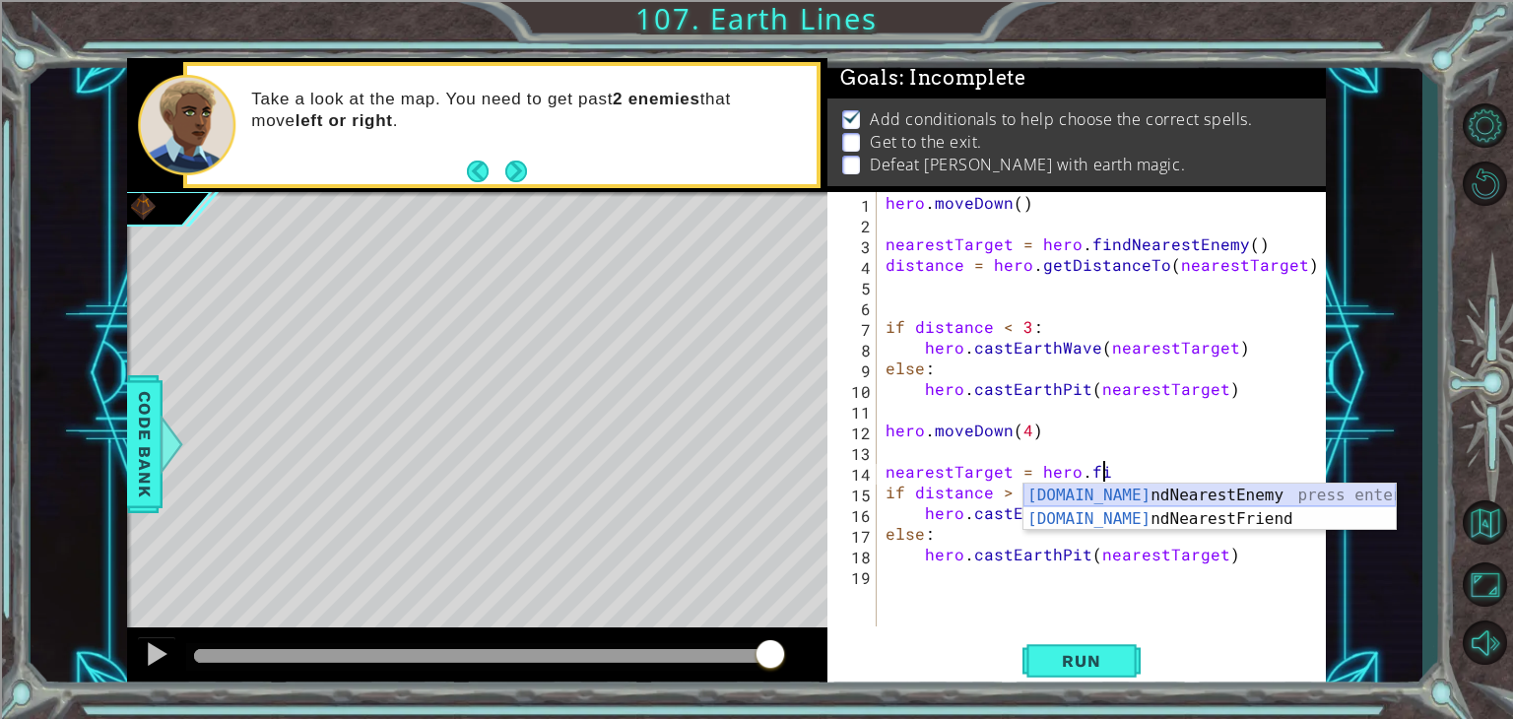
click at [1178, 497] on div "[DOMAIN_NAME] ndNearestEnemy press enter [DOMAIN_NAME] ndNearestFriend press en…" at bounding box center [1210, 531] width 372 height 95
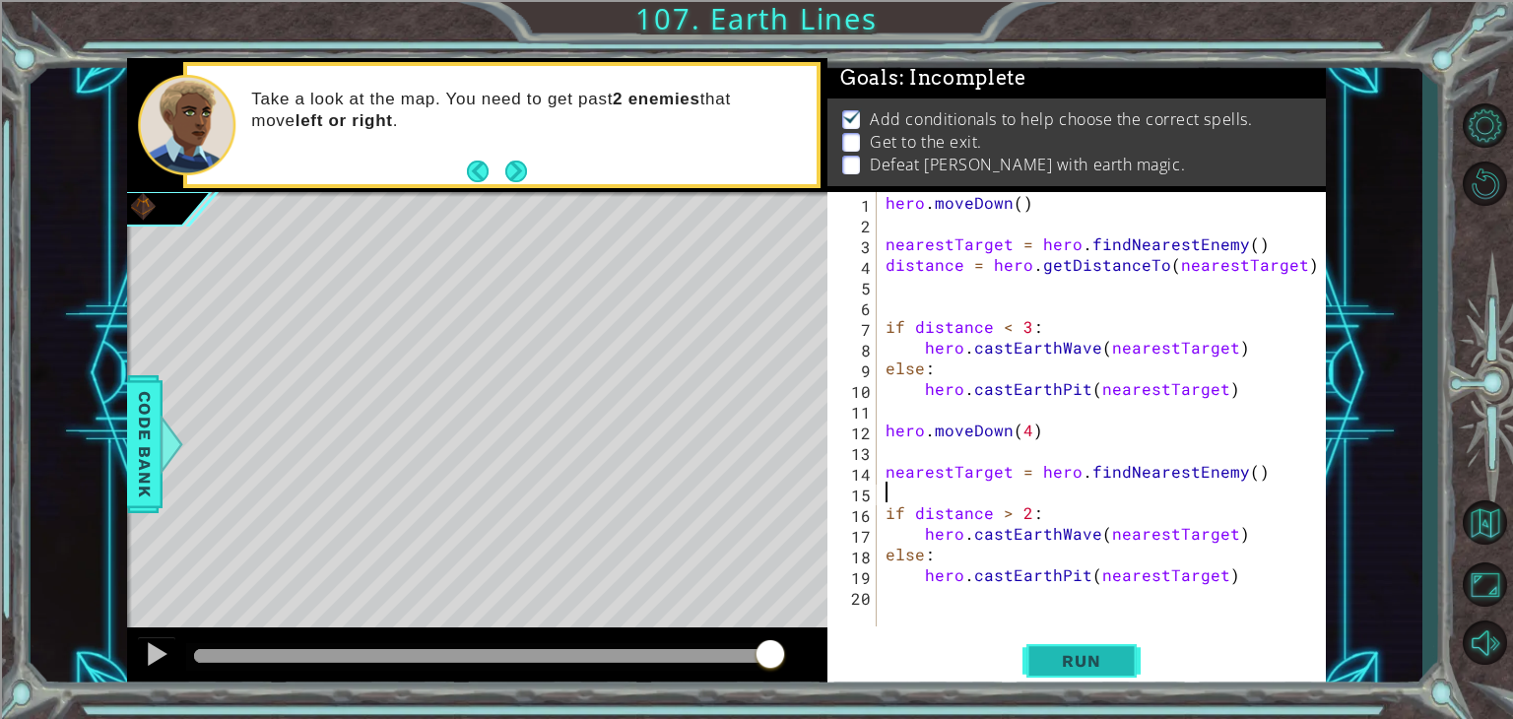
click at [1114, 662] on span "Run" at bounding box center [1081, 661] width 78 height 20
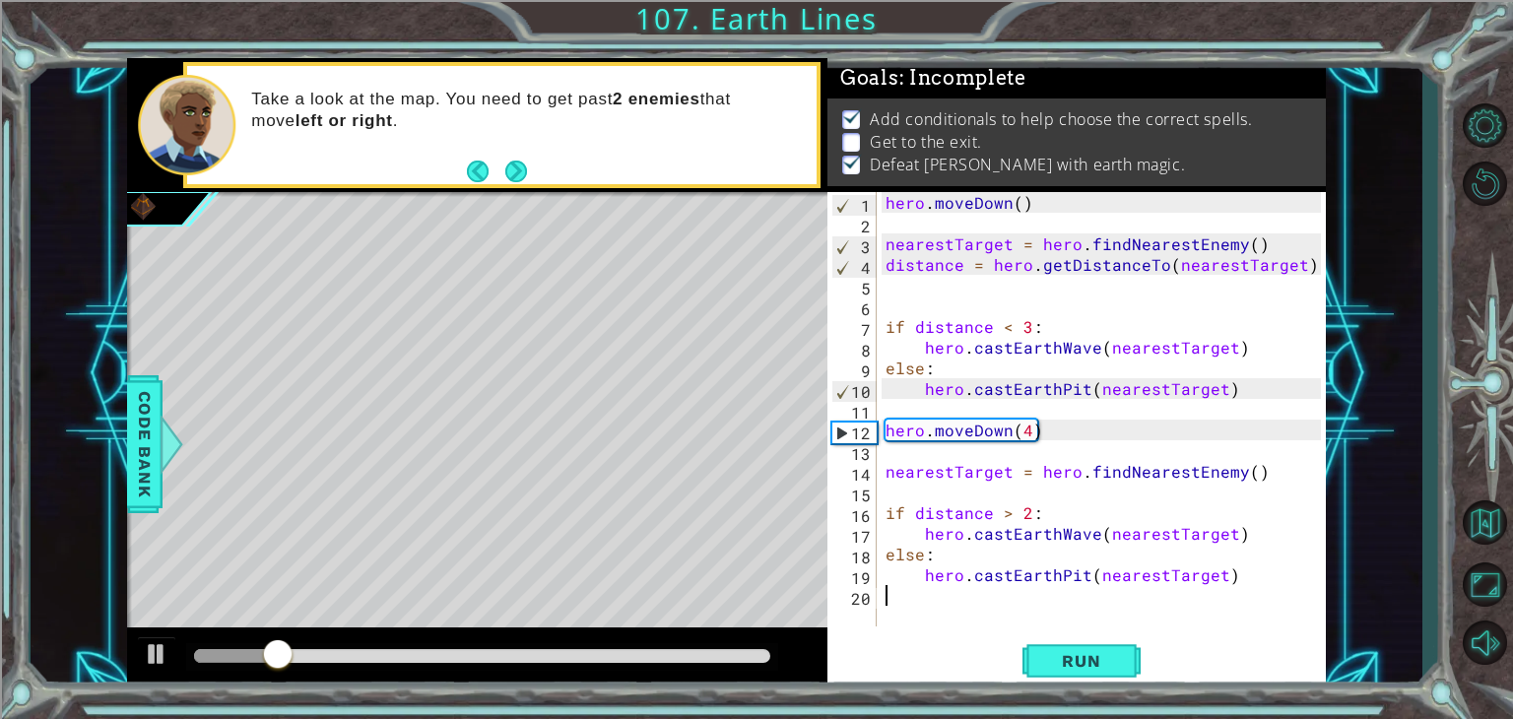
click at [954, 596] on div "hero . [GEOGRAPHIC_DATA] ( ) nearestTarget = hero . findNearestEnemy ( ) distan…" at bounding box center [1106, 430] width 449 height 476
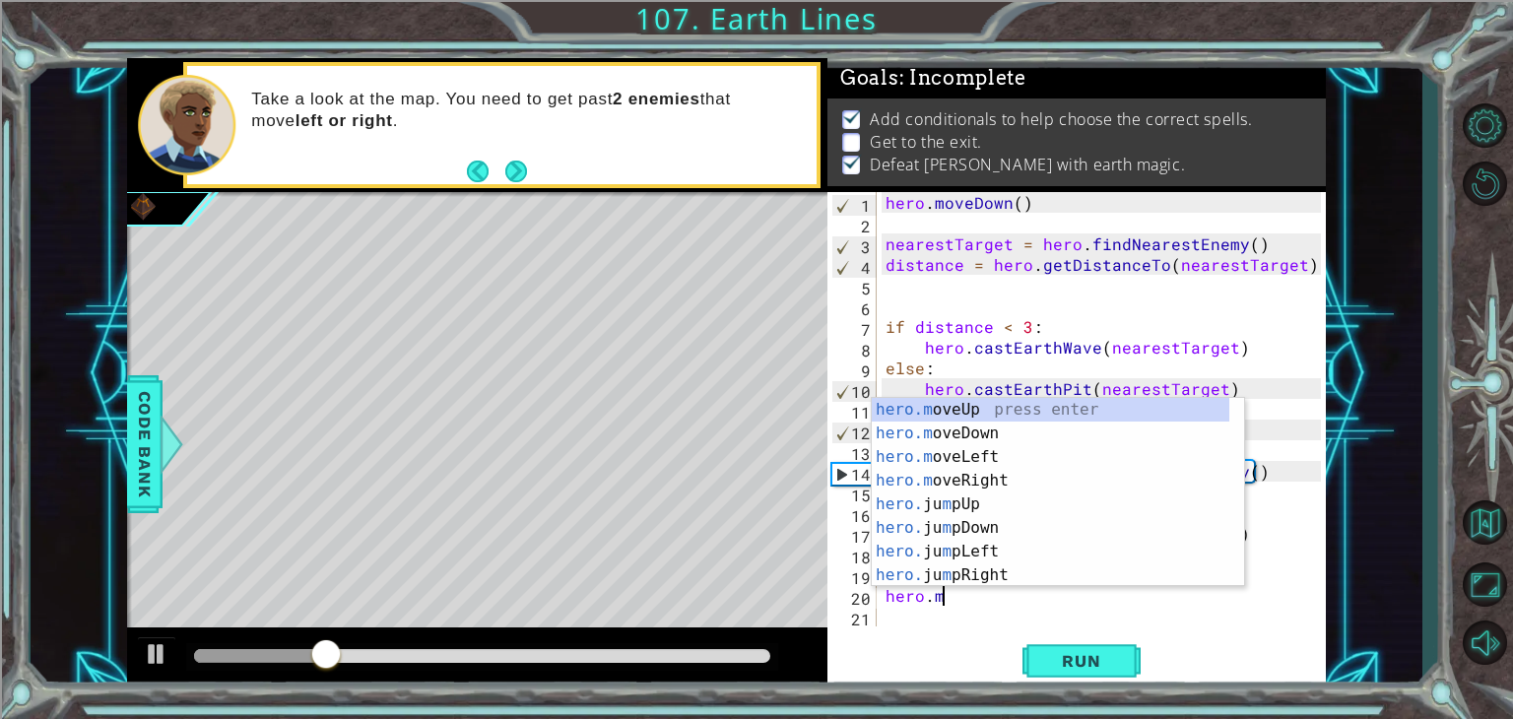
scroll to position [0, 3]
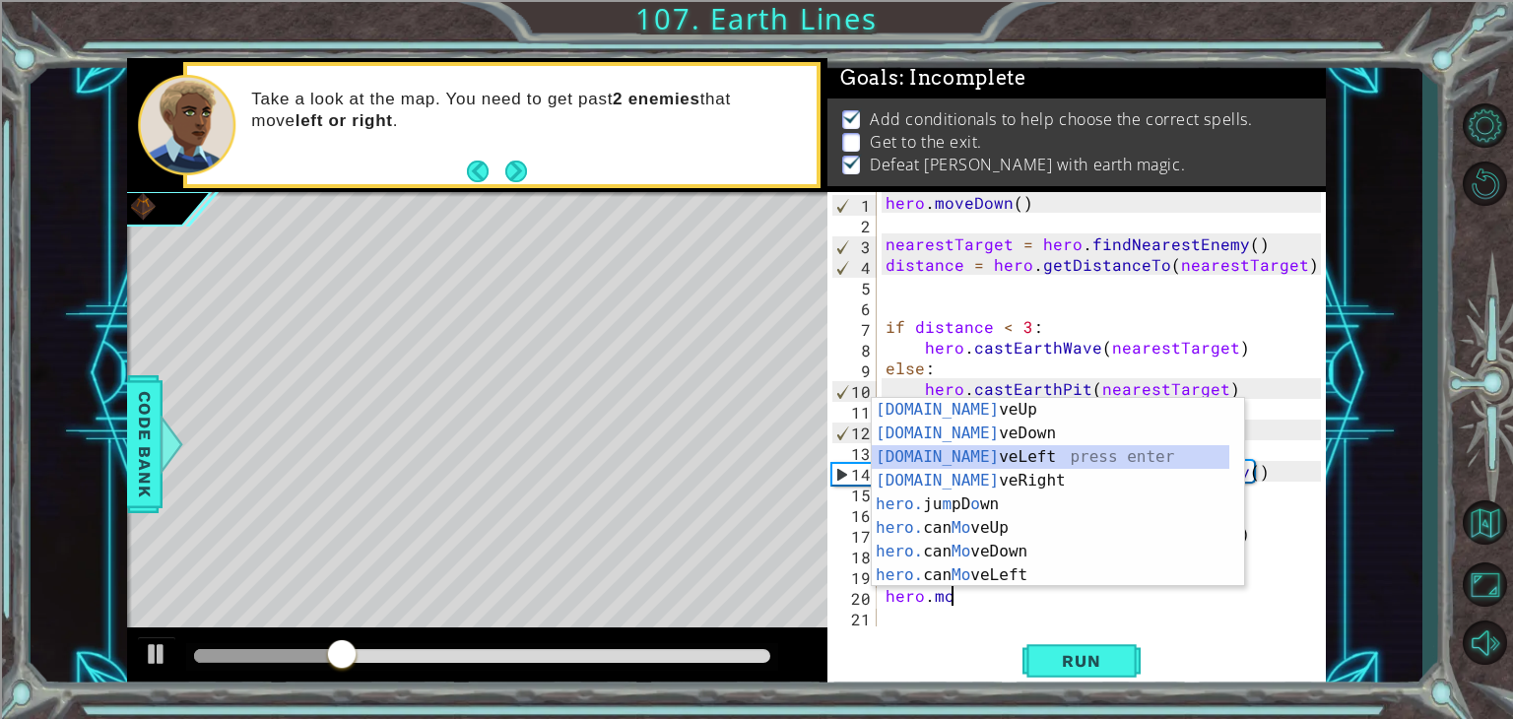
click at [985, 457] on div "[DOMAIN_NAME] veUp press enter [DOMAIN_NAME] veDown press enter [DOMAIN_NAME] v…" at bounding box center [1051, 516] width 358 height 236
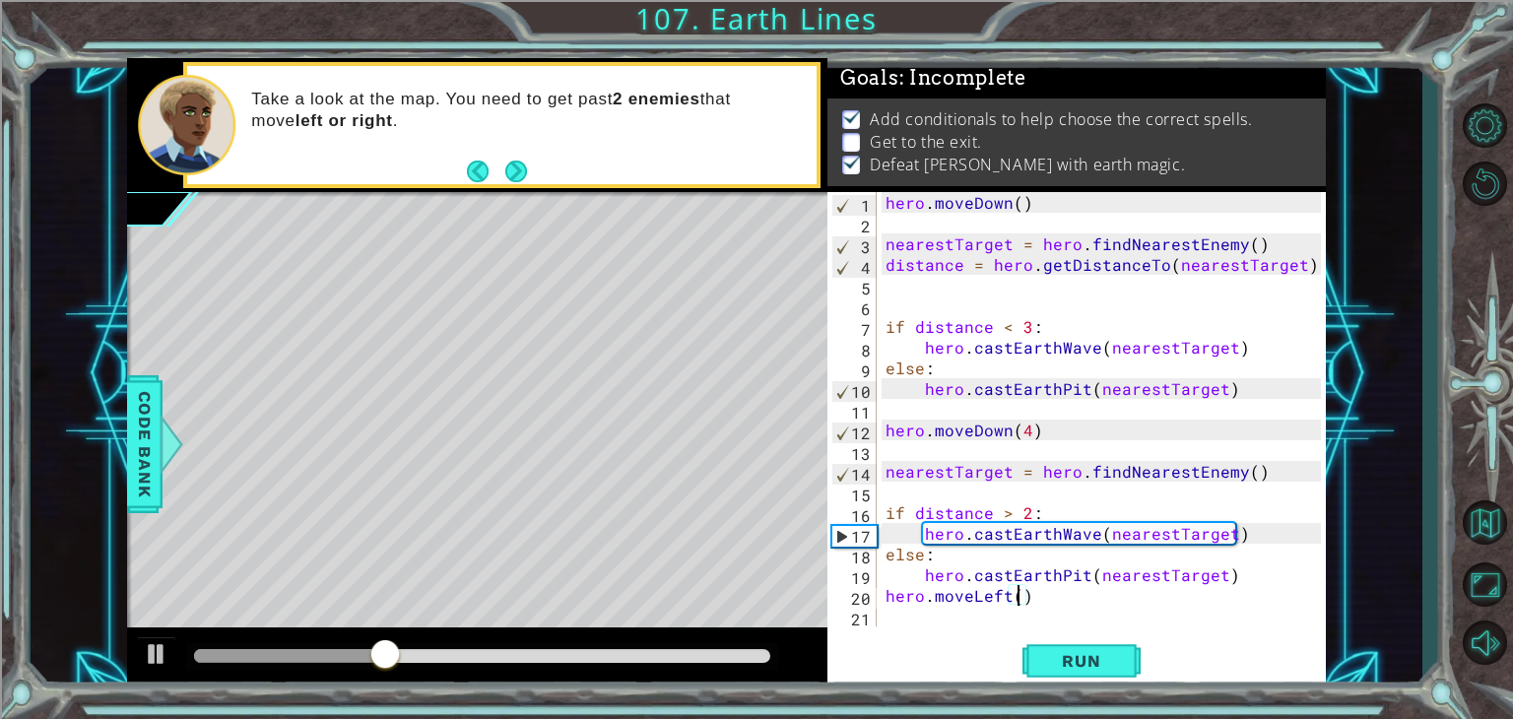
scroll to position [0, 8]
type textarea "hero.moveLeft(5)"
click at [1105, 656] on span "Run" at bounding box center [1081, 661] width 78 height 20
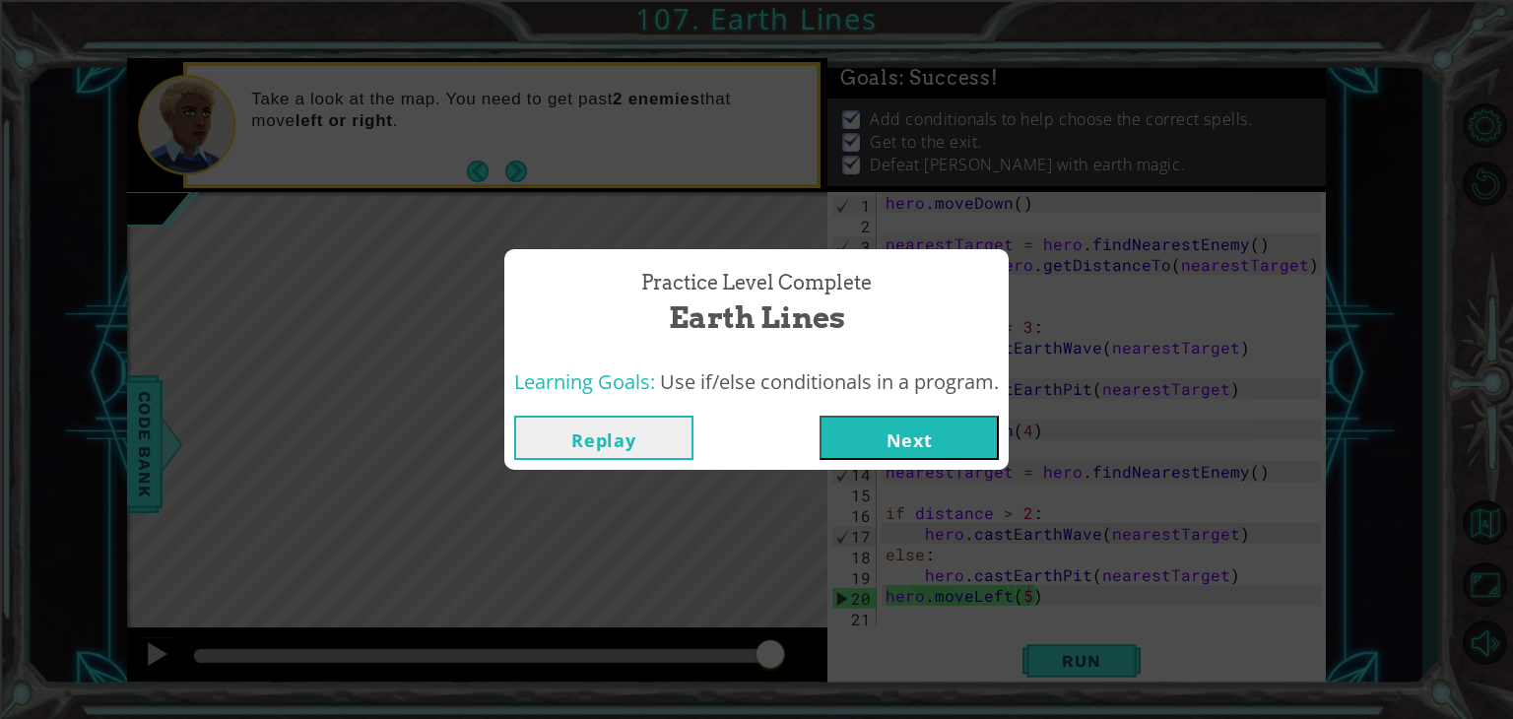
click at [935, 442] on button "Next" at bounding box center [909, 438] width 179 height 44
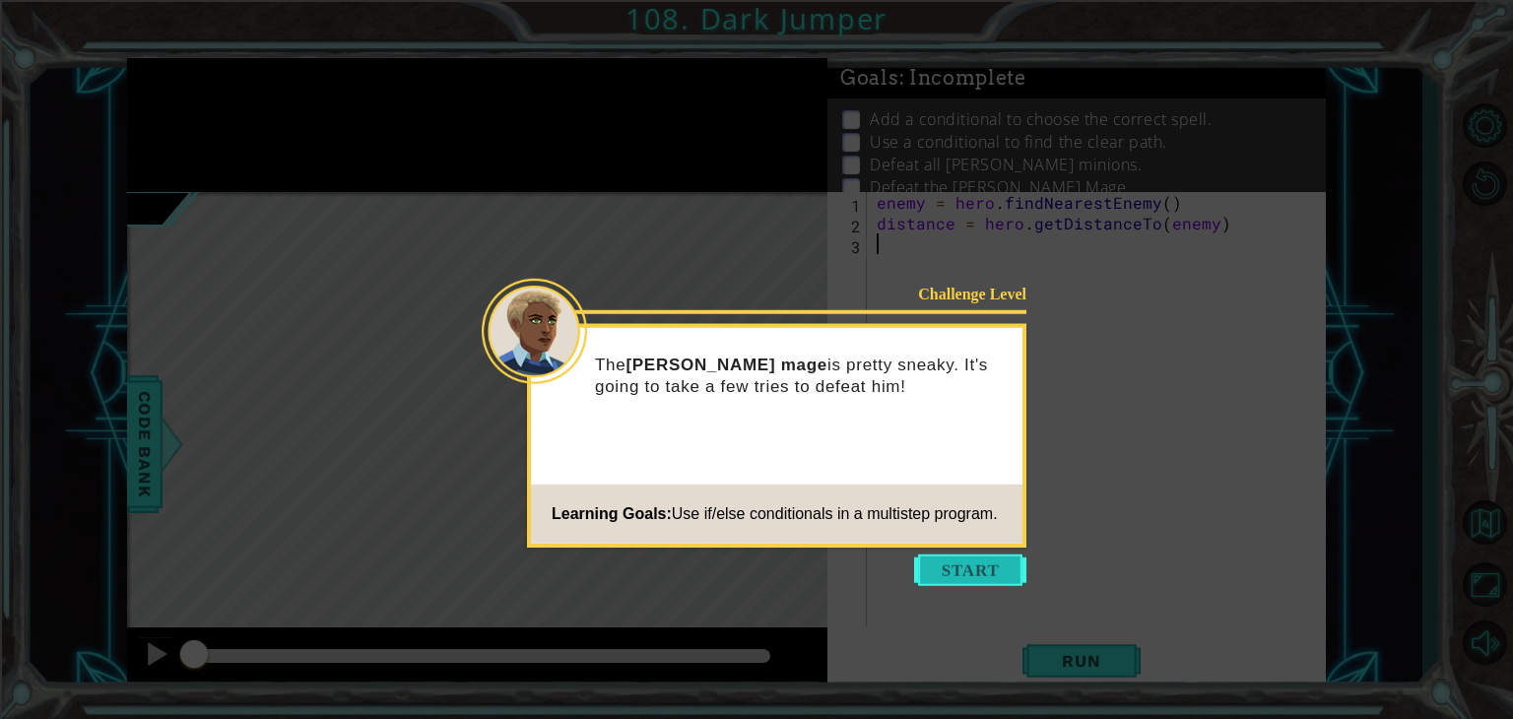
click at [993, 556] on button "Start" at bounding box center [970, 571] width 112 height 32
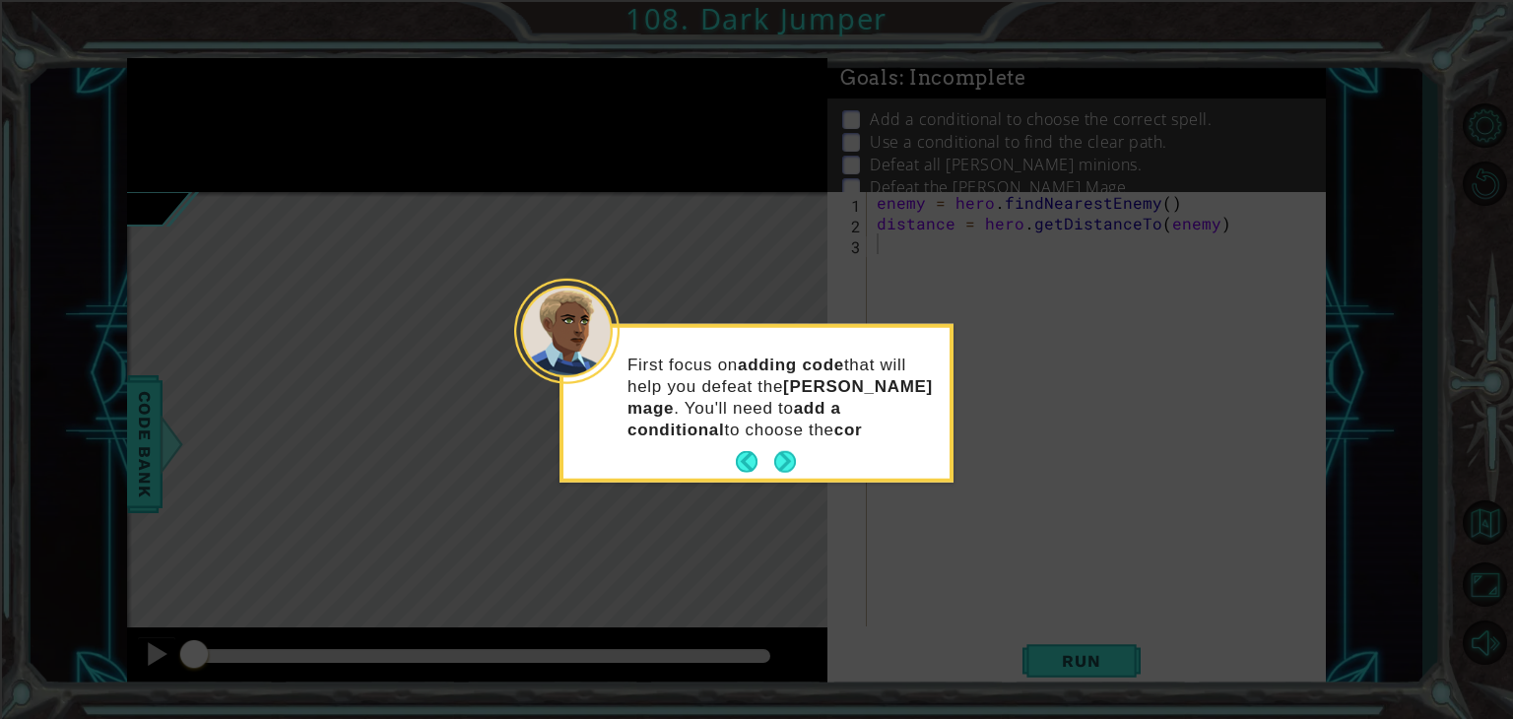
click at [767, 429] on div "First focus on adding code that will help you defeat the [PERSON_NAME] mage . Y…" at bounding box center [757, 403] width 386 height 151
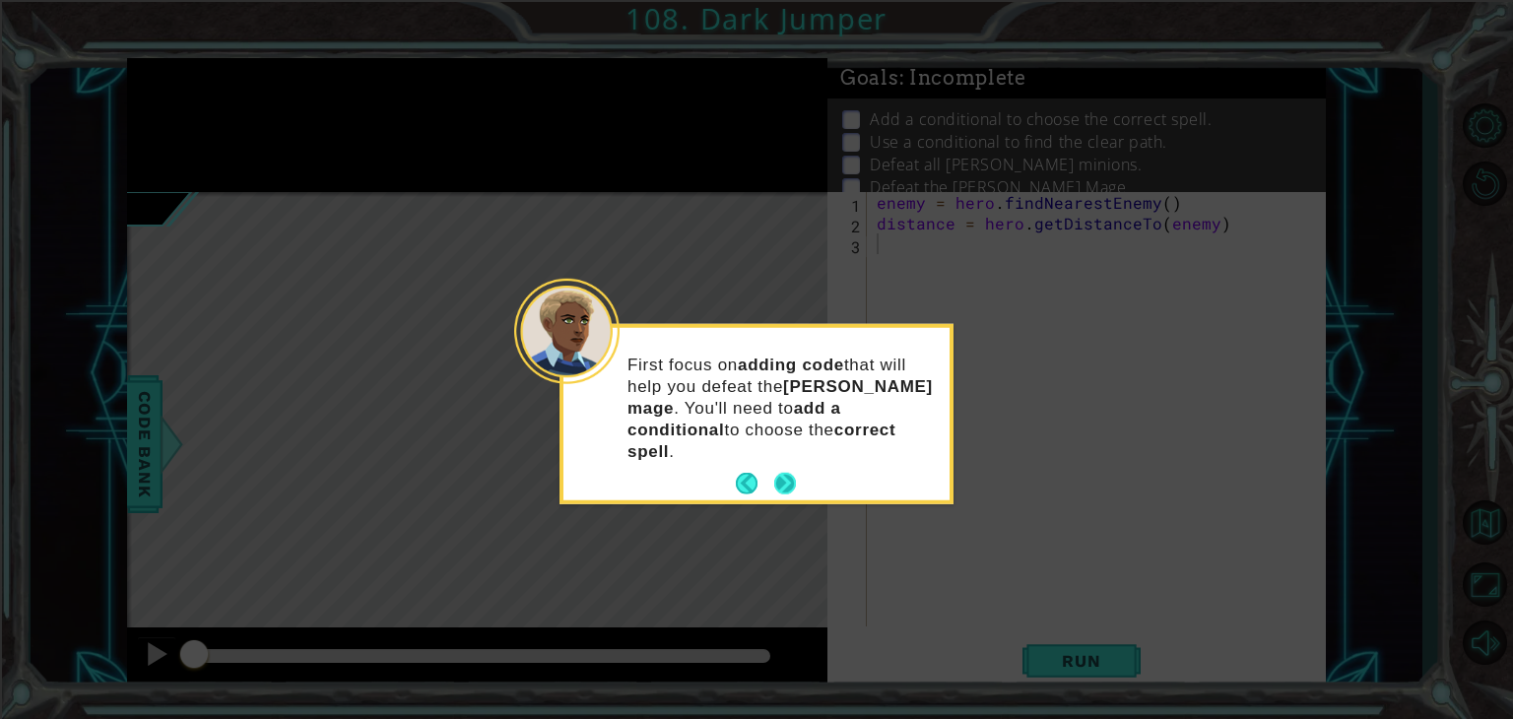
click at [789, 473] on button "Next" at bounding box center [785, 484] width 22 height 22
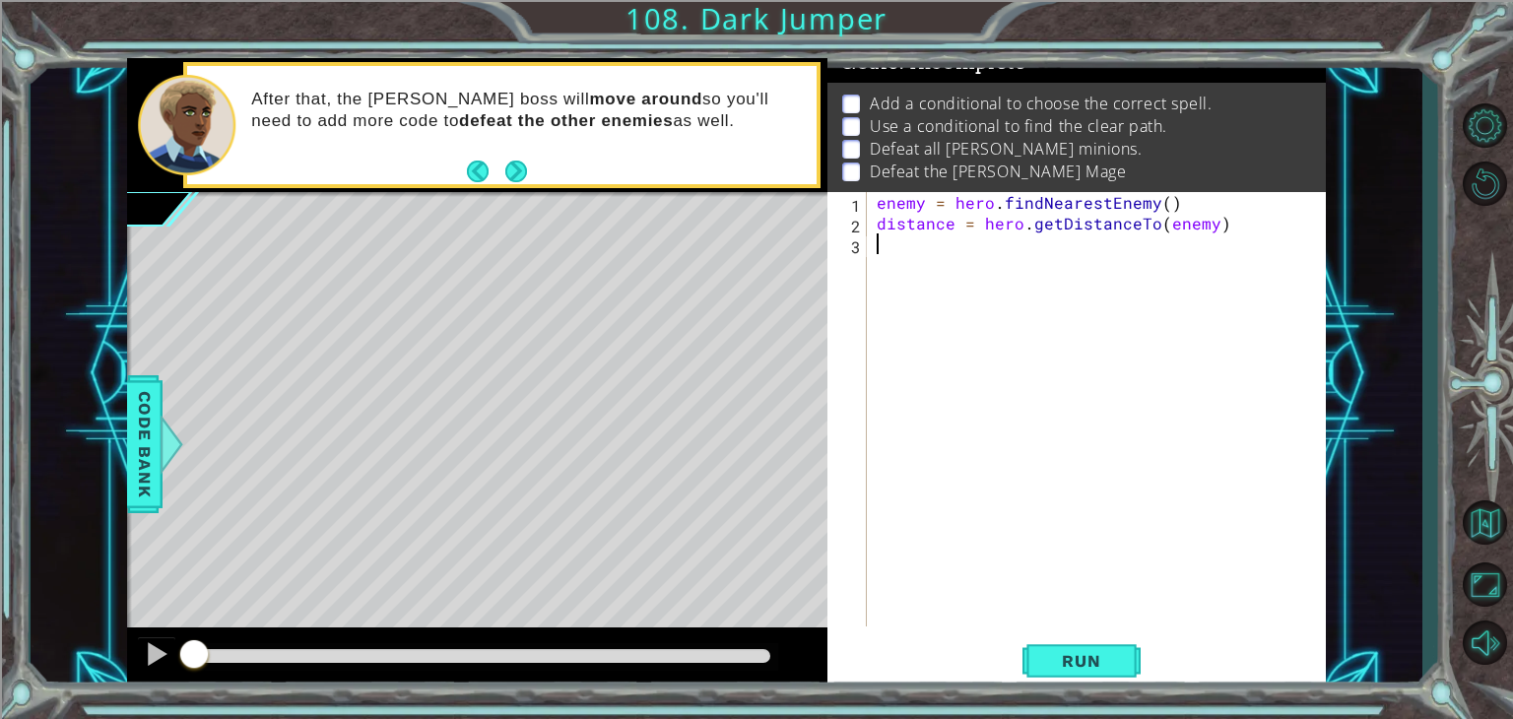
scroll to position [24, 0]
click at [1077, 667] on span "Run" at bounding box center [1081, 661] width 78 height 20
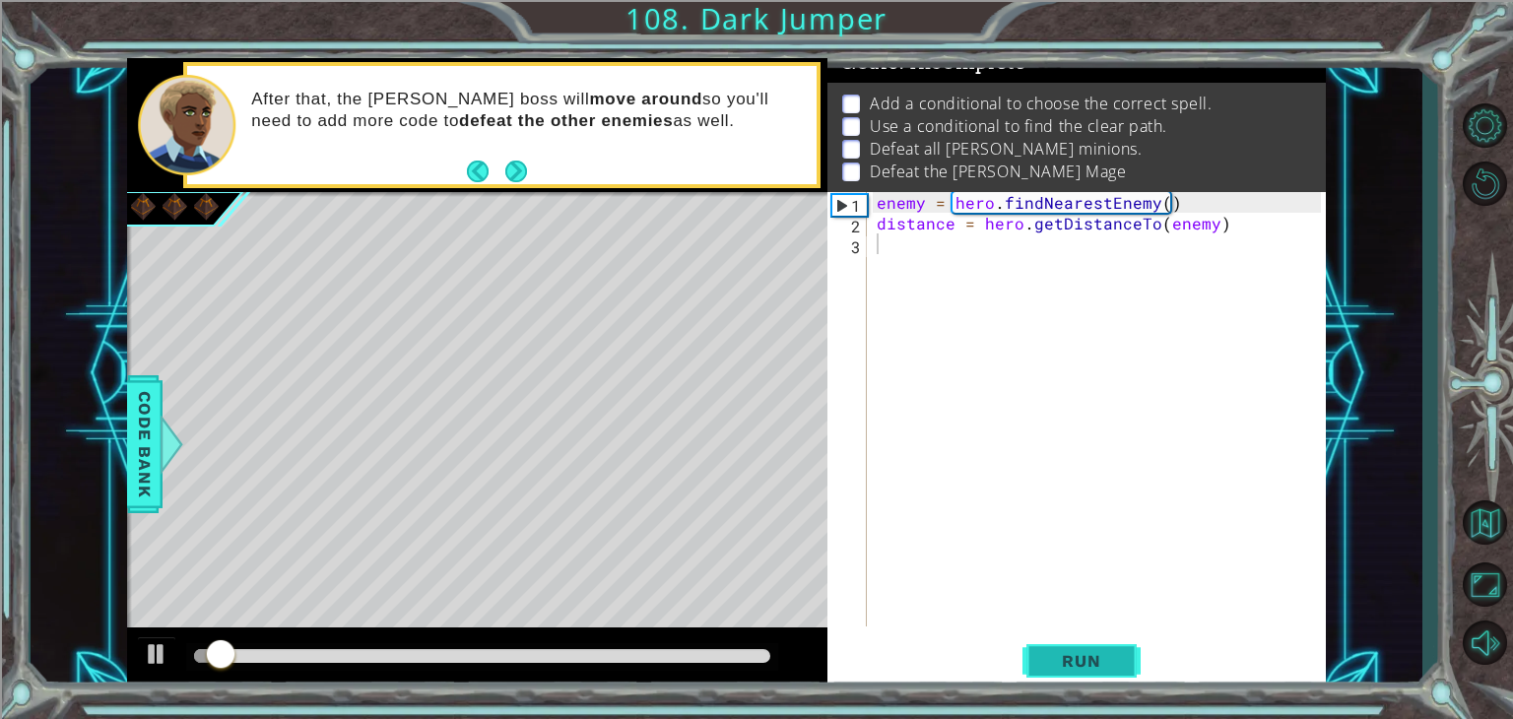
click at [1068, 664] on span "Run" at bounding box center [1081, 661] width 78 height 20
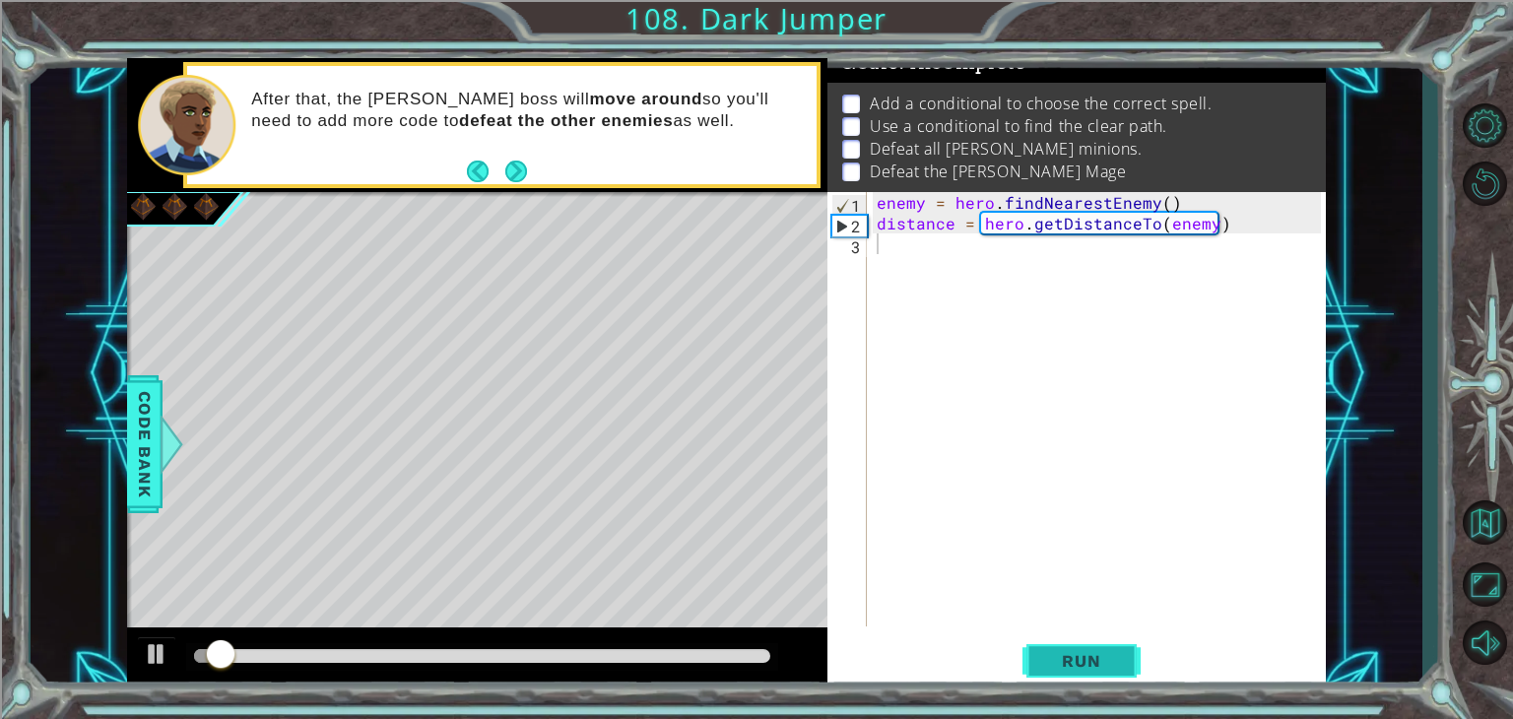
click at [1068, 666] on span "Run" at bounding box center [1081, 661] width 78 height 20
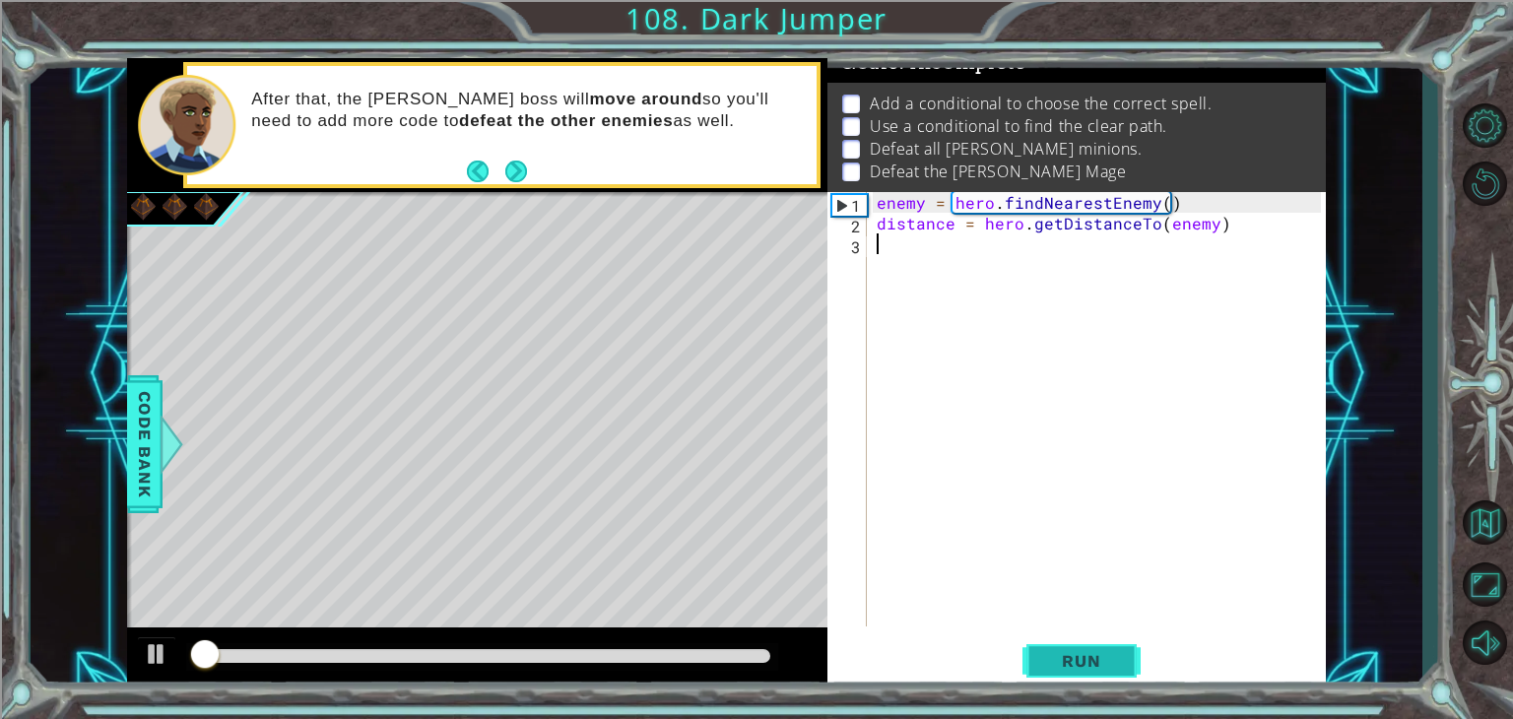
click at [1068, 666] on span "Run" at bounding box center [1081, 661] width 78 height 20
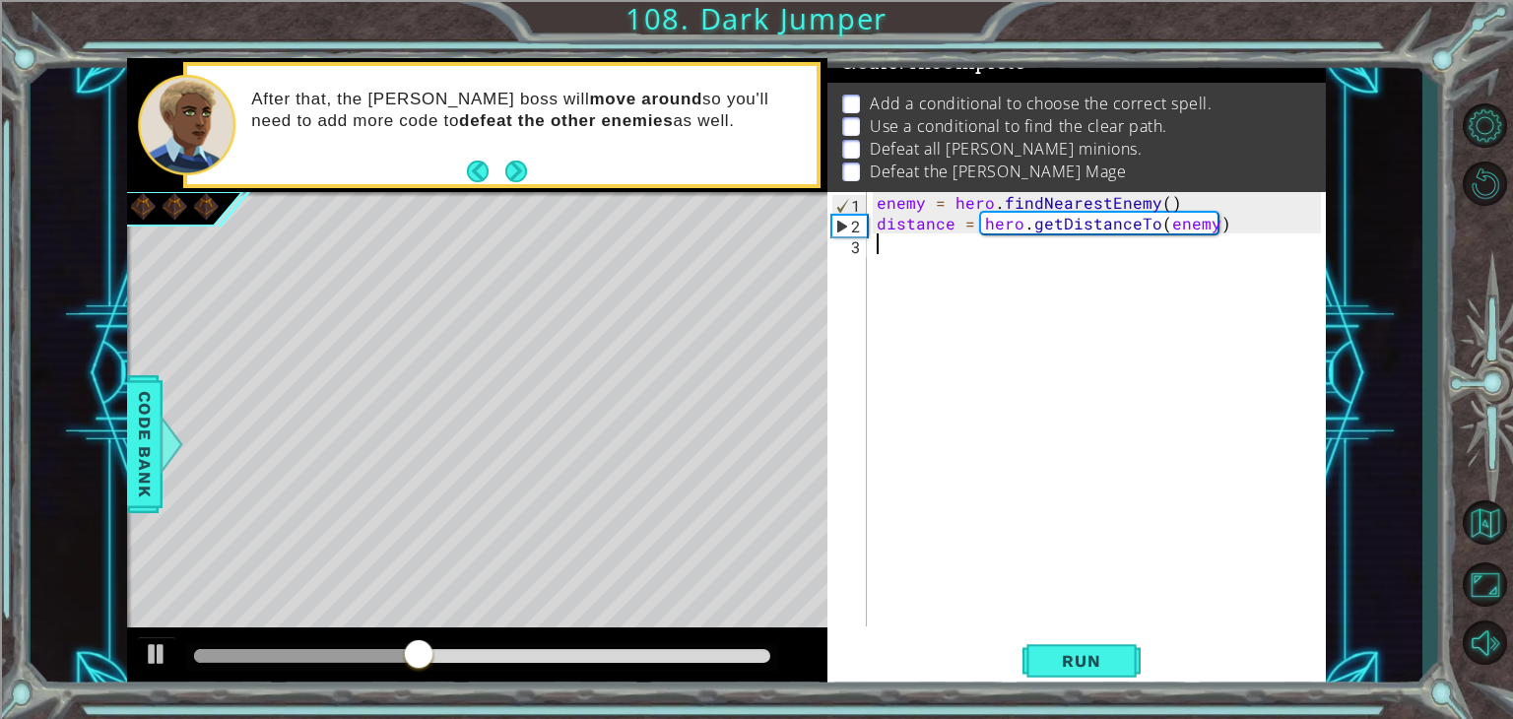
click at [885, 515] on div "enemy = hero . findNearestEnemy ( ) distance = hero . getDistanceTo ( enemy )" at bounding box center [1102, 430] width 458 height 476
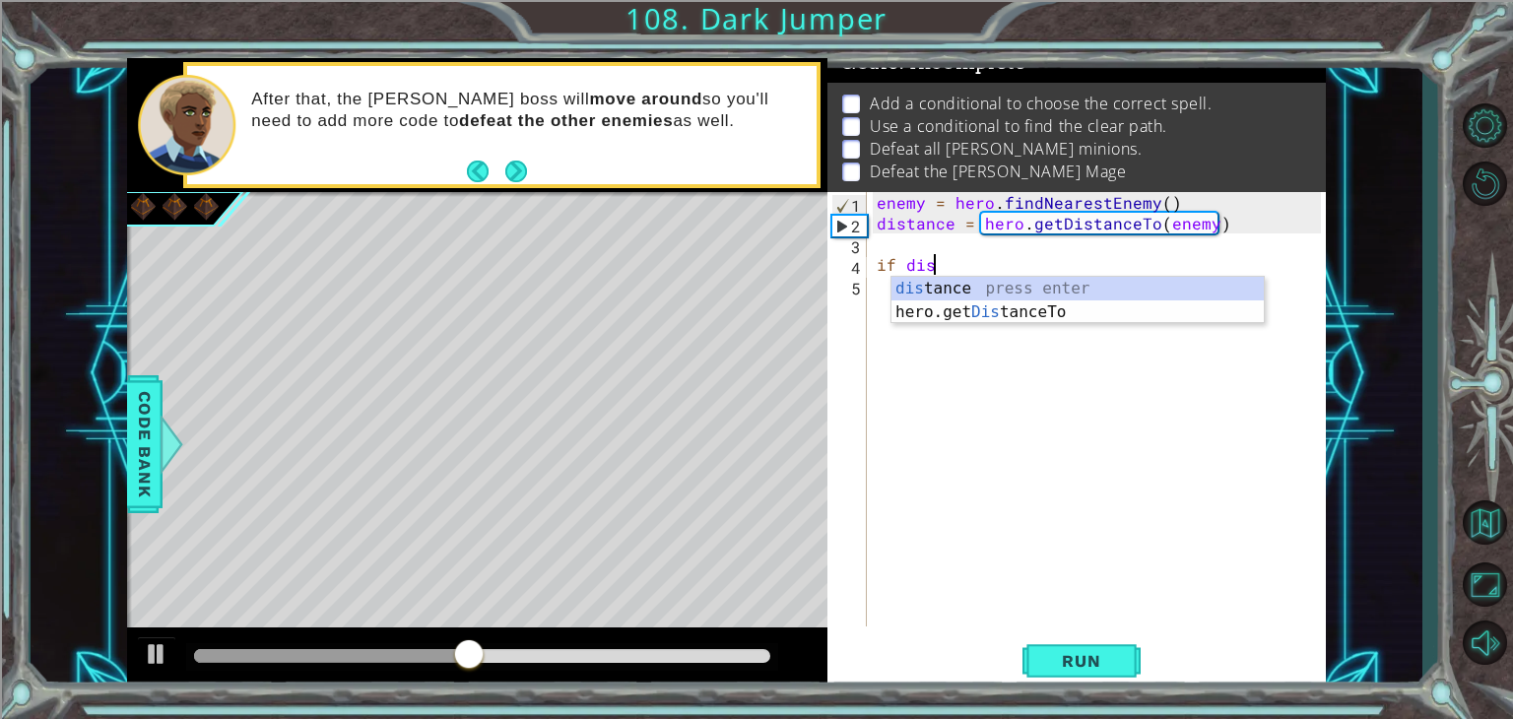
scroll to position [0, 2]
click at [953, 291] on div "dis tance press enter hero.get Dis tanceTo press enter" at bounding box center [1078, 324] width 372 height 95
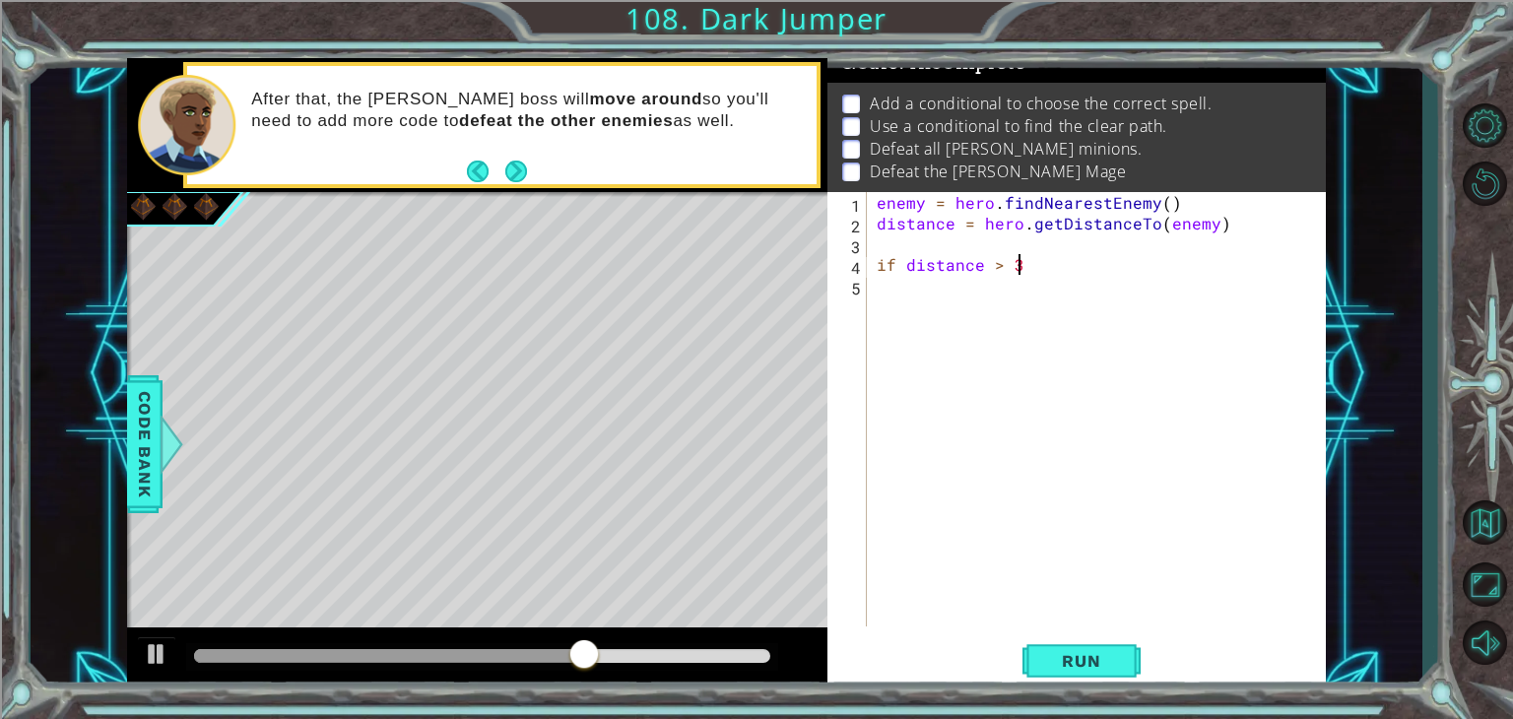
scroll to position [0, 8]
type textarea "if distance > 3:"
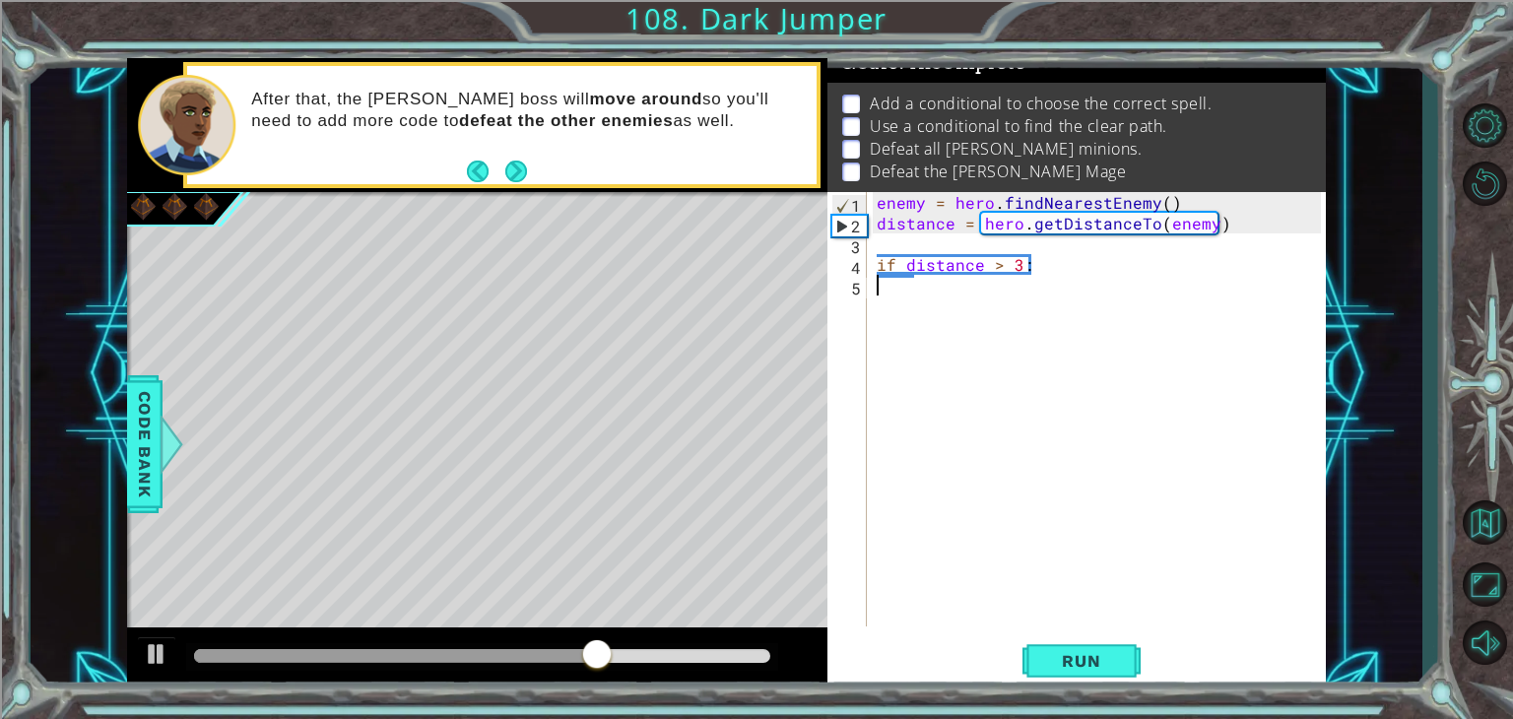
click at [994, 285] on div "enemy = hero . findNearestEnemy ( ) distance = hero . getDistanceTo ( enemy ) i…" at bounding box center [1102, 430] width 458 height 476
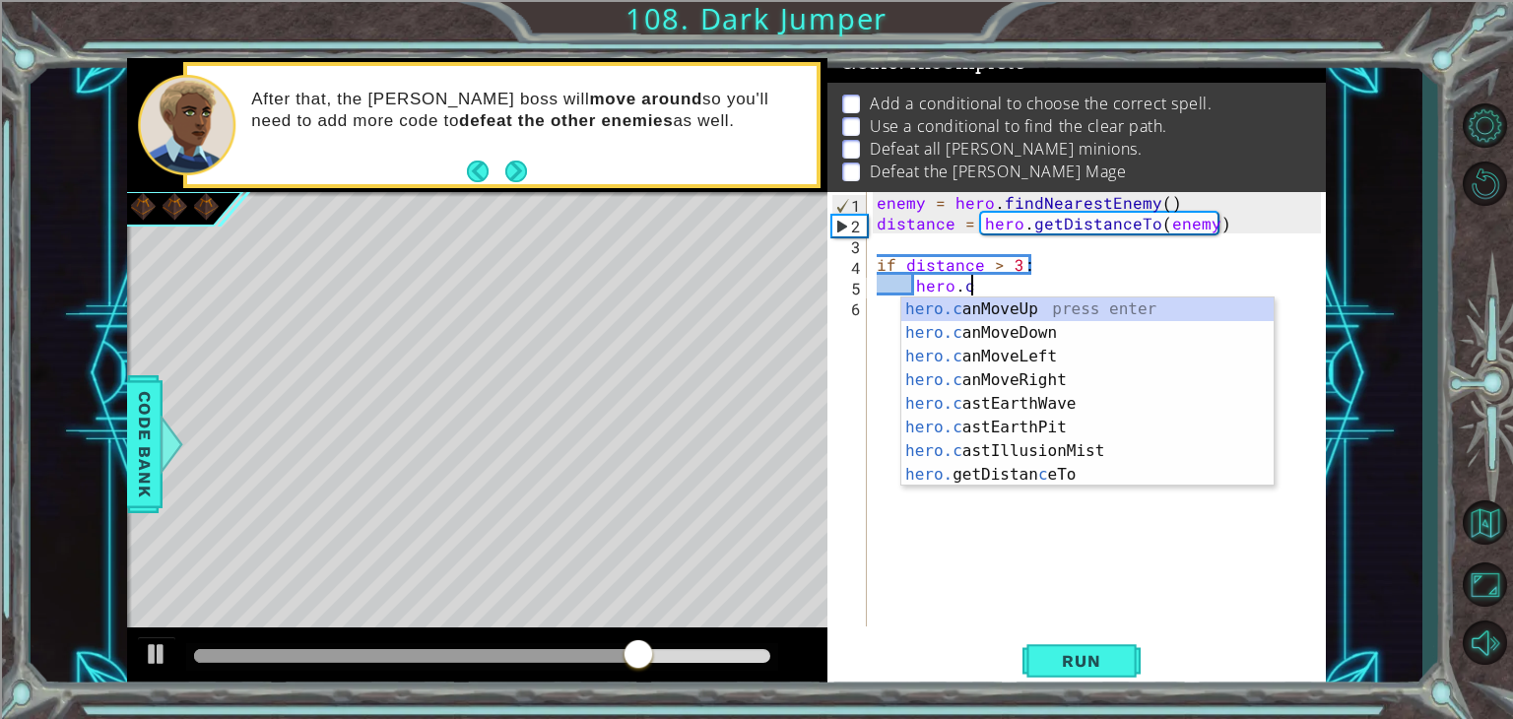
scroll to position [0, 5]
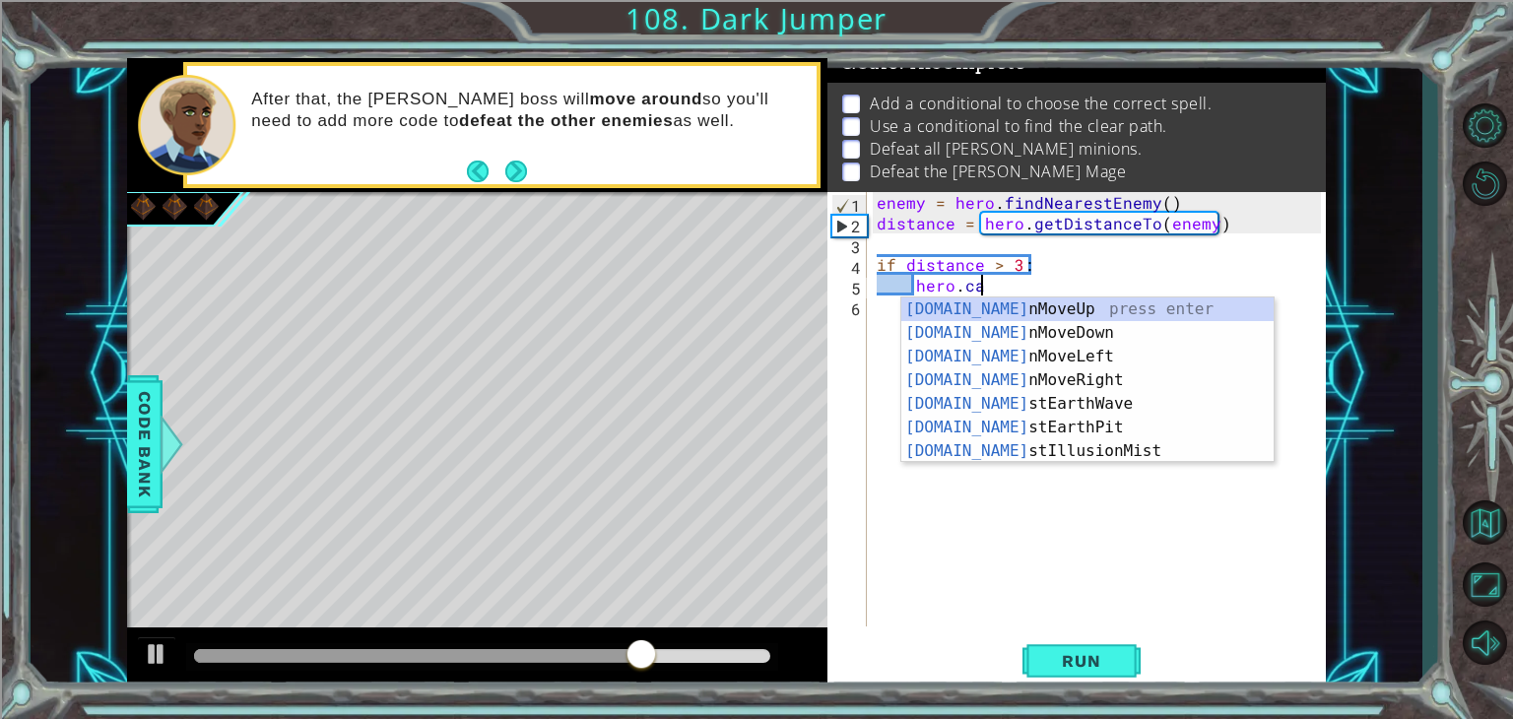
type textarea "[DOMAIN_NAME]"
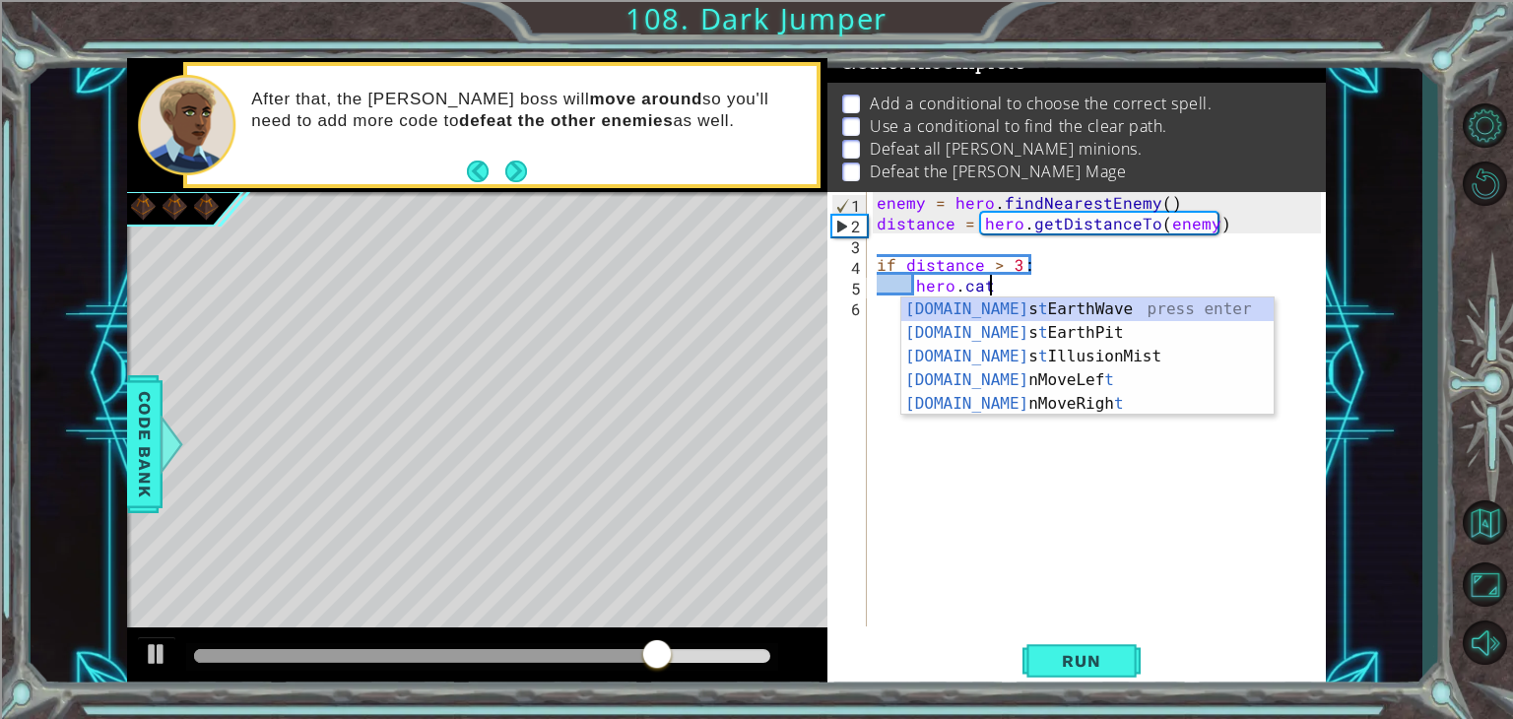
click at [994, 303] on div "[DOMAIN_NAME] s t EarthWave press enter [DOMAIN_NAME] s t EarthPit press enter …" at bounding box center [1087, 381] width 372 height 166
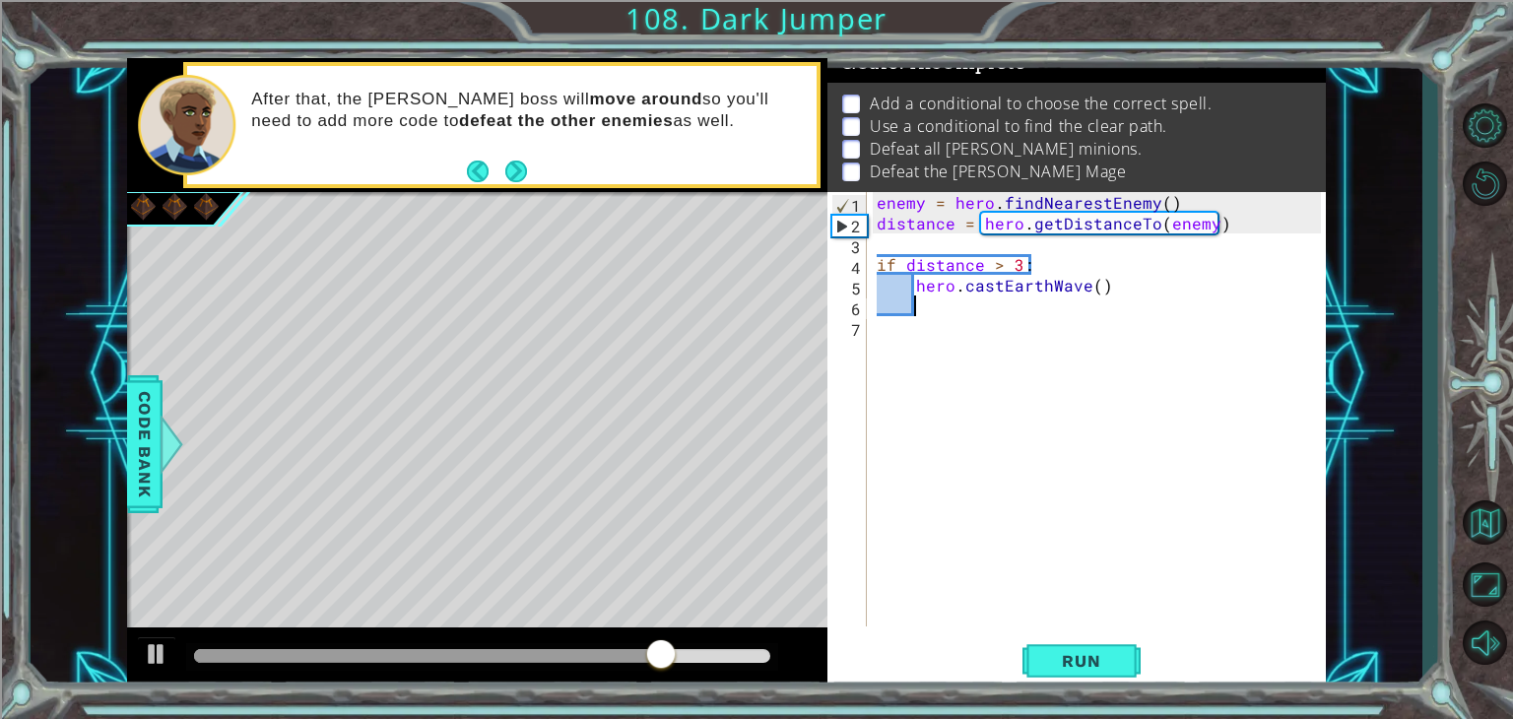
scroll to position [0, 0]
click at [1095, 288] on div "enemy = hero . findNearestEnemy ( ) distance = hero . getDistanceTo ( enemy ) i…" at bounding box center [1102, 430] width 458 height 476
type textarea "hero.castEarthWave()"
click at [968, 304] on div "enemy = hero . findNearestEnemy ( ) distance = hero . getDistanceTo ( enemy ) i…" at bounding box center [1102, 430] width 458 height 476
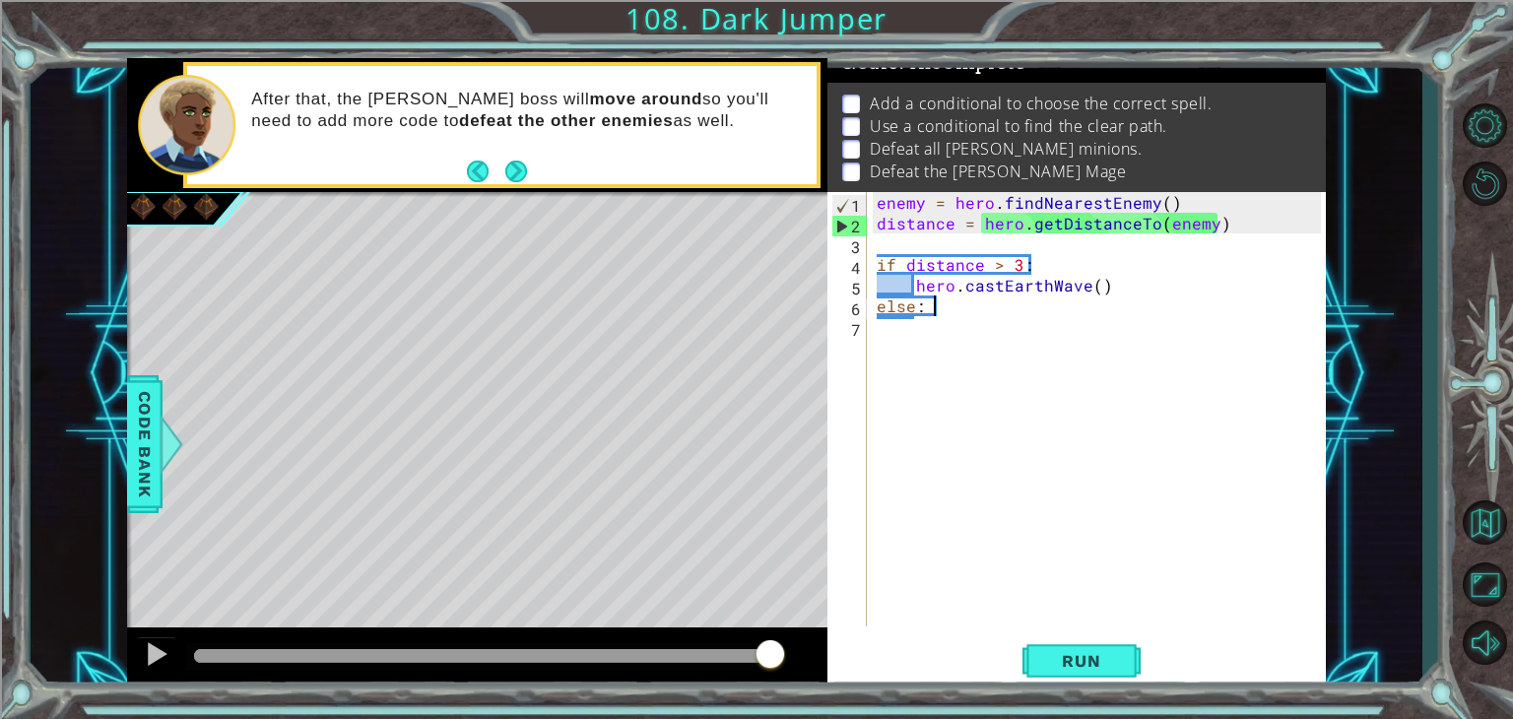
click at [996, 312] on div "enemy = hero . findNearestEnemy ( ) distance = hero . getDistanceTo ( enemy ) i…" at bounding box center [1102, 430] width 458 height 476
click at [897, 289] on div "enemy = hero . findNearestEnemy ( ) distance = hero . getDistanceTo ( enemy ) i…" at bounding box center [1102, 430] width 458 height 476
type textarea "hero.castEarthWave()"
click at [949, 332] on div "enemy = hero . findNearestEnemy ( ) distance = hero . getDistanceTo ( enemy ) i…" at bounding box center [1102, 430] width 458 height 476
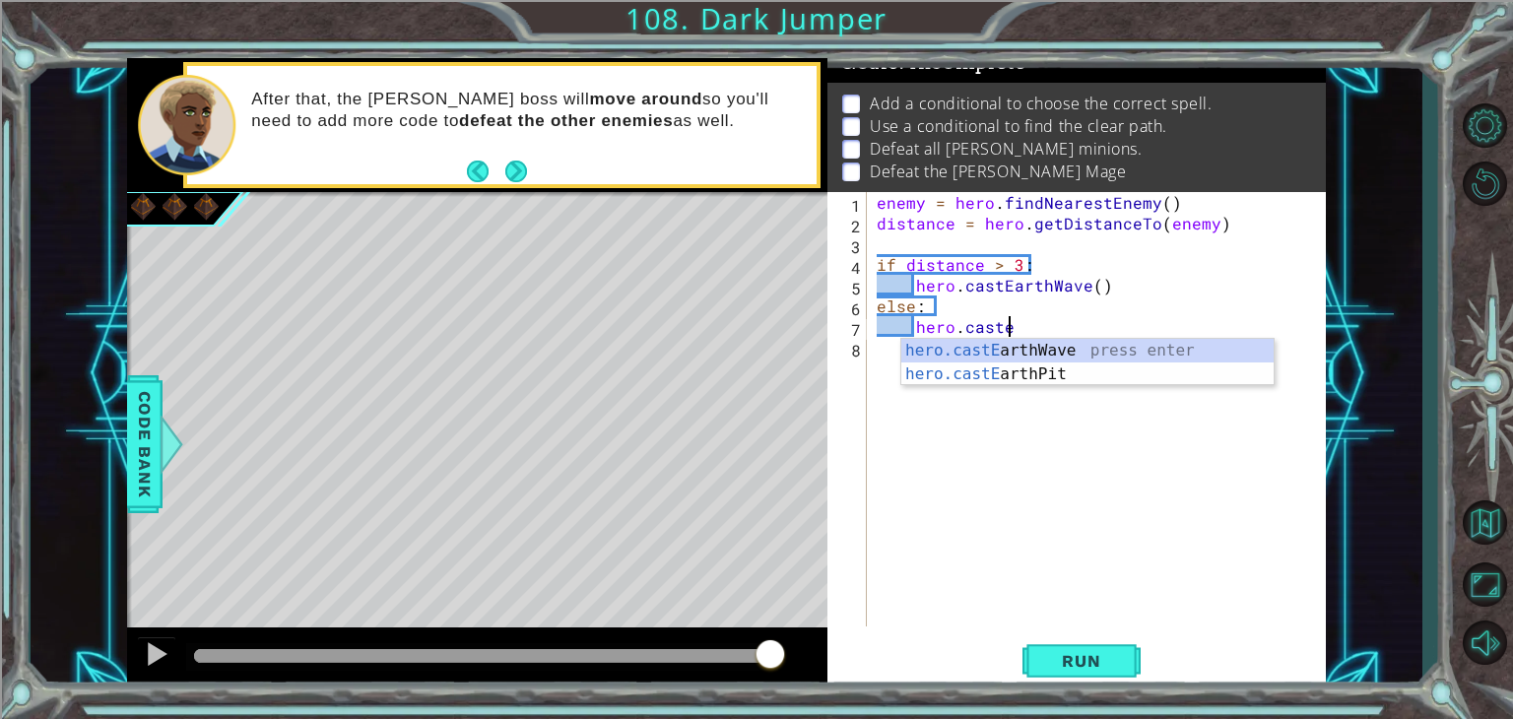
scroll to position [0, 7]
click at [1080, 380] on div "hero.castE arthWave press enter hero.castE arthPit press enter" at bounding box center [1087, 386] width 372 height 95
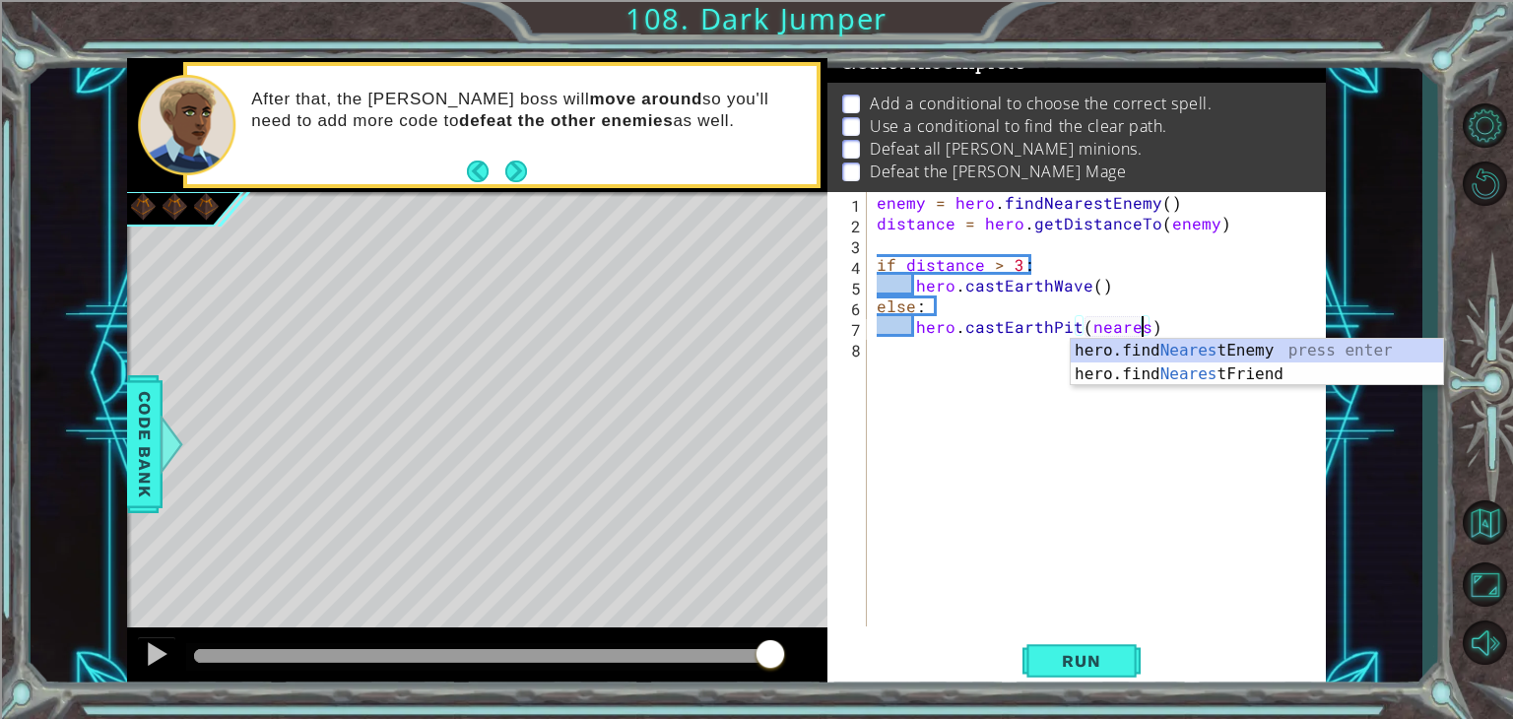
scroll to position [0, 16]
click at [1156, 355] on div "hero.find Neares tEnemy press enter hero.find Neares tFriend press enter" at bounding box center [1257, 386] width 372 height 95
click at [1095, 289] on div "enemy = hero . findNearestEnemy ( ) distance = hero . getDistanceTo ( enemy ) i…" at bounding box center [1102, 430] width 458 height 476
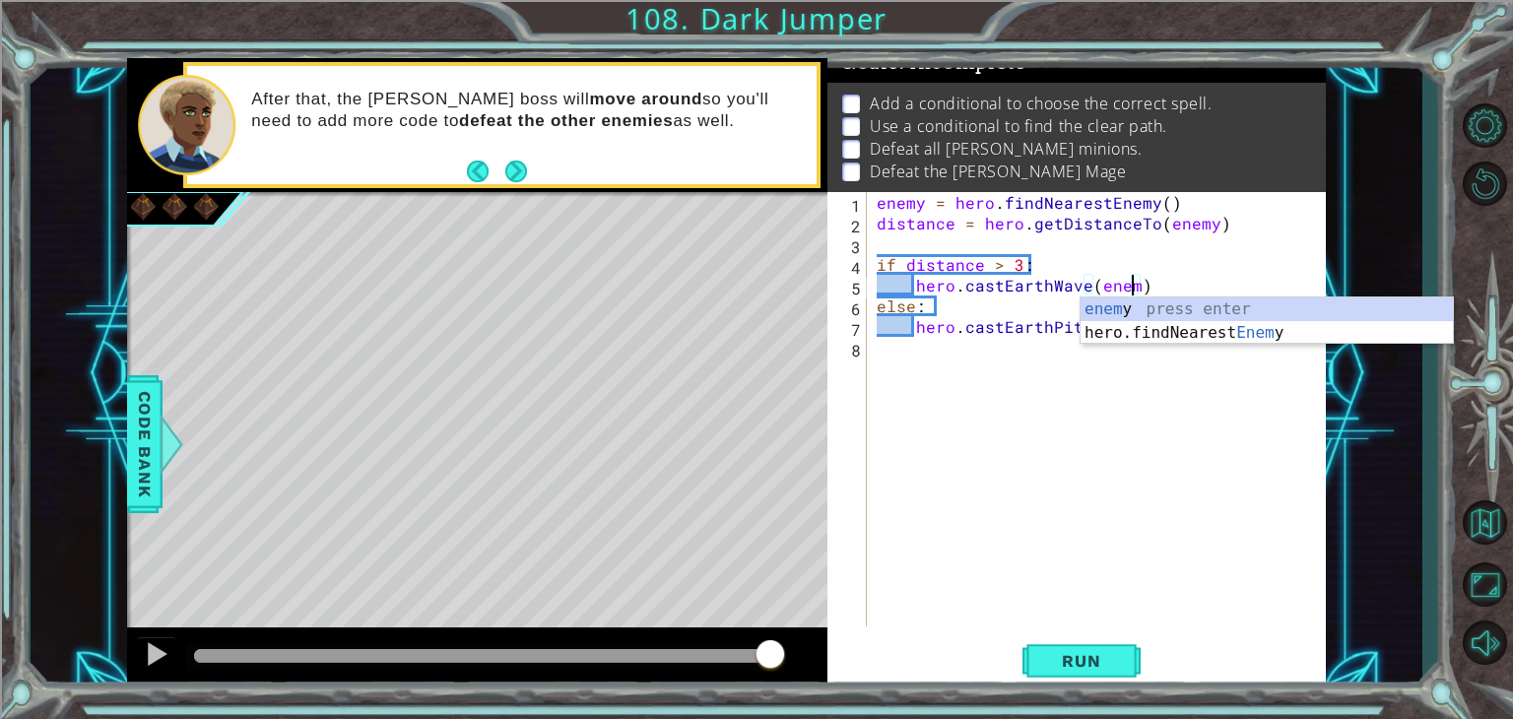
scroll to position [0, 16]
type textarea "hero.castEarthWave(enemy)"
click at [1062, 691] on div "1 ההההההההההההההההההההההההההההההההההההההההההההההההההההההההההההההההההההההההההההה…" at bounding box center [756, 359] width 1513 height 719
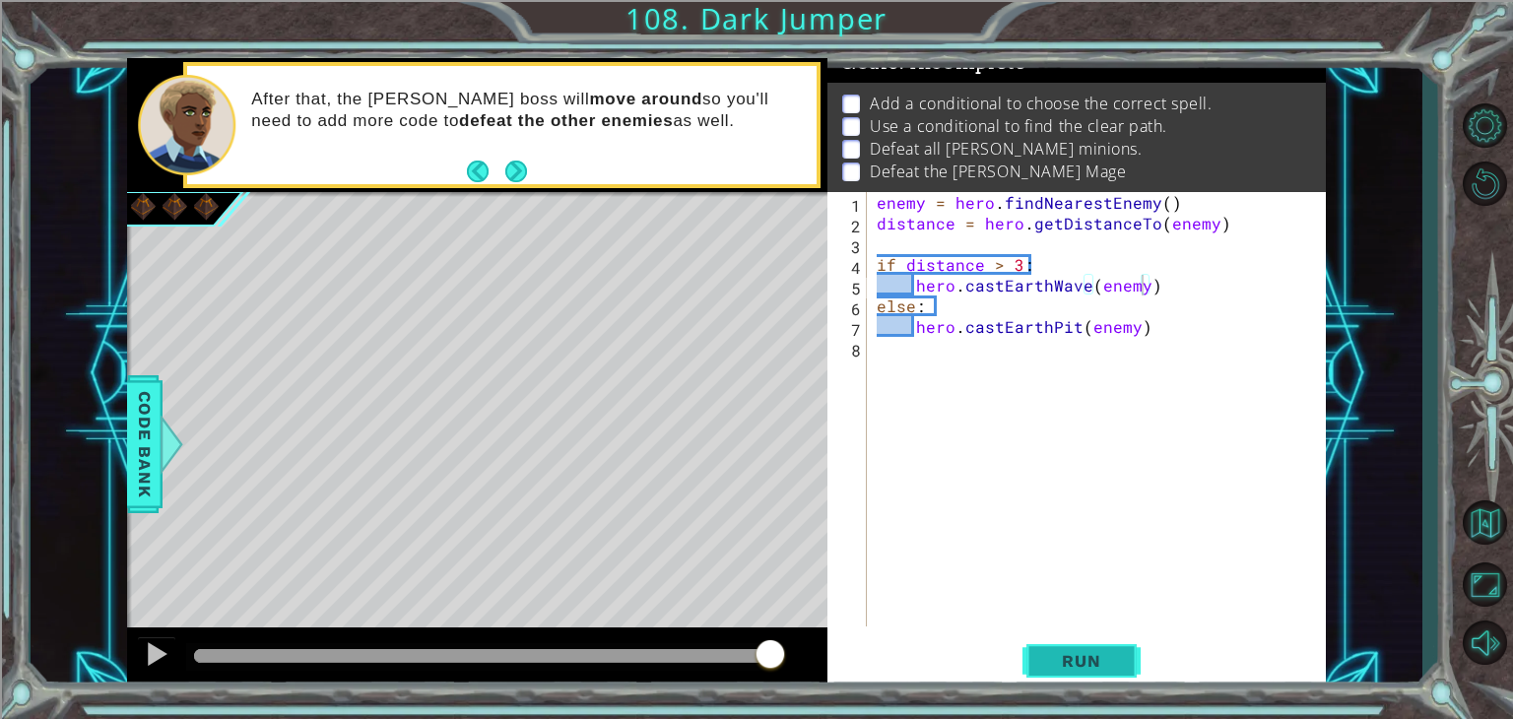
click at [1064, 671] on span "Run" at bounding box center [1081, 661] width 78 height 20
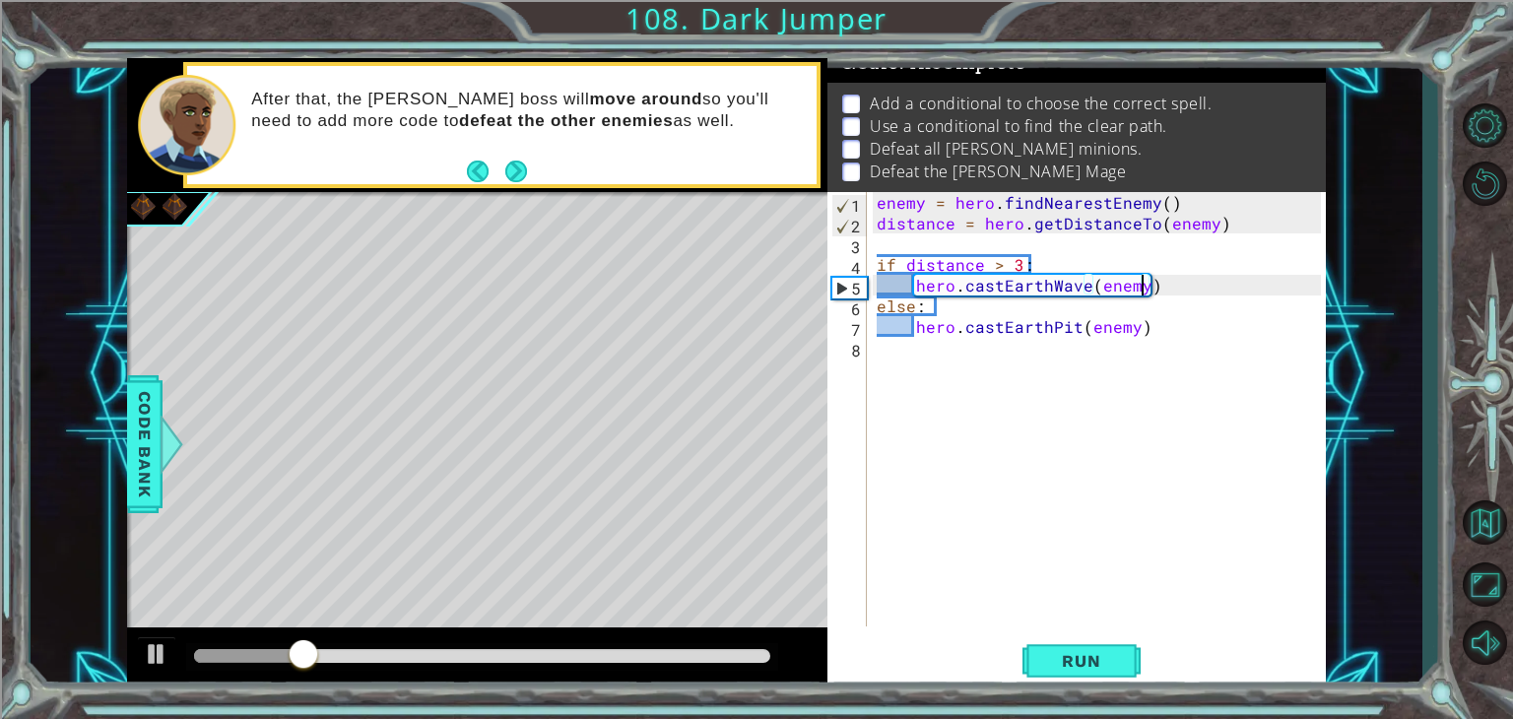
click at [914, 252] on div "enemy = hero . findNearestEnemy ( ) distance = hero . getDistanceTo ( enemy ) i…" at bounding box center [1102, 430] width 458 height 476
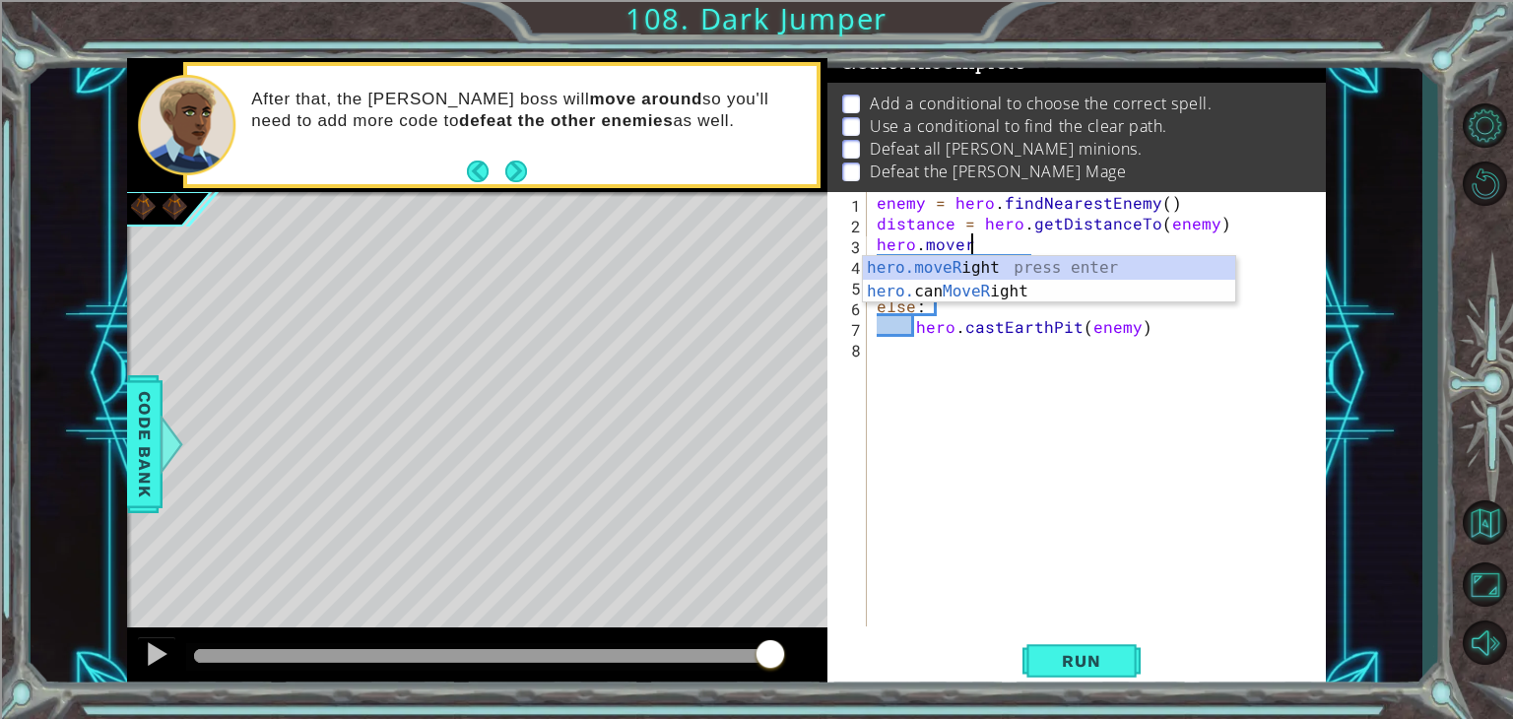
scroll to position [0, 4]
click at [949, 268] on div "hero.moveR ight press enter hero. can MoveR ight press enter" at bounding box center [1049, 303] width 372 height 95
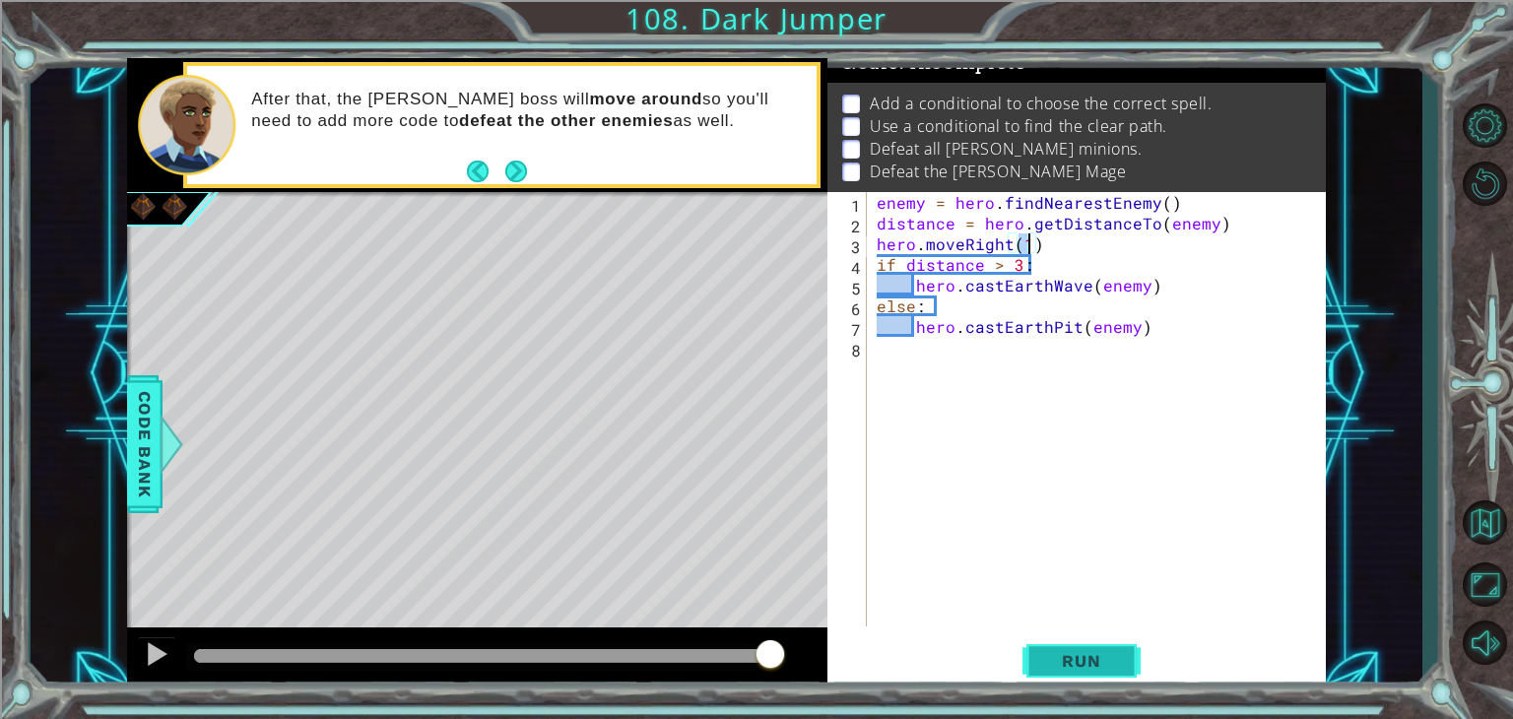
type textarea "hero.moveRight(1)"
click at [1048, 659] on span "Run" at bounding box center [1081, 661] width 78 height 20
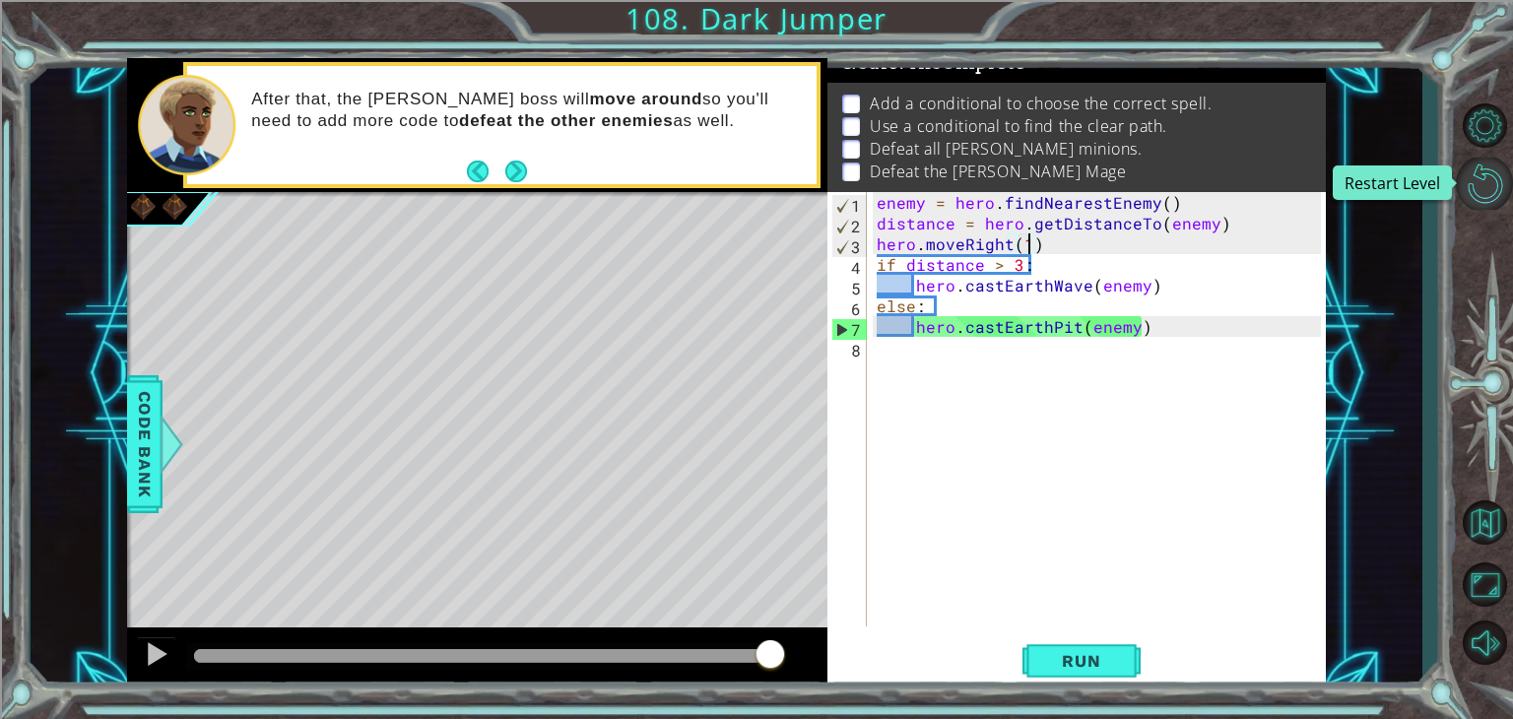
click at [1497, 205] on button "Restart Level" at bounding box center [1484, 184] width 57 height 52
